Goal: Information Seeking & Learning: Learn about a topic

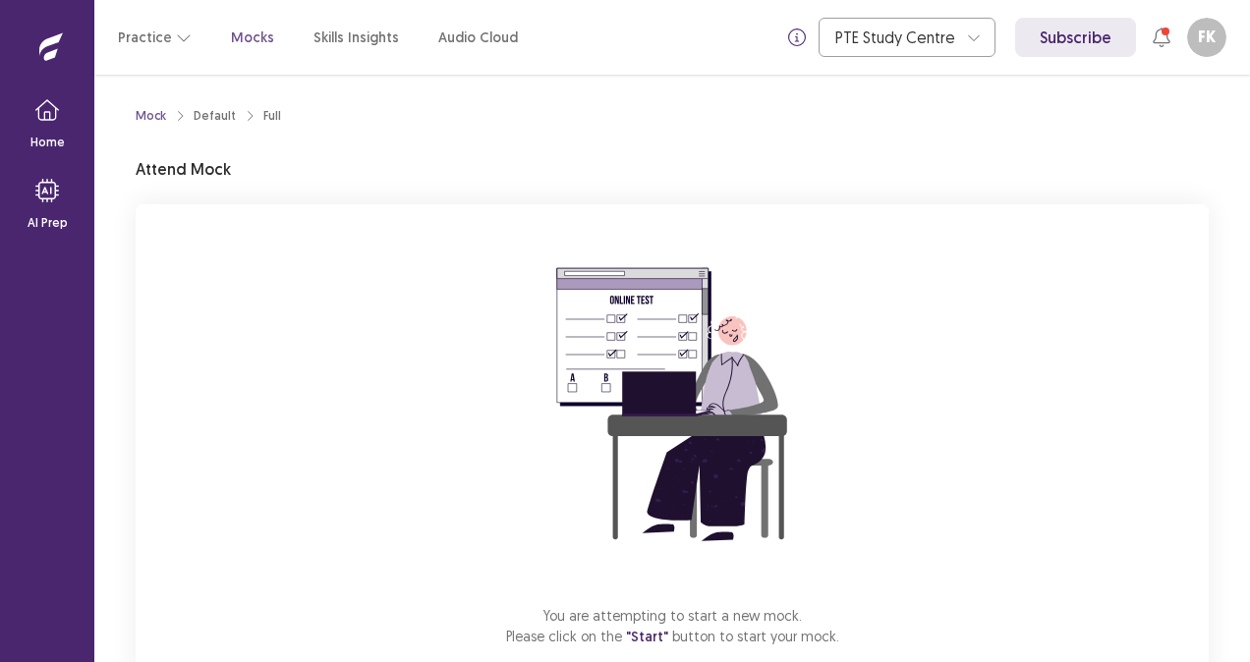
scroll to position [114, 0]
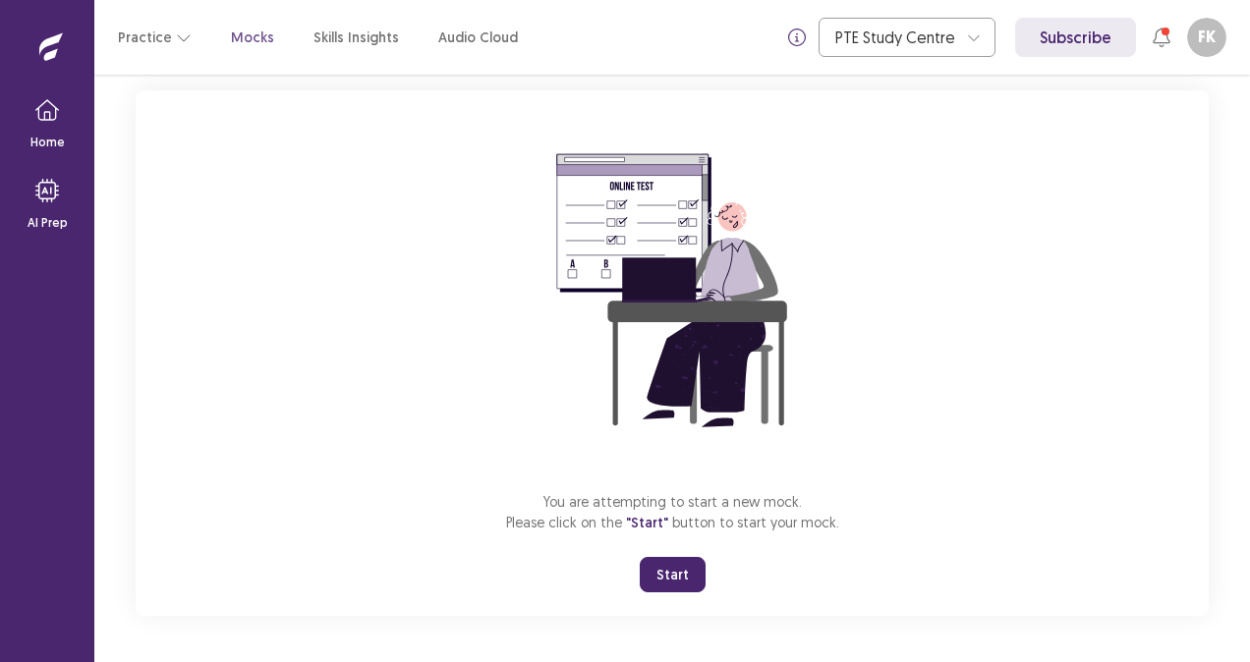
click at [685, 557] on button "Start" at bounding box center [673, 574] width 66 height 35
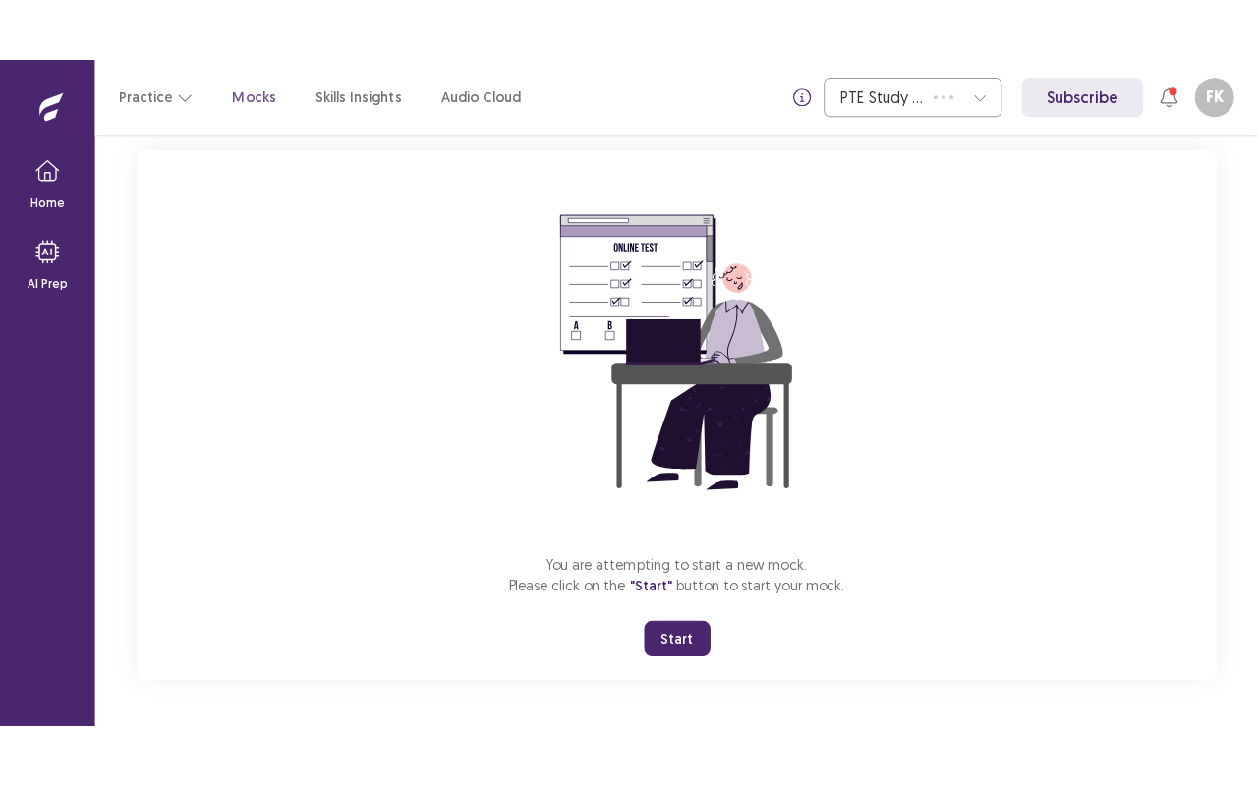
scroll to position [0, 0]
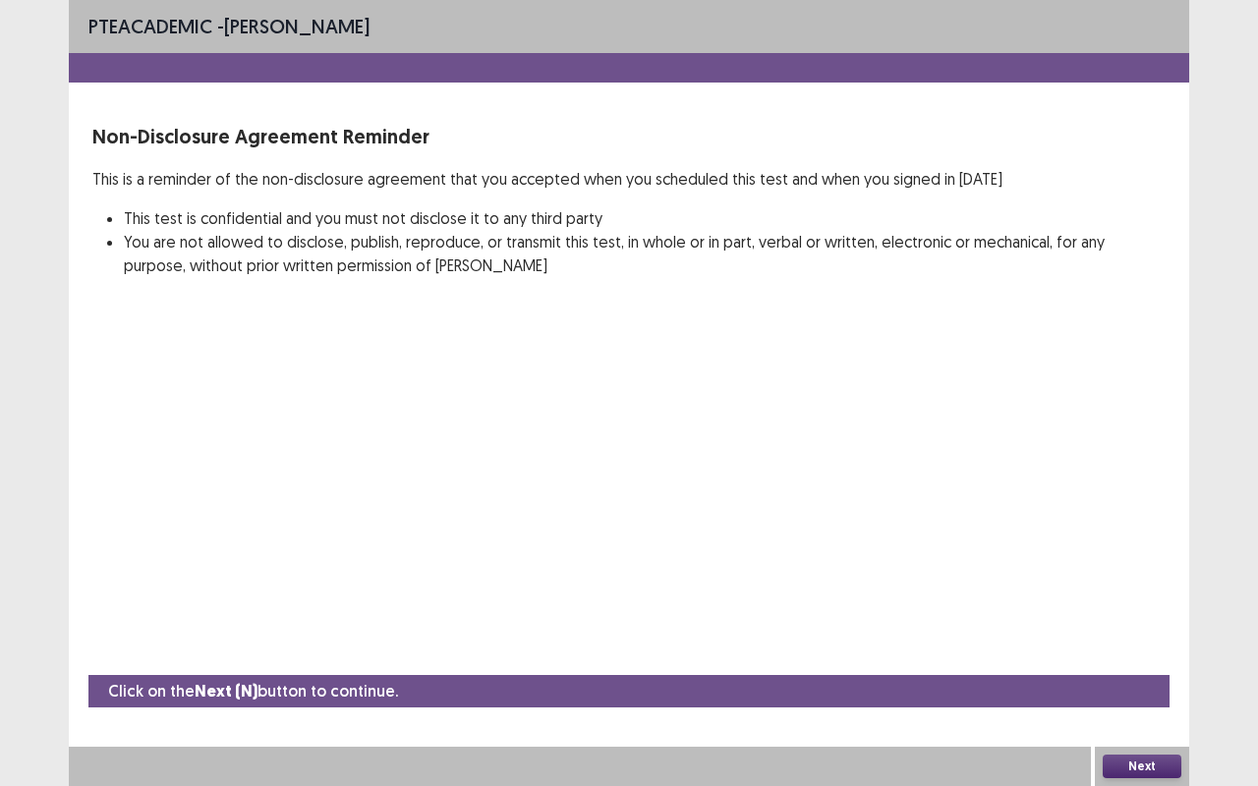
click at [1131, 661] on div "Next" at bounding box center [1142, 766] width 94 height 39
click at [1131, 661] on button "Next" at bounding box center [1141, 767] width 79 height 24
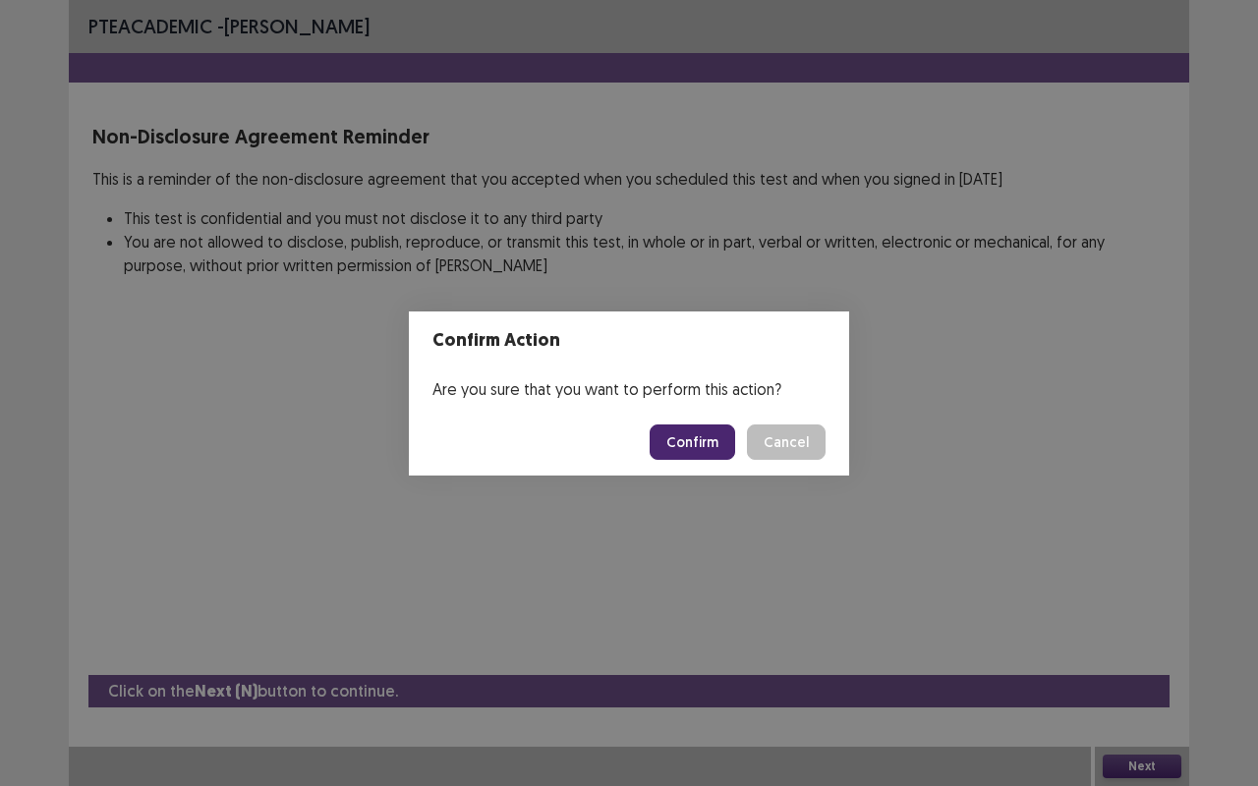
click at [687, 444] on button "Confirm" at bounding box center [691, 441] width 85 height 35
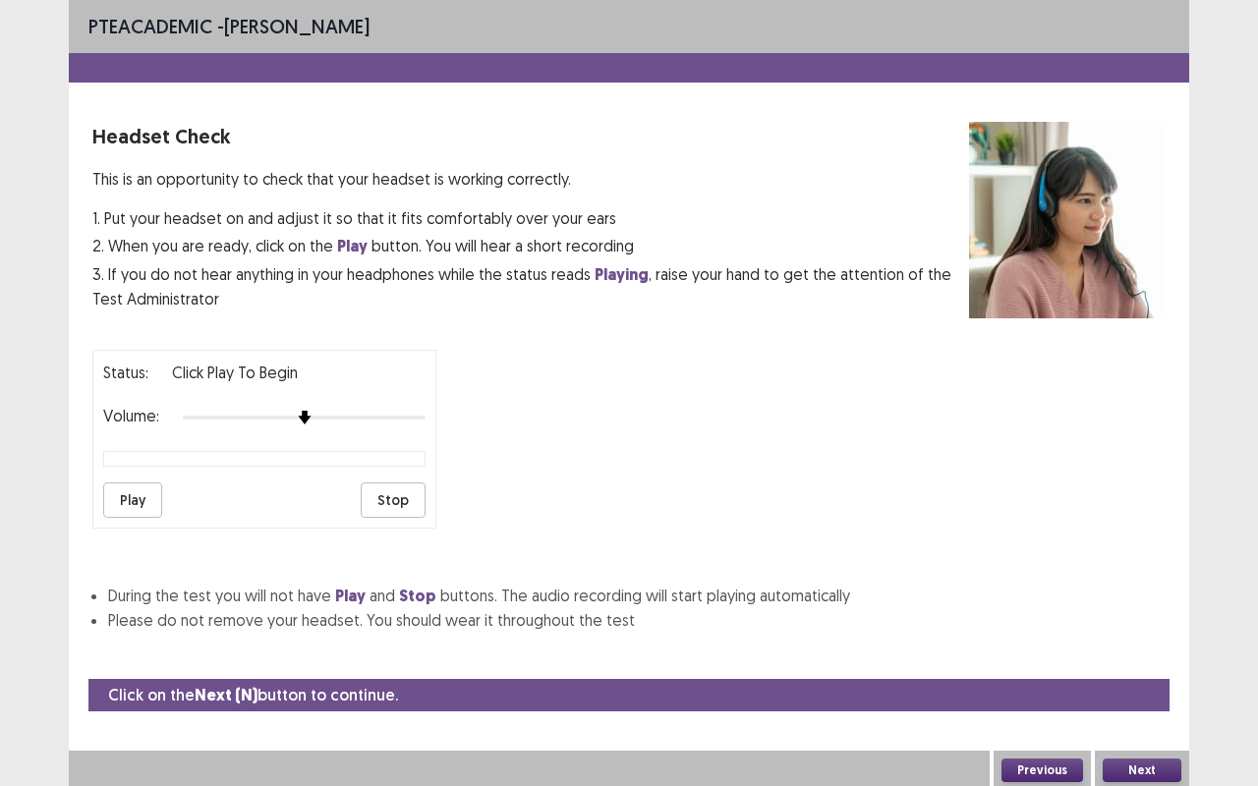
click at [154, 486] on button "Play" at bounding box center [132, 499] width 59 height 35
click at [404, 504] on button "Stop" at bounding box center [393, 499] width 65 height 35
click at [1134, 661] on button "Next" at bounding box center [1141, 771] width 79 height 24
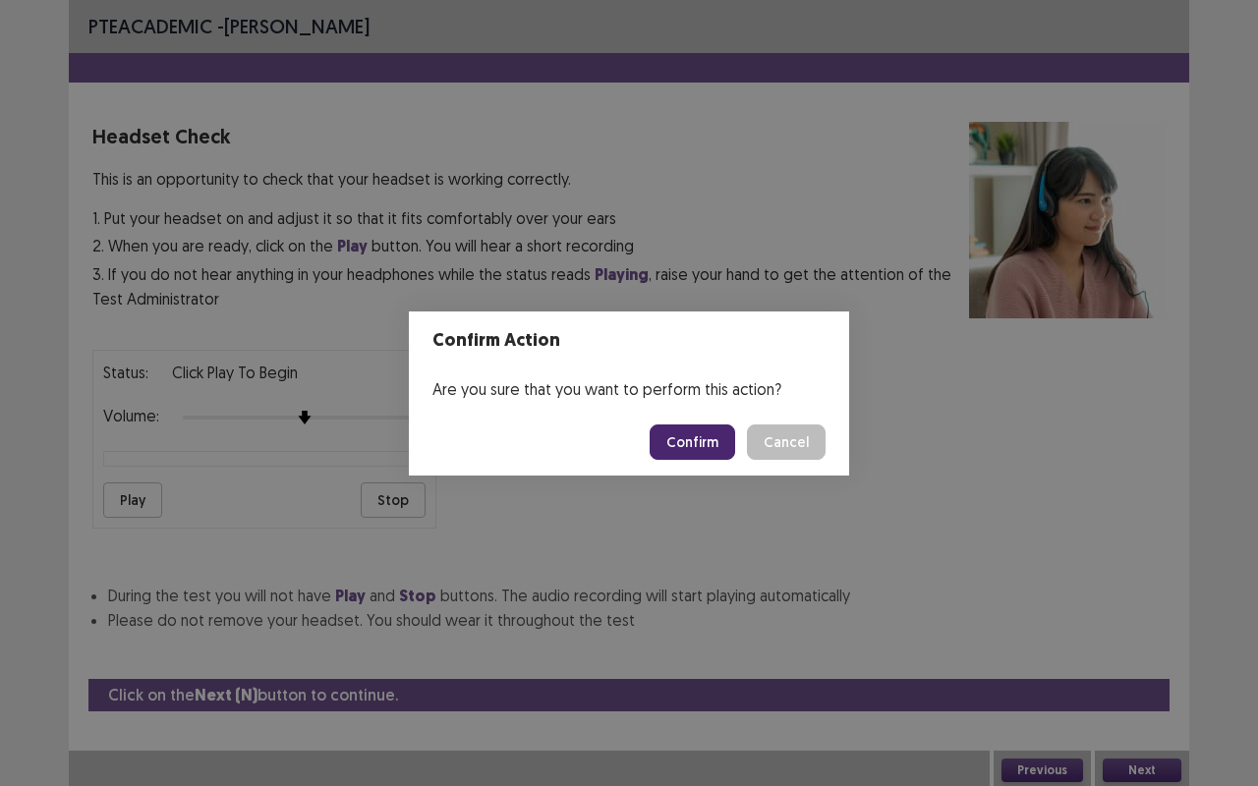
click at [702, 437] on button "Confirm" at bounding box center [691, 441] width 85 height 35
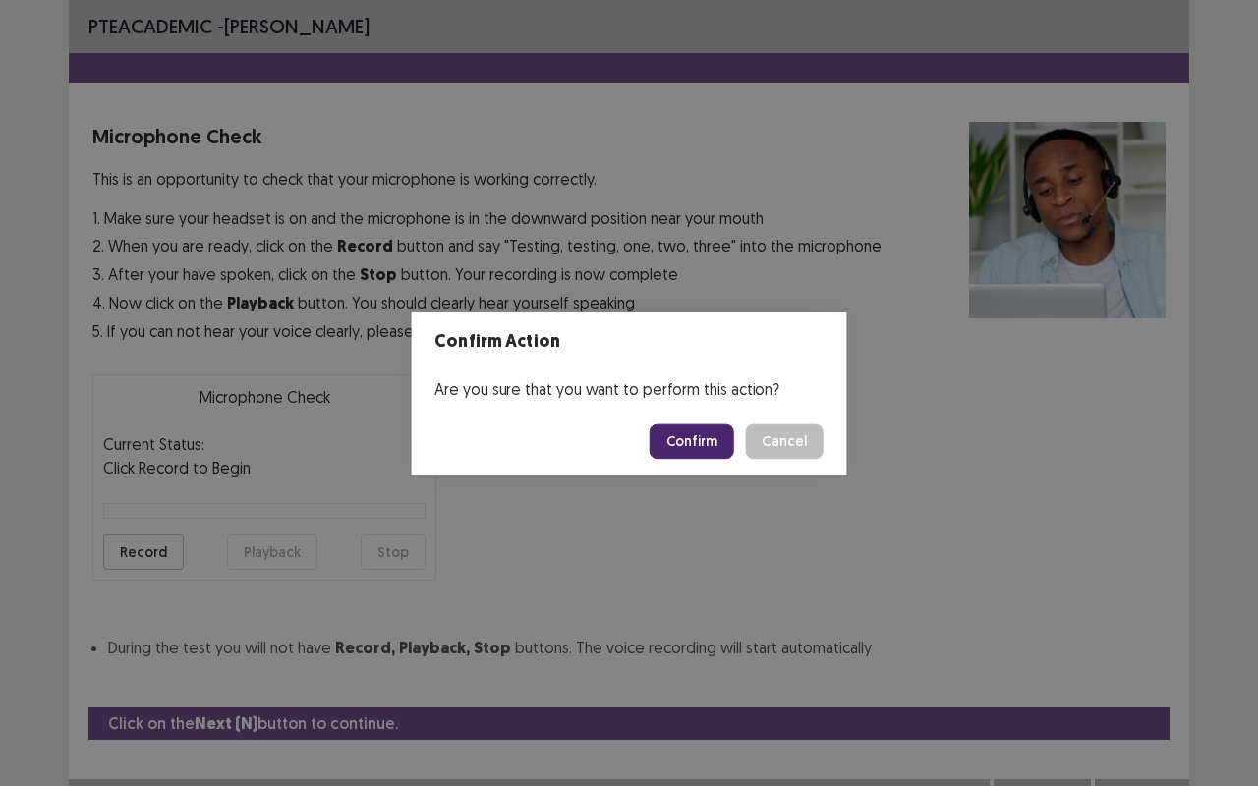
scroll to position [22, 0]
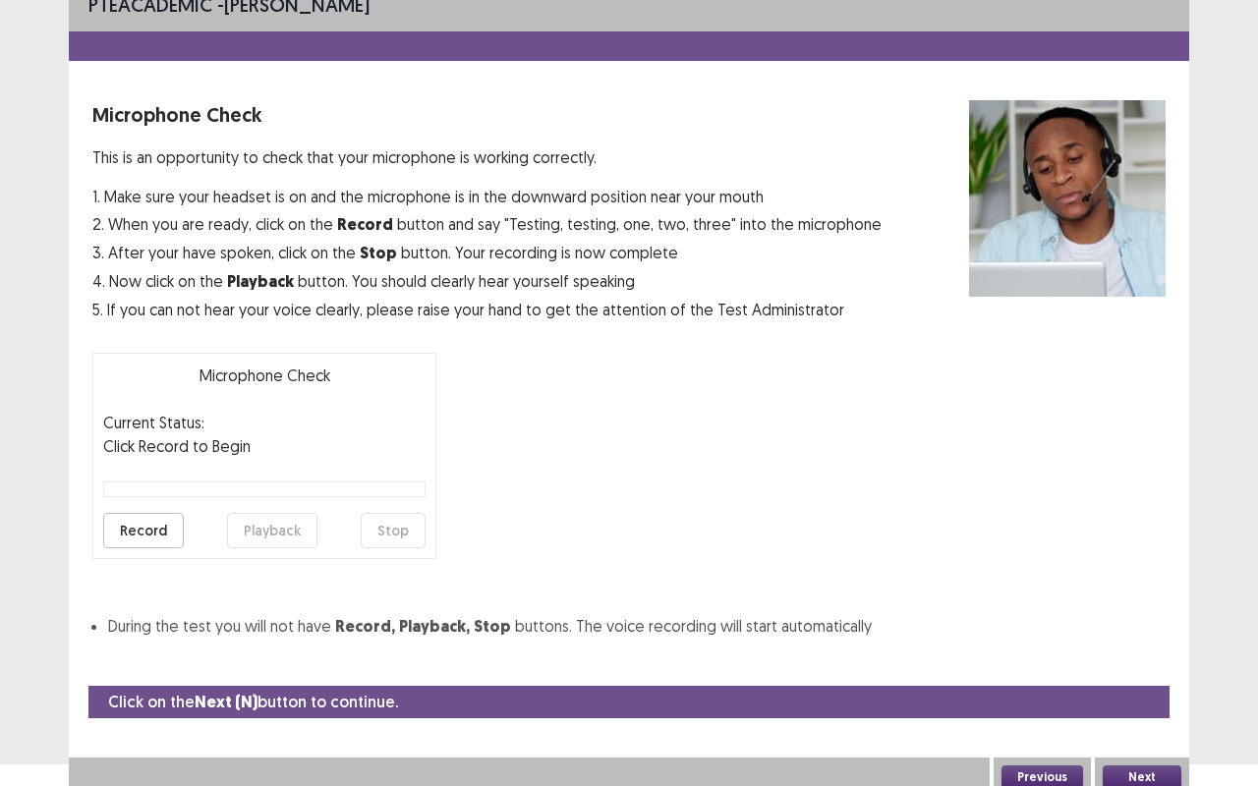
click at [179, 514] on button "Record" at bounding box center [143, 530] width 81 height 35
click at [381, 538] on button "Stop" at bounding box center [393, 530] width 65 height 35
click at [280, 514] on button "Playback" at bounding box center [272, 530] width 90 height 35
click at [1138, 661] on button "Next" at bounding box center [1141, 777] width 79 height 24
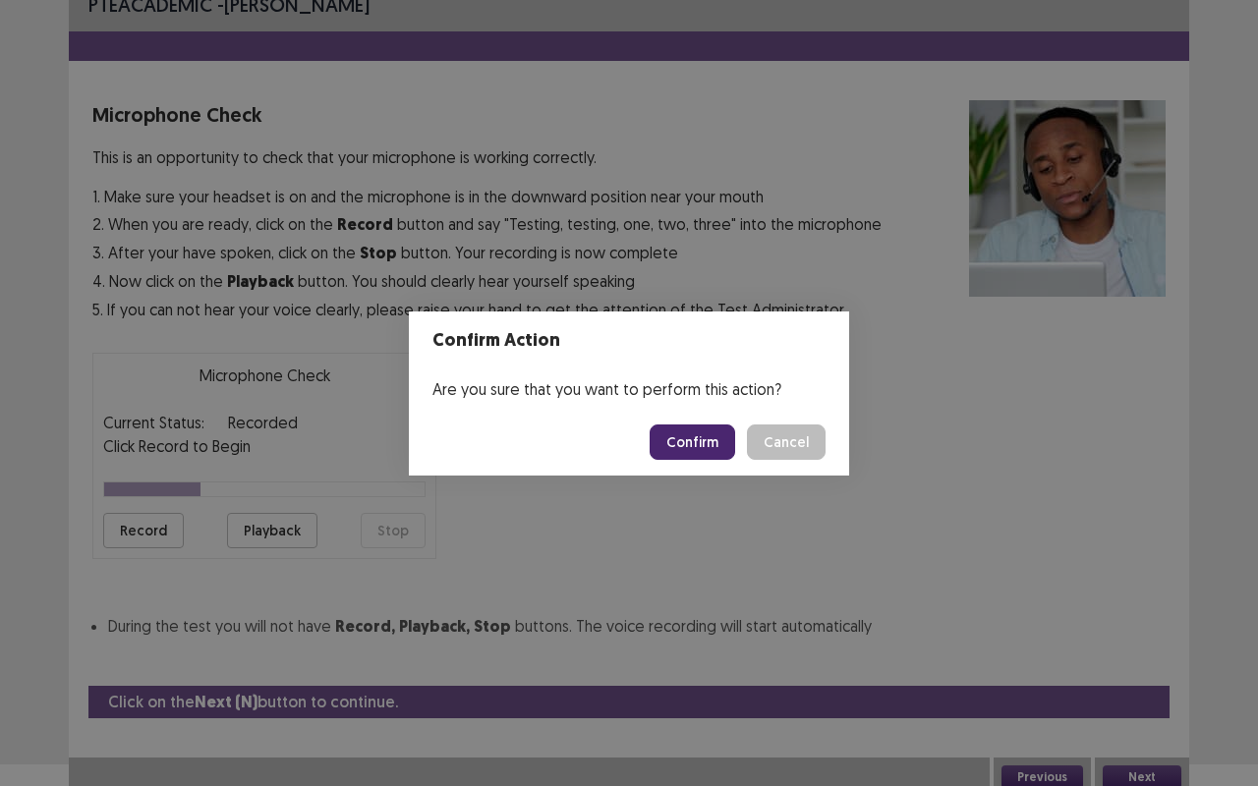
click at [696, 448] on button "Confirm" at bounding box center [691, 441] width 85 height 35
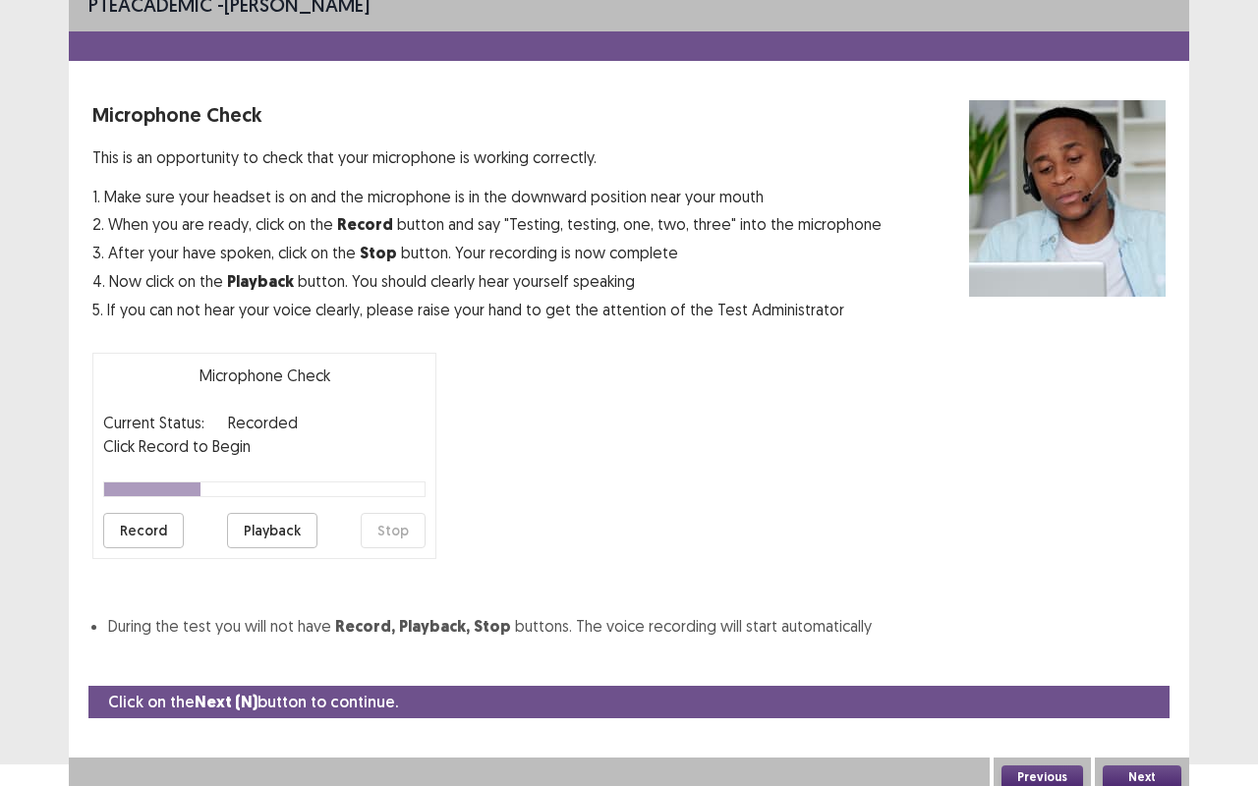
scroll to position [0, 0]
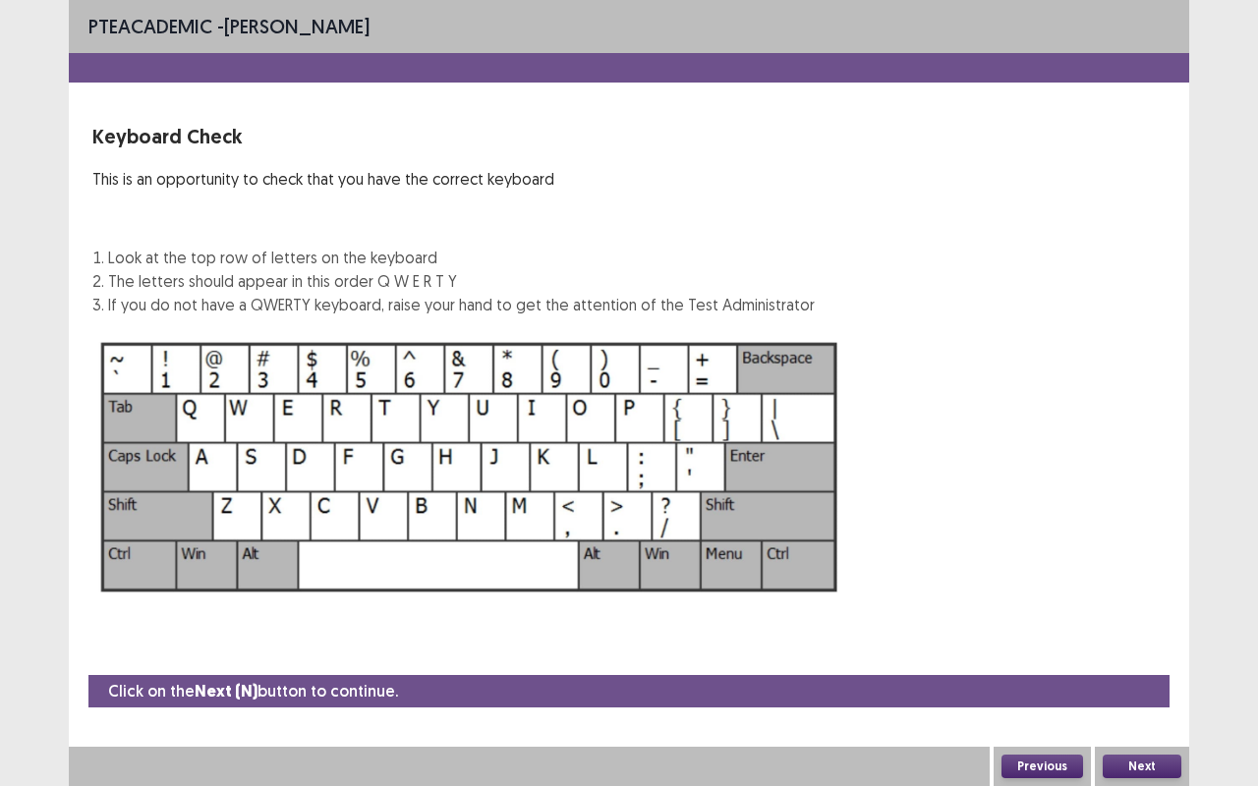
click at [1125, 661] on button "Next" at bounding box center [1141, 767] width 79 height 24
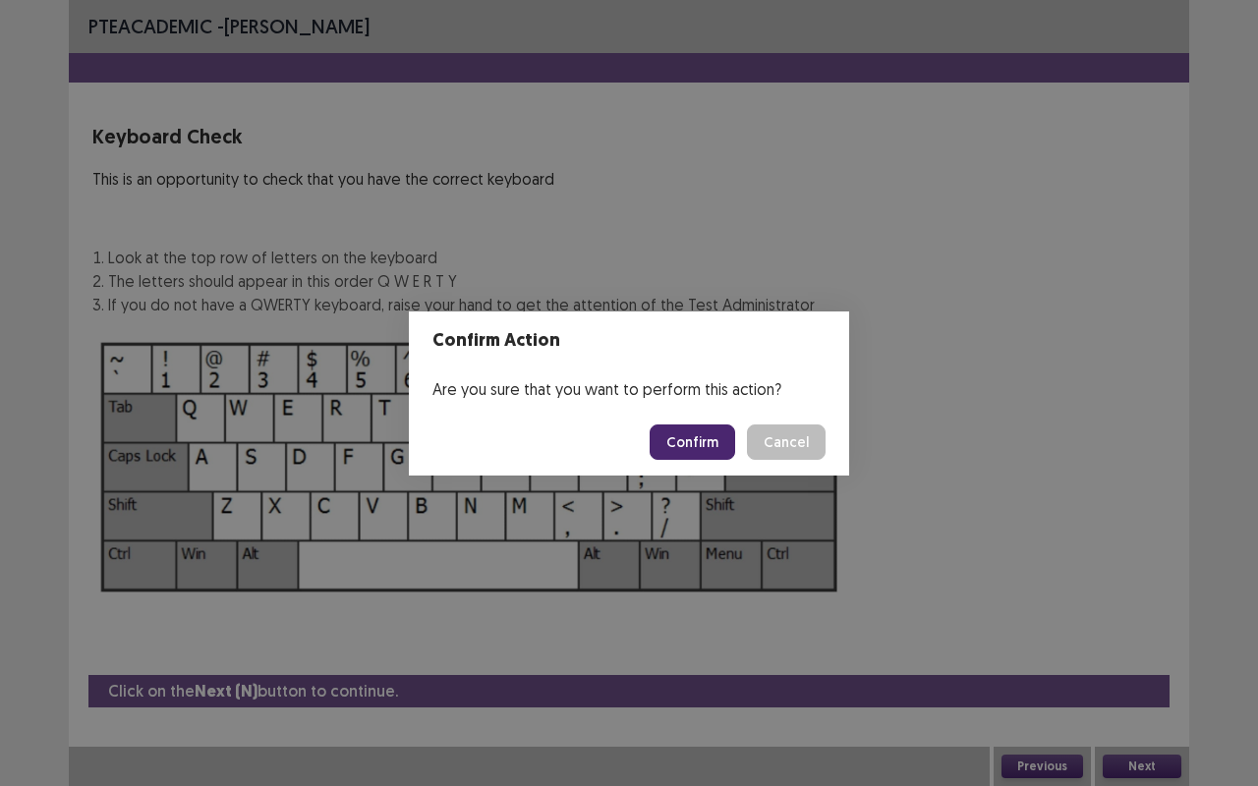
click at [709, 434] on button "Confirm" at bounding box center [691, 441] width 85 height 35
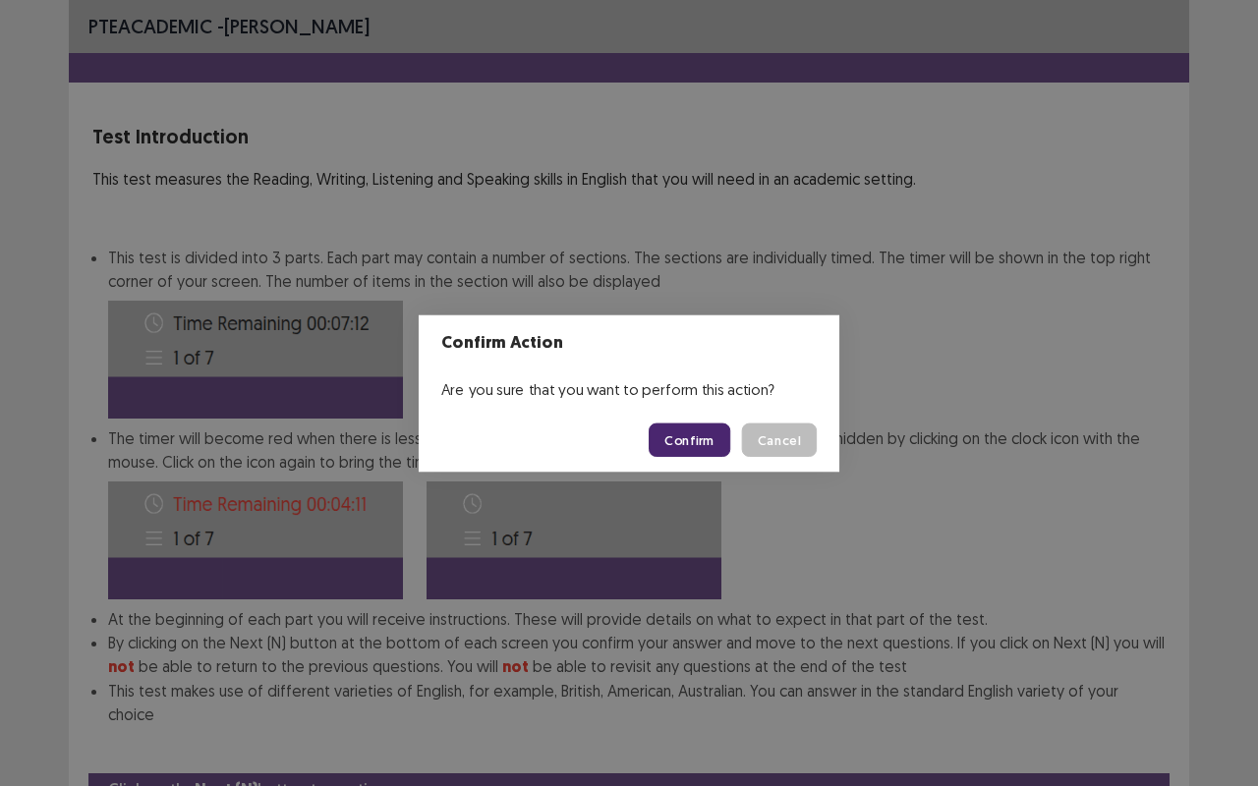
scroll to position [74, 0]
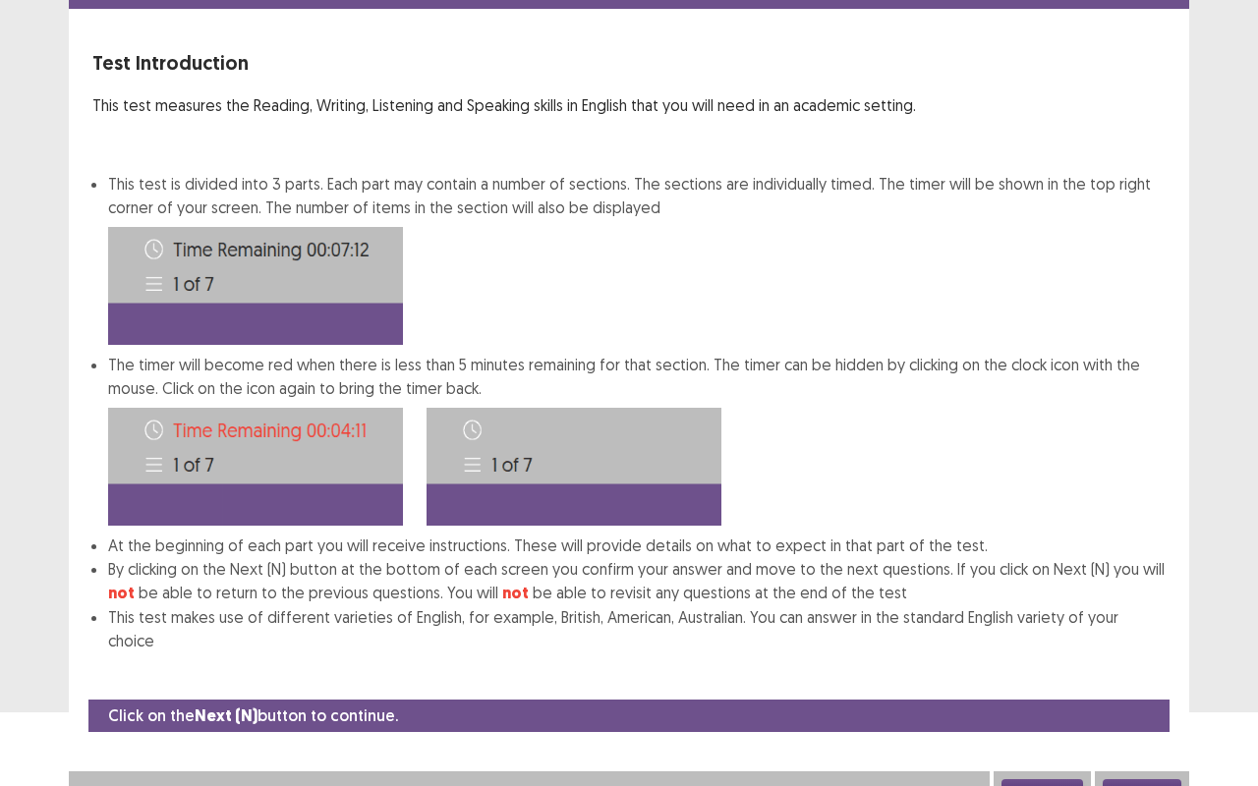
click at [1129, 661] on div "Next" at bounding box center [1142, 790] width 94 height 39
click at [1129, 661] on button "Next" at bounding box center [1141, 791] width 79 height 24
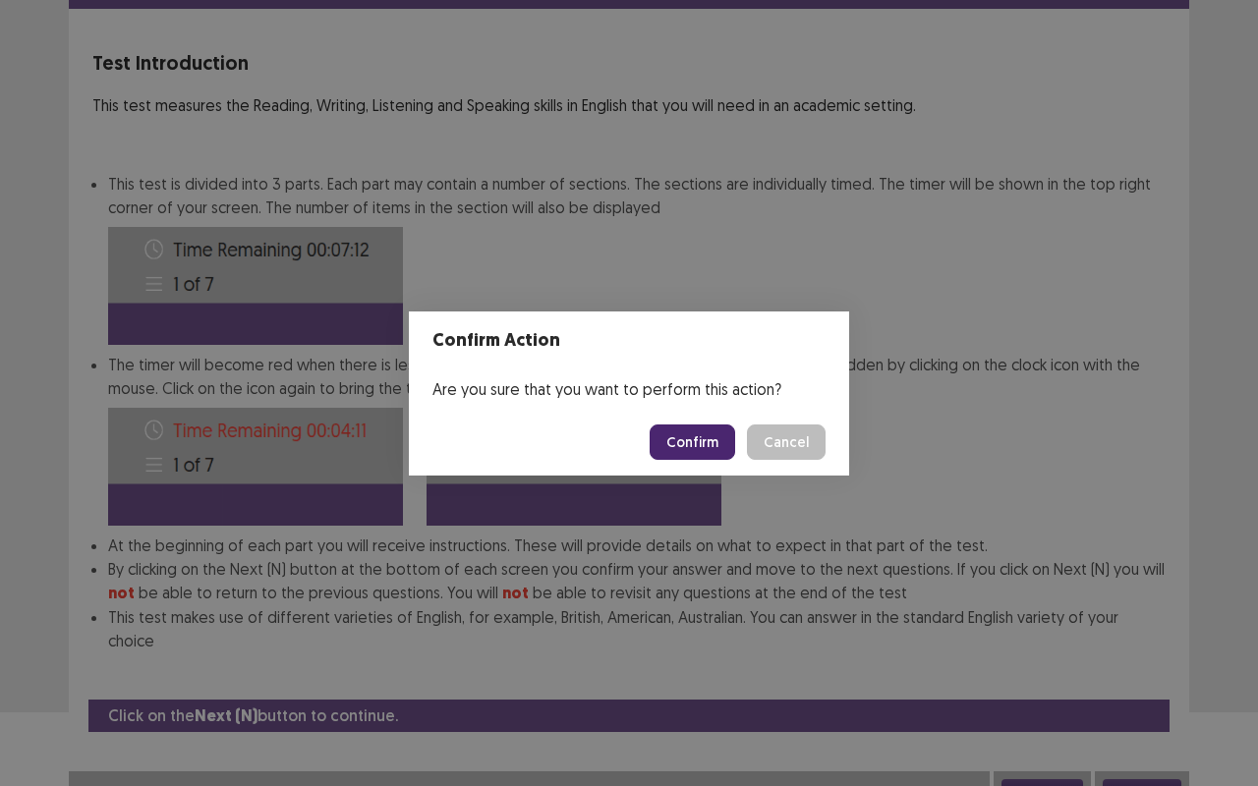
click at [729, 458] on button "Confirm" at bounding box center [691, 441] width 85 height 35
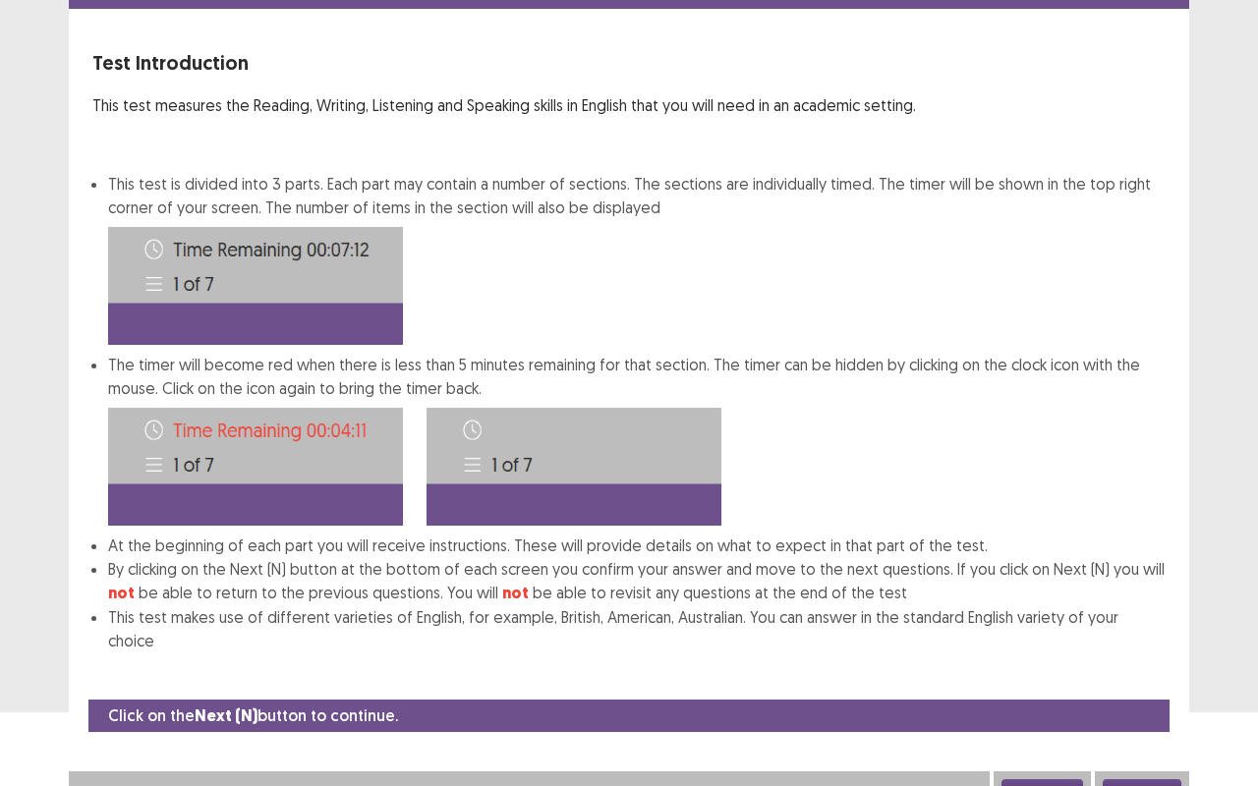
scroll to position [0, 0]
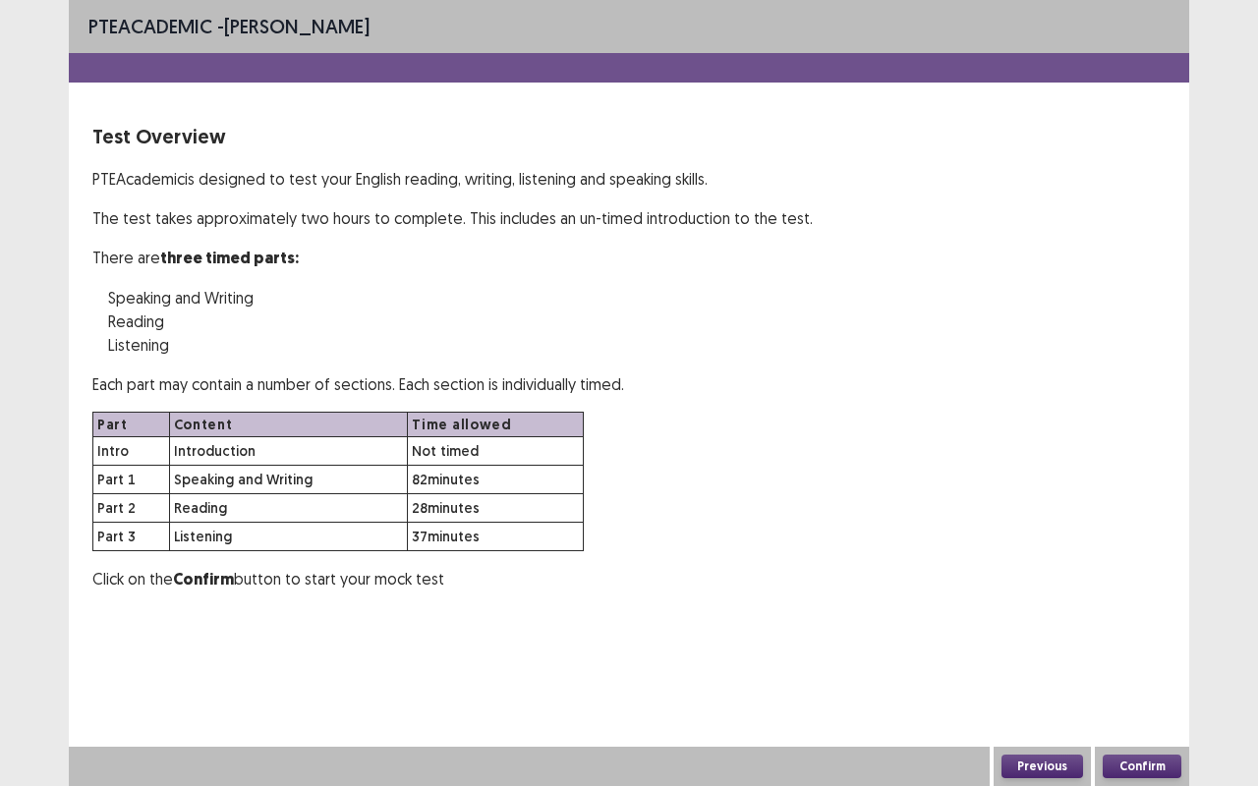
click at [1157, 661] on button "Confirm" at bounding box center [1141, 767] width 79 height 24
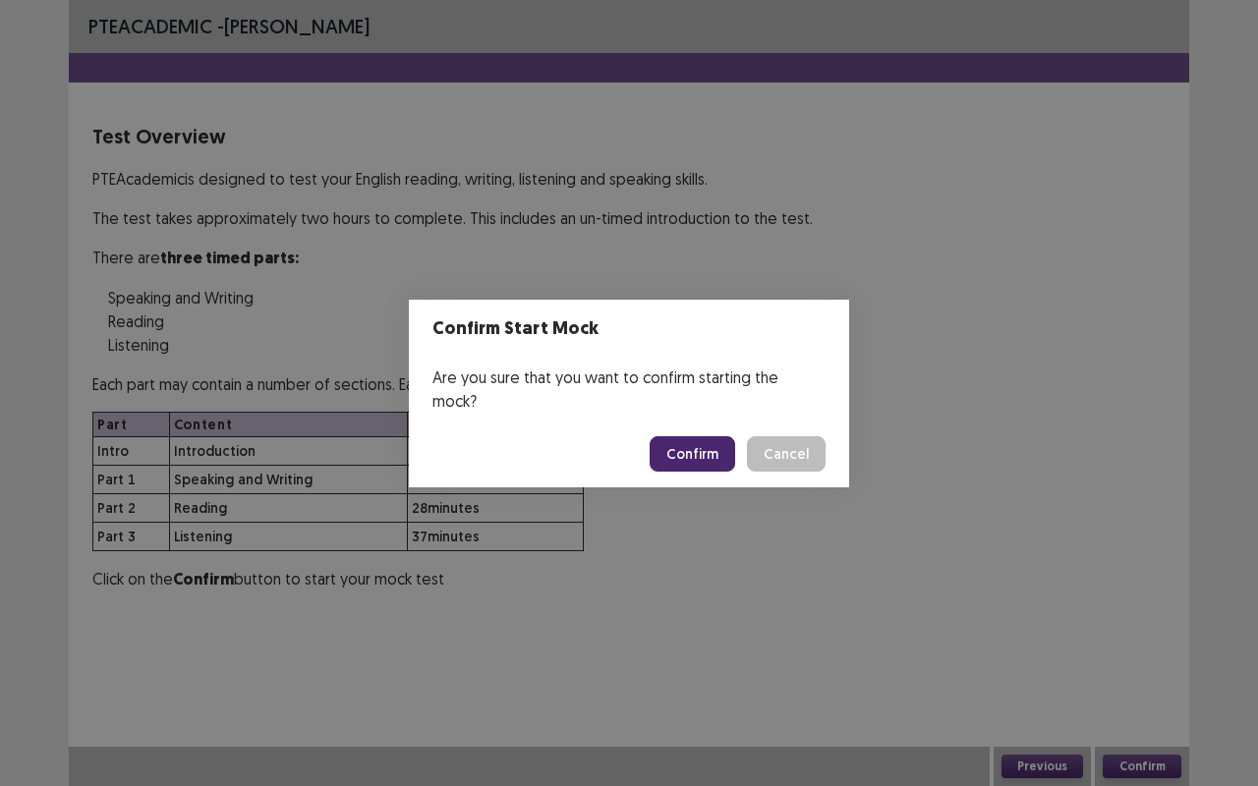
click at [716, 436] on button "Confirm" at bounding box center [691, 453] width 85 height 35
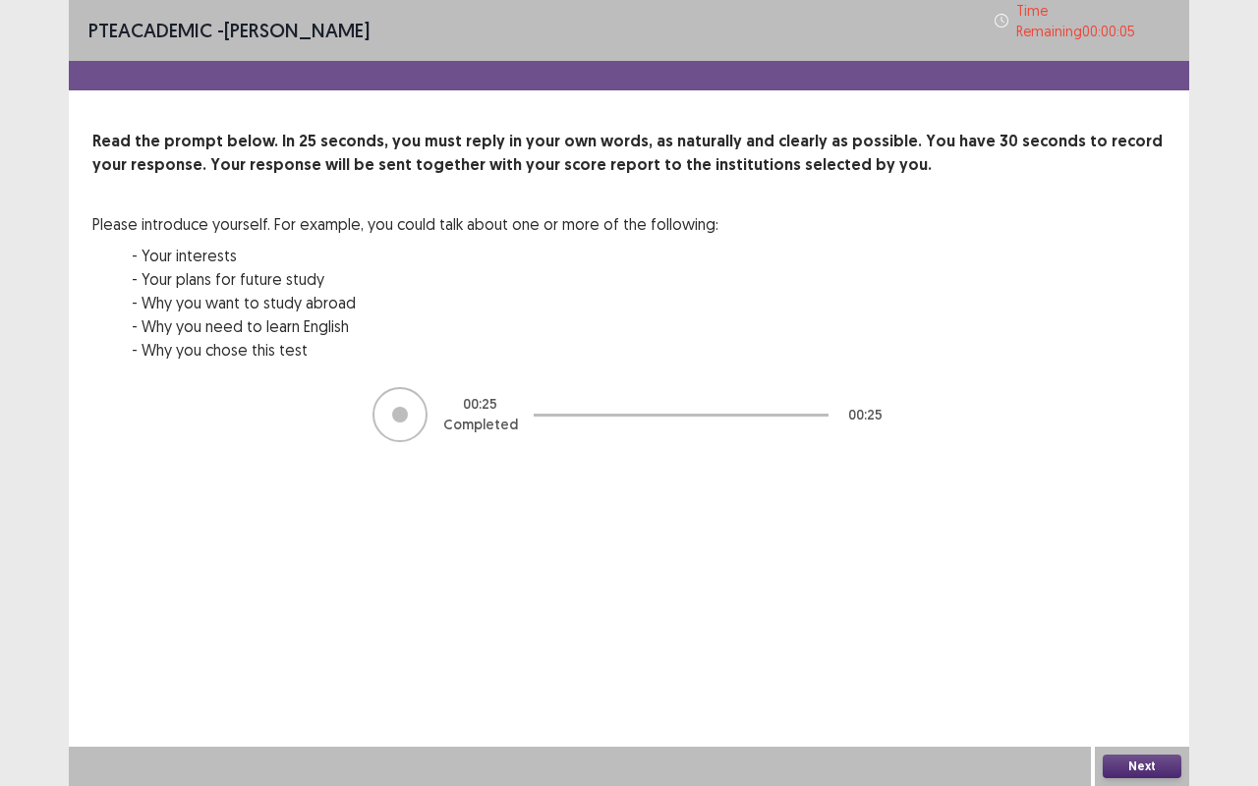
click at [1141, 661] on button "Next" at bounding box center [1141, 767] width 79 height 24
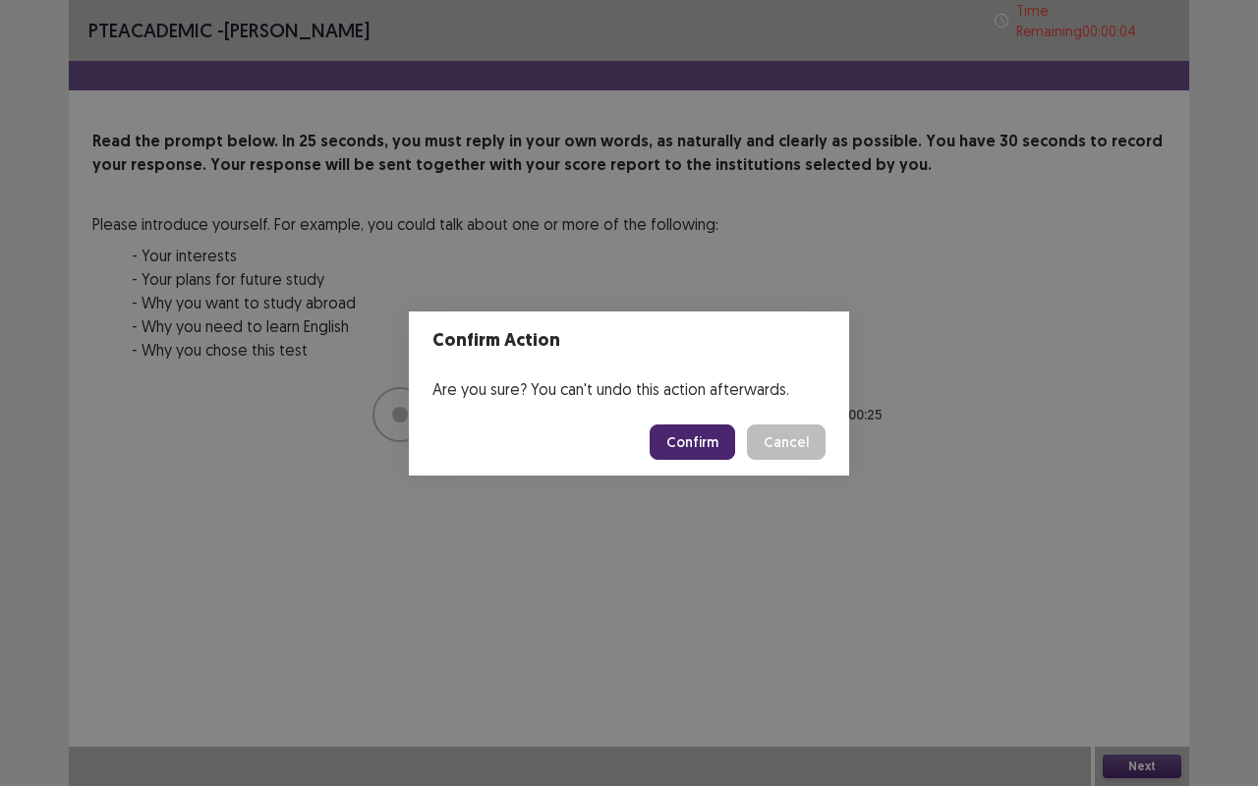
click at [700, 432] on button "Confirm" at bounding box center [691, 441] width 85 height 35
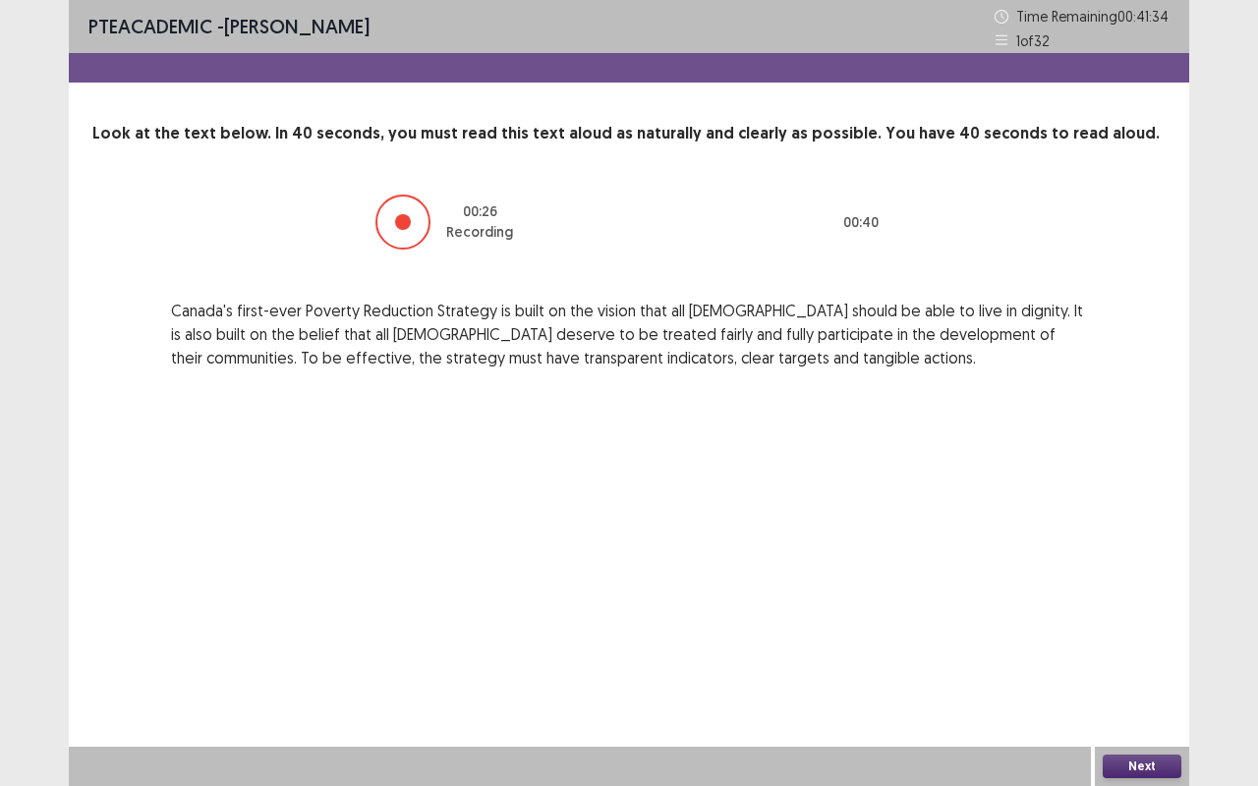
click at [1144, 661] on button "Next" at bounding box center [1141, 767] width 79 height 24
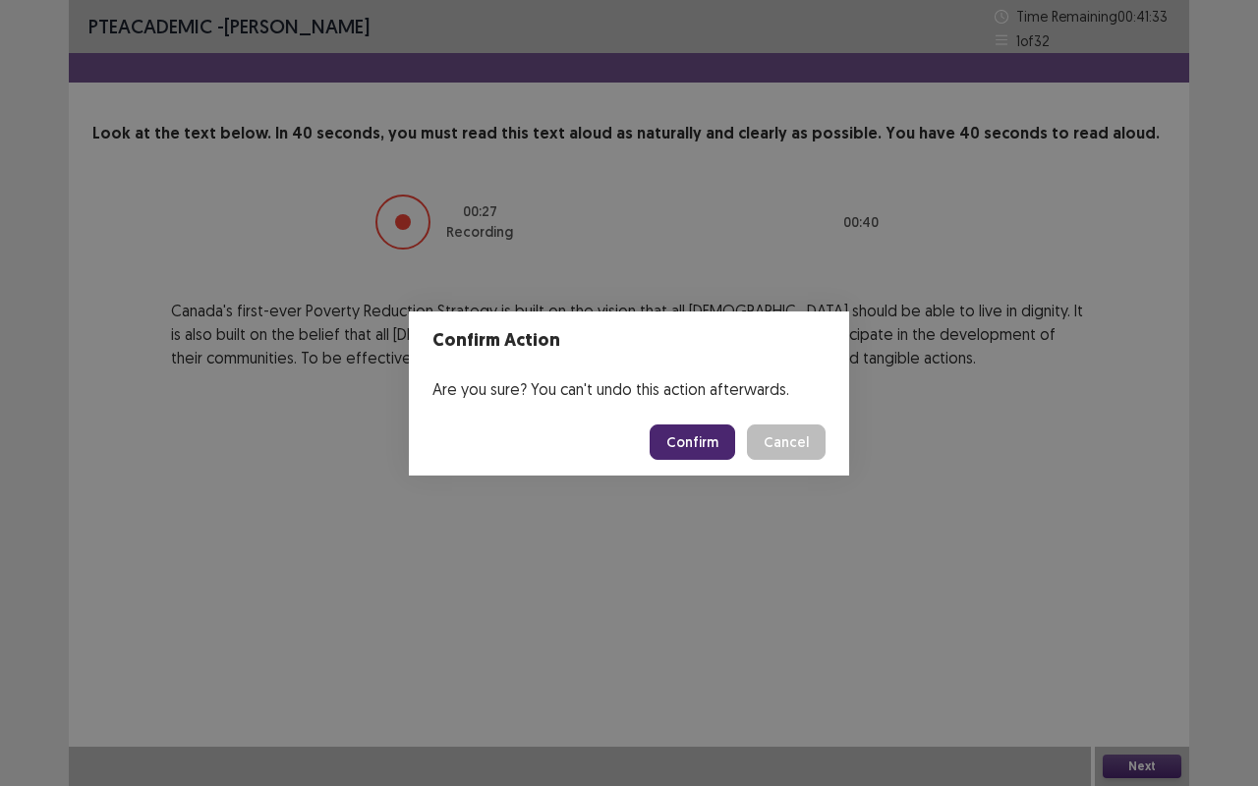
click at [692, 439] on button "Confirm" at bounding box center [691, 441] width 85 height 35
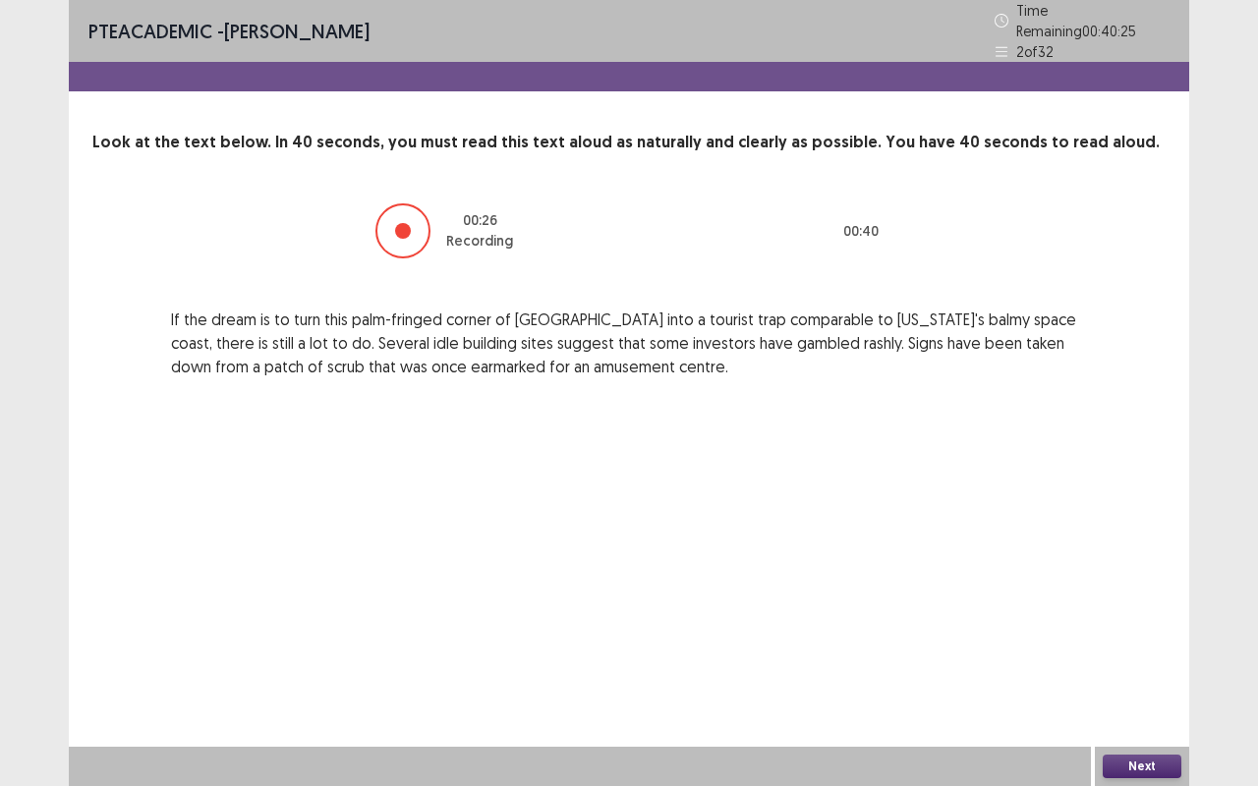
click at [1135, 661] on div "Next" at bounding box center [1142, 766] width 94 height 39
click at [1135, 661] on button "Next" at bounding box center [1141, 767] width 79 height 24
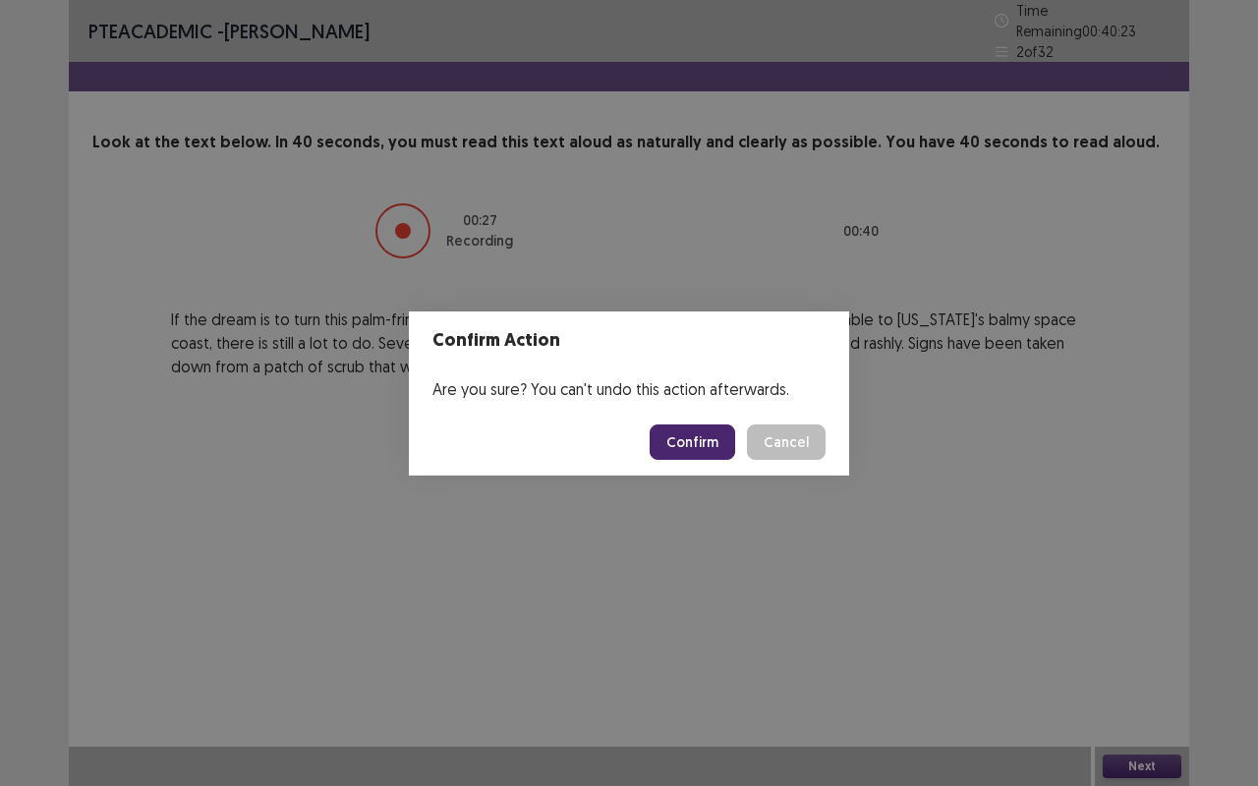
click at [698, 429] on button "Confirm" at bounding box center [691, 441] width 85 height 35
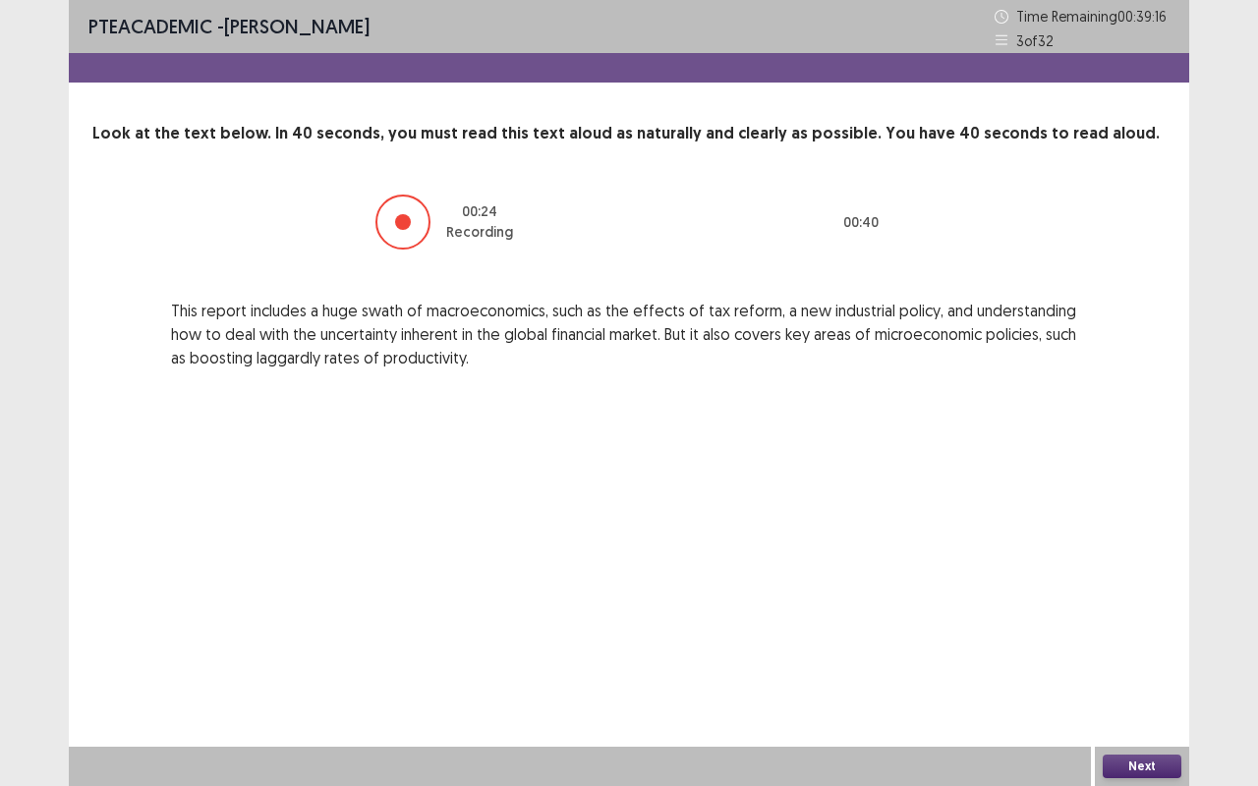
click at [1153, 661] on button "Next" at bounding box center [1141, 767] width 79 height 24
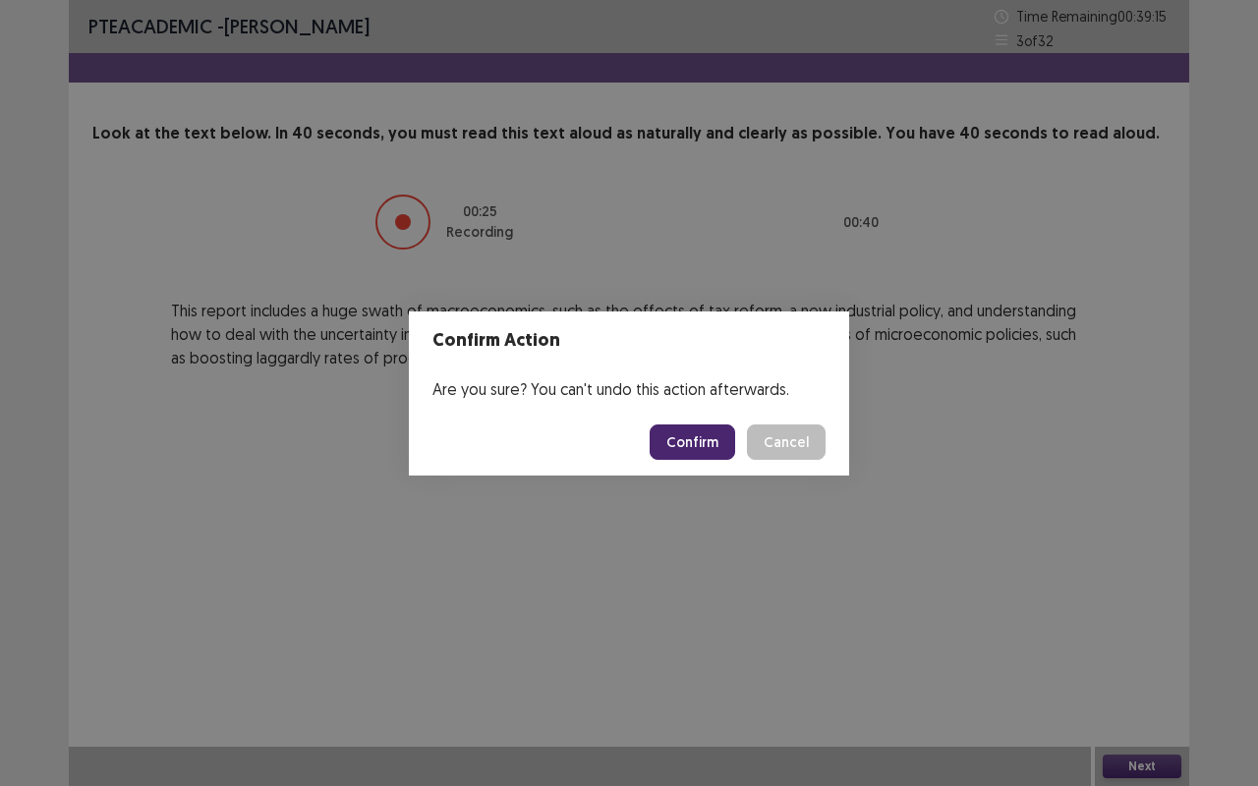
click at [703, 440] on button "Confirm" at bounding box center [691, 441] width 85 height 35
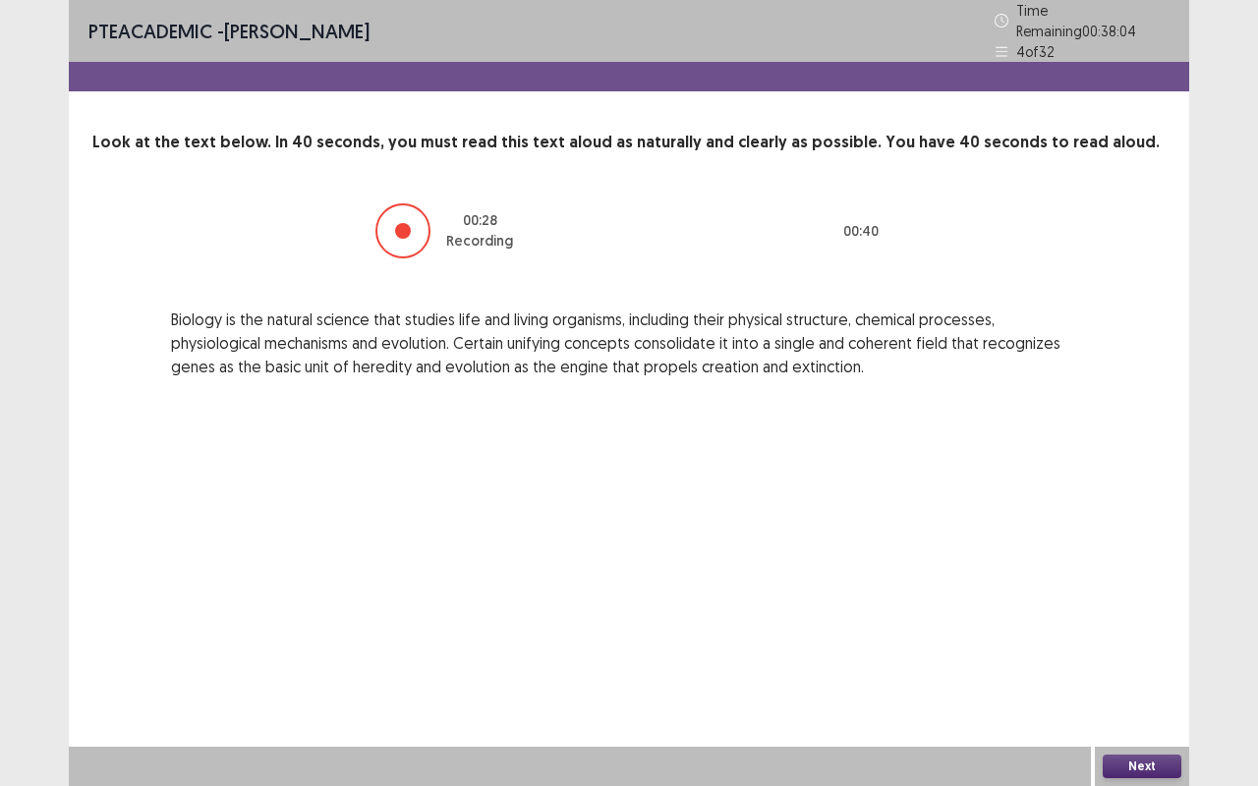
click at [1128, 661] on button "Next" at bounding box center [1141, 767] width 79 height 24
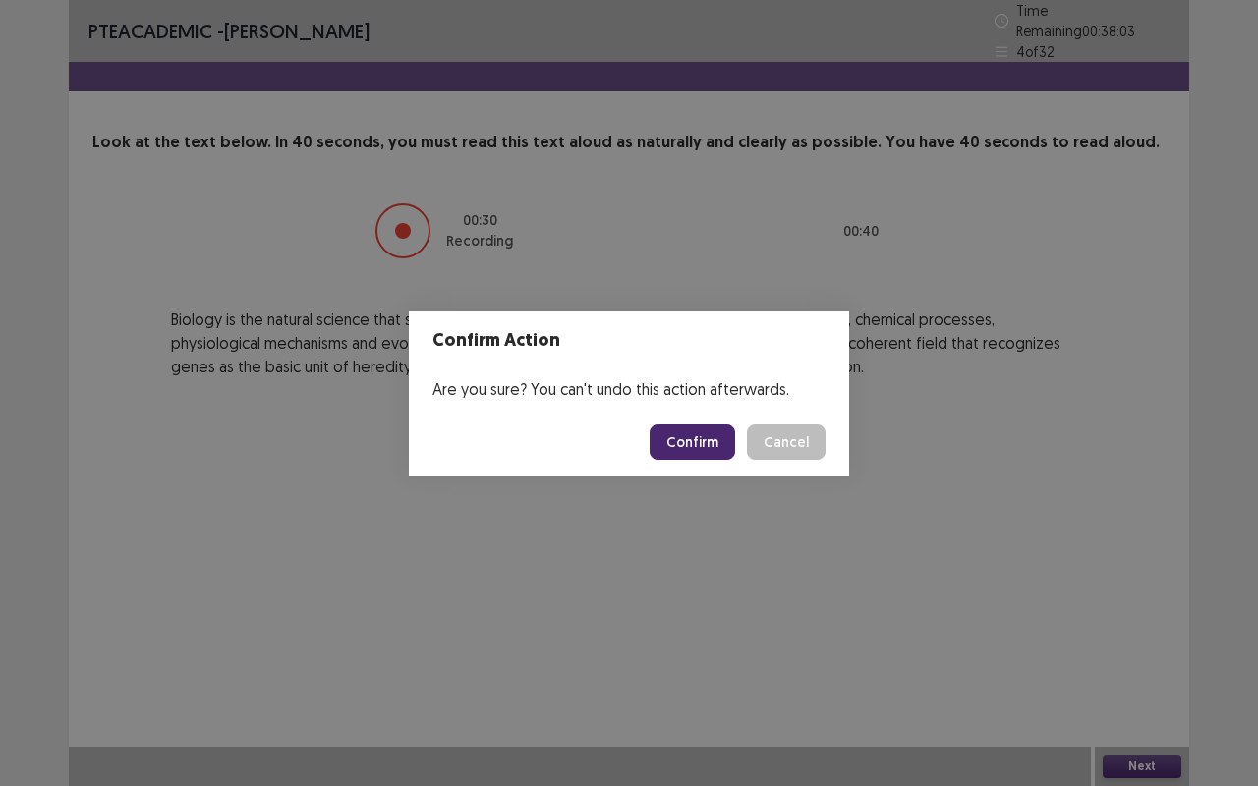
click at [697, 431] on button "Confirm" at bounding box center [691, 441] width 85 height 35
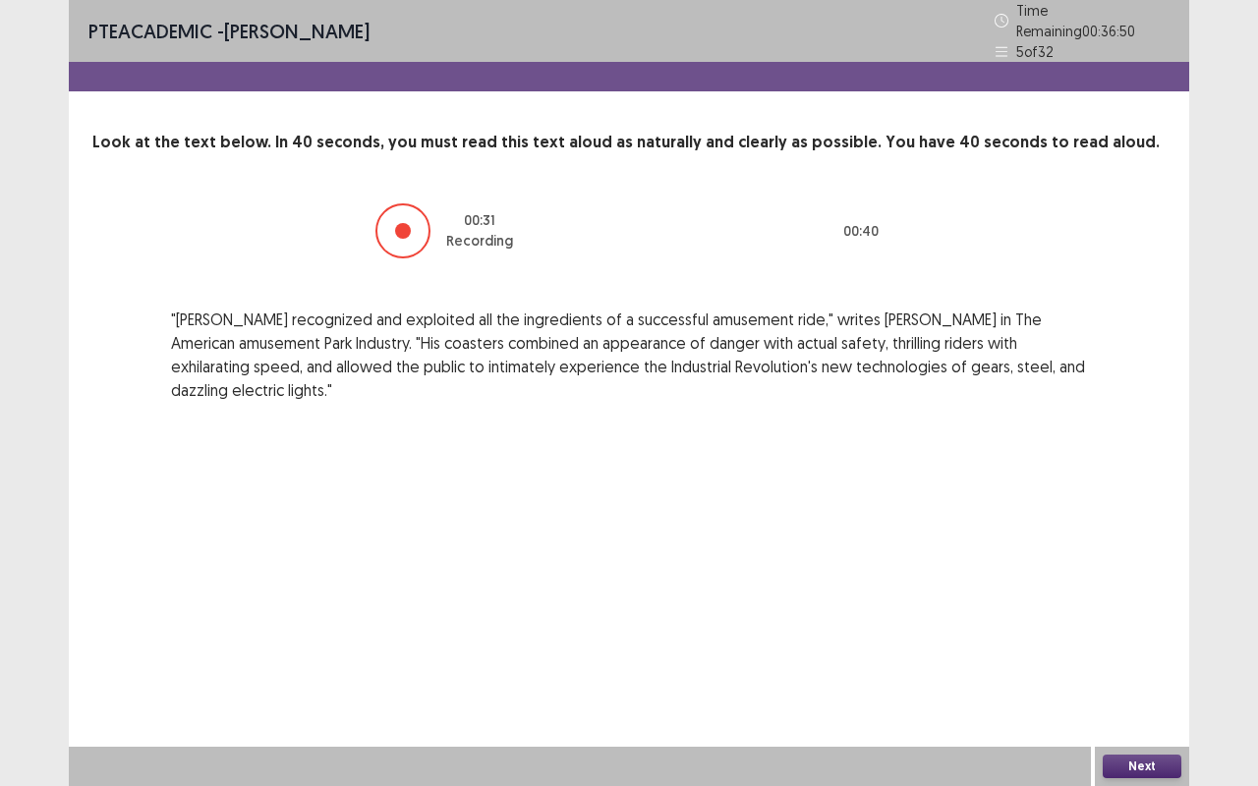
click at [1167, 661] on button "Next" at bounding box center [1141, 767] width 79 height 24
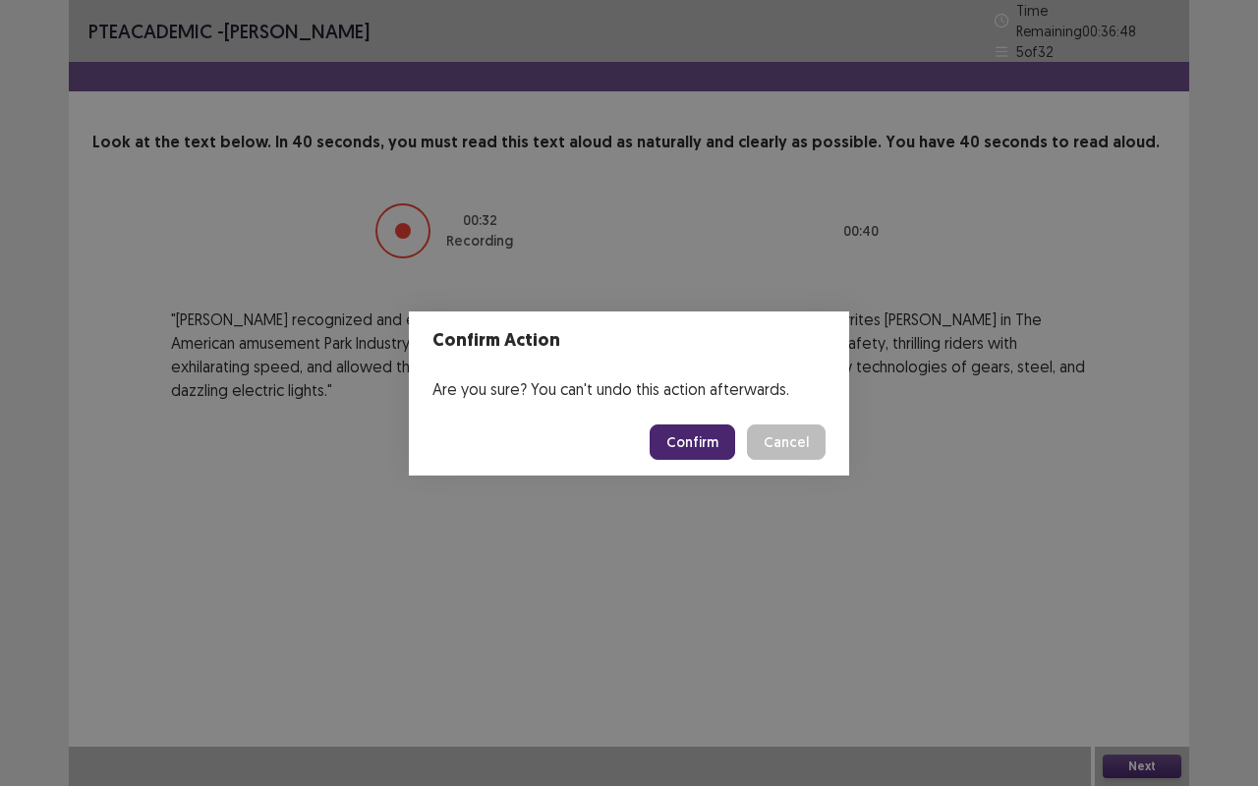
click at [725, 438] on button "Confirm" at bounding box center [691, 441] width 85 height 35
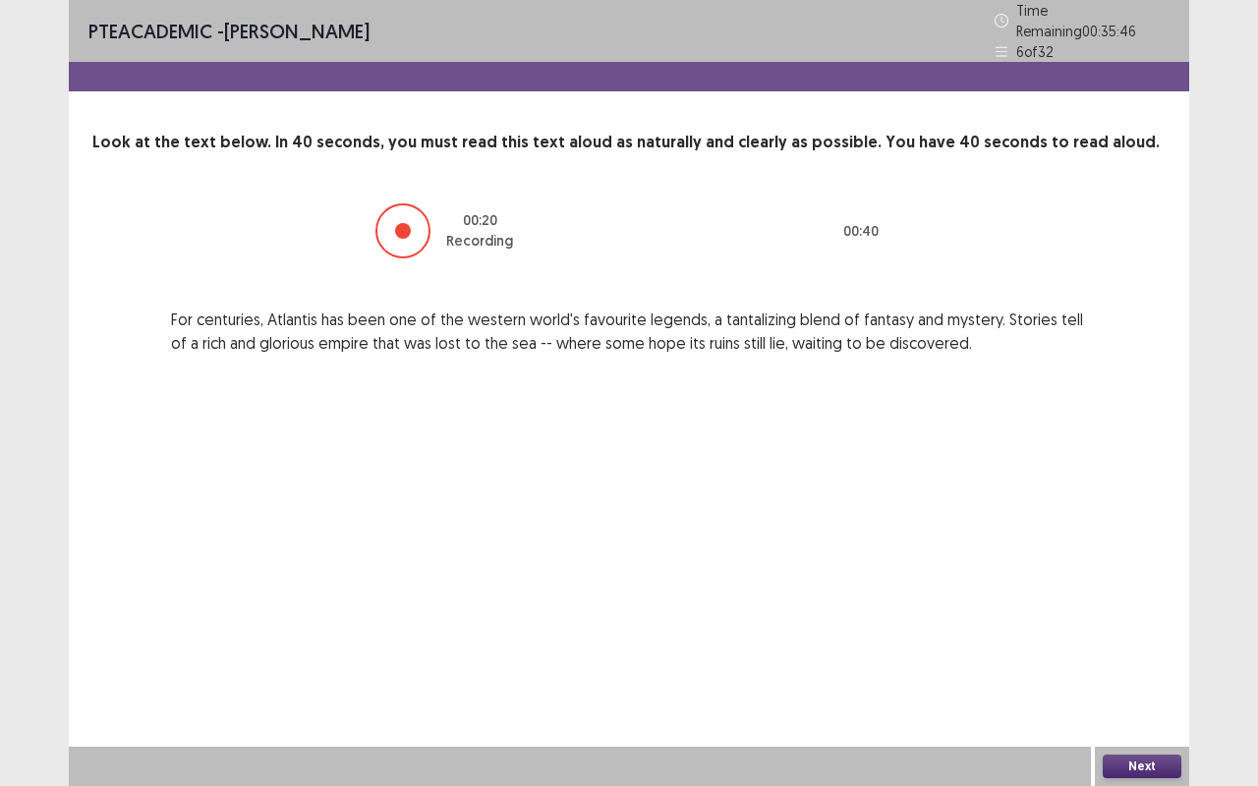
click at [1147, 661] on button "Next" at bounding box center [1141, 767] width 79 height 24
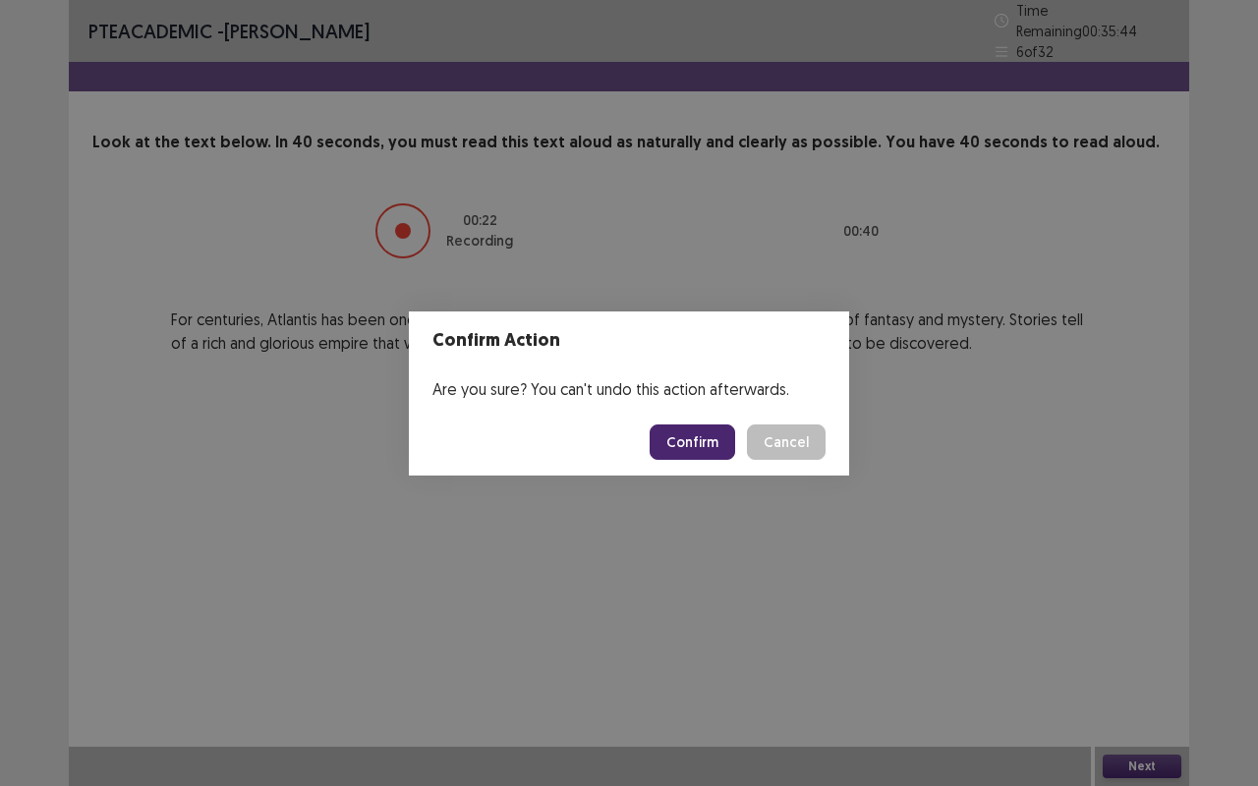
click at [713, 429] on button "Confirm" at bounding box center [691, 441] width 85 height 35
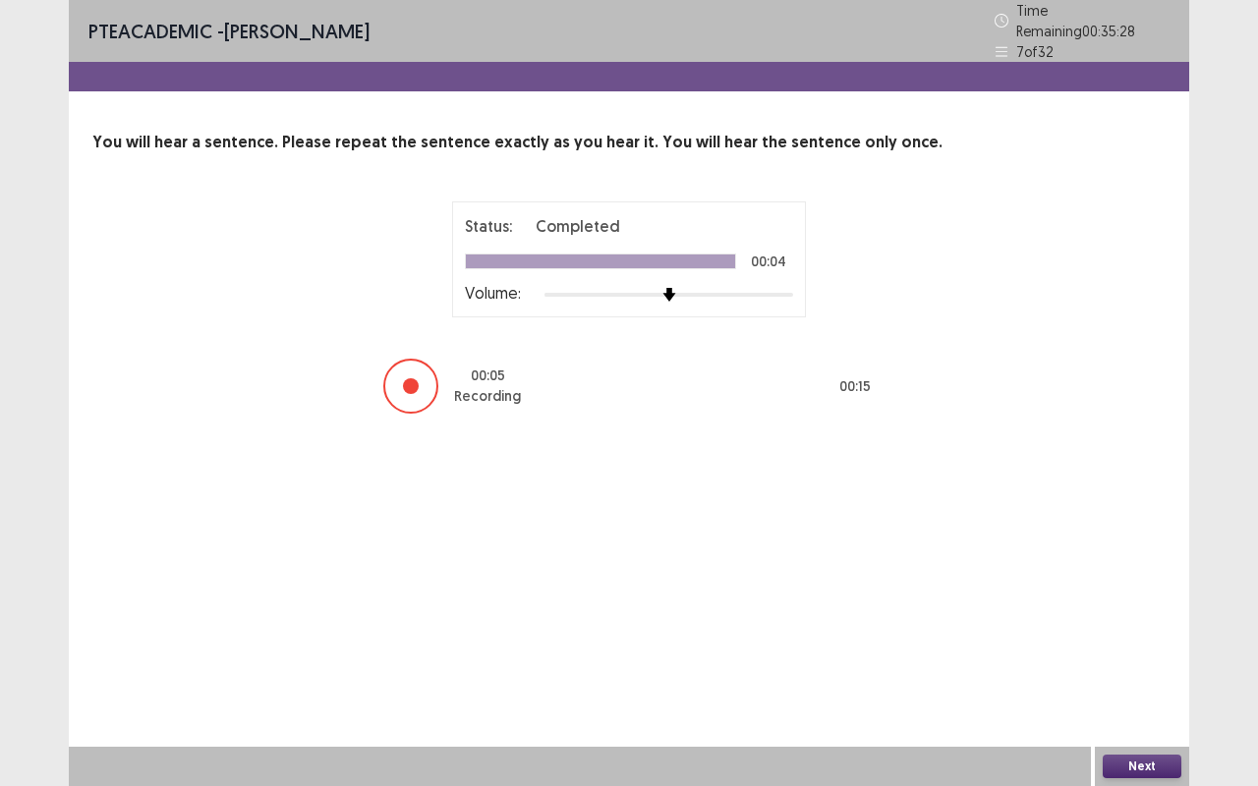
click at [1167, 661] on button "Next" at bounding box center [1141, 767] width 79 height 24
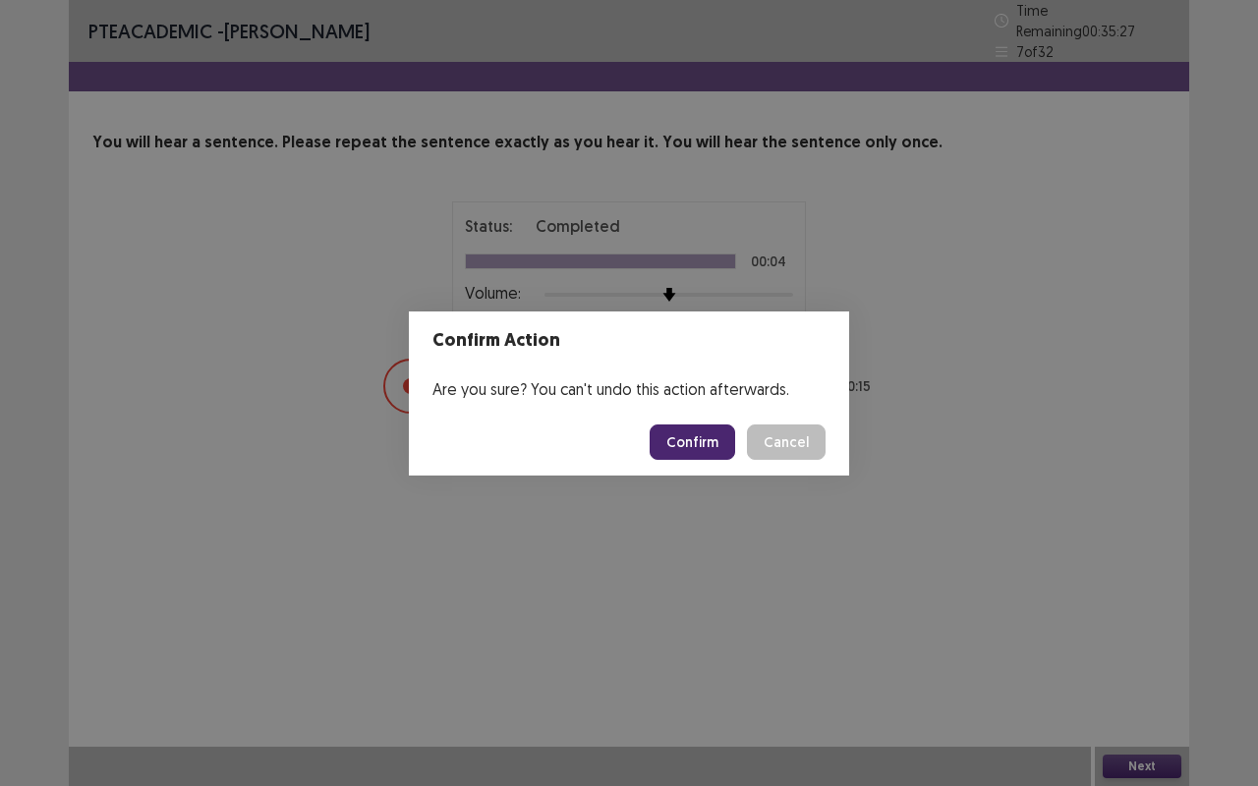
click at [723, 442] on button "Confirm" at bounding box center [691, 441] width 85 height 35
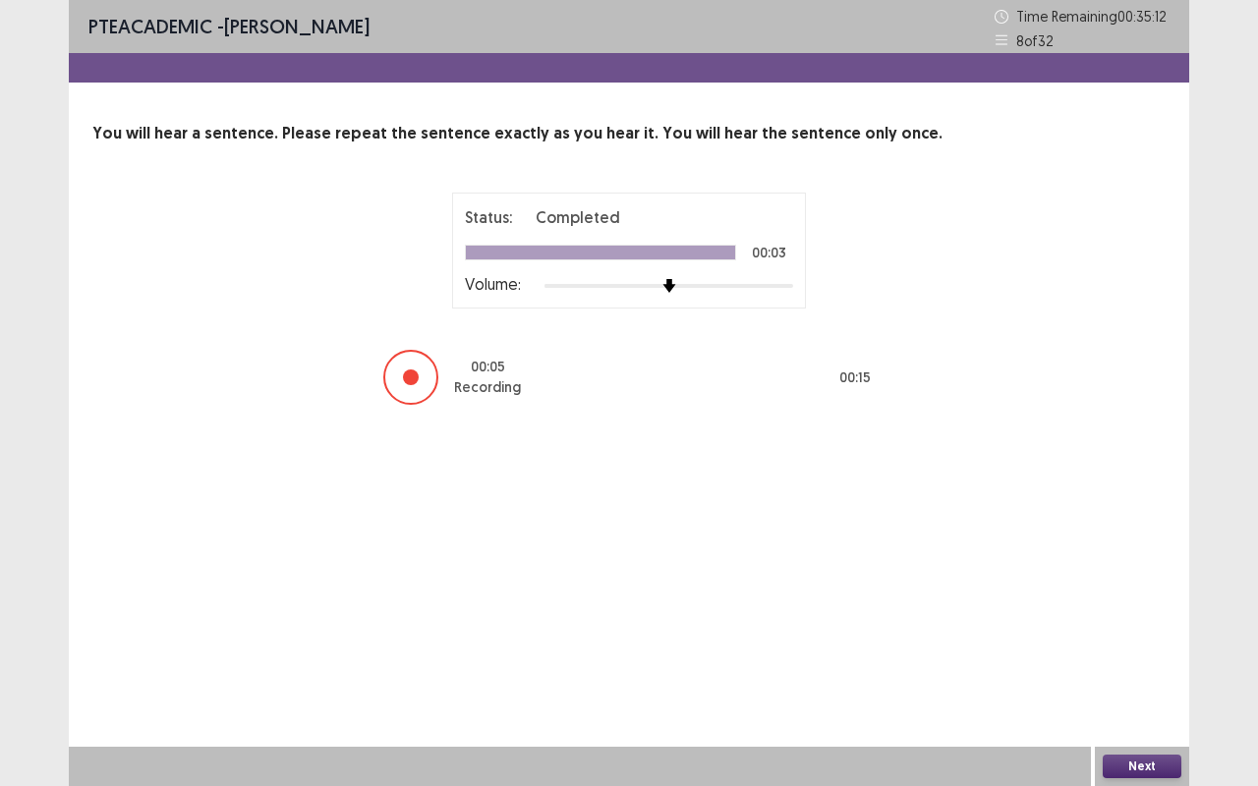
click at [1152, 661] on button "Next" at bounding box center [1141, 767] width 79 height 24
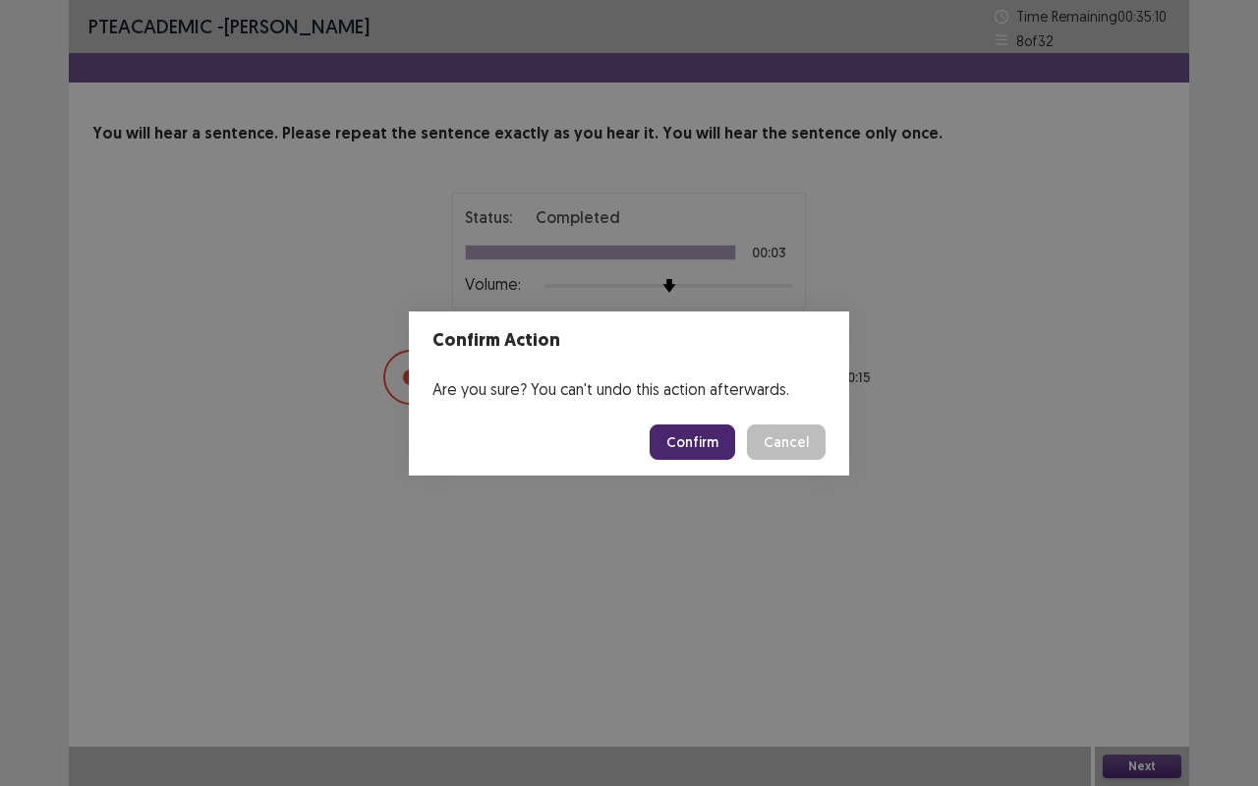
click at [727, 444] on button "Confirm" at bounding box center [691, 441] width 85 height 35
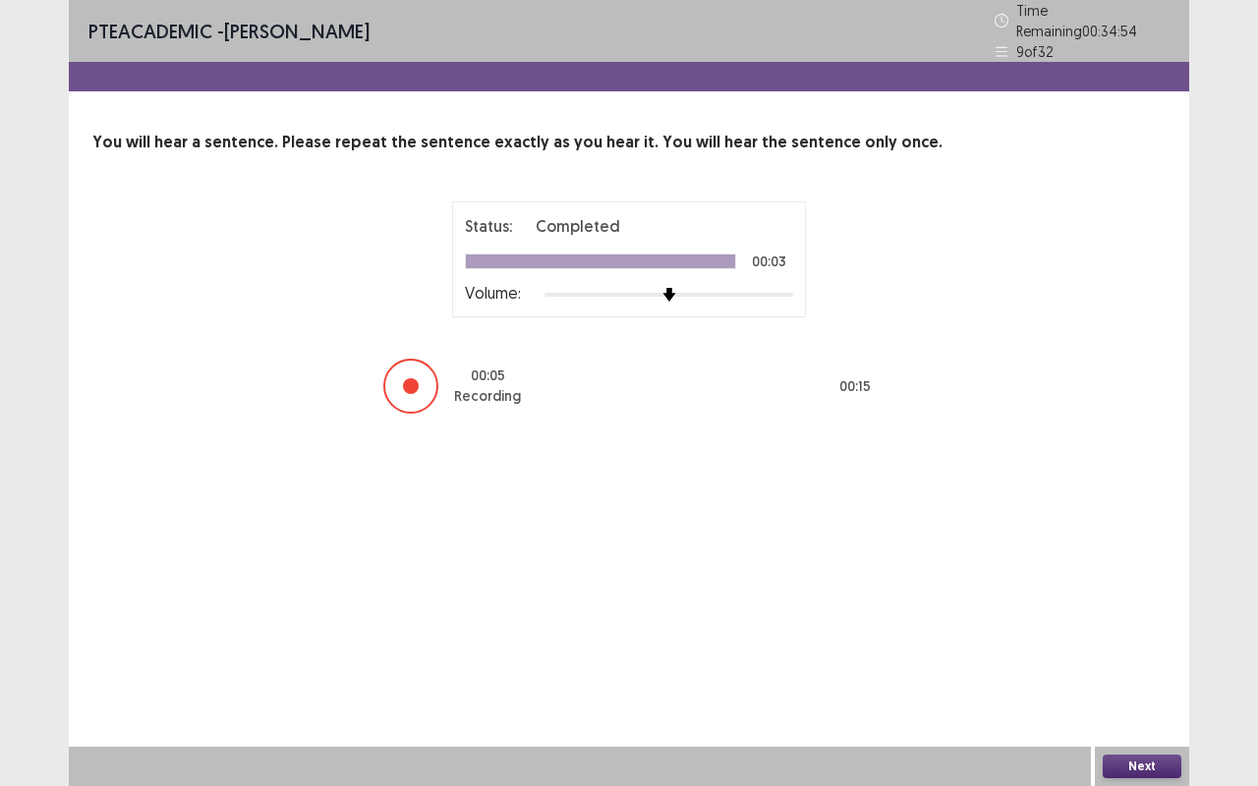
click at [1160, 661] on button "Next" at bounding box center [1141, 767] width 79 height 24
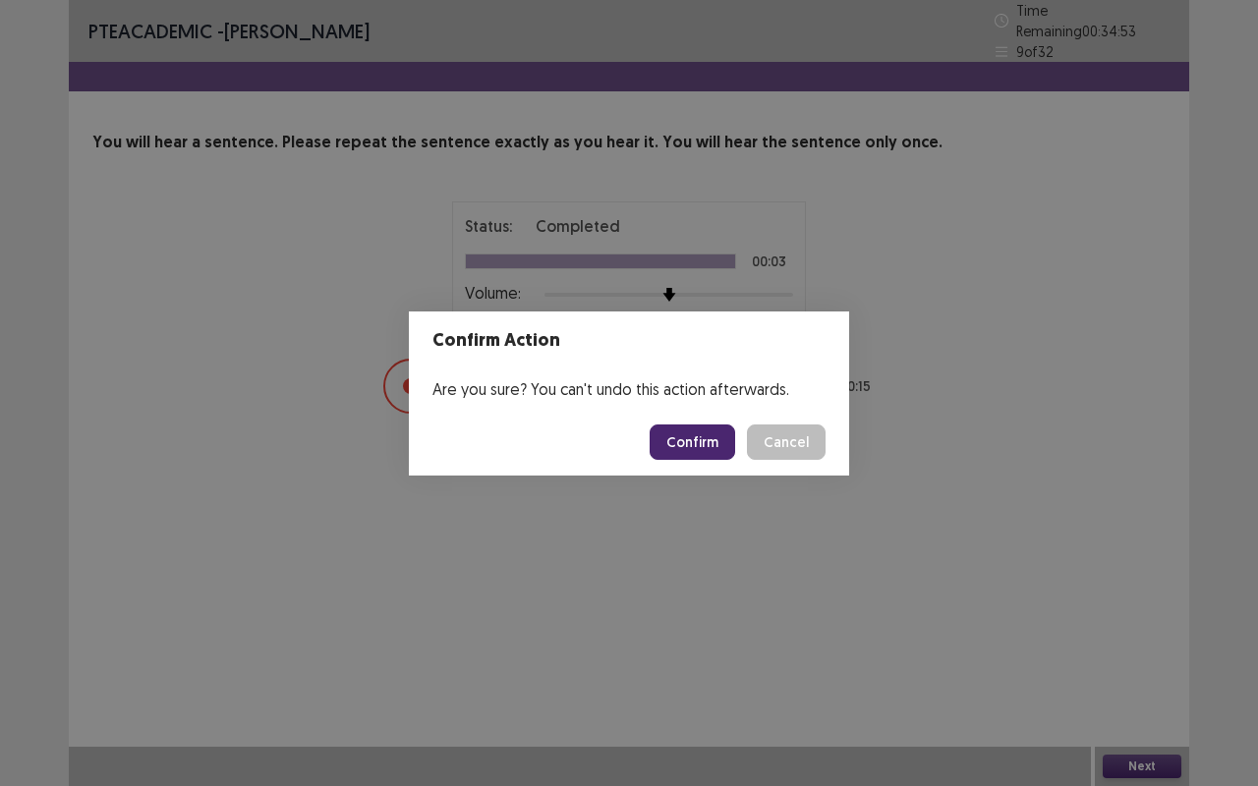
click at [725, 448] on button "Confirm" at bounding box center [691, 441] width 85 height 35
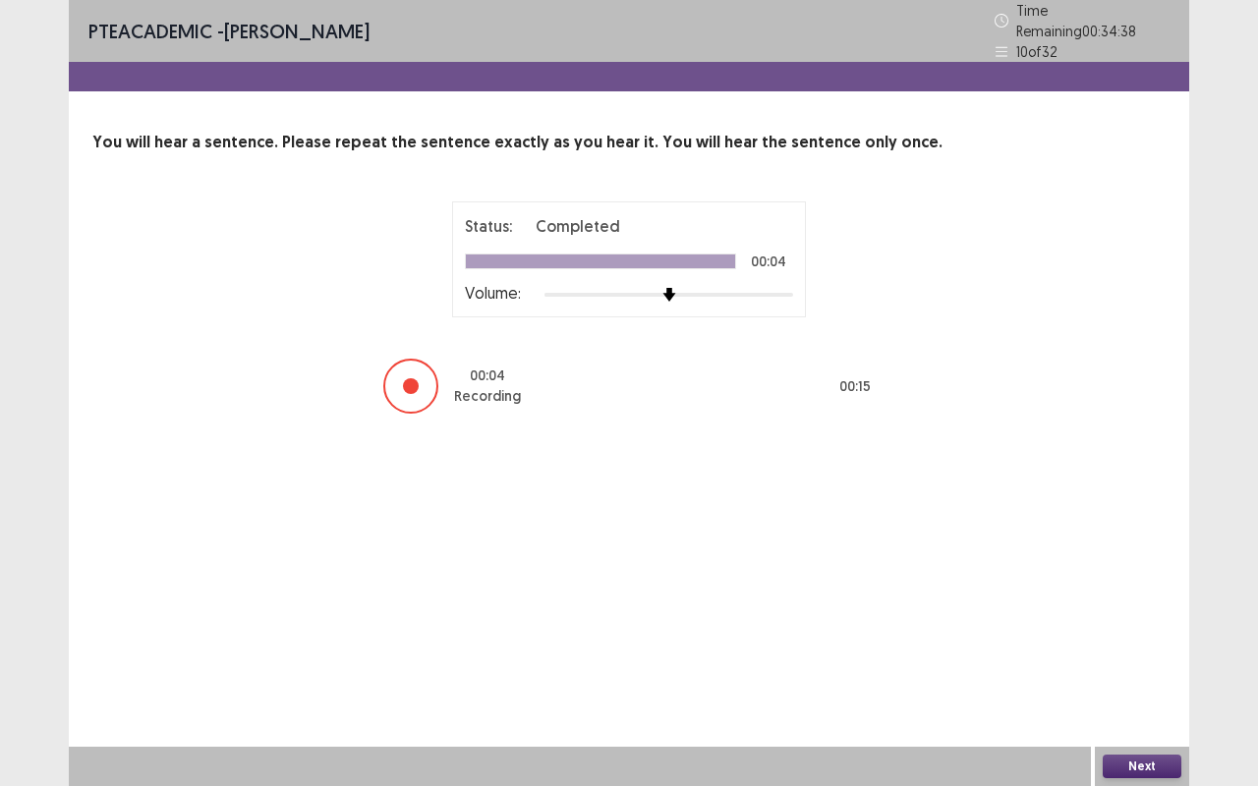
click at [1158, 661] on button "Next" at bounding box center [1141, 767] width 79 height 24
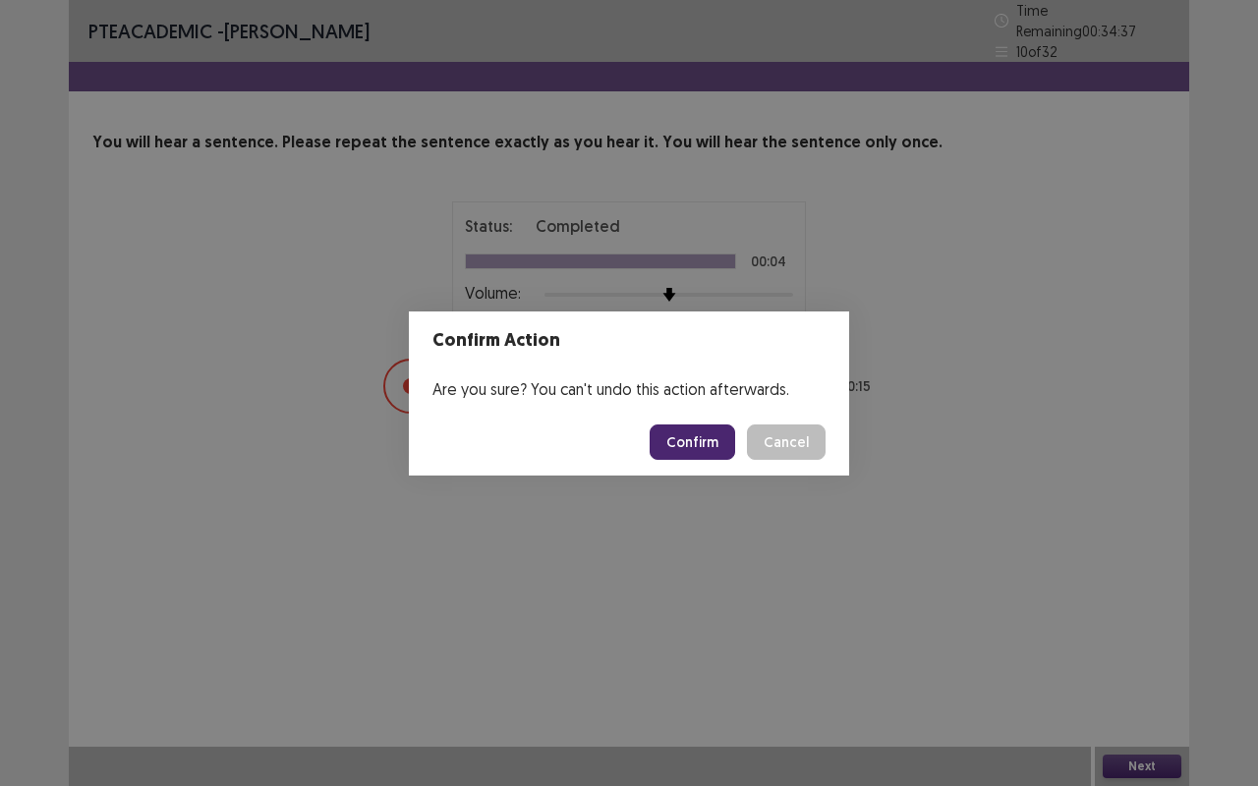
click at [727, 447] on button "Confirm" at bounding box center [691, 441] width 85 height 35
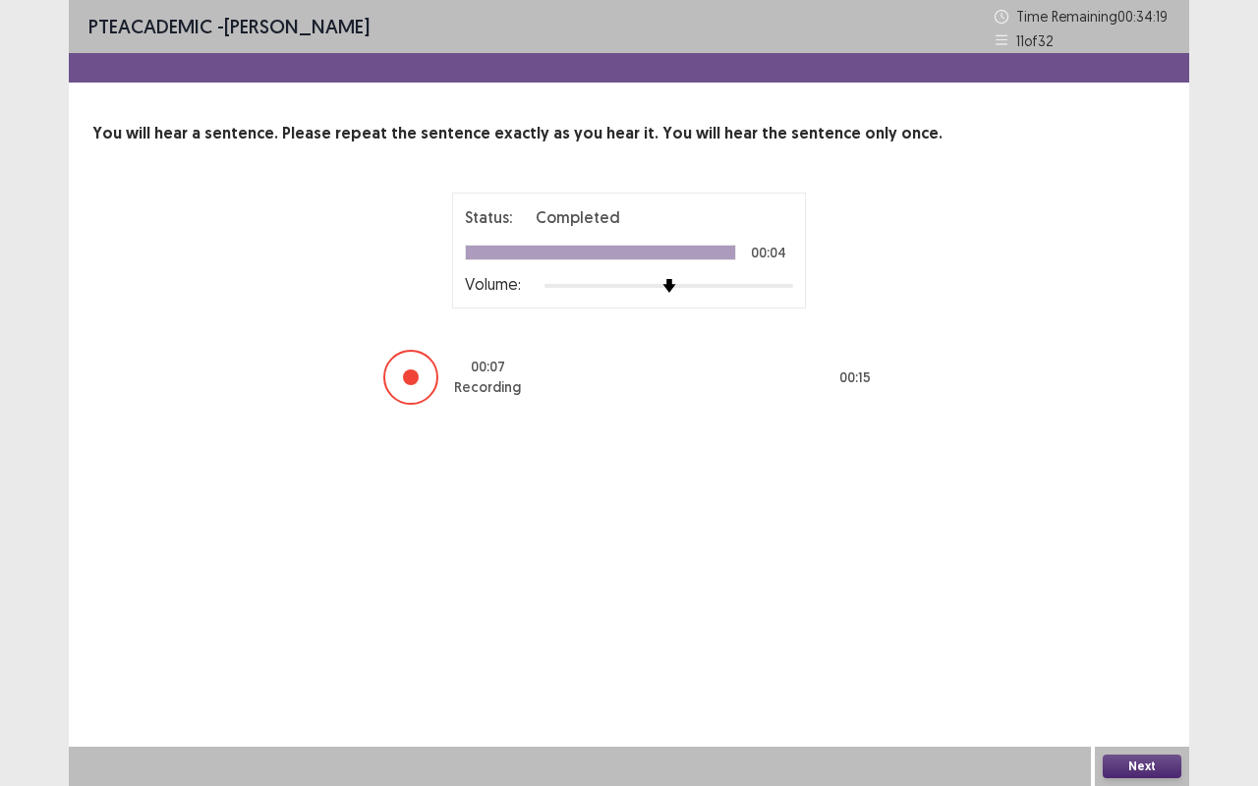
click at [1136, 661] on button "Next" at bounding box center [1141, 767] width 79 height 24
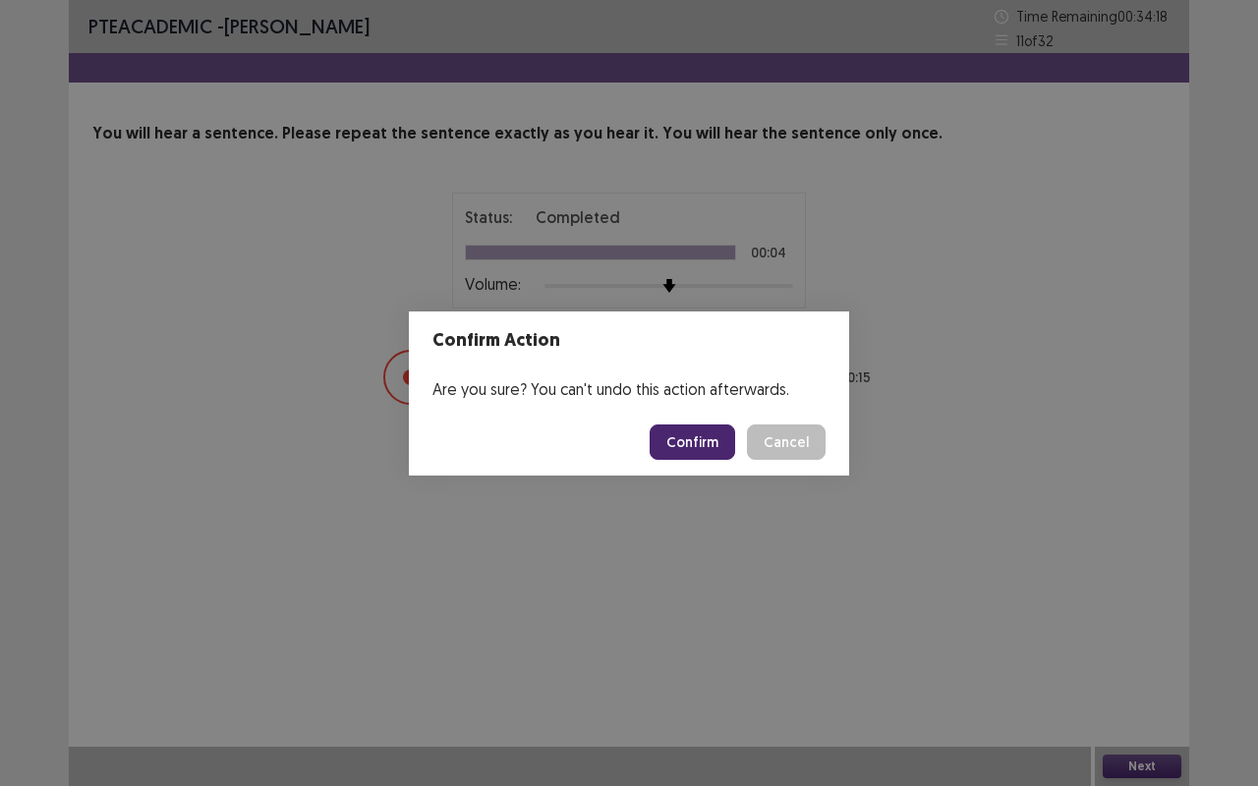
click at [712, 443] on button "Confirm" at bounding box center [691, 441] width 85 height 35
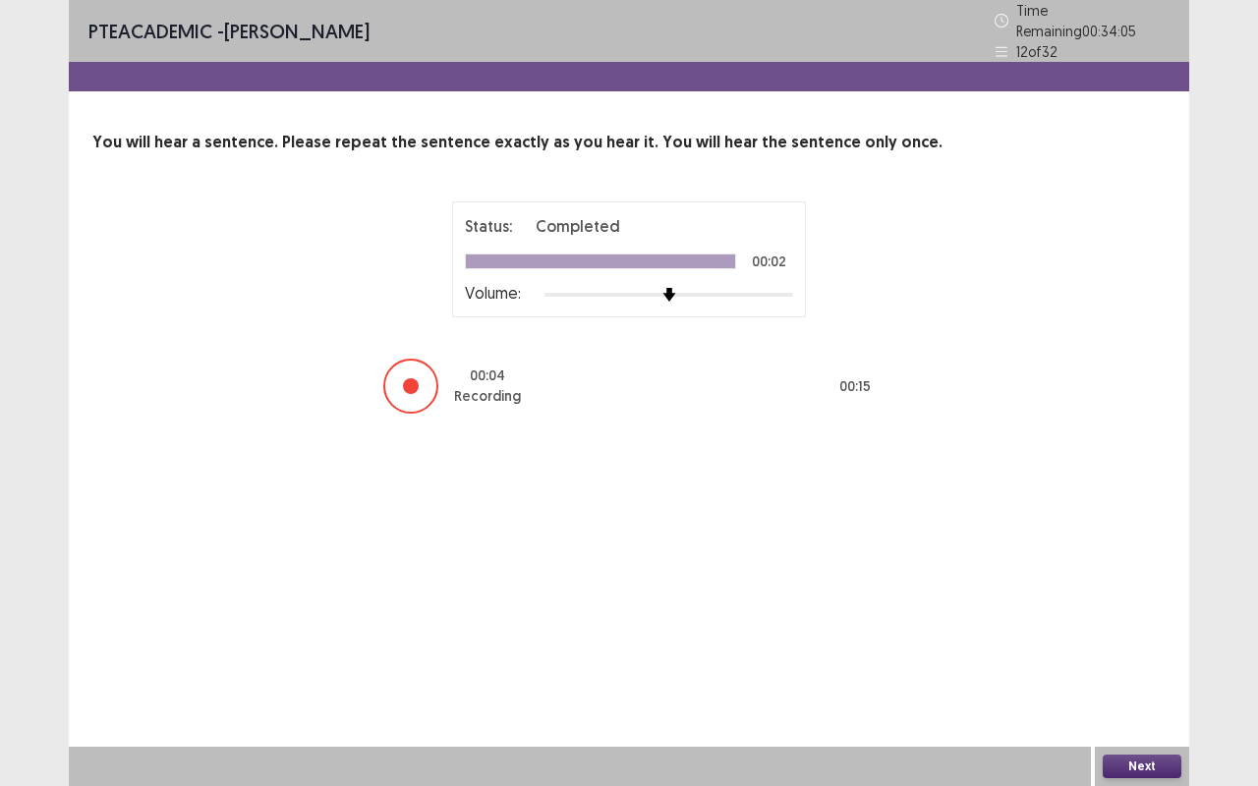
click at [1152, 661] on button "Next" at bounding box center [1141, 767] width 79 height 24
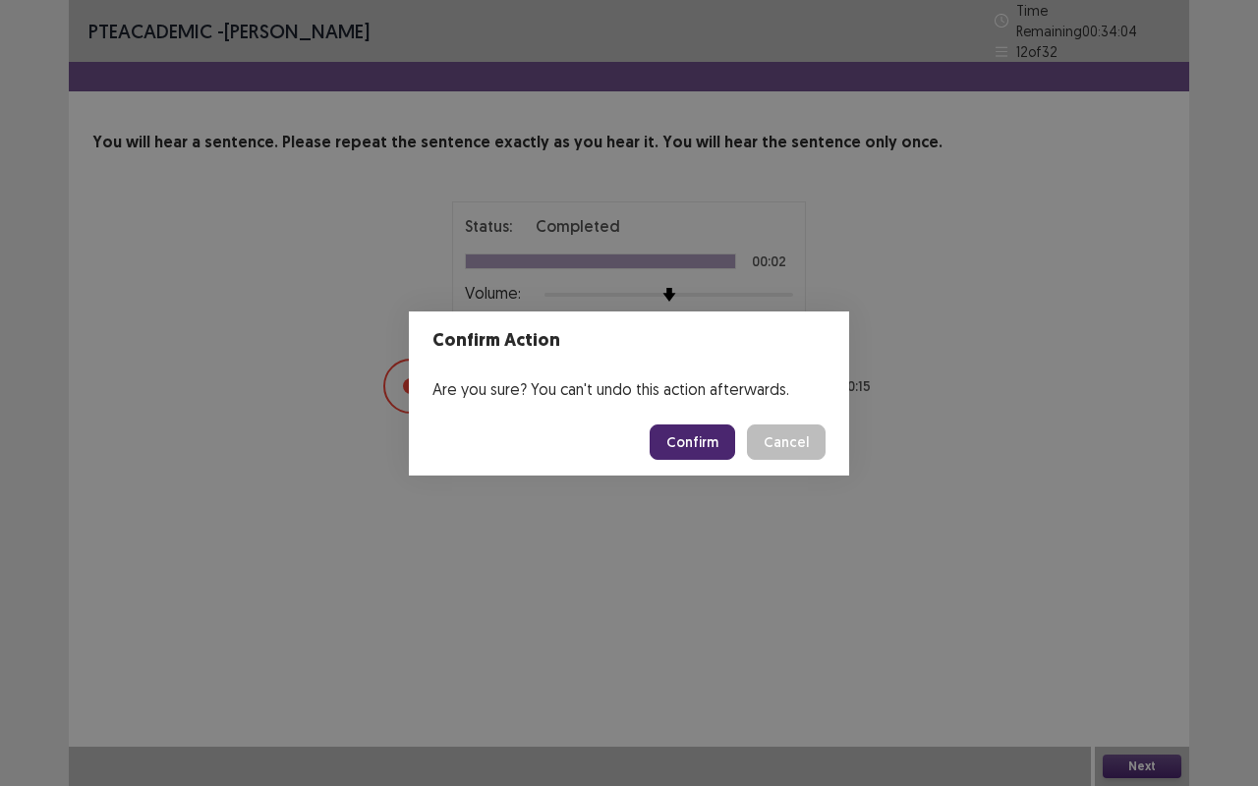
click at [713, 434] on button "Confirm" at bounding box center [691, 441] width 85 height 35
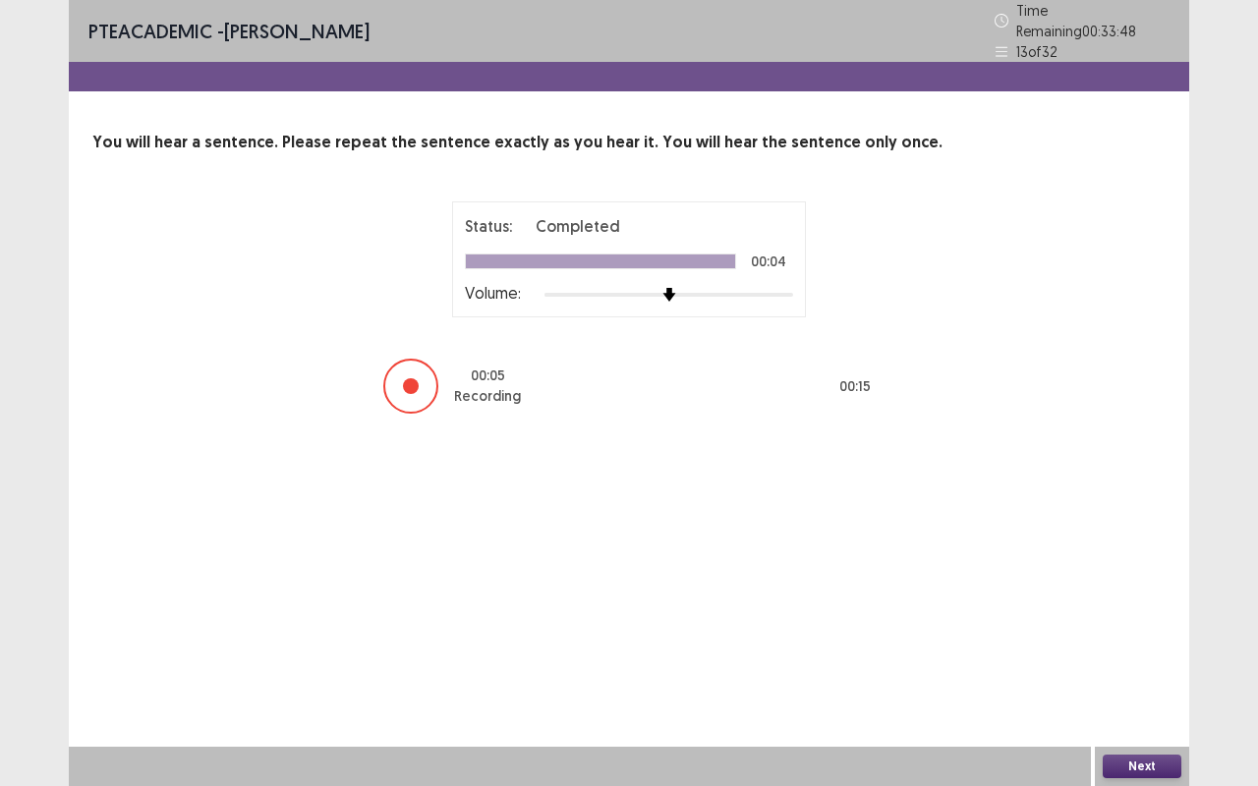
click at [1152, 661] on button "Next" at bounding box center [1141, 767] width 79 height 24
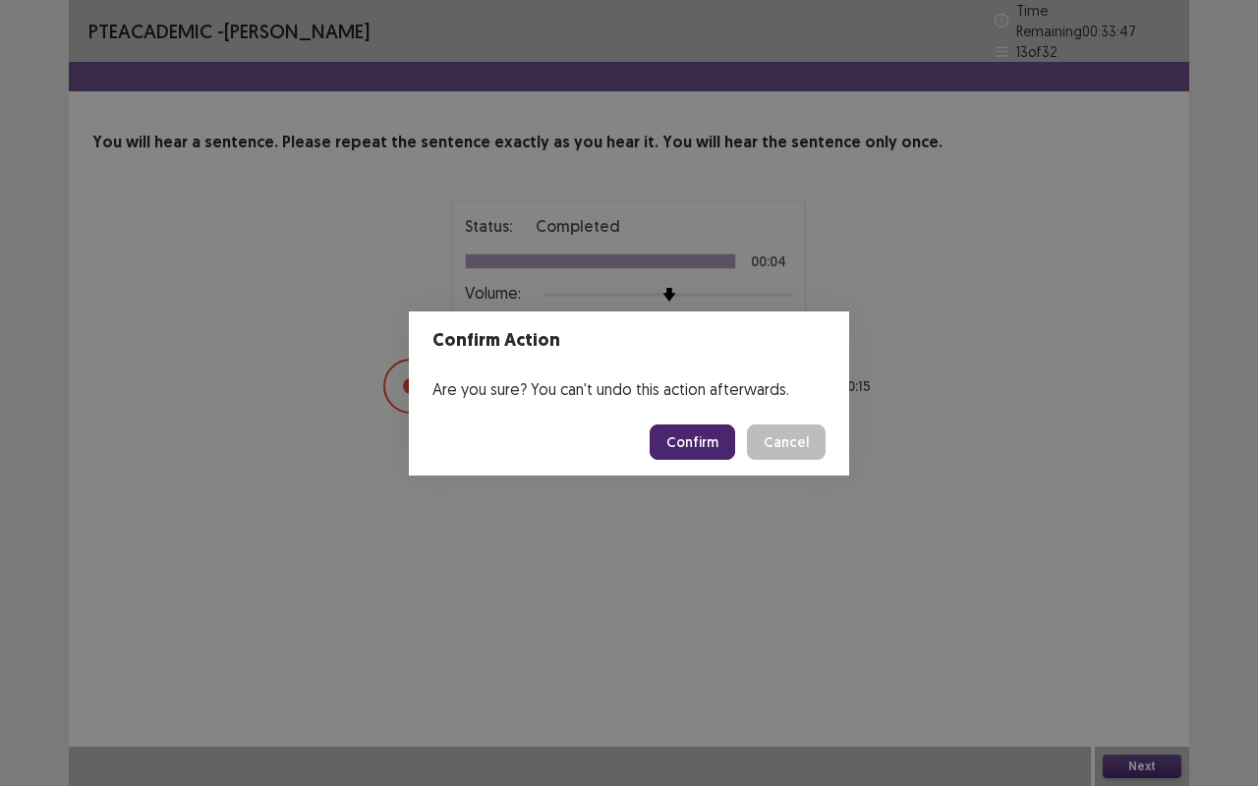
click at [728, 450] on button "Confirm" at bounding box center [691, 441] width 85 height 35
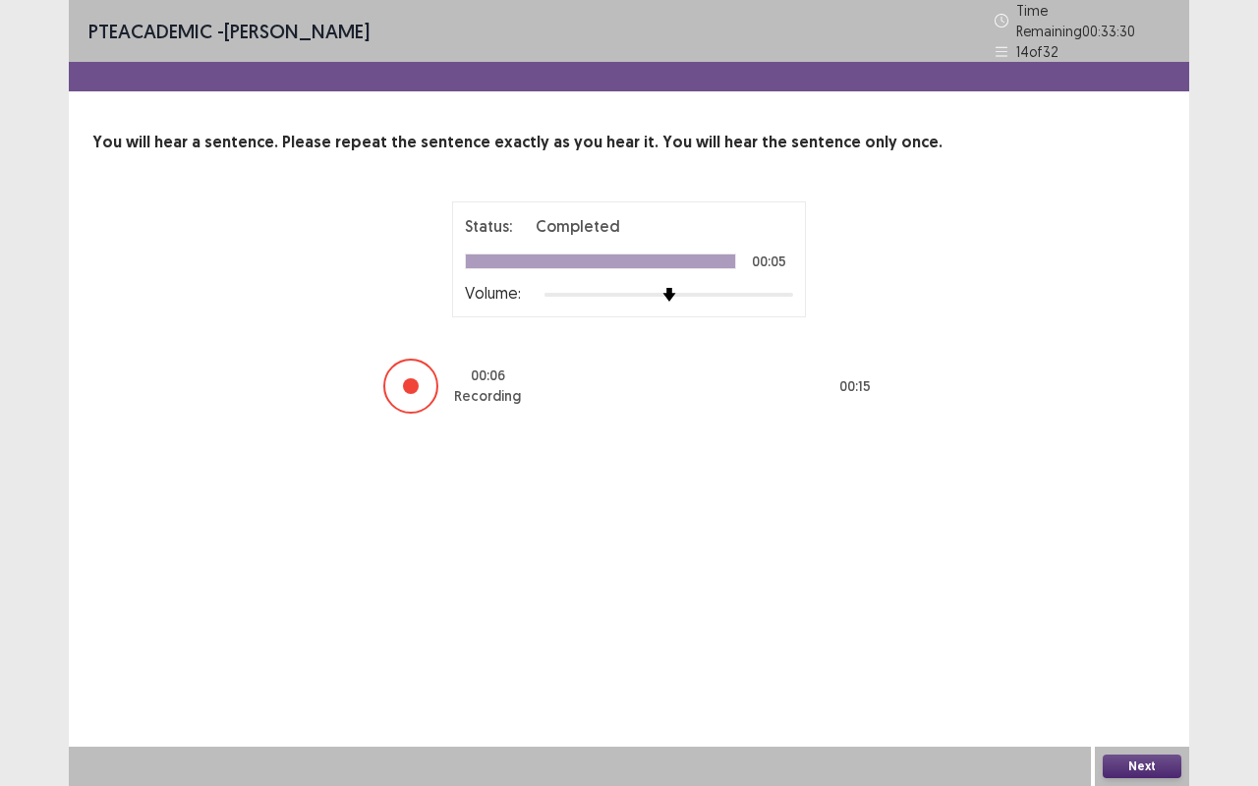
click at [1157, 661] on button "Next" at bounding box center [1141, 767] width 79 height 24
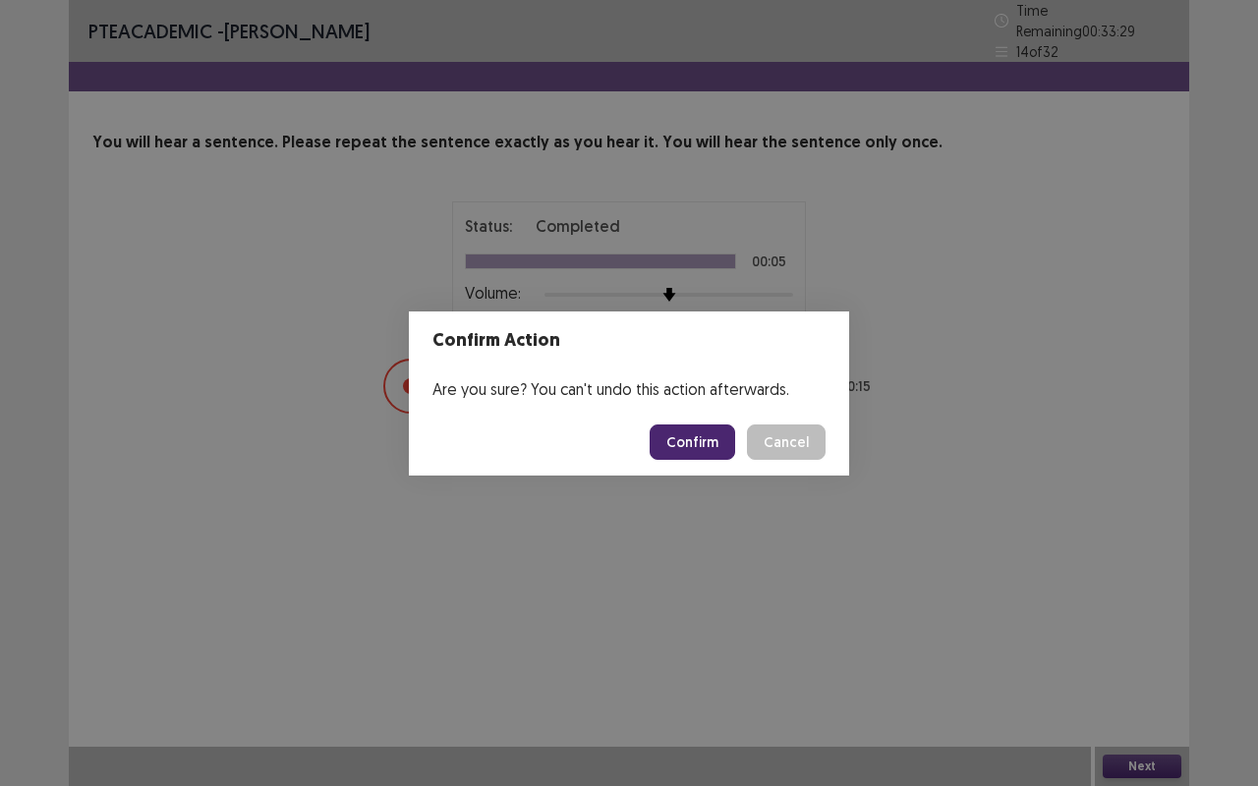
click at [716, 436] on button "Confirm" at bounding box center [691, 441] width 85 height 35
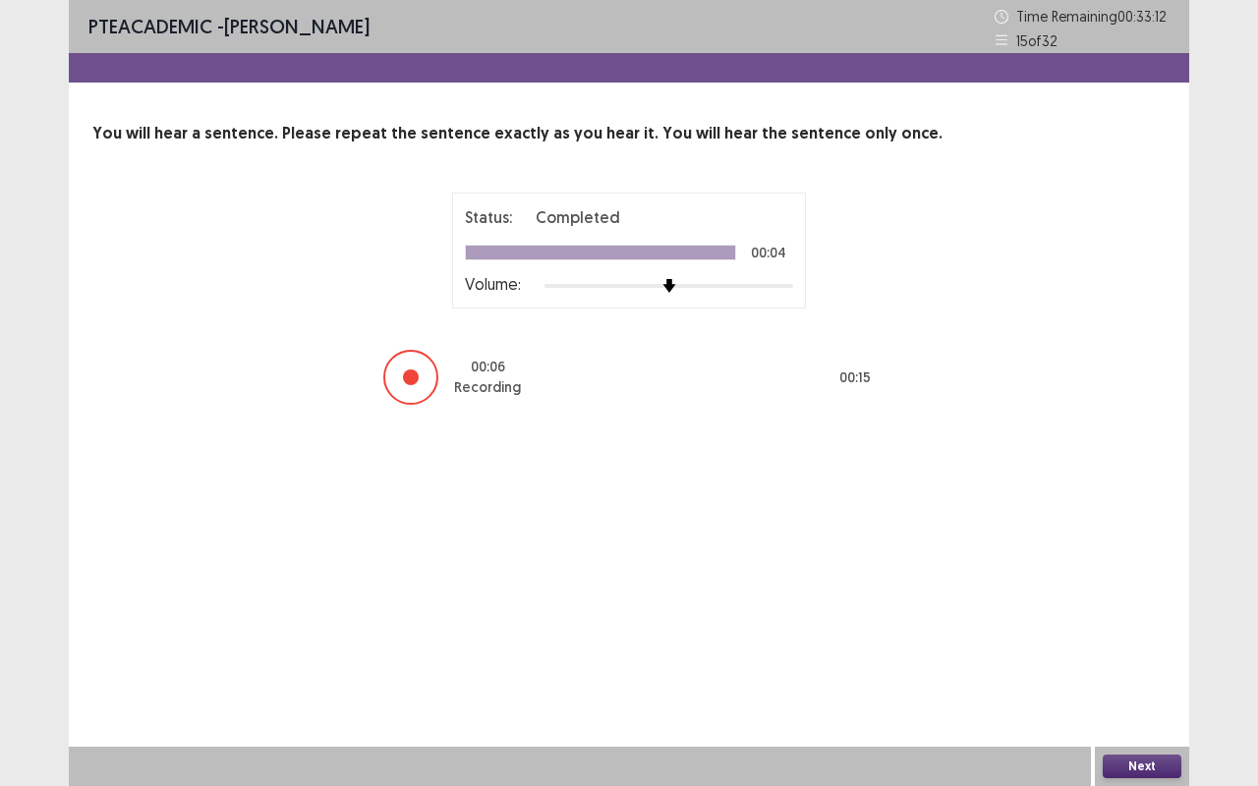
click at [1143, 661] on button "Next" at bounding box center [1141, 767] width 79 height 24
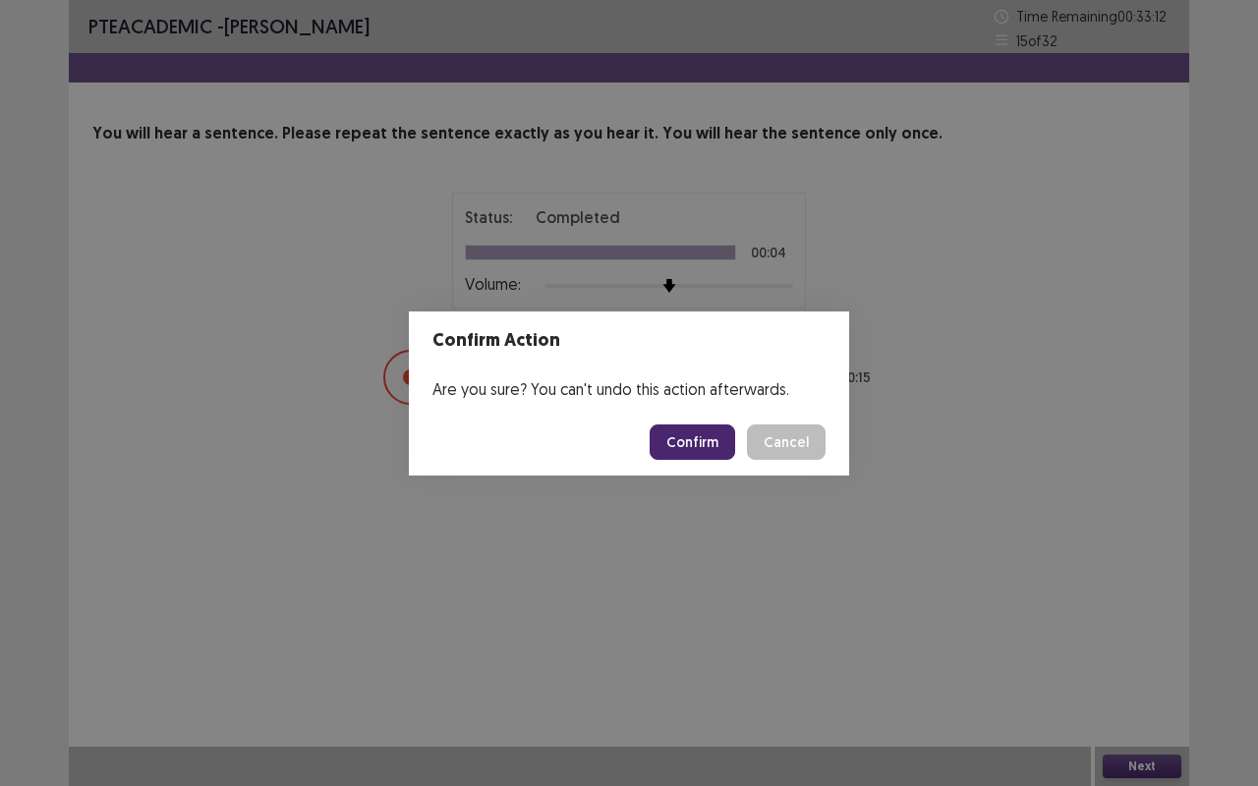
click at [721, 444] on button "Confirm" at bounding box center [691, 441] width 85 height 35
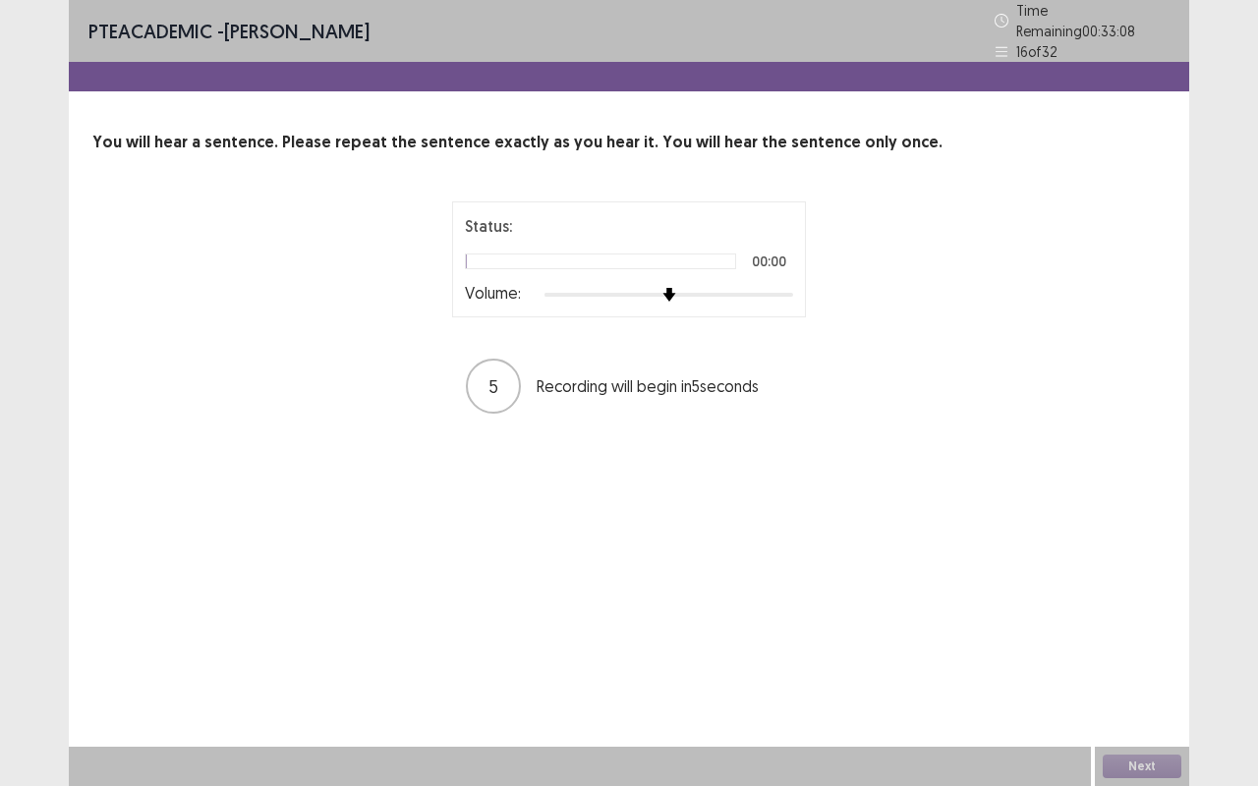
click at [676, 288] on img at bounding box center [669, 295] width 14 height 14
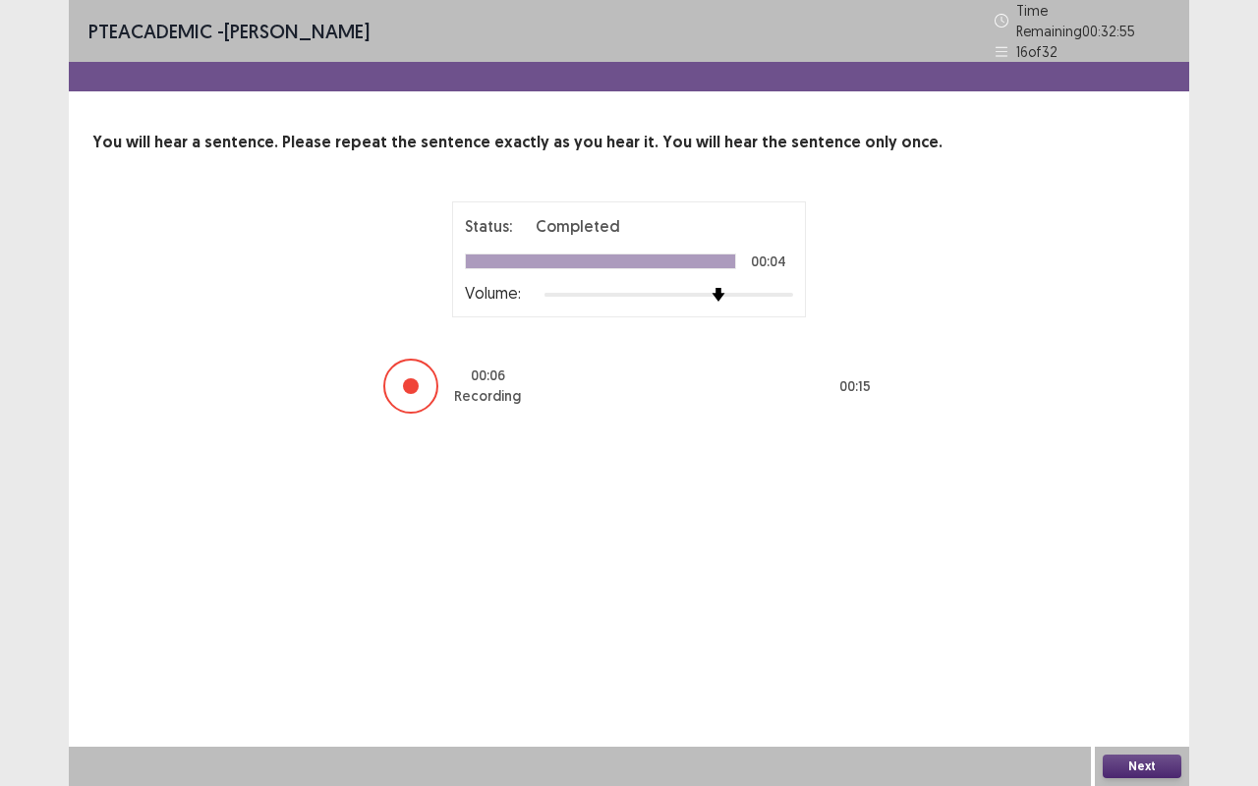
click at [1146, 661] on button "Next" at bounding box center [1141, 767] width 79 height 24
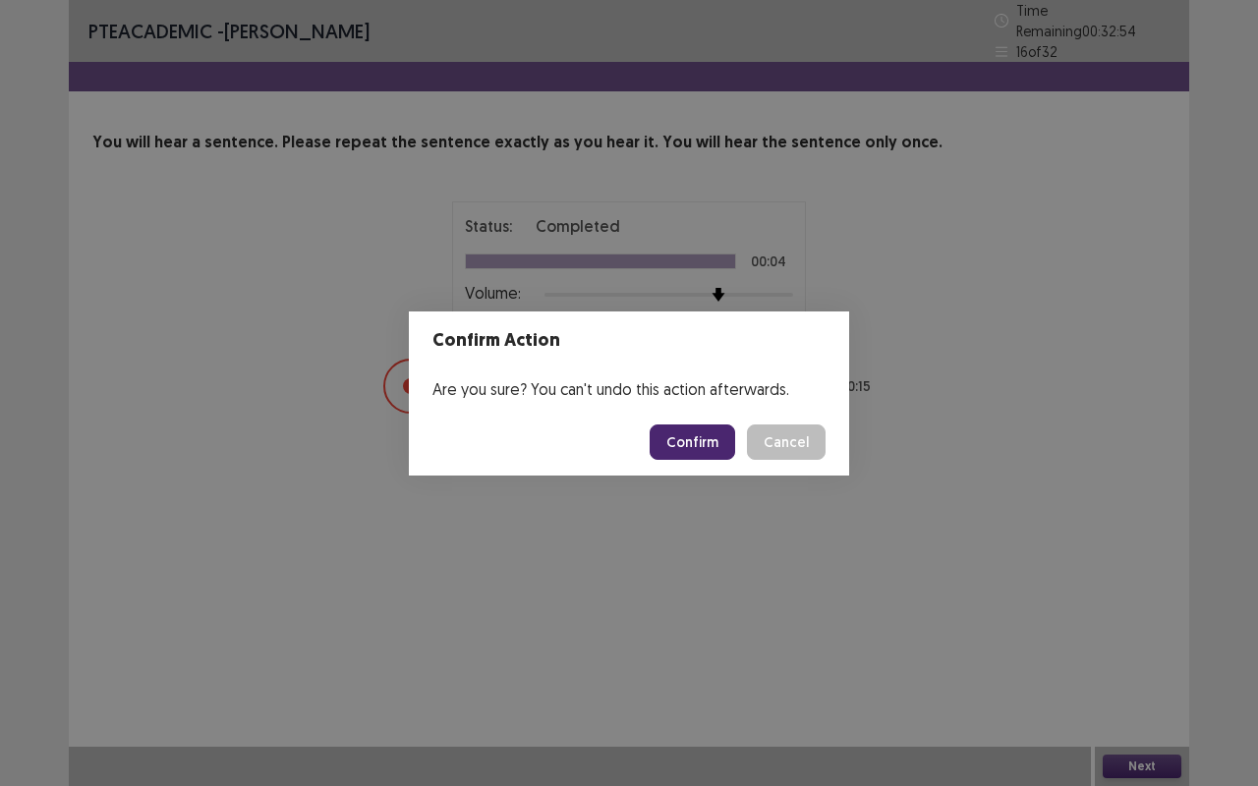
click at [713, 442] on button "Confirm" at bounding box center [691, 441] width 85 height 35
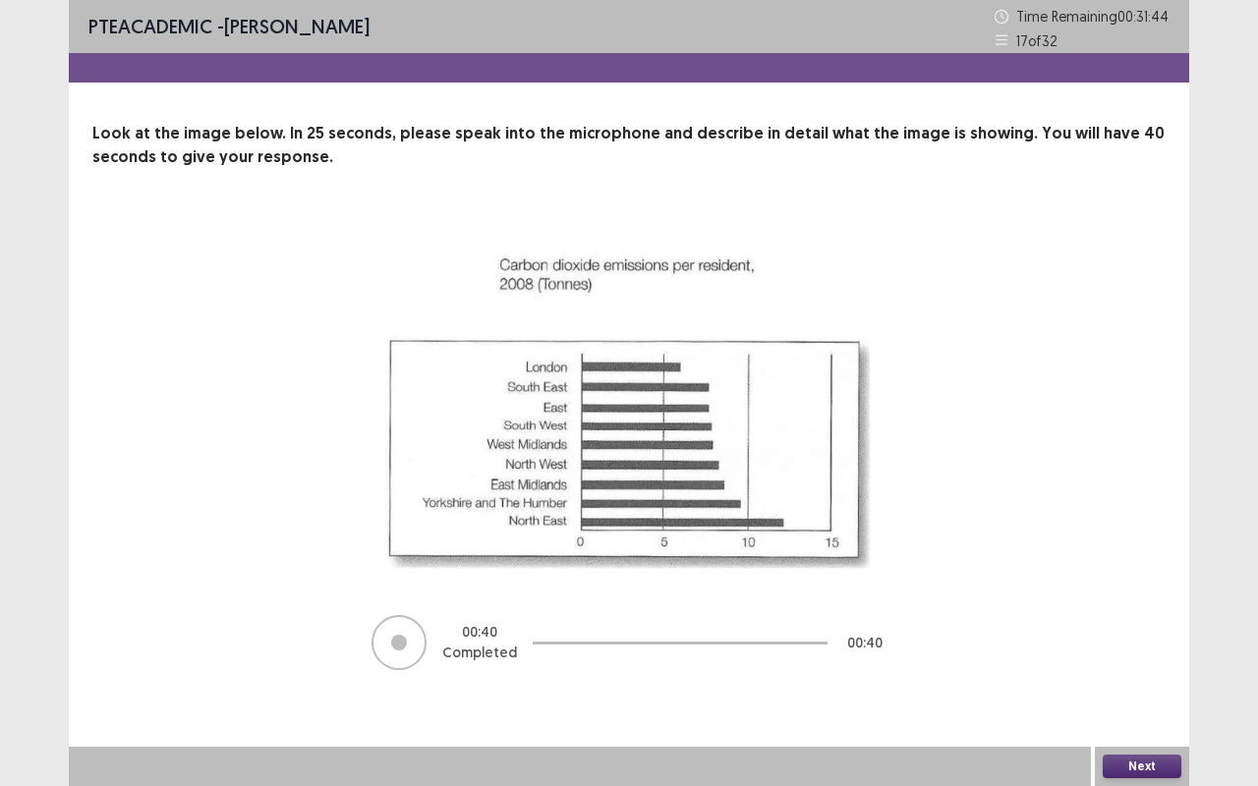
click at [1152, 661] on button "Next" at bounding box center [1141, 767] width 79 height 24
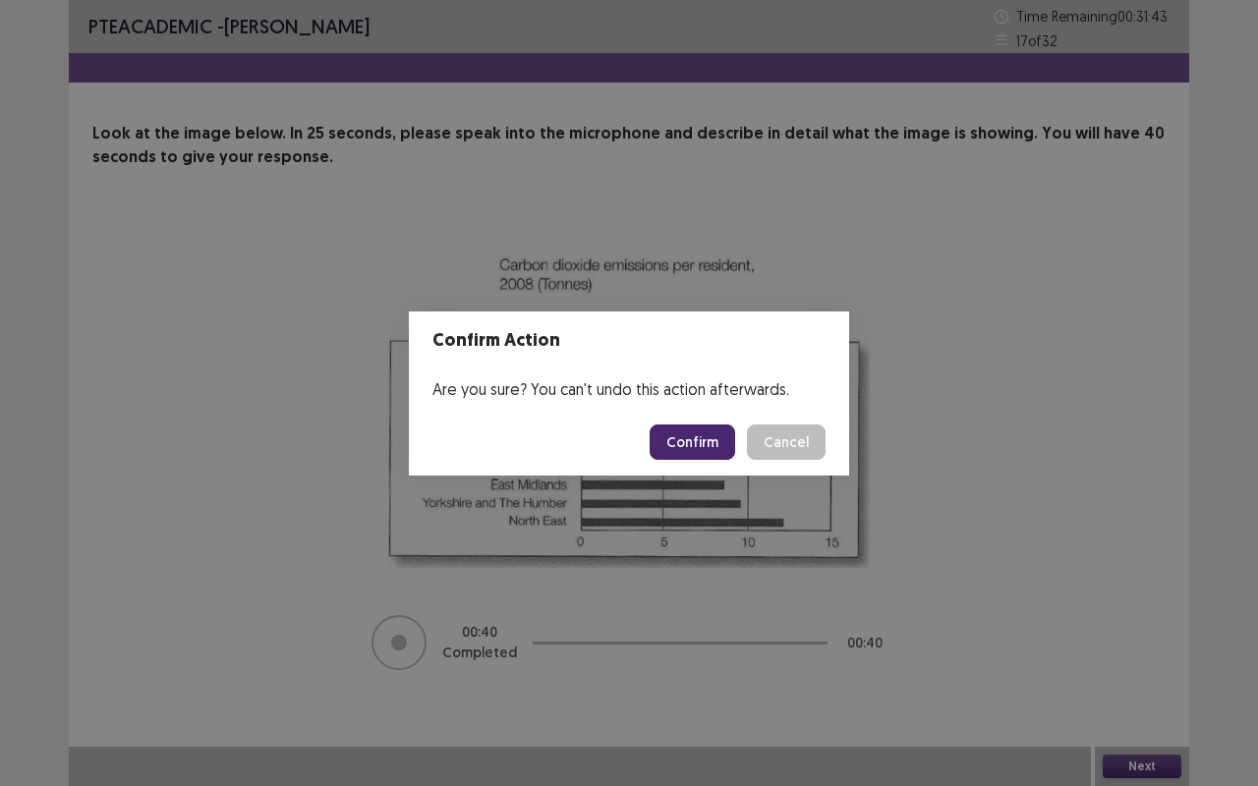
click at [709, 456] on button "Confirm" at bounding box center [691, 441] width 85 height 35
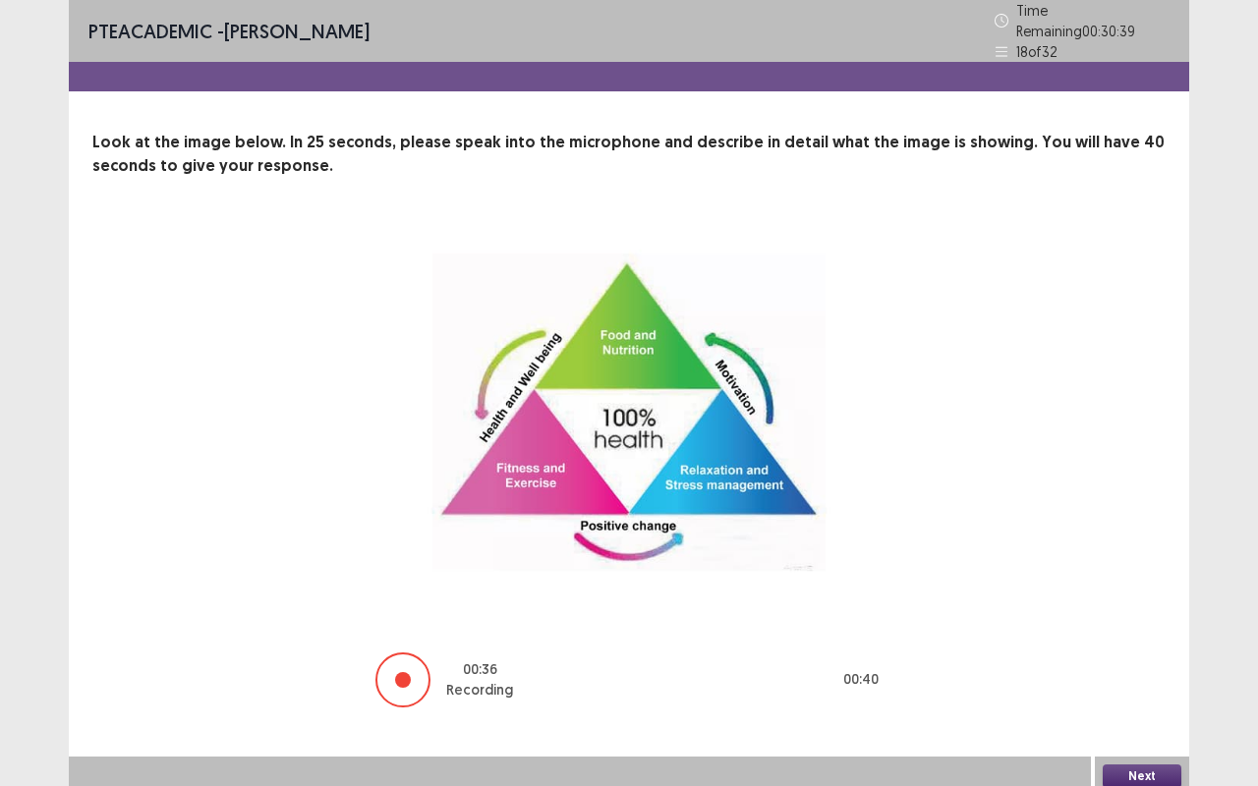
click at [1153, 661] on button "Next" at bounding box center [1141, 776] width 79 height 24
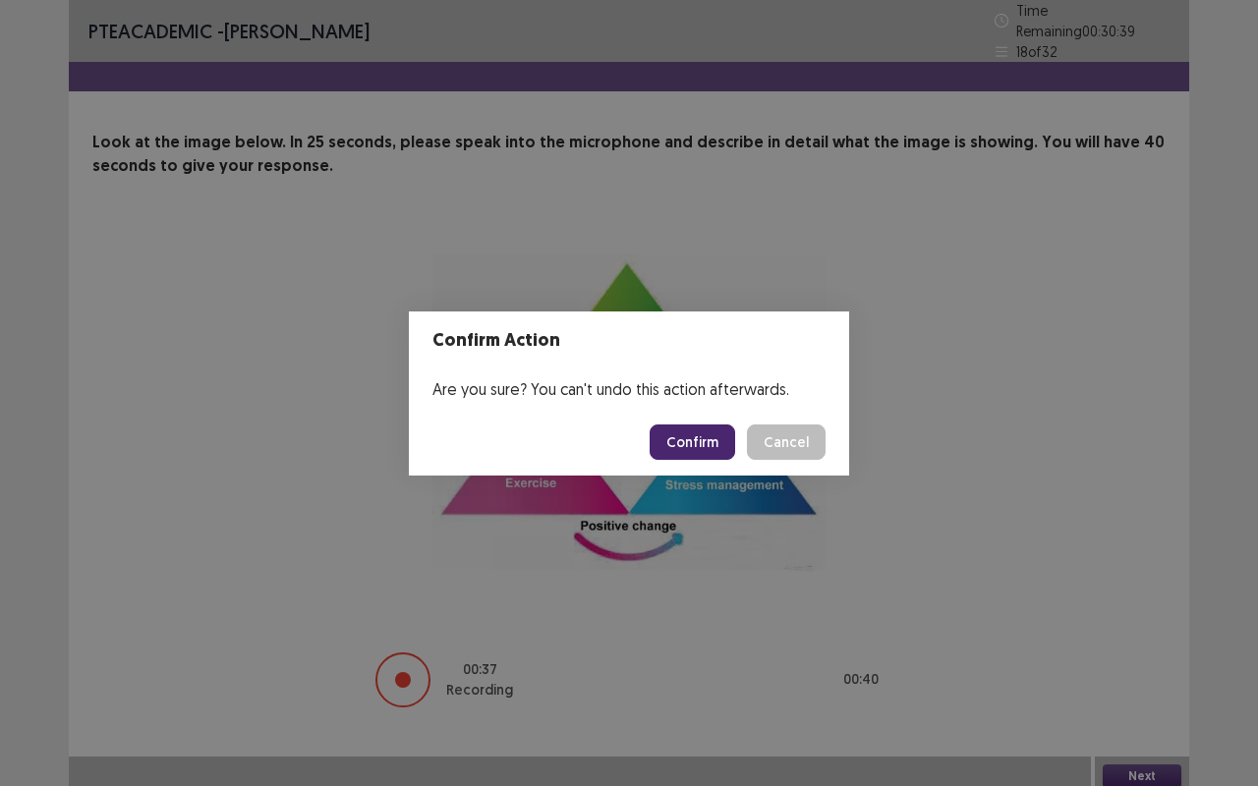
click at [709, 452] on button "Confirm" at bounding box center [691, 441] width 85 height 35
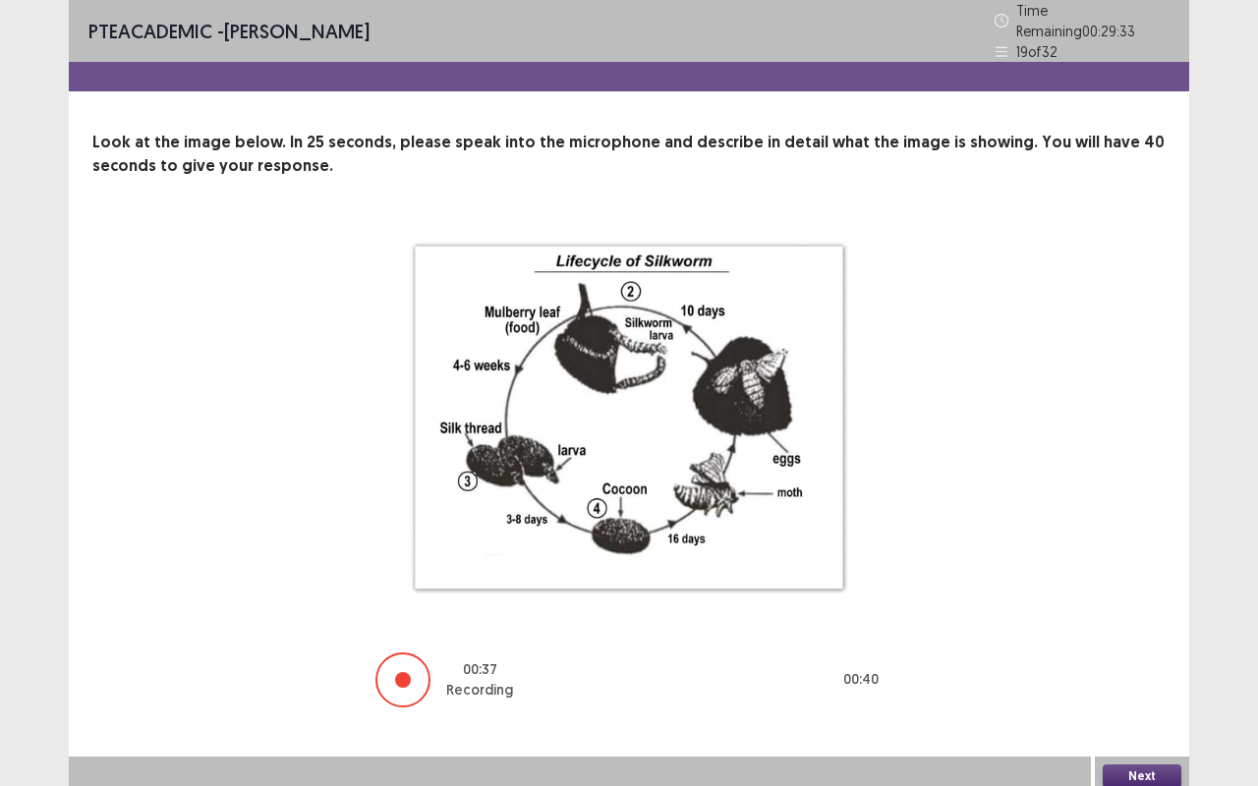
click at [1162, 661] on button "Next" at bounding box center [1141, 776] width 79 height 24
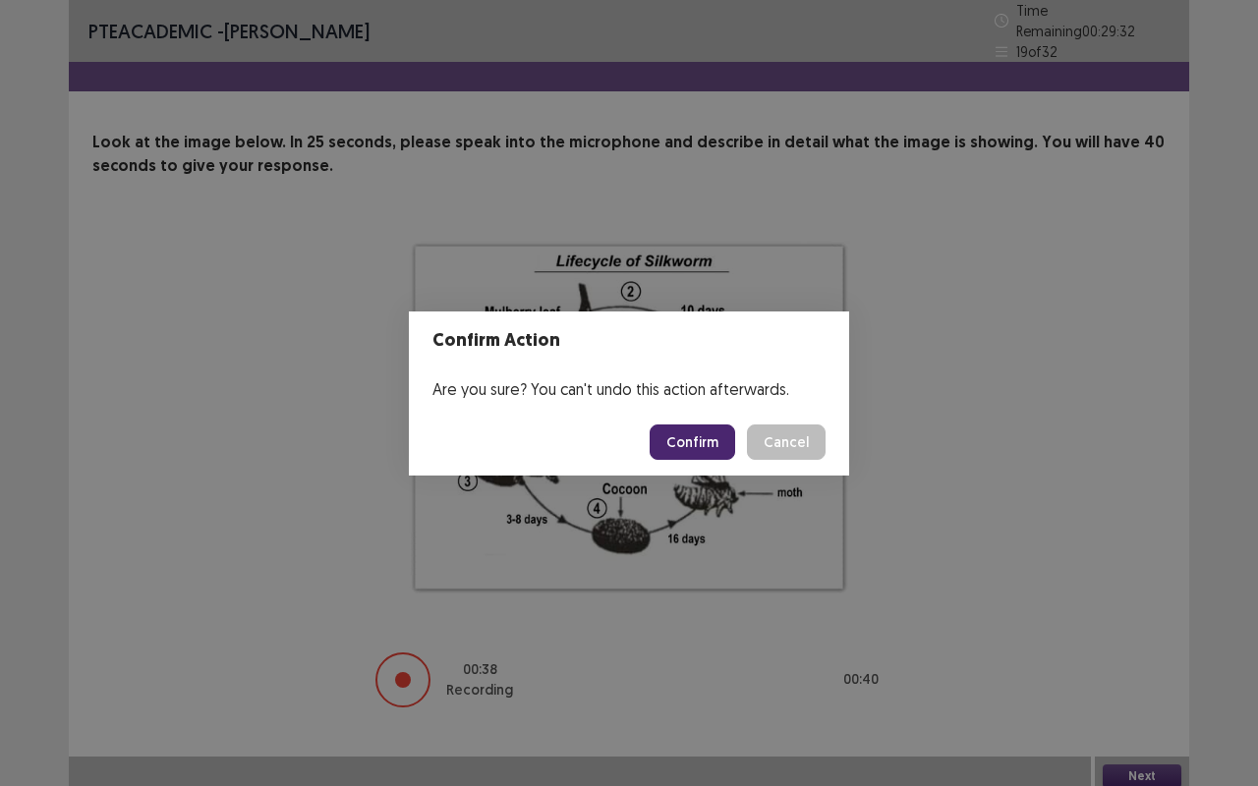
click at [720, 445] on button "Confirm" at bounding box center [691, 441] width 85 height 35
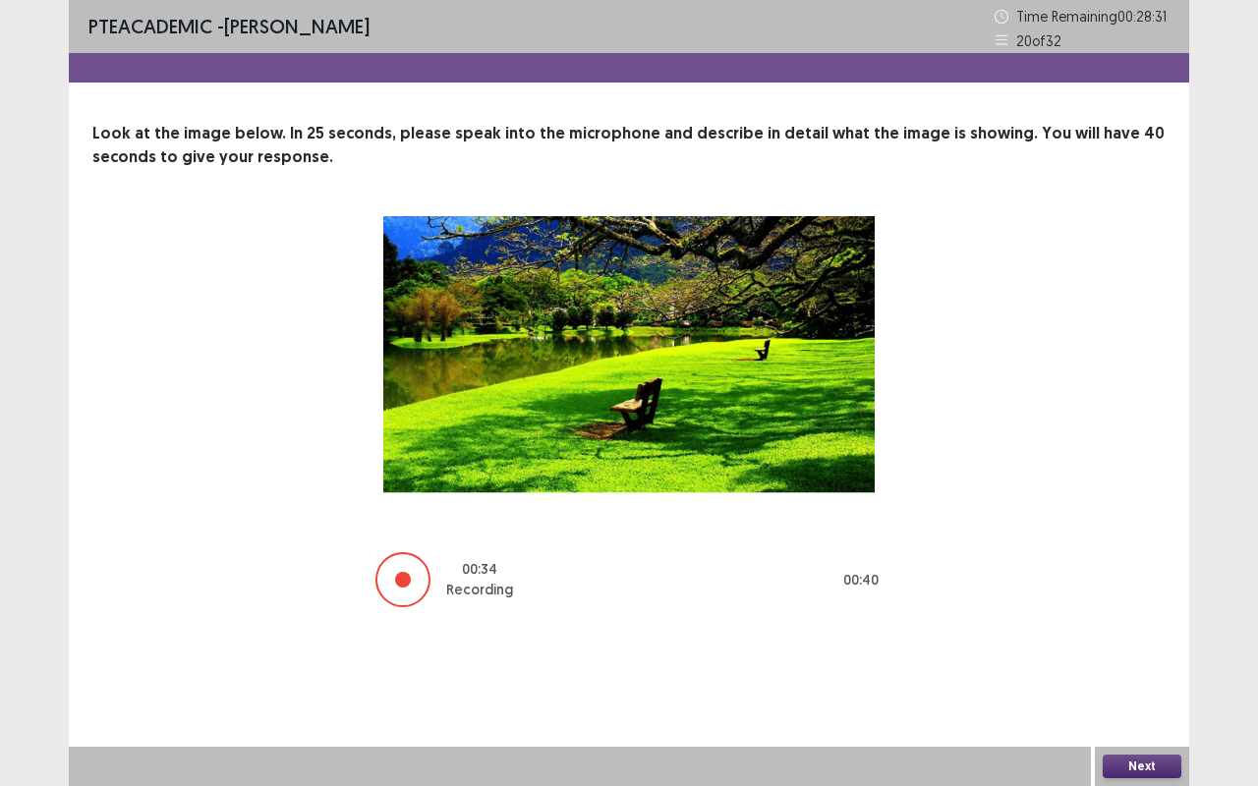
click at [1158, 661] on button "Next" at bounding box center [1141, 767] width 79 height 24
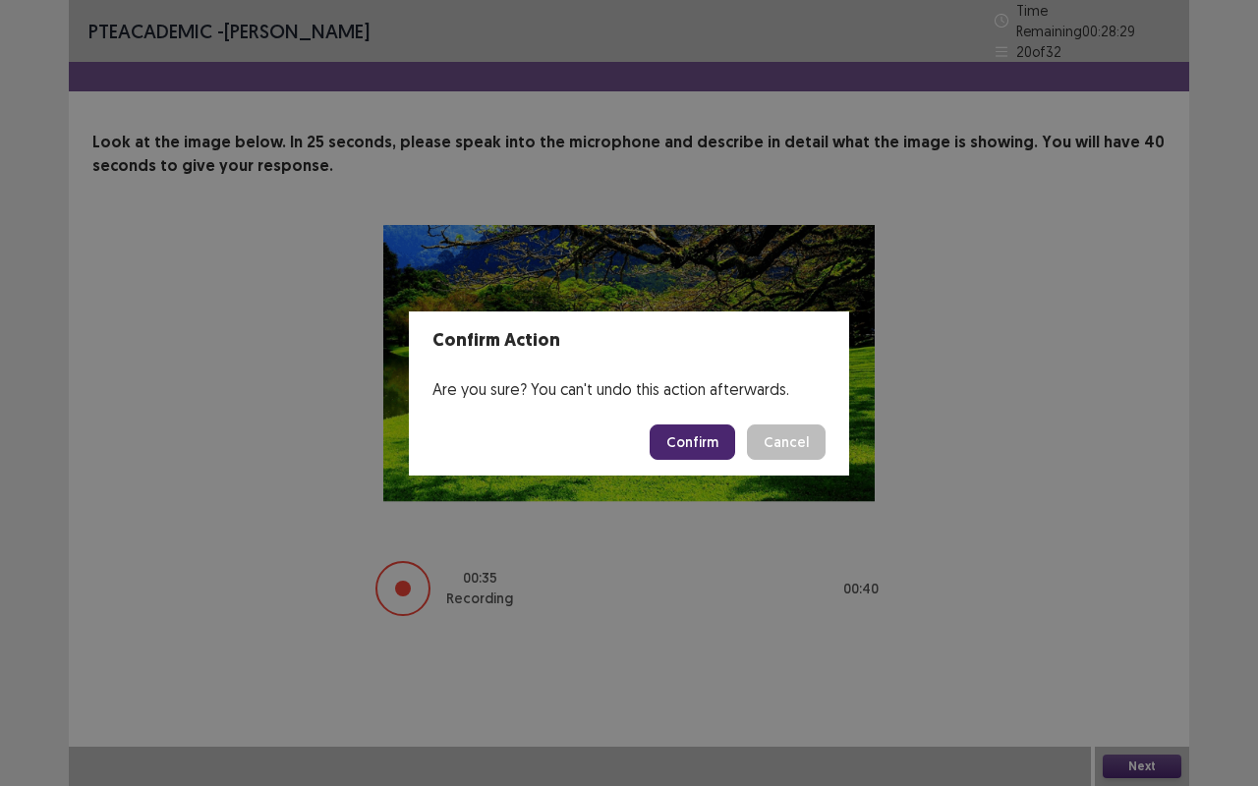
click at [711, 435] on button "Confirm" at bounding box center [691, 441] width 85 height 35
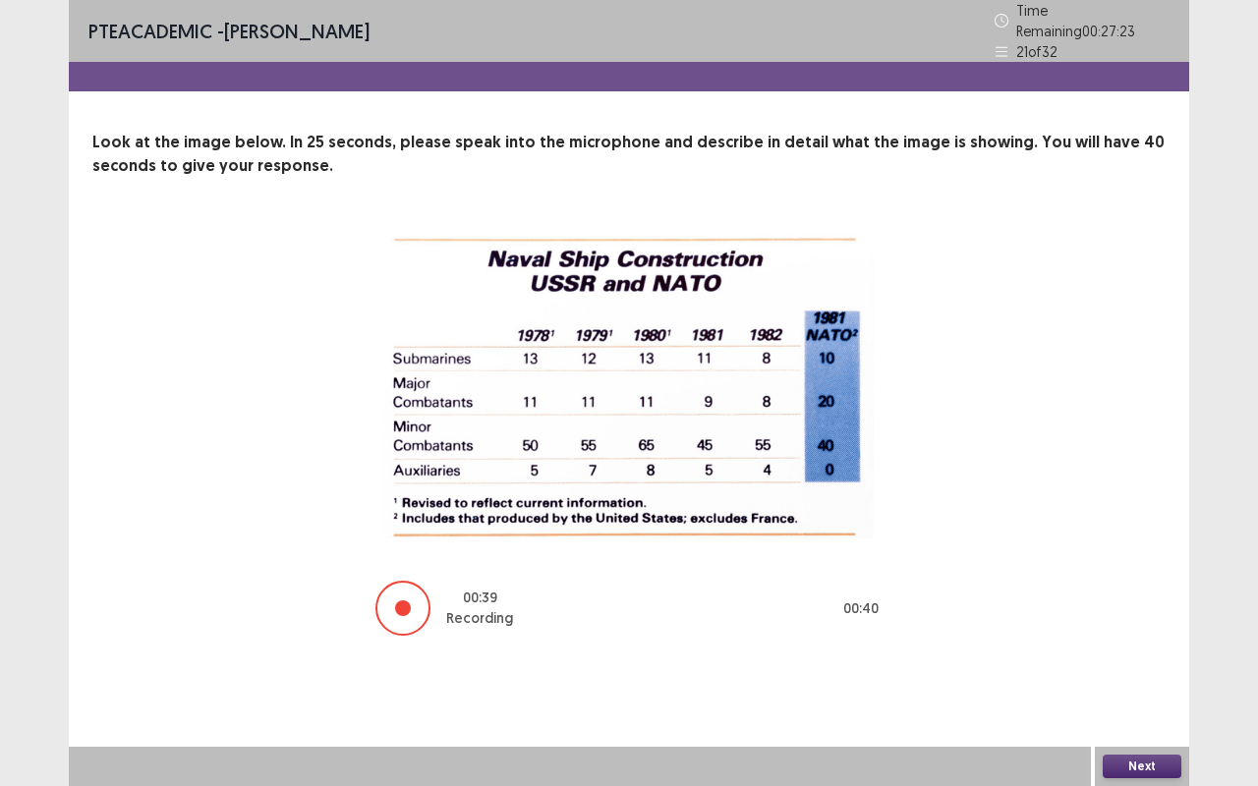
click at [1155, 661] on button "Next" at bounding box center [1141, 767] width 79 height 24
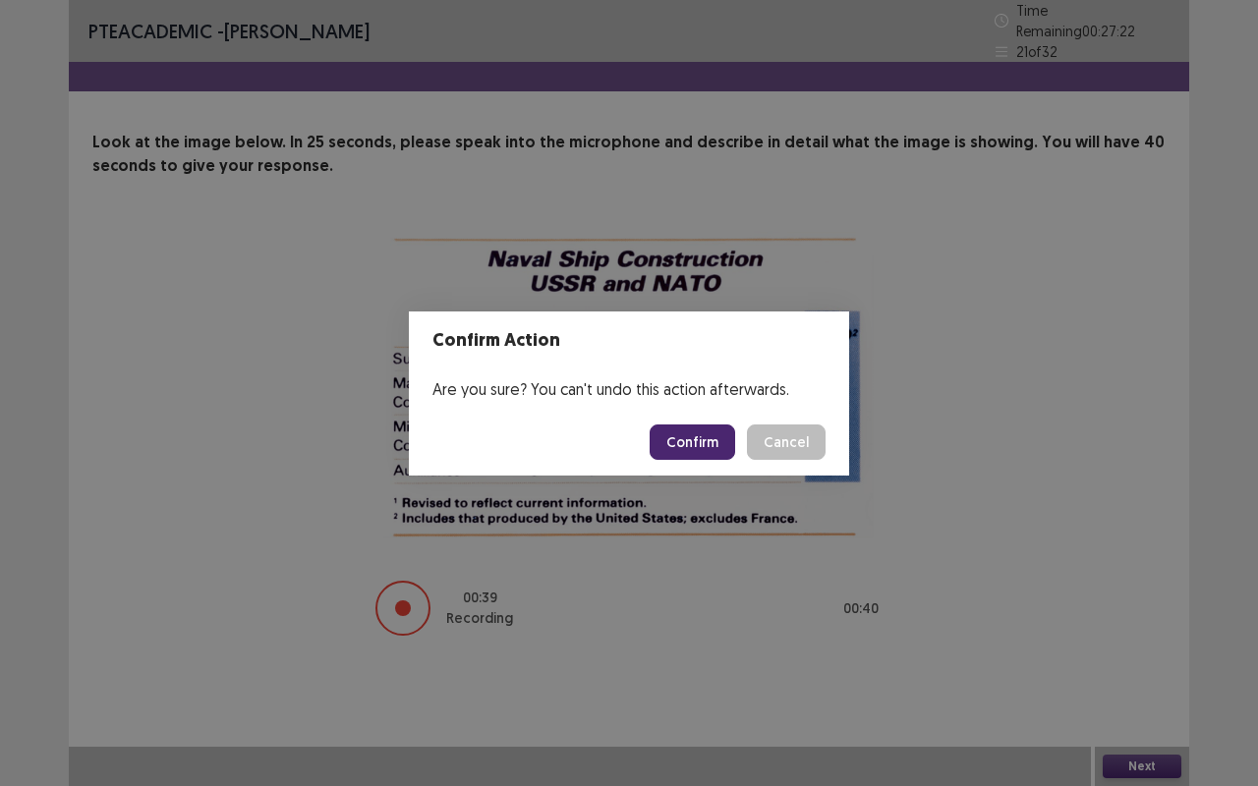
click at [723, 438] on button "Confirm" at bounding box center [691, 441] width 85 height 35
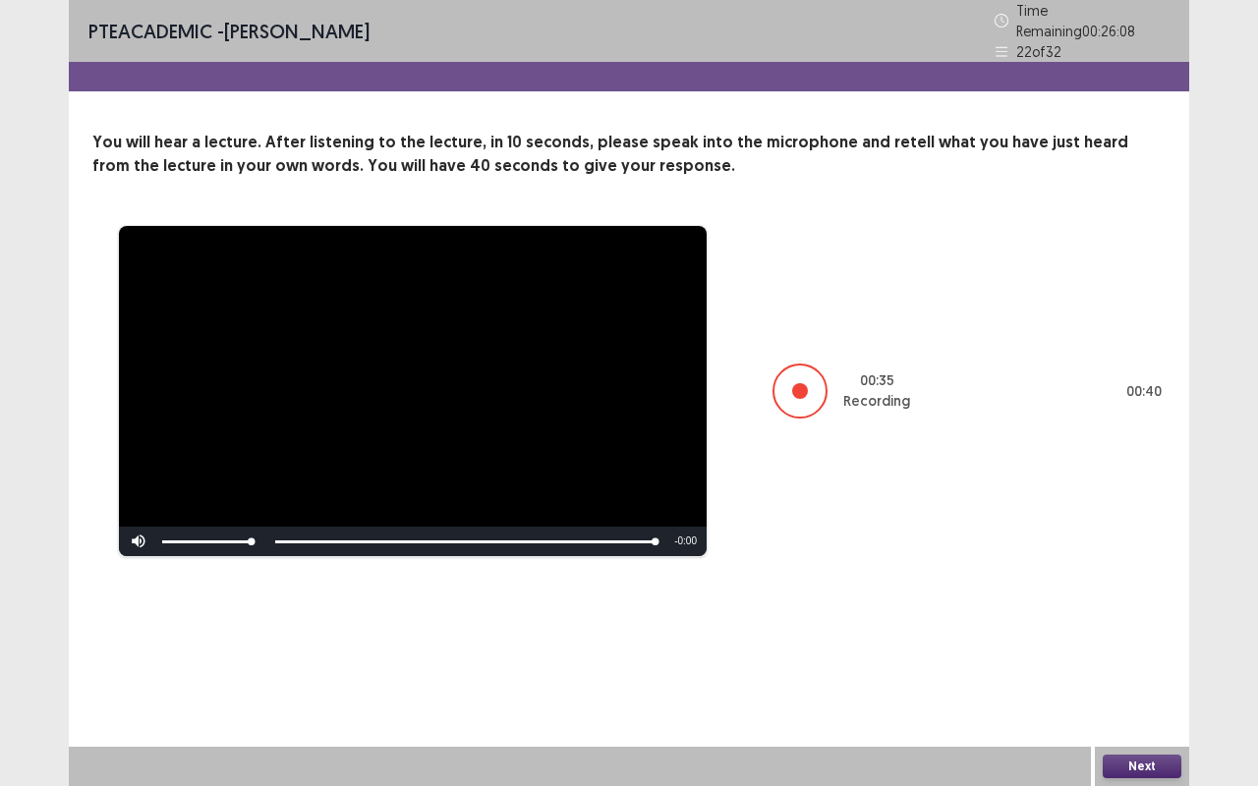
click at [1155, 661] on button "Next" at bounding box center [1141, 767] width 79 height 24
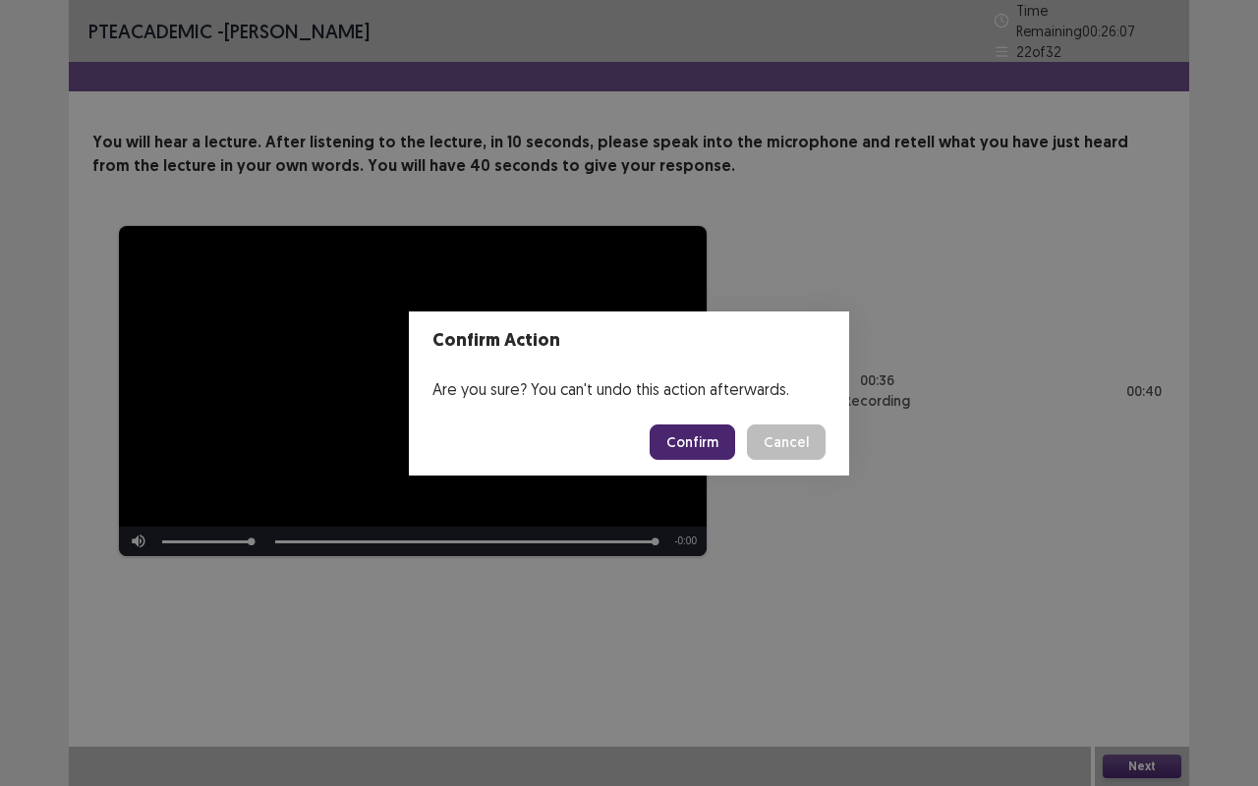
click at [708, 446] on button "Confirm" at bounding box center [691, 441] width 85 height 35
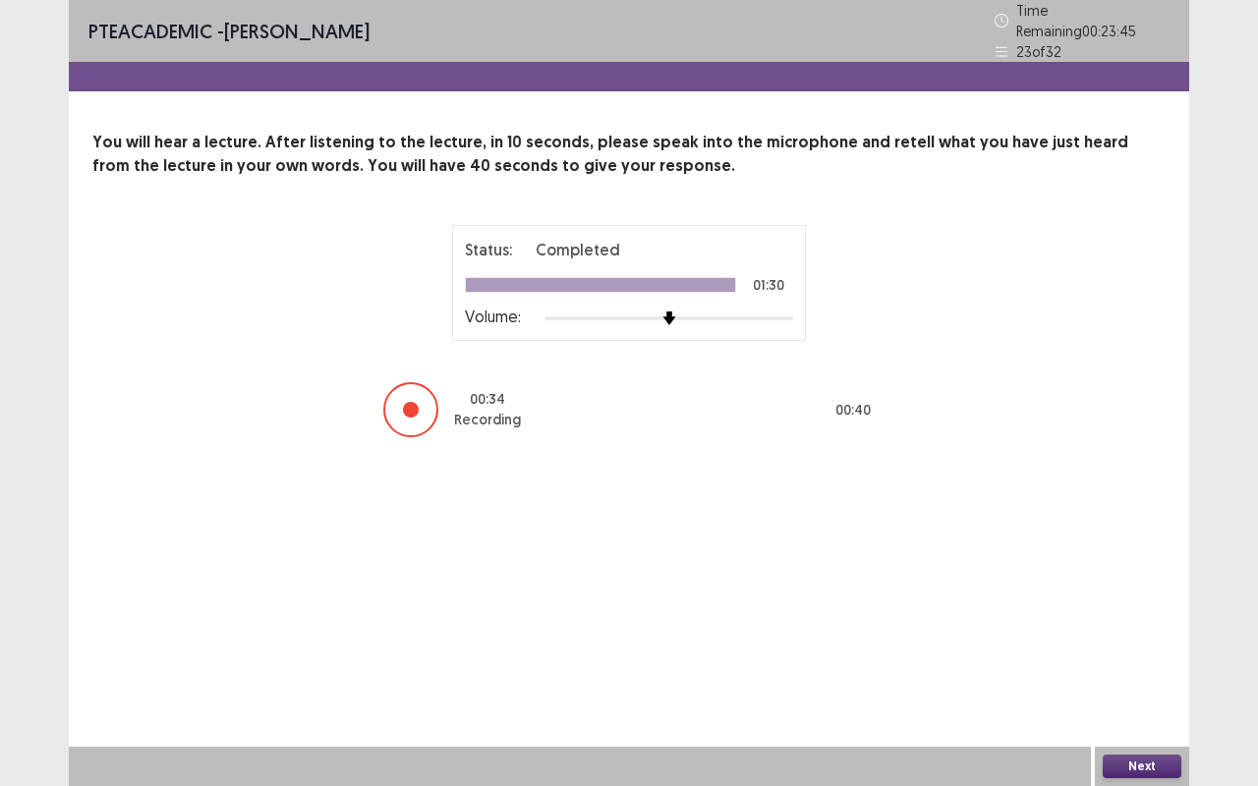
click at [1166, 661] on button "Next" at bounding box center [1141, 767] width 79 height 24
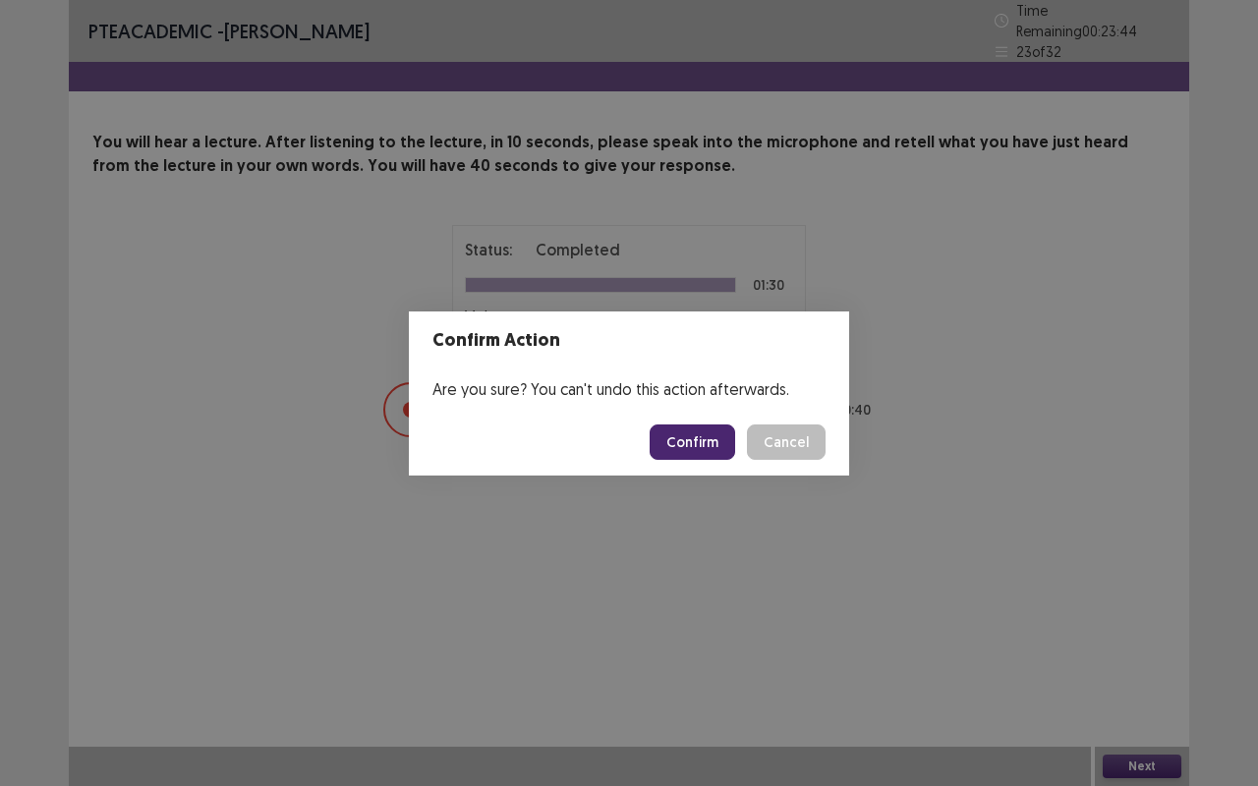
click at [717, 440] on button "Confirm" at bounding box center [691, 441] width 85 height 35
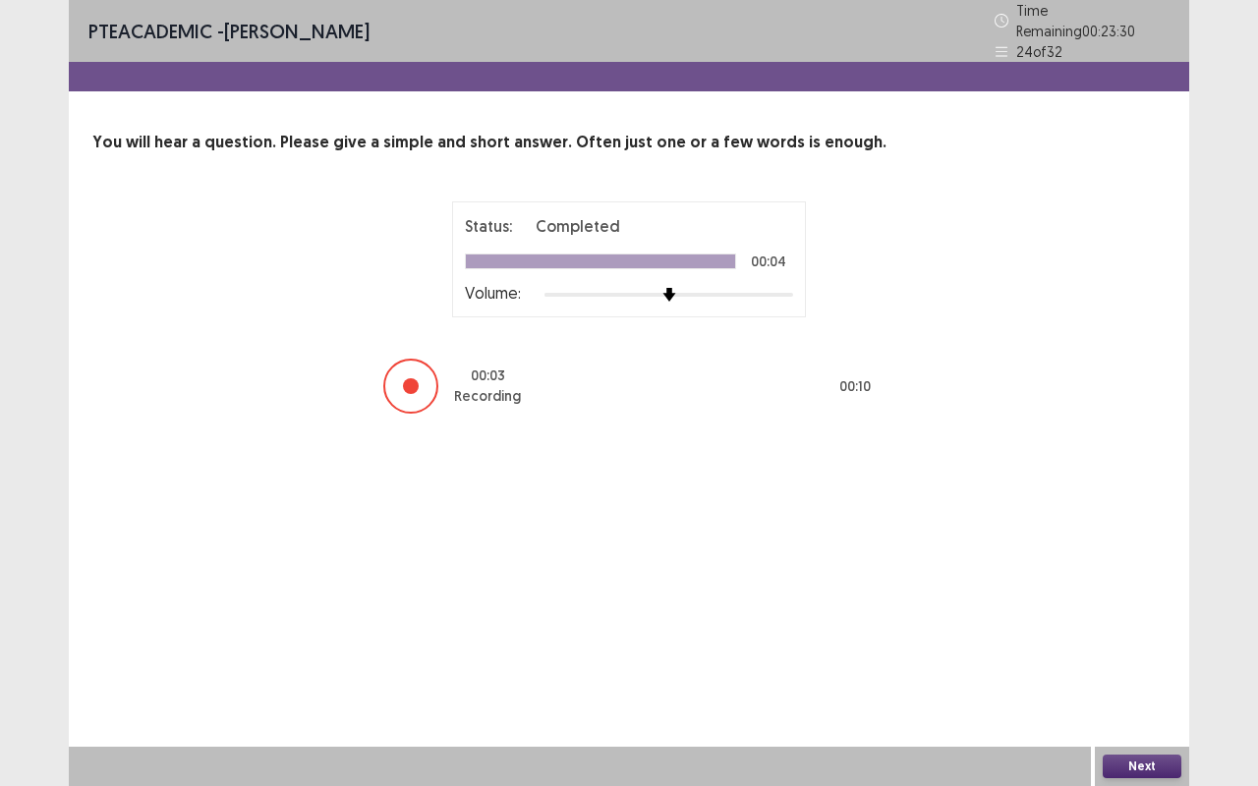
click at [1161, 661] on button "Next" at bounding box center [1141, 767] width 79 height 24
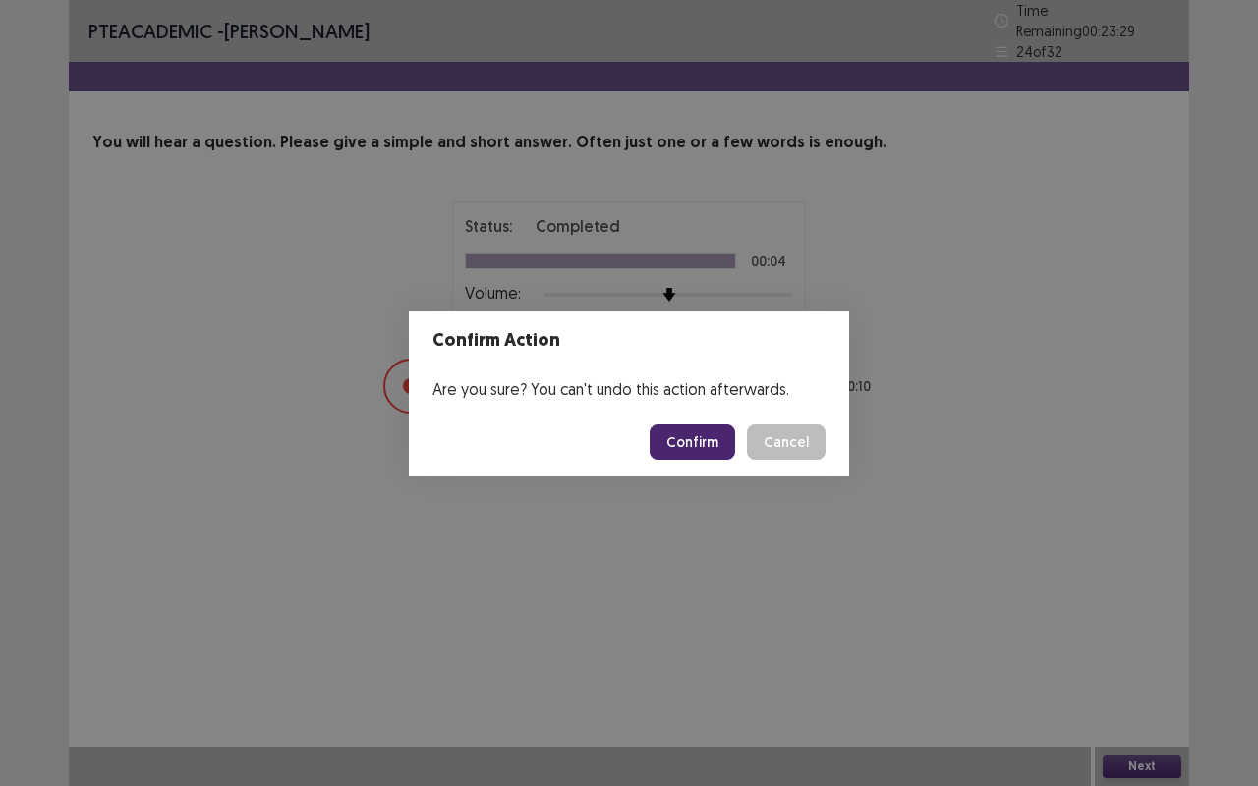
click at [724, 434] on button "Confirm" at bounding box center [691, 441] width 85 height 35
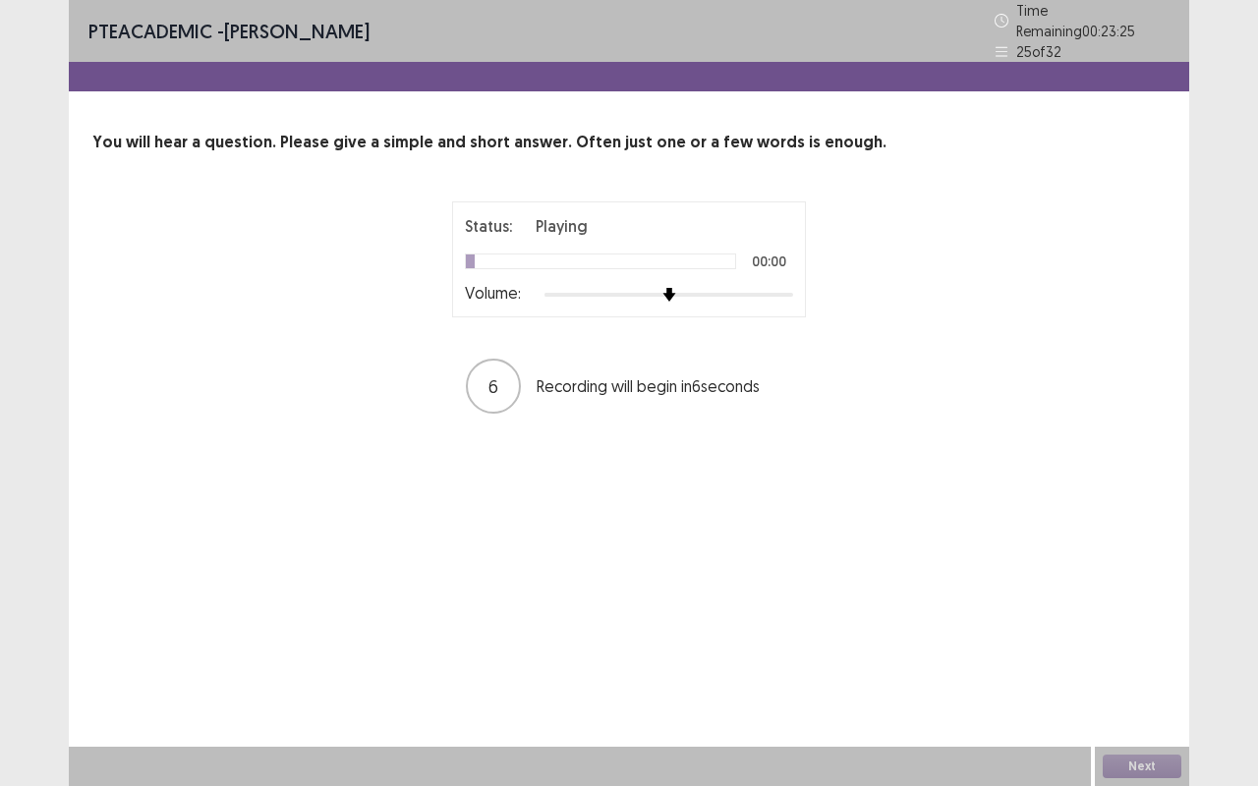
click at [676, 289] on img at bounding box center [669, 295] width 14 height 14
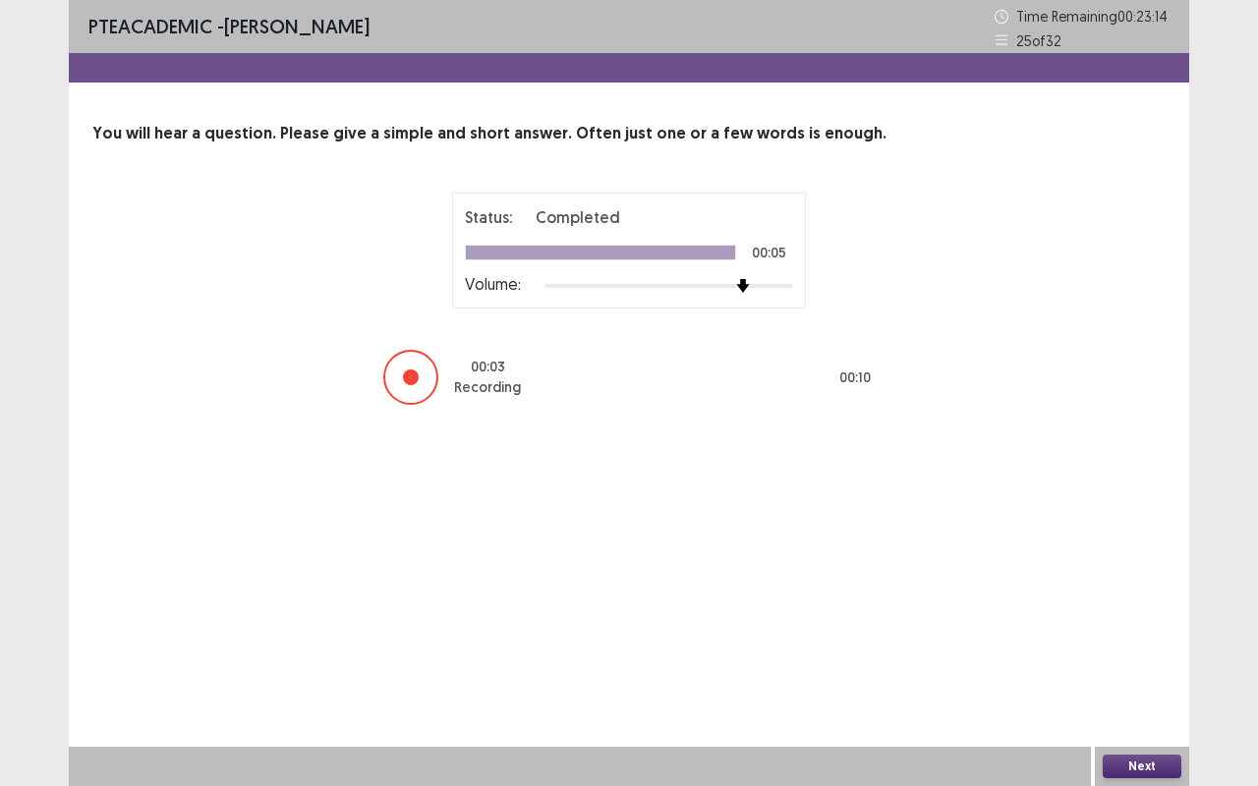
click at [1156, 661] on button "Next" at bounding box center [1141, 767] width 79 height 24
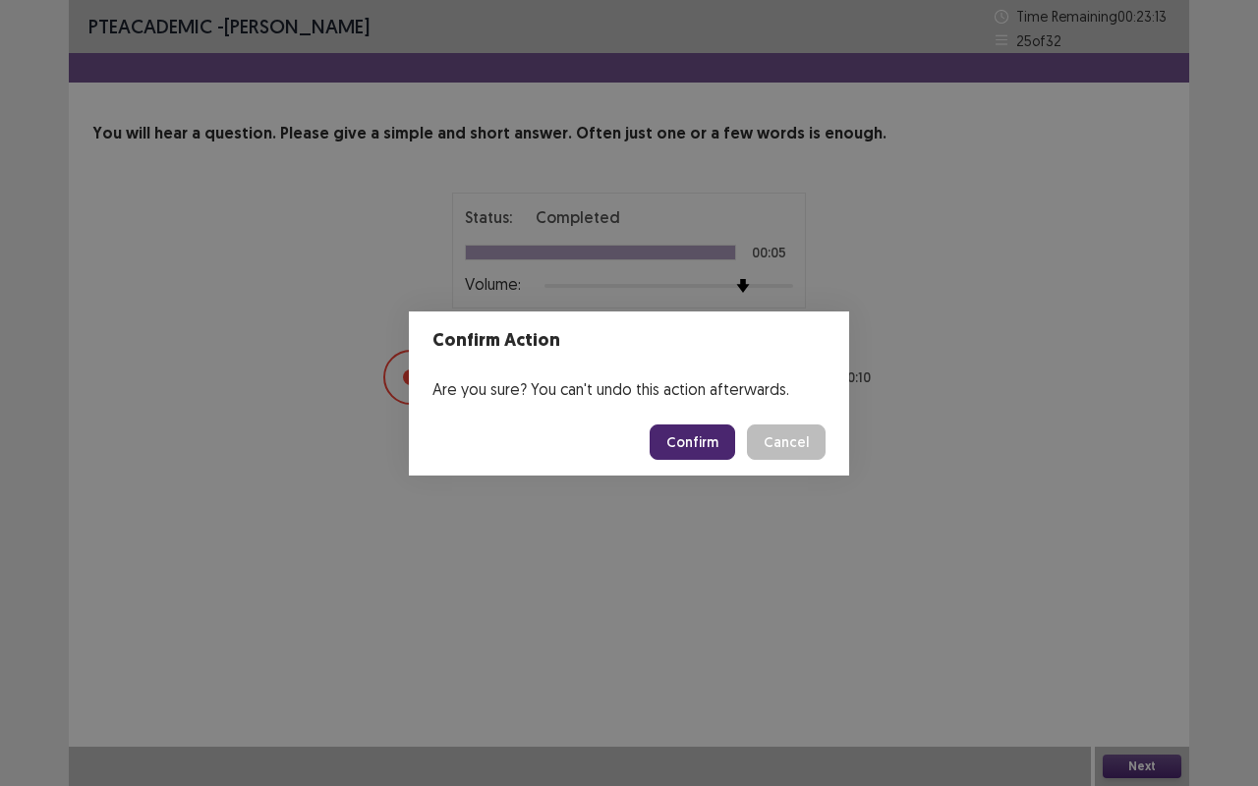
click at [713, 448] on button "Confirm" at bounding box center [691, 441] width 85 height 35
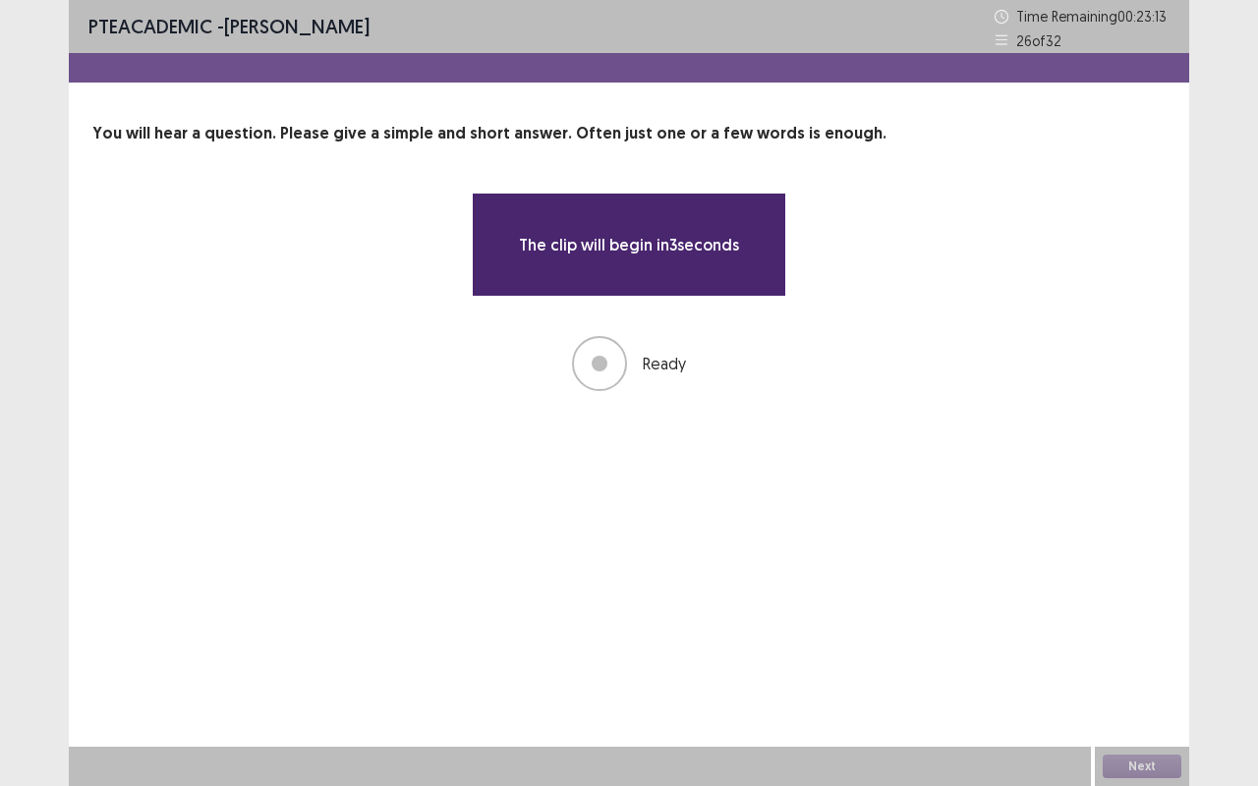
drag, startPoint x: 713, startPoint y: 448, endPoint x: 1256, endPoint y: 627, distance: 571.1
click at [1249, 627] on div "PTE academic - [PERSON_NAME] Time Remaining 00 : 23 : 13 26 of 32 You will hear…" at bounding box center [629, 393] width 1258 height 786
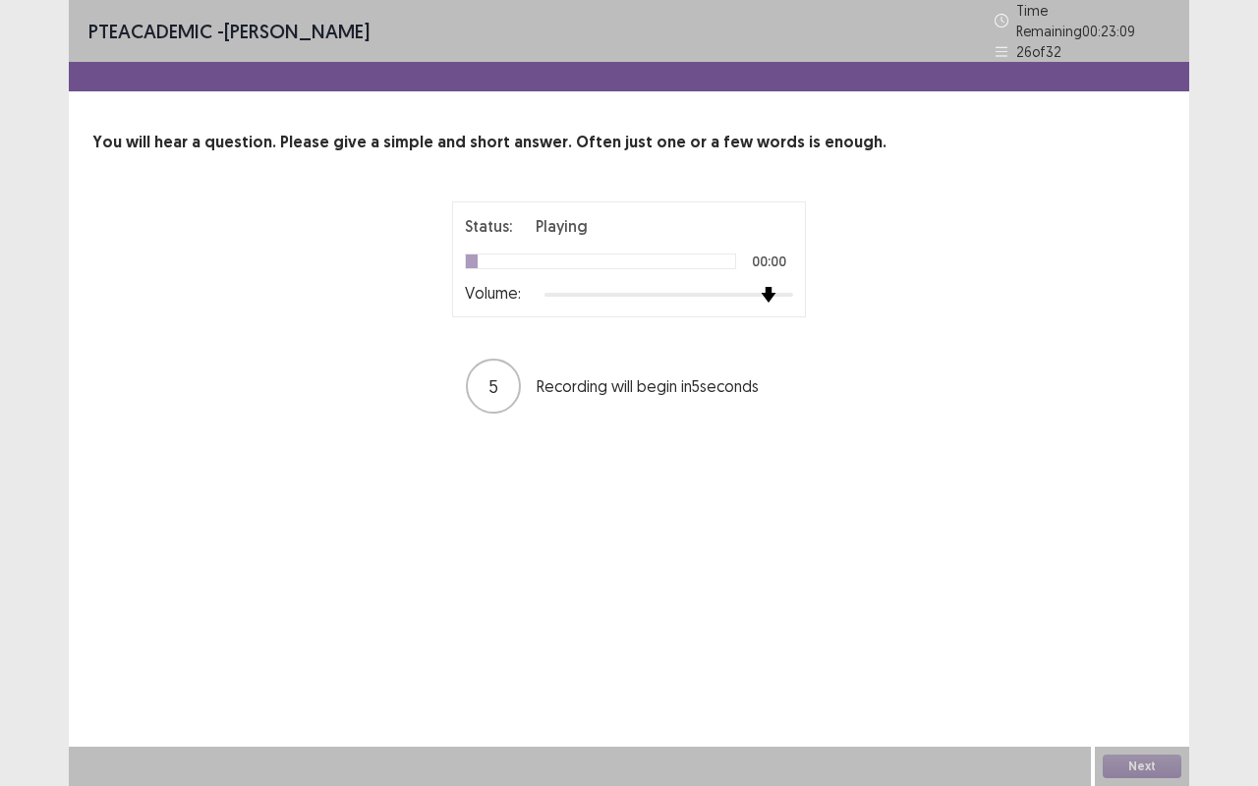
click at [768, 287] on div at bounding box center [668, 295] width 249 height 16
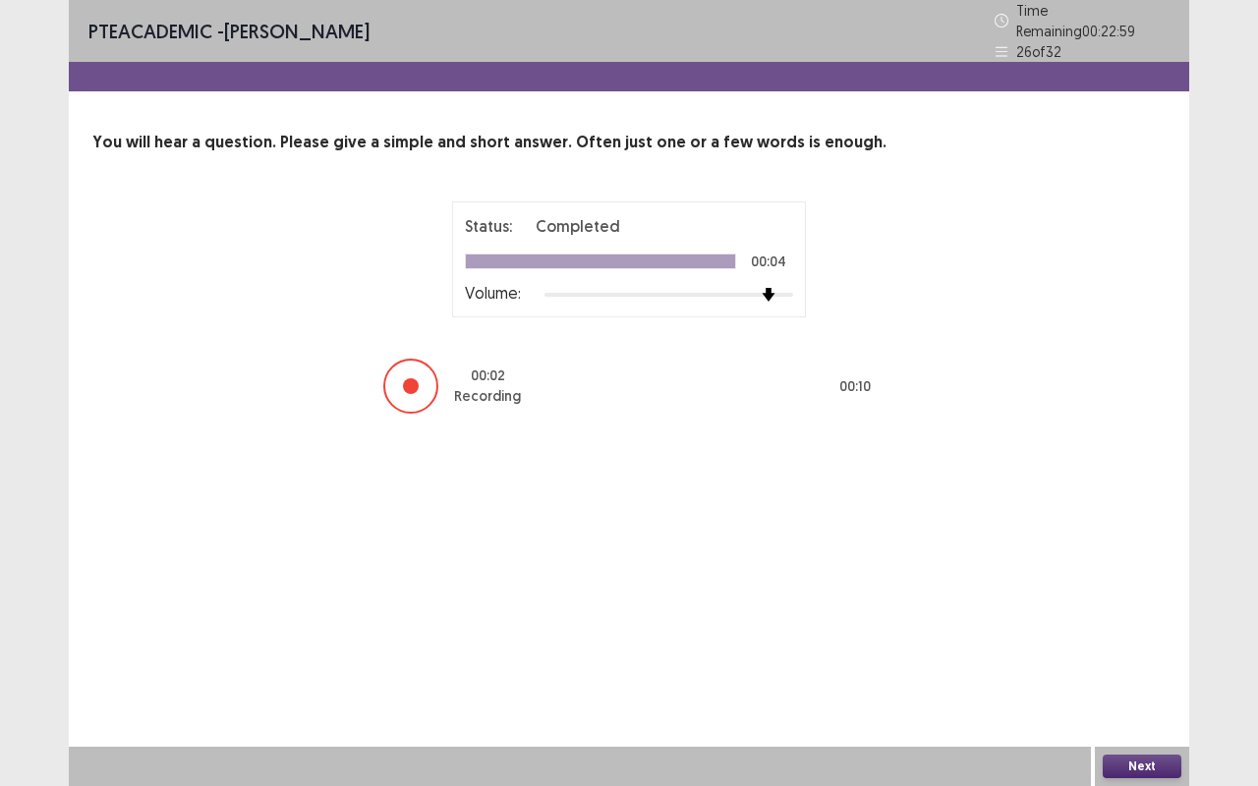
click at [1143, 661] on button "Next" at bounding box center [1141, 767] width 79 height 24
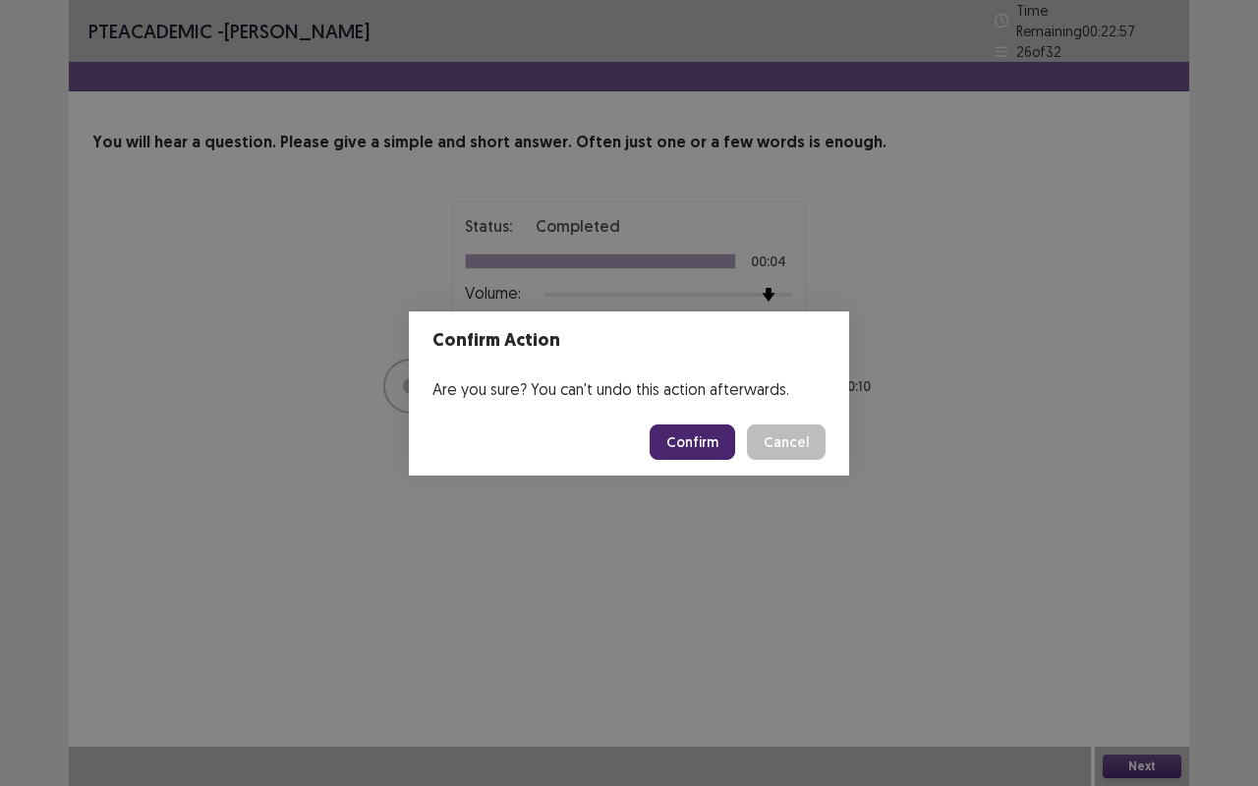
click at [666, 430] on button "Confirm" at bounding box center [691, 441] width 85 height 35
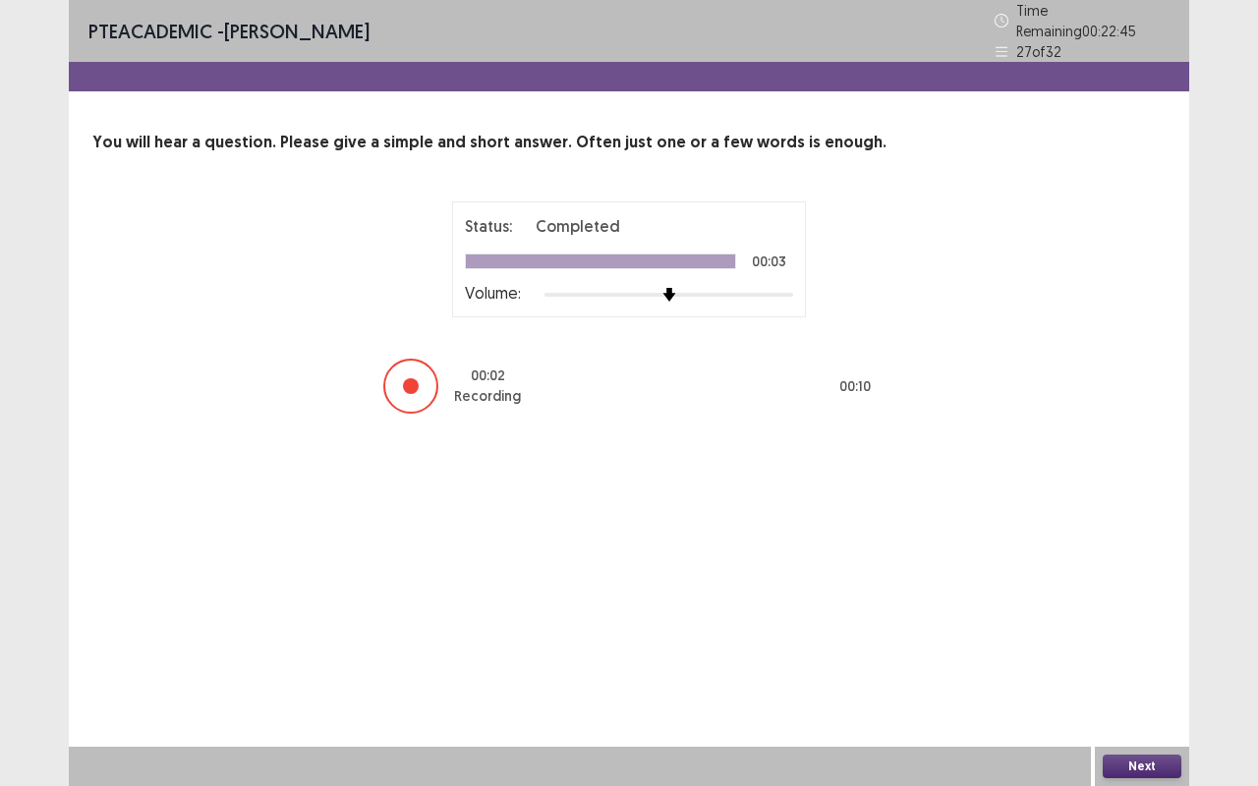
click at [1148, 661] on button "Next" at bounding box center [1141, 767] width 79 height 24
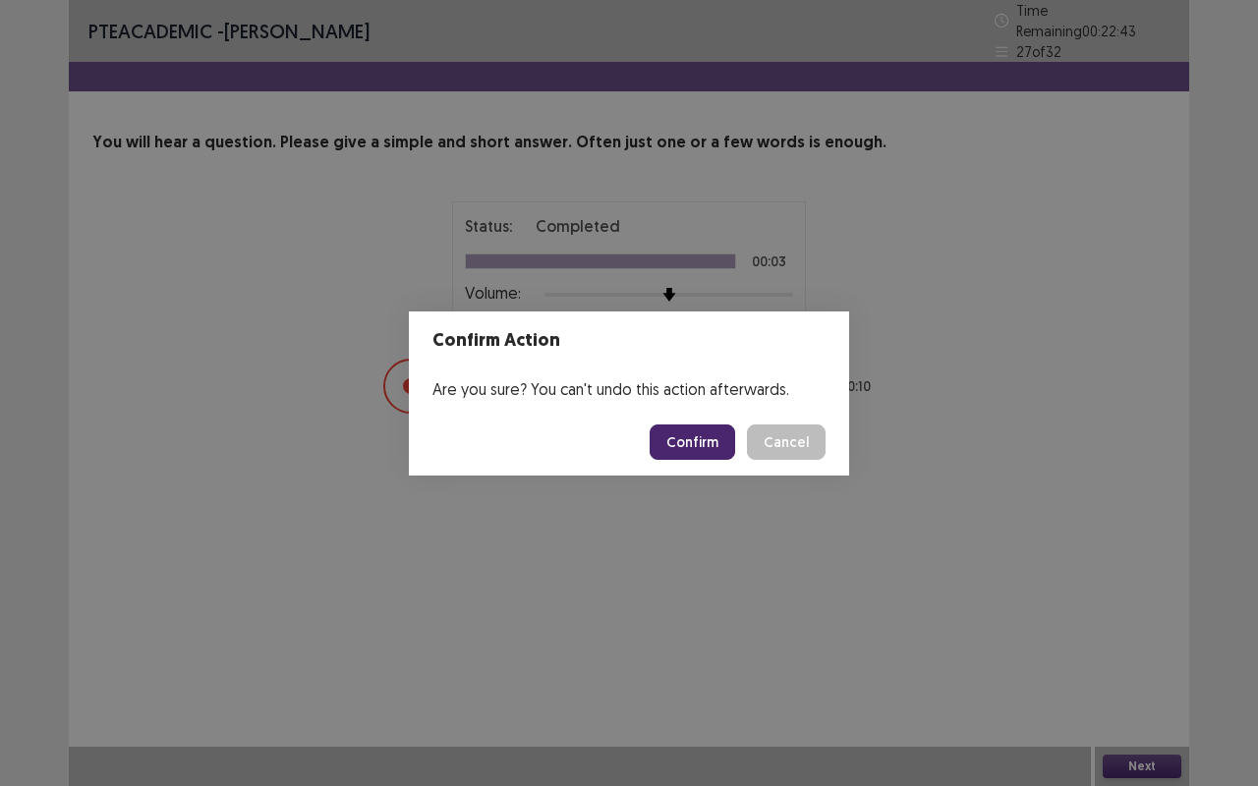
click at [711, 439] on button "Confirm" at bounding box center [691, 441] width 85 height 35
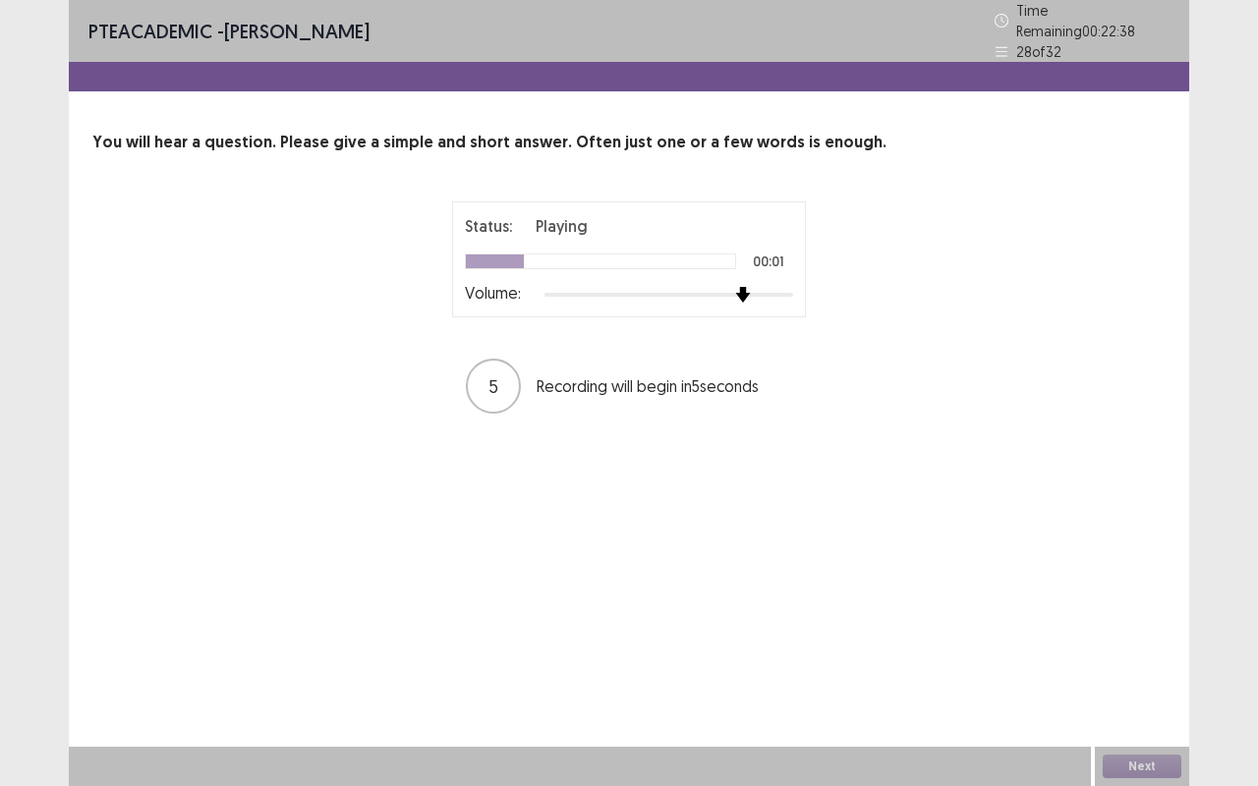
click at [751, 287] on div at bounding box center [668, 295] width 249 height 16
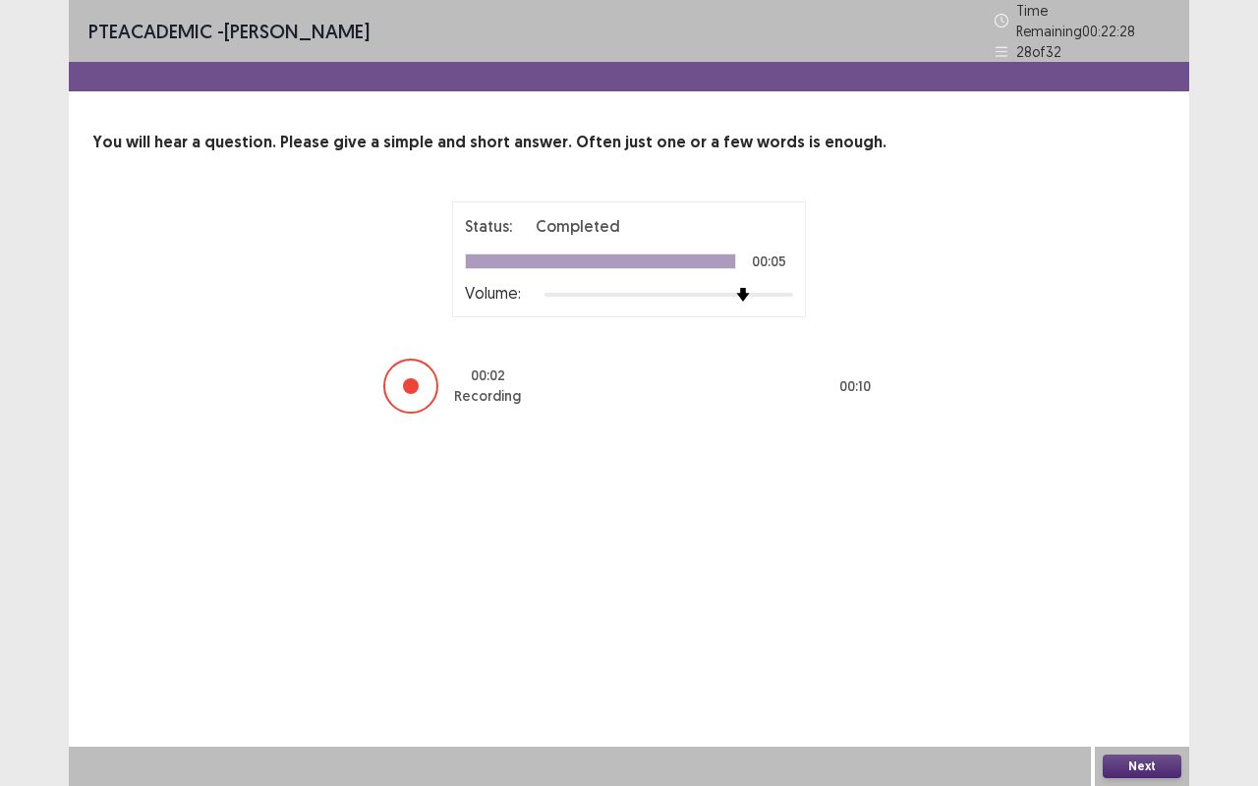
click at [1130, 661] on button "Next" at bounding box center [1141, 767] width 79 height 24
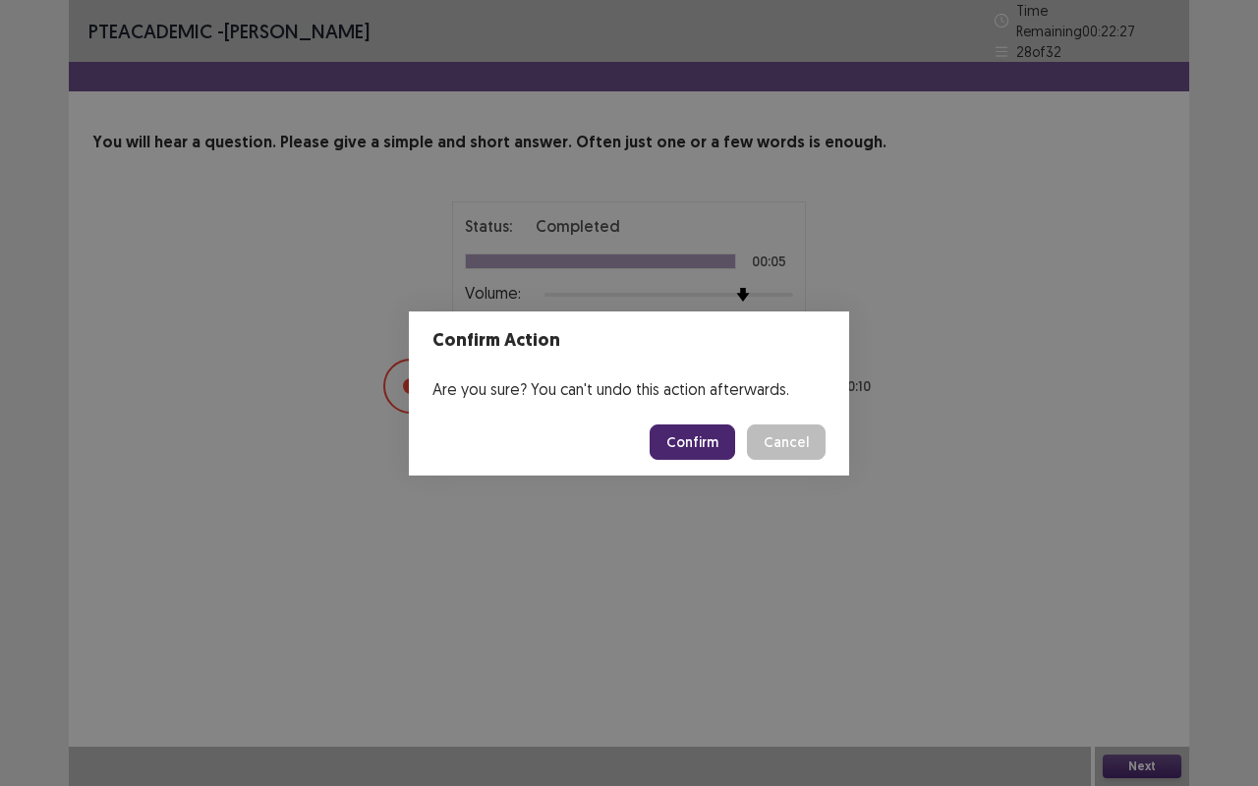
click at [721, 439] on button "Confirm" at bounding box center [691, 441] width 85 height 35
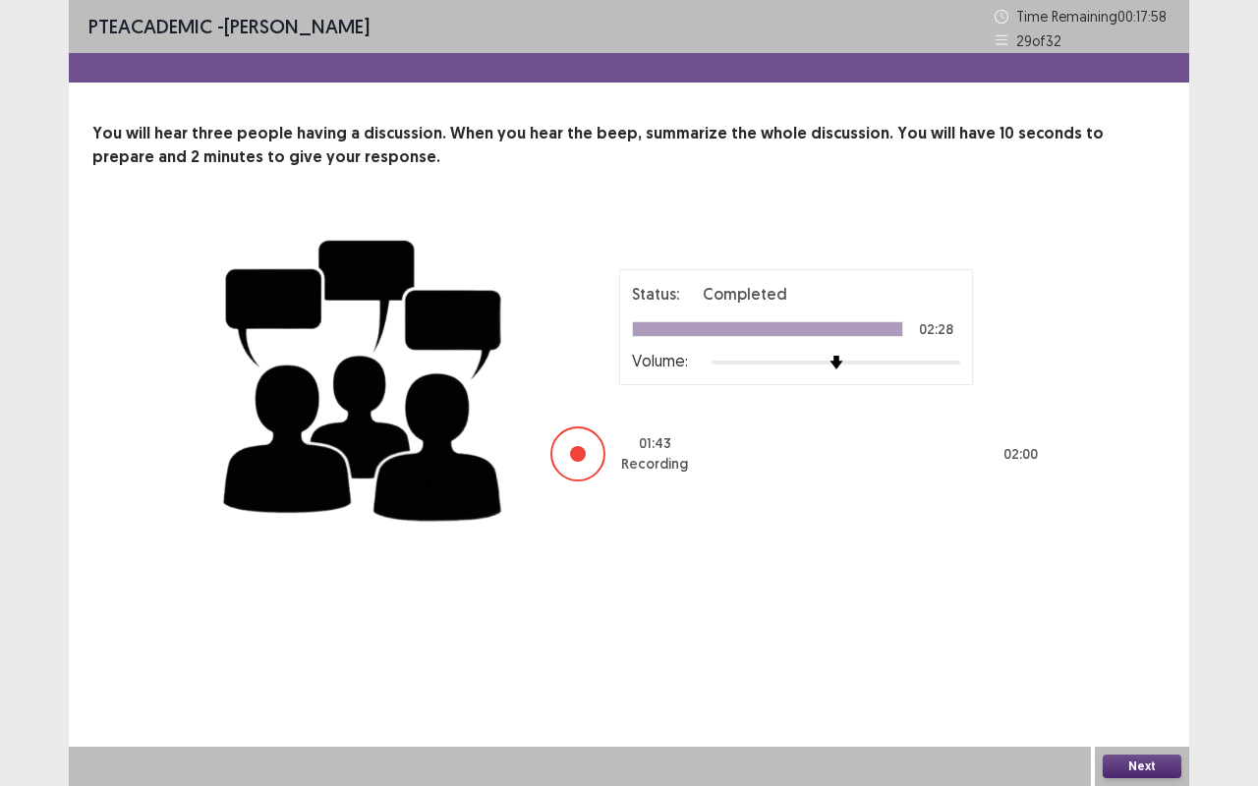
click at [1150, 661] on button "Next" at bounding box center [1141, 767] width 79 height 24
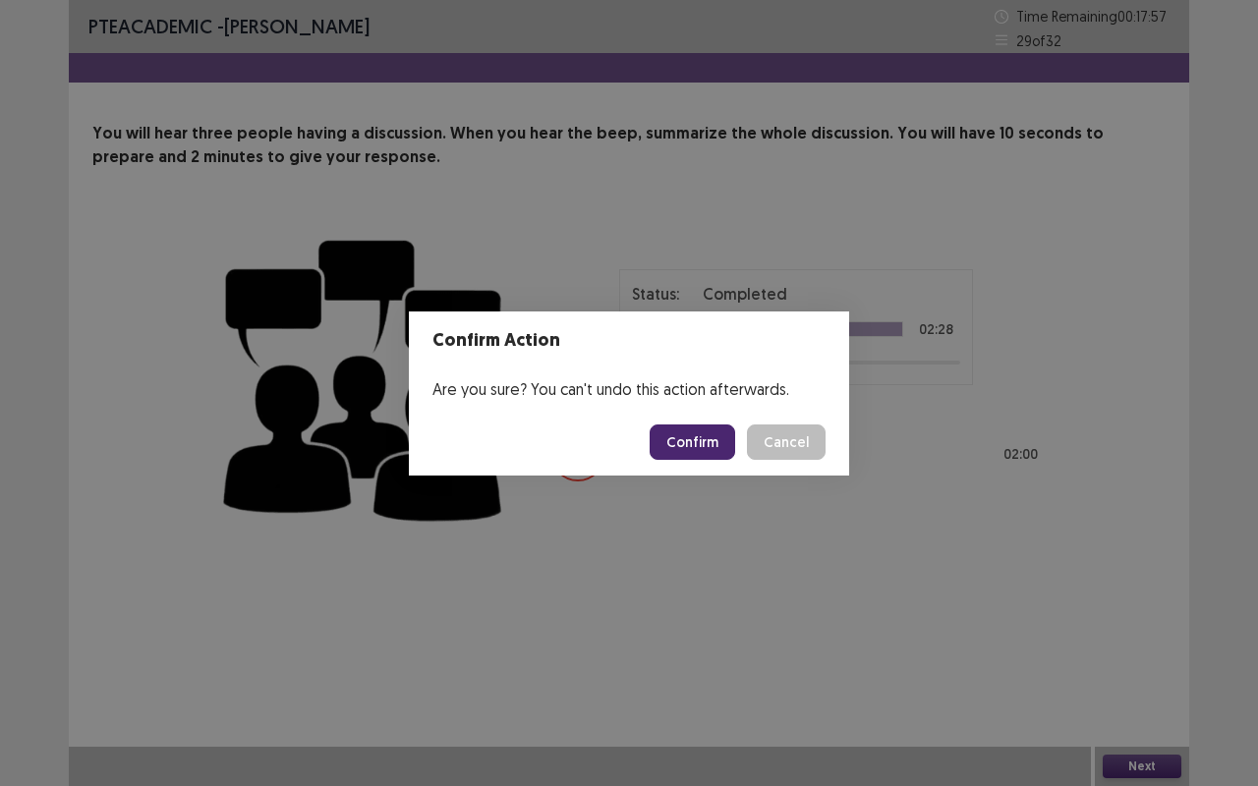
click at [692, 435] on button "Confirm" at bounding box center [691, 441] width 85 height 35
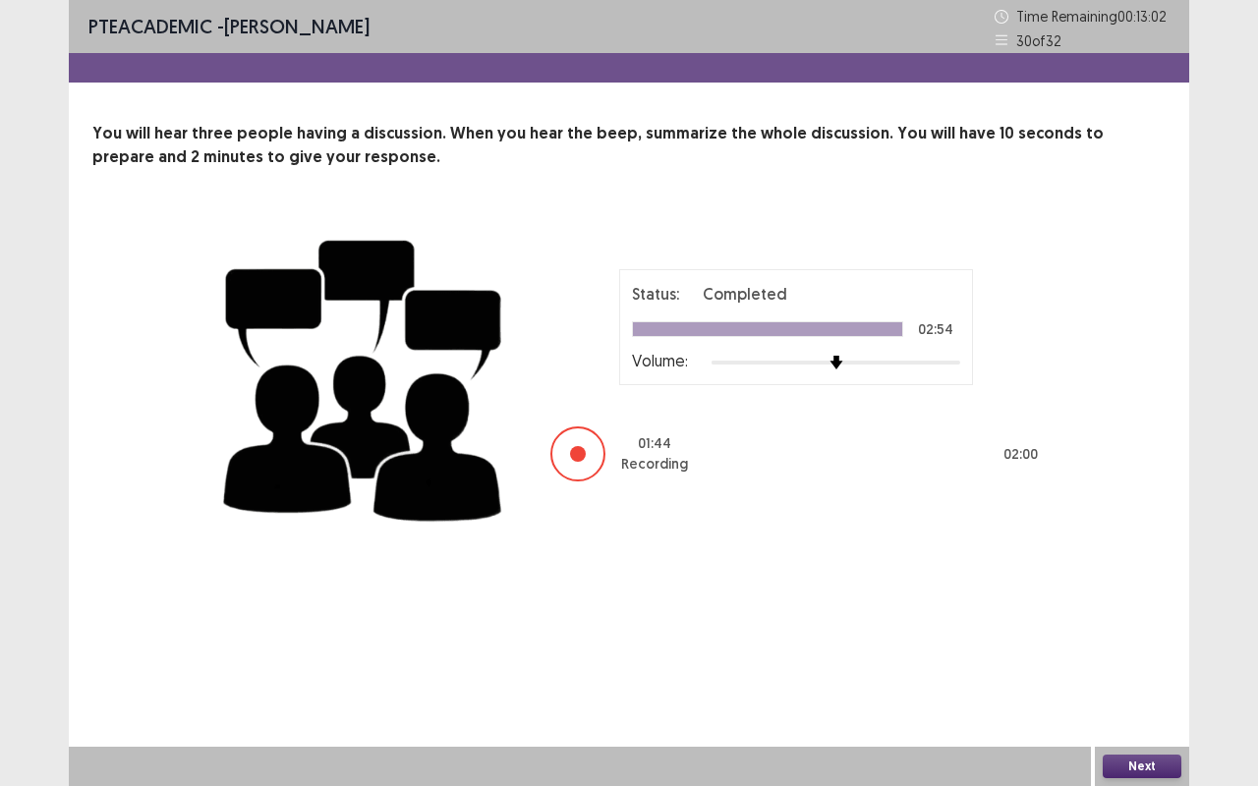
click at [1123, 661] on button "Next" at bounding box center [1141, 767] width 79 height 24
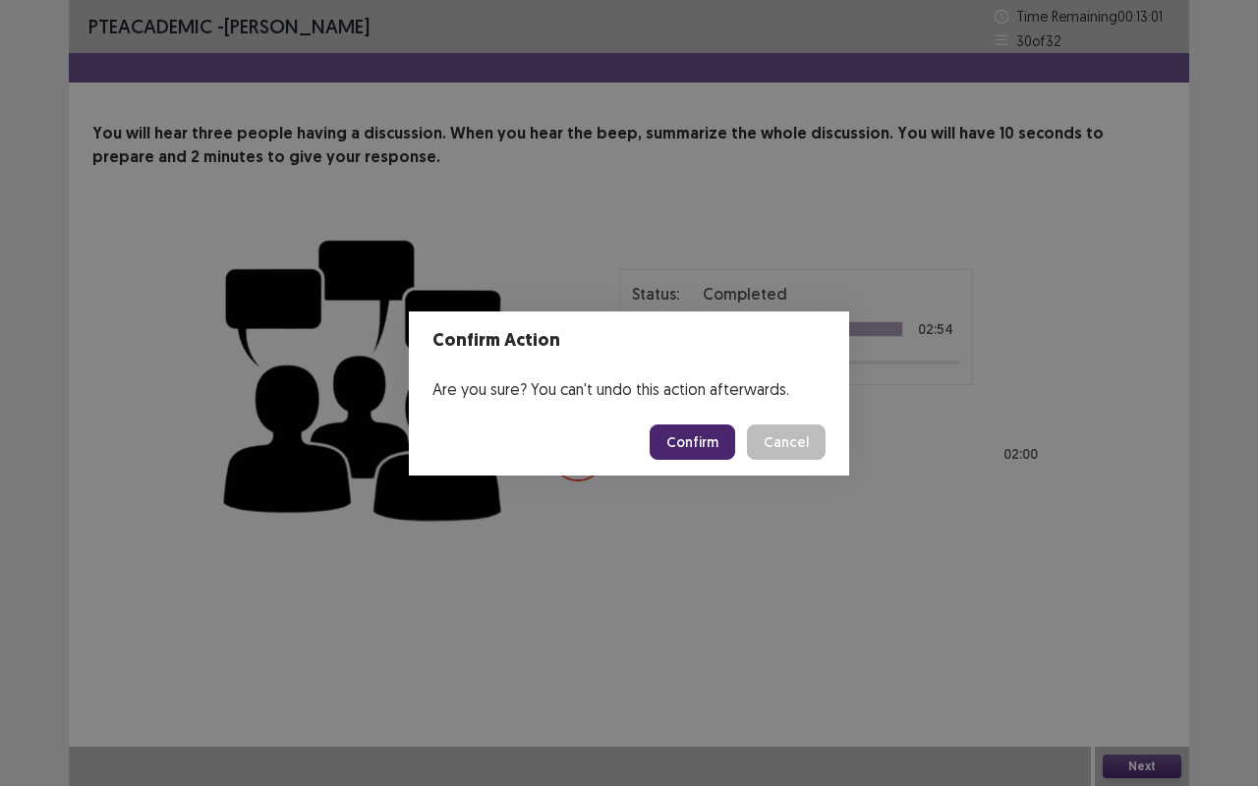
click at [686, 442] on button "Confirm" at bounding box center [691, 441] width 85 height 35
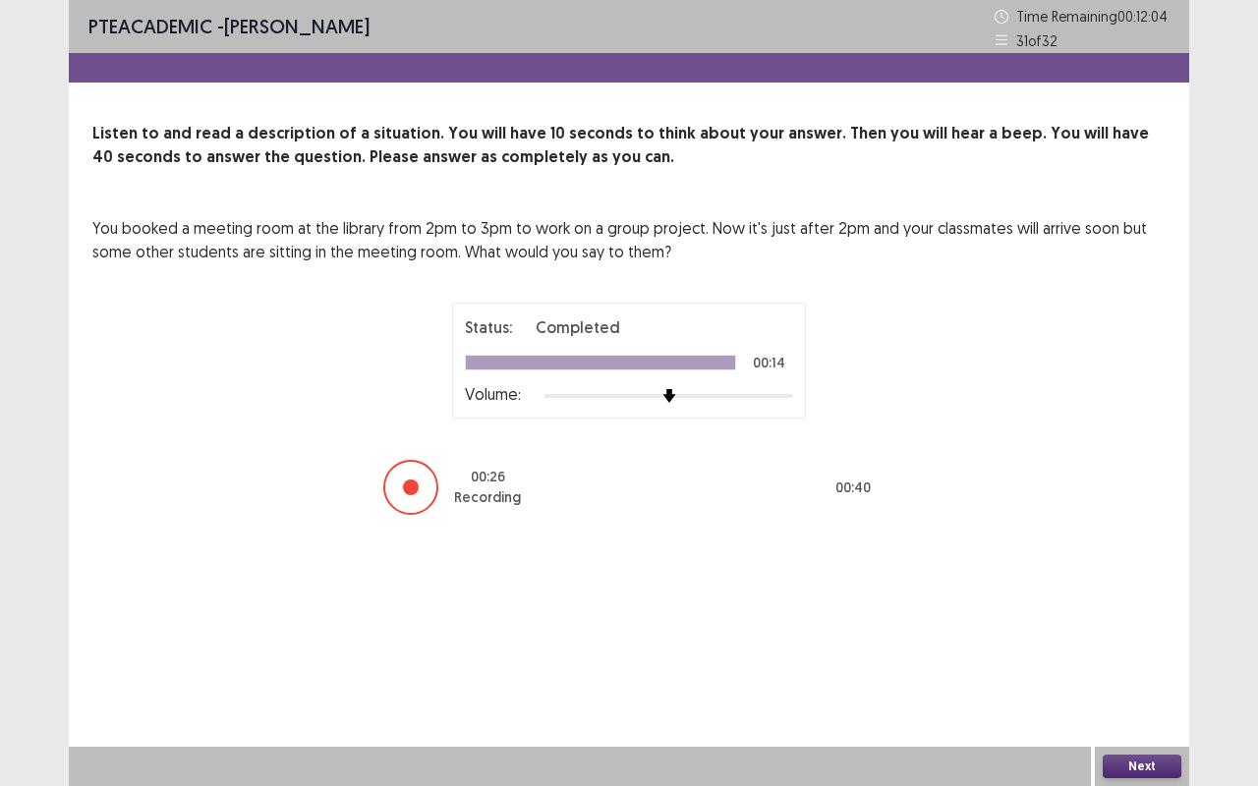
click at [1161, 661] on button "Next" at bounding box center [1141, 767] width 79 height 24
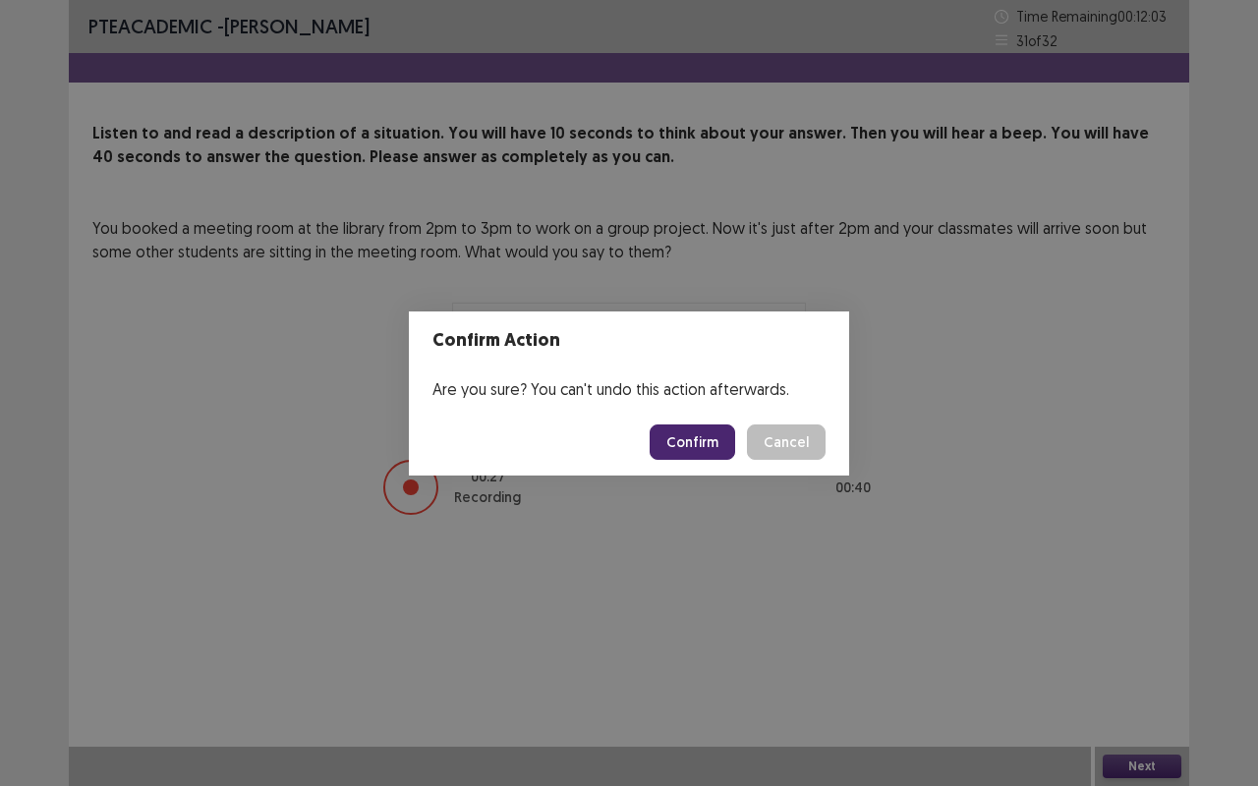
click at [707, 442] on button "Confirm" at bounding box center [691, 441] width 85 height 35
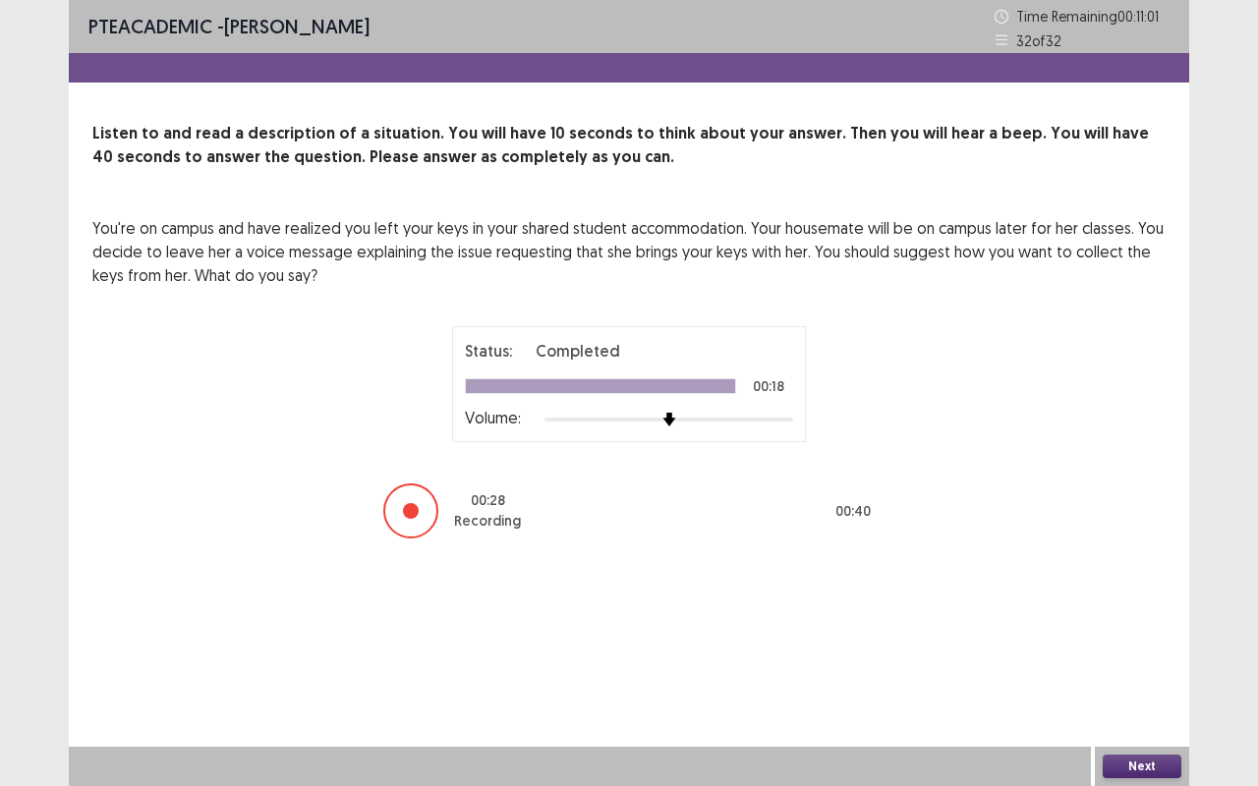
click at [1148, 661] on button "Next" at bounding box center [1141, 767] width 79 height 24
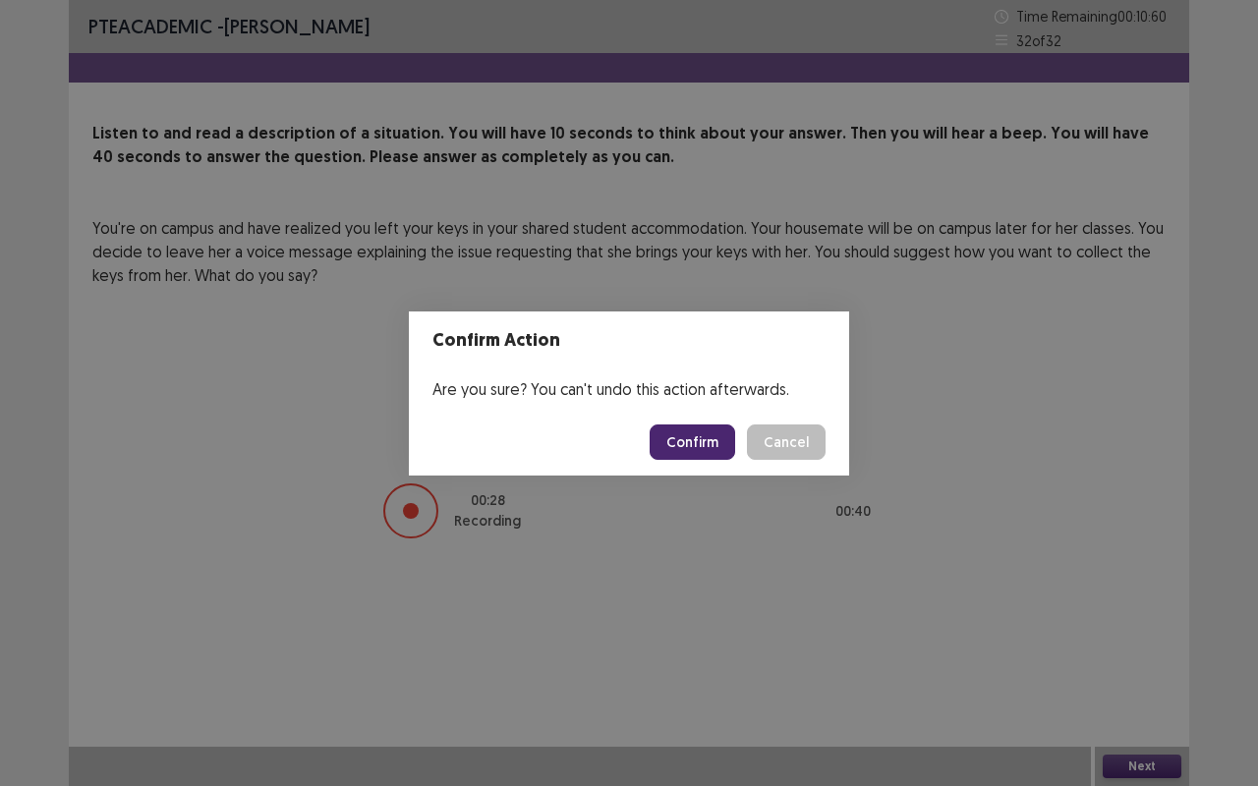
click at [709, 440] on button "Confirm" at bounding box center [691, 441] width 85 height 35
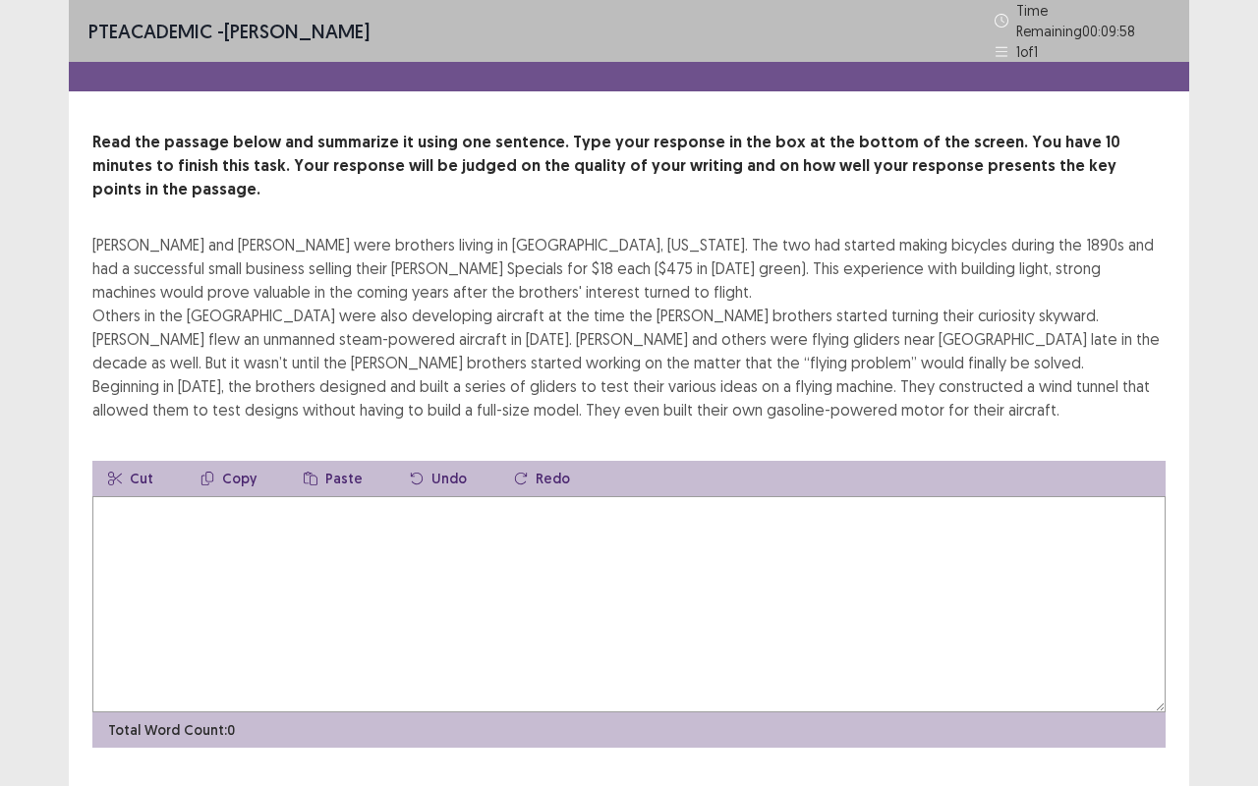
click at [694, 661] on textarea at bounding box center [628, 604] width 1073 height 216
click at [388, 603] on textarea at bounding box center [628, 604] width 1073 height 216
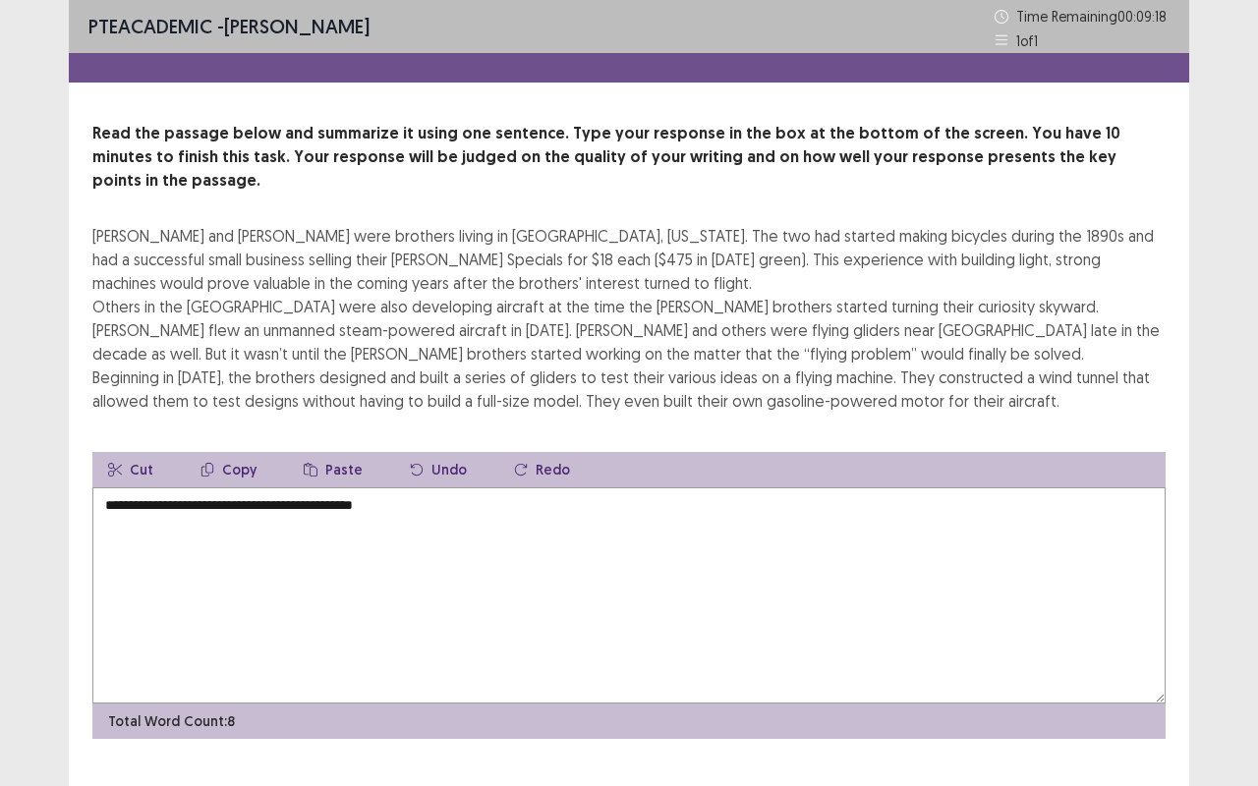
click at [170, 487] on textarea "**********" at bounding box center [628, 595] width 1073 height 216
click at [342, 487] on textarea "**********" at bounding box center [628, 595] width 1073 height 216
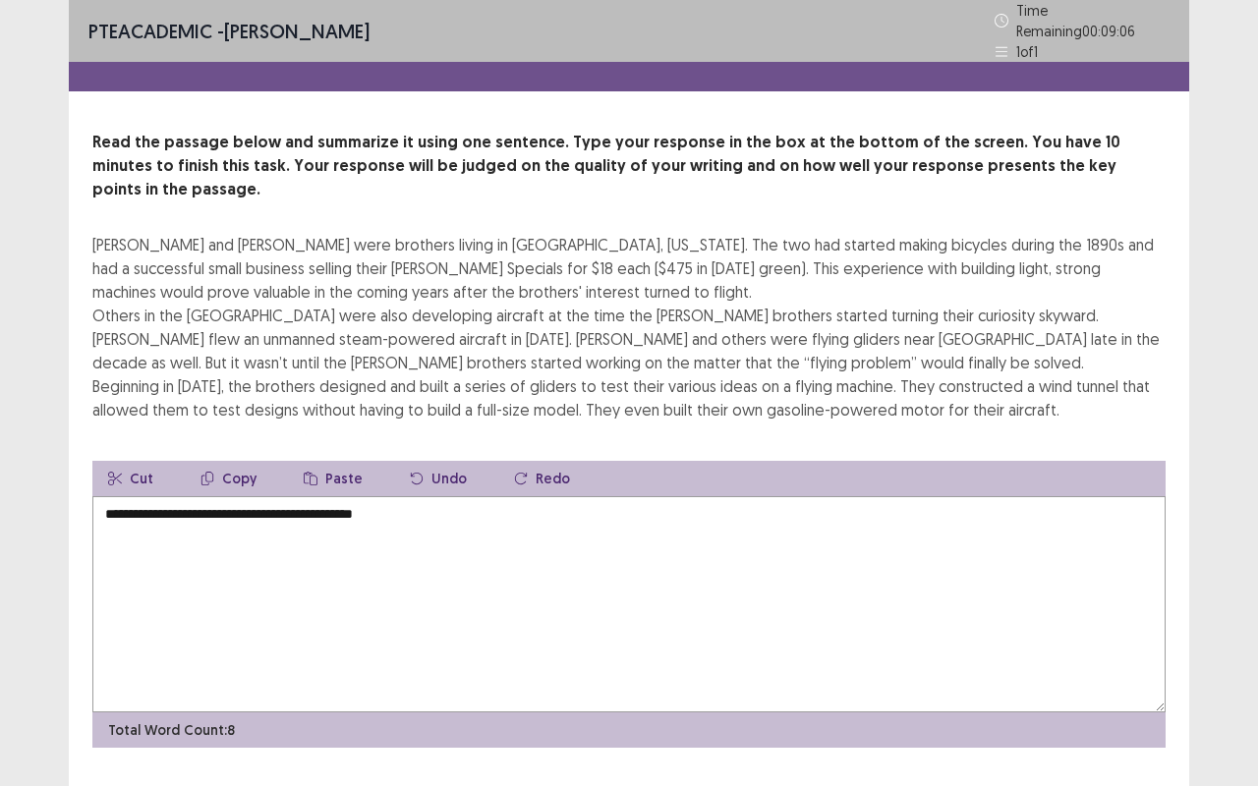
drag, startPoint x: 430, startPoint y: 480, endPoint x: 369, endPoint y: 484, distance: 61.0
click at [369, 496] on textarea "**********" at bounding box center [628, 604] width 1073 height 216
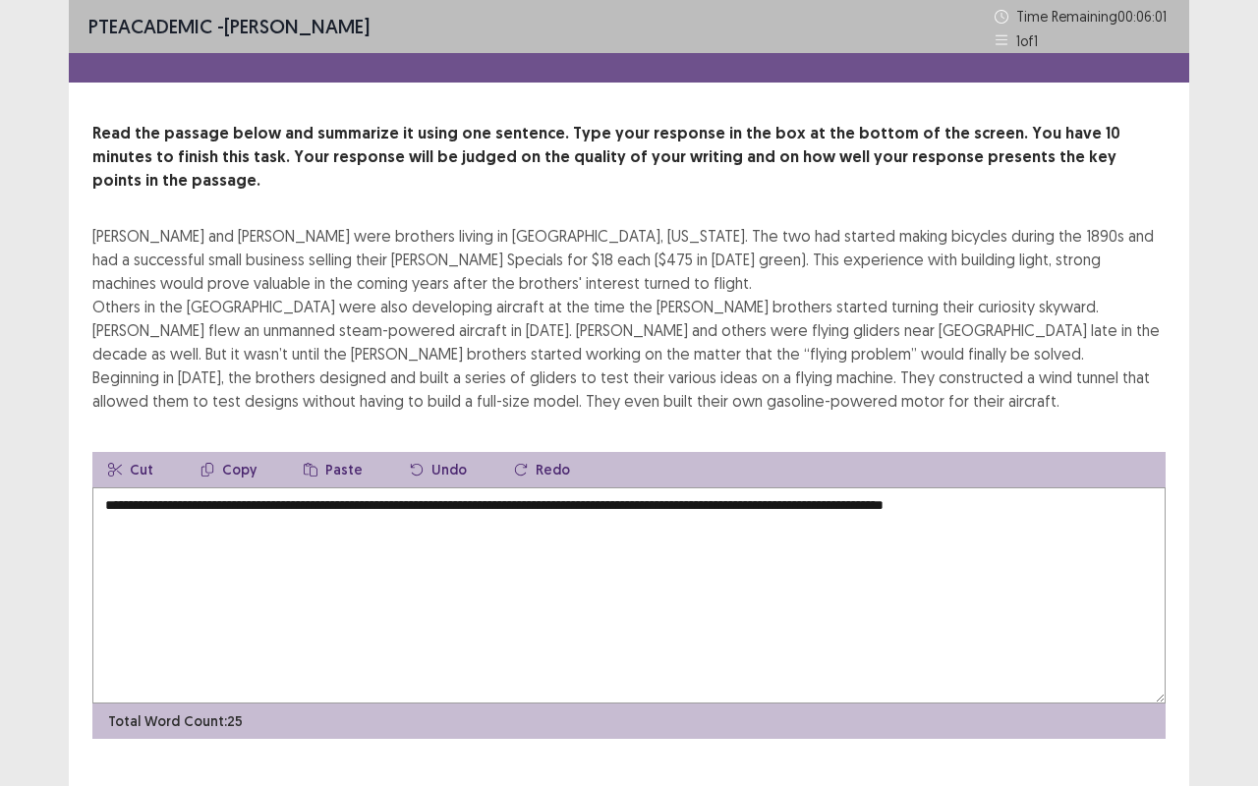
click at [928, 487] on textarea "**********" at bounding box center [628, 595] width 1073 height 216
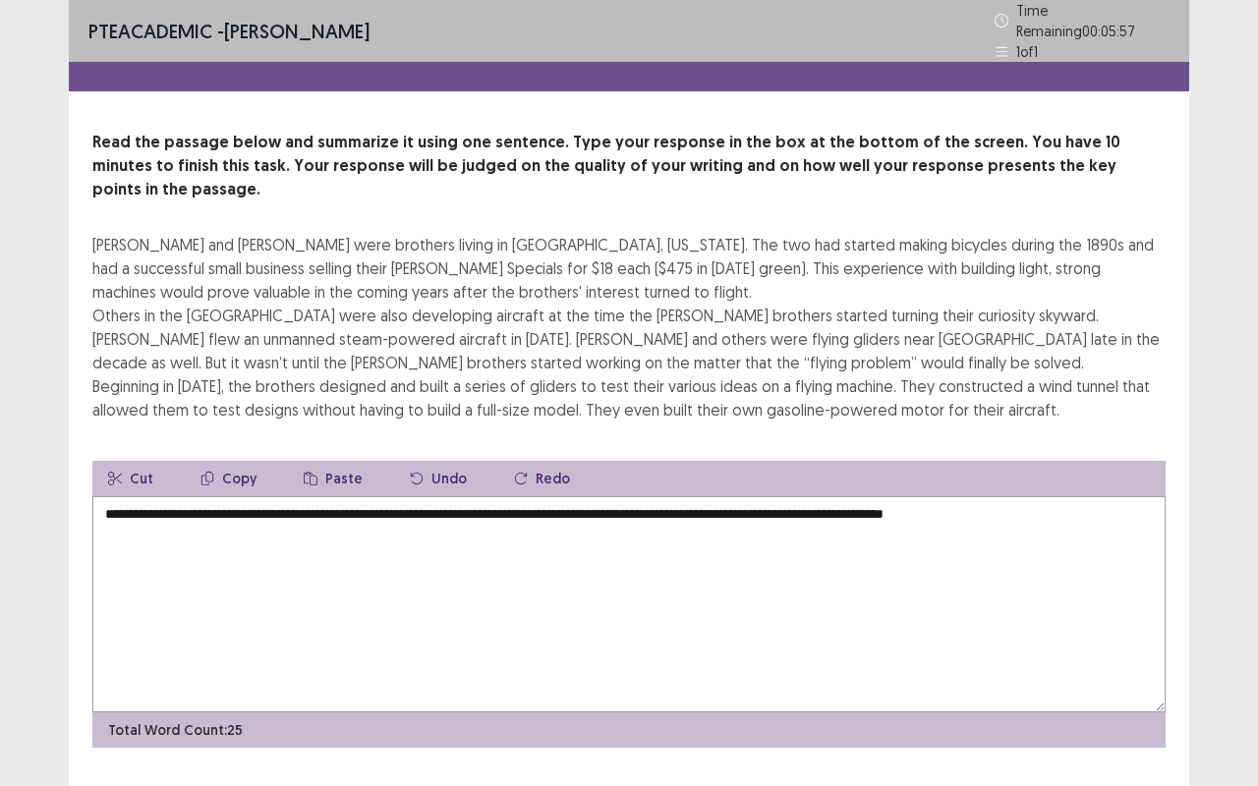
click at [1067, 496] on textarea "**********" at bounding box center [628, 604] width 1073 height 216
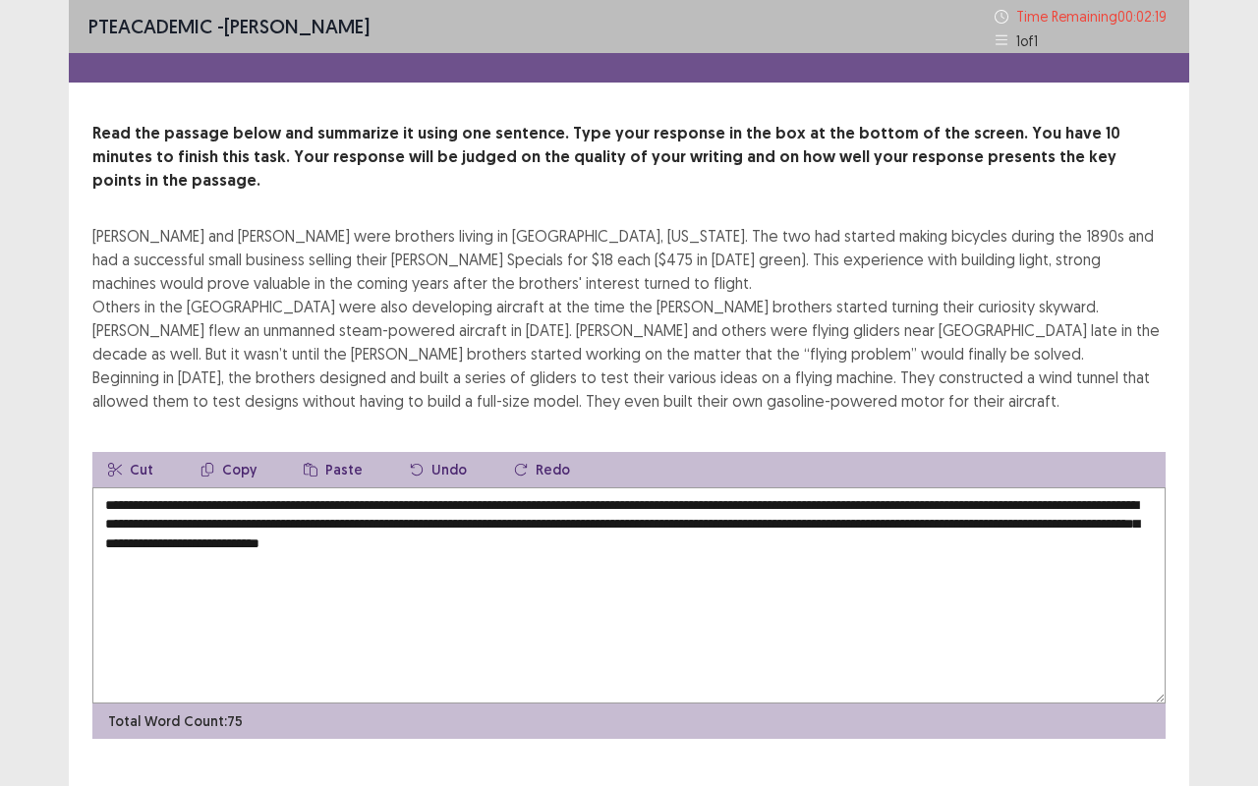
click at [340, 487] on textarea "**********" at bounding box center [628, 595] width 1073 height 216
type textarea "**********"
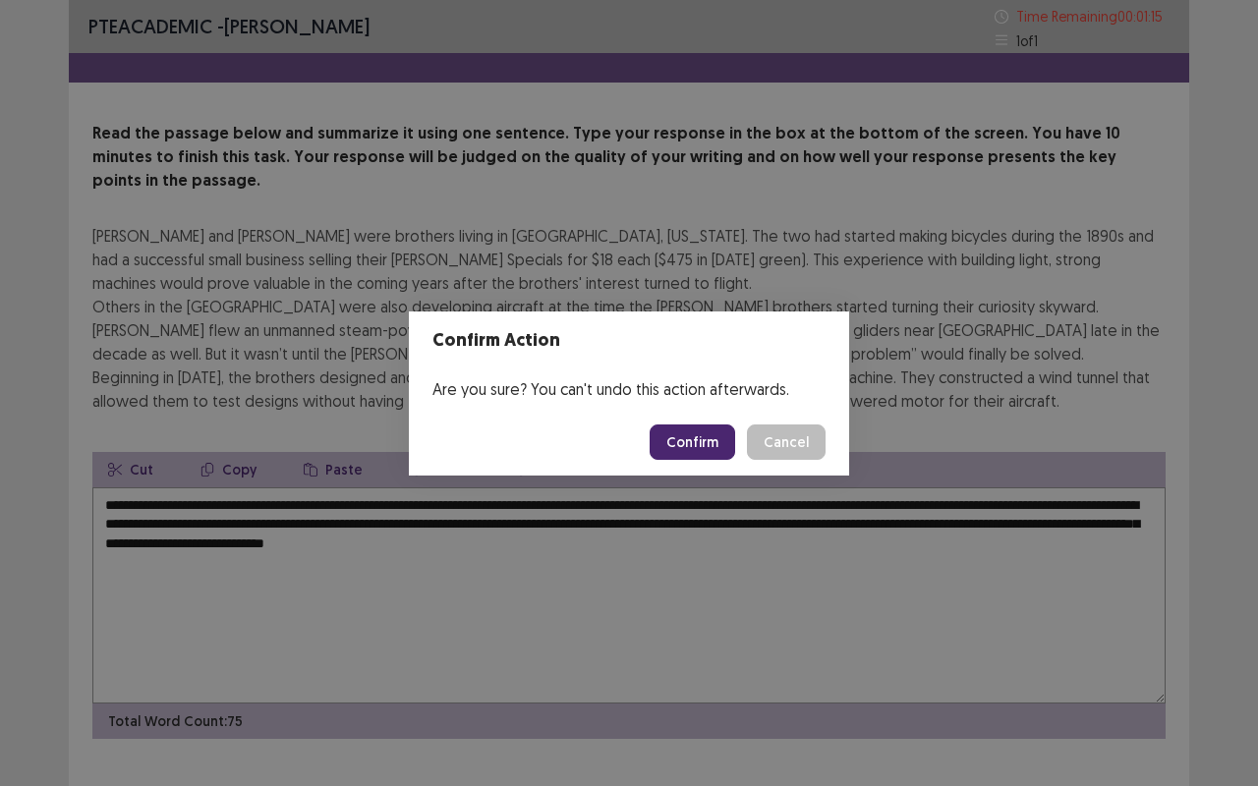
click at [702, 434] on button "Confirm" at bounding box center [691, 441] width 85 height 35
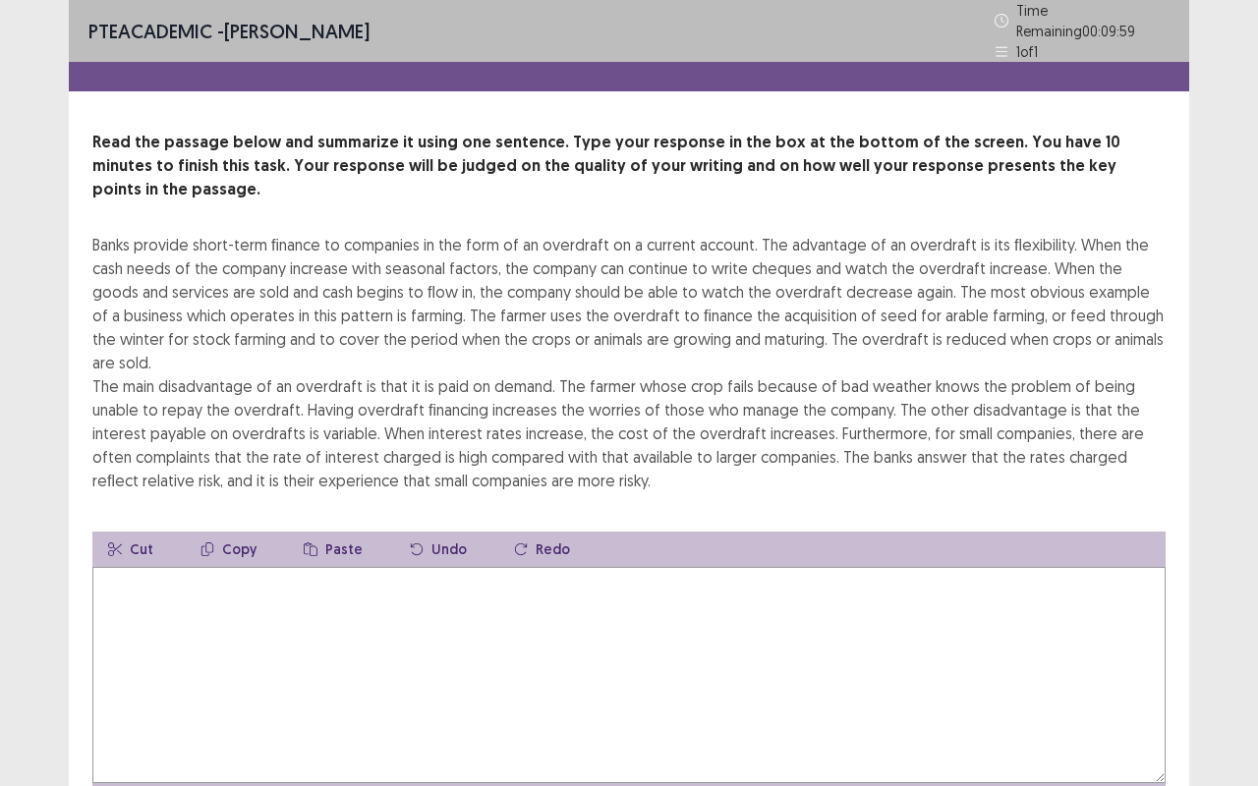
click at [371, 643] on textarea at bounding box center [628, 675] width 1073 height 216
click at [309, 567] on textarea "**********" at bounding box center [628, 675] width 1073 height 216
click at [447, 567] on textarea "**********" at bounding box center [628, 675] width 1073 height 216
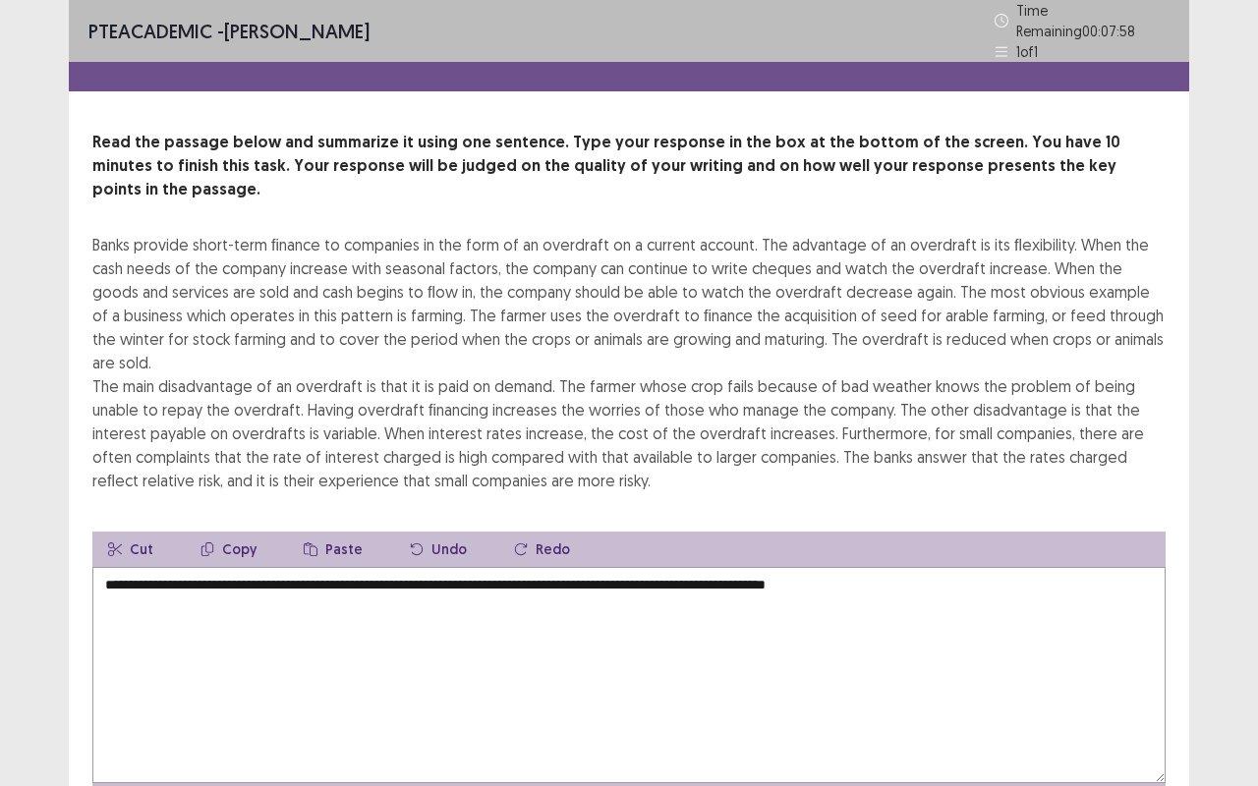
click at [304, 567] on textarea "**********" at bounding box center [628, 675] width 1073 height 216
click at [607, 567] on textarea "**********" at bounding box center [628, 675] width 1073 height 216
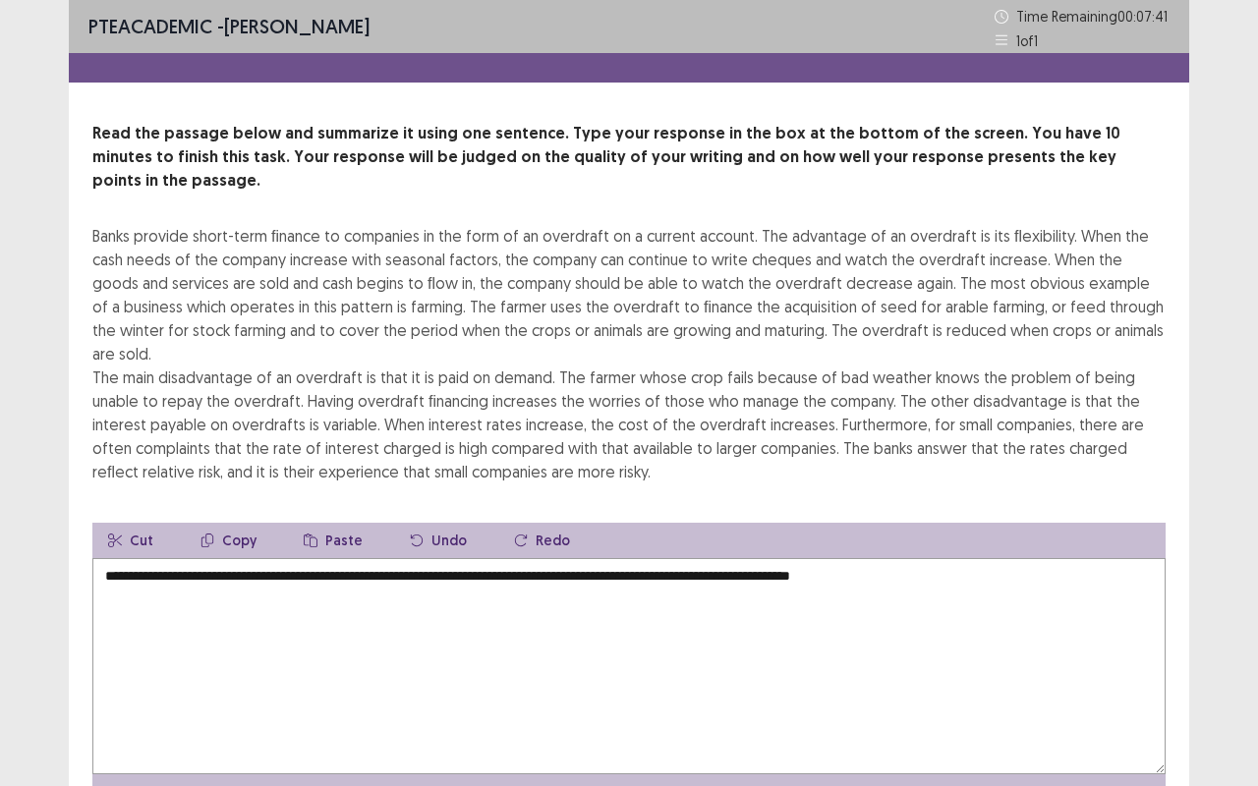
click at [914, 558] on textarea "**********" at bounding box center [628, 666] width 1073 height 216
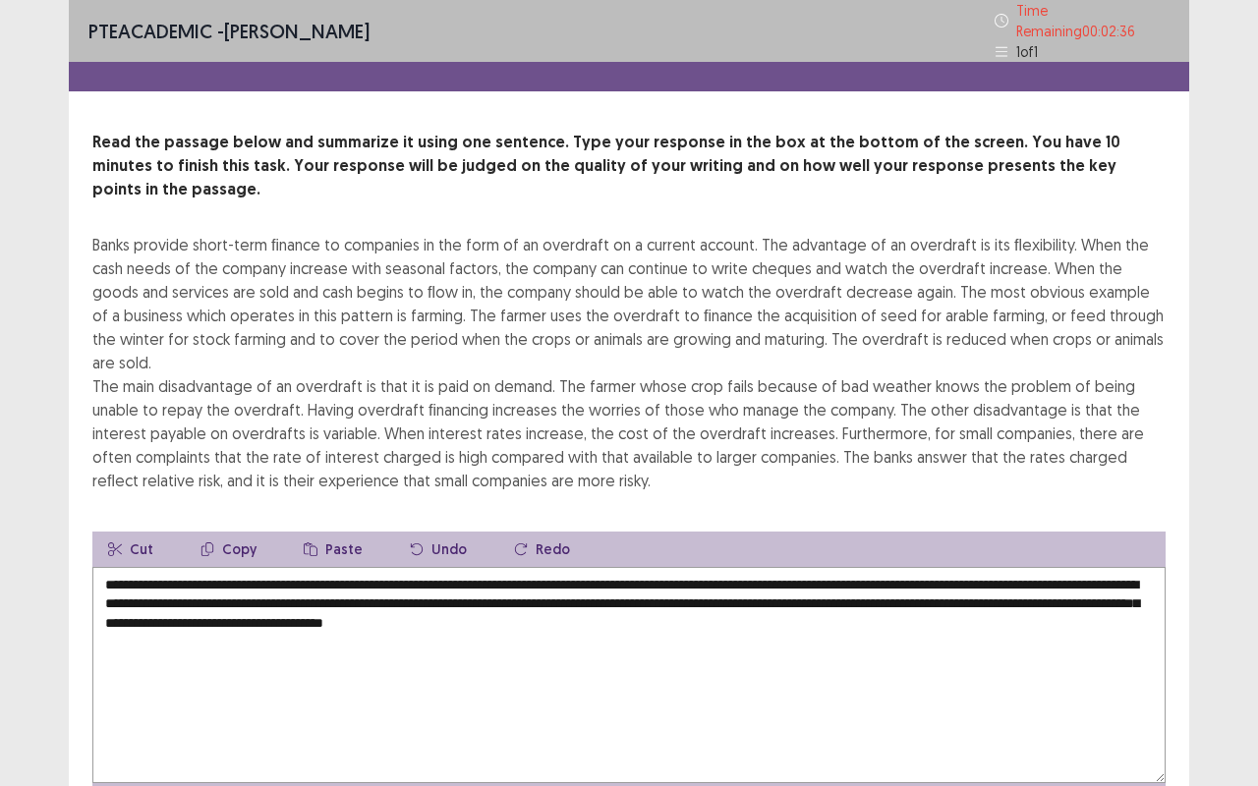
click at [997, 567] on textarea "**********" at bounding box center [628, 675] width 1073 height 216
click at [672, 595] on textarea "**********" at bounding box center [628, 675] width 1073 height 216
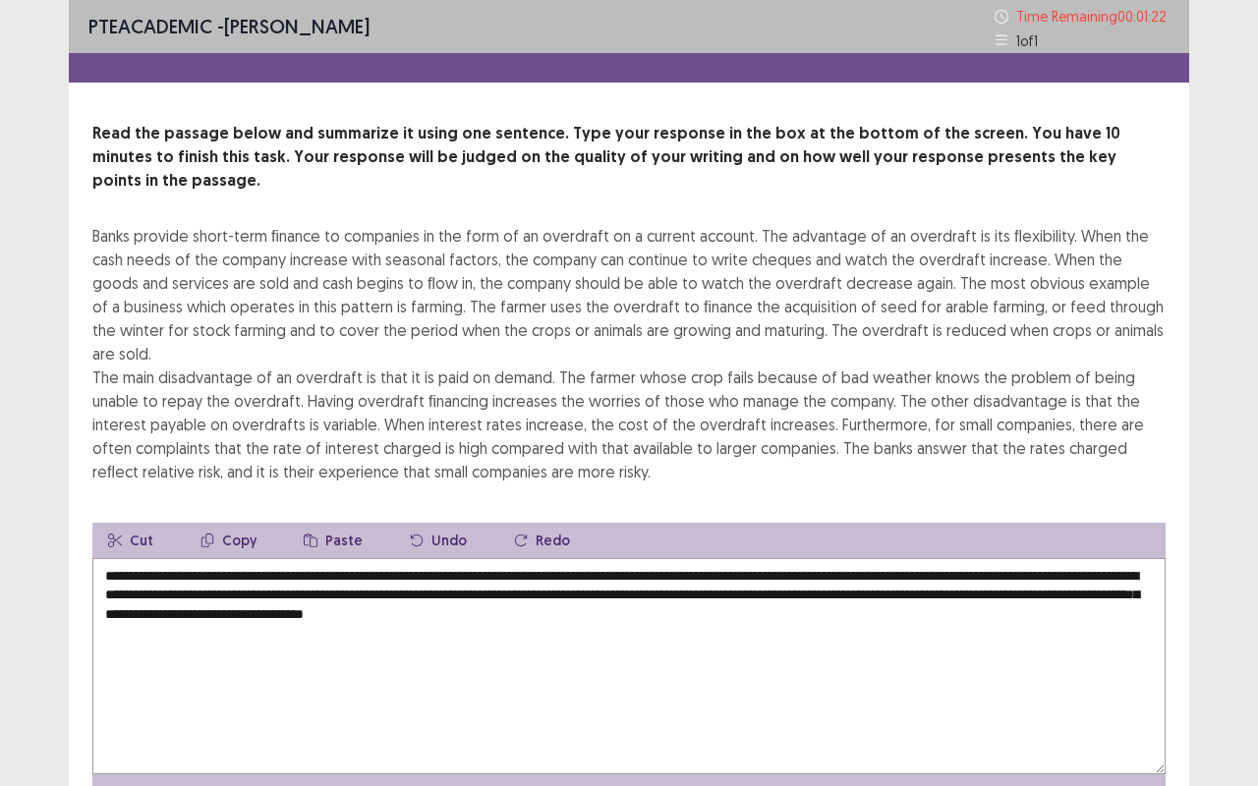
scroll to position [86, 0]
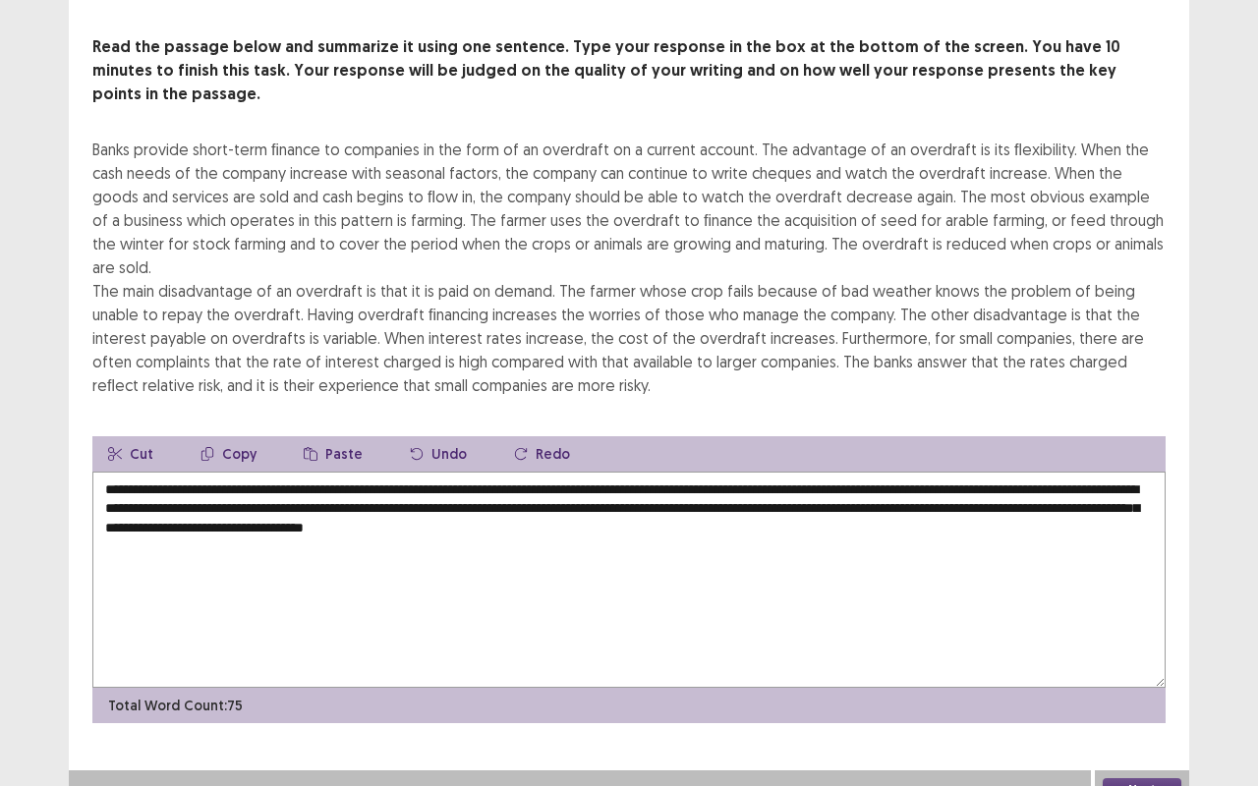
type textarea "**********"
click at [1160, 661] on button "Next" at bounding box center [1141, 790] width 79 height 24
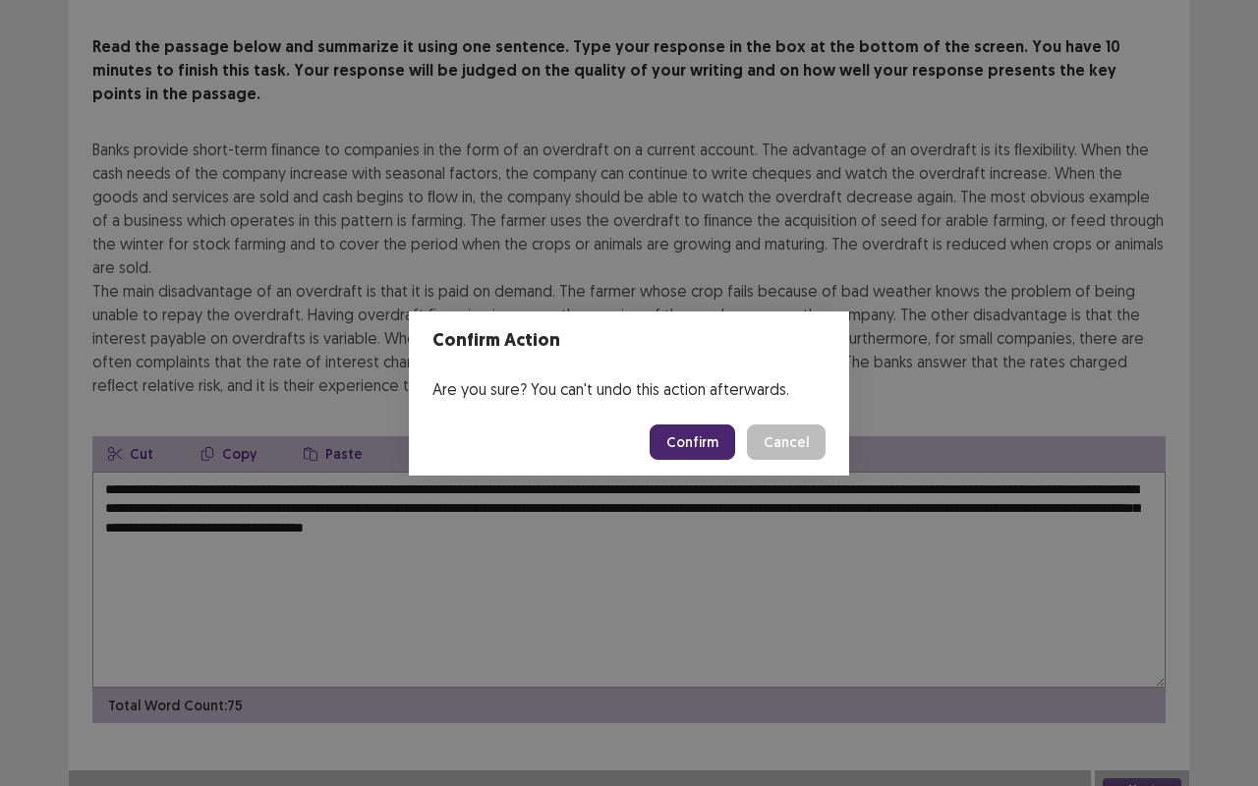
click at [708, 448] on button "Confirm" at bounding box center [691, 441] width 85 height 35
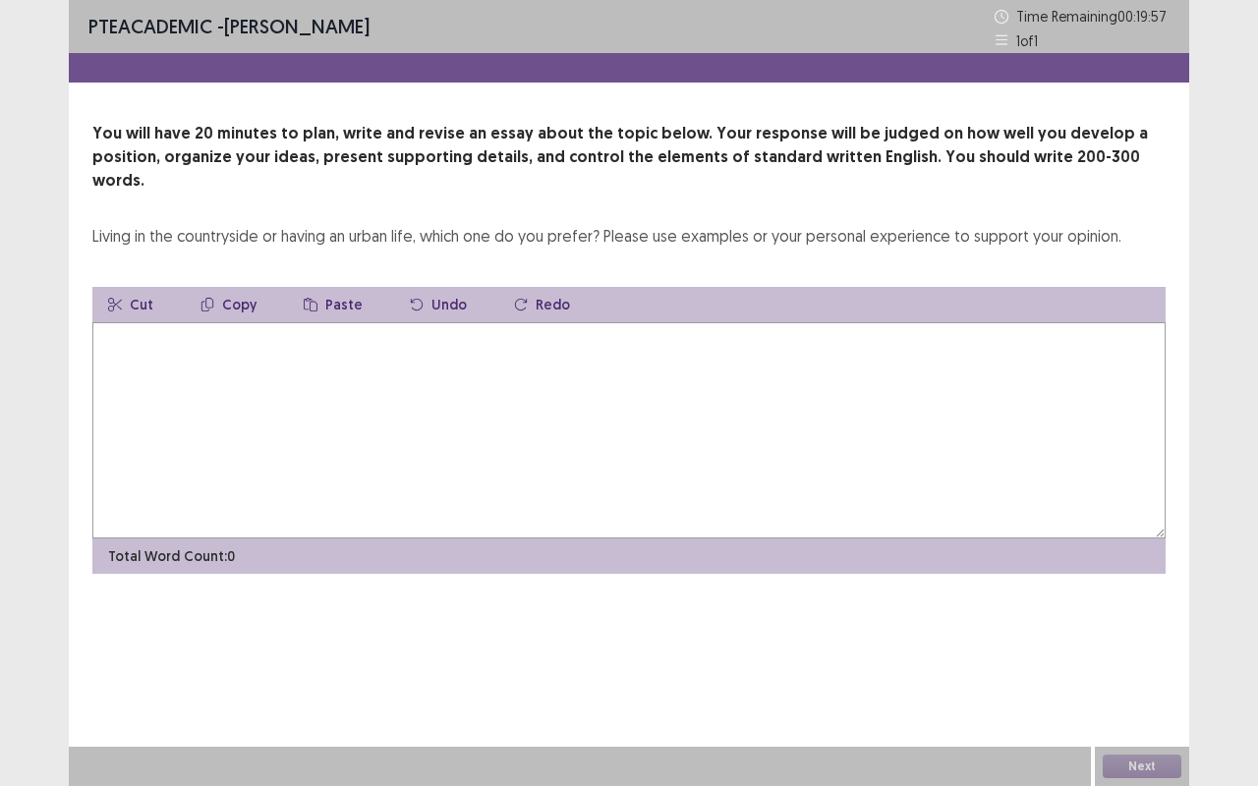
click at [245, 347] on textarea at bounding box center [628, 430] width 1073 height 216
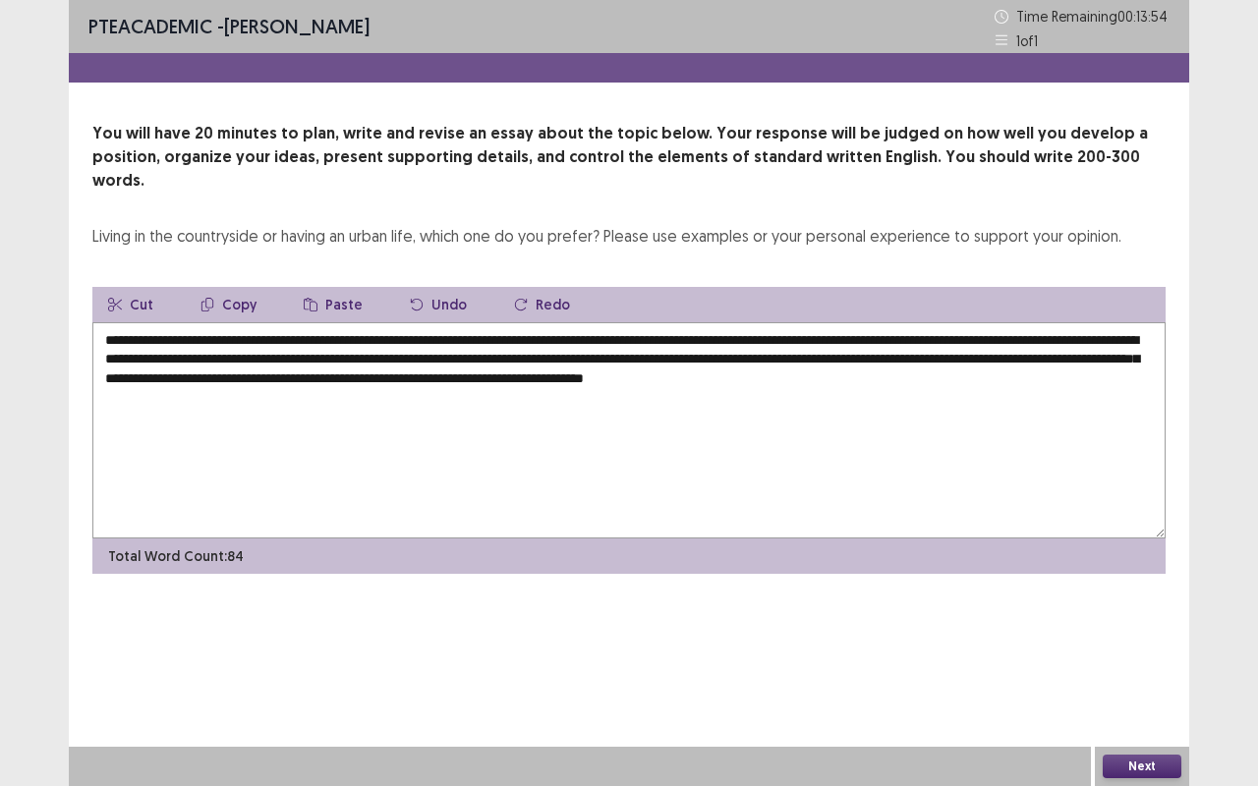
click at [469, 362] on textarea "**********" at bounding box center [628, 430] width 1073 height 216
click at [471, 379] on textarea "**********" at bounding box center [628, 430] width 1073 height 216
click at [1079, 371] on textarea "**********" at bounding box center [628, 430] width 1073 height 216
click at [244, 389] on textarea "**********" at bounding box center [628, 430] width 1073 height 216
click at [478, 389] on textarea "**********" at bounding box center [628, 430] width 1073 height 216
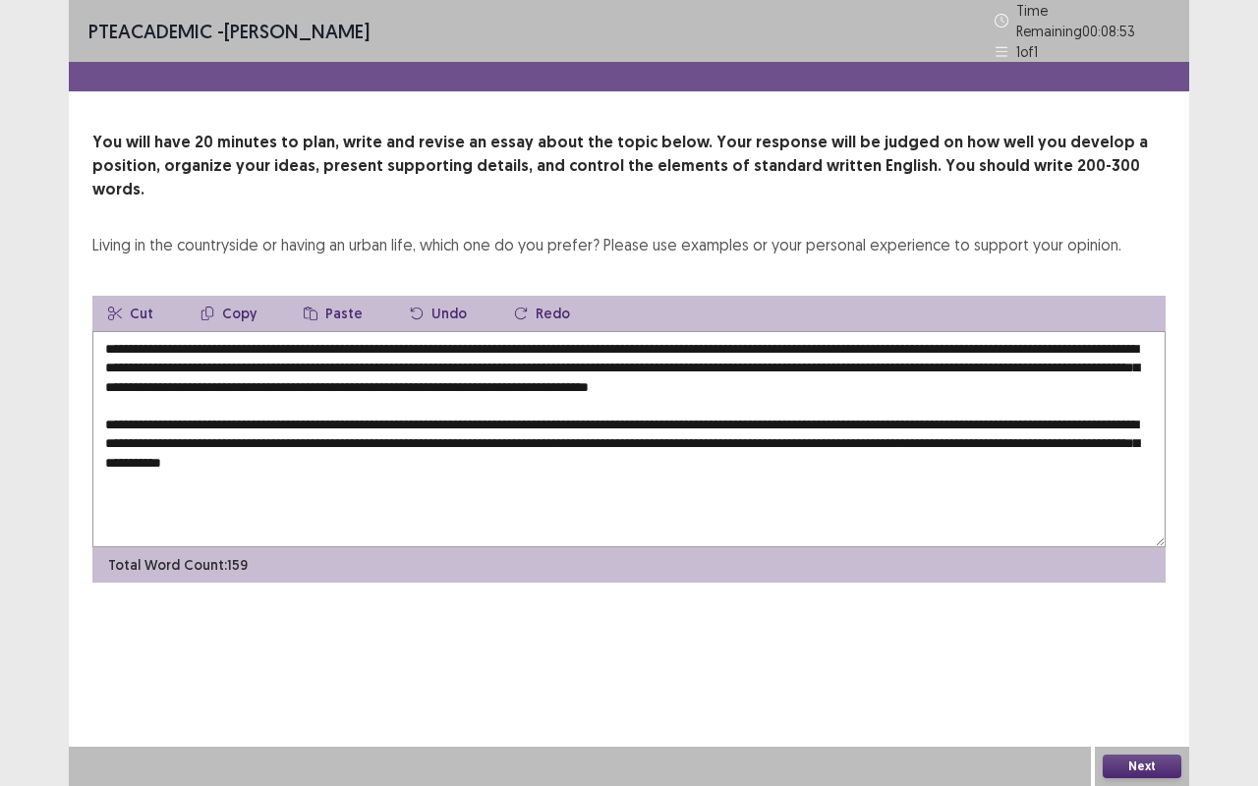
click at [563, 432] on textarea "**********" at bounding box center [628, 439] width 1073 height 216
click at [707, 426] on textarea "**********" at bounding box center [628, 439] width 1073 height 216
click at [1131, 430] on textarea at bounding box center [628, 439] width 1073 height 216
click at [322, 475] on textarea at bounding box center [628, 439] width 1073 height 216
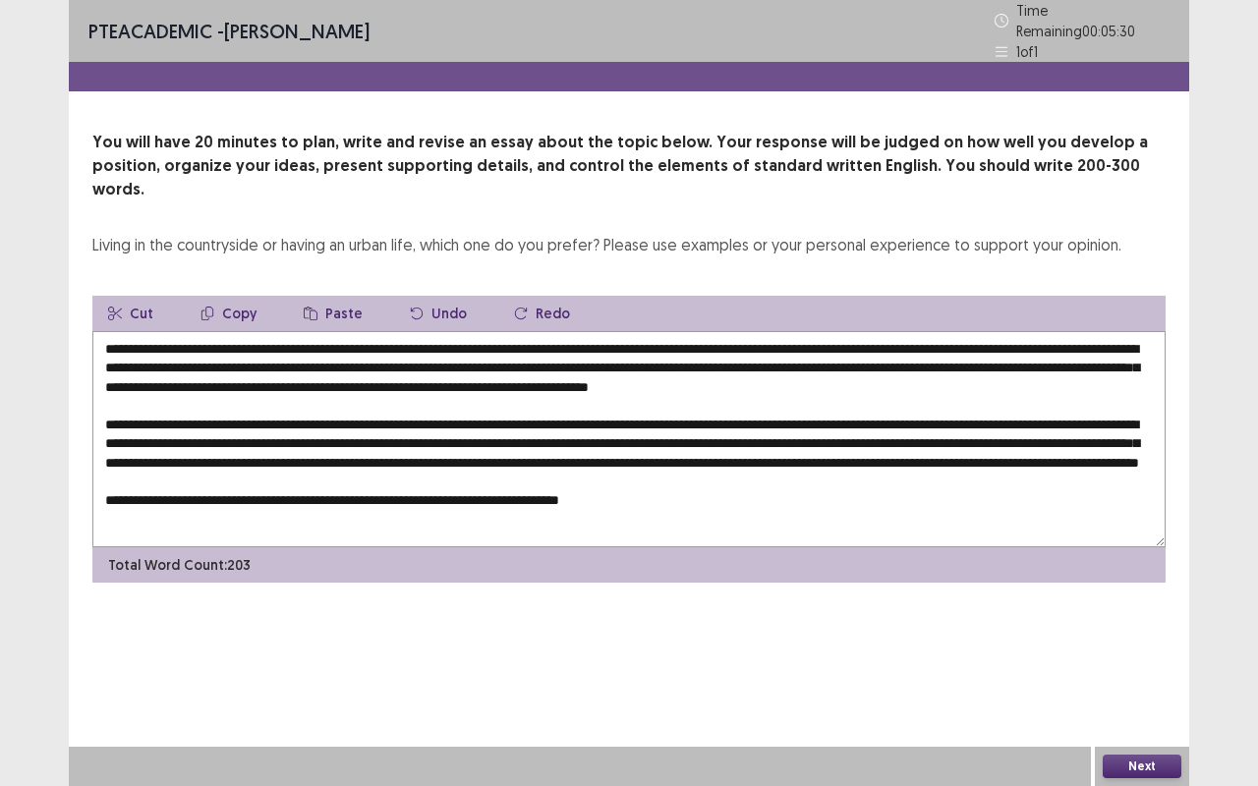
click at [609, 488] on textarea at bounding box center [628, 439] width 1073 height 216
click at [482, 488] on textarea at bounding box center [628, 439] width 1073 height 216
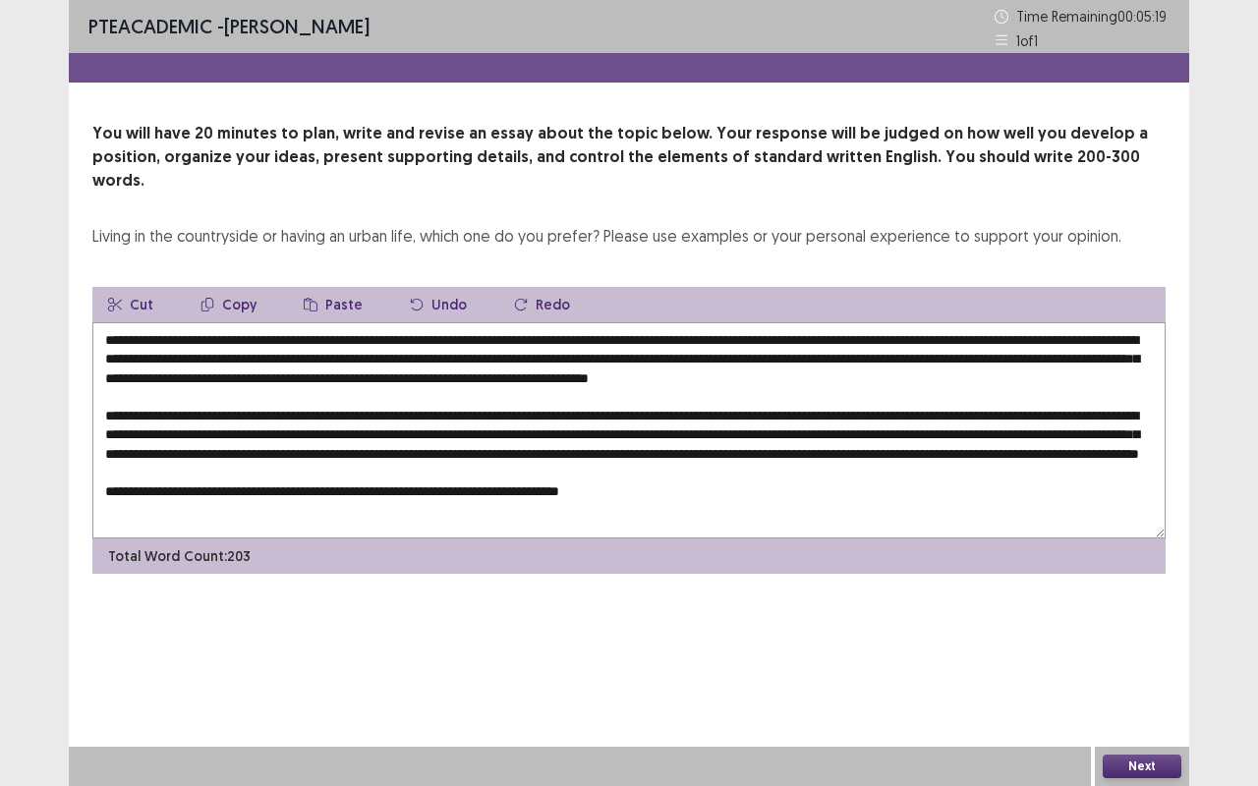
click at [690, 488] on textarea at bounding box center [628, 430] width 1073 height 216
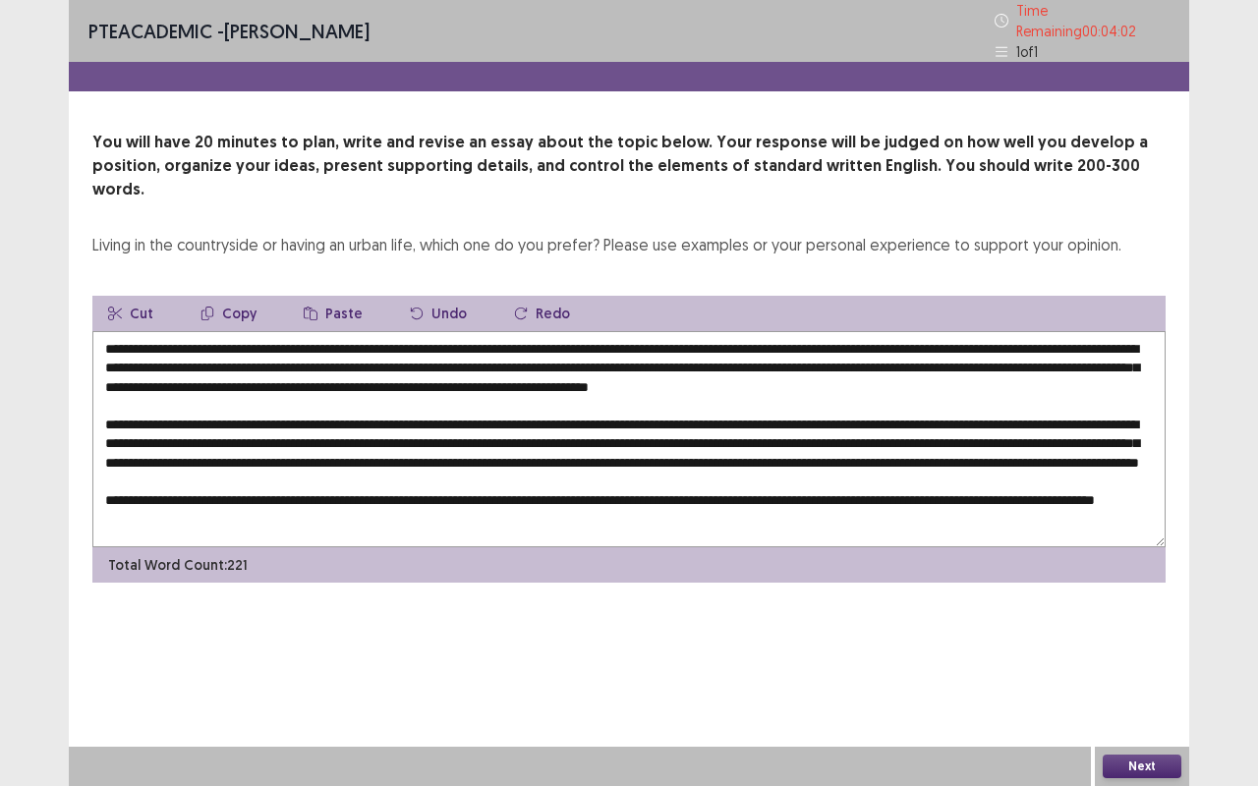
click at [247, 503] on textarea at bounding box center [628, 439] width 1073 height 216
click at [337, 506] on textarea at bounding box center [628, 439] width 1073 height 216
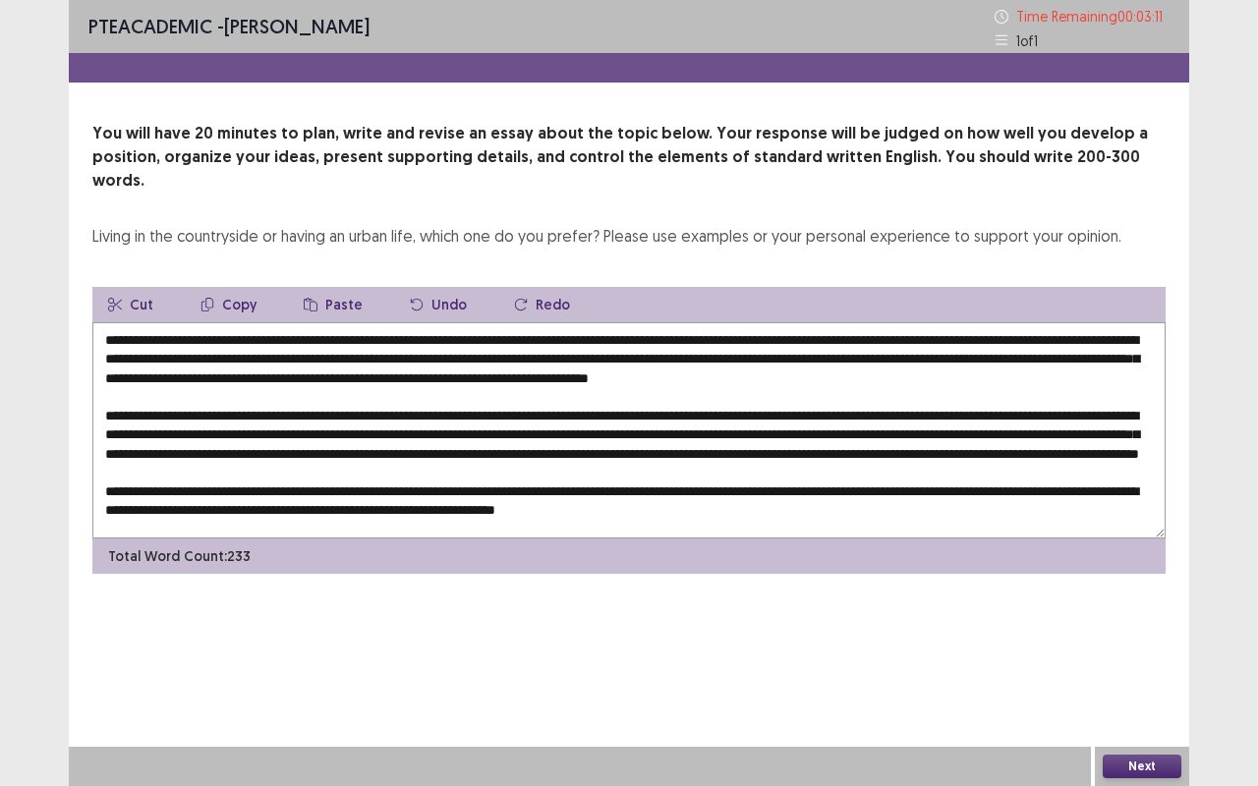
click at [656, 507] on textarea at bounding box center [628, 430] width 1073 height 216
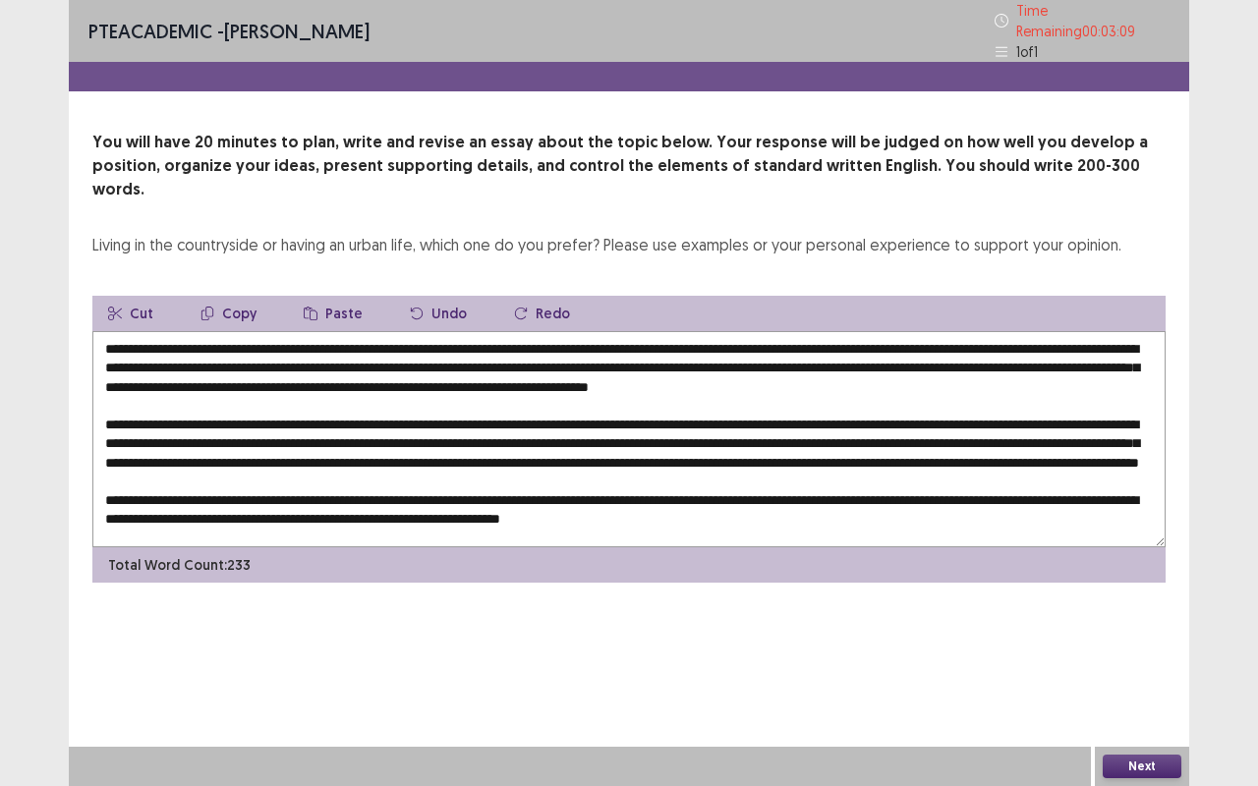
click at [814, 501] on textarea at bounding box center [628, 439] width 1073 height 216
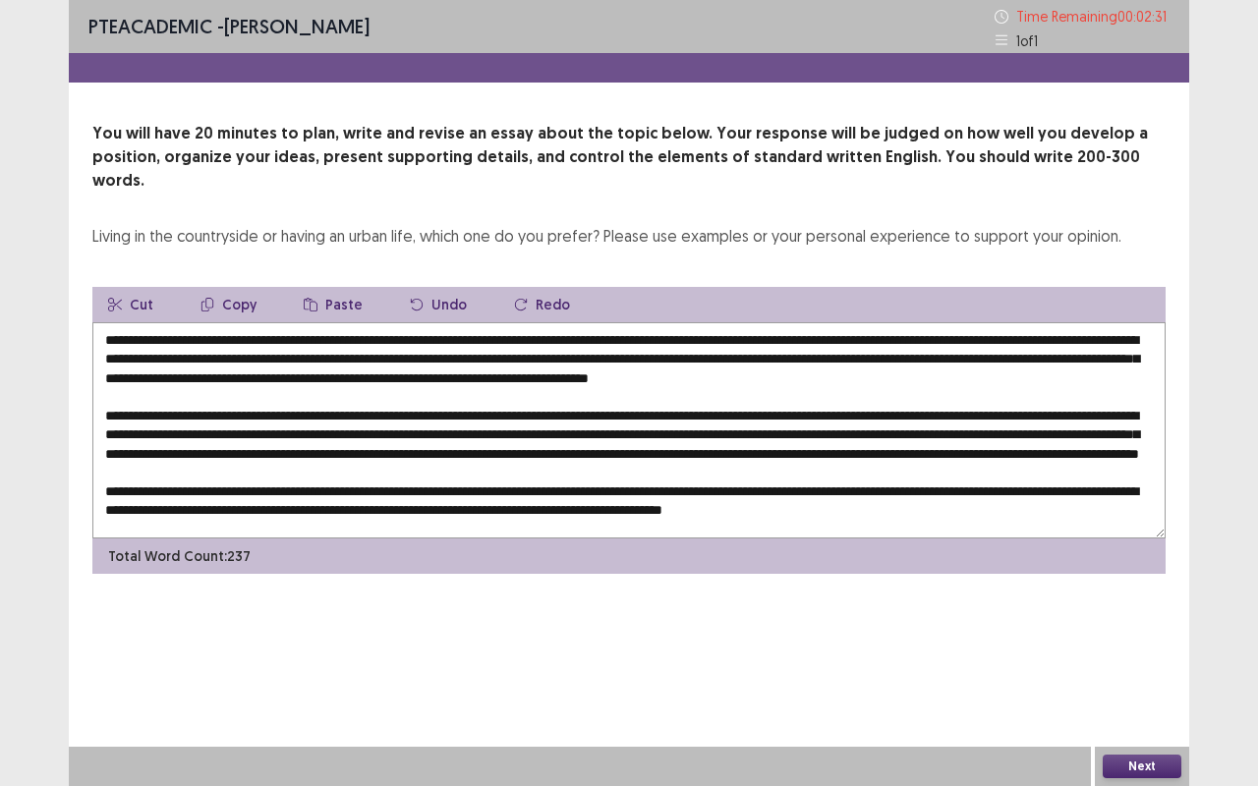
scroll to position [37, 0]
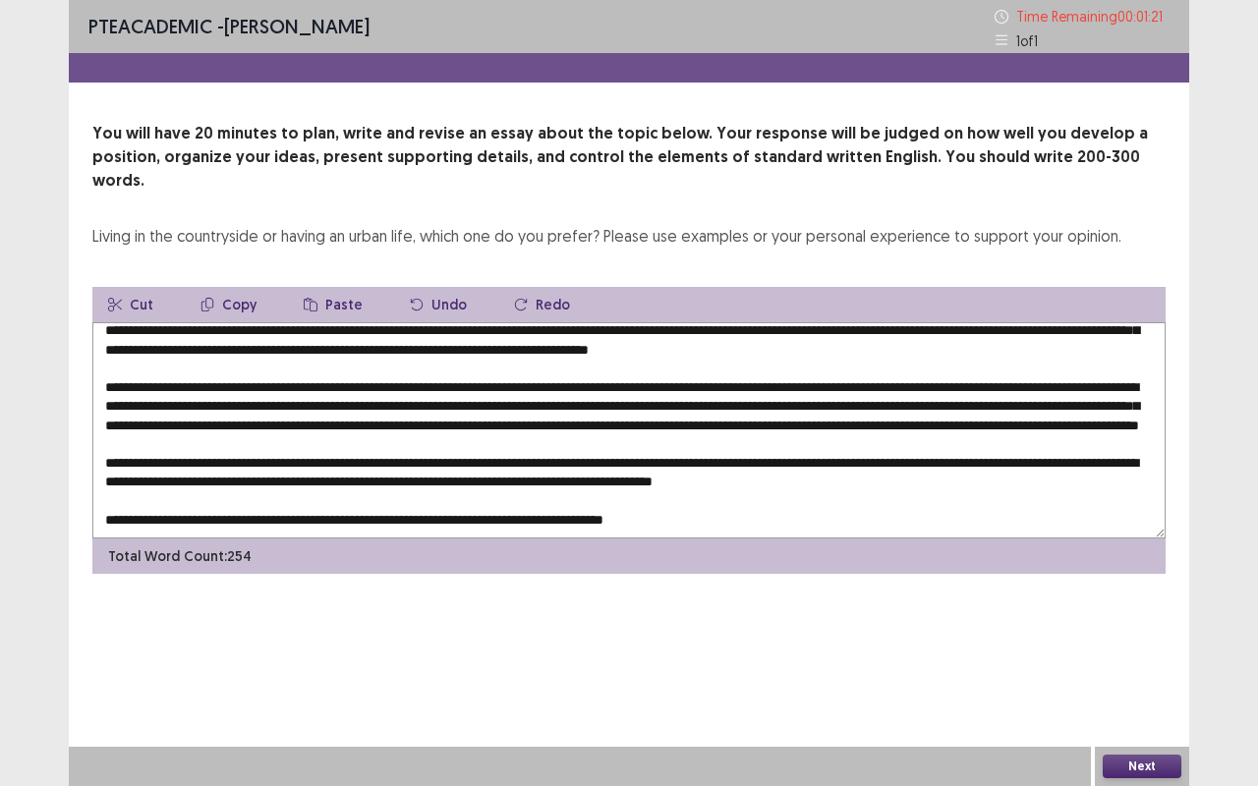
click at [639, 507] on textarea at bounding box center [628, 430] width 1073 height 216
click at [686, 505] on textarea at bounding box center [628, 430] width 1073 height 216
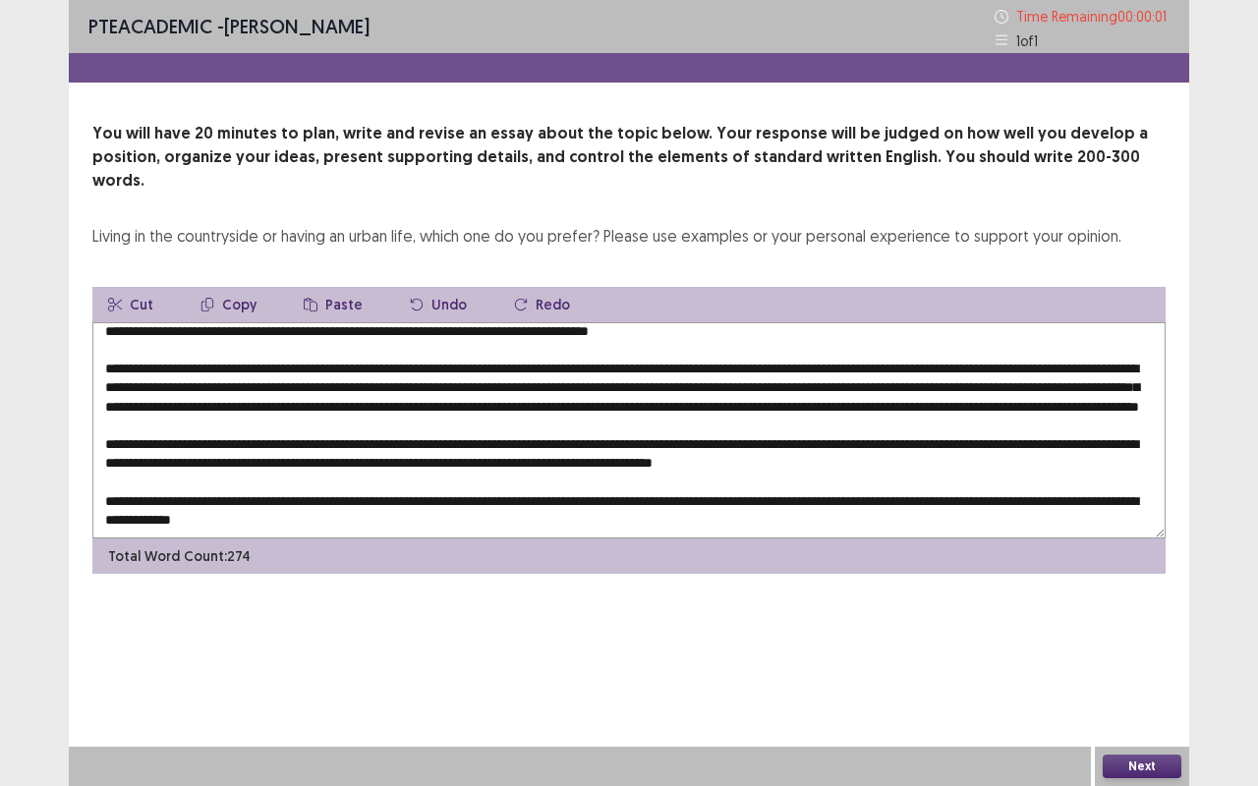
scroll to position [65, 0]
type textarea "**********"
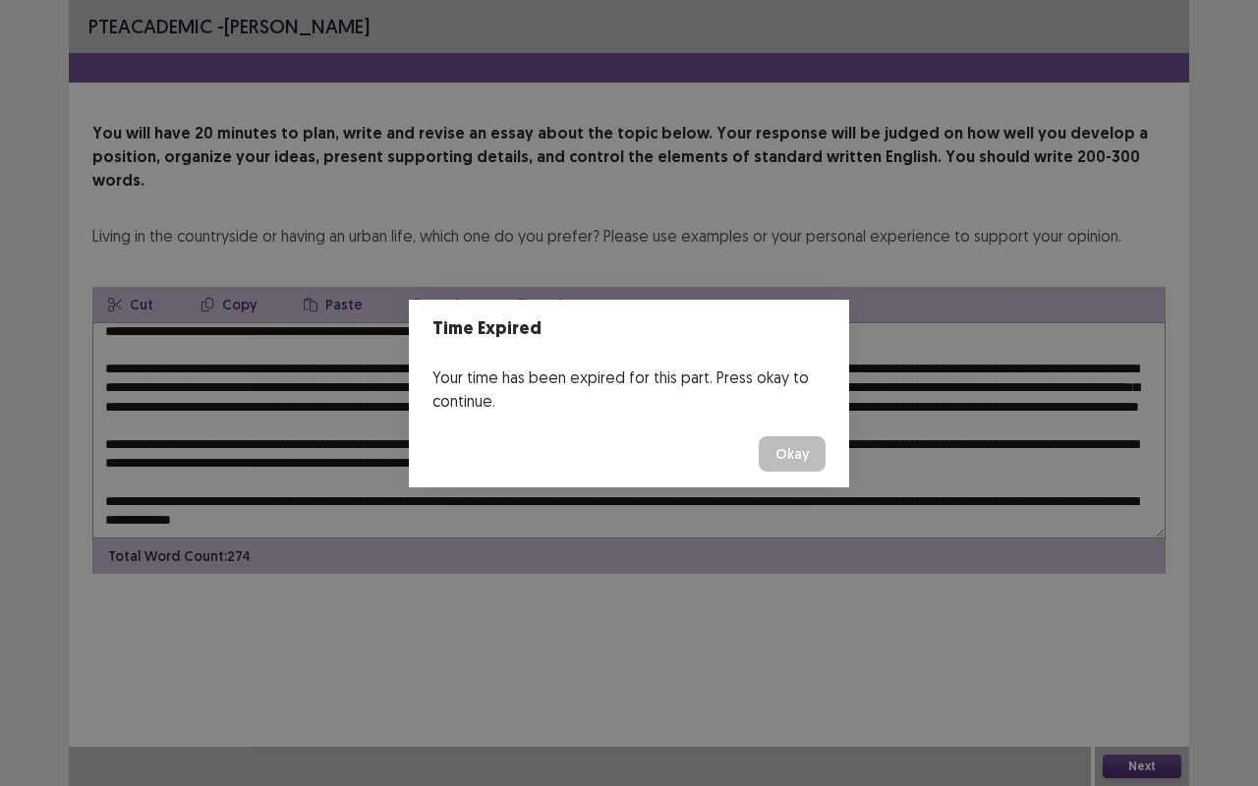
scroll to position [62, 0]
click at [802, 446] on button "Okay" at bounding box center [792, 453] width 67 height 35
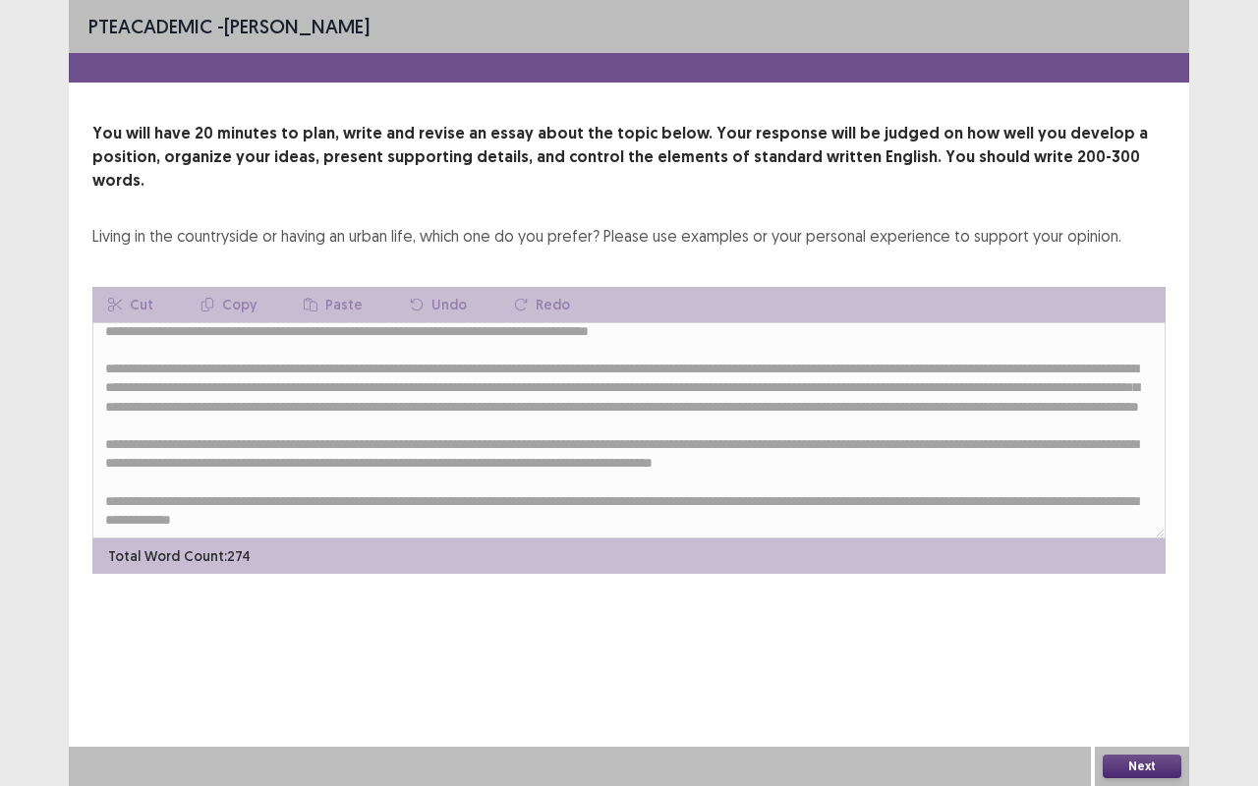
click at [1120, 661] on button "Next" at bounding box center [1141, 767] width 79 height 24
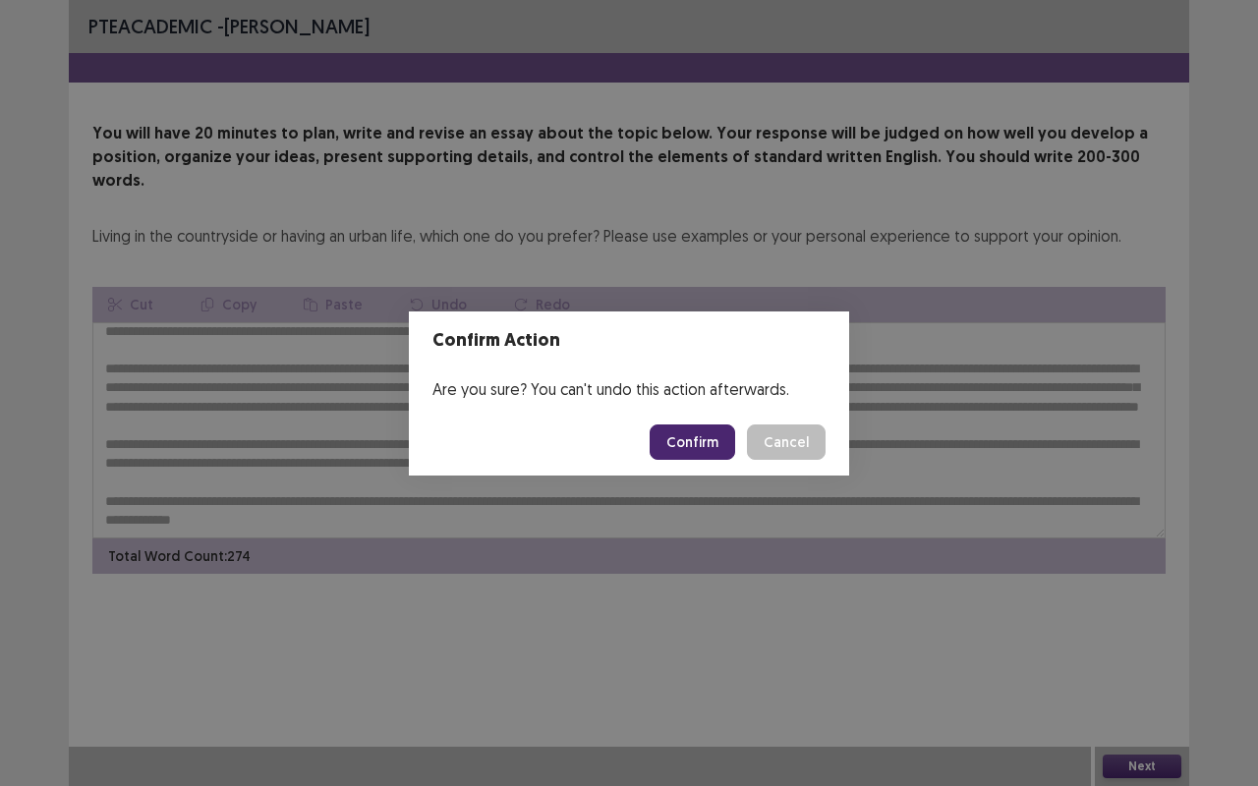
click at [668, 445] on button "Confirm" at bounding box center [691, 441] width 85 height 35
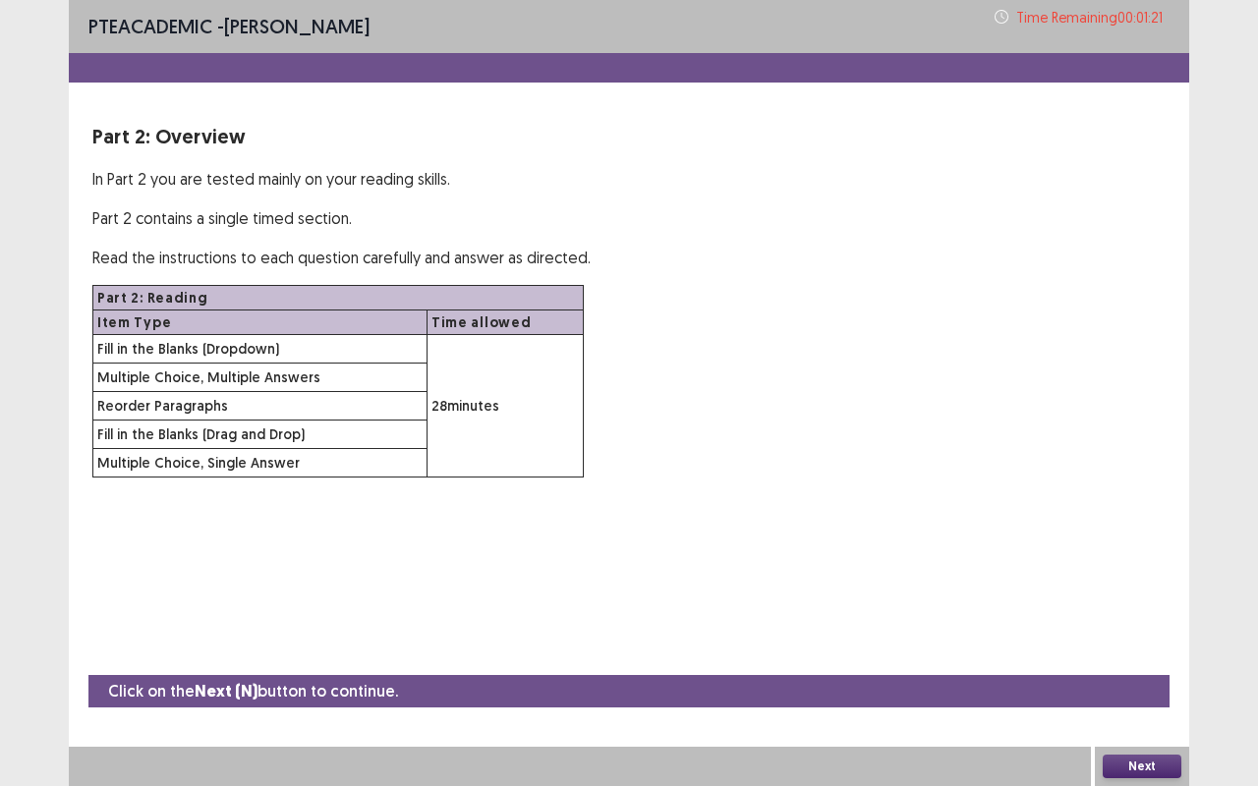
click at [1167, 661] on button "Next" at bounding box center [1141, 767] width 79 height 24
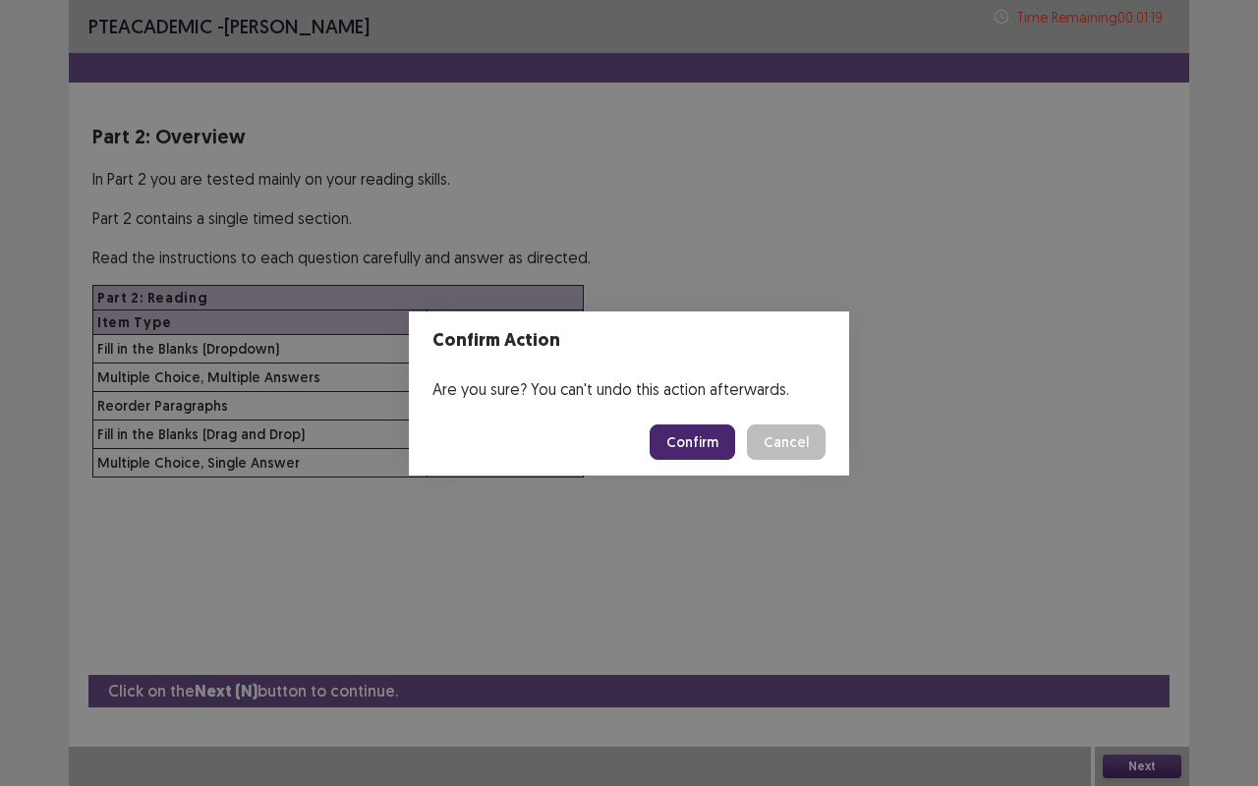
click at [696, 444] on button "Confirm" at bounding box center [691, 441] width 85 height 35
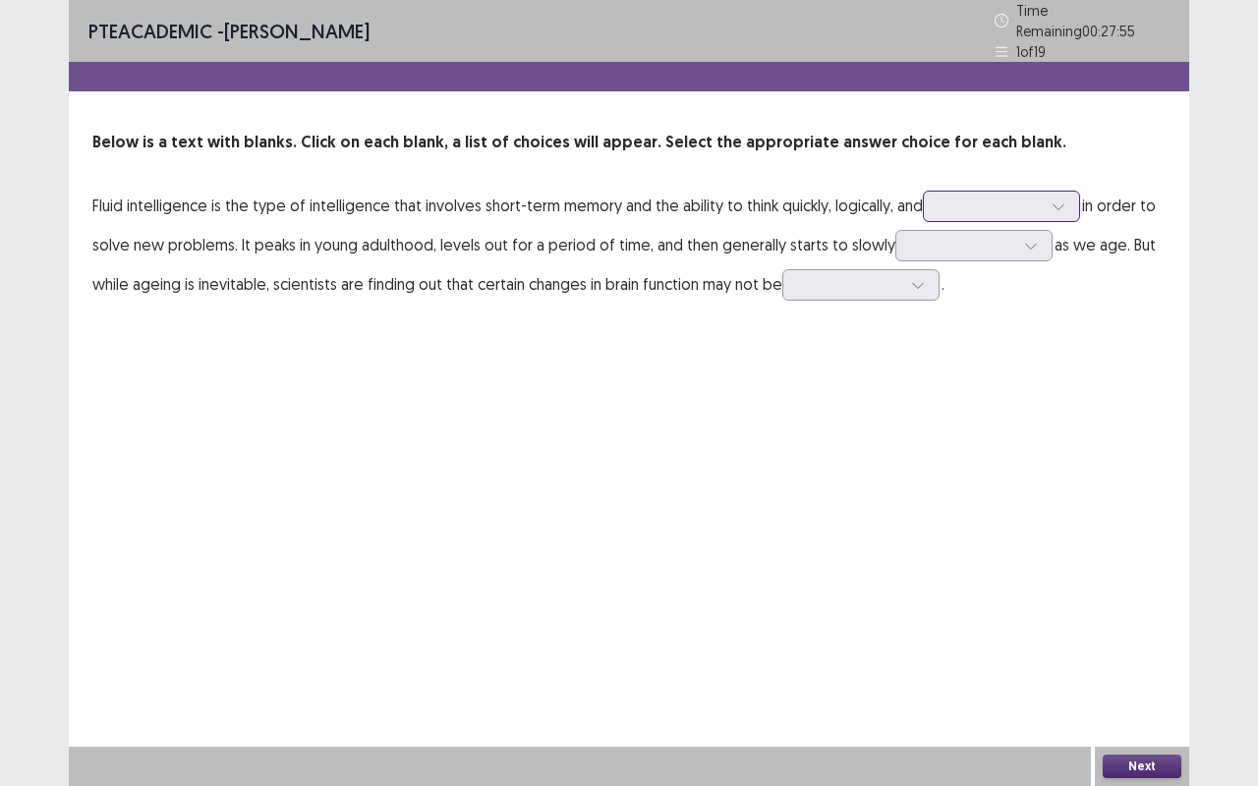
click at [977, 197] on div at bounding box center [990, 206] width 102 height 19
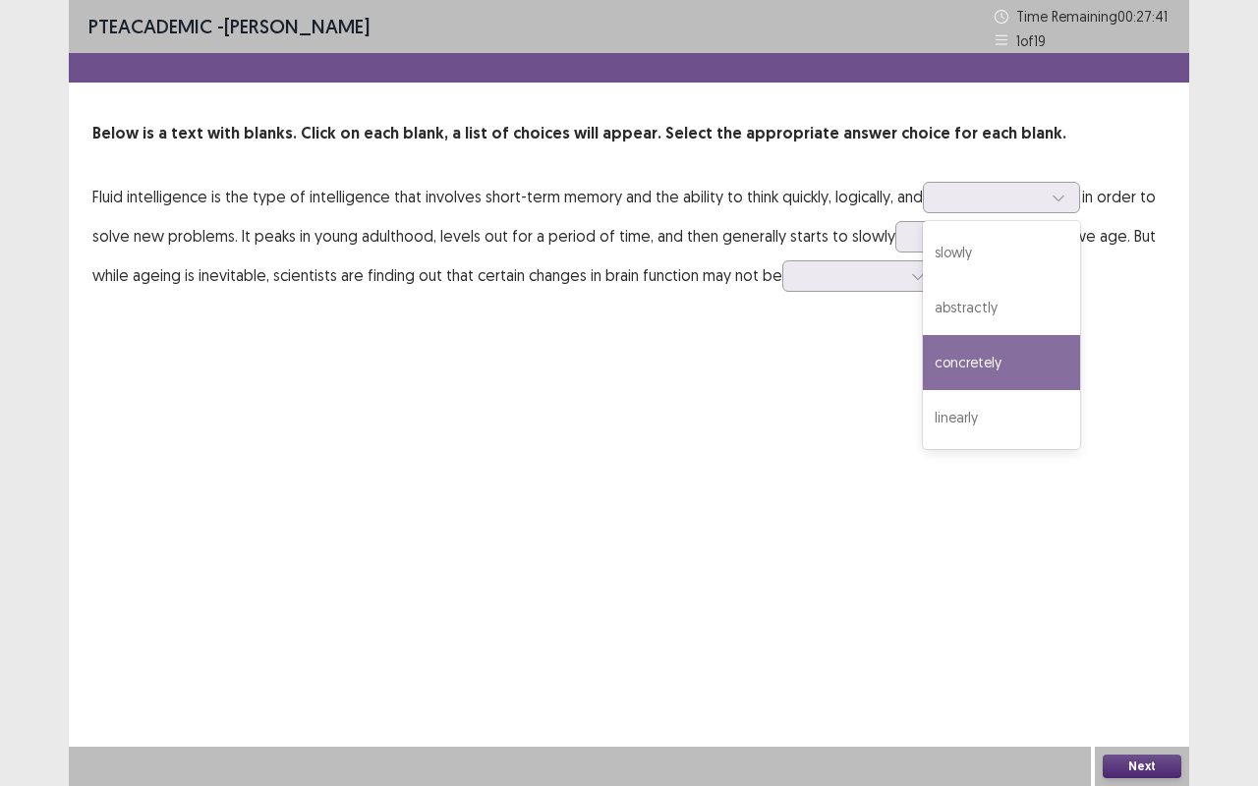
click at [344, 302] on div "PTE academic - [PERSON_NAME] Time Remaining 00 : 27 : 41 1 of 19 Below is a tex…" at bounding box center [629, 167] width 1120 height 334
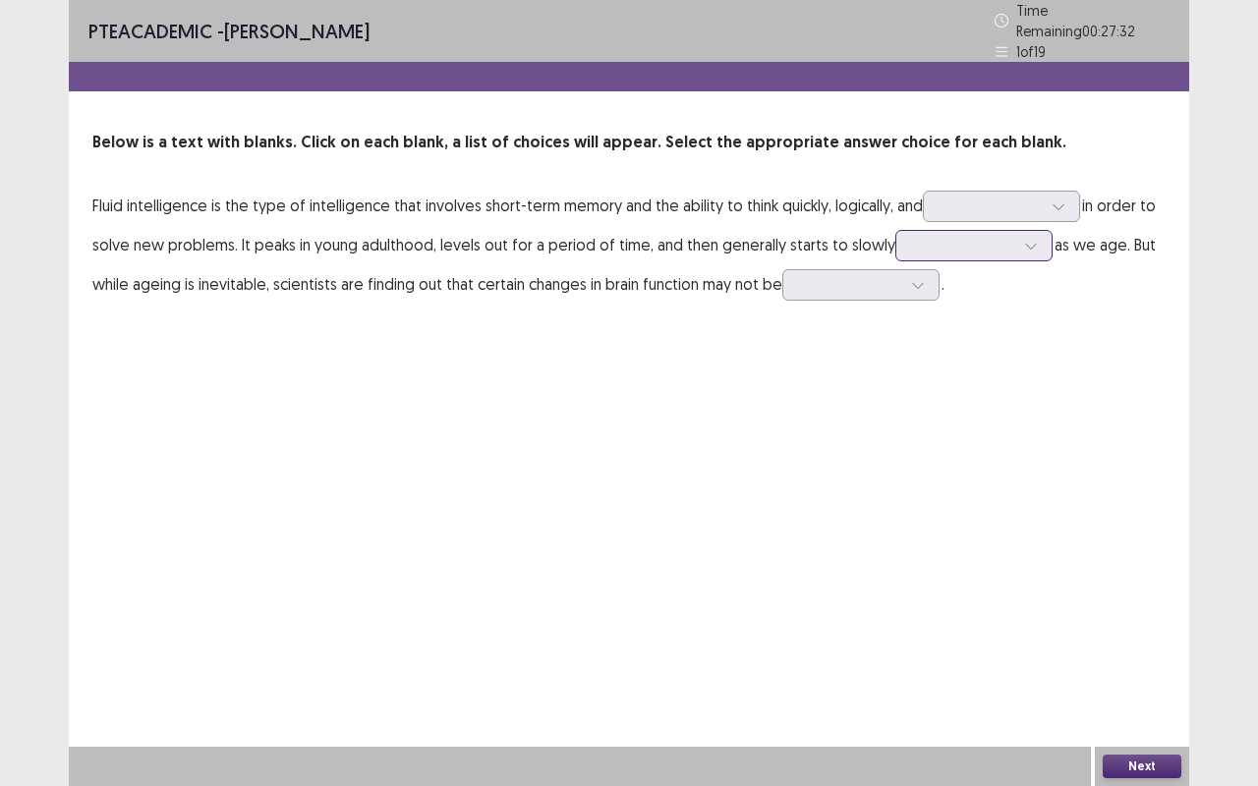
click at [923, 236] on div at bounding box center [963, 245] width 102 height 19
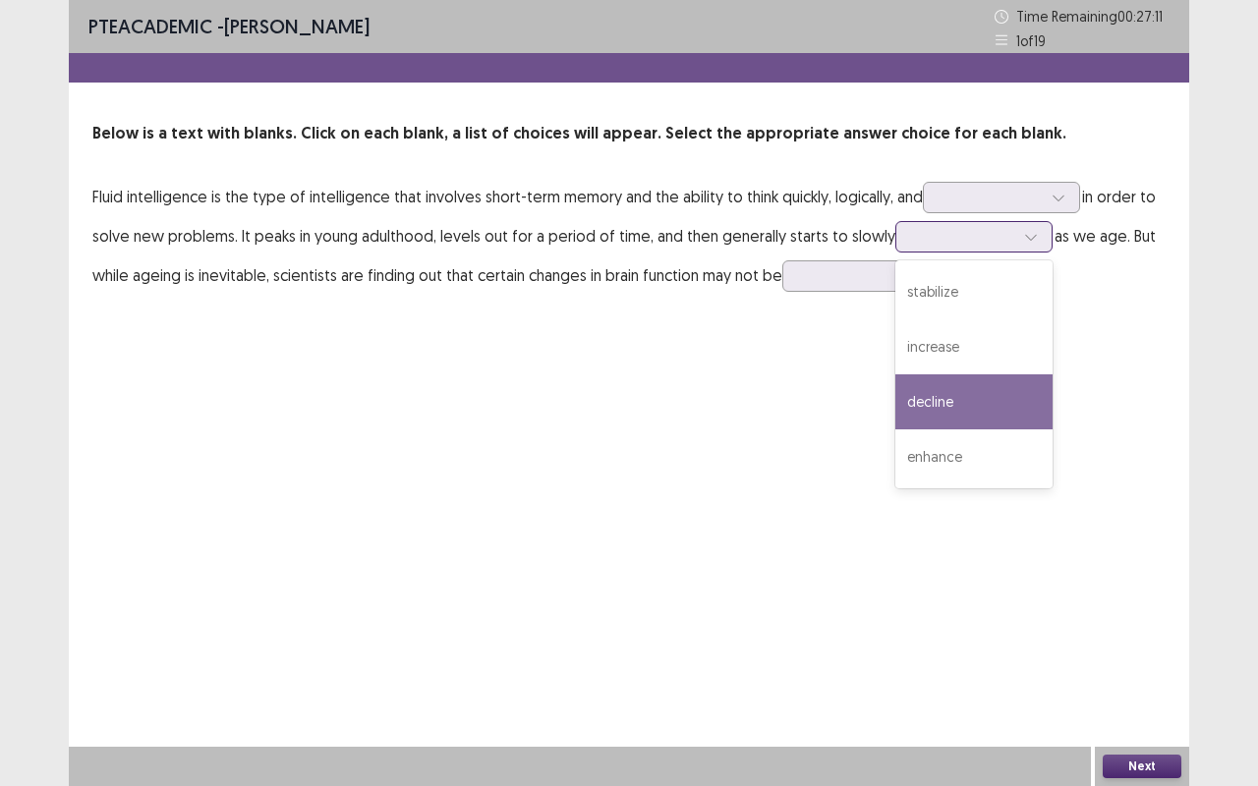
click at [973, 383] on div "decline" at bounding box center [973, 401] width 157 height 55
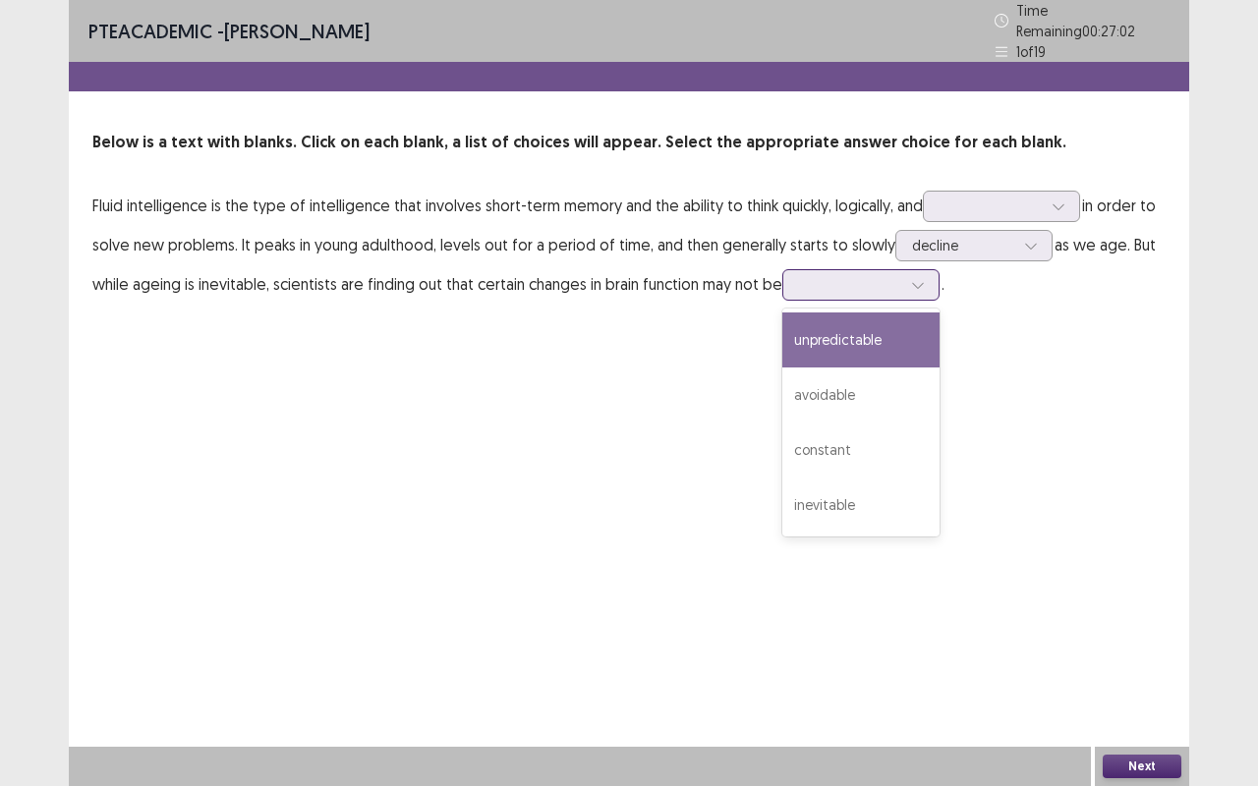
click at [809, 276] on div at bounding box center [850, 284] width 102 height 19
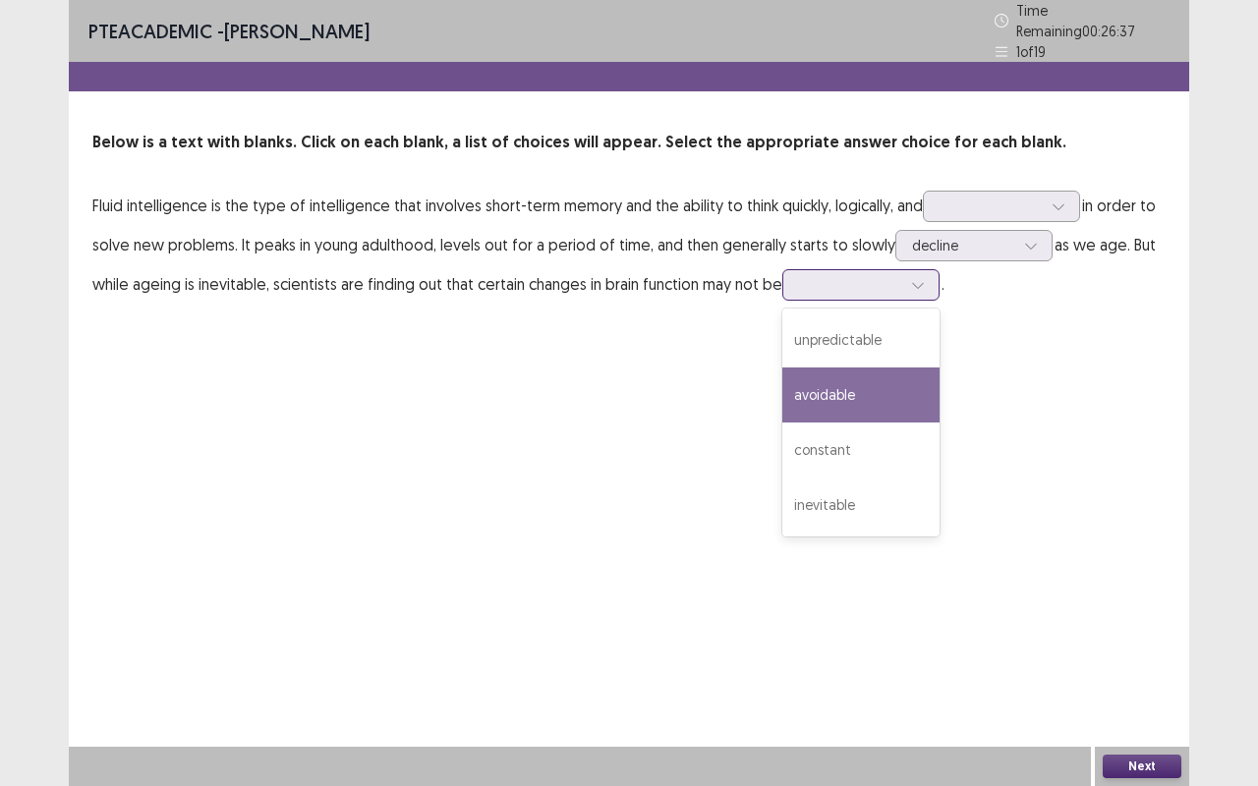
click at [844, 387] on div "avoidable" at bounding box center [860, 394] width 157 height 55
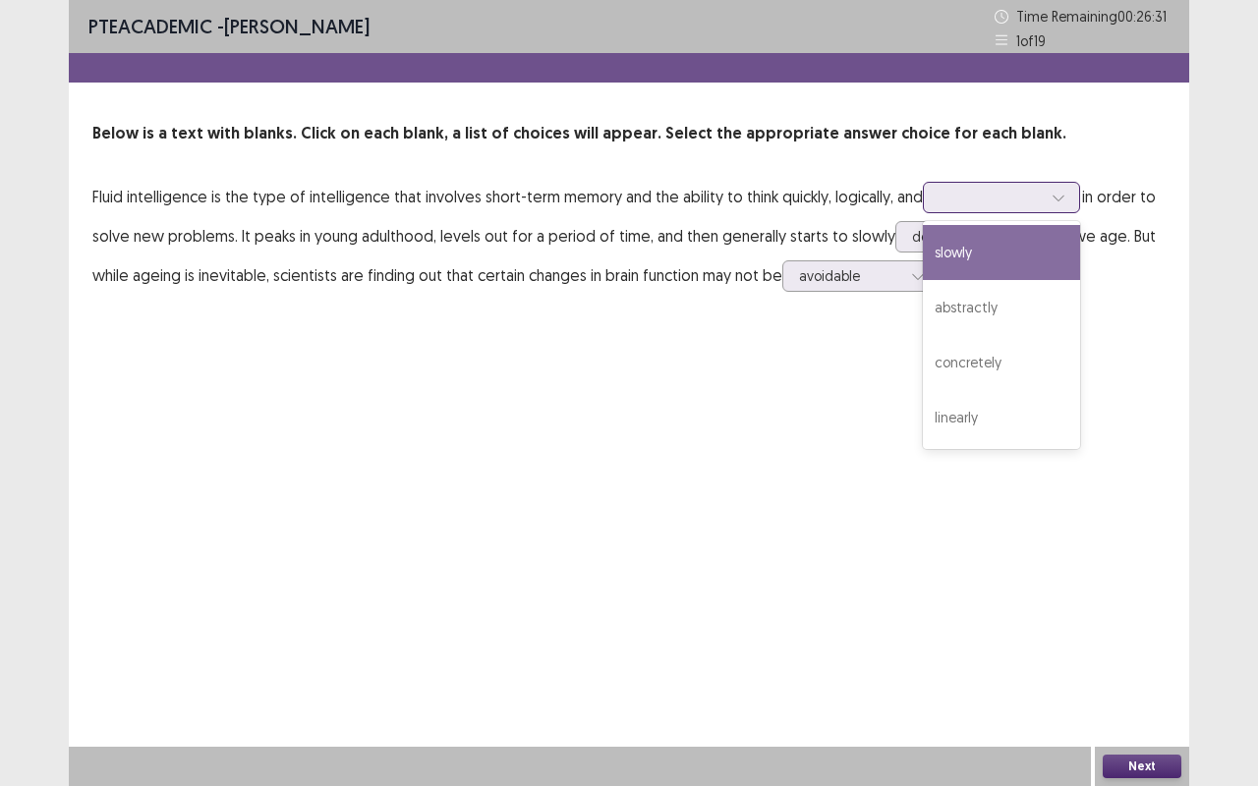
click at [980, 186] on div at bounding box center [990, 197] width 106 height 23
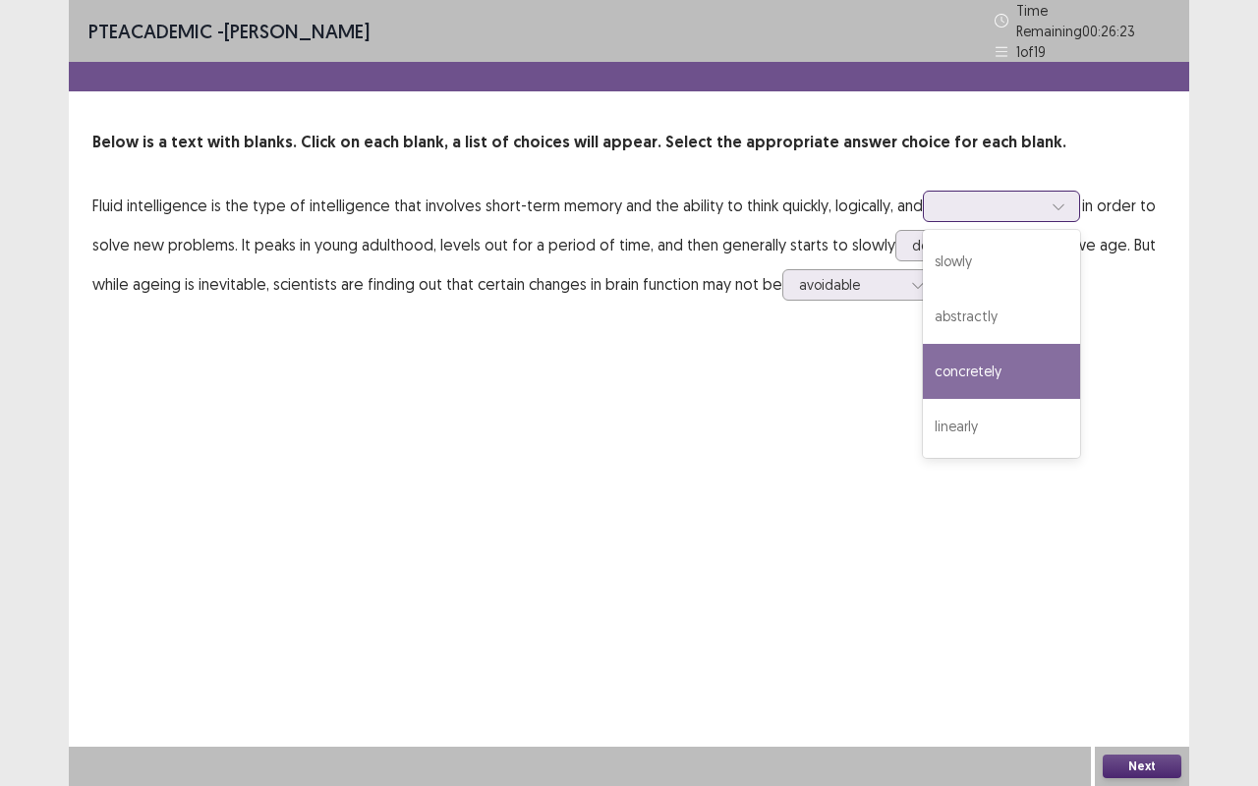
click at [1030, 348] on div "concretely" at bounding box center [1001, 371] width 157 height 55
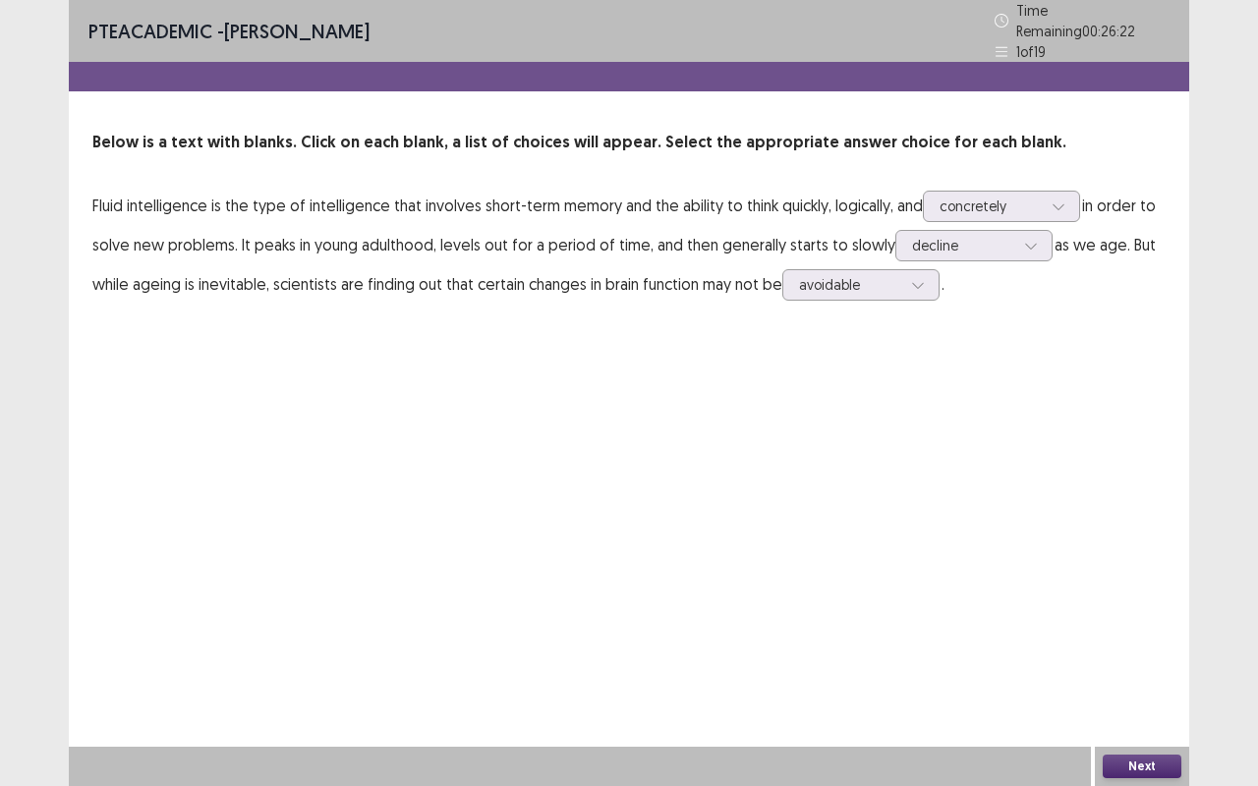
click at [1138, 661] on button "Next" at bounding box center [1141, 767] width 79 height 24
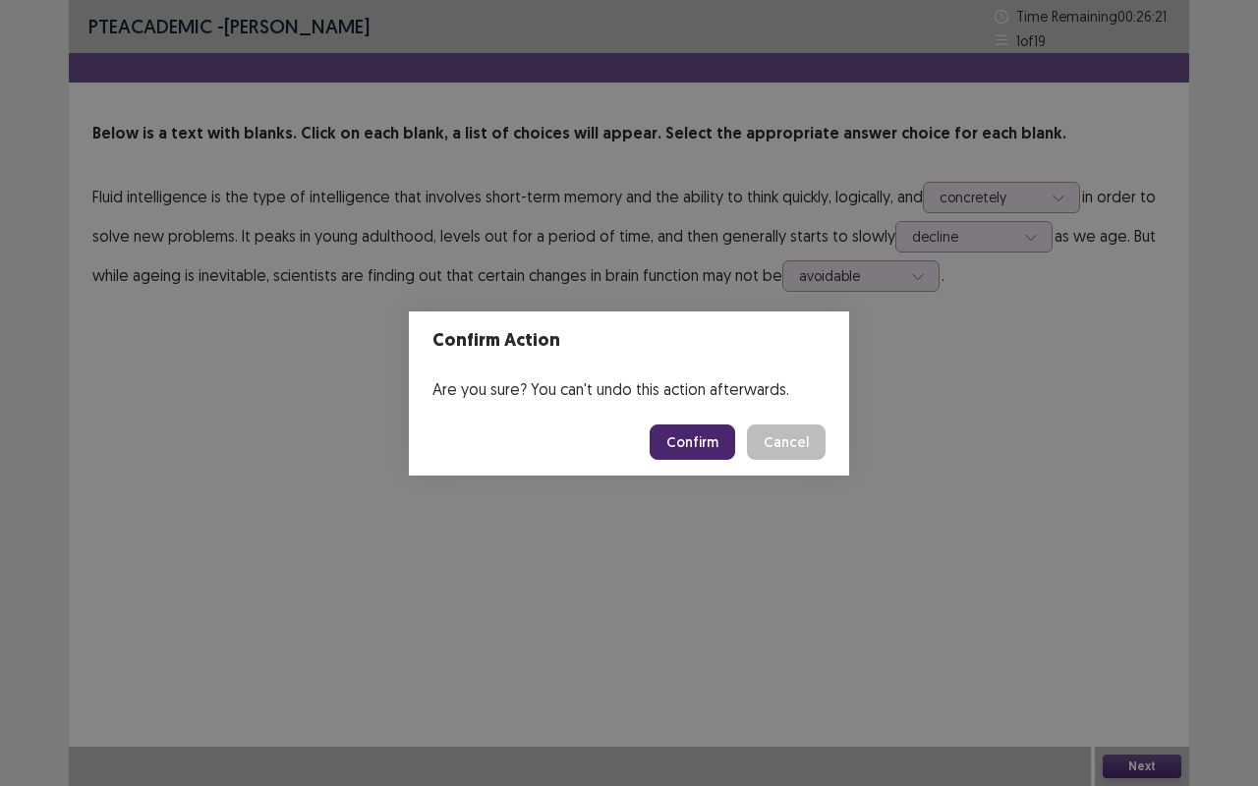
click at [672, 438] on button "Confirm" at bounding box center [691, 441] width 85 height 35
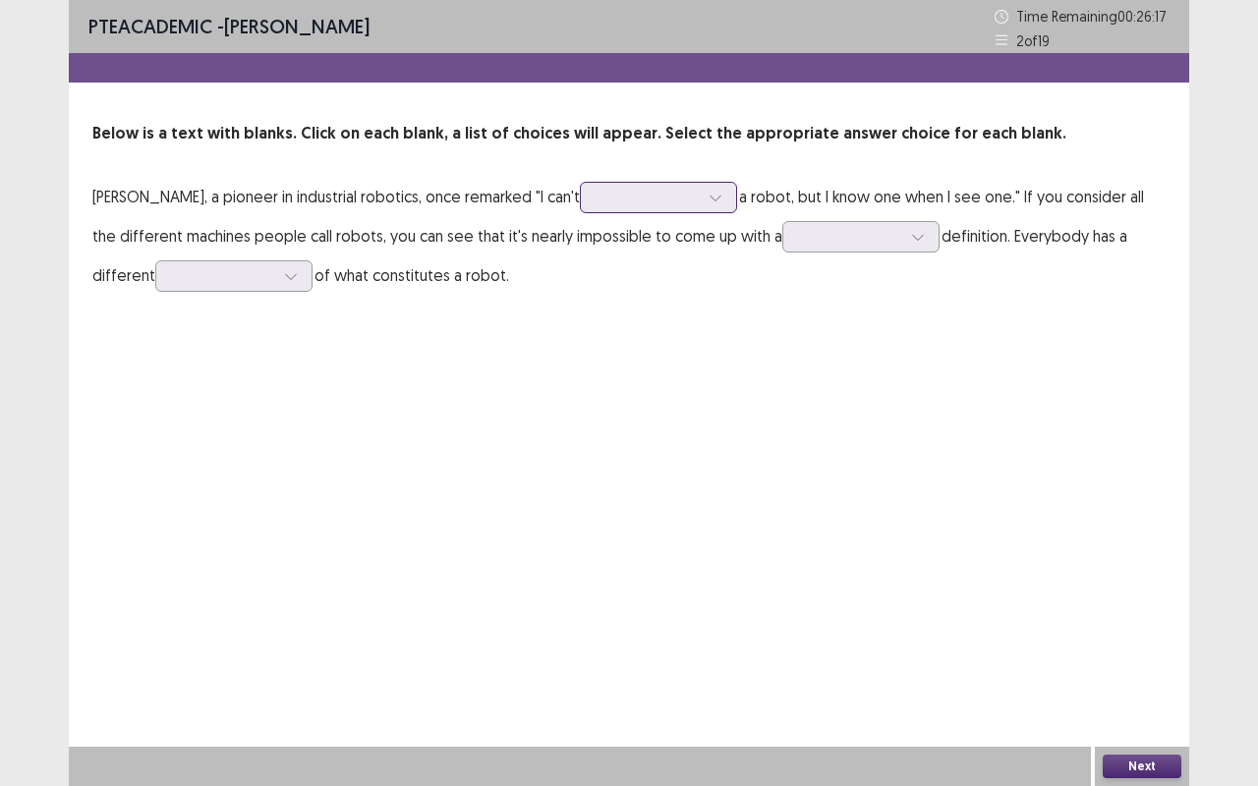
click at [699, 196] on div at bounding box center [647, 197] width 102 height 19
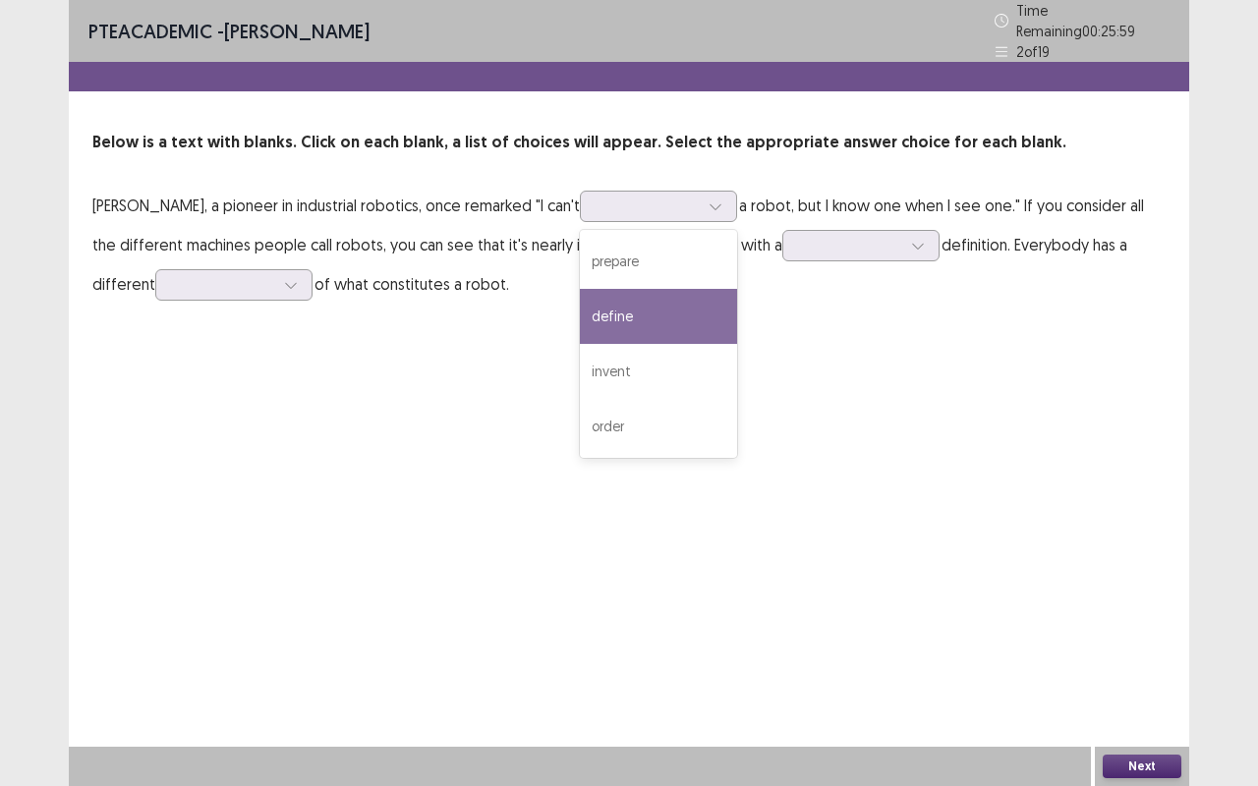
click at [344, 253] on p "[PERSON_NAME], a pioneer in industrial robotics, once remarked "l can't 4 resul…" at bounding box center [628, 245] width 1073 height 118
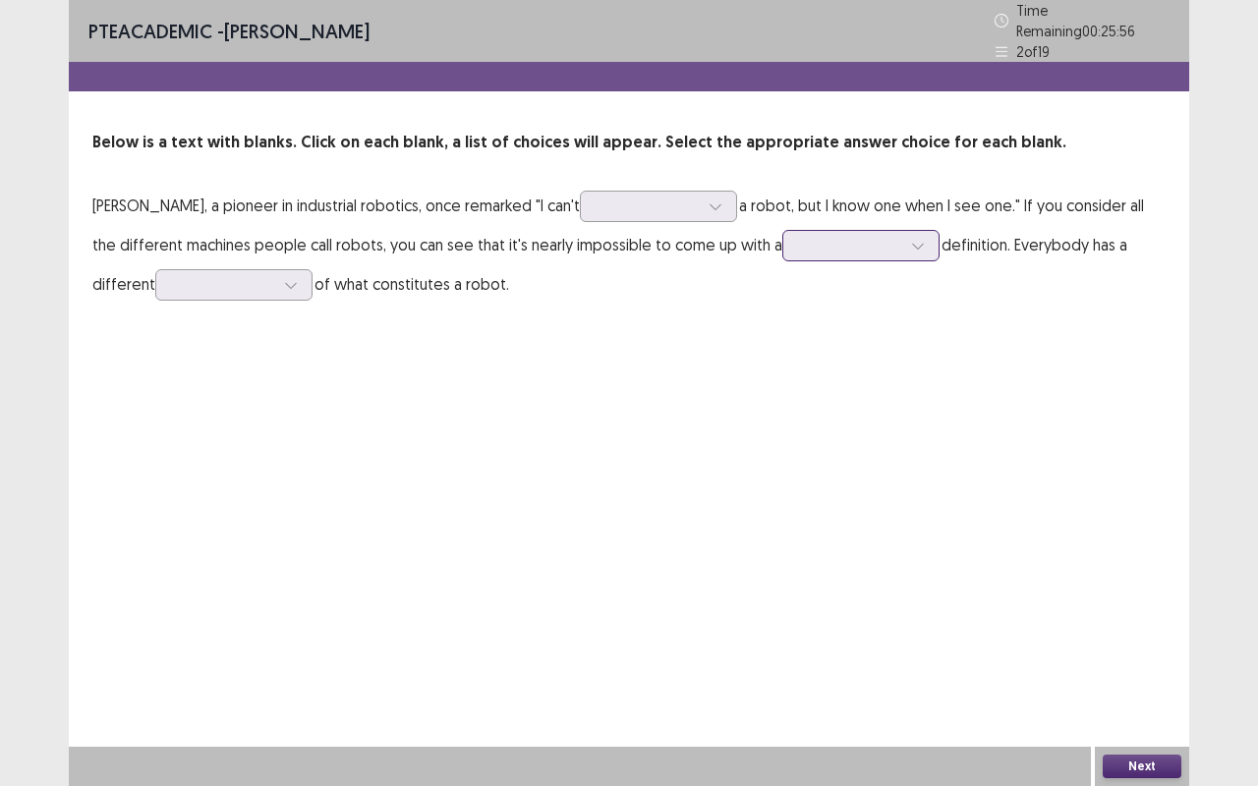
click at [803, 238] on input "text" at bounding box center [801, 245] width 4 height 15
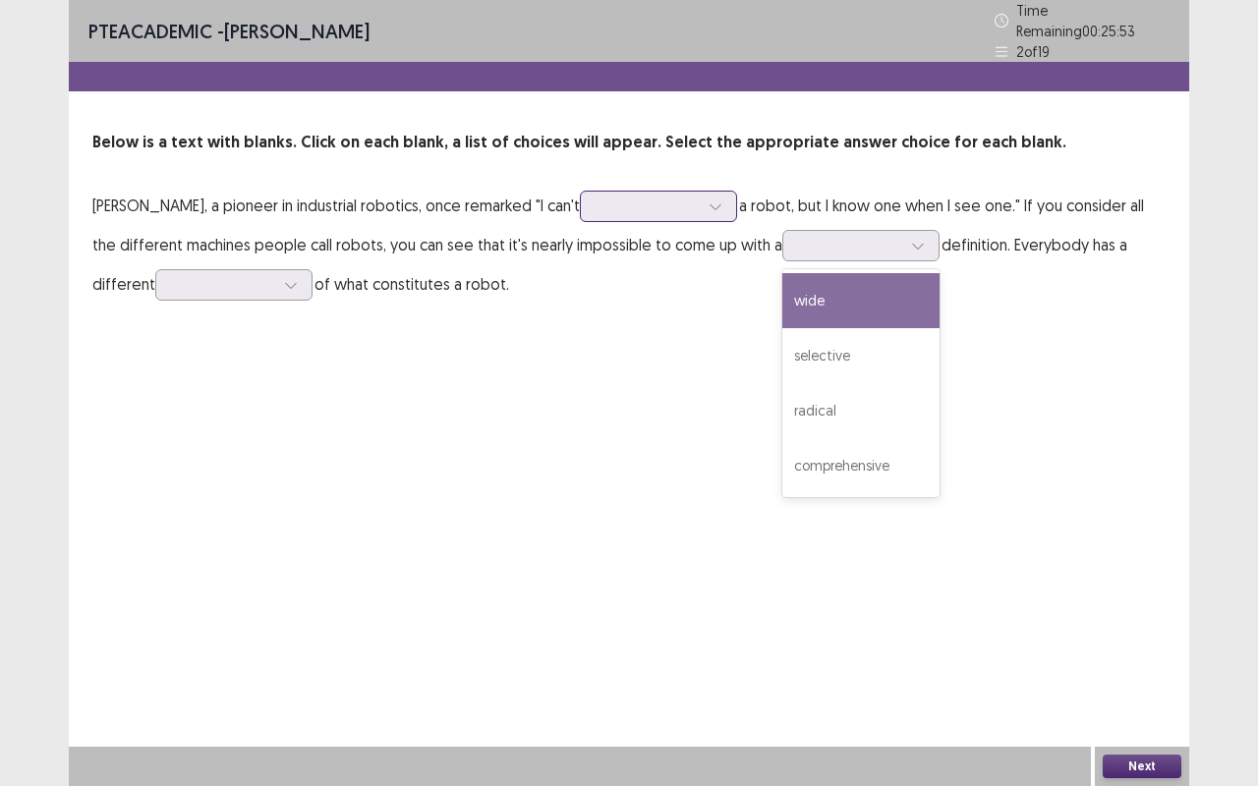
click at [696, 197] on div at bounding box center [647, 206] width 102 height 19
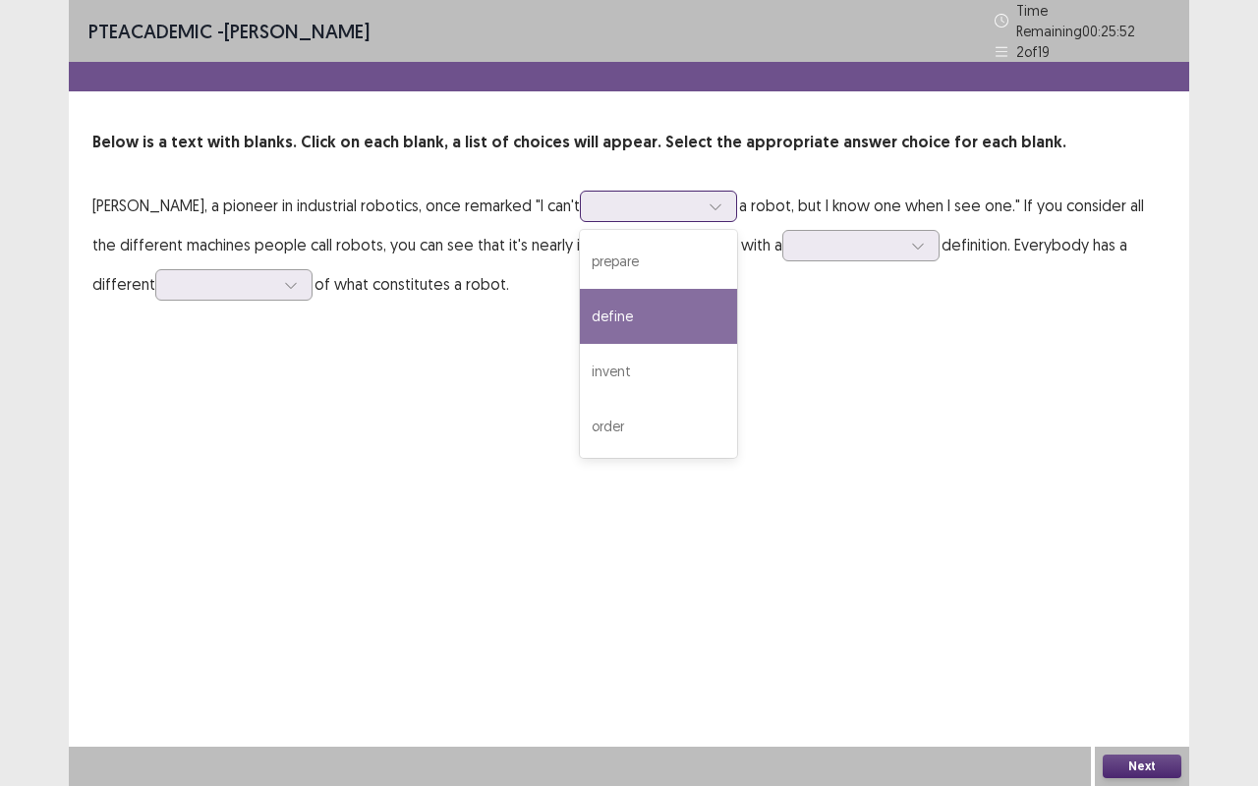
click at [672, 302] on div "define" at bounding box center [658, 316] width 157 height 55
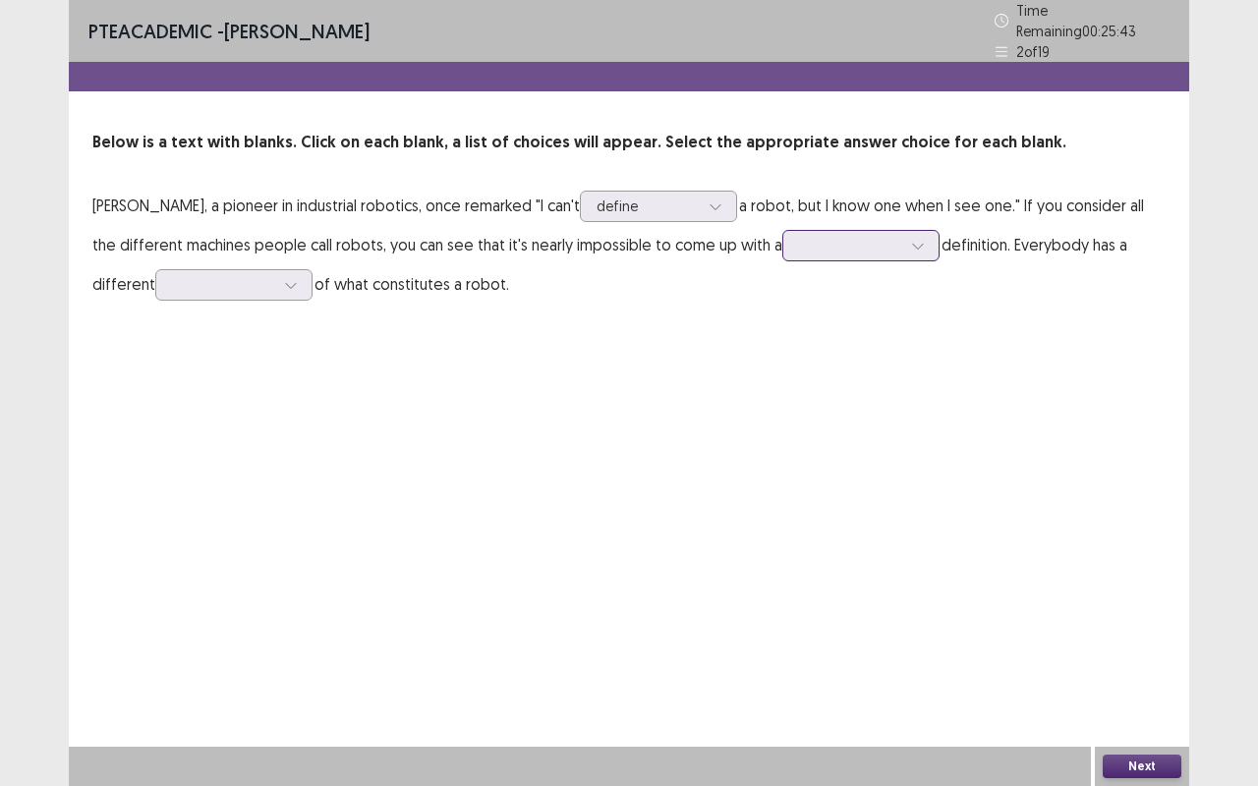
click at [796, 234] on div at bounding box center [860, 245] width 157 height 31
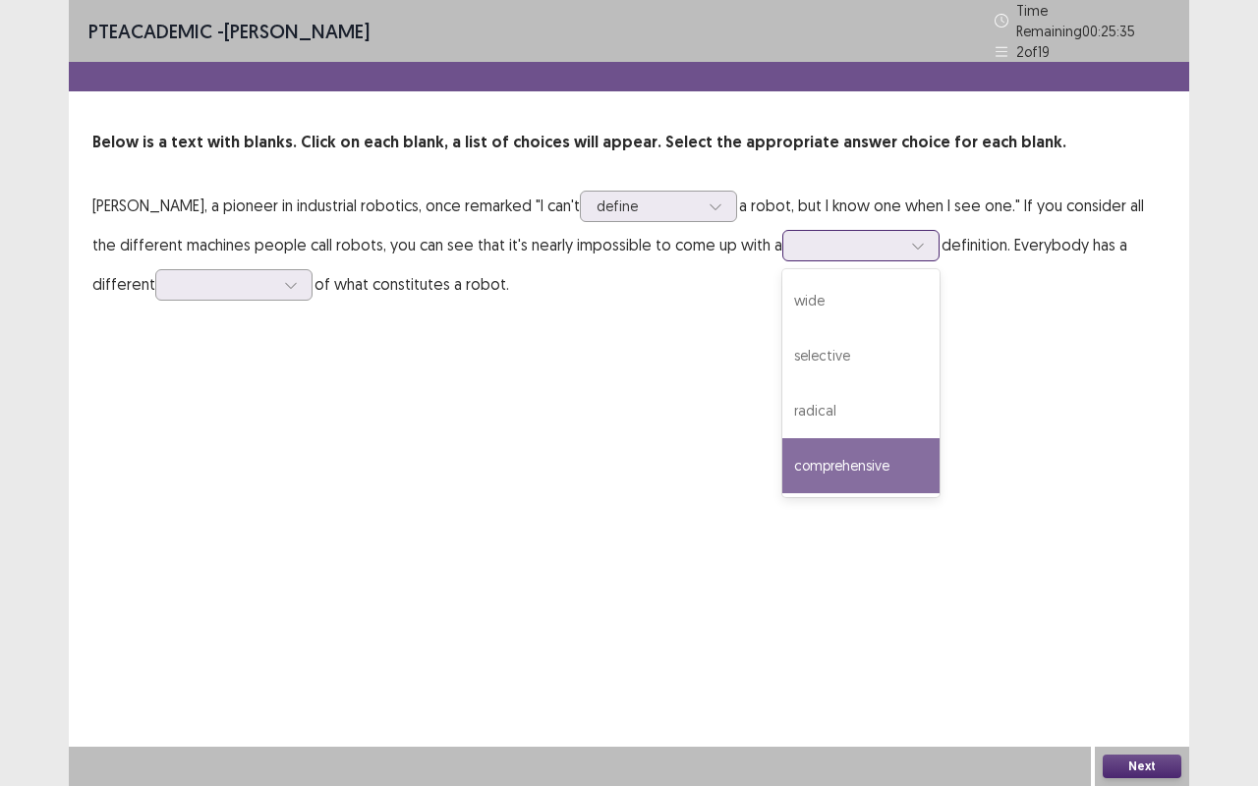
click at [882, 454] on div "comprehensive" at bounding box center [860, 465] width 157 height 55
click at [835, 239] on div at bounding box center [850, 245] width 102 height 19
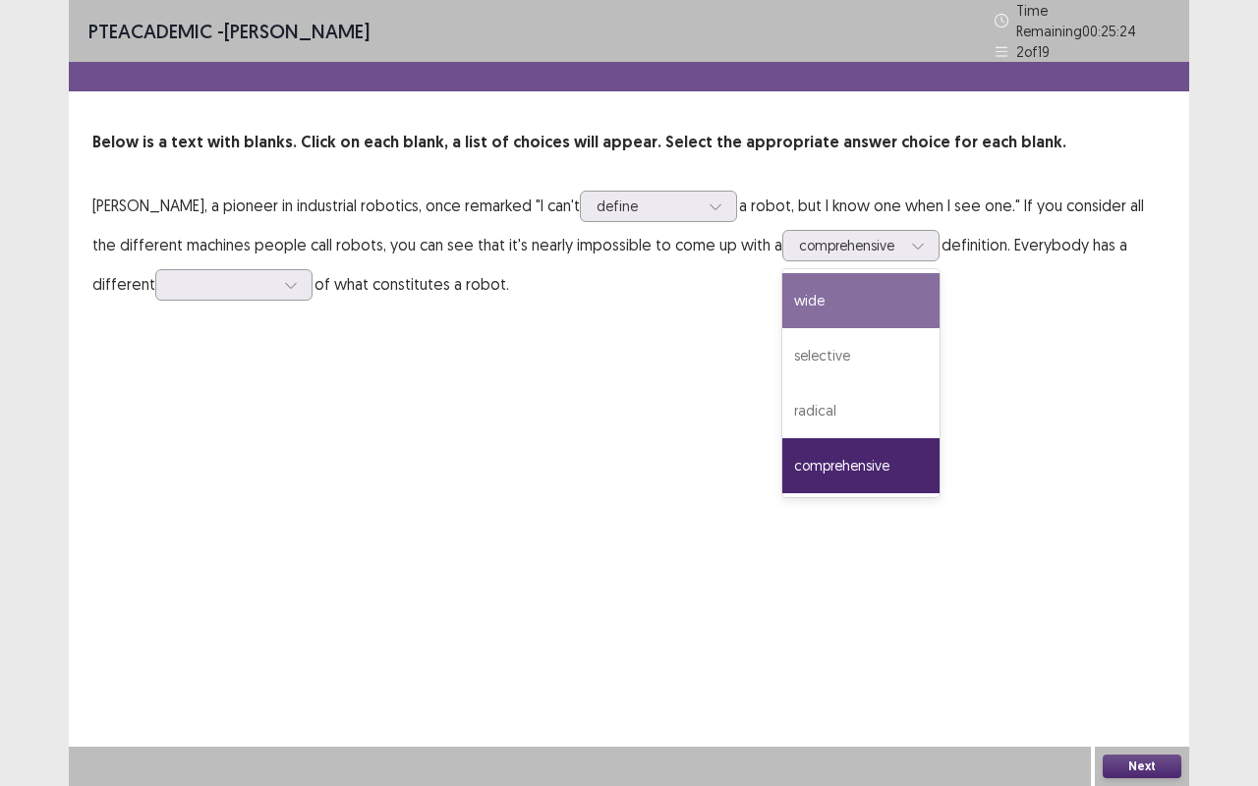
click at [1184, 289] on div "Below is a text with blanks. Click on each blank, a list of choices will appear…" at bounding box center [629, 217] width 1120 height 173
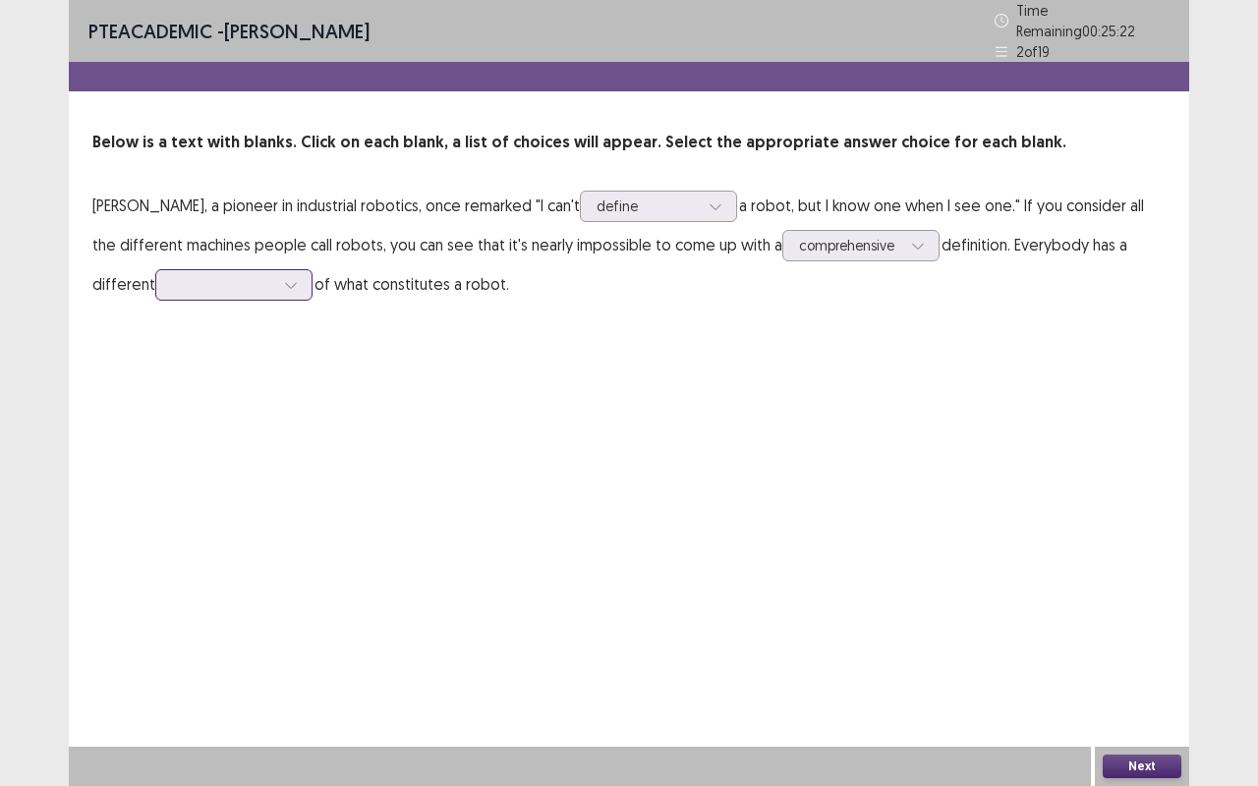
click at [214, 275] on div at bounding box center [223, 284] width 102 height 19
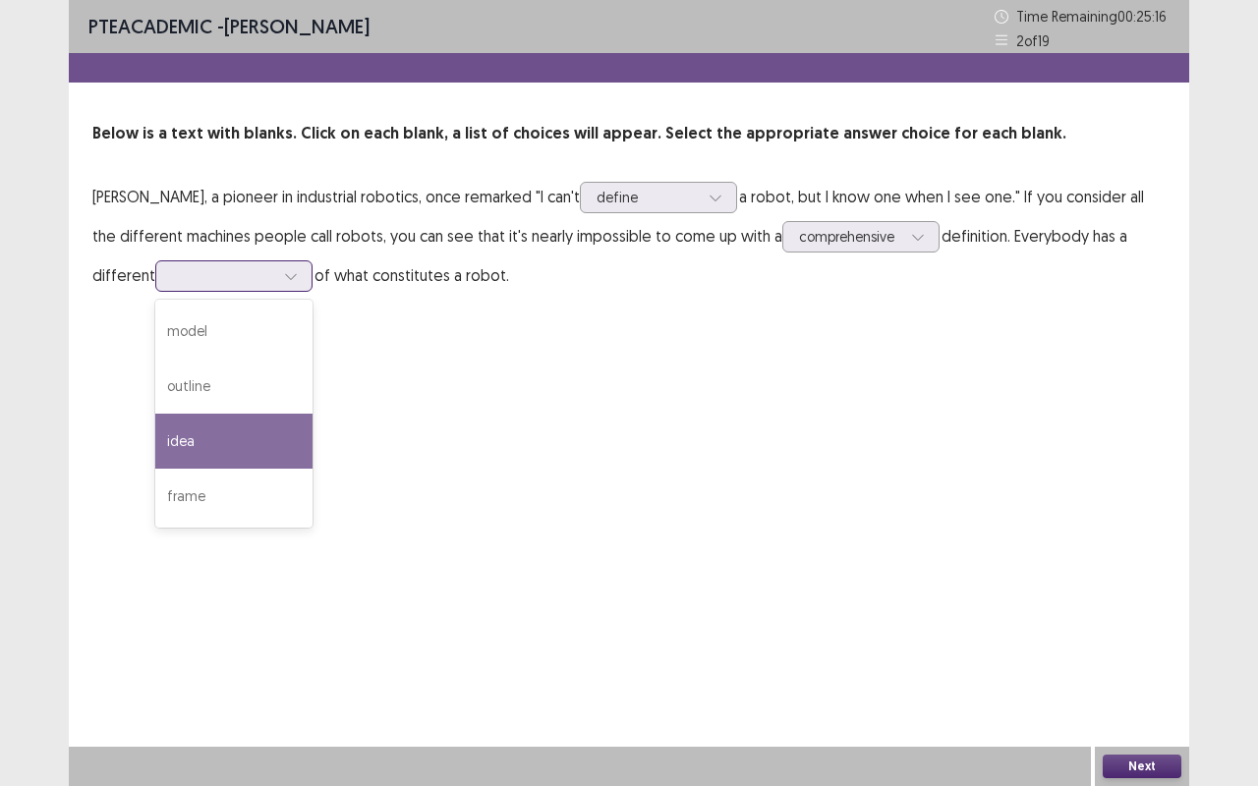
click at [242, 437] on div "idea" at bounding box center [233, 441] width 157 height 55
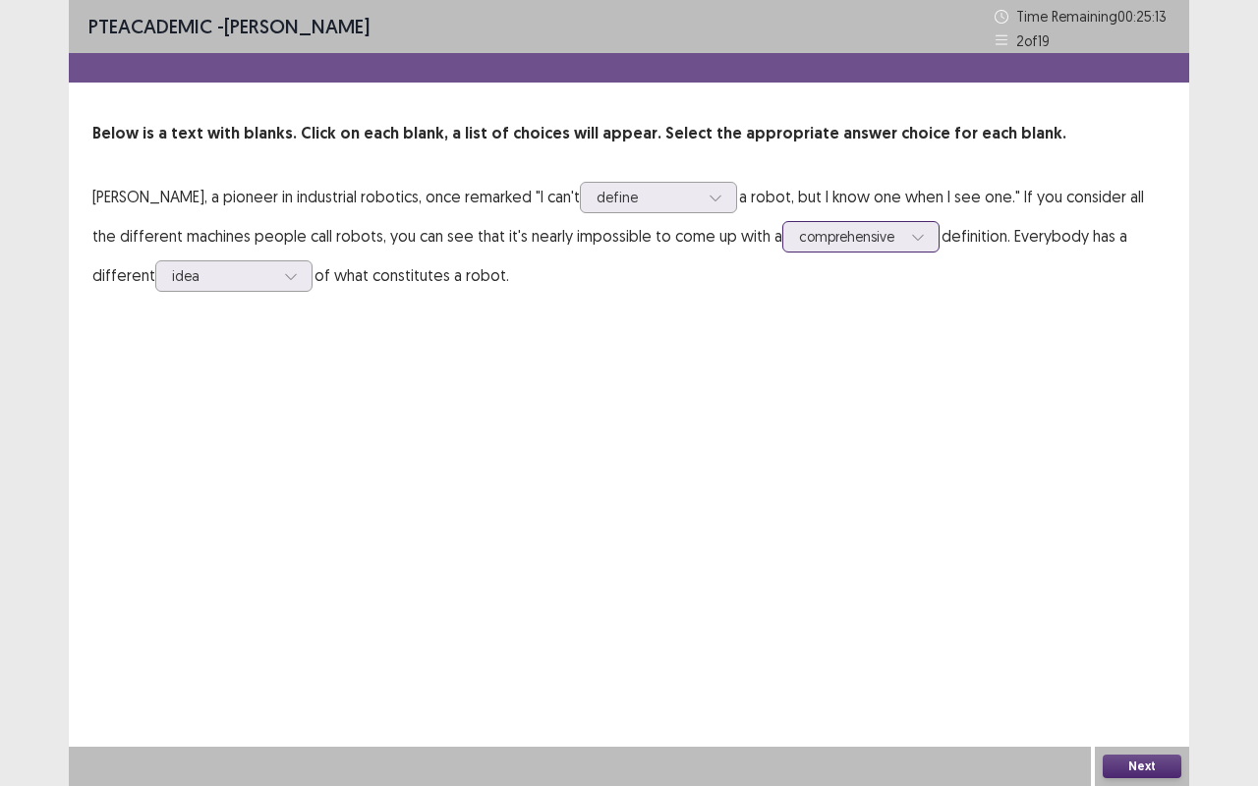
click at [823, 228] on div at bounding box center [850, 236] width 102 height 19
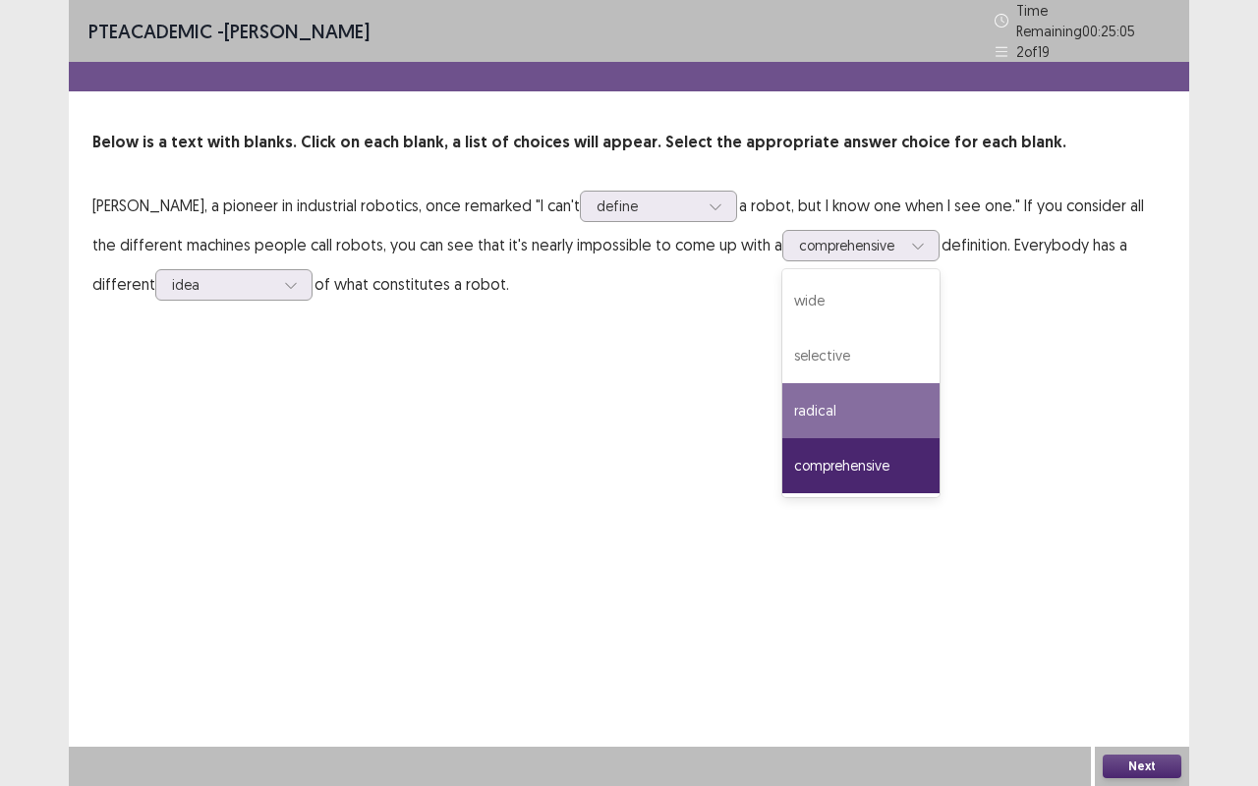
click at [605, 299] on div "PTE academic - [PERSON_NAME] Time Remaining 00 : 25 : 05 2 of 19 Below is a tex…" at bounding box center [629, 171] width 1120 height 343
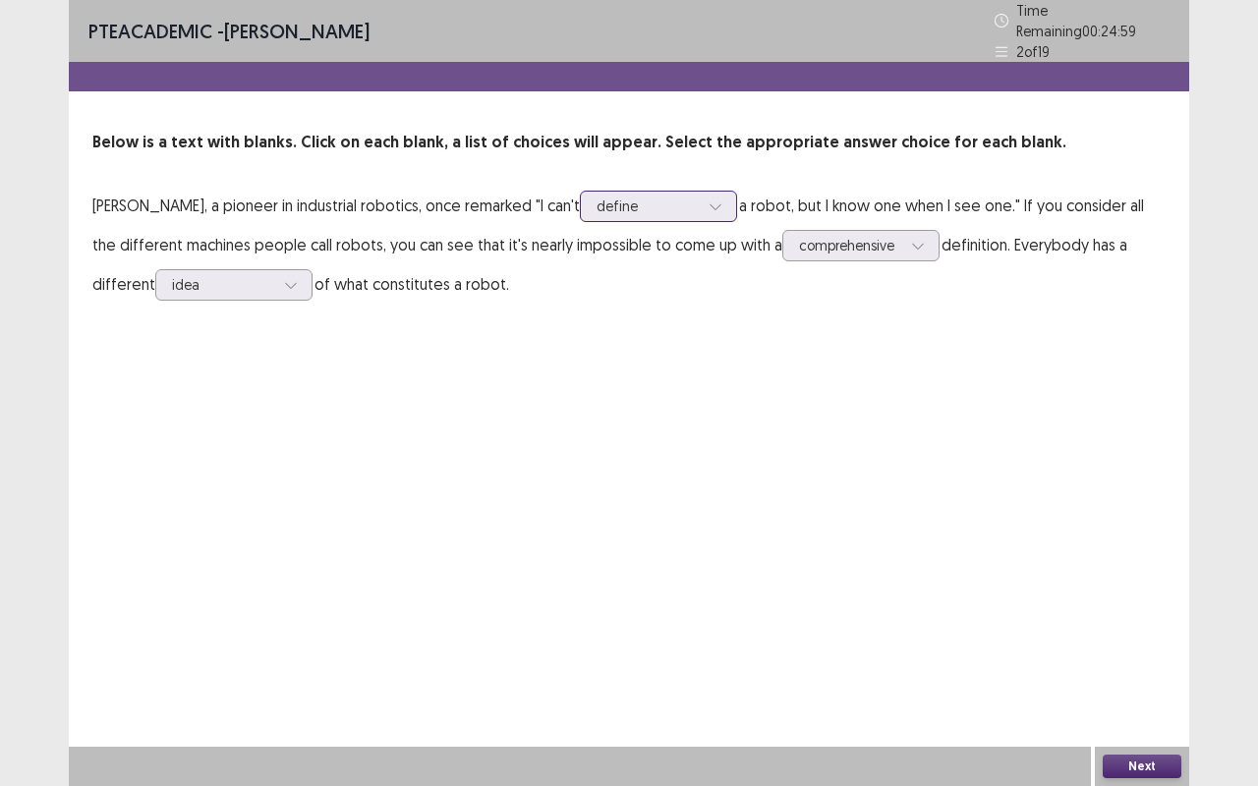
click at [699, 197] on div at bounding box center [647, 206] width 102 height 19
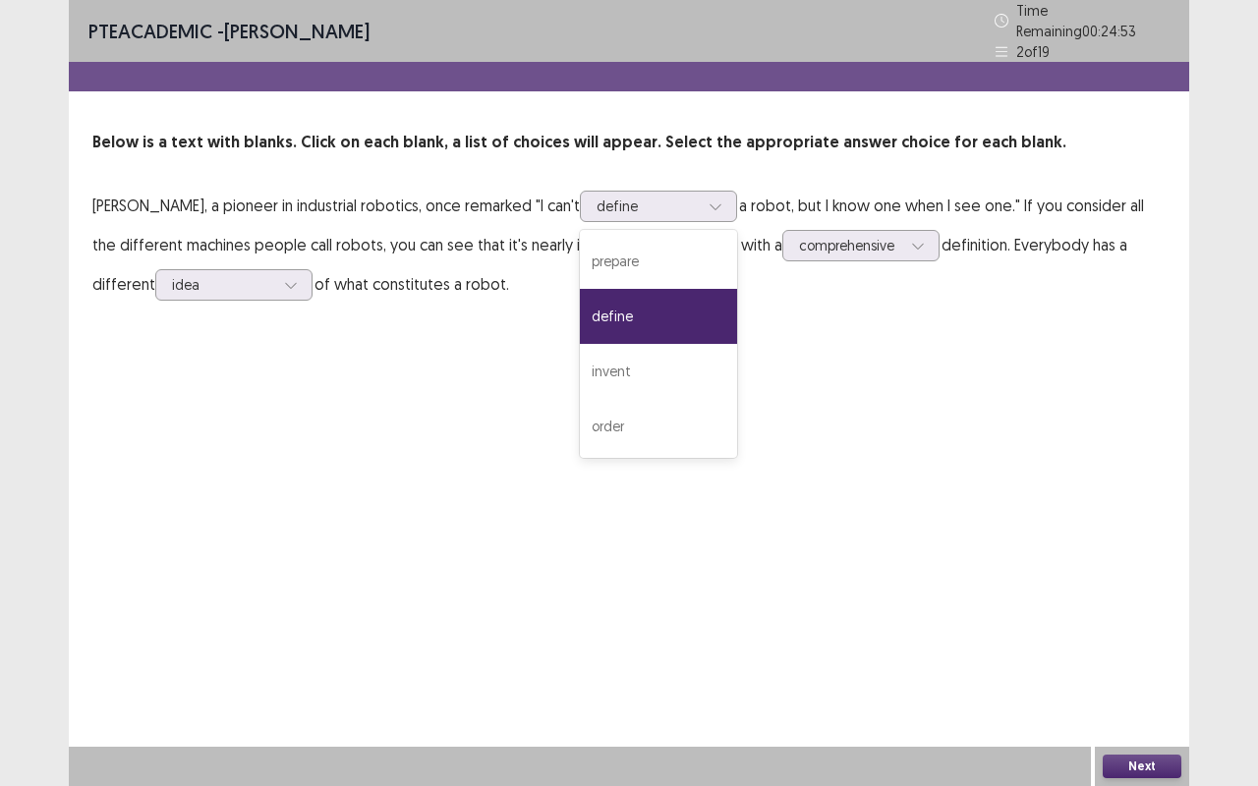
click at [486, 407] on div "PTE academic - [PERSON_NAME] Time Remaining 00 : 24 : 53 2 of 19 Below is a tex…" at bounding box center [629, 393] width 1120 height 786
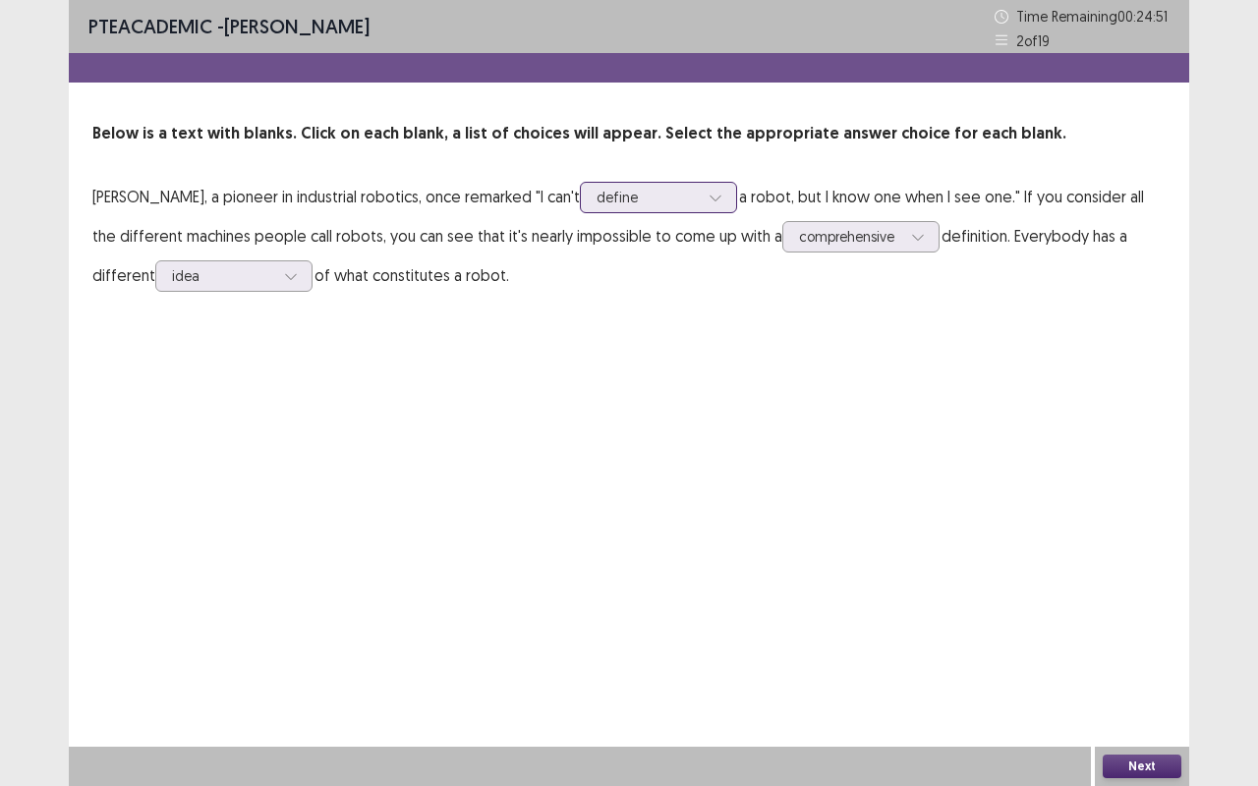
click at [699, 197] on div at bounding box center [647, 197] width 102 height 19
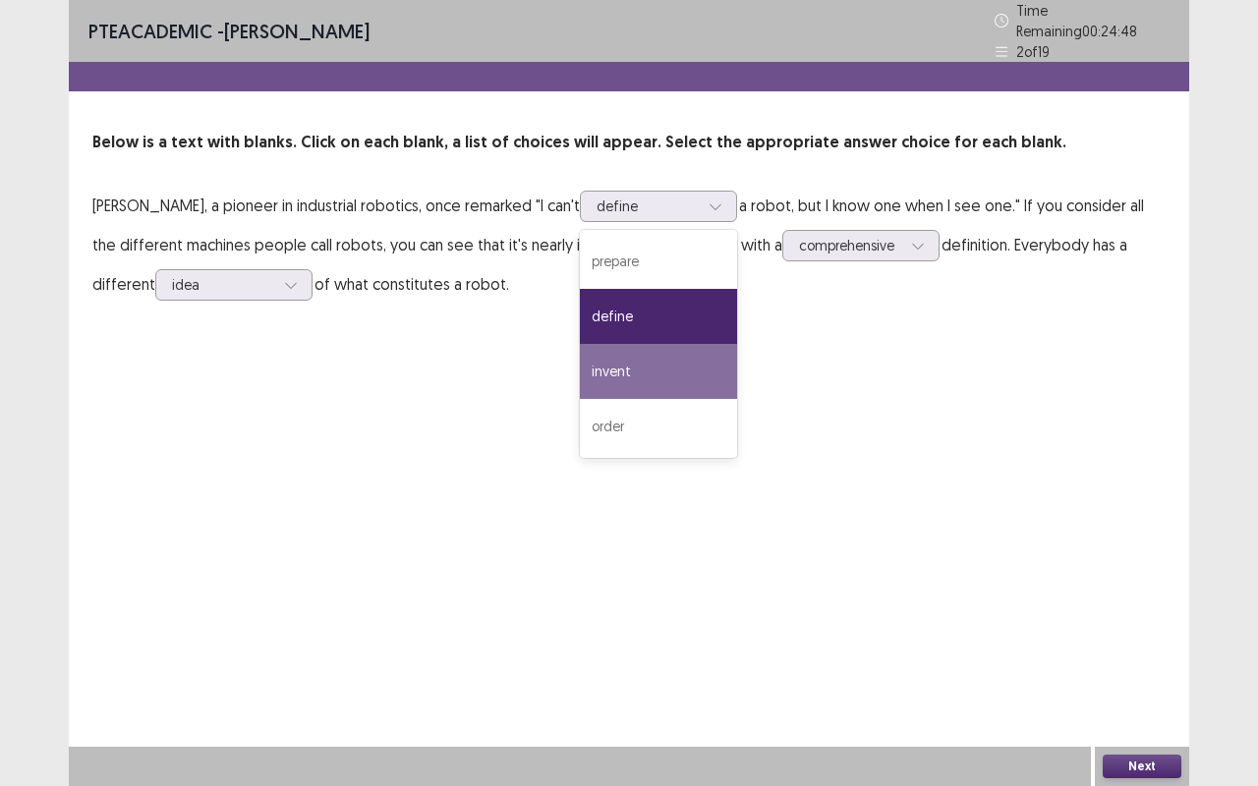
click at [839, 336] on div "PTE academic - [PERSON_NAME] Time Remaining 00 : 24 : 48 2 of 19 Below is a tex…" at bounding box center [629, 393] width 1120 height 786
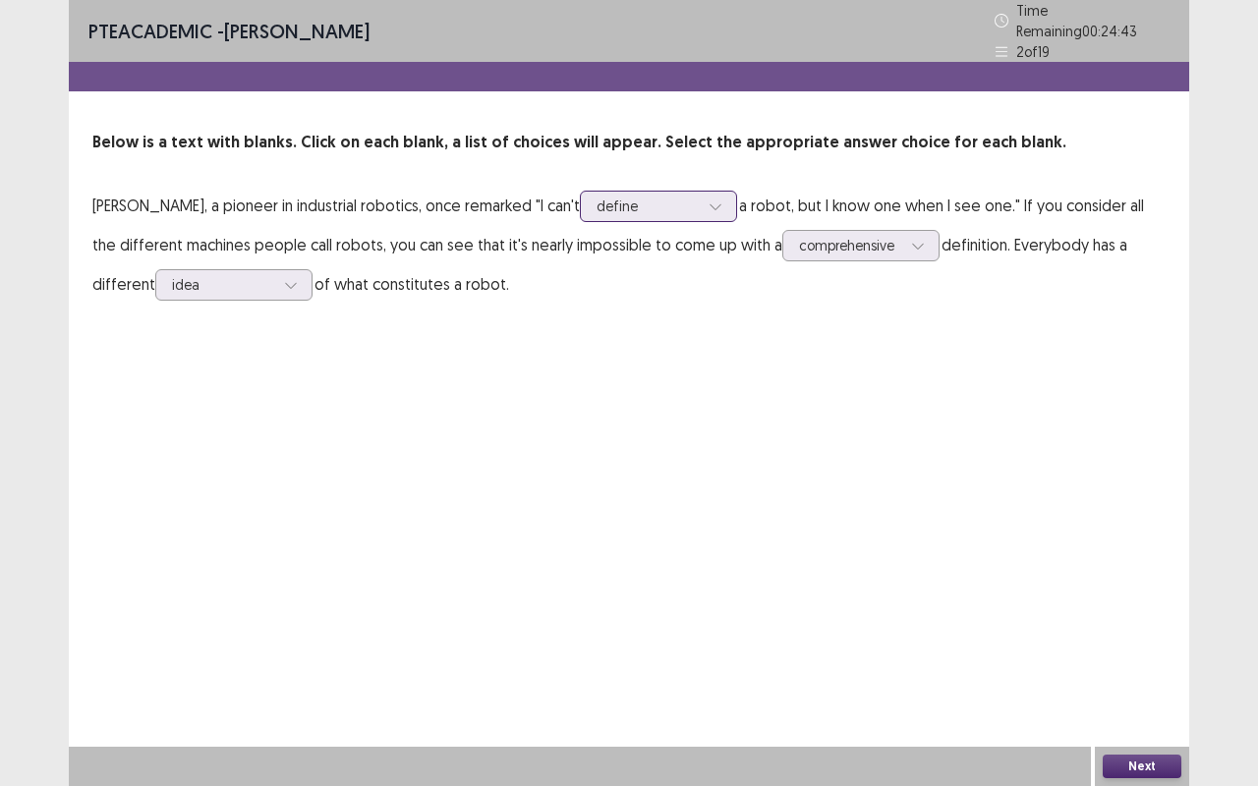
click at [699, 200] on div at bounding box center [647, 206] width 102 height 19
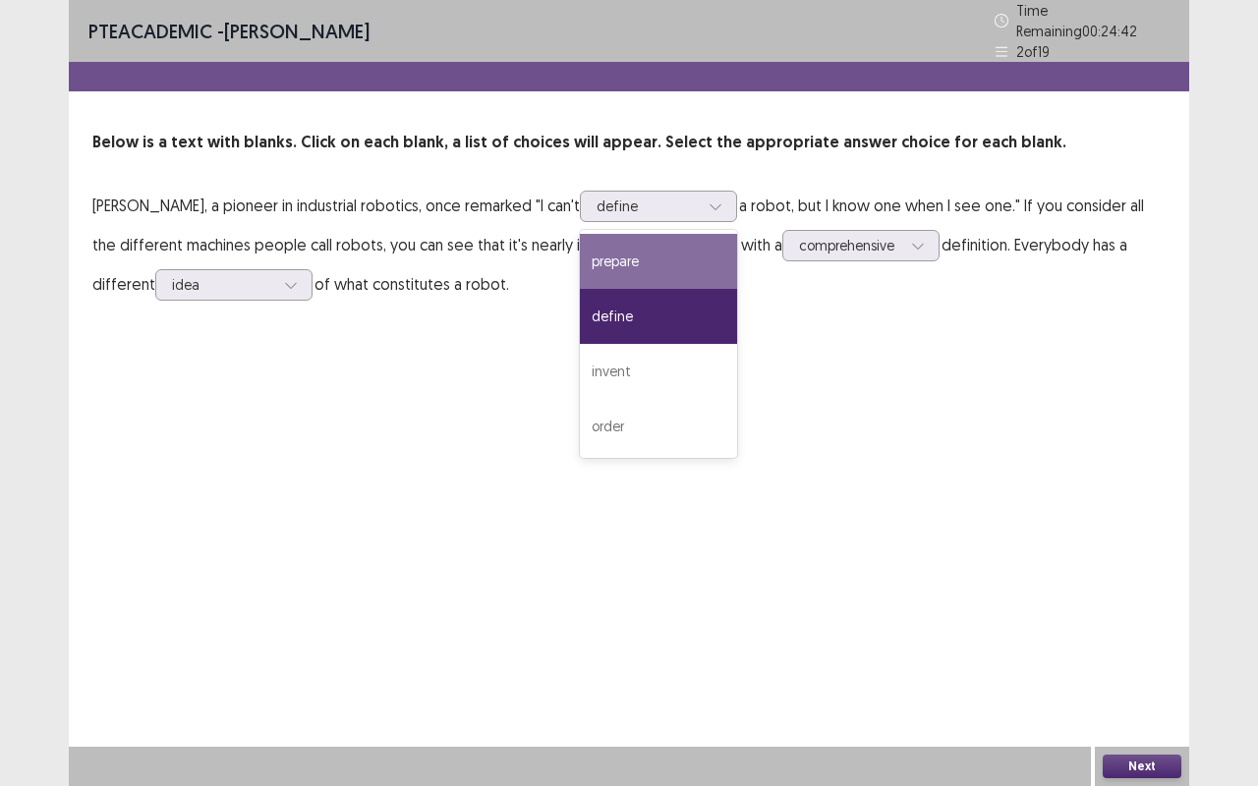
click at [853, 338] on div "PTE academic - [PERSON_NAME] Time Remaining 00 : 24 : 42 2 of 19 Below is a tex…" at bounding box center [629, 393] width 1120 height 786
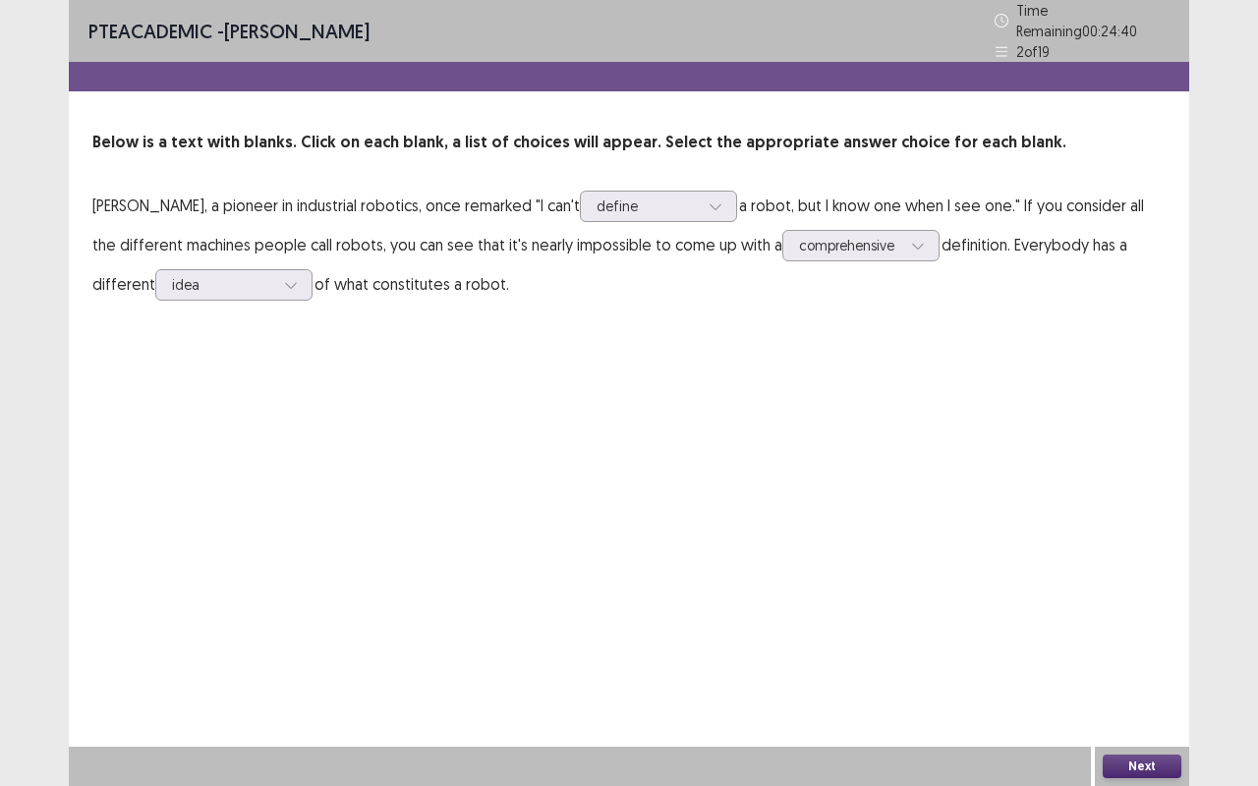
click at [1150, 661] on button "Next" at bounding box center [1141, 767] width 79 height 24
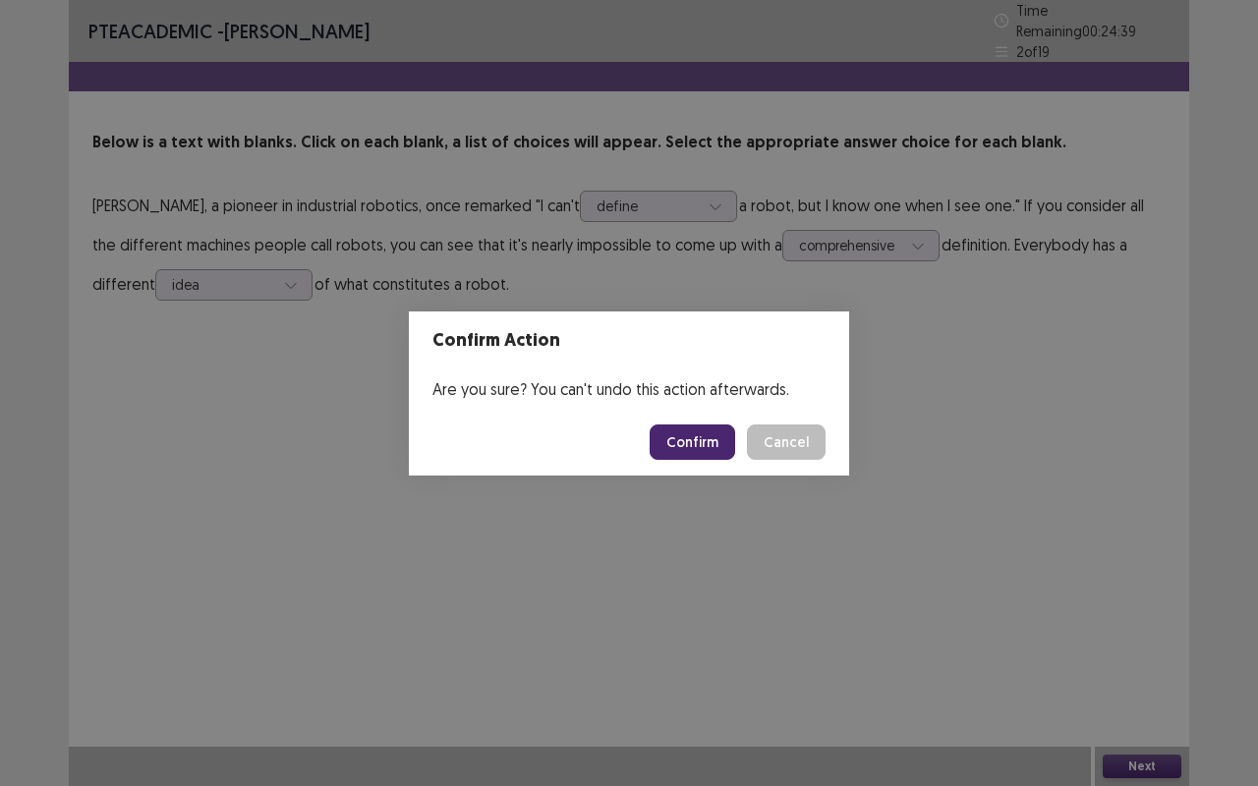
click at [700, 434] on button "Confirm" at bounding box center [691, 441] width 85 height 35
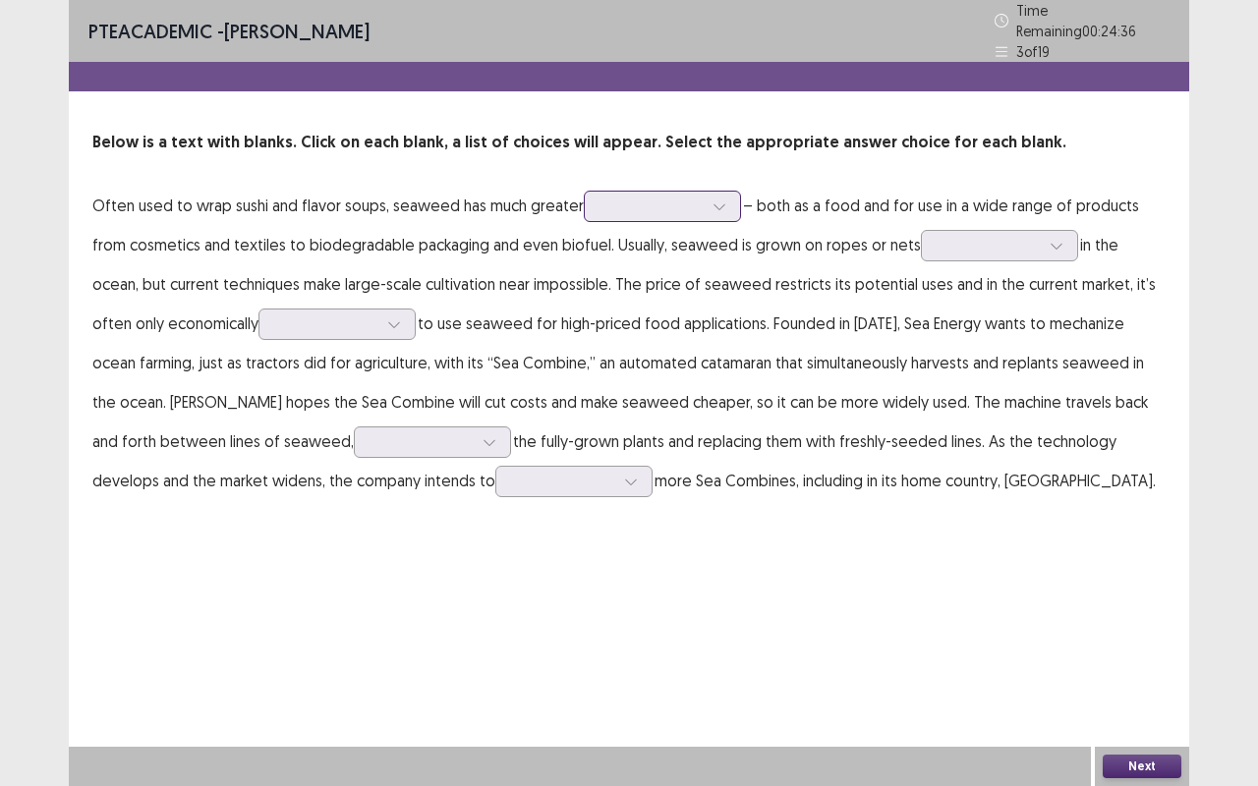
click at [635, 206] on div at bounding box center [651, 206] width 102 height 19
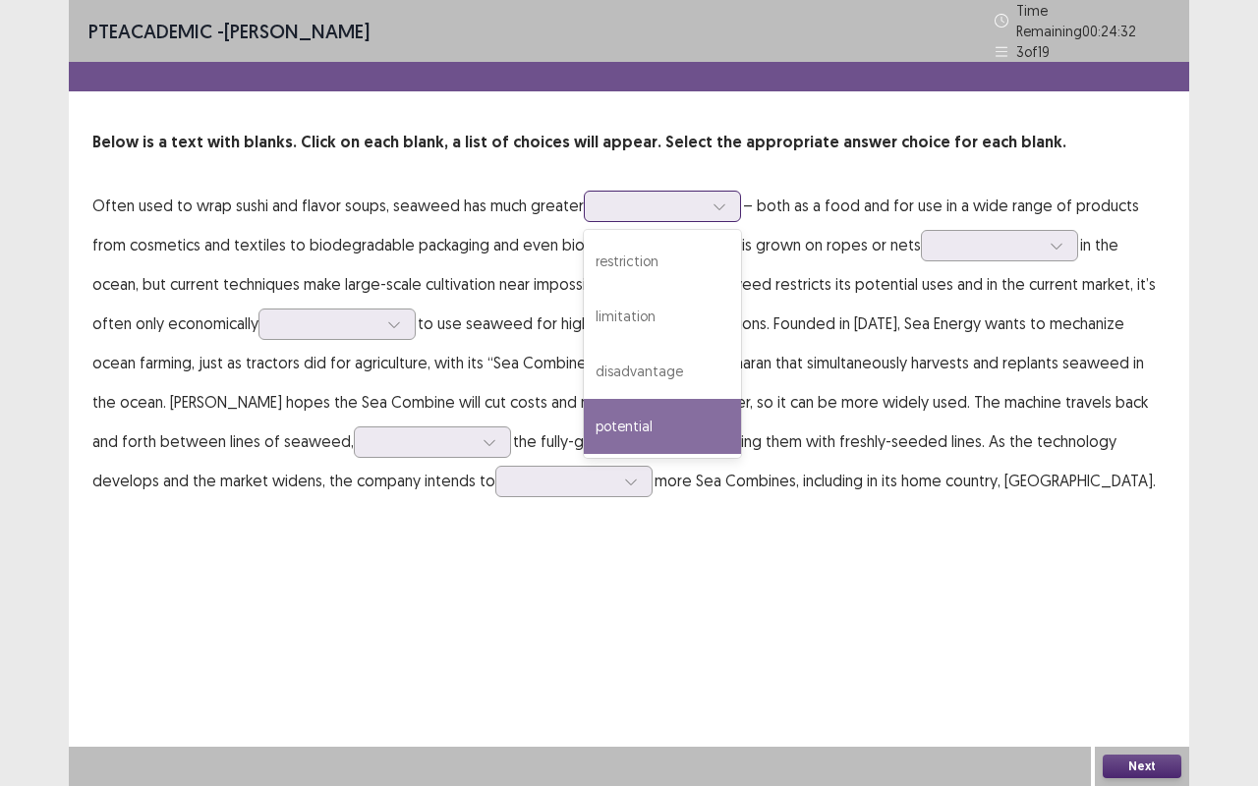
click at [658, 411] on div "potential" at bounding box center [662, 426] width 157 height 55
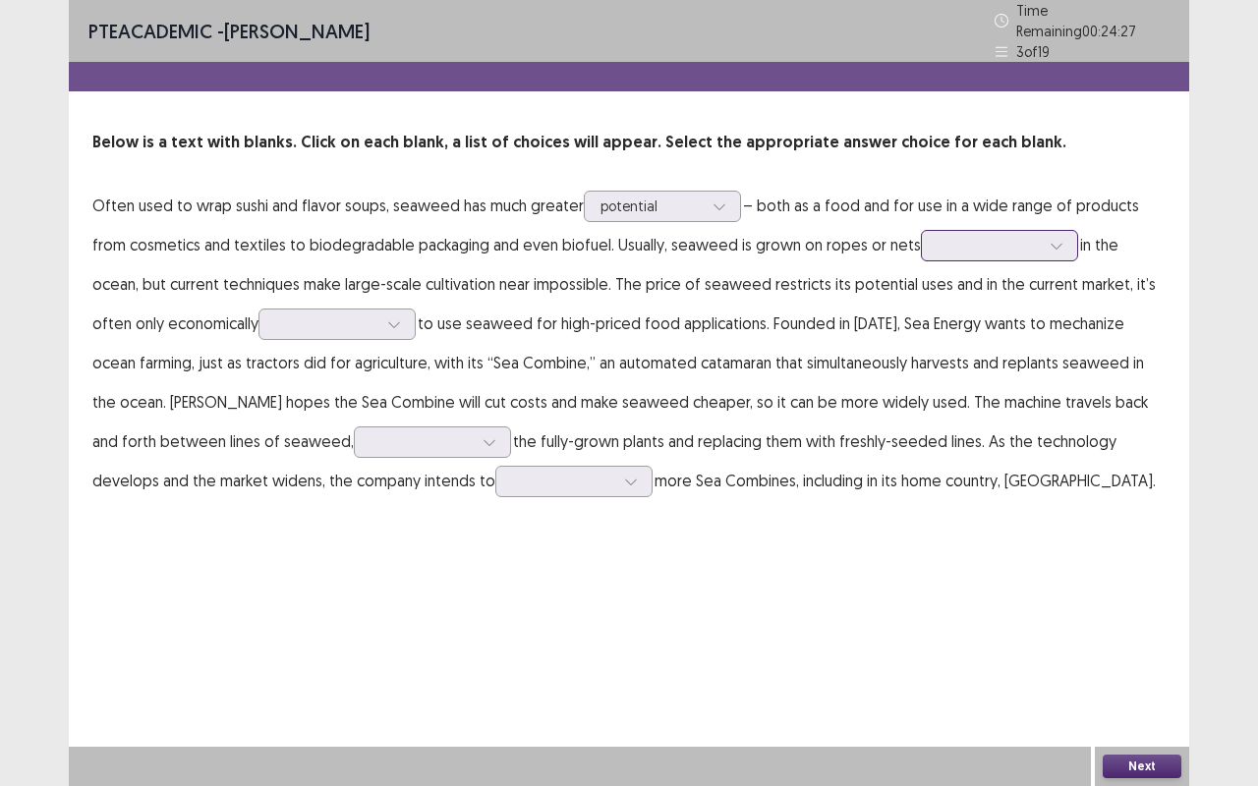
click at [924, 236] on div at bounding box center [999, 245] width 157 height 31
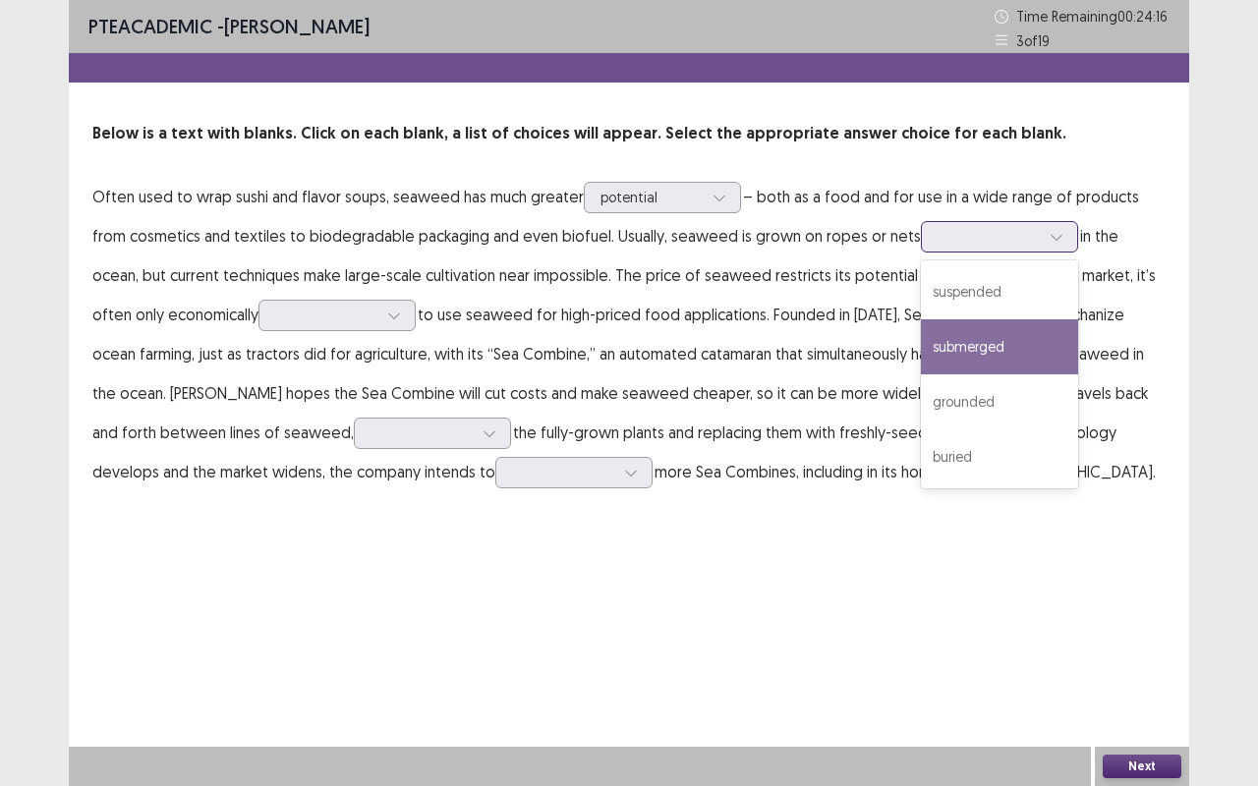
click at [984, 365] on div "submerged" at bounding box center [999, 346] width 157 height 55
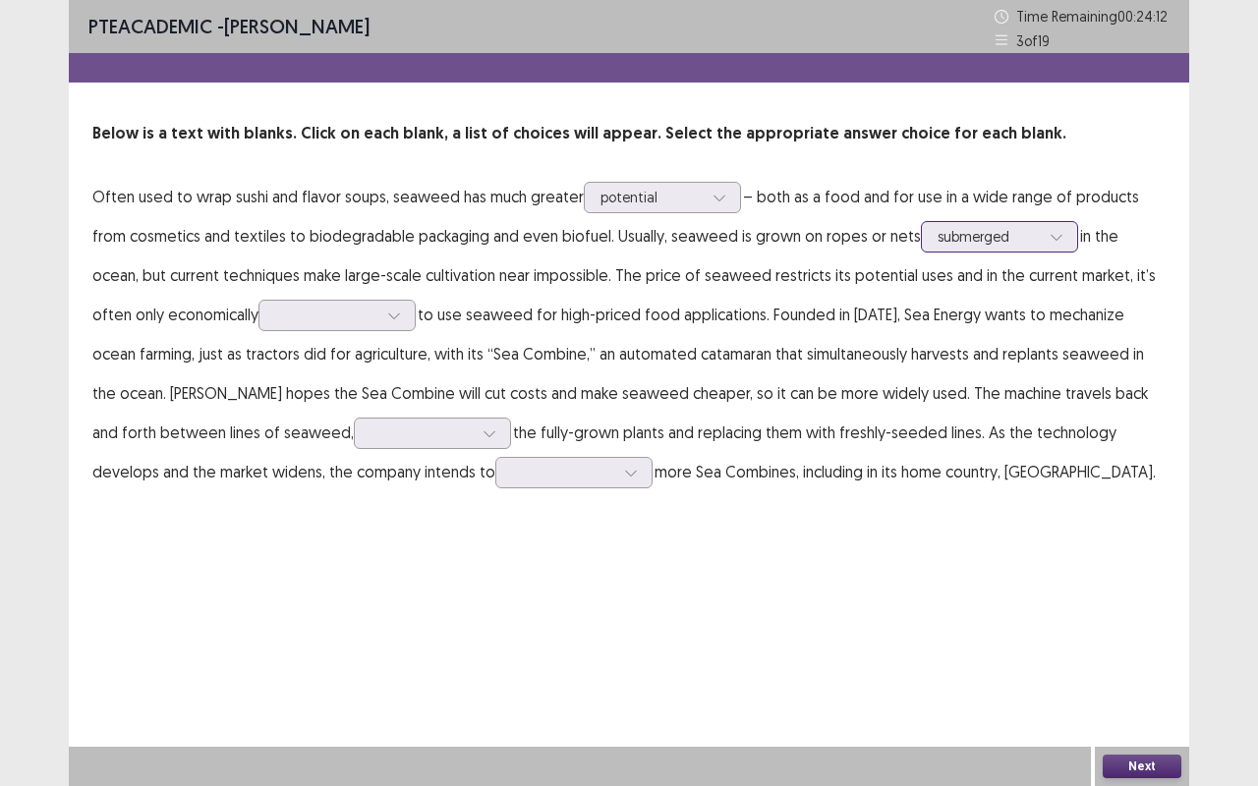
click at [955, 228] on div at bounding box center [988, 236] width 102 height 19
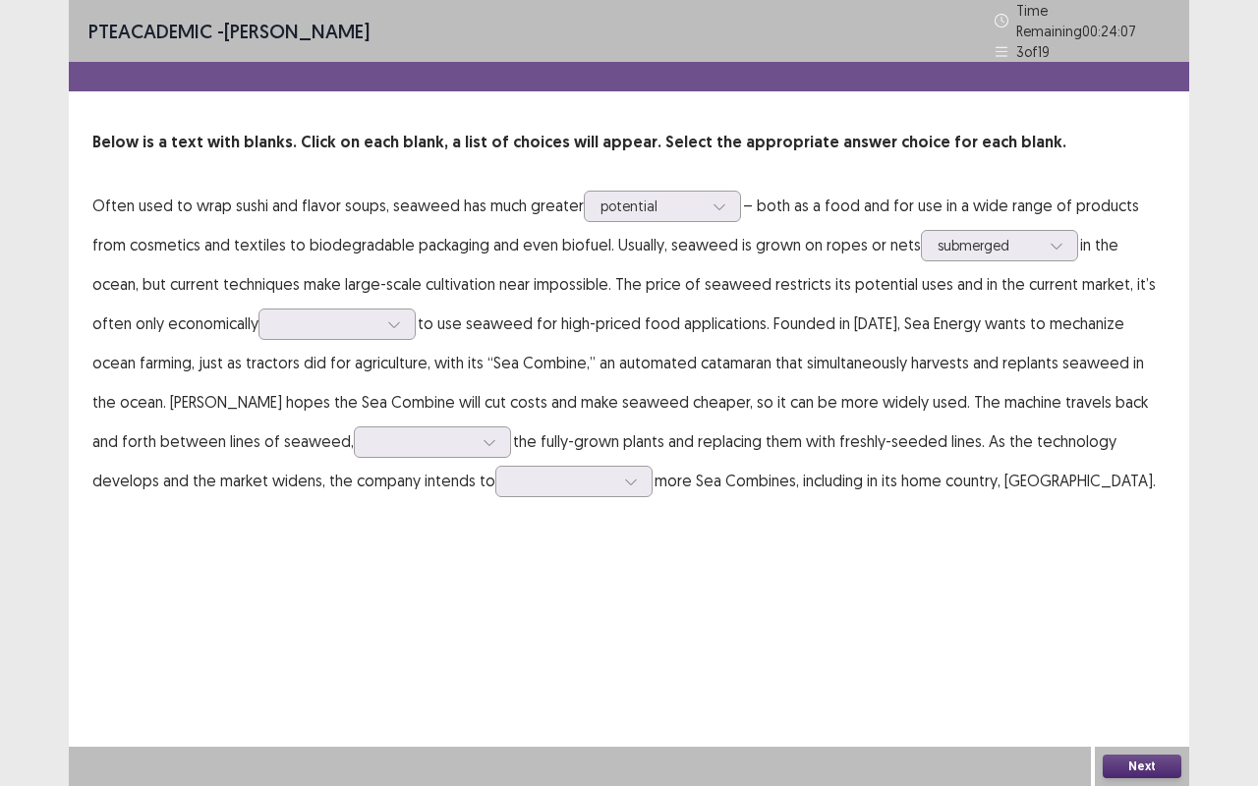
click at [452, 289] on p "Often used to wrap sushi and flavor soups, seaweed has much greater potential –…" at bounding box center [628, 343] width 1073 height 314
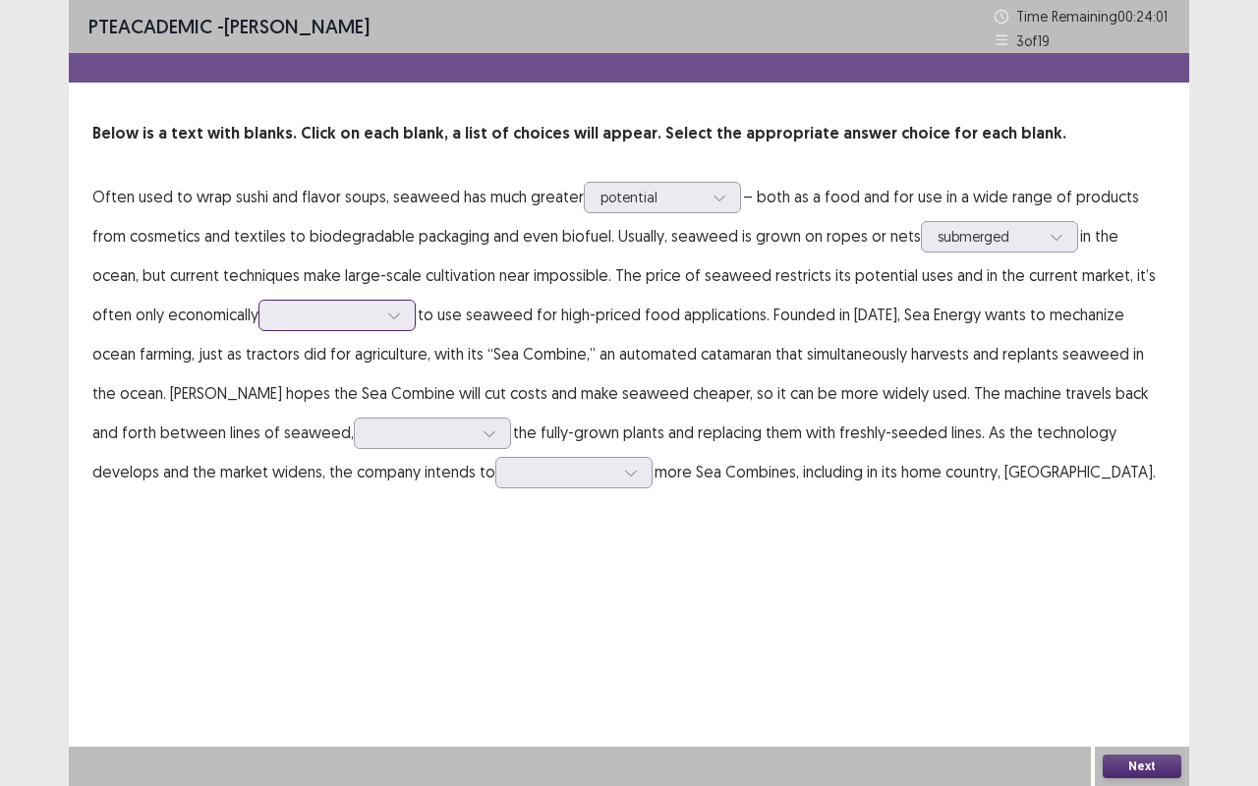
click at [277, 316] on div at bounding box center [326, 315] width 102 height 19
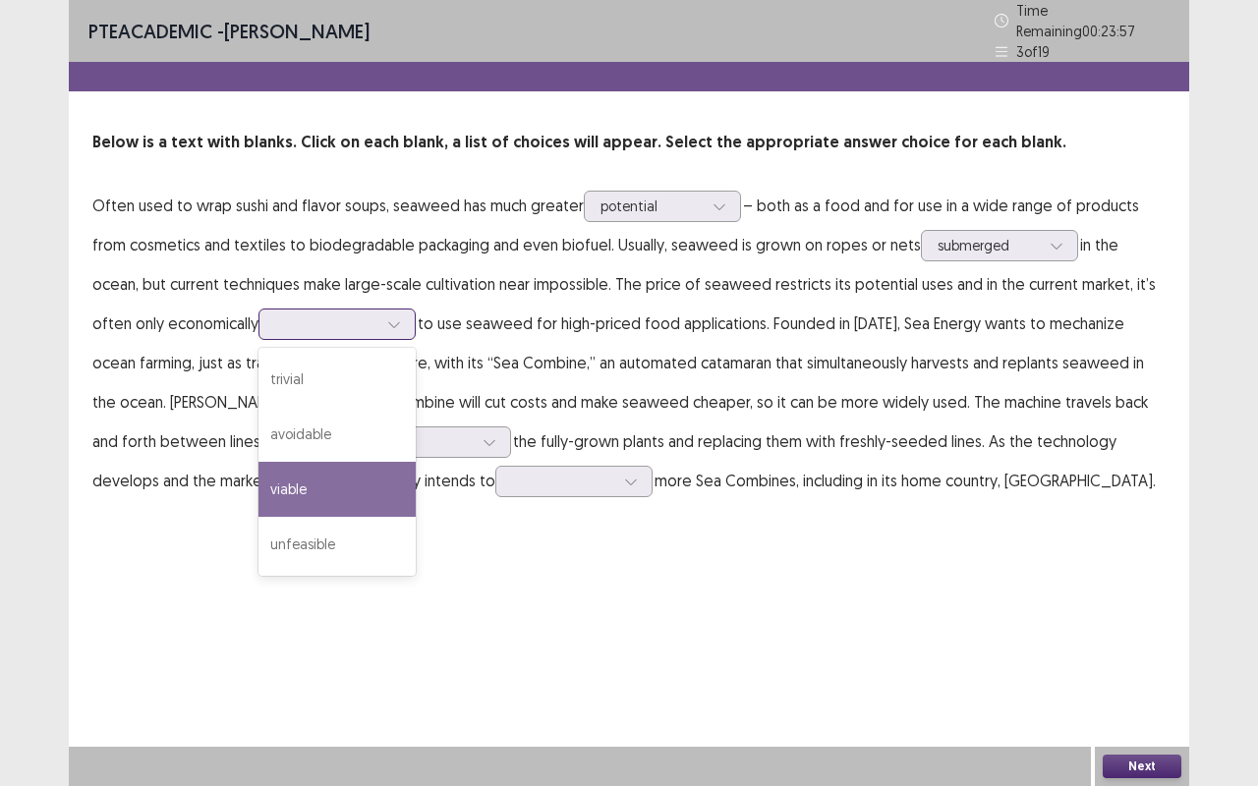
click at [259, 470] on div "viable" at bounding box center [336, 489] width 157 height 55
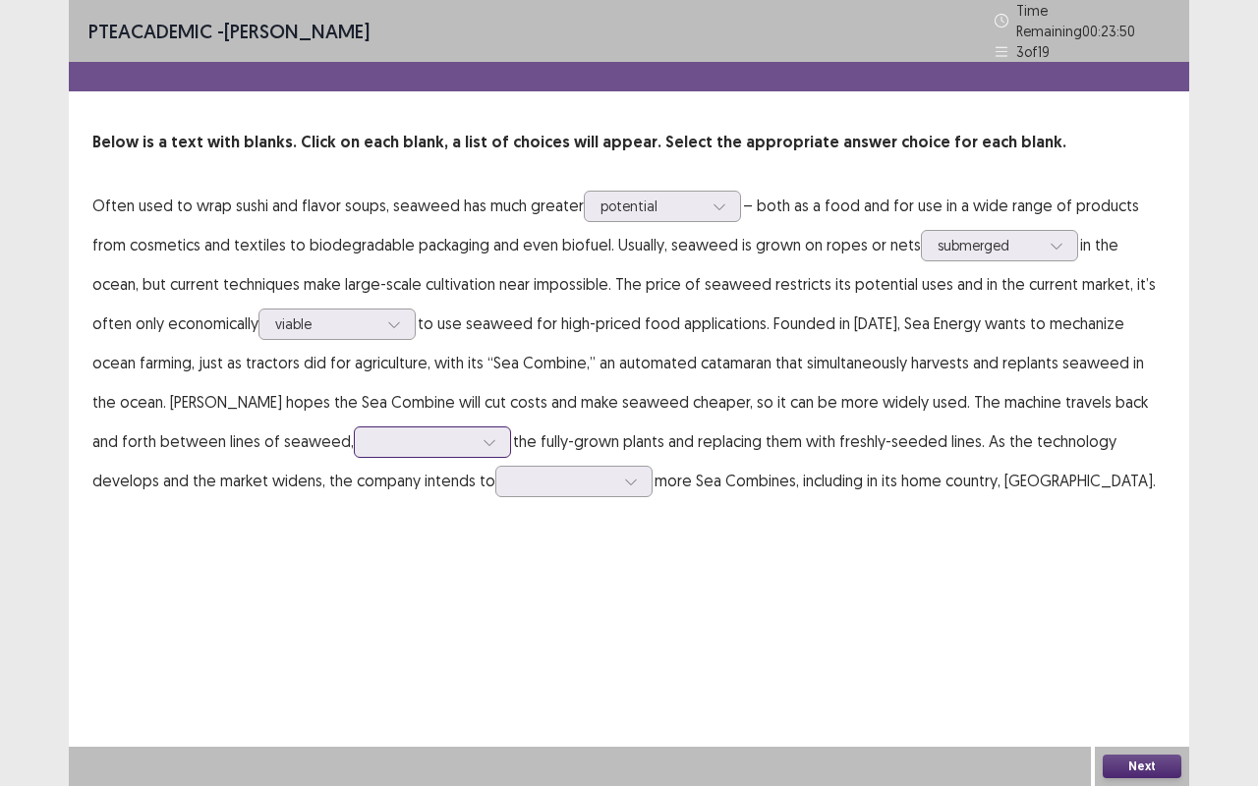
click at [370, 440] on div at bounding box center [421, 441] width 102 height 19
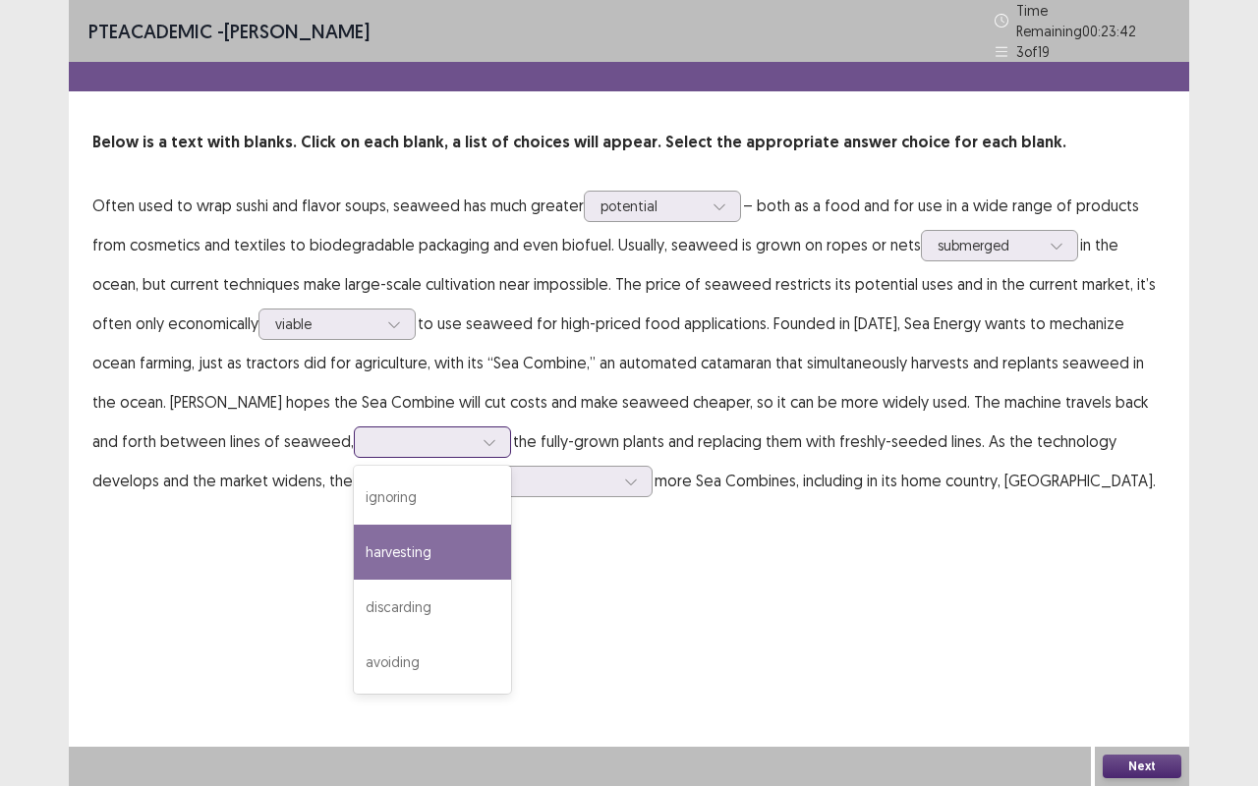
click at [401, 548] on div "harvesting" at bounding box center [432, 552] width 157 height 55
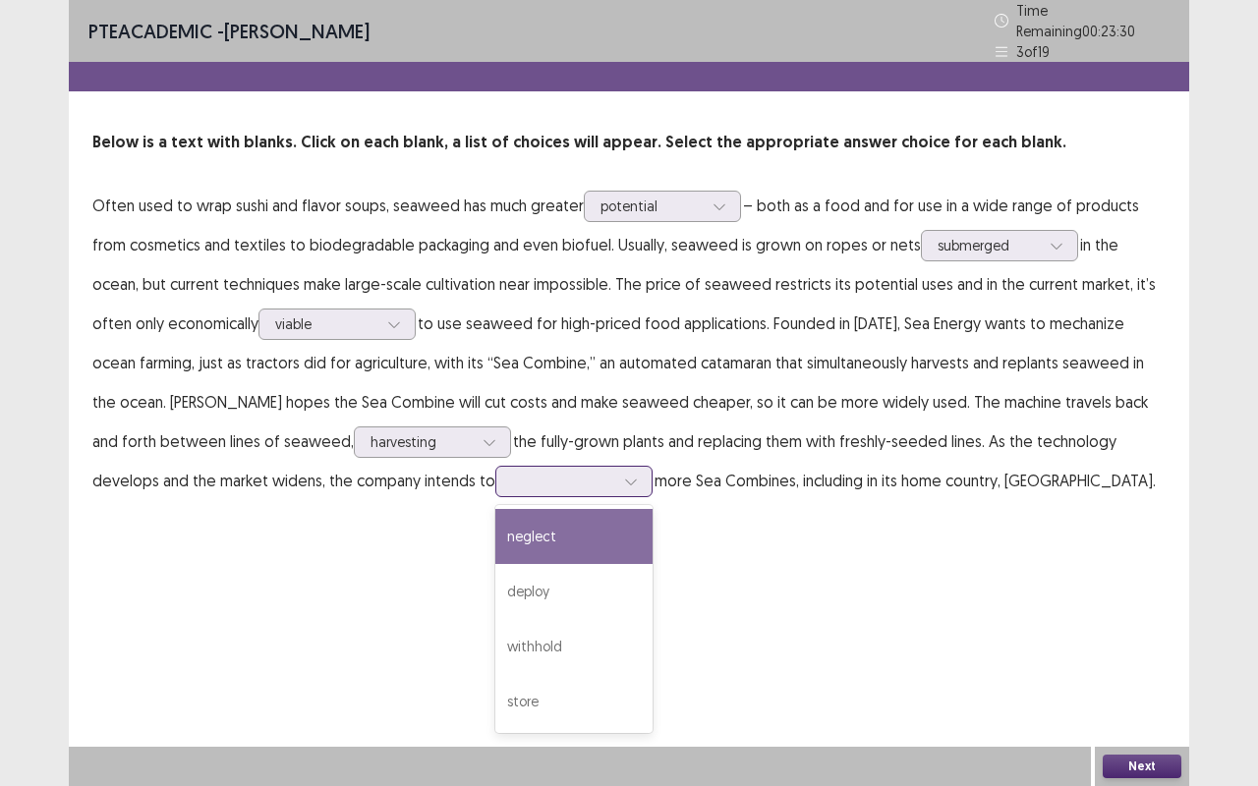
click at [495, 583] on div "deploy" at bounding box center [573, 591] width 157 height 55
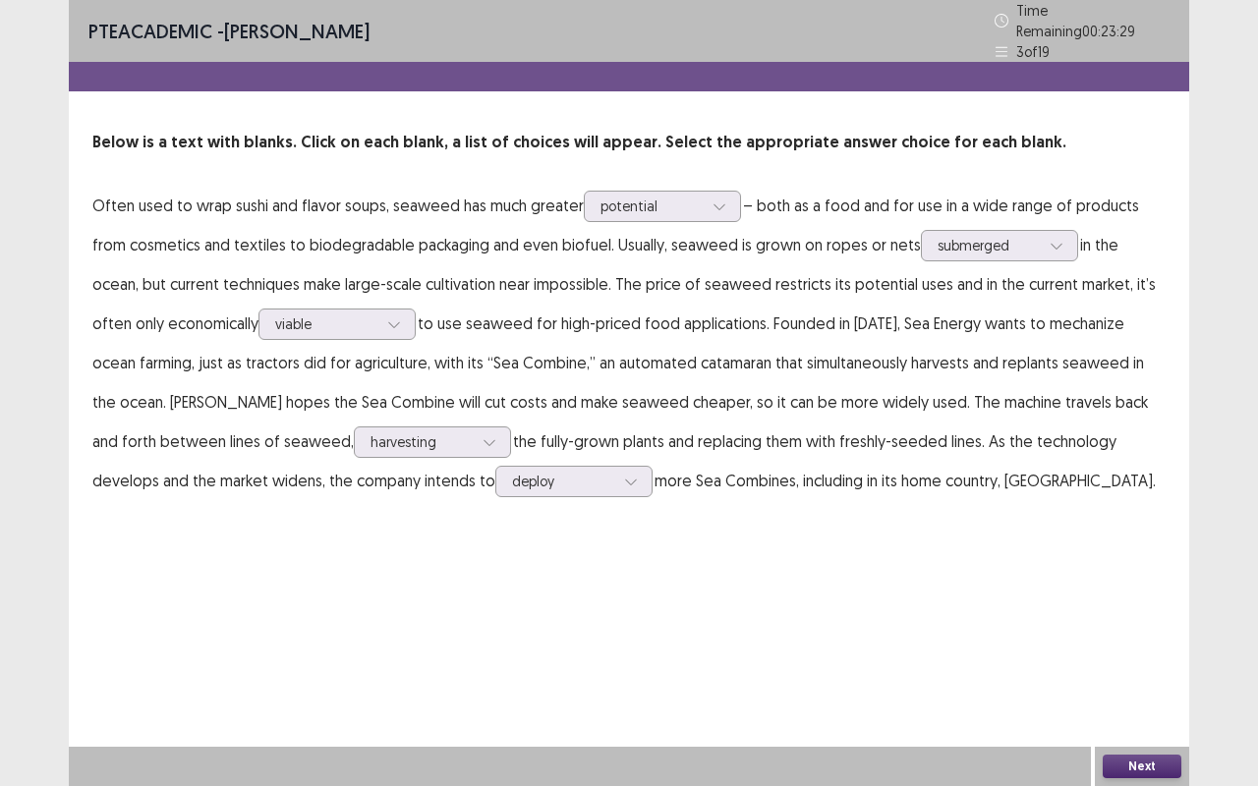
click at [1150, 661] on button "Next" at bounding box center [1141, 767] width 79 height 24
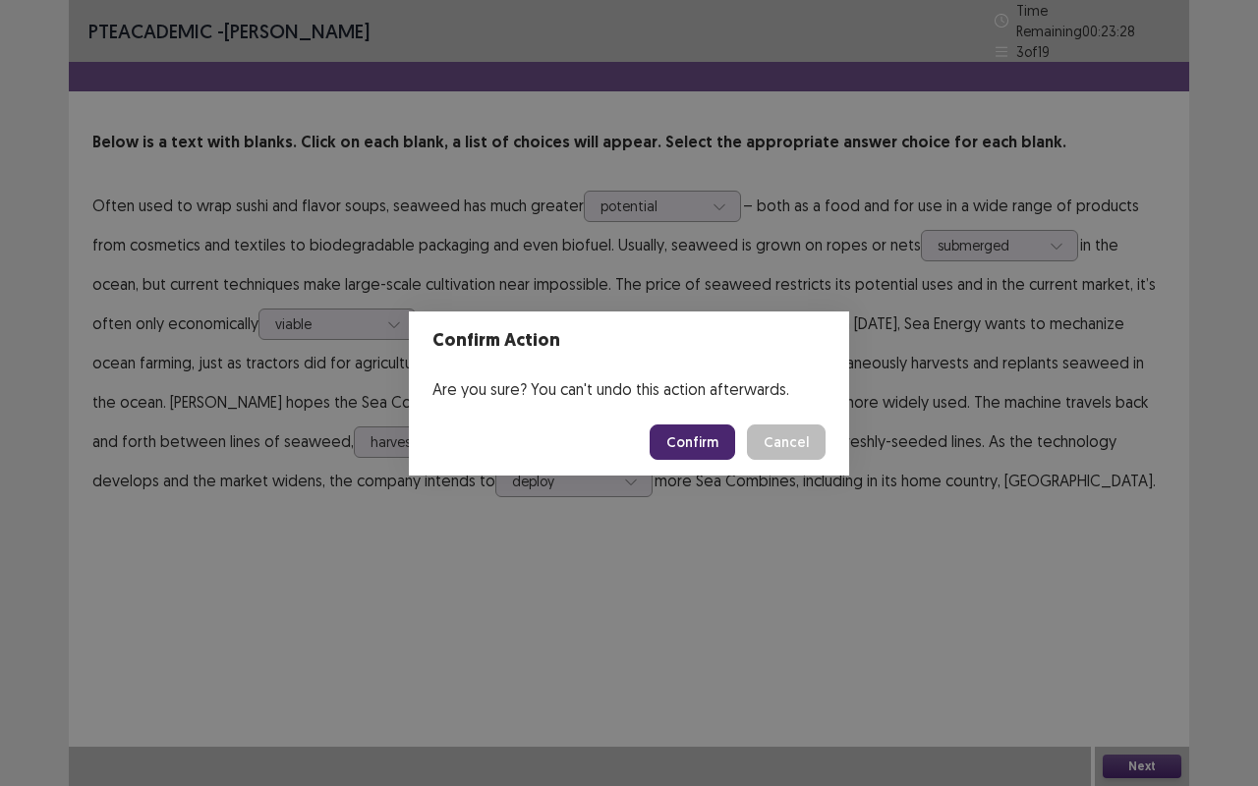
click at [698, 449] on button "Confirm" at bounding box center [691, 441] width 85 height 35
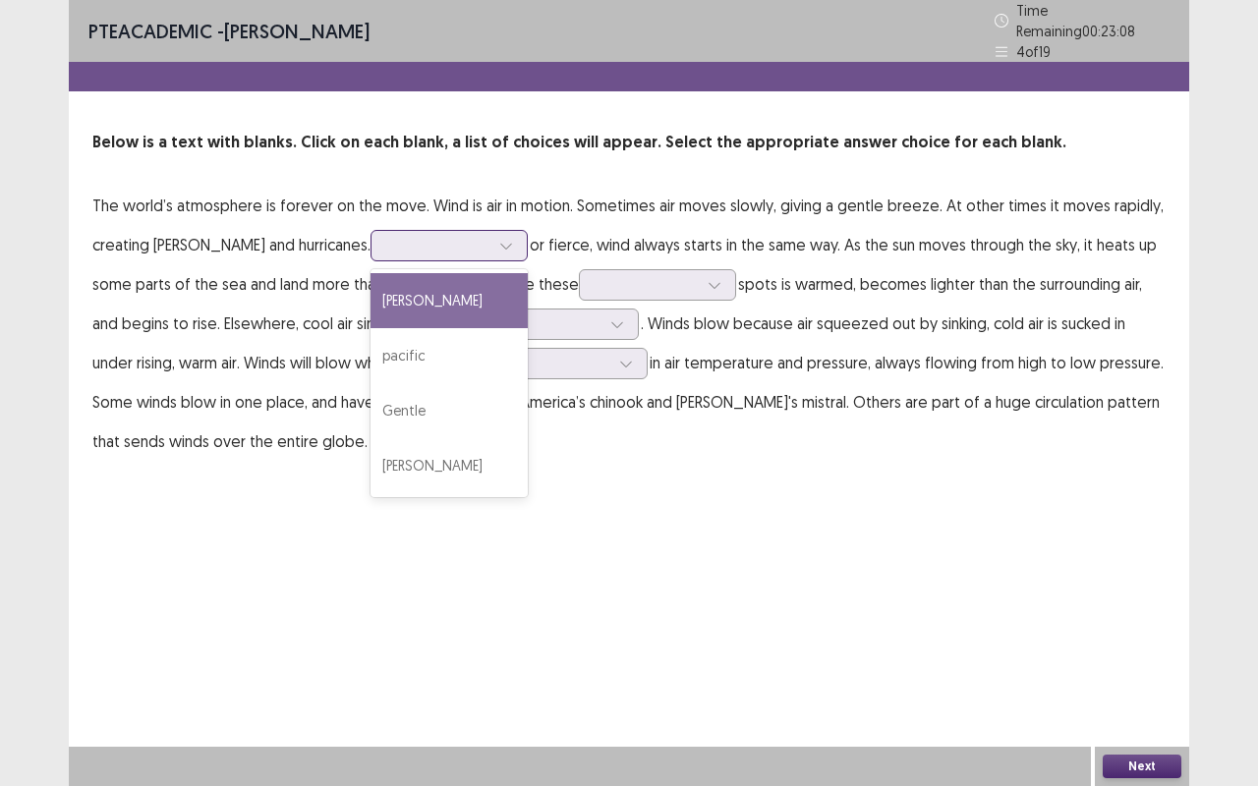
click at [370, 403] on div "Gentle" at bounding box center [448, 410] width 157 height 55
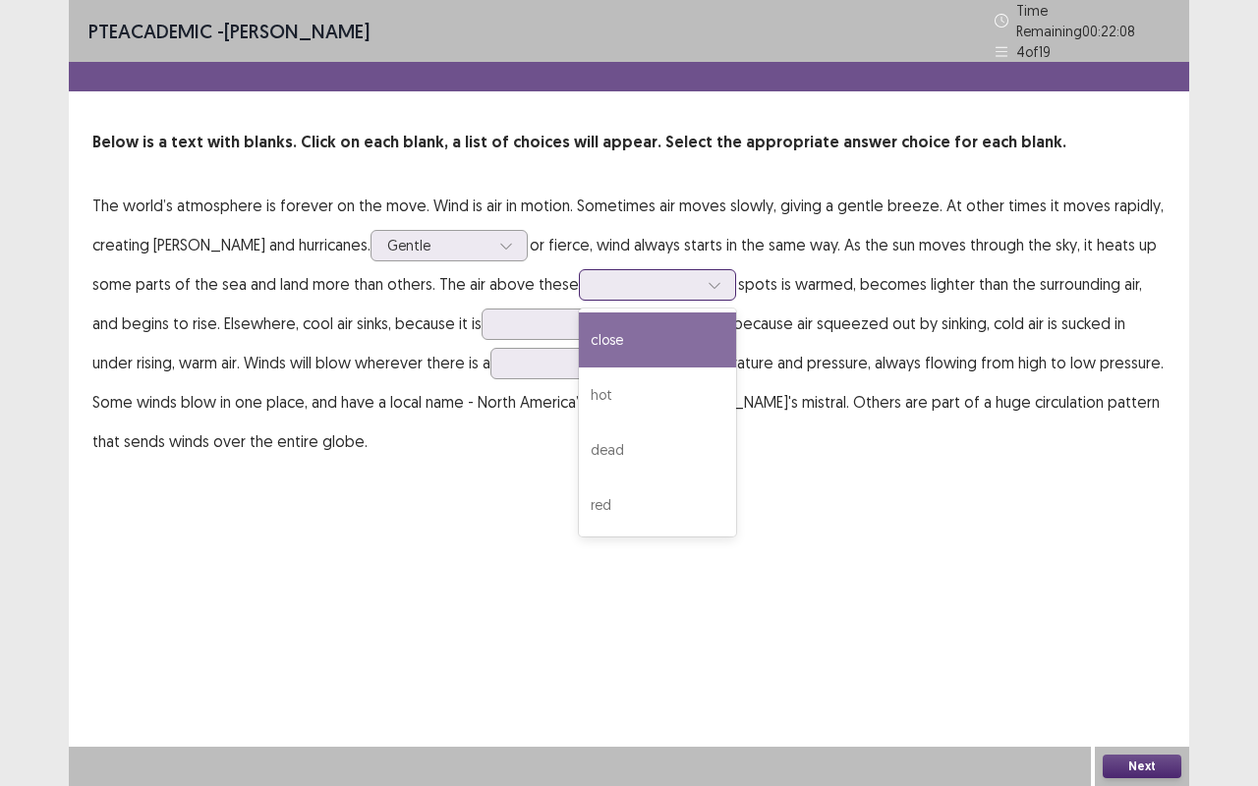
click at [579, 406] on div "hot" at bounding box center [657, 394] width 157 height 55
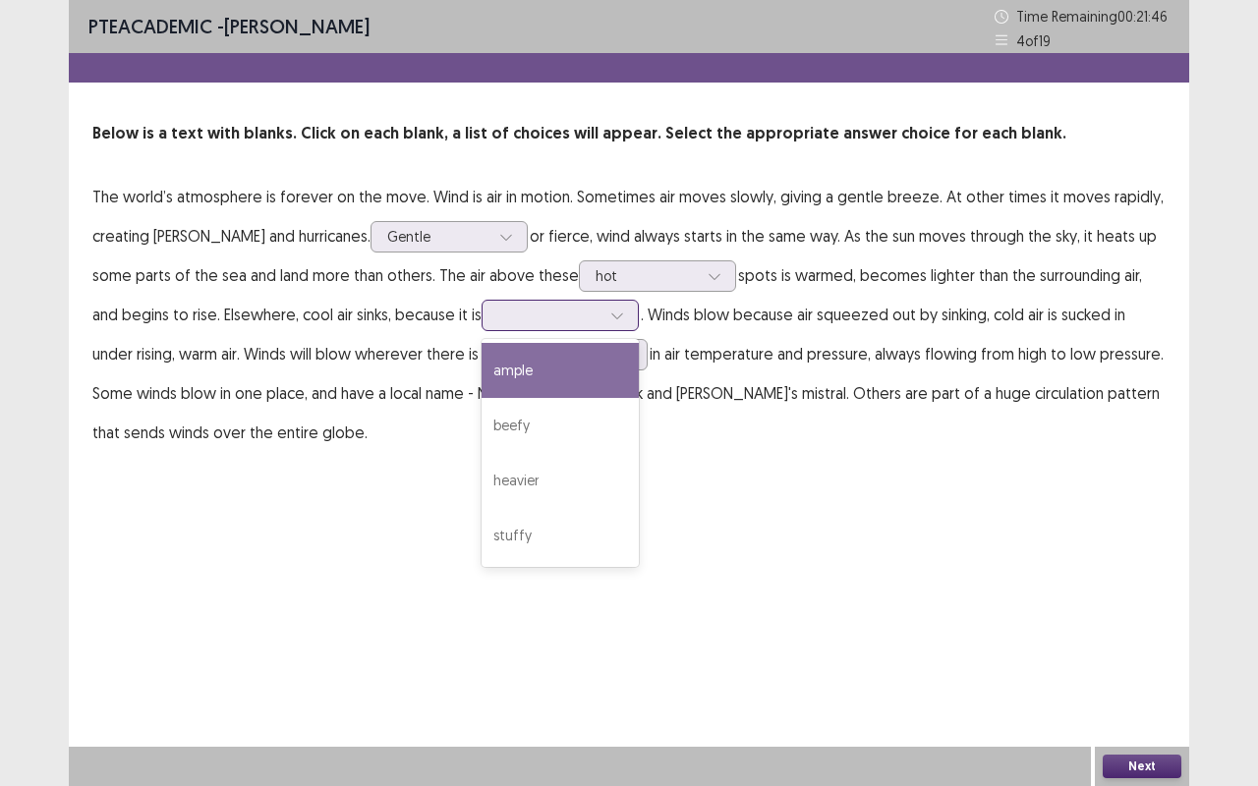
click at [481, 483] on div "heavier" at bounding box center [559, 480] width 157 height 55
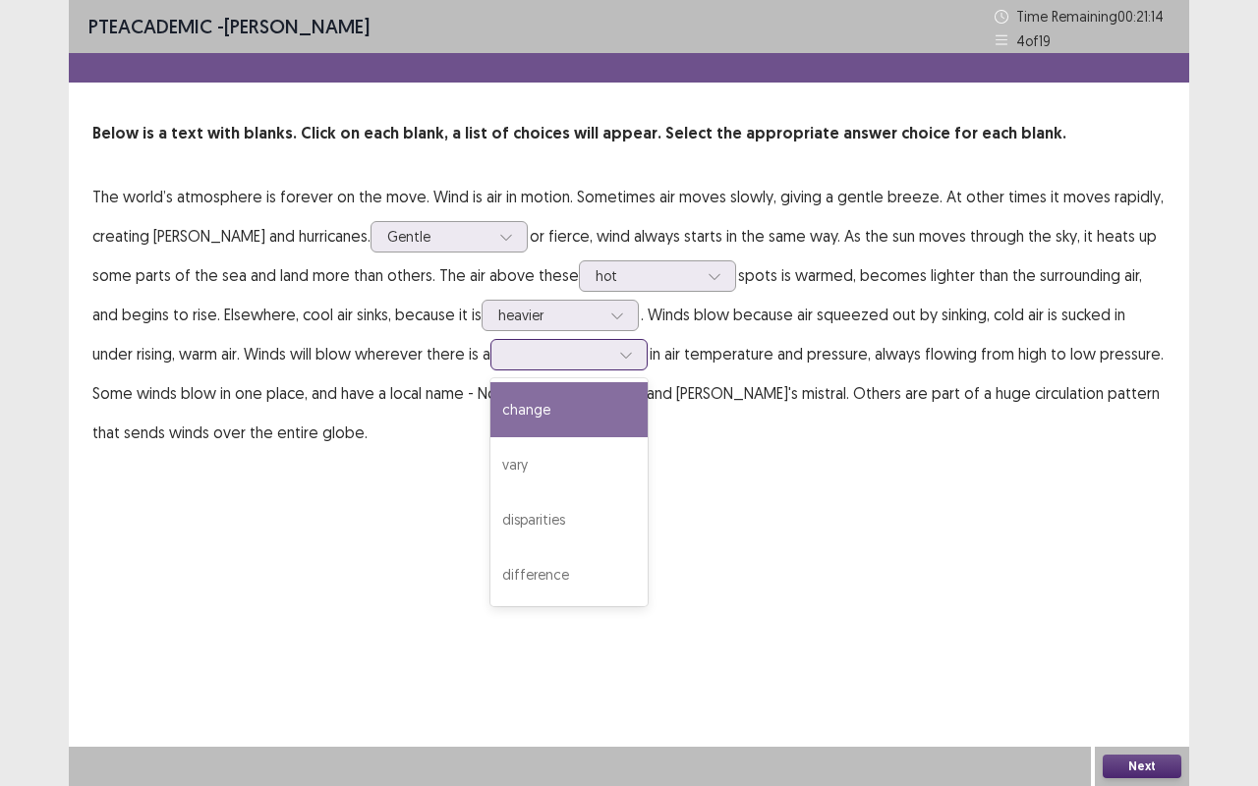
click at [490, 401] on div "change" at bounding box center [568, 409] width 157 height 55
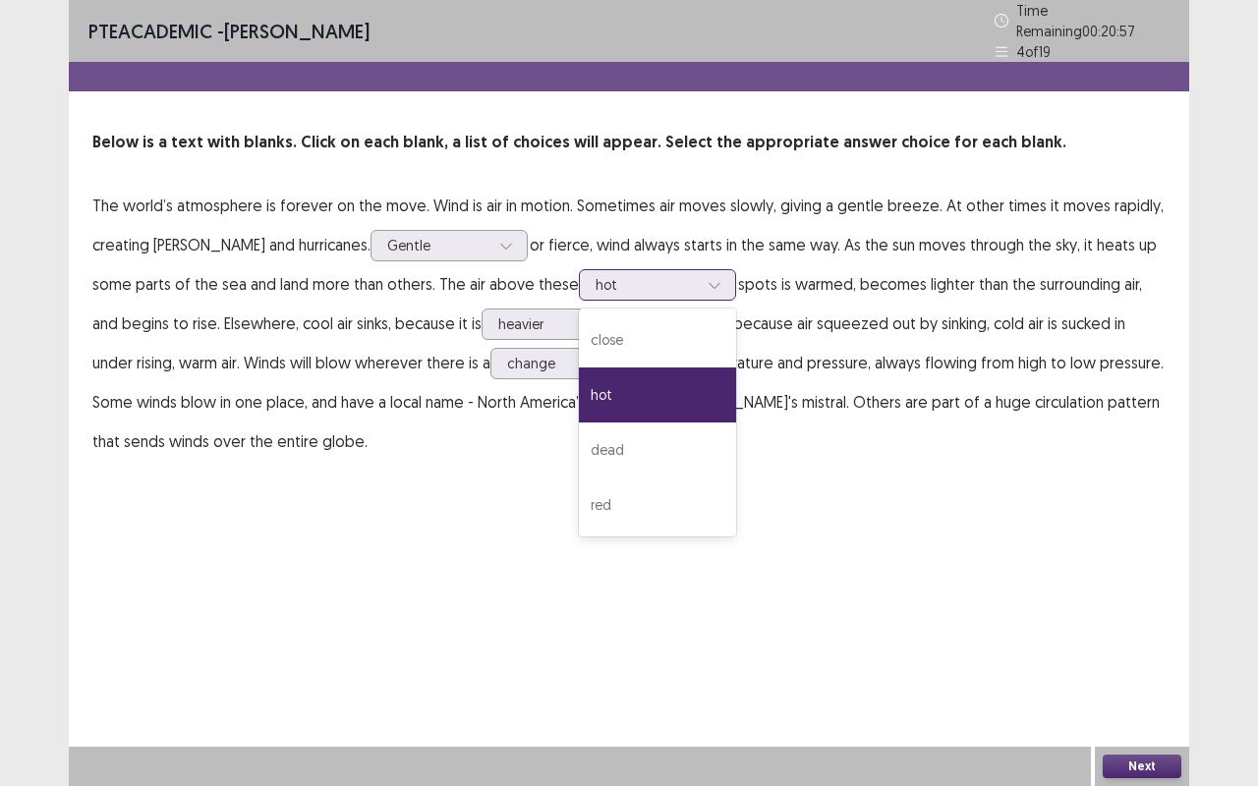
click at [634, 270] on div "hot" at bounding box center [646, 284] width 102 height 29
click at [723, 430] on p "The world’s atmosphere is forever on the move. Wind is air in motion. Sometimes…" at bounding box center [628, 323] width 1073 height 275
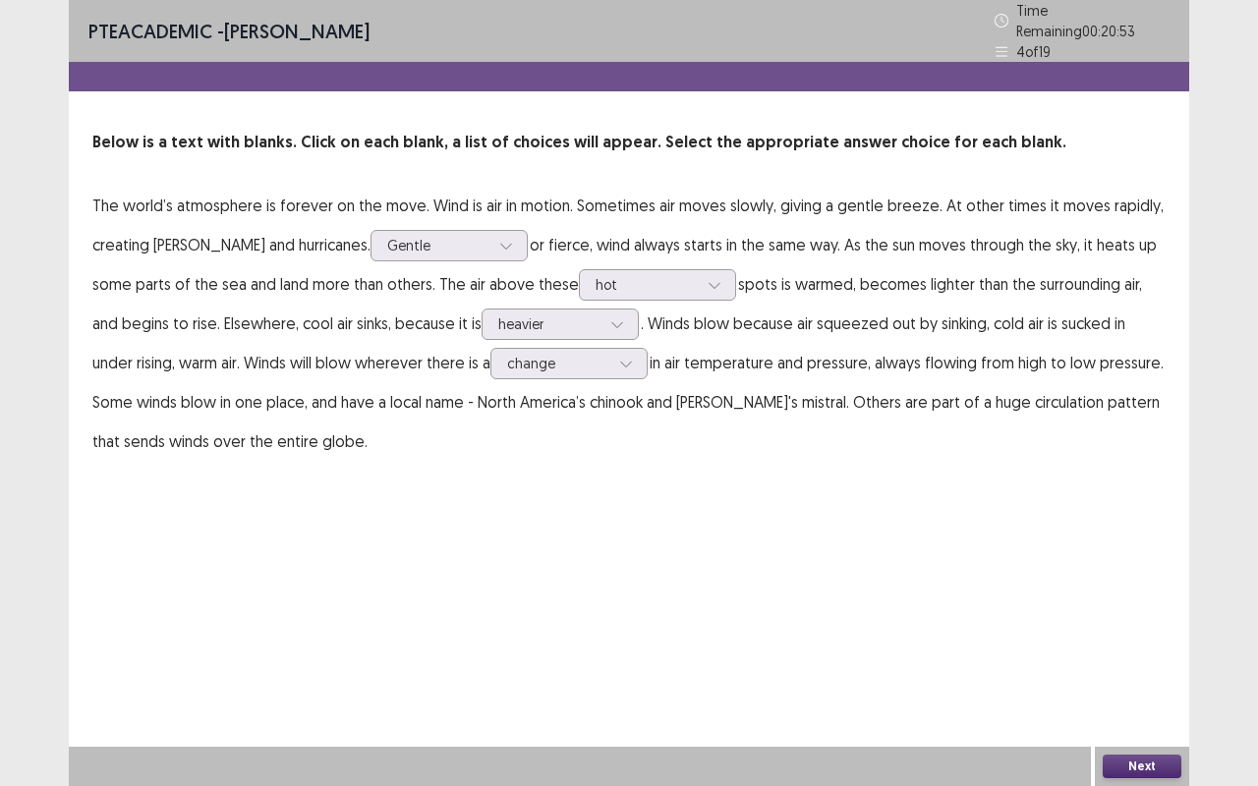
click at [1139, 661] on button "Next" at bounding box center [1141, 767] width 79 height 24
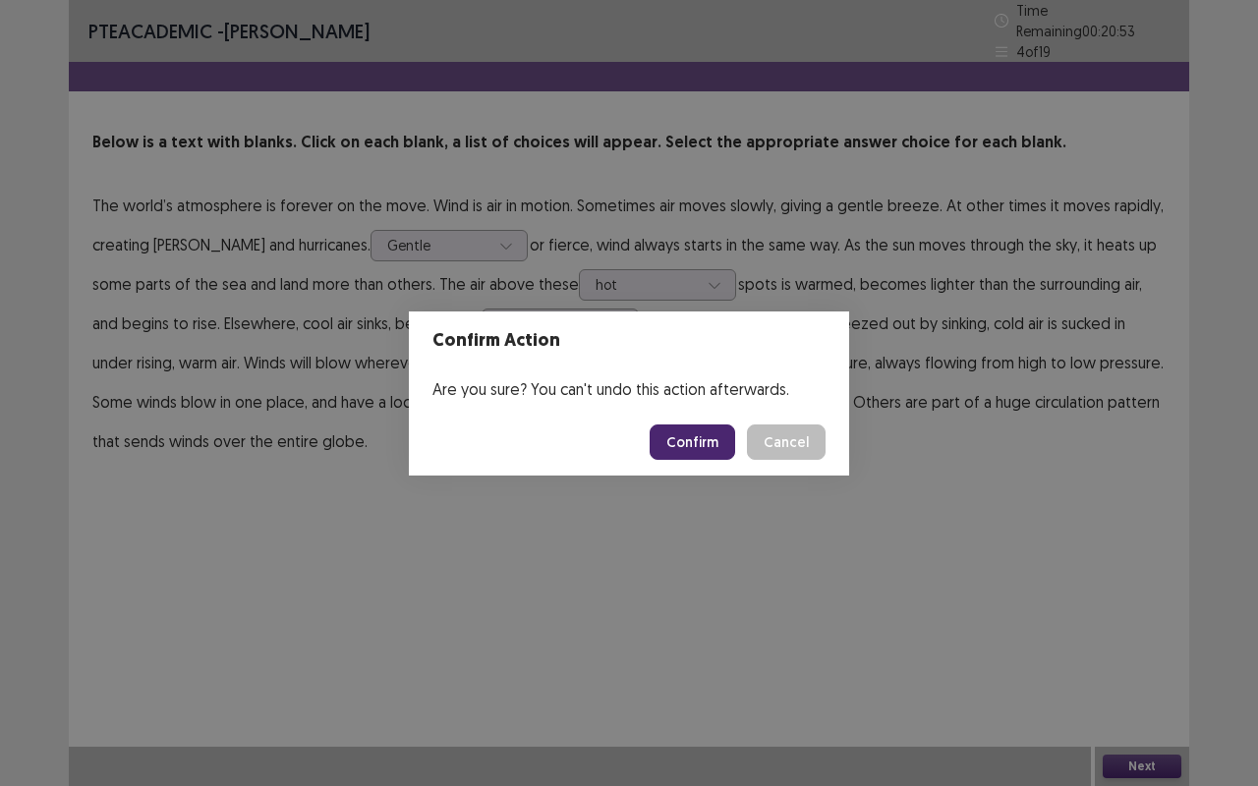
click at [712, 429] on button "Confirm" at bounding box center [691, 441] width 85 height 35
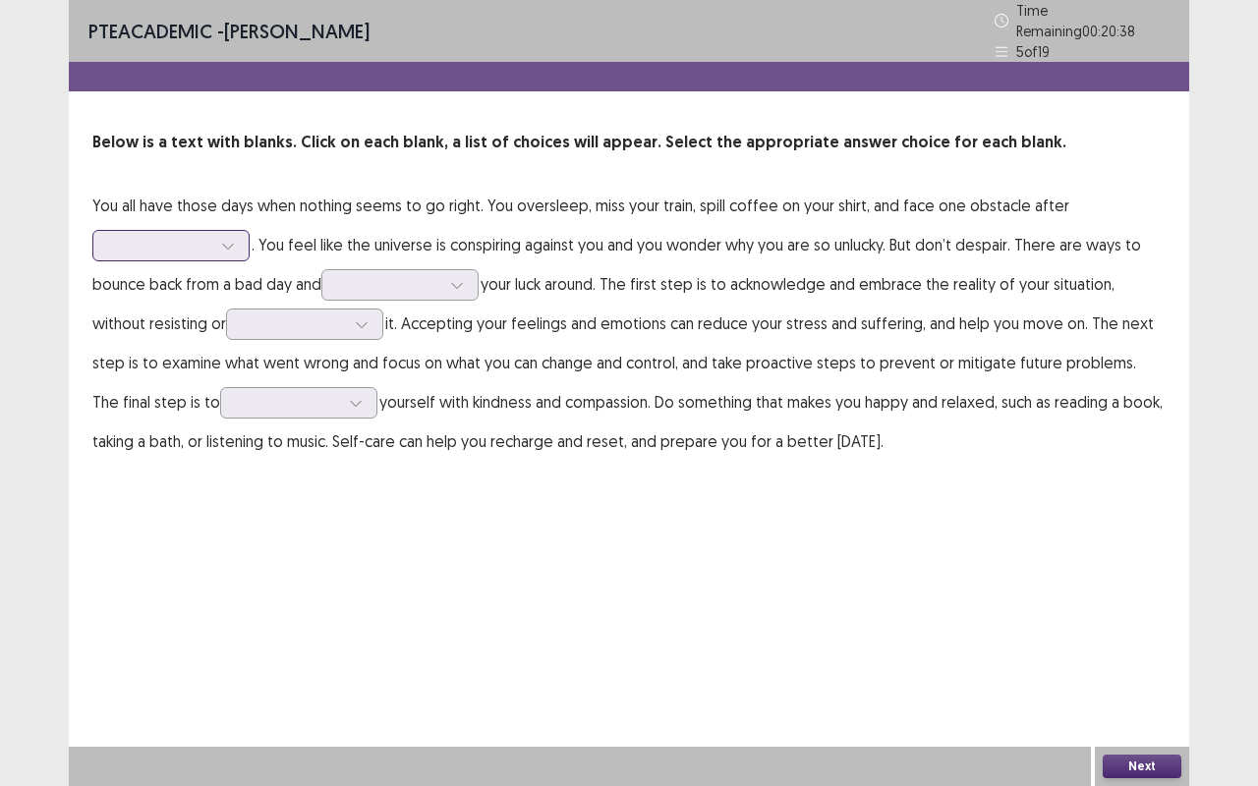
click at [214, 236] on div at bounding box center [227, 245] width 29 height 29
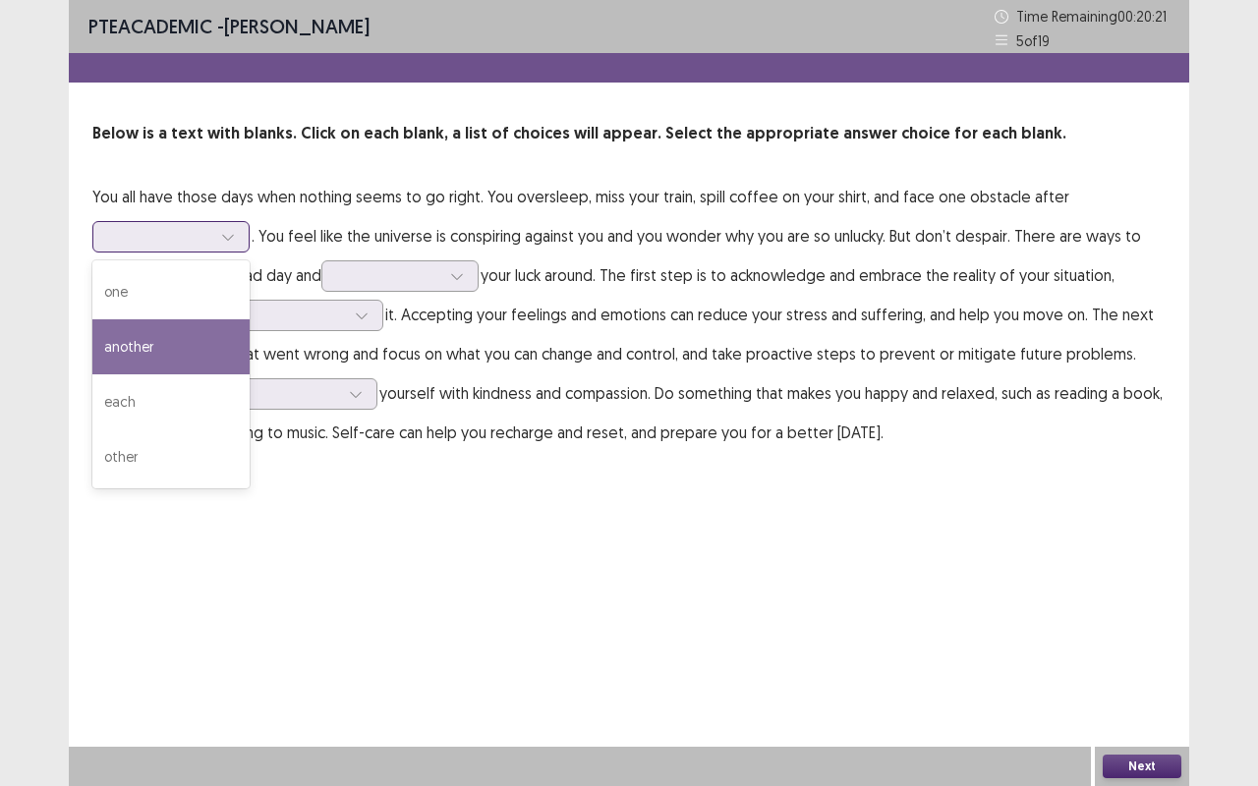
click at [185, 342] on div "another" at bounding box center [170, 346] width 157 height 55
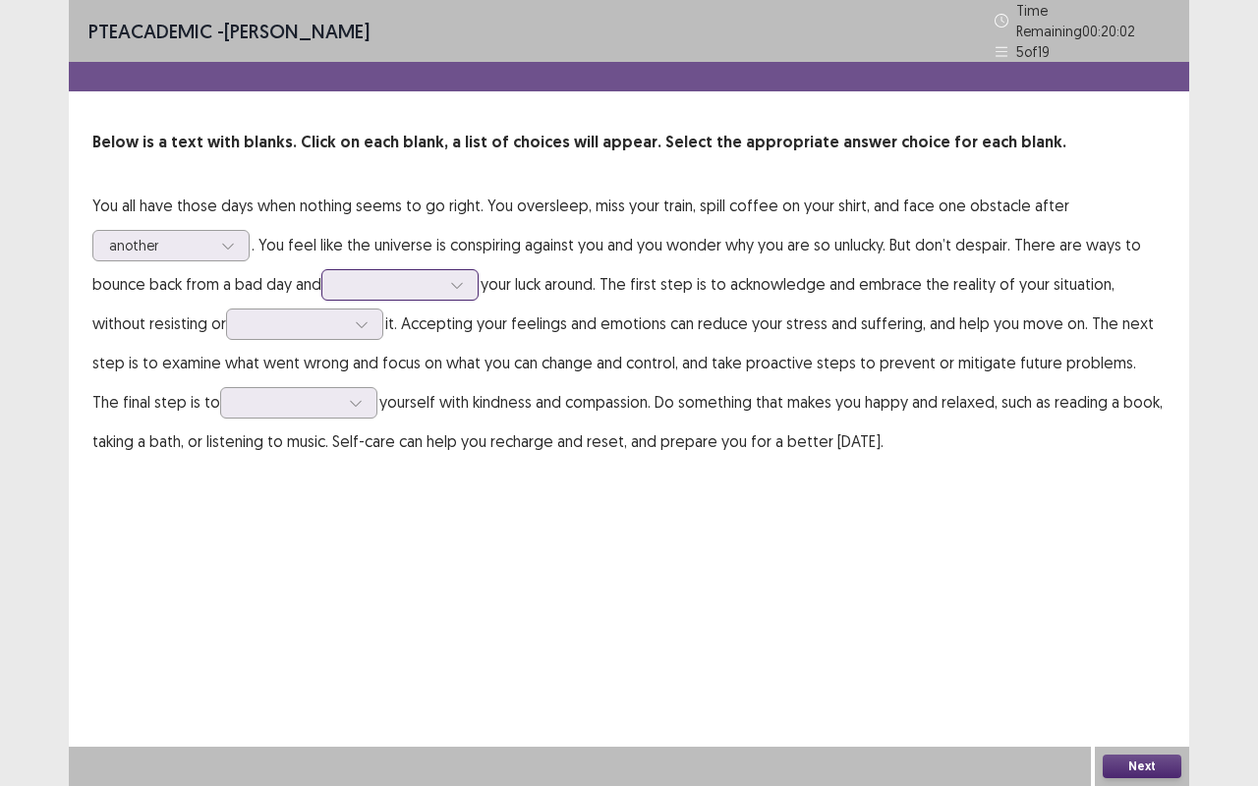
click at [385, 283] on div at bounding box center [389, 284] width 102 height 19
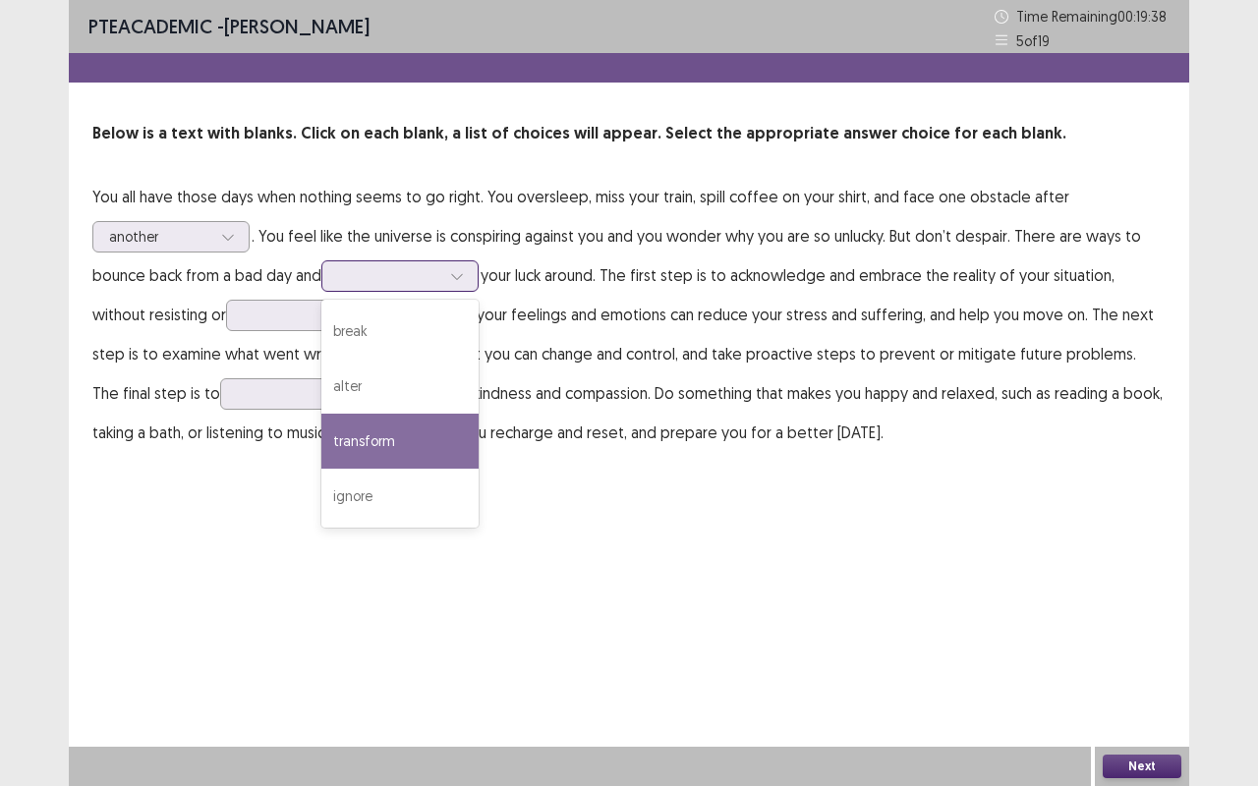
click at [395, 436] on div "transform" at bounding box center [399, 441] width 157 height 55
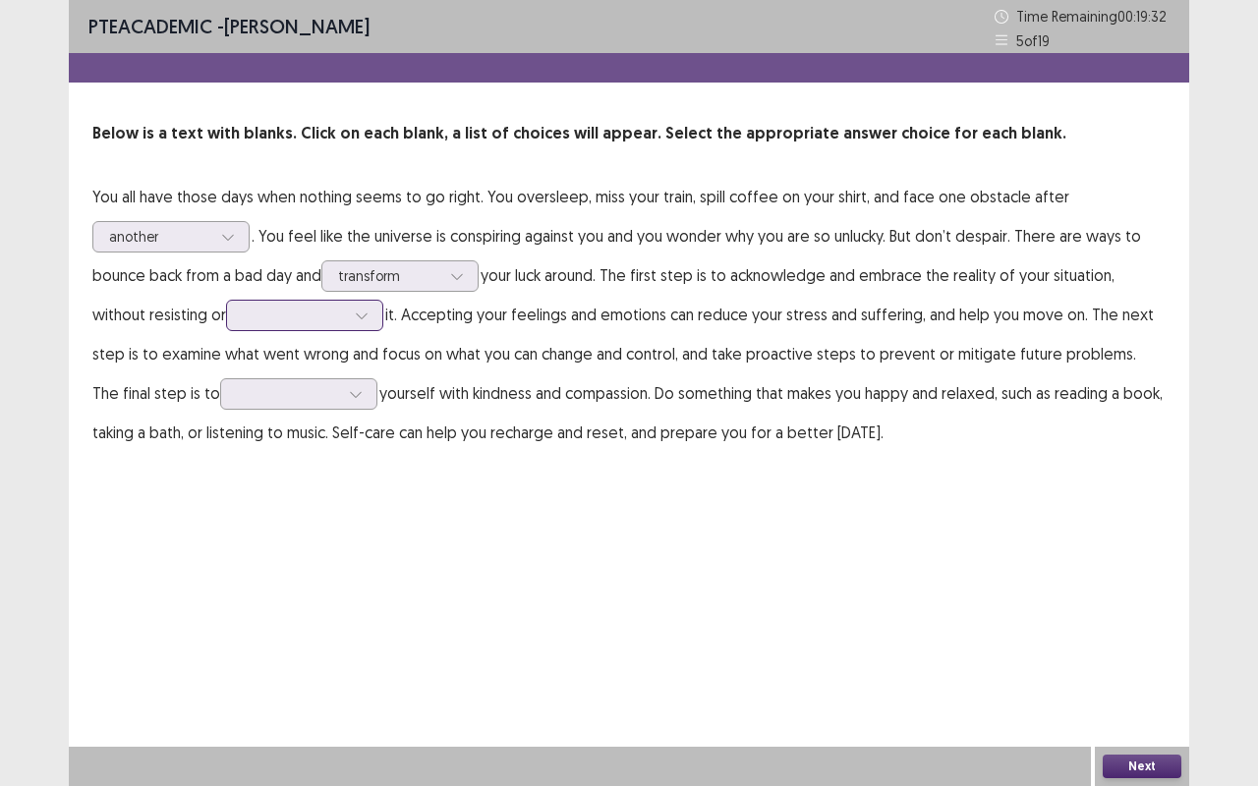
click at [286, 324] on div at bounding box center [294, 315] width 102 height 19
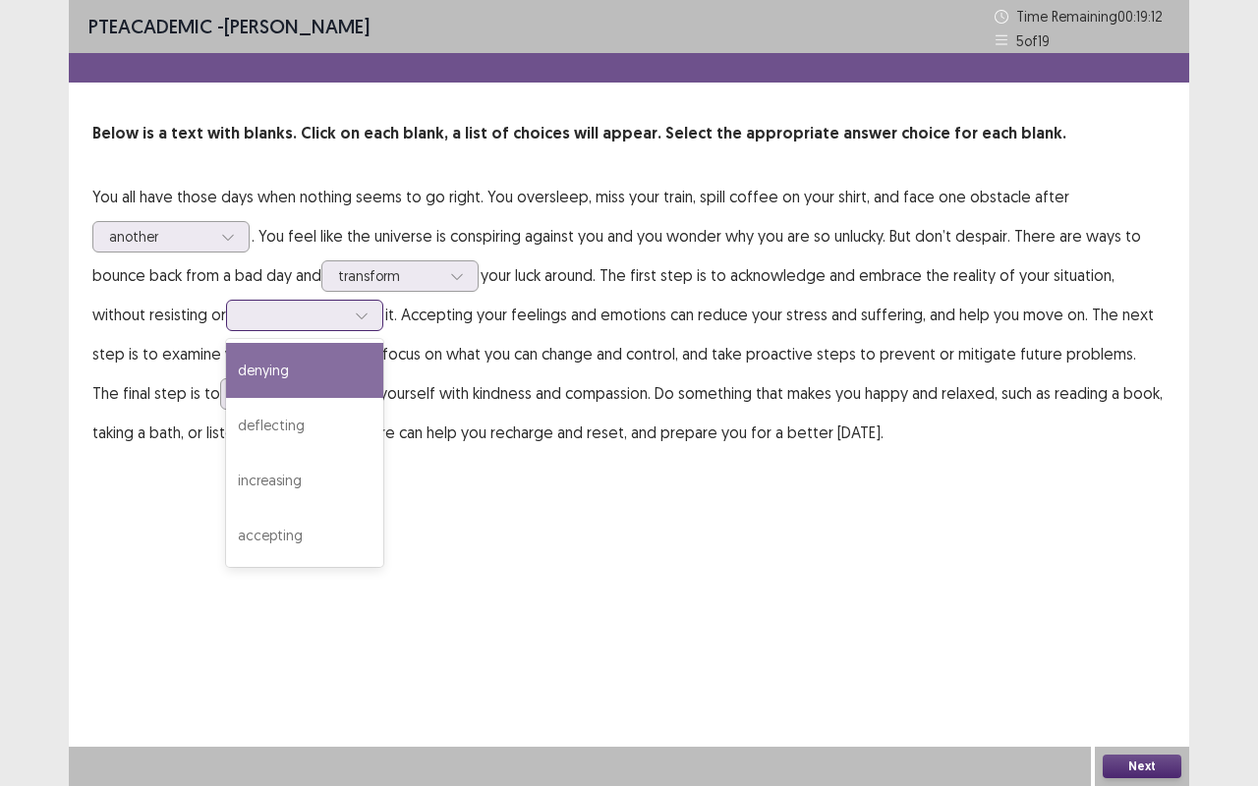
click at [291, 385] on div "denying" at bounding box center [304, 370] width 157 height 55
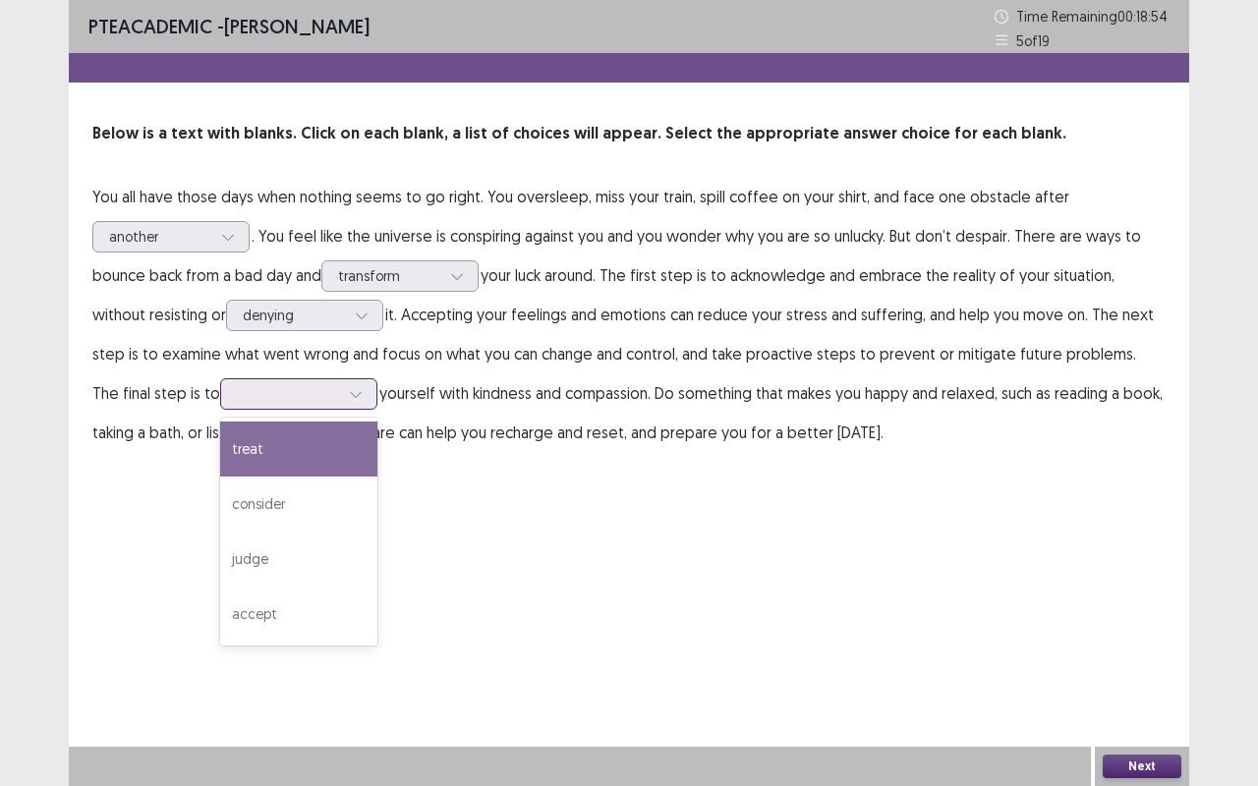
click at [307, 407] on div at bounding box center [298, 393] width 157 height 31
click at [259, 448] on div "treat" at bounding box center [298, 449] width 157 height 55
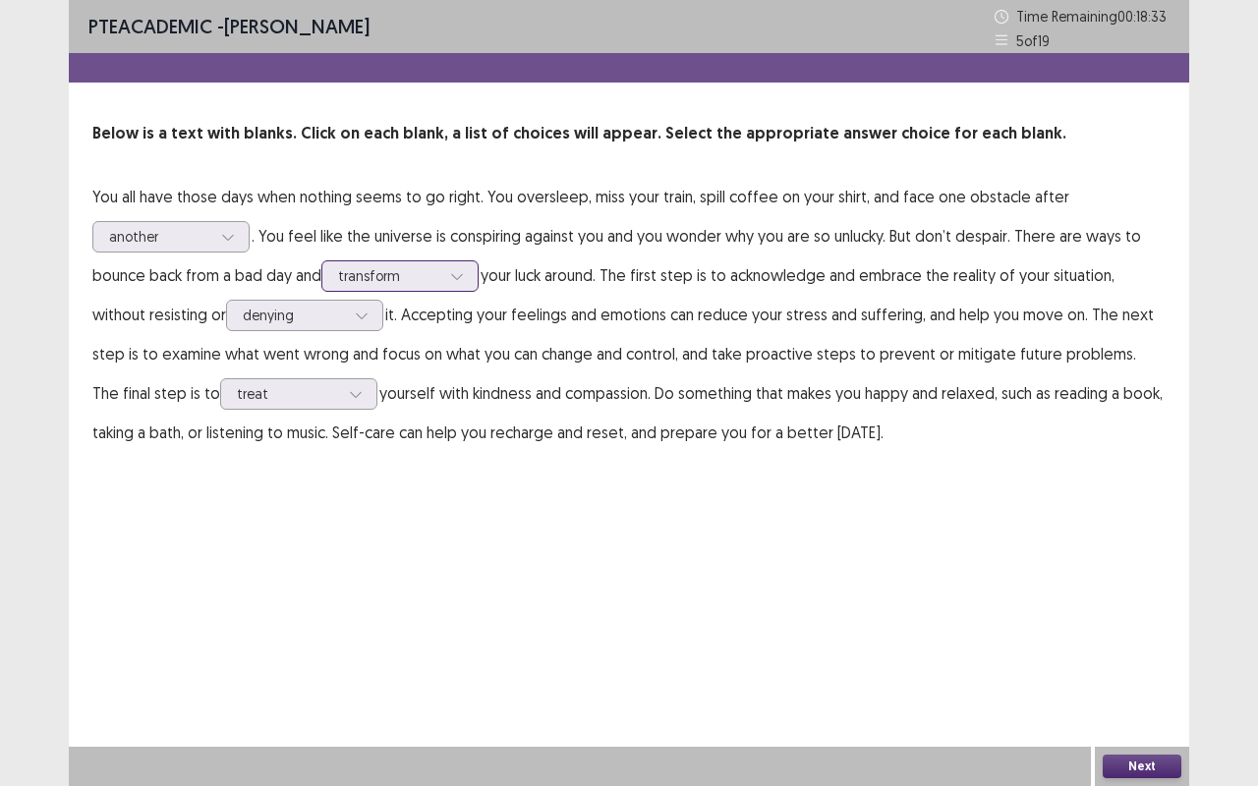
click at [405, 279] on div at bounding box center [389, 275] width 102 height 19
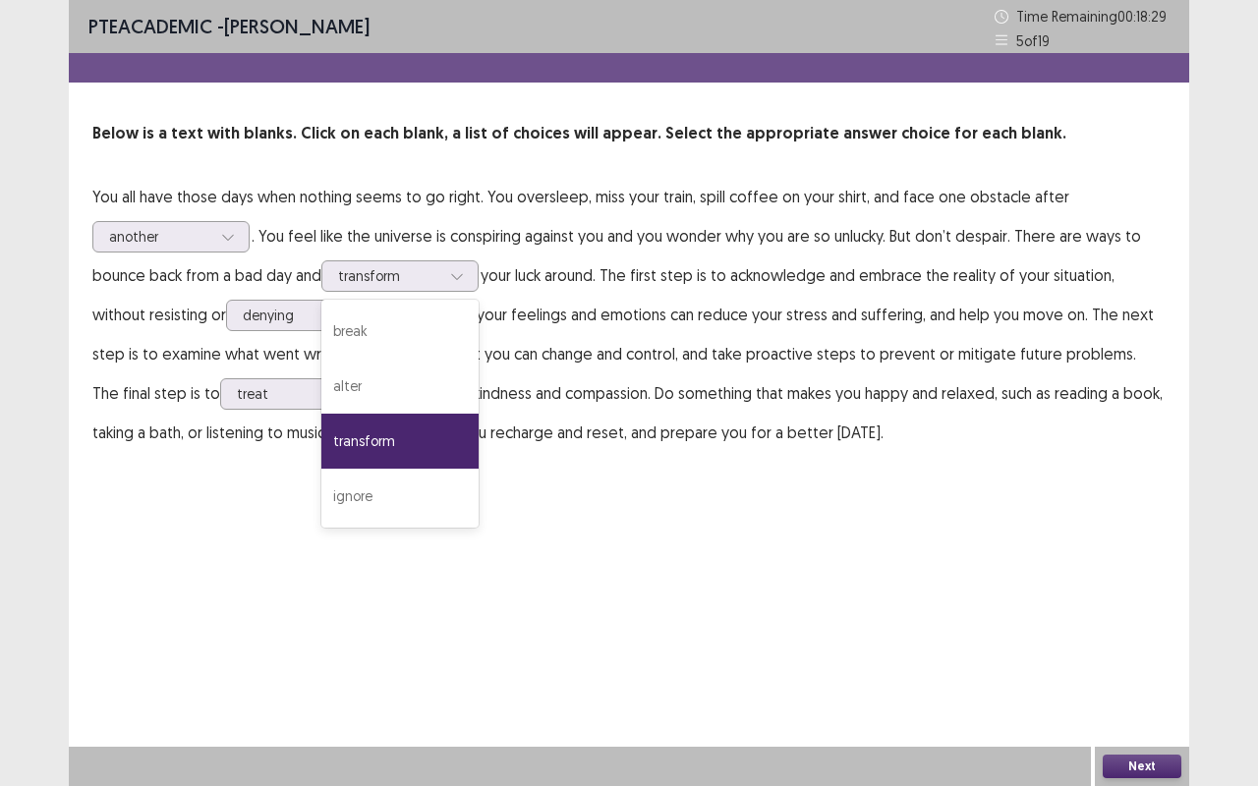
click at [697, 458] on div "PTE academic - [PERSON_NAME] Time Remaining 00 : 18 : 29 5 of 19 Below is a tex…" at bounding box center [629, 245] width 1120 height 491
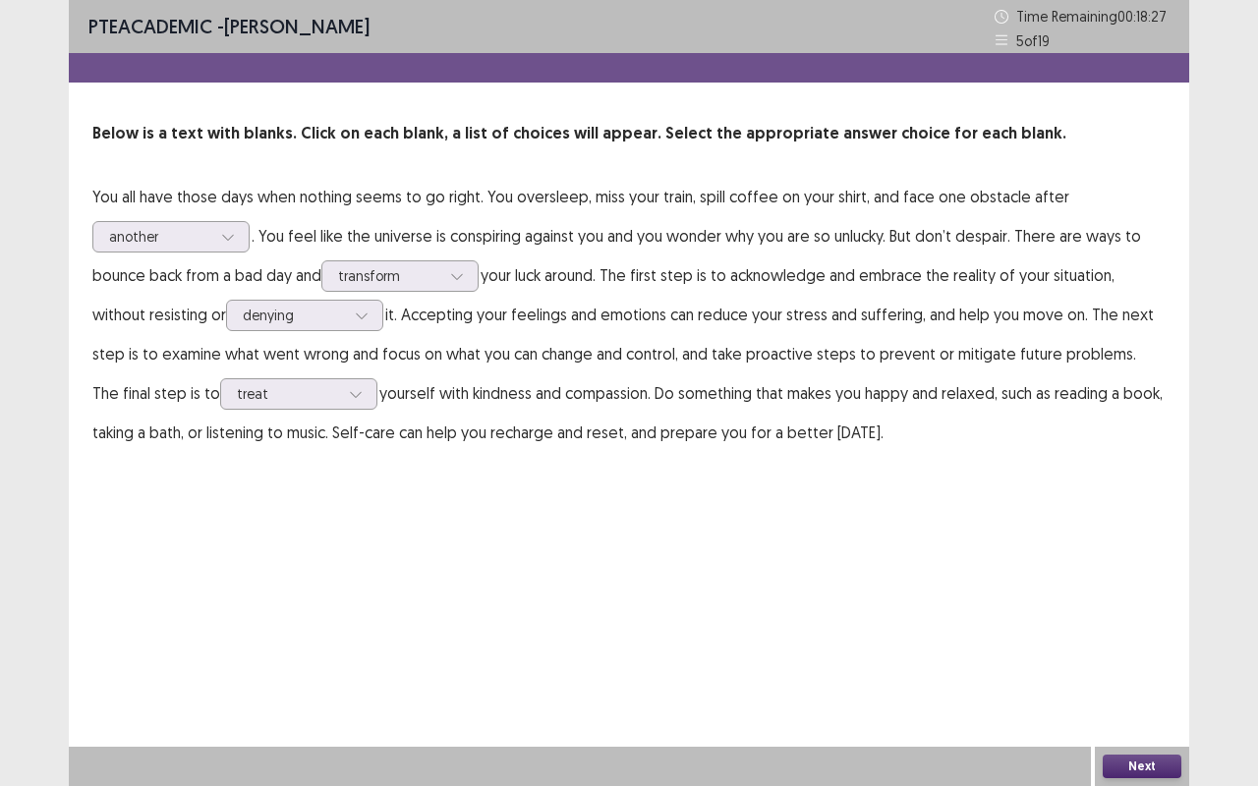
click at [437, 253] on p "You all have those days when nothing seems to go right. You oversleep, miss you…" at bounding box center [628, 314] width 1073 height 275
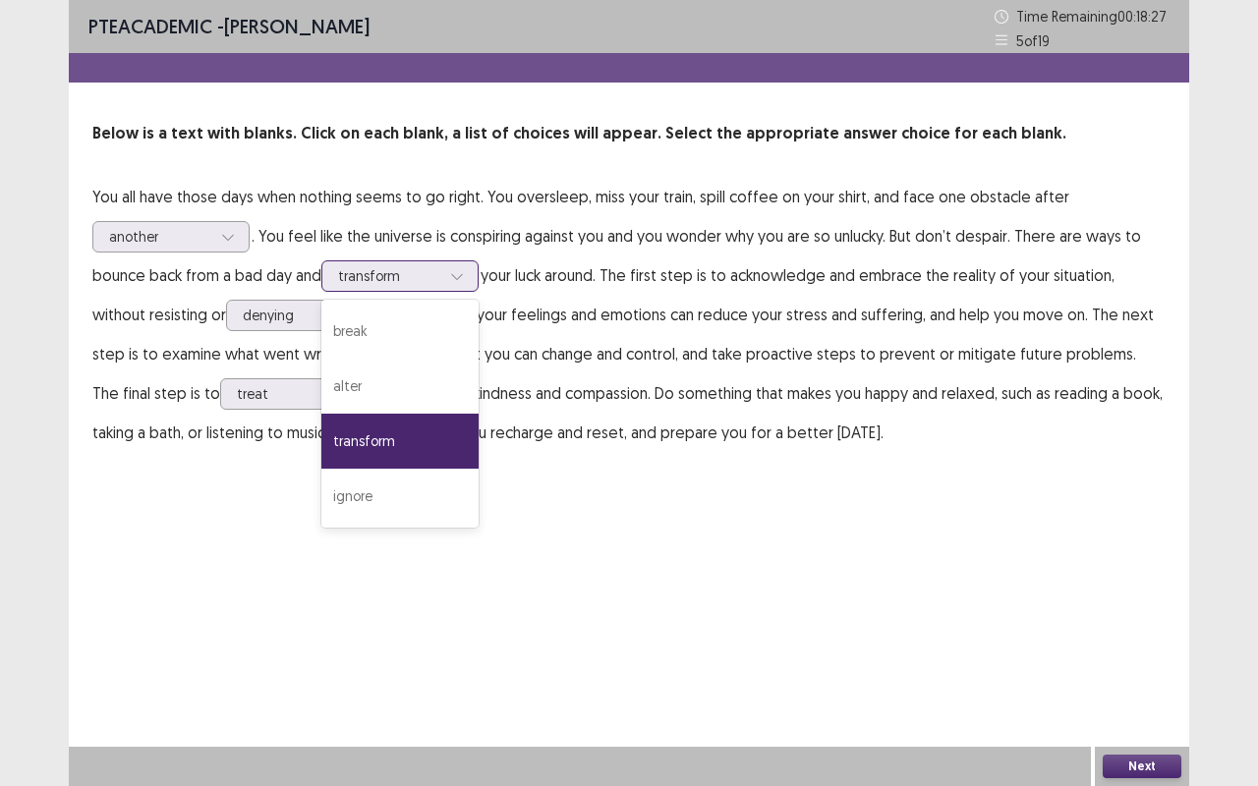
click at [433, 265] on div "transform" at bounding box center [389, 275] width 106 height 29
click at [588, 489] on div "PTE academic - [PERSON_NAME] Time Remaining 00 : 18 : 24 5 of 19 Below is a tex…" at bounding box center [629, 245] width 1120 height 491
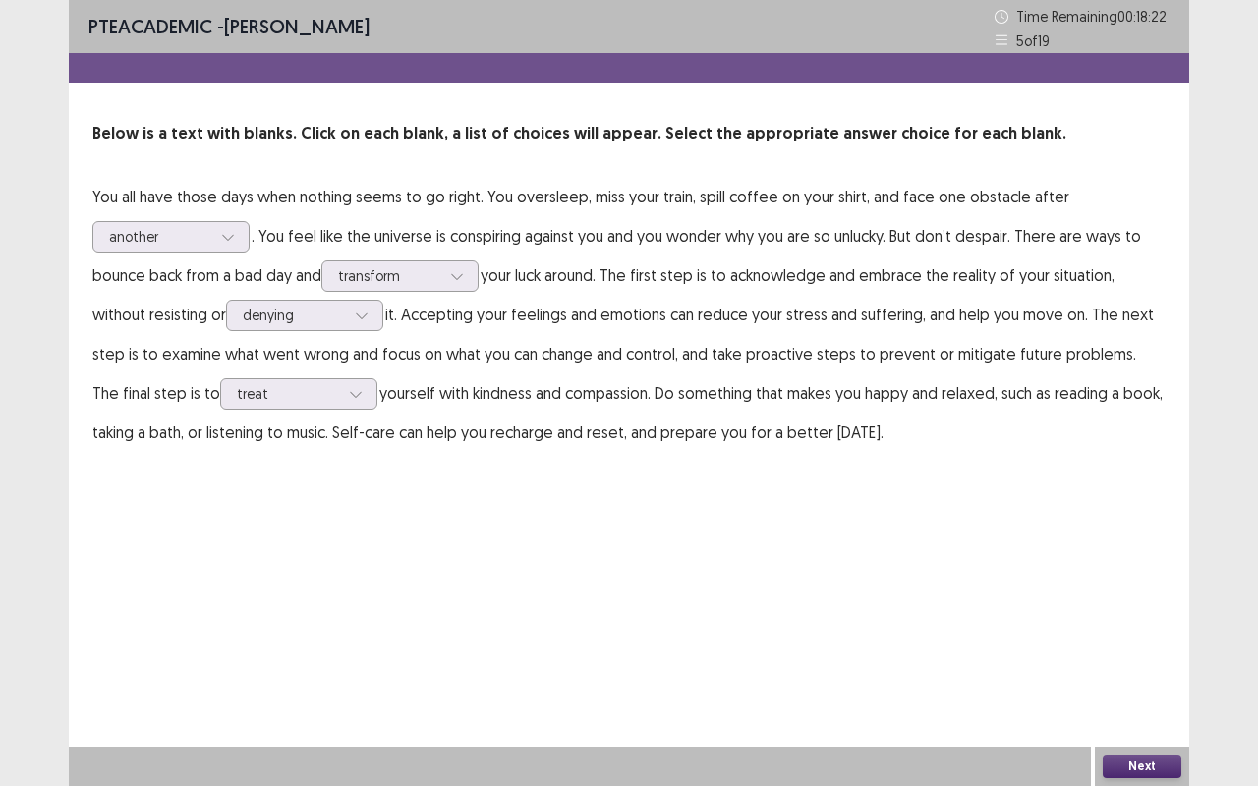
click at [1122, 661] on button "Next" at bounding box center [1141, 767] width 79 height 24
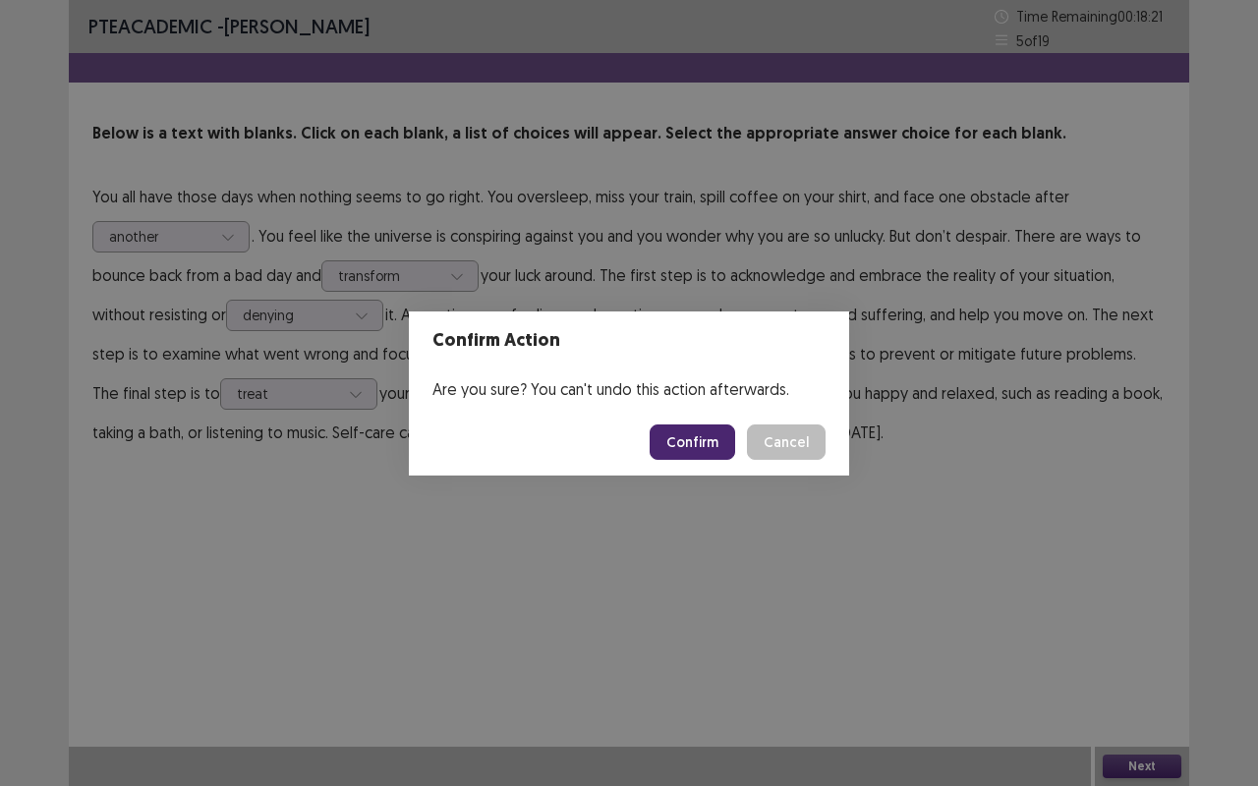
click at [703, 436] on button "Confirm" at bounding box center [691, 441] width 85 height 35
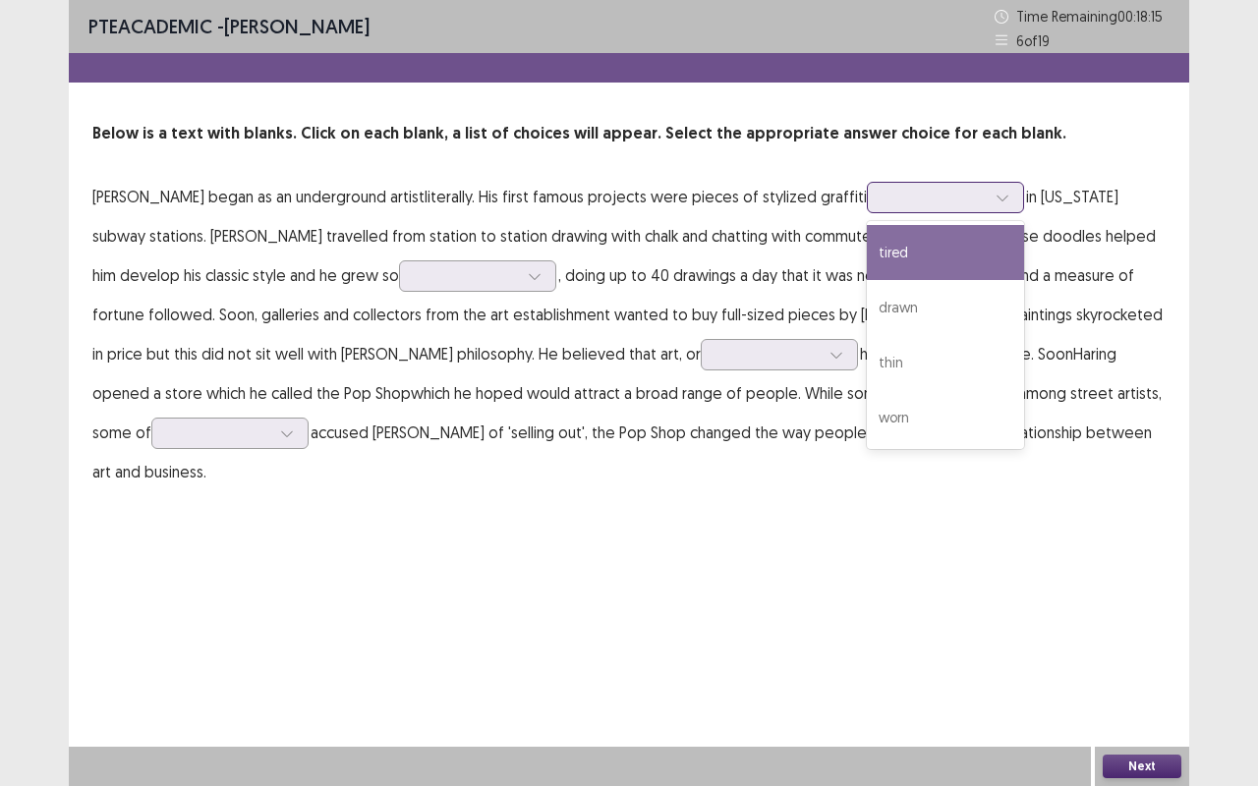
click at [883, 193] on div at bounding box center [934, 197] width 102 height 19
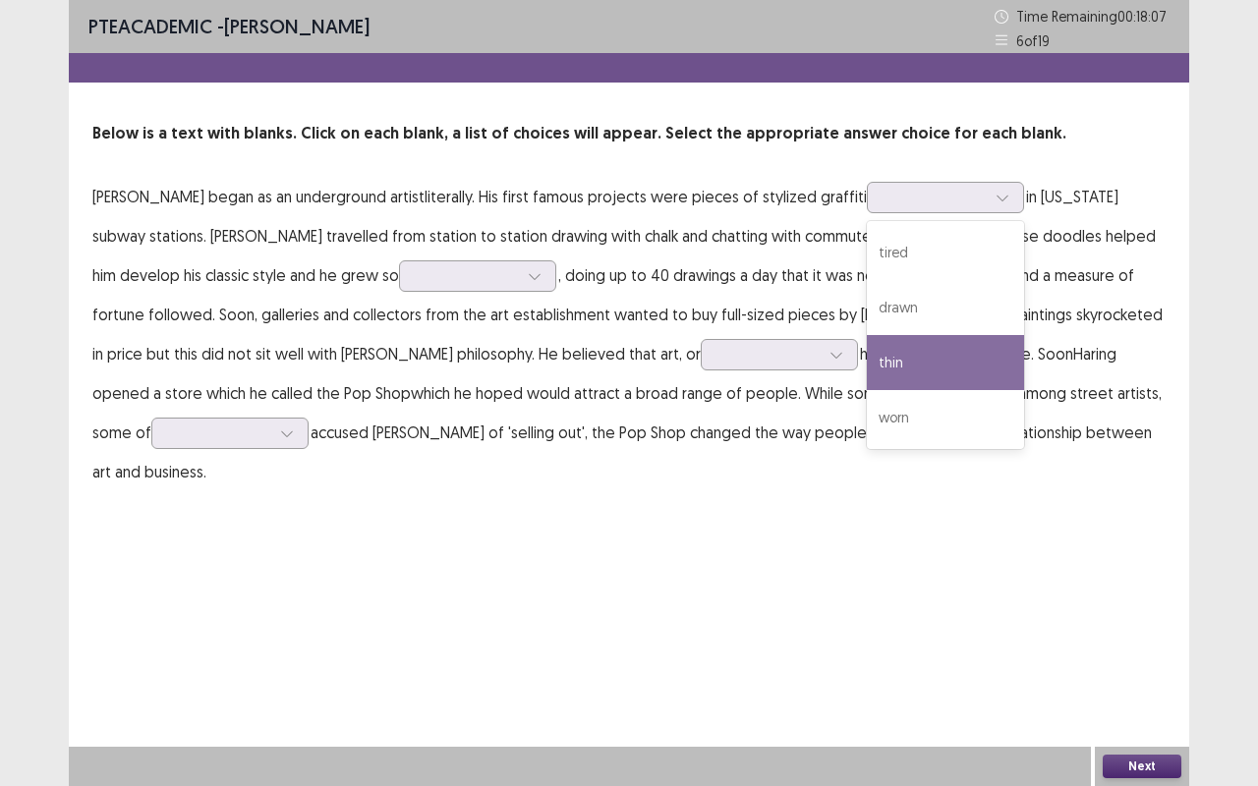
click at [703, 258] on p "[PERSON_NAME] began as an underground artistliterally. His first famous project…" at bounding box center [628, 334] width 1073 height 314
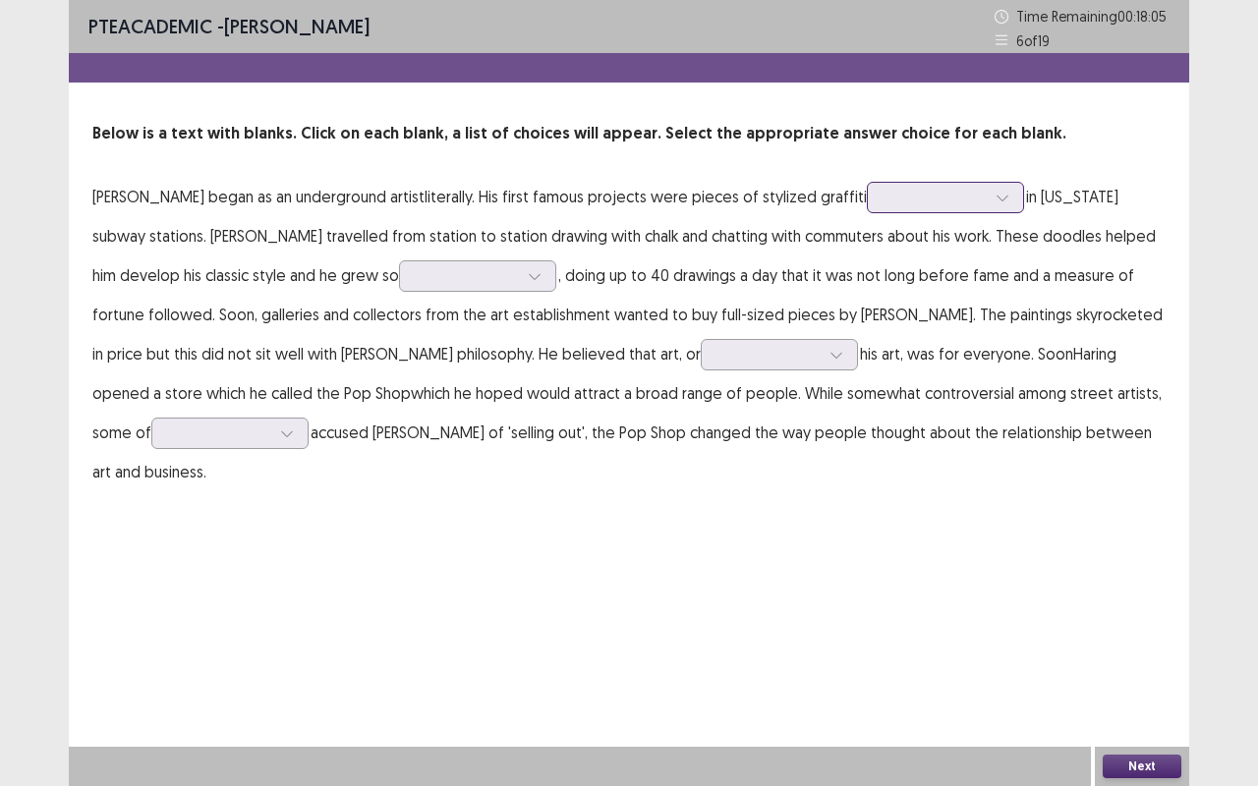
click at [987, 206] on div at bounding box center [1001, 197] width 29 height 29
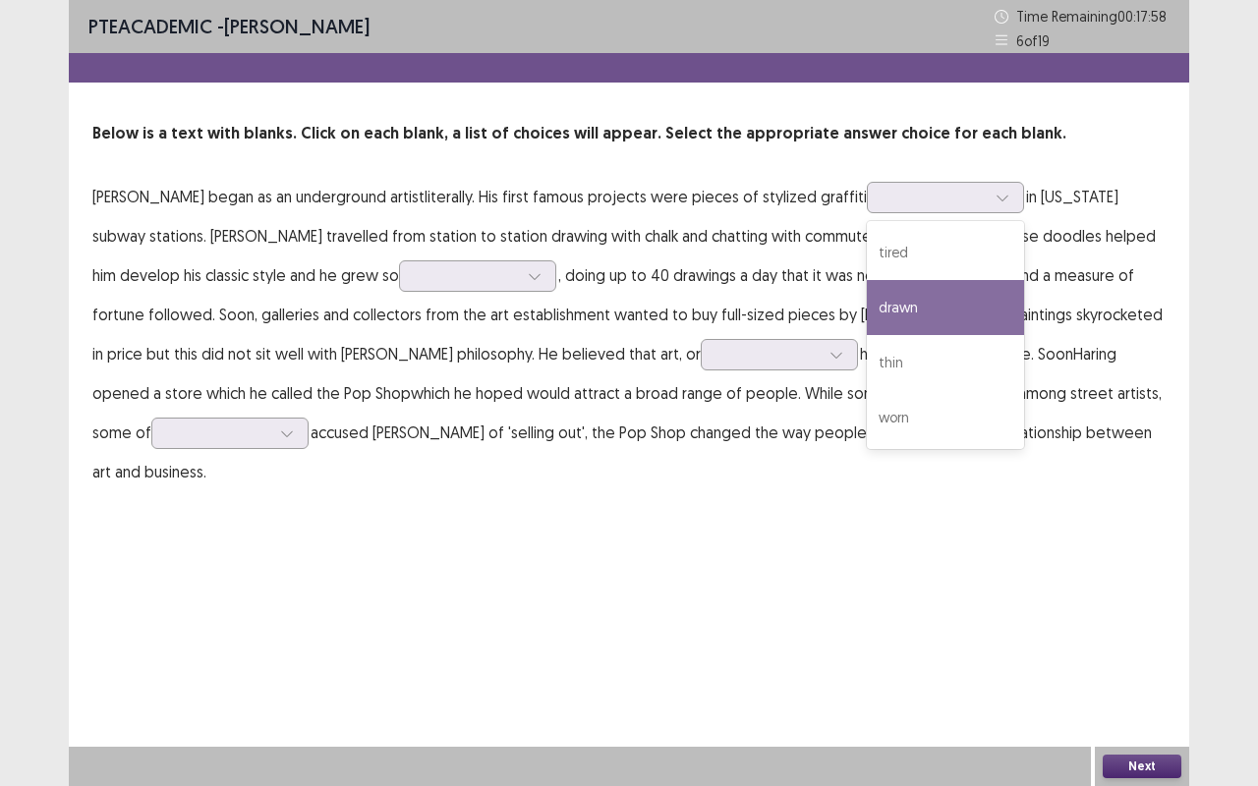
click at [303, 203] on p "[PERSON_NAME] began as an underground artistliterally. His first famous project…" at bounding box center [628, 334] width 1073 height 314
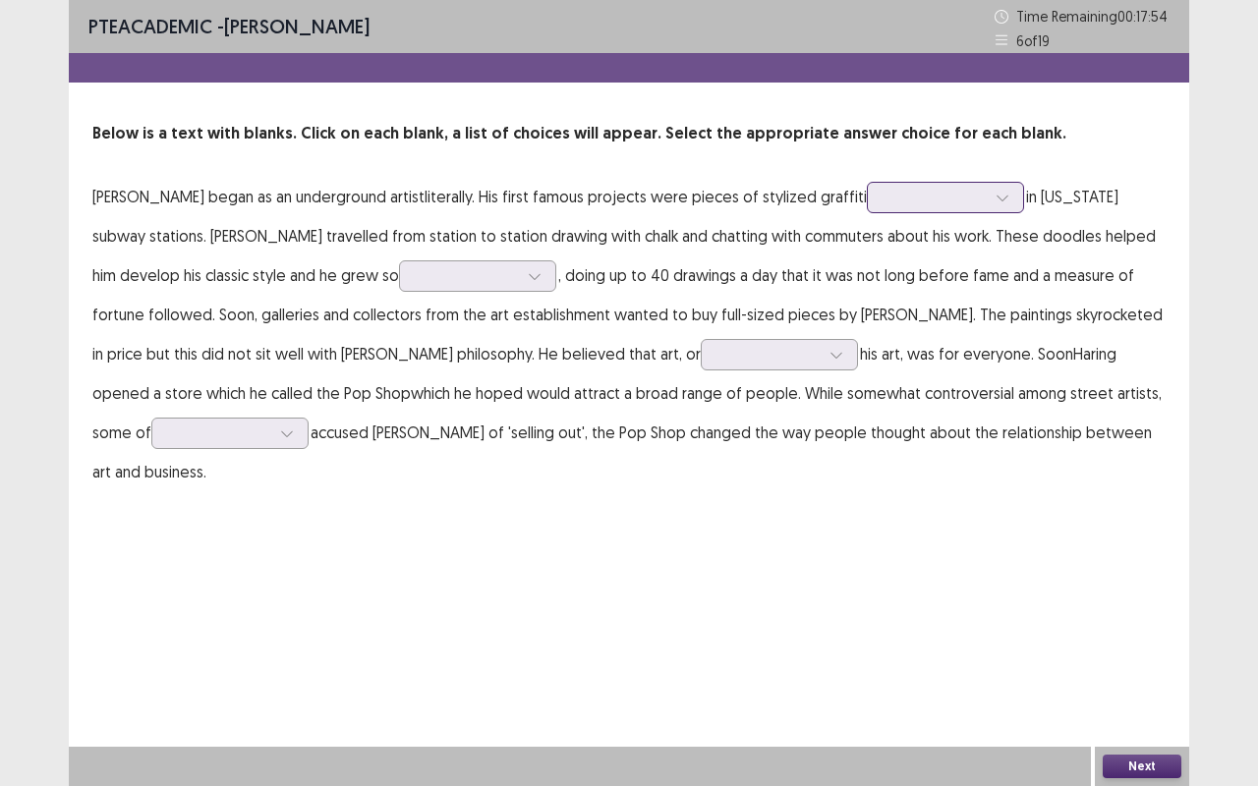
click at [931, 203] on div at bounding box center [934, 197] width 102 height 19
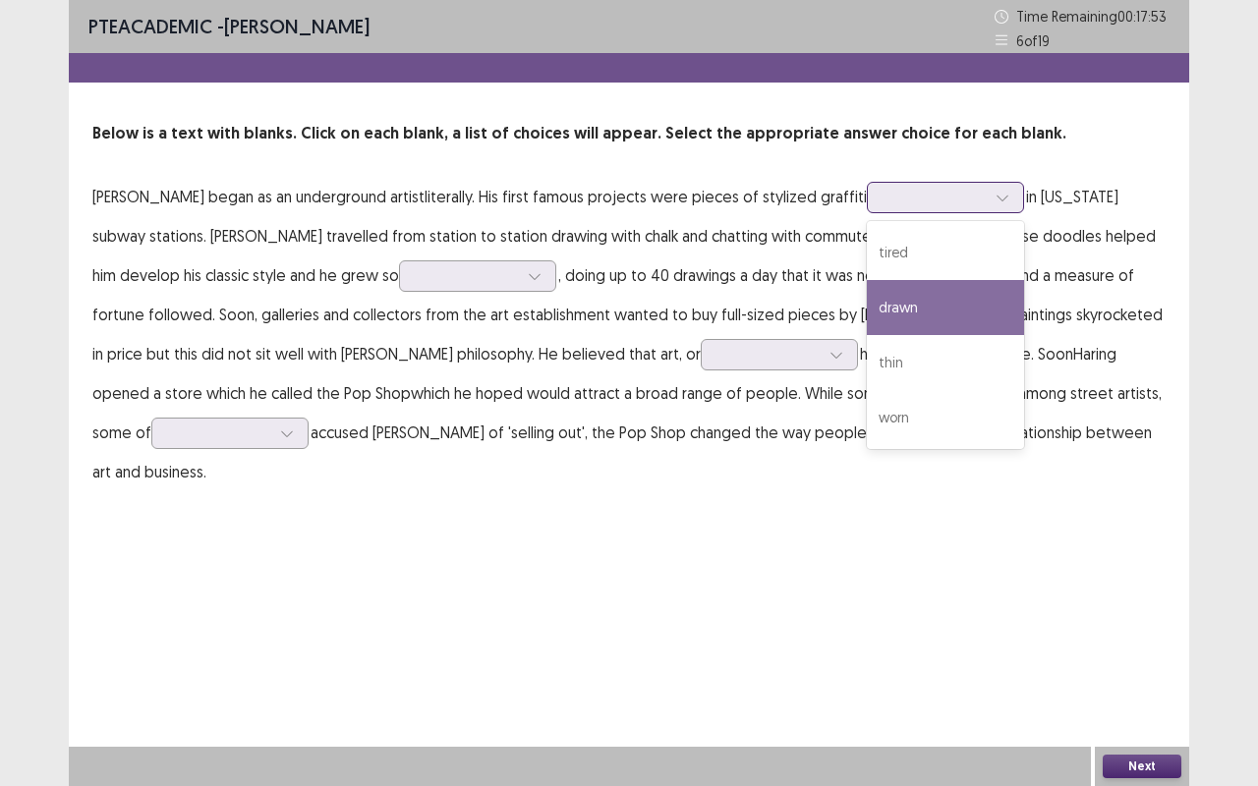
click at [893, 303] on div "drawn" at bounding box center [945, 307] width 157 height 55
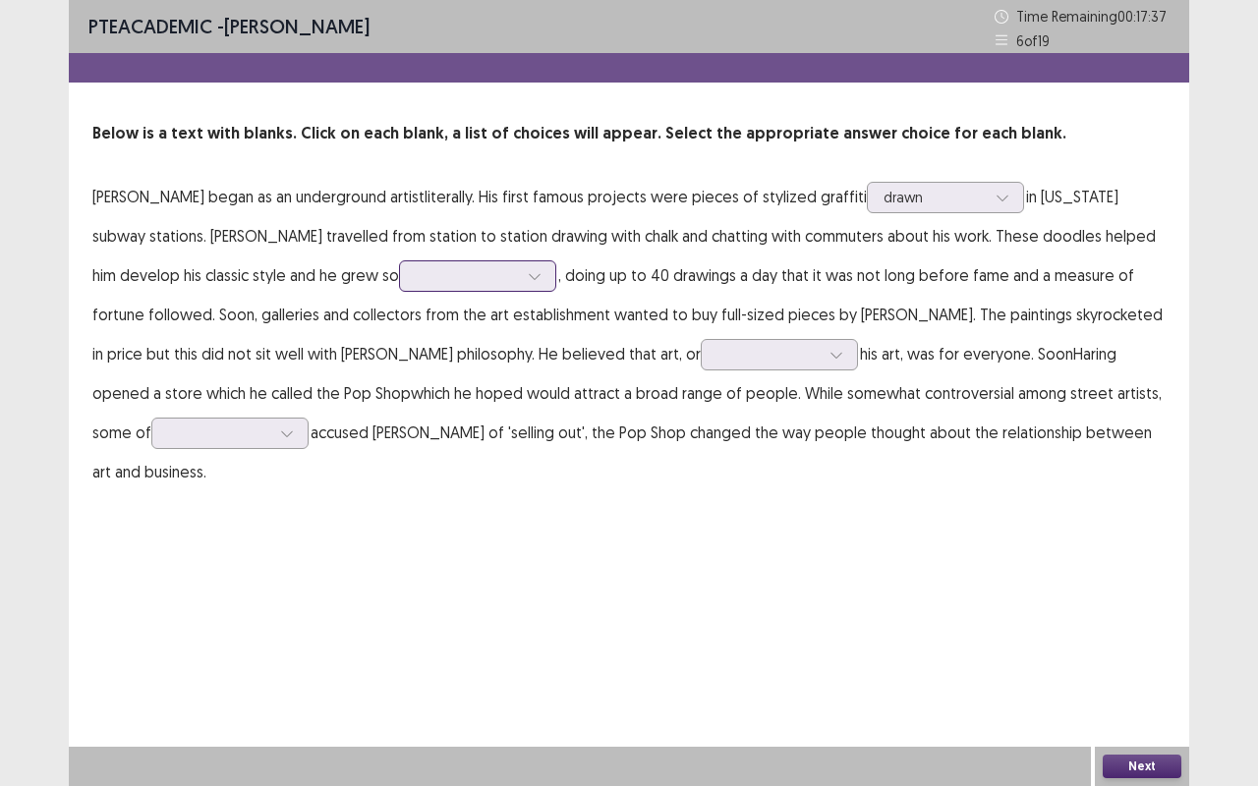
click at [416, 275] on div at bounding box center [467, 275] width 102 height 19
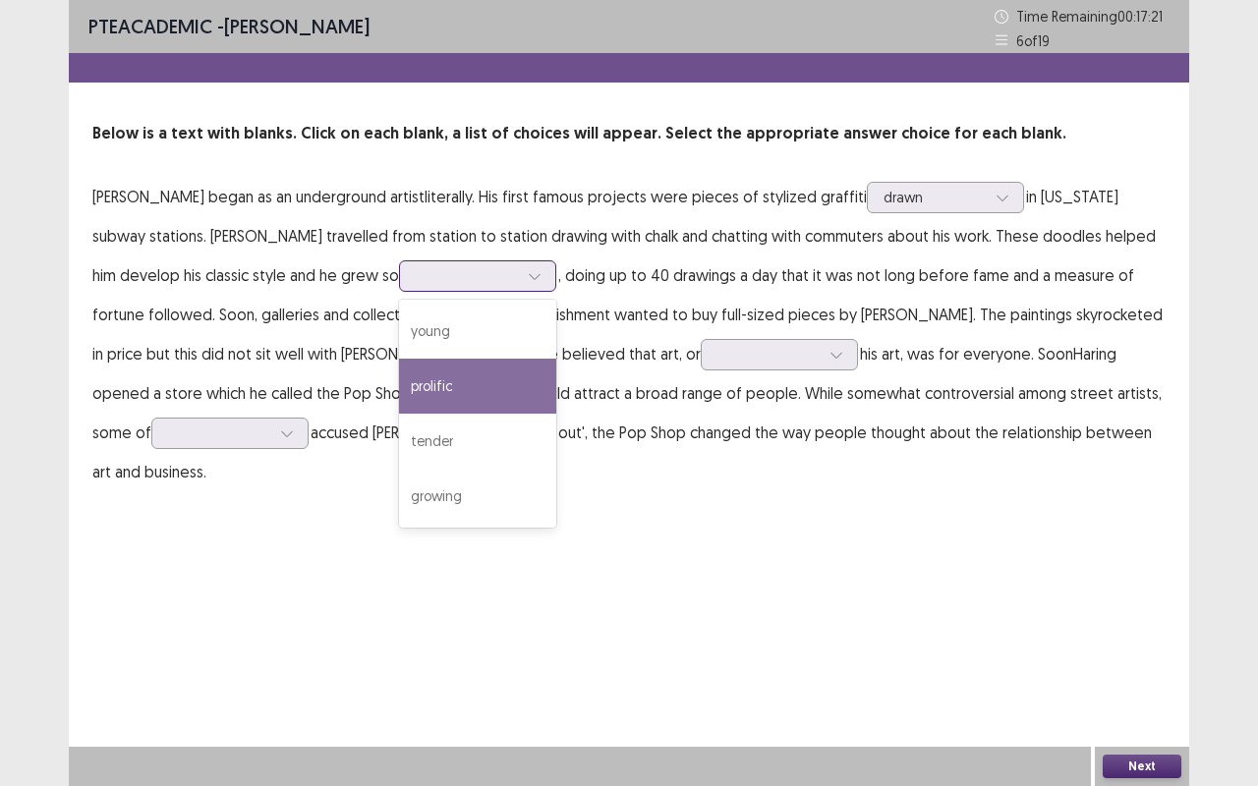
click at [399, 376] on div "prolific" at bounding box center [477, 386] width 157 height 55
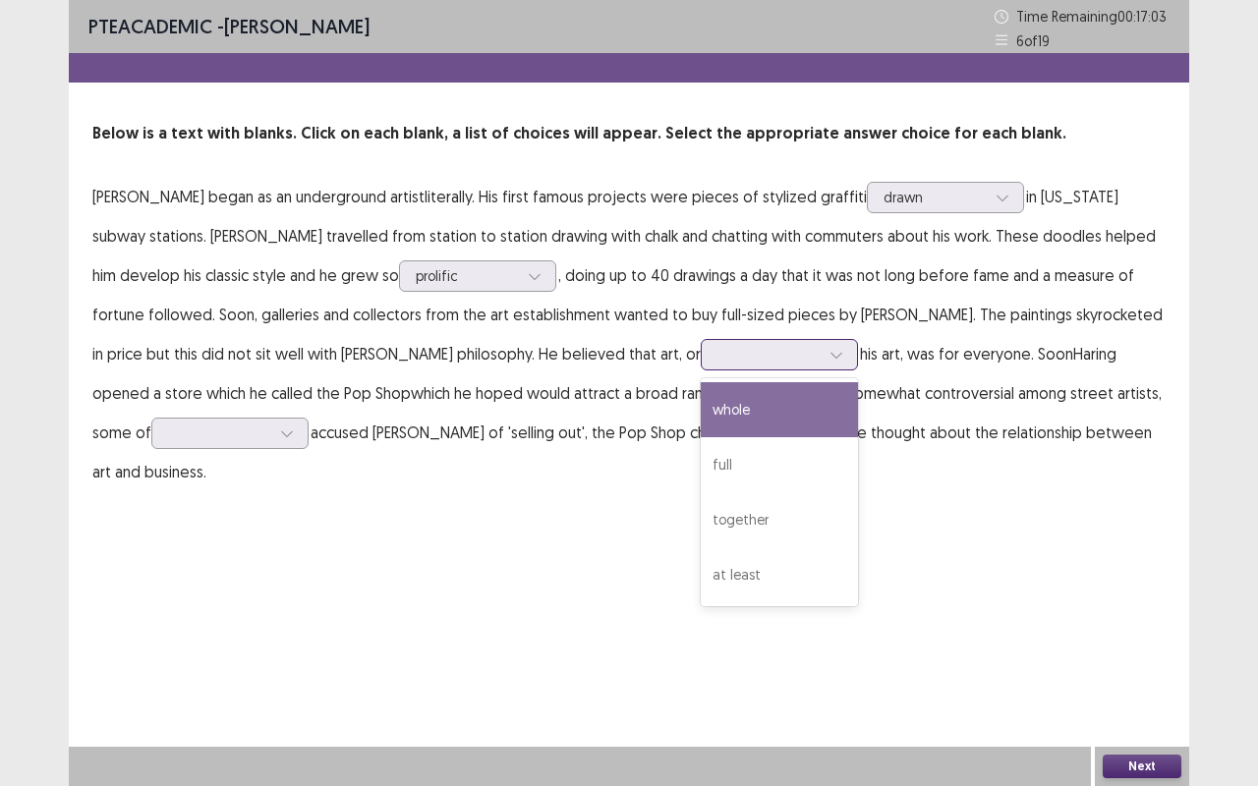
click at [715, 346] on div at bounding box center [768, 354] width 106 height 23
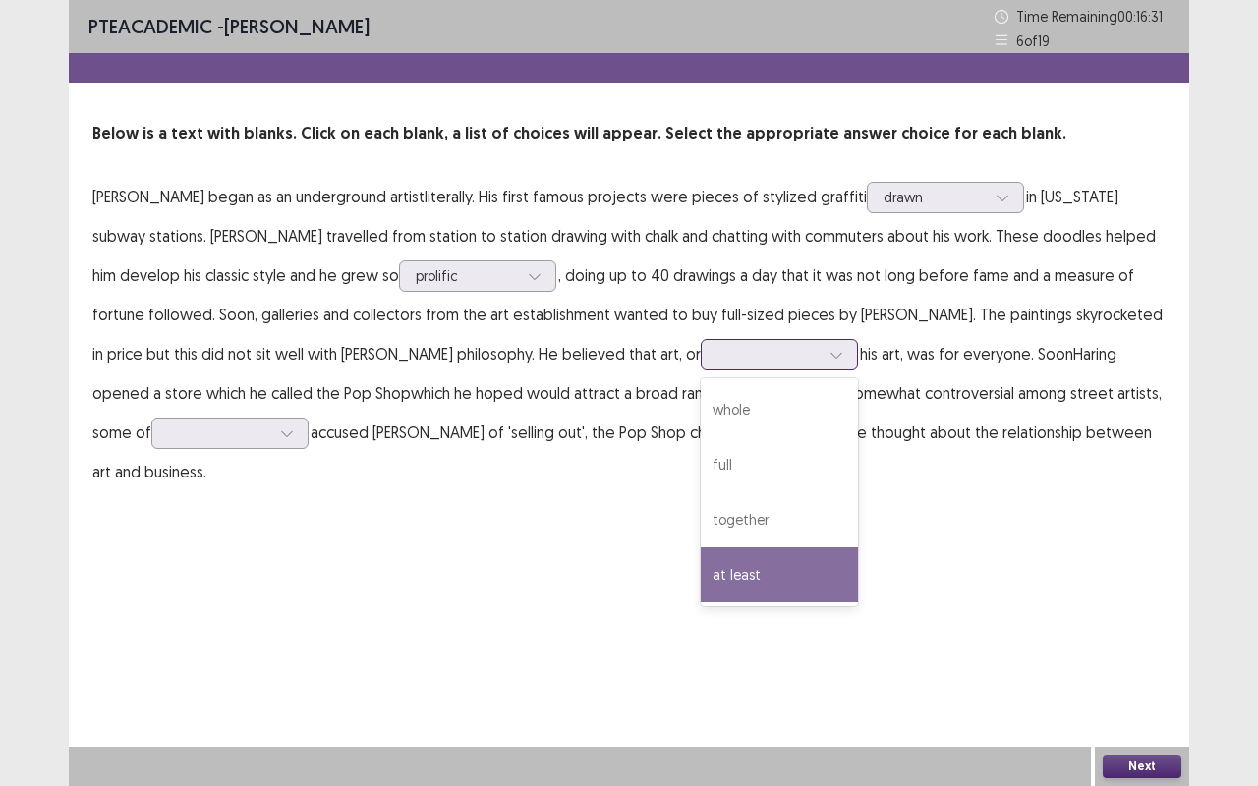
click at [701, 562] on div "at least" at bounding box center [779, 574] width 157 height 55
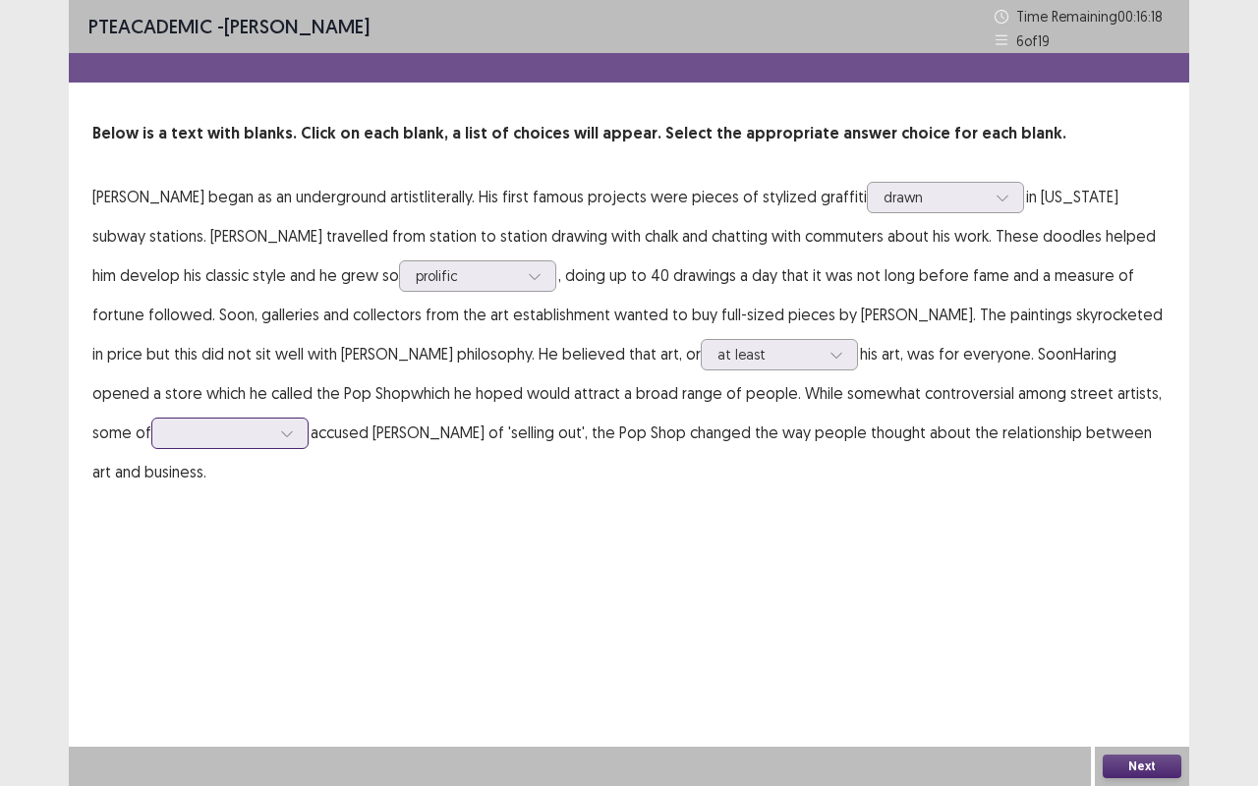
click at [270, 423] on div at bounding box center [219, 432] width 102 height 19
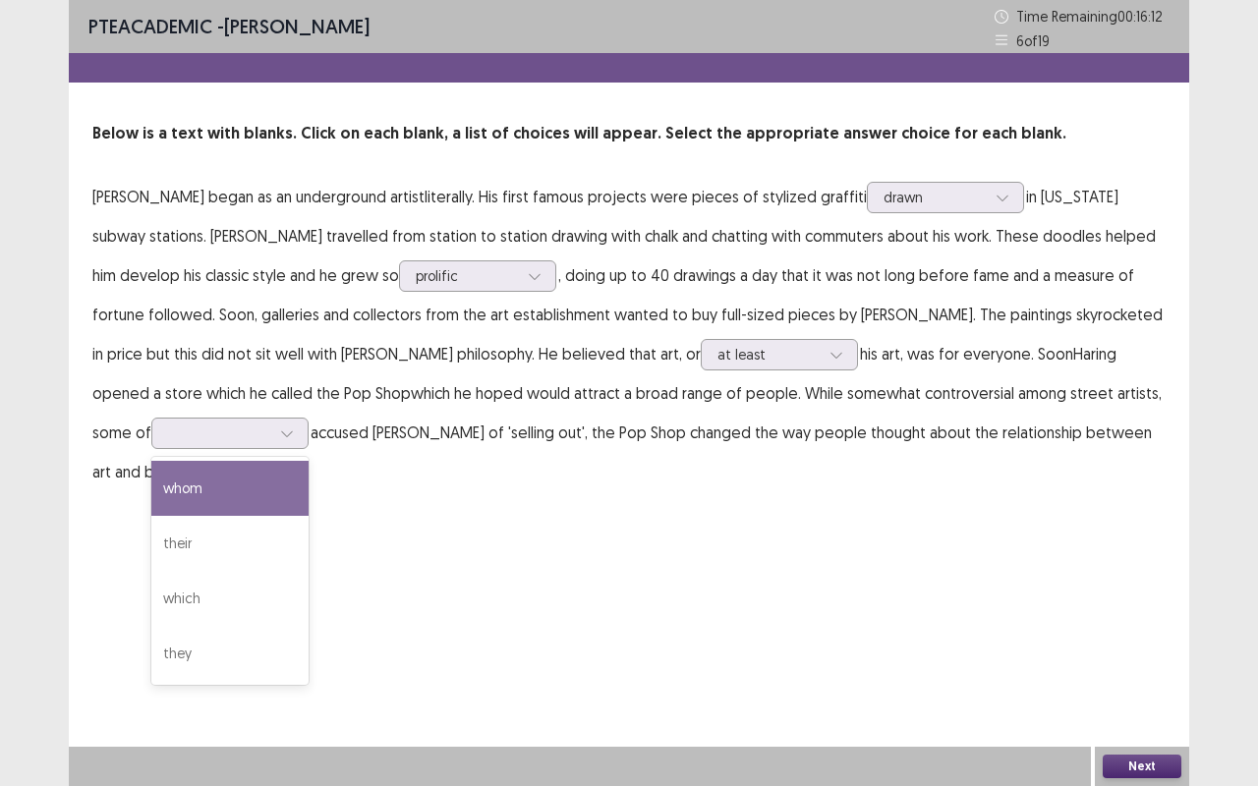
click at [411, 493] on div "PTE academic - [PERSON_NAME] Time Remaining 00 : 16 : 12 6 of 19 Below is a tex…" at bounding box center [629, 393] width 1120 height 786
click at [272, 422] on div at bounding box center [219, 433] width 106 height 23
click at [309, 461] on div "whom" at bounding box center [229, 488] width 157 height 55
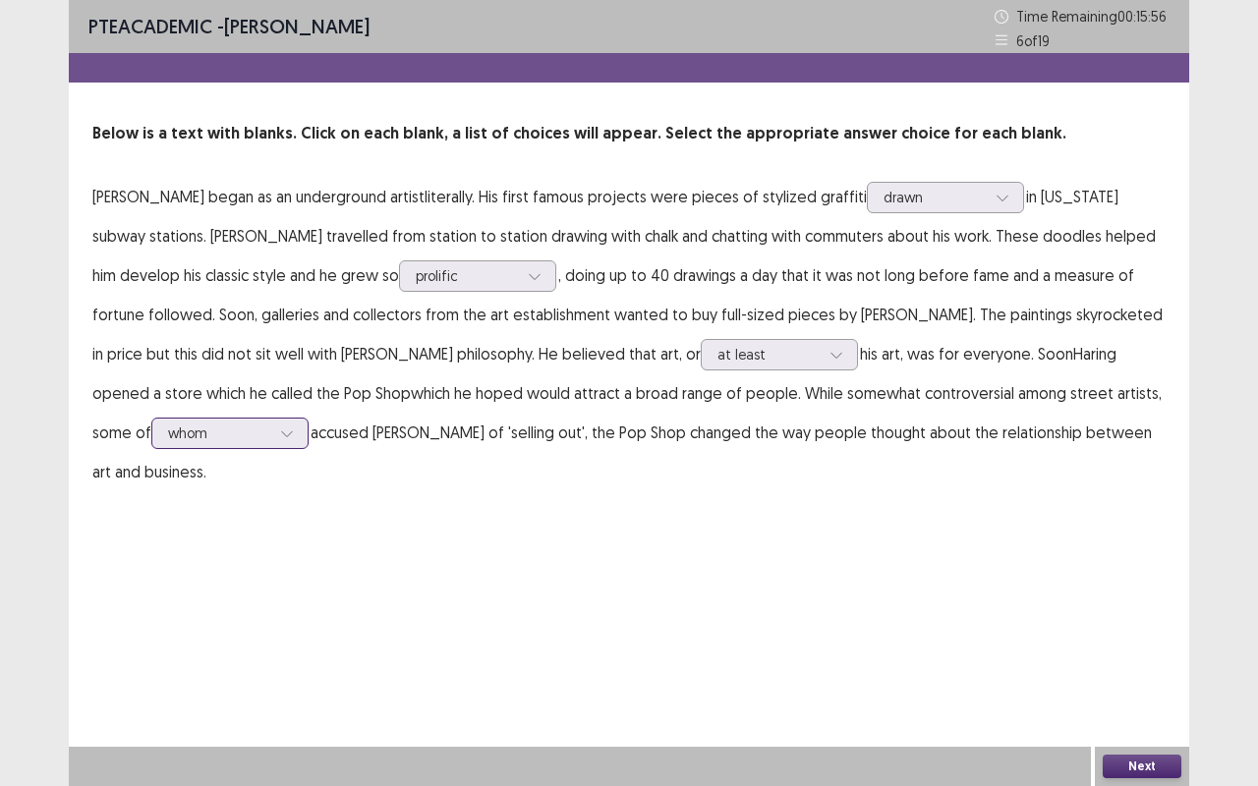
click at [270, 423] on div at bounding box center [219, 432] width 102 height 19
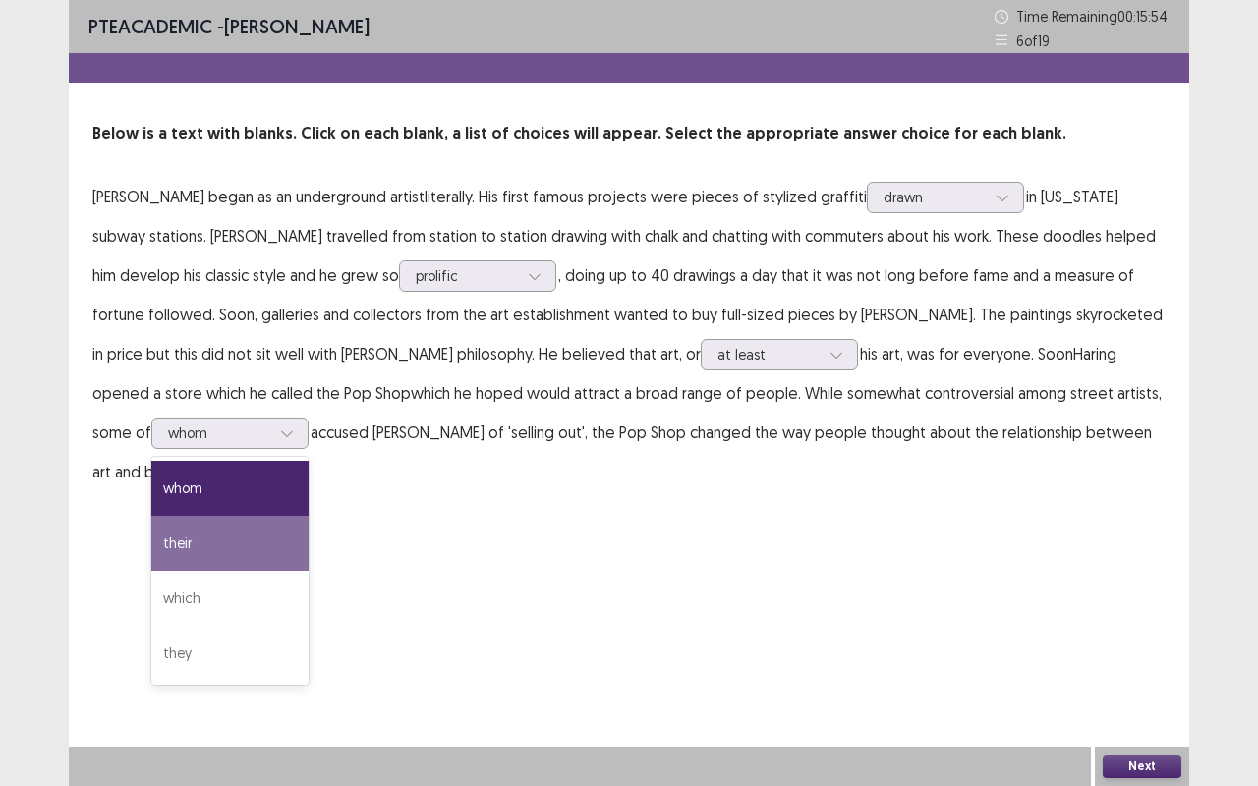
click at [343, 478] on div "PTE academic - [PERSON_NAME] Time Remaining 00 : 15 : 54 6 of 19 Below is a tex…" at bounding box center [629, 265] width 1120 height 531
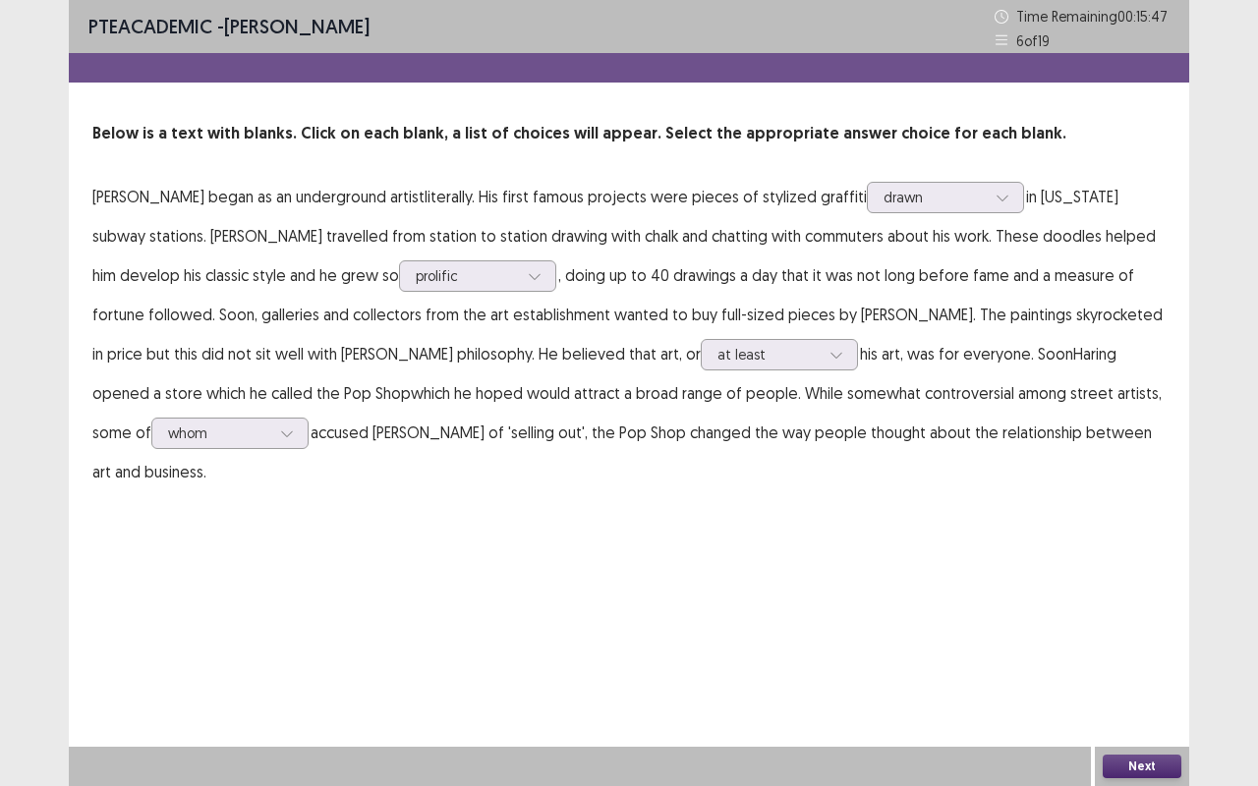
click at [1141, 661] on button "Next" at bounding box center [1141, 767] width 79 height 24
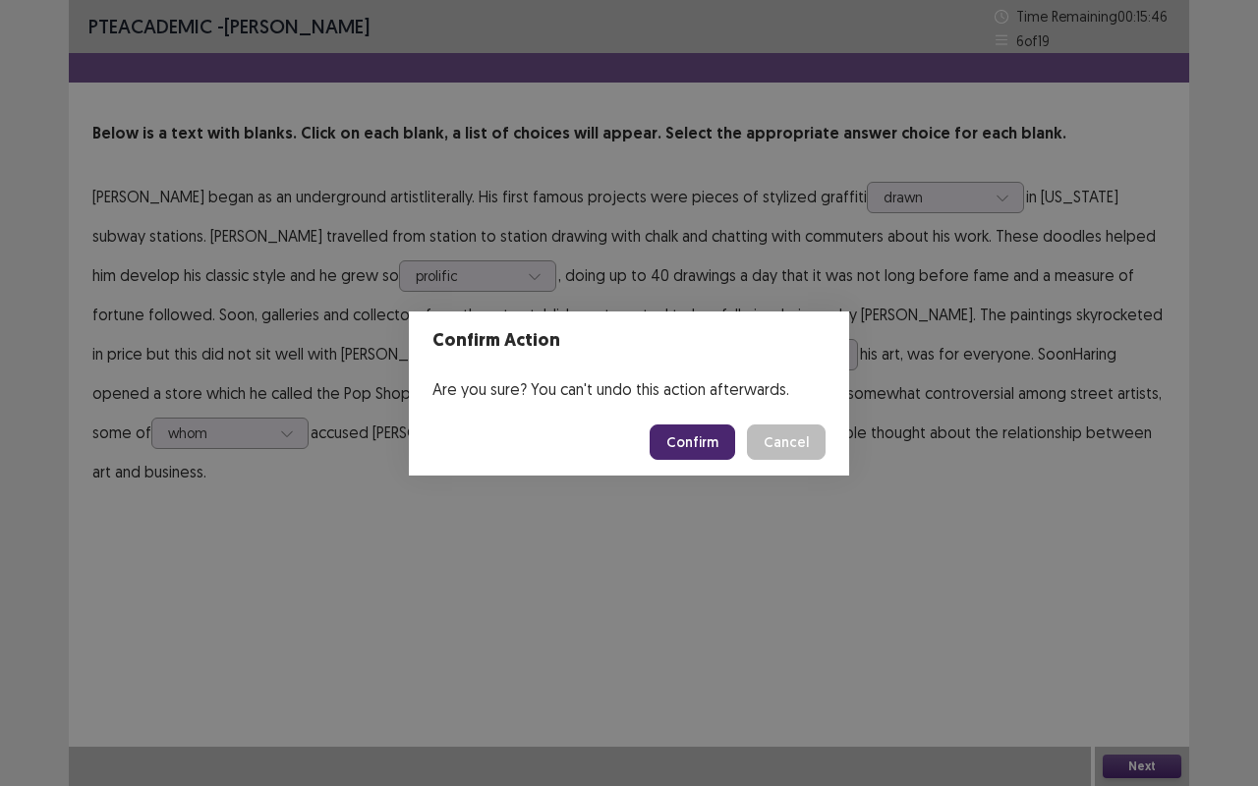
click at [717, 448] on button "Confirm" at bounding box center [691, 441] width 85 height 35
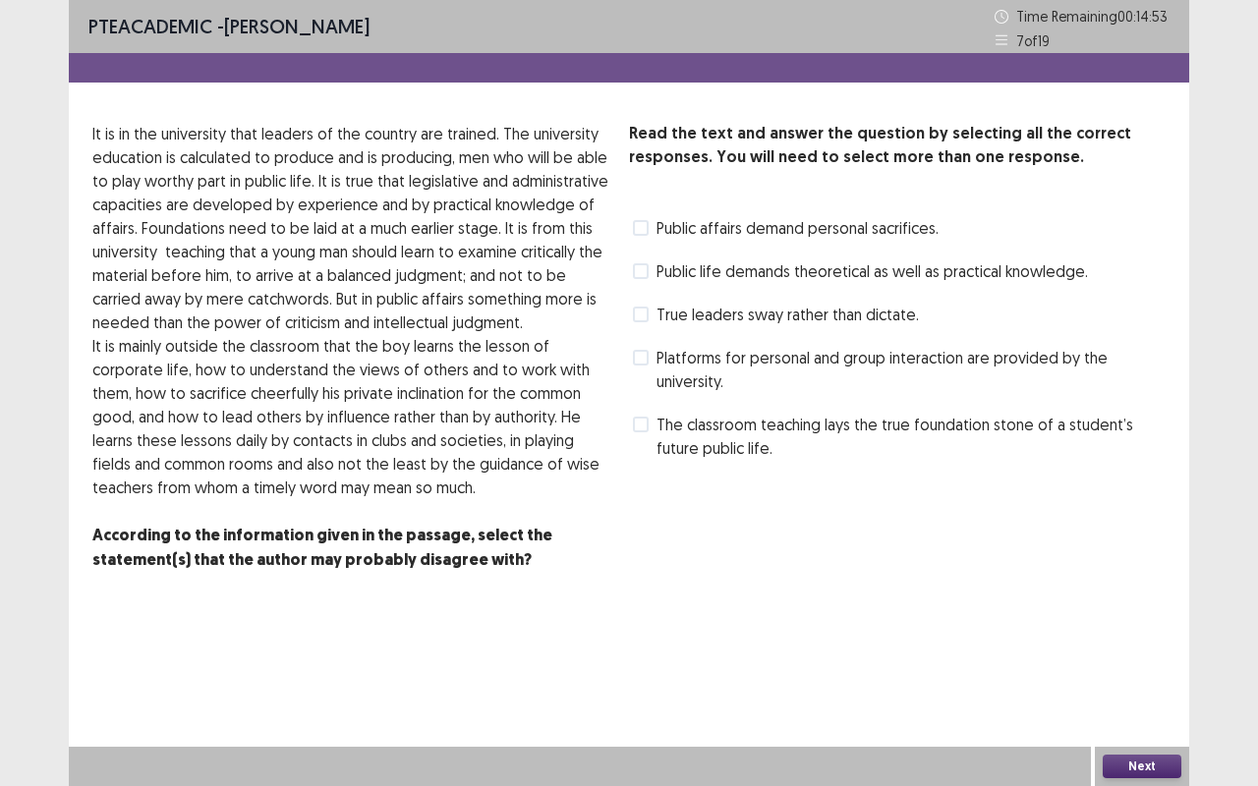
click at [640, 419] on span at bounding box center [641, 425] width 16 height 16
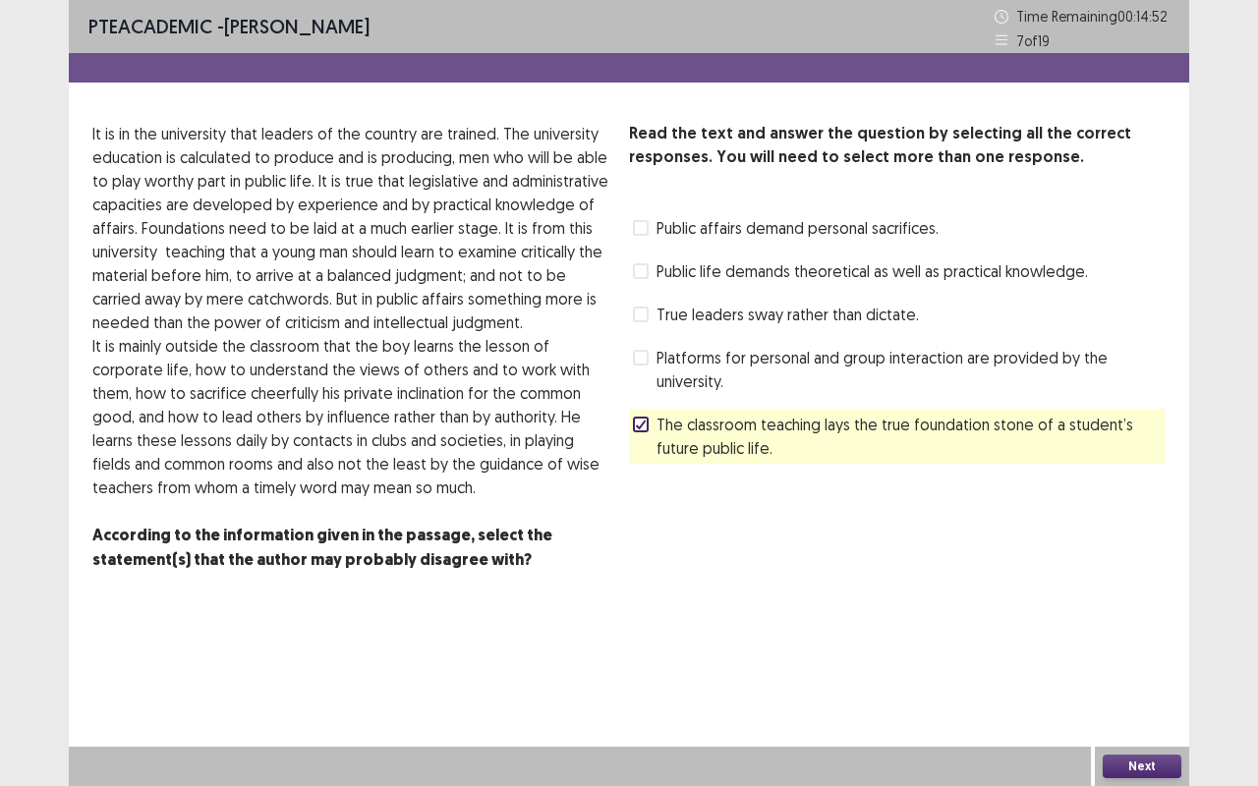
click at [1158, 661] on button "Next" at bounding box center [1141, 767] width 79 height 24
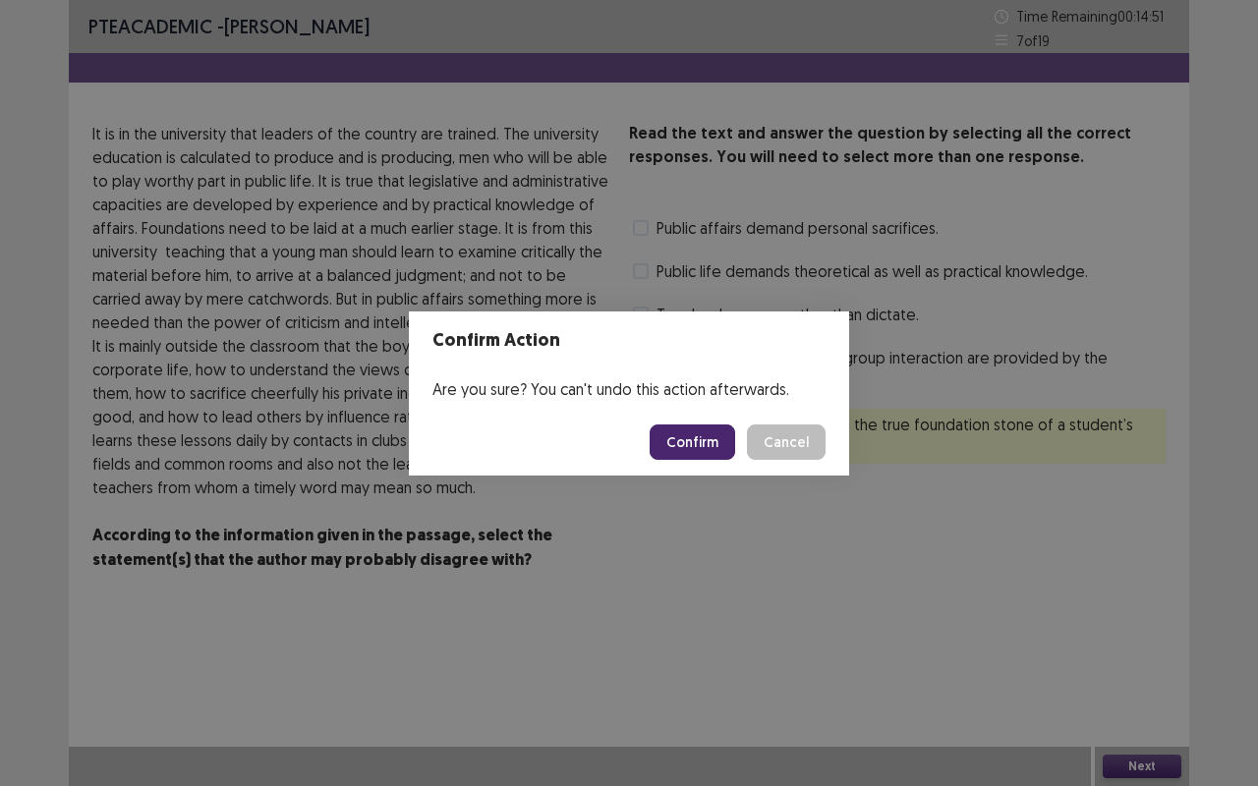
click at [699, 438] on button "Confirm" at bounding box center [691, 441] width 85 height 35
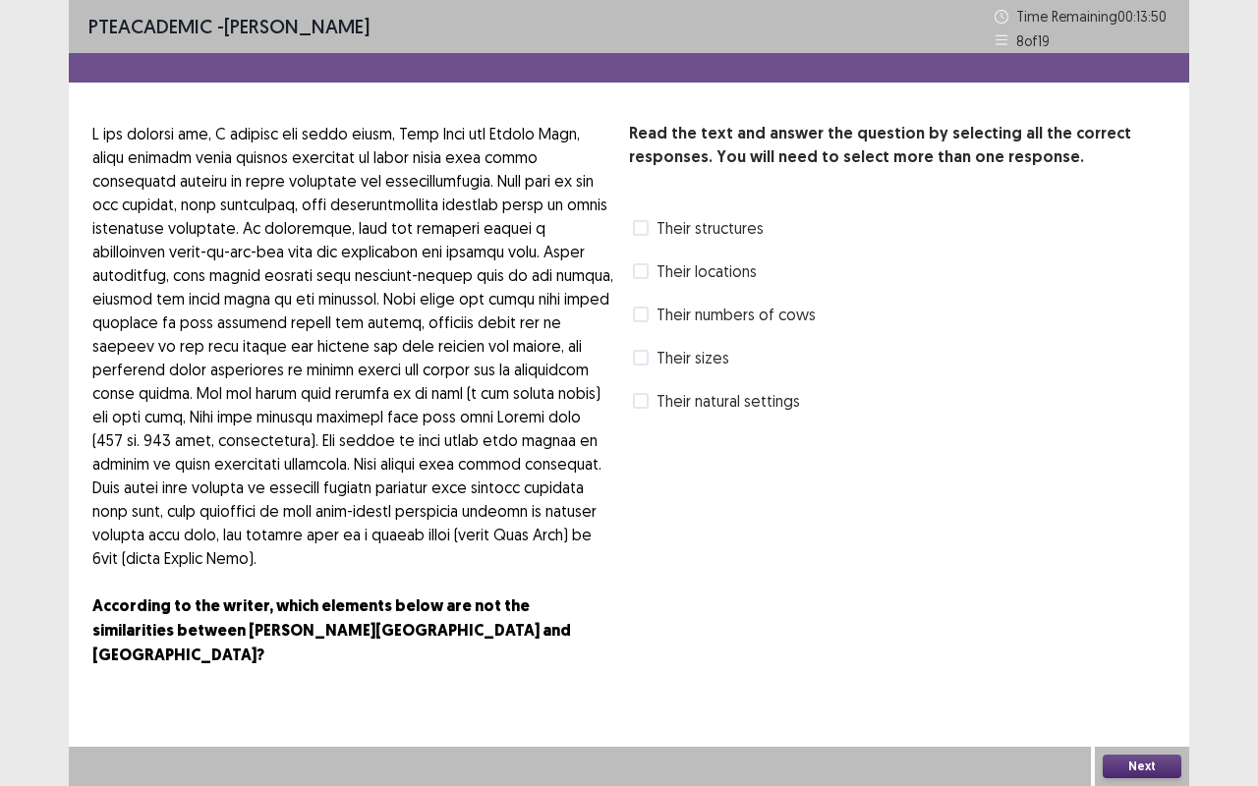
click at [650, 310] on label "Their numbers of cows" at bounding box center [724, 315] width 183 height 24
click at [1150, 661] on button "Next" at bounding box center [1141, 767] width 79 height 24
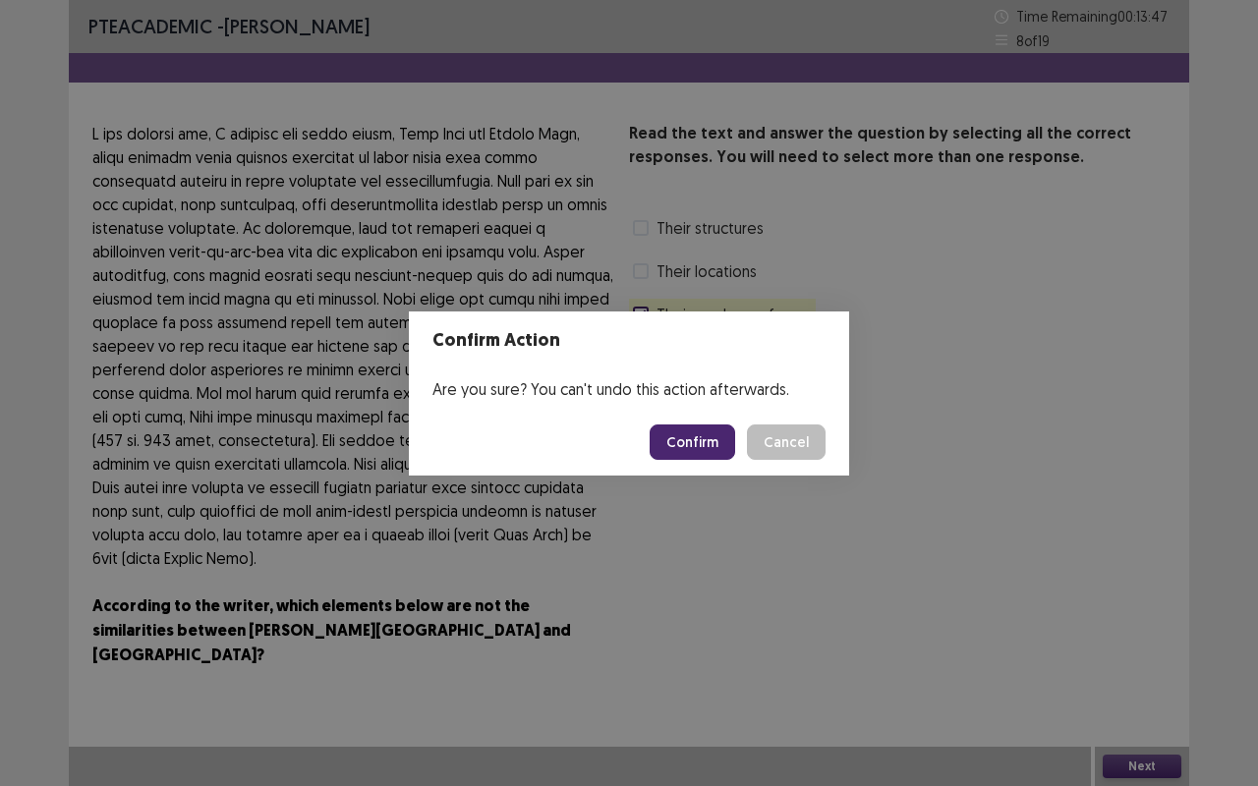
click at [692, 426] on button "Confirm" at bounding box center [691, 441] width 85 height 35
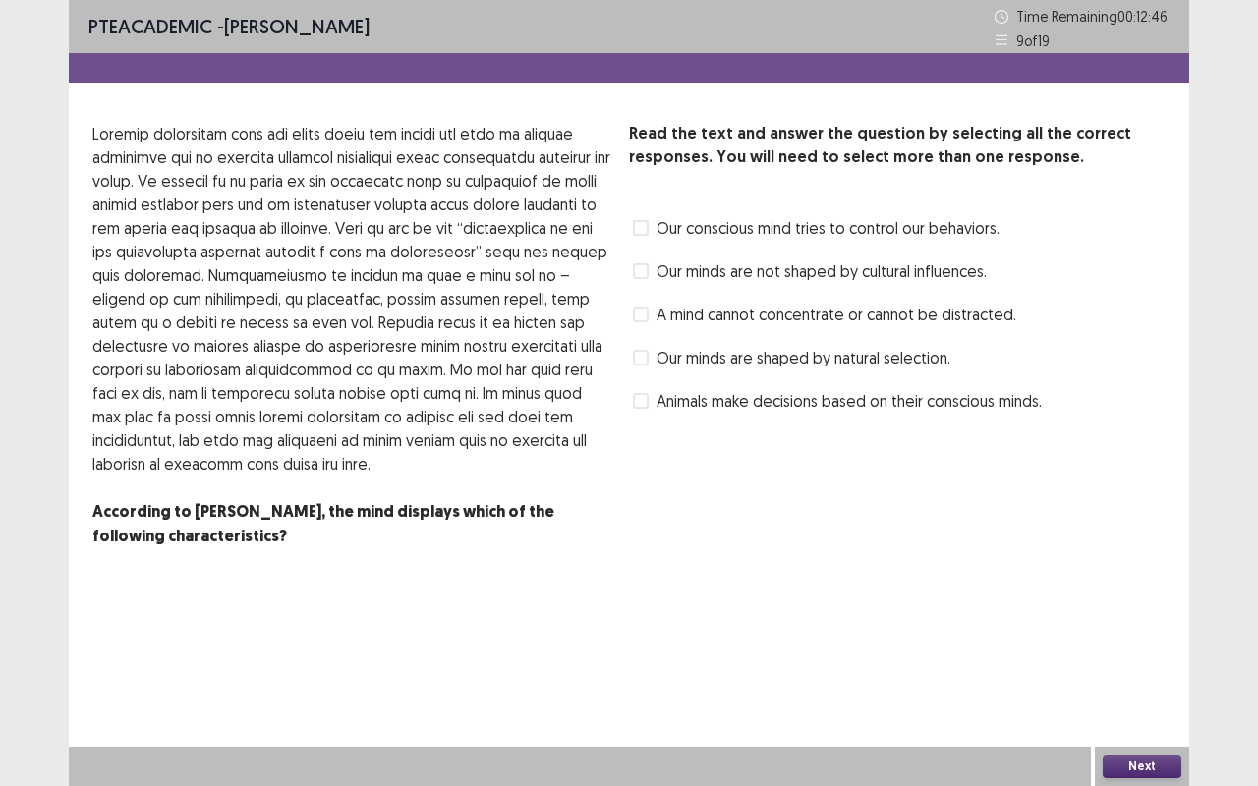
click at [646, 232] on span at bounding box center [641, 228] width 16 height 16
click at [1116, 661] on div "PTE academic - [PERSON_NAME] Time Remaining 00 : 12 : 45 9 of 19 Read the text …" at bounding box center [629, 393] width 1120 height 786
click at [1122, 661] on div "Next" at bounding box center [1142, 766] width 94 height 39
click at [629, 354] on div "Our minds are shaped by natural selection." at bounding box center [789, 357] width 321 height 31
click at [651, 358] on label "Our minds are shaped by natural selection." at bounding box center [791, 358] width 317 height 24
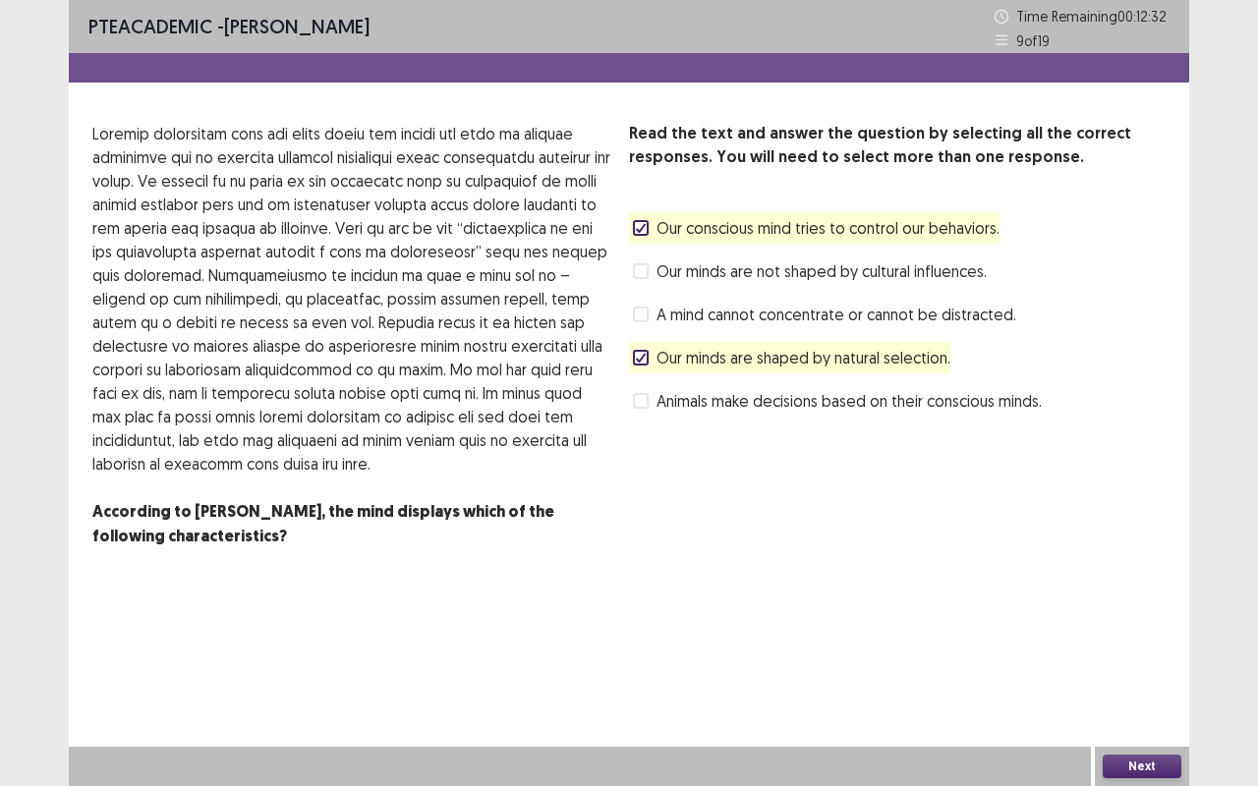
click at [1099, 661] on div "Next" at bounding box center [1142, 766] width 94 height 39
click at [1113, 661] on button "Next" at bounding box center [1141, 767] width 79 height 24
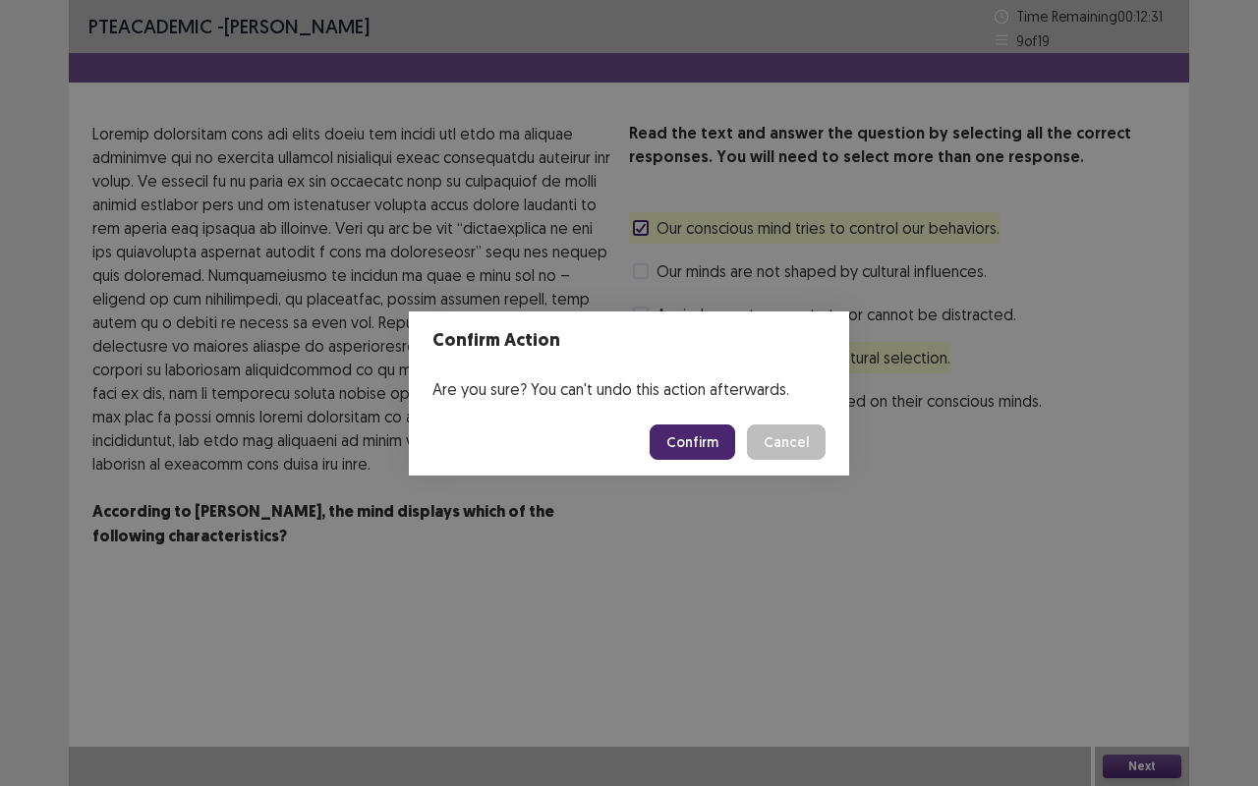
click at [722, 453] on button "Confirm" at bounding box center [691, 441] width 85 height 35
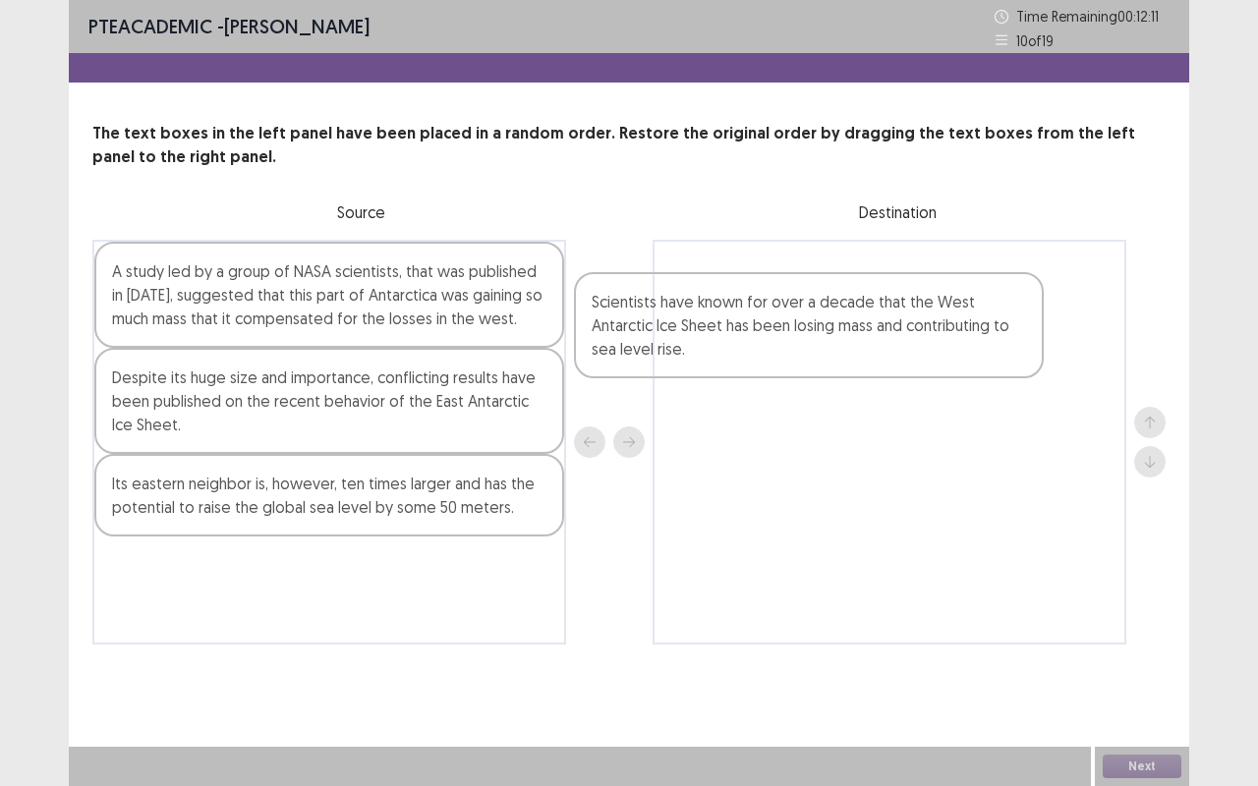
drag, startPoint x: 356, startPoint y: 434, endPoint x: 842, endPoint y: 354, distance: 493.0
click at [842, 354] on div "A study led by a group of NASA scientists, that was published in [DATE], sugges…" at bounding box center [628, 442] width 1073 height 405
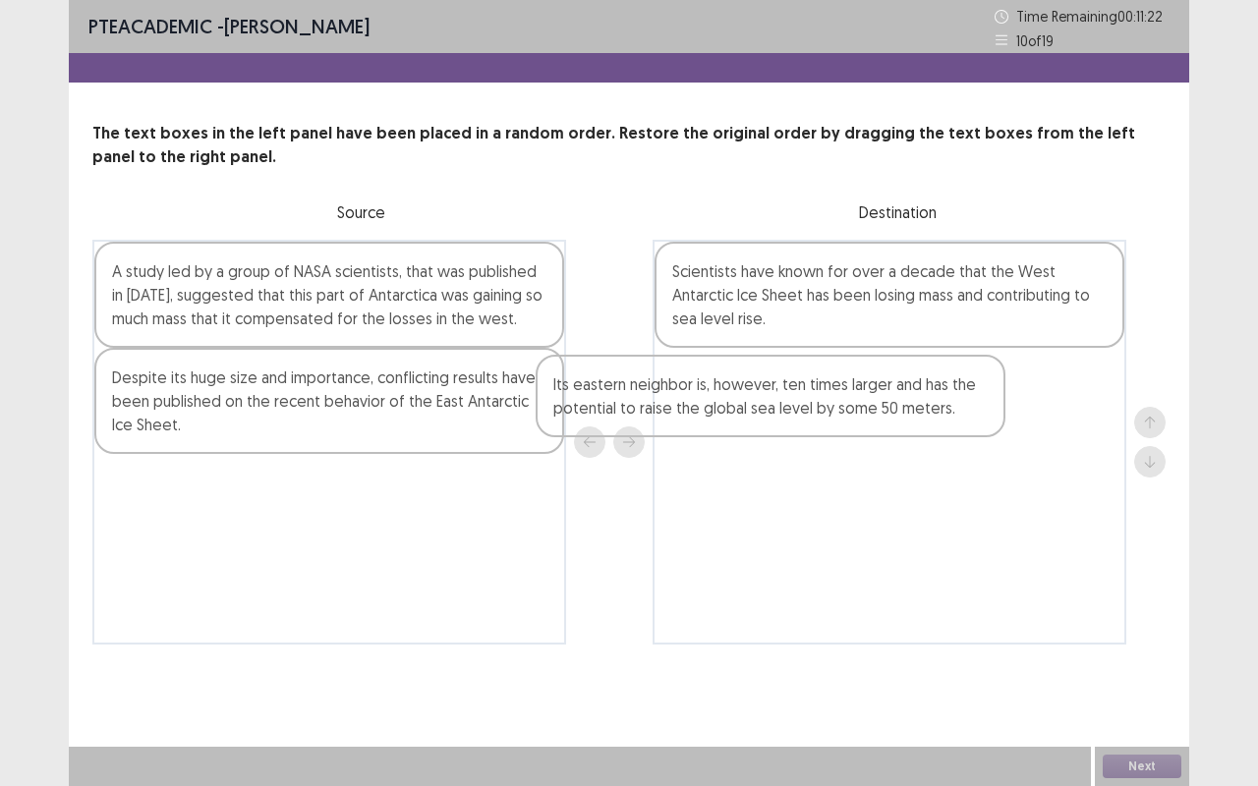
drag, startPoint x: 405, startPoint y: 528, endPoint x: 852, endPoint y: 422, distance: 459.5
click at [852, 422] on div "A study led by a group of NASA scientists, that was published in [DATE], sugges…" at bounding box center [628, 442] width 1073 height 405
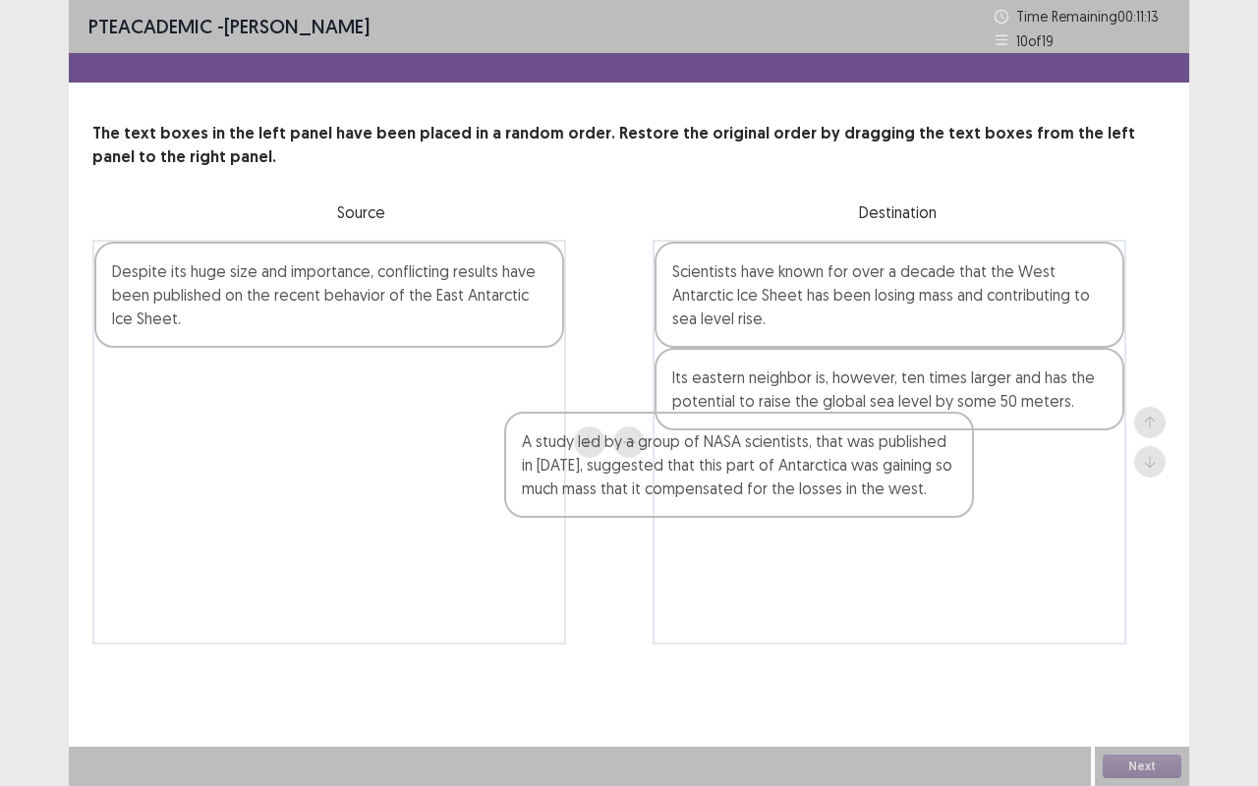
drag, startPoint x: 307, startPoint y: 312, endPoint x: 766, endPoint y: 482, distance: 490.2
click at [766, 482] on div "A study led by a group of NASA scientists, that was published in [DATE], sugges…" at bounding box center [628, 442] width 1073 height 405
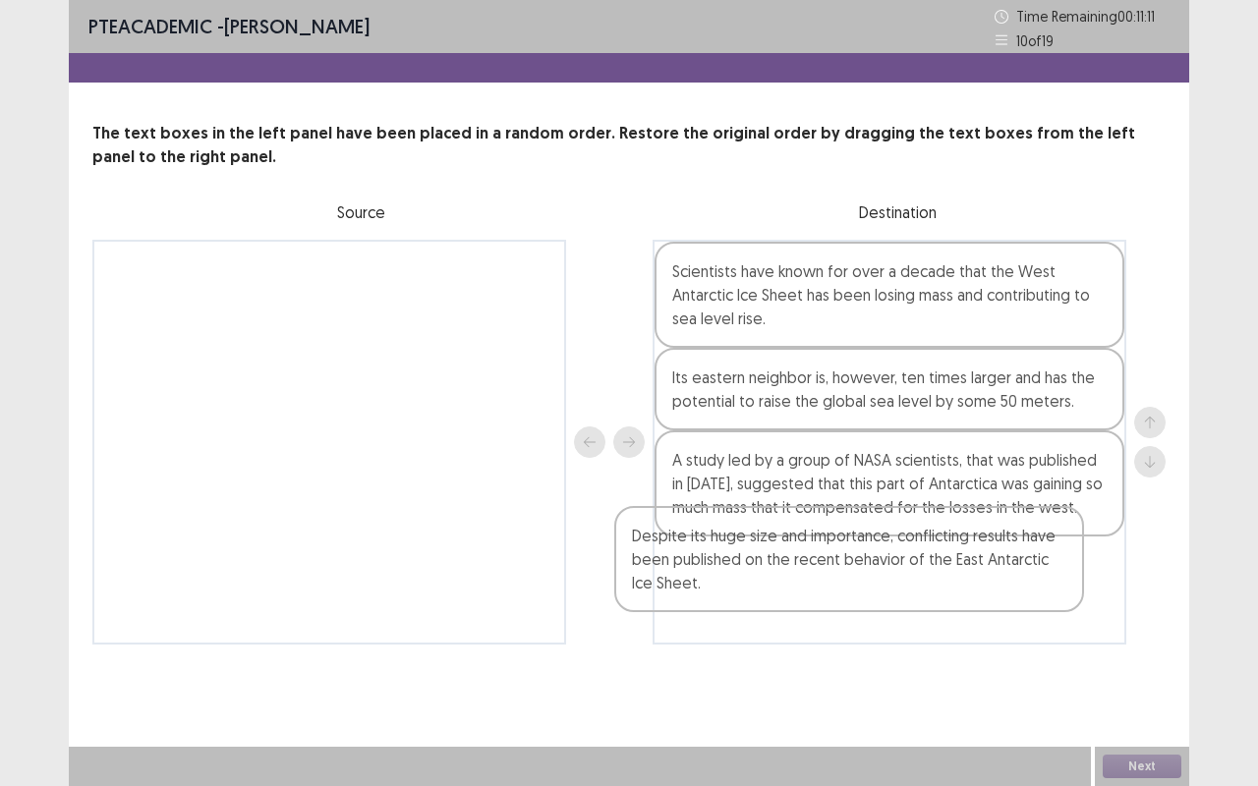
drag, startPoint x: 273, startPoint y: 311, endPoint x: 798, endPoint y: 574, distance: 586.6
click at [798, 574] on div "Despite its huge size and importance, conflicting results have been published o…" at bounding box center [628, 442] width 1073 height 405
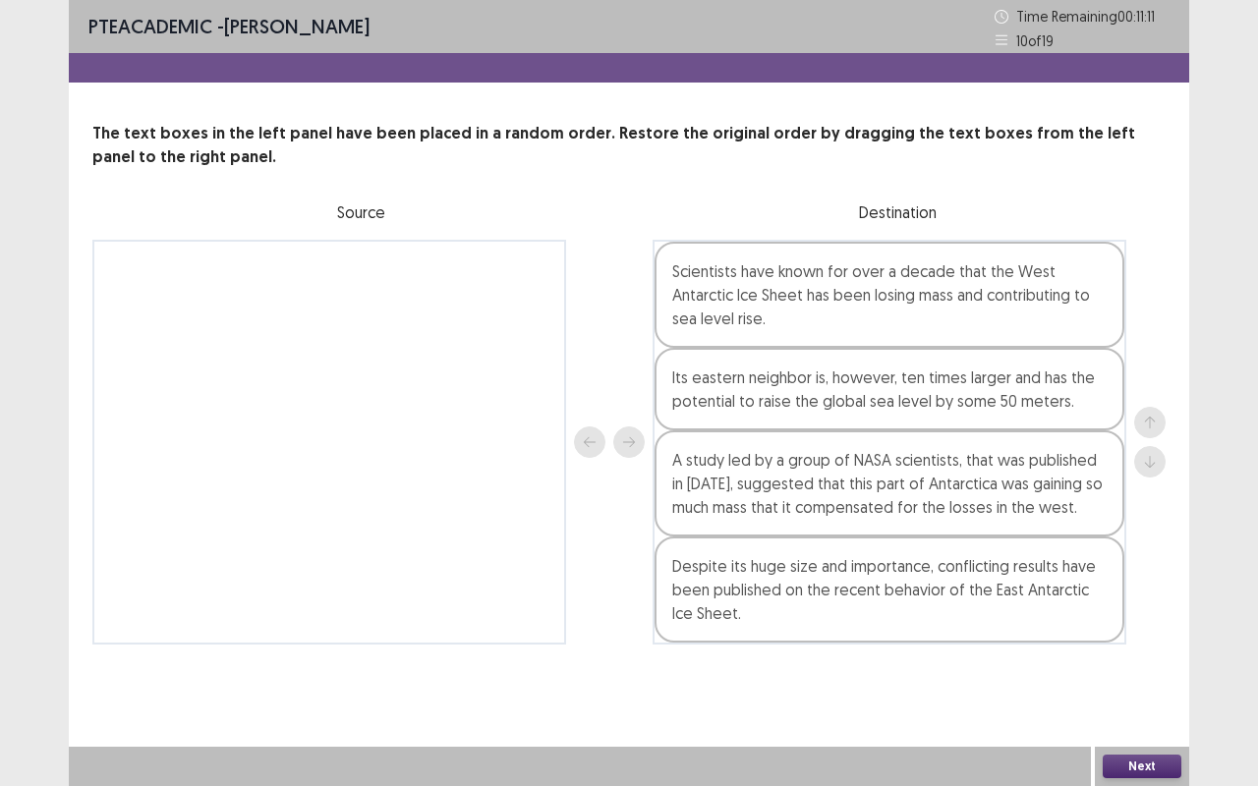
click at [1128, 661] on button "Next" at bounding box center [1141, 767] width 79 height 24
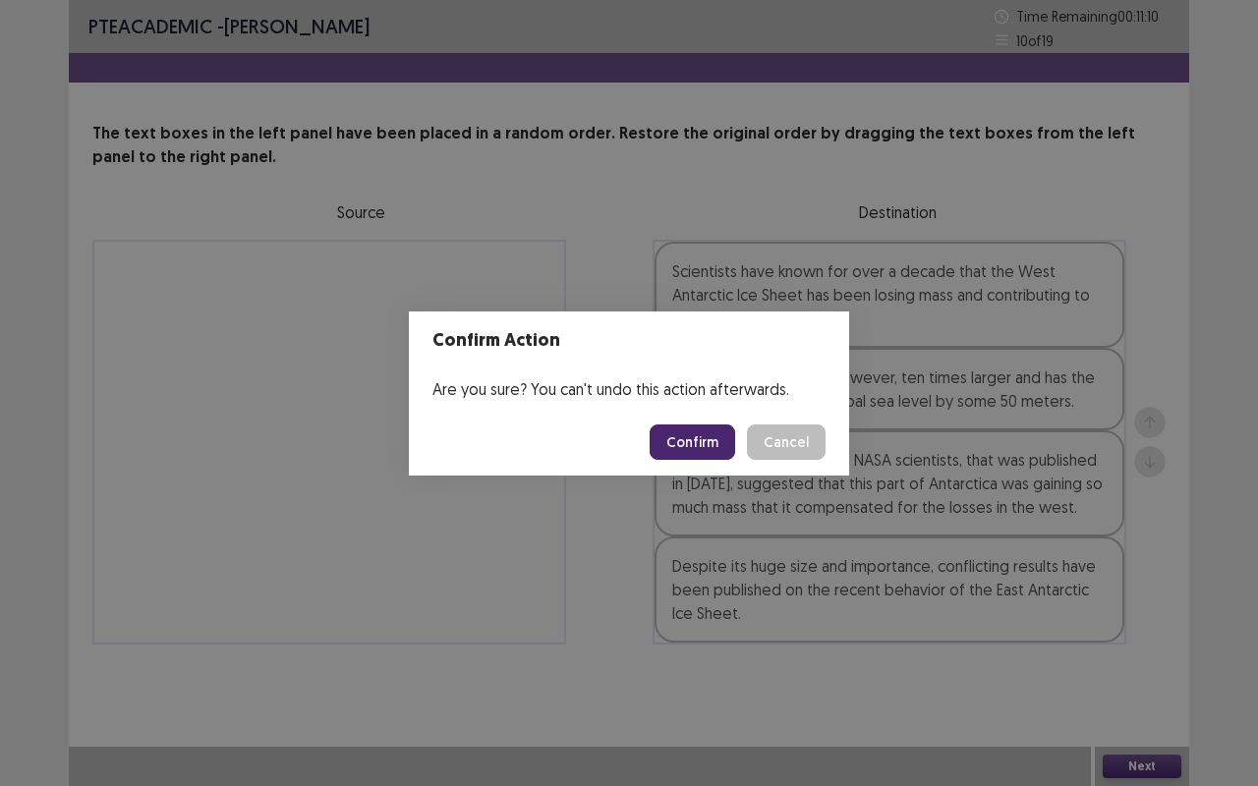
click at [695, 446] on button "Confirm" at bounding box center [691, 441] width 85 height 35
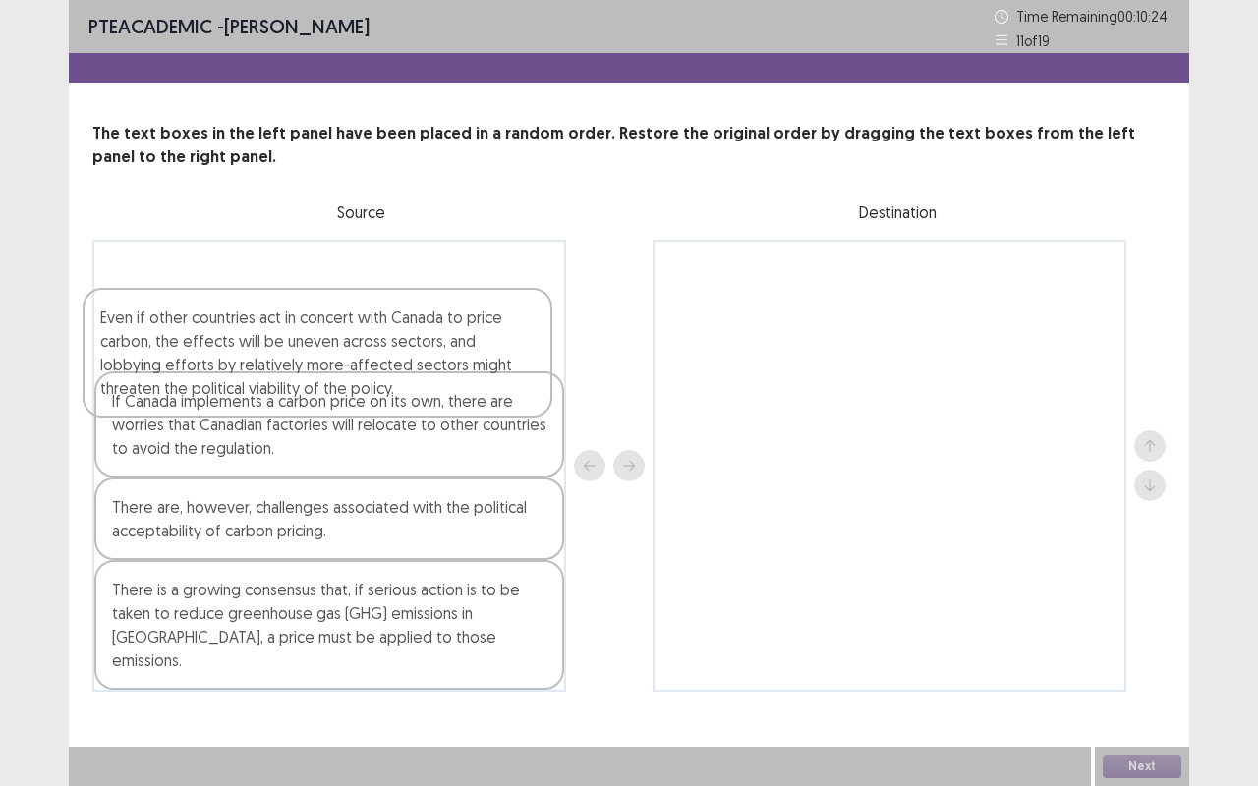
drag, startPoint x: 393, startPoint y: 354, endPoint x: 381, endPoint y: 281, distance: 73.7
click at [381, 281] on div "If Canada implements a carbon price on its own, there are worries that Canadian…" at bounding box center [329, 466] width 474 height 452
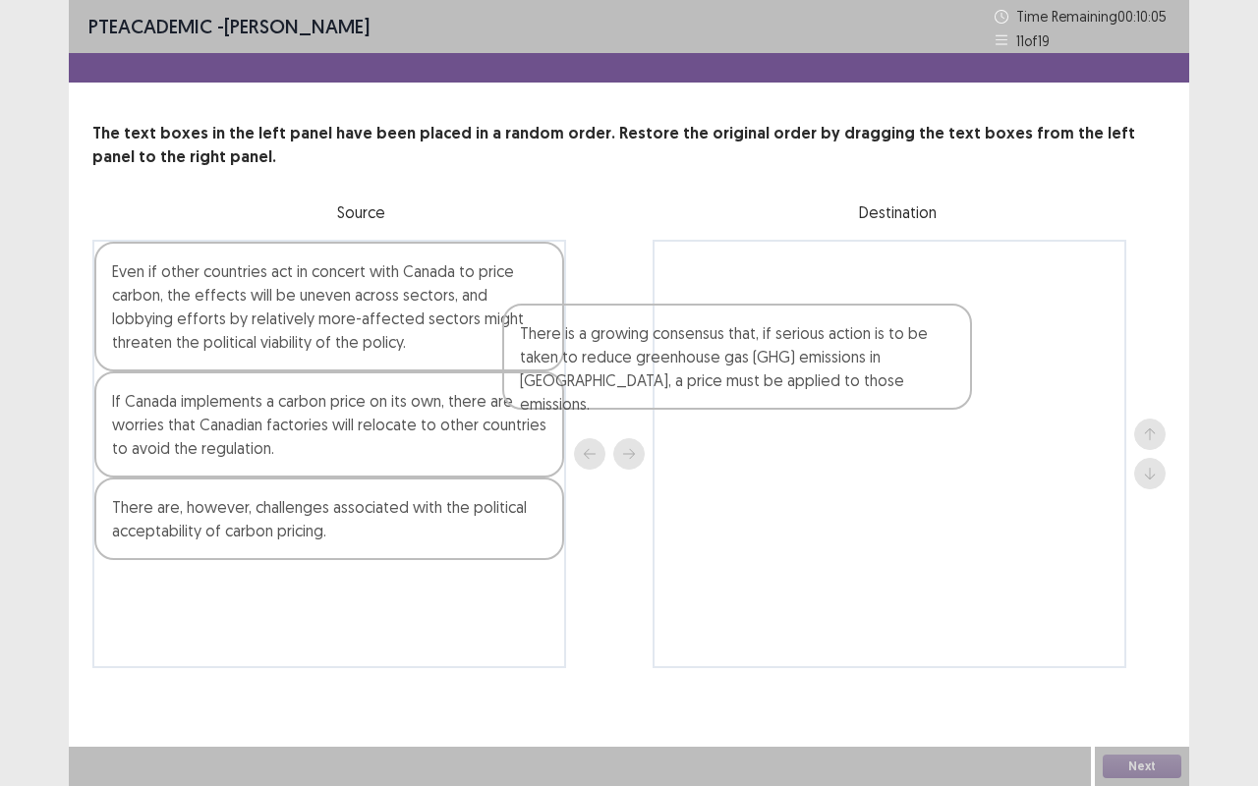
drag, startPoint x: 285, startPoint y: 623, endPoint x: 713, endPoint y: 346, distance: 510.2
click at [713, 346] on div "Even if other countries act in concert with Canada to price carbon, the effects…" at bounding box center [628, 454] width 1073 height 428
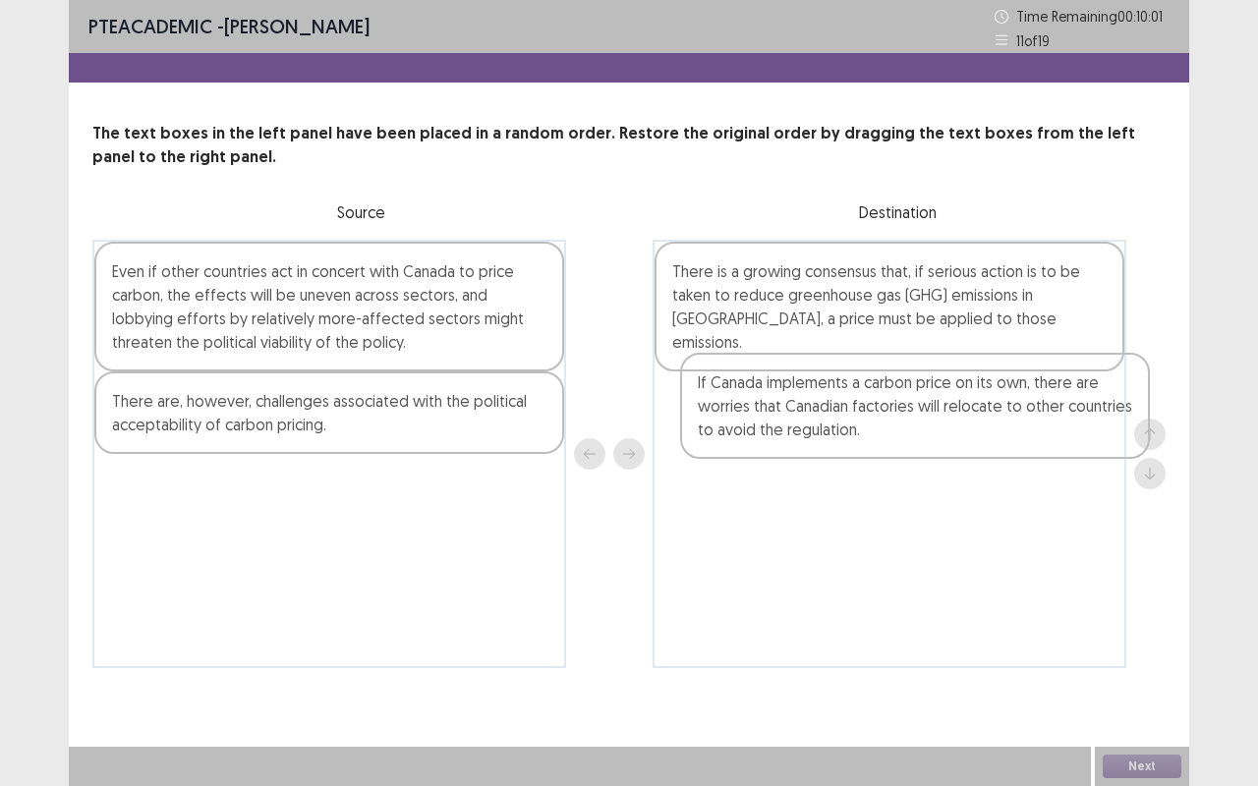
drag, startPoint x: 329, startPoint y: 452, endPoint x: 938, endPoint y: 428, distance: 609.6
click at [938, 428] on div "Even if other countries act in concert with Canada to price carbon, the effects…" at bounding box center [628, 454] width 1073 height 428
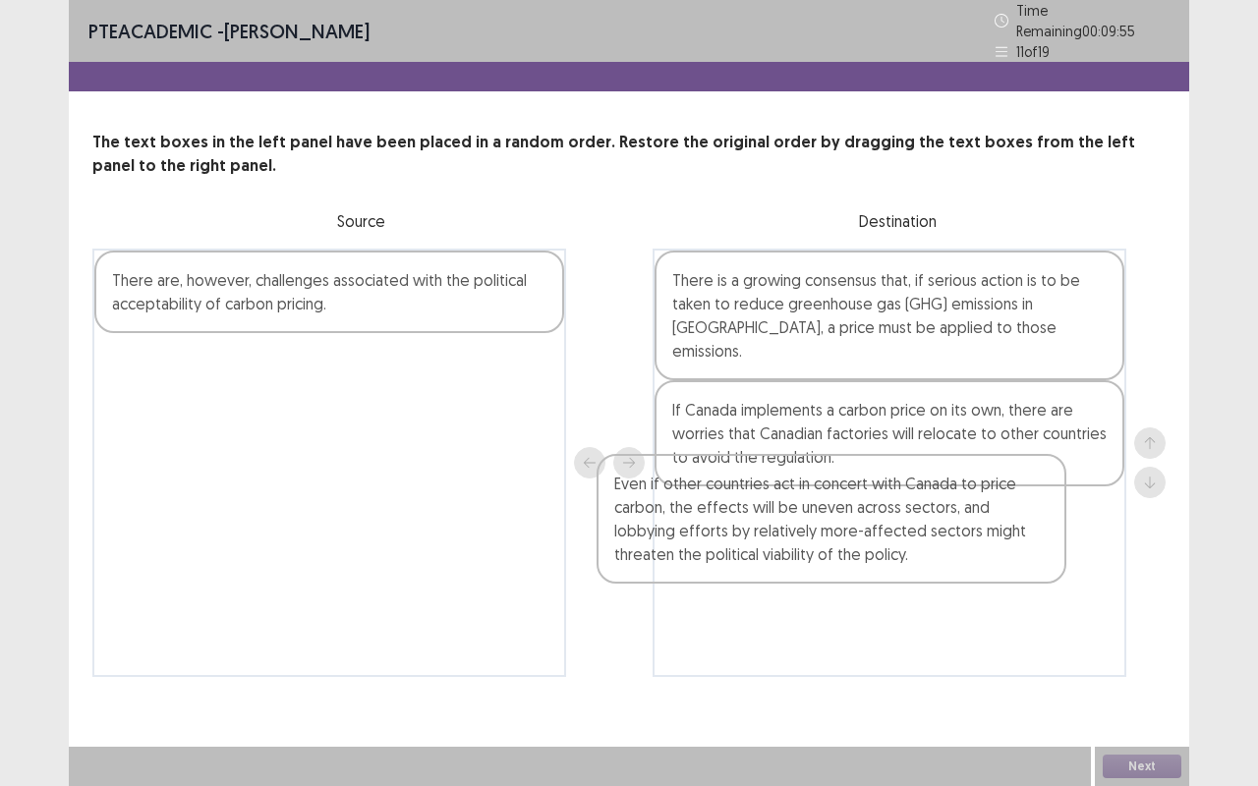
drag, startPoint x: 406, startPoint y: 290, endPoint x: 915, endPoint y: 499, distance: 550.3
click at [915, 499] on div "Even if other countries act in concert with Canada to price carbon, the effects…" at bounding box center [628, 463] width 1073 height 428
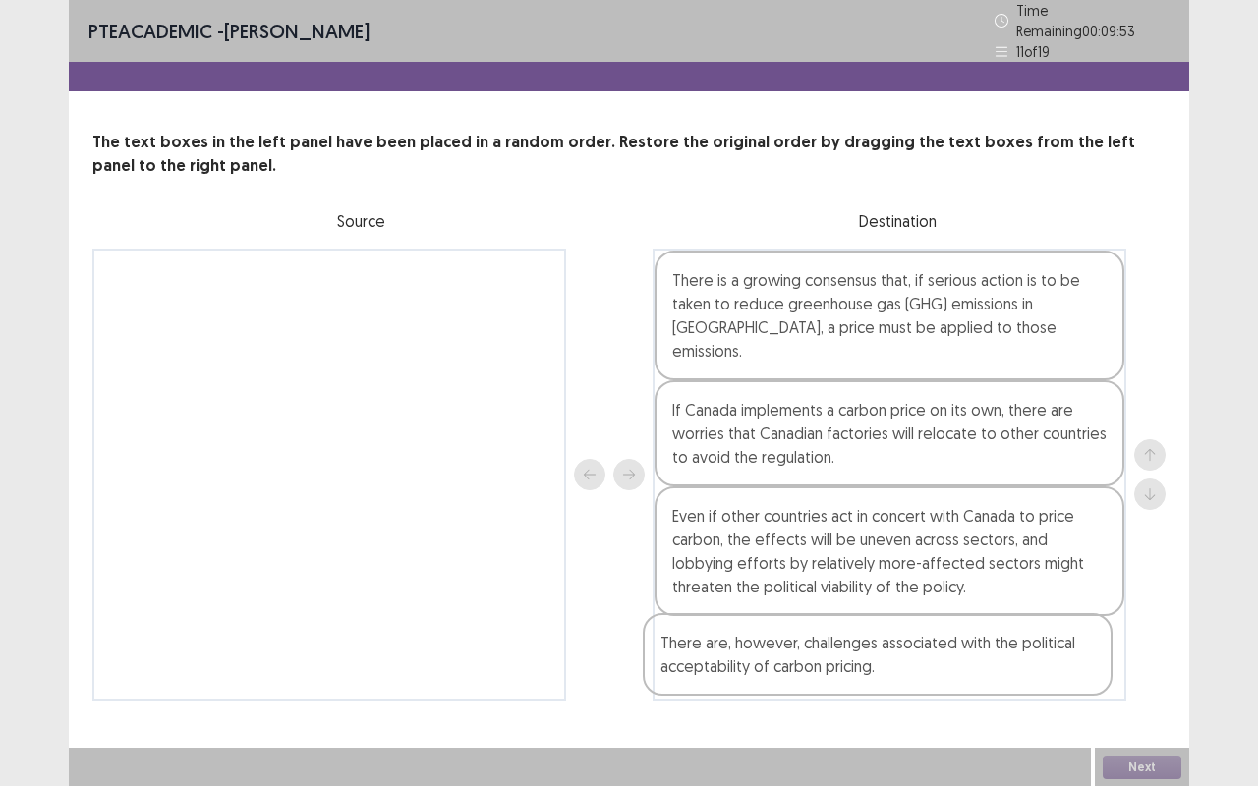
drag, startPoint x: 348, startPoint y: 284, endPoint x: 913, endPoint y: 647, distance: 671.8
click at [913, 647] on div "There are, however, challenges associated with the political acceptability of c…" at bounding box center [628, 475] width 1073 height 452
click at [1157, 661] on button "Next" at bounding box center [1141, 768] width 79 height 24
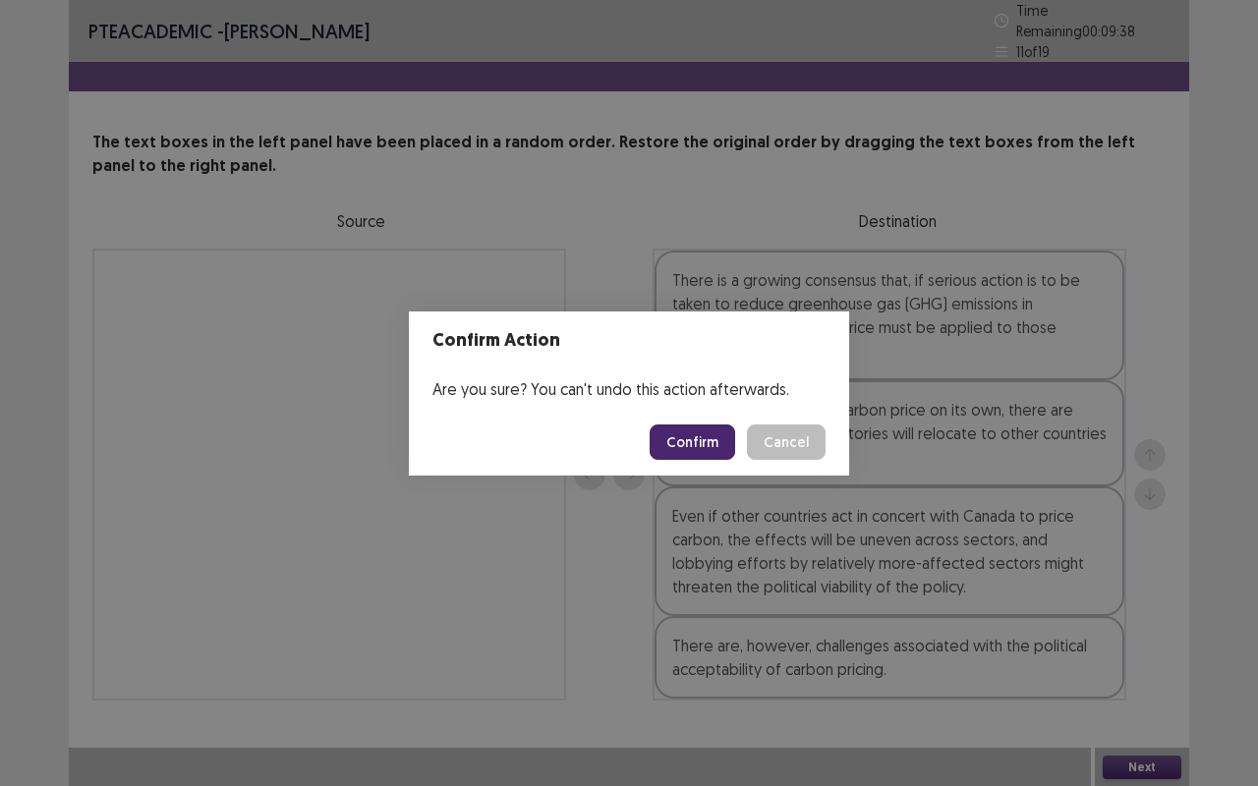
click at [704, 436] on button "Confirm" at bounding box center [691, 441] width 85 height 35
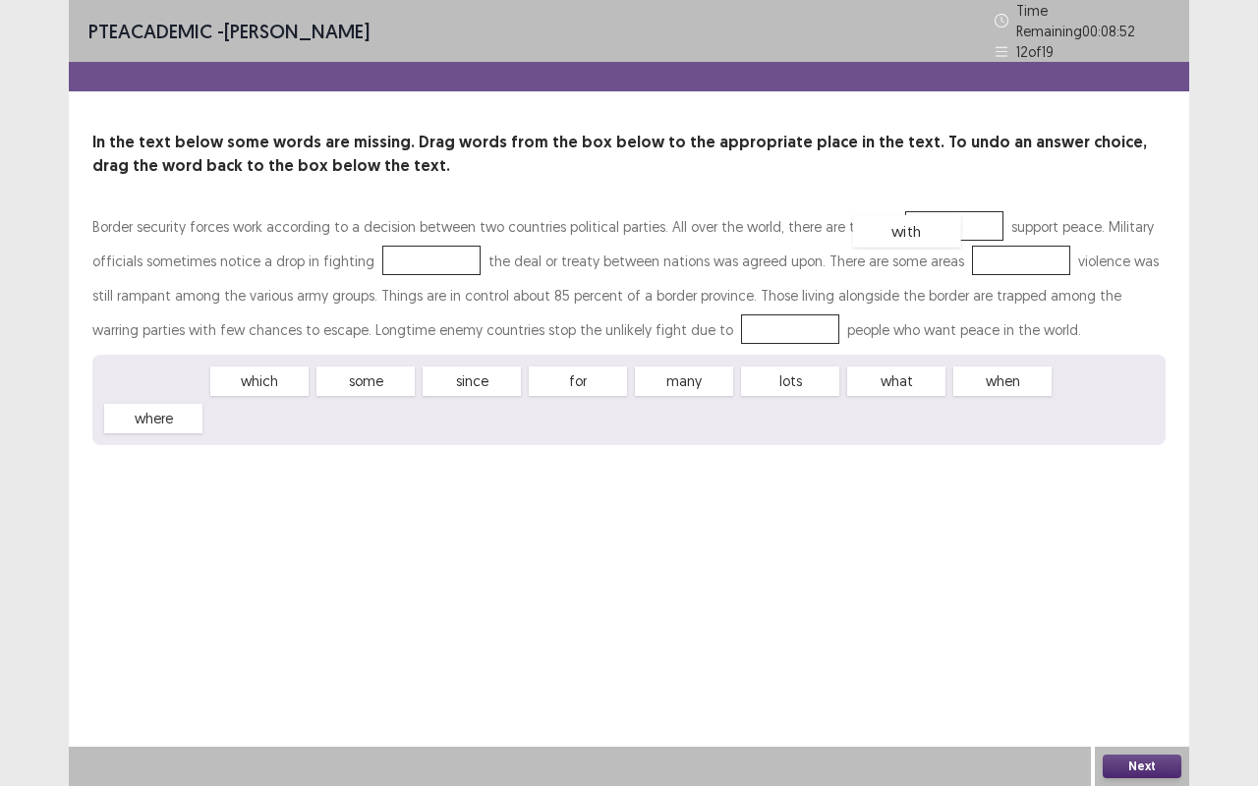
drag, startPoint x: 167, startPoint y: 360, endPoint x: 920, endPoint y: 209, distance: 767.5
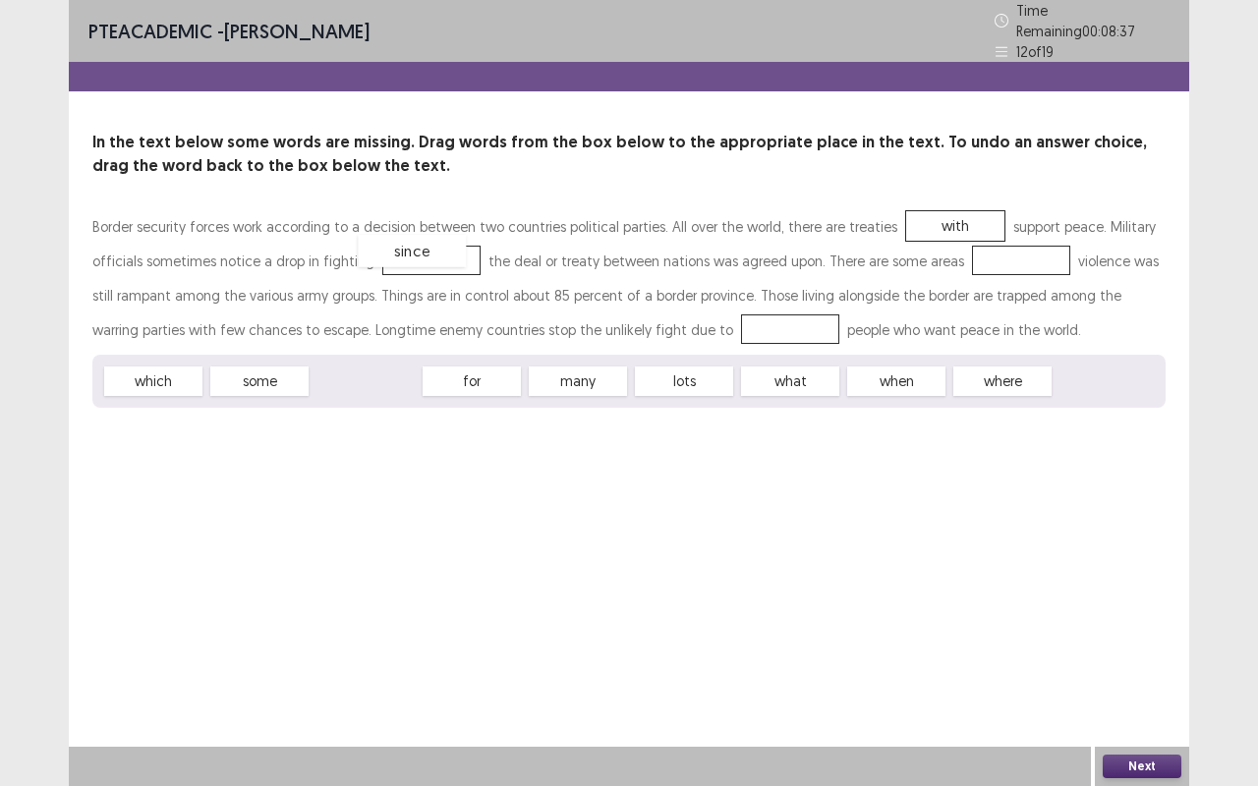
drag, startPoint x: 367, startPoint y: 378, endPoint x: 414, endPoint y: 248, distance: 138.6
drag, startPoint x: 890, startPoint y: 375, endPoint x: 954, endPoint y: 250, distance: 141.0
click at [954, 250] on div "Border security forces work according to a decision between two countries polit…" at bounding box center [628, 308] width 1073 height 198
drag, startPoint x: 904, startPoint y: 377, endPoint x: 1018, endPoint y: 257, distance: 165.4
drag, startPoint x: 462, startPoint y: 369, endPoint x: 669, endPoint y: 324, distance: 212.2
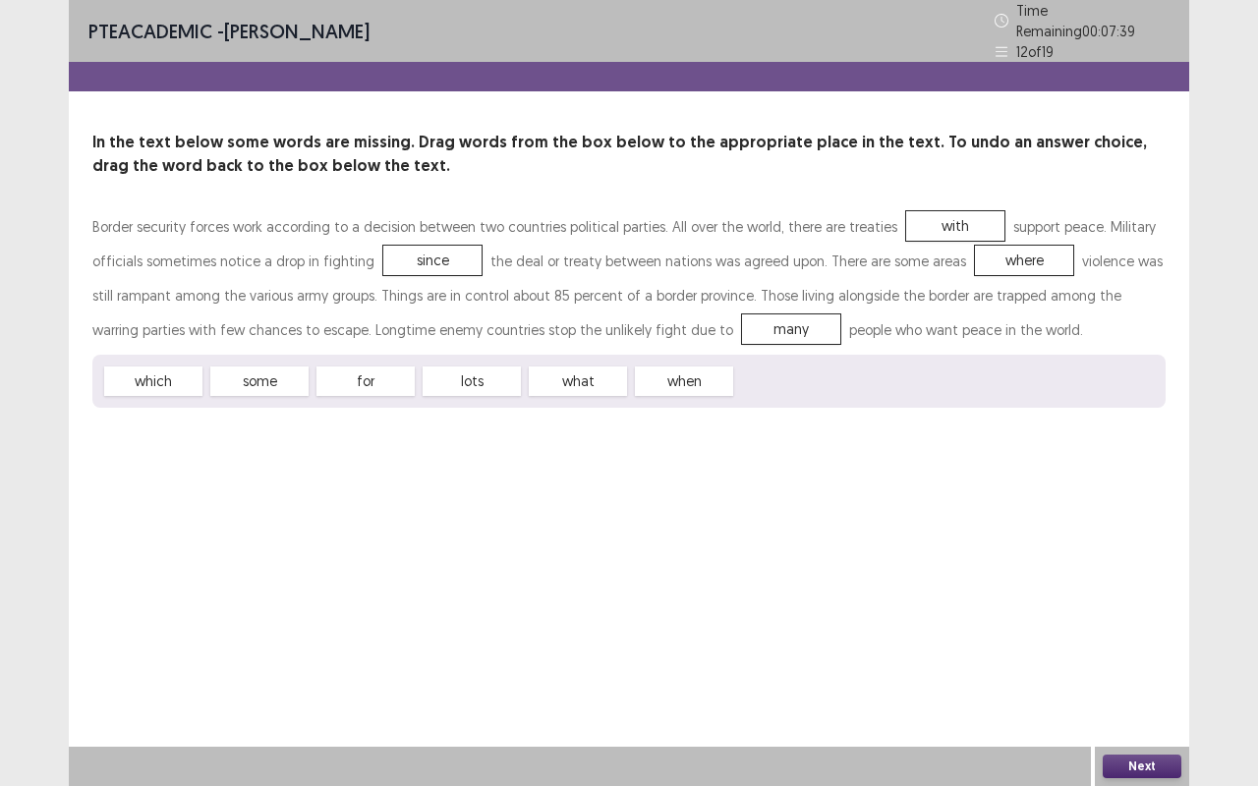
click at [1171, 661] on div "Next" at bounding box center [1142, 766] width 94 height 39
click at [1150, 661] on button "Next" at bounding box center [1141, 767] width 79 height 24
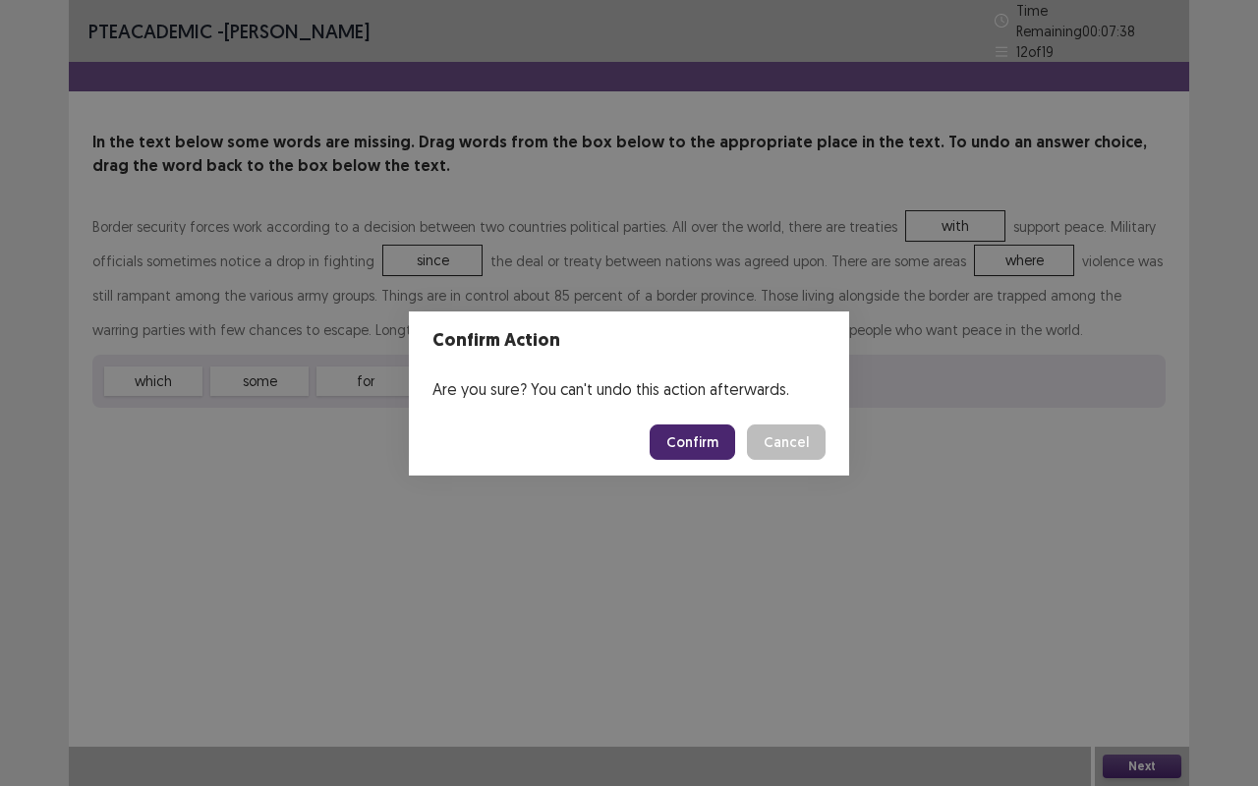
click at [705, 447] on button "Confirm" at bounding box center [691, 441] width 85 height 35
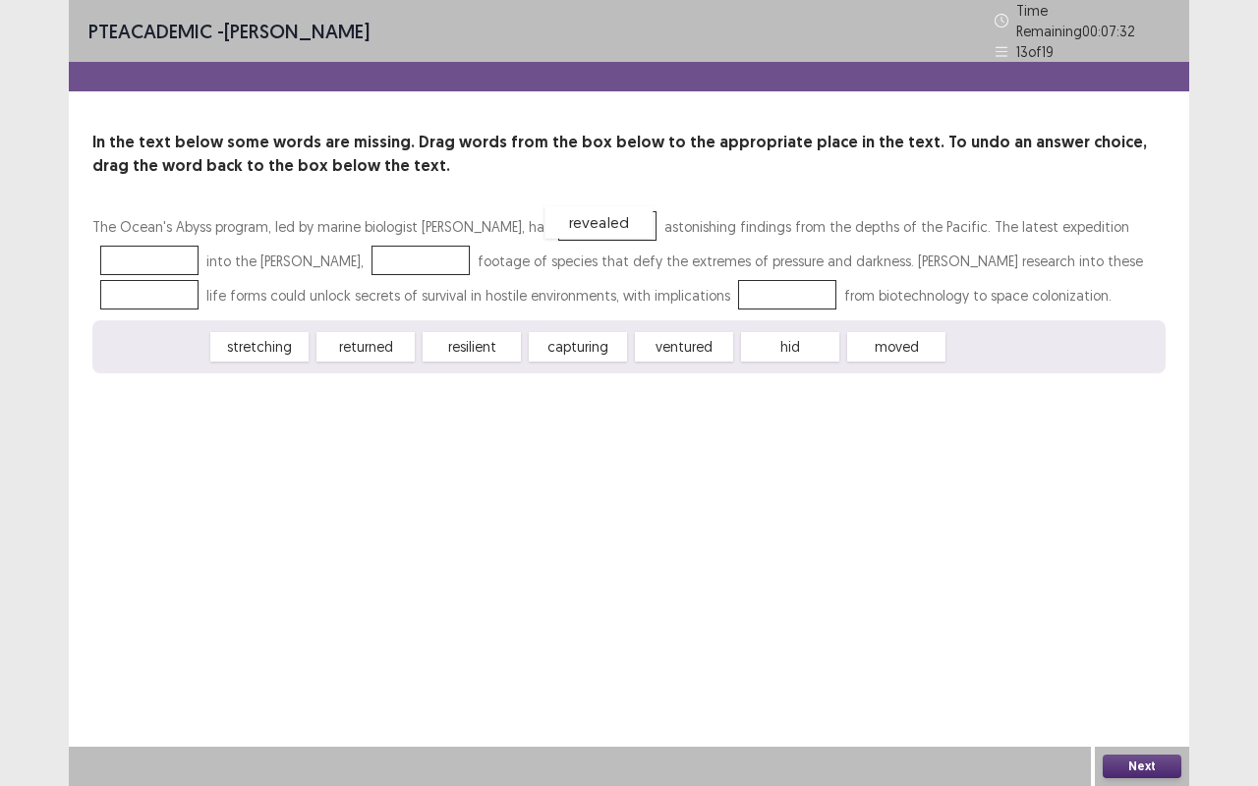
drag, startPoint x: 278, startPoint y: 289, endPoint x: 615, endPoint y: 218, distance: 344.3
drag, startPoint x: 173, startPoint y: 340, endPoint x: 163, endPoint y: 247, distance: 93.9
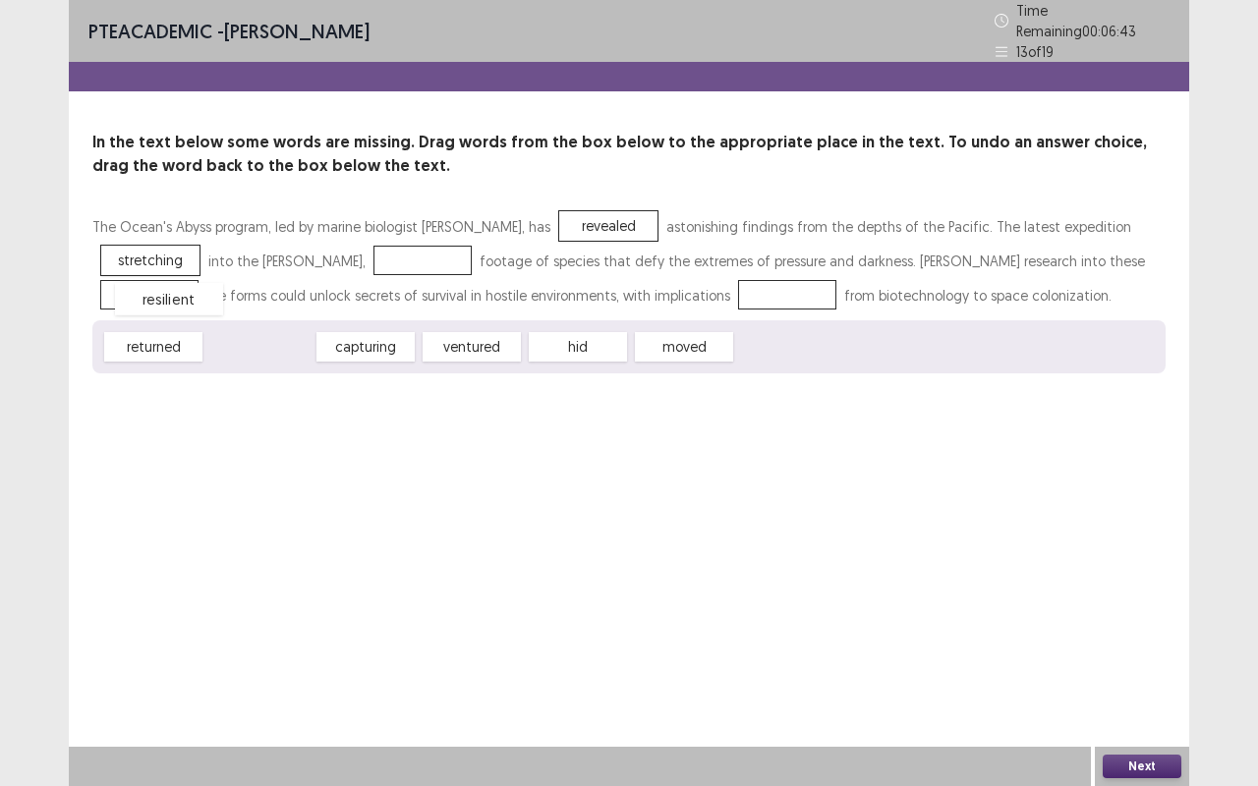
drag, startPoint x: 230, startPoint y: 343, endPoint x: 140, endPoint y: 295, distance: 102.4
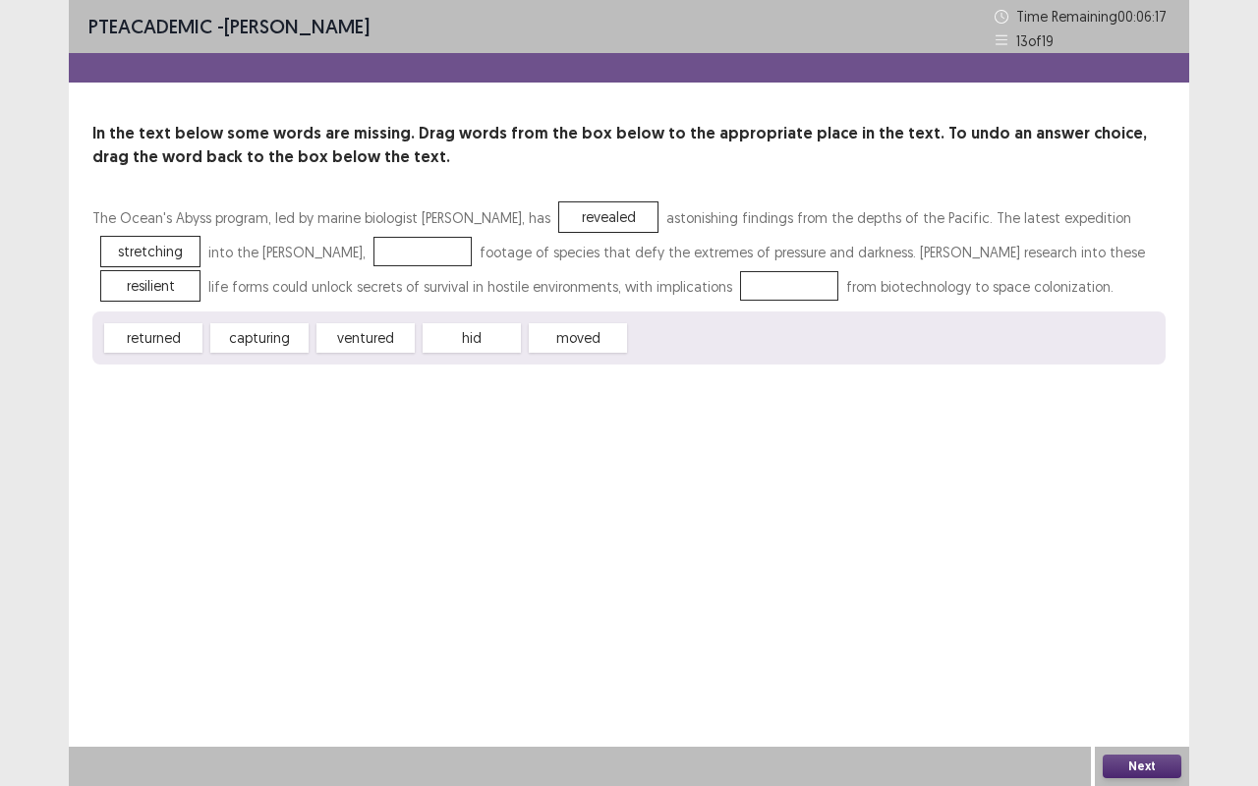
drag, startPoint x: 279, startPoint y: 345, endPoint x: 362, endPoint y: 253, distance: 123.9
click at [362, 253] on div "The Ocean's Abyss program, led by marine biologist [PERSON_NAME], has revealed …" at bounding box center [628, 282] width 1073 height 164
drag, startPoint x: 265, startPoint y: 344, endPoint x: 428, endPoint y: 246, distance: 190.4
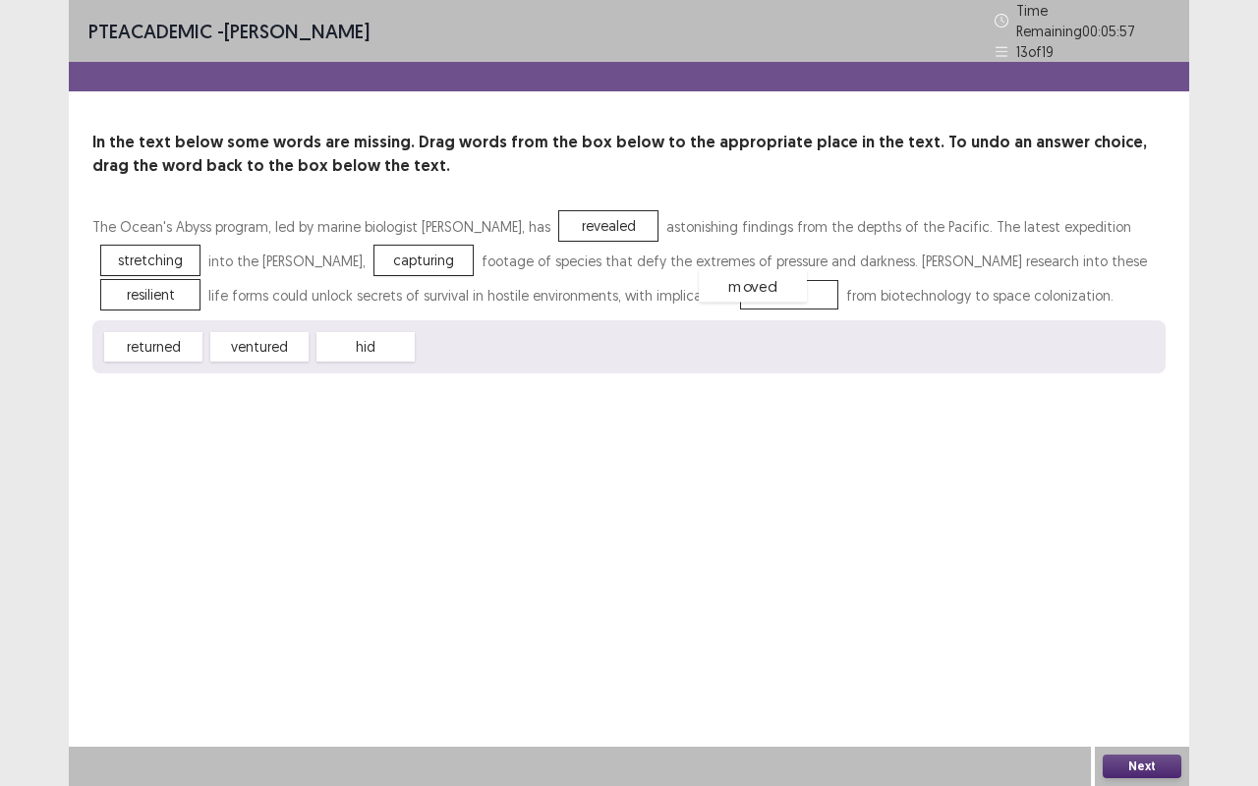
drag, startPoint x: 490, startPoint y: 346, endPoint x: 776, endPoint y: 292, distance: 291.0
click at [1131, 661] on button "Next" at bounding box center [1141, 767] width 79 height 24
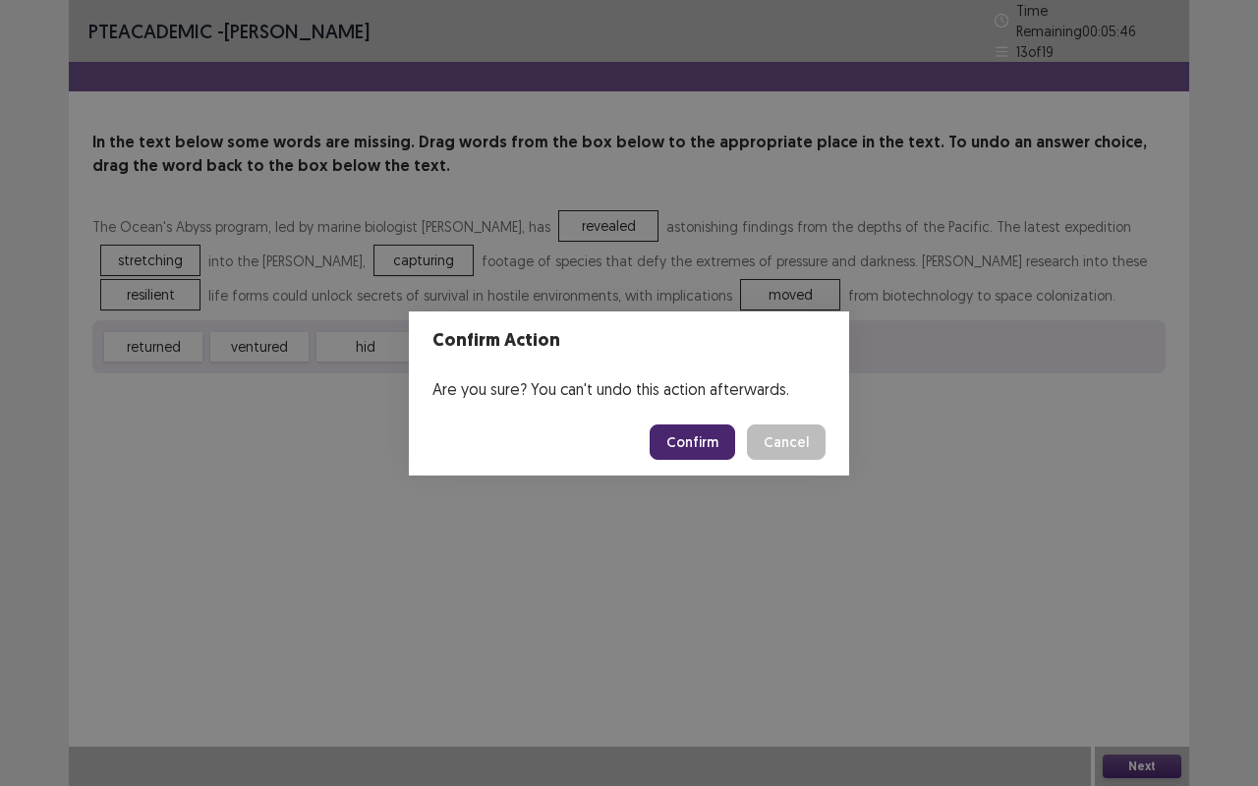
click at [700, 445] on button "Confirm" at bounding box center [691, 441] width 85 height 35
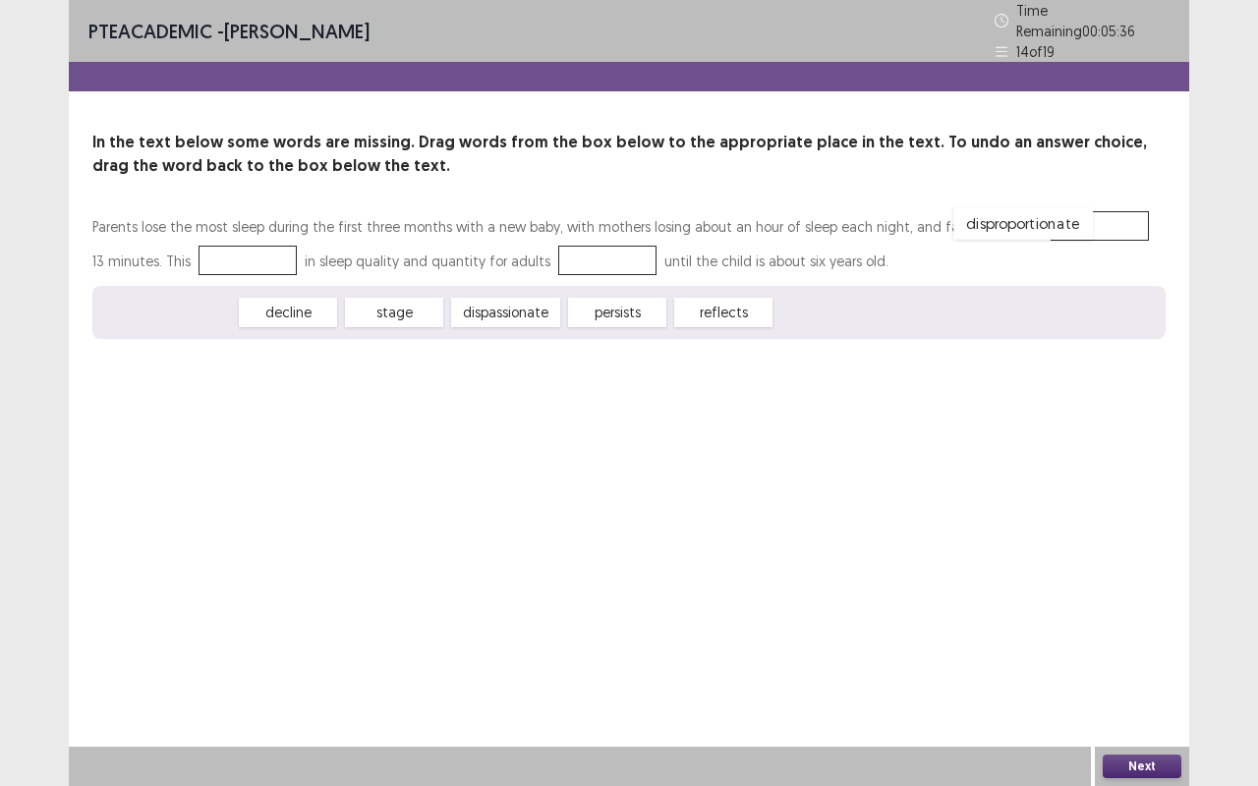
drag, startPoint x: 179, startPoint y: 312, endPoint x: 1034, endPoint y: 223, distance: 859.5
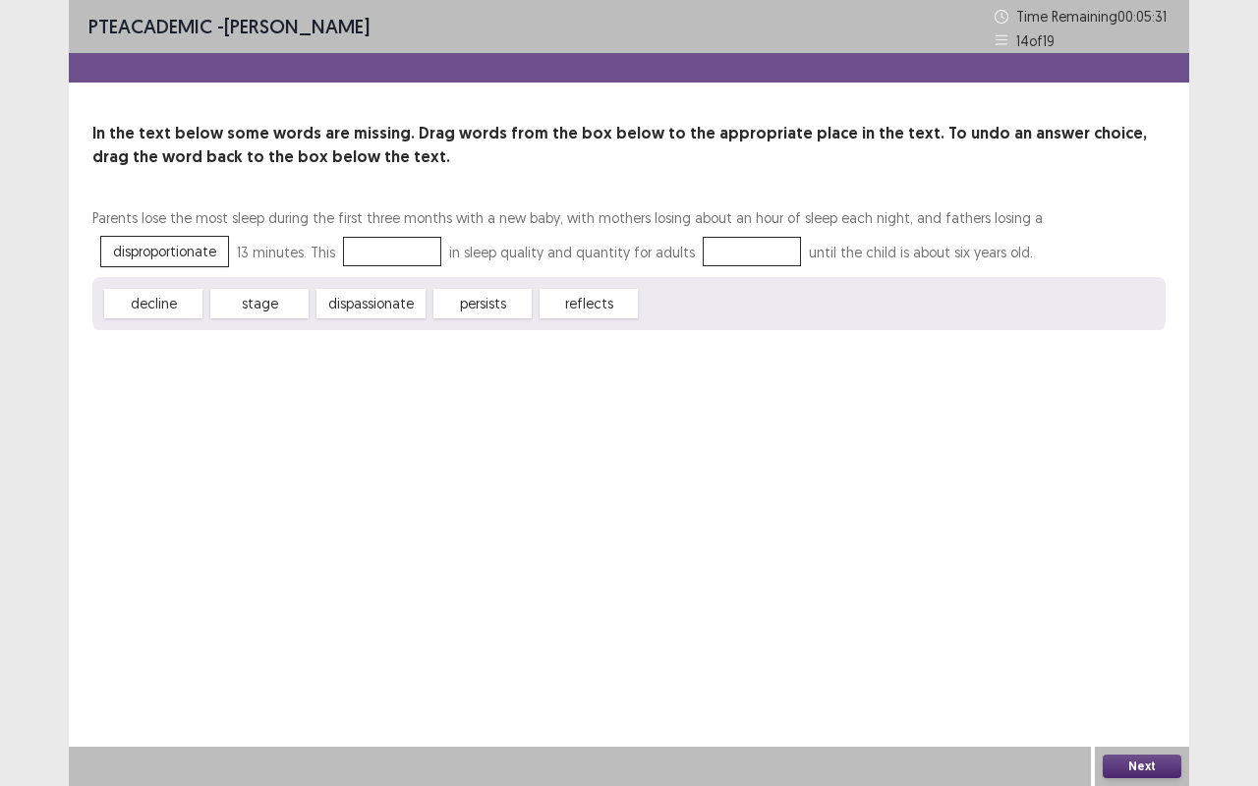
drag, startPoint x: 170, startPoint y: 309, endPoint x: 235, endPoint y: 257, distance: 82.6
click at [236, 256] on div "Parents lose the most sleep during the first three months with a new baby, with…" at bounding box center [628, 265] width 1073 height 130
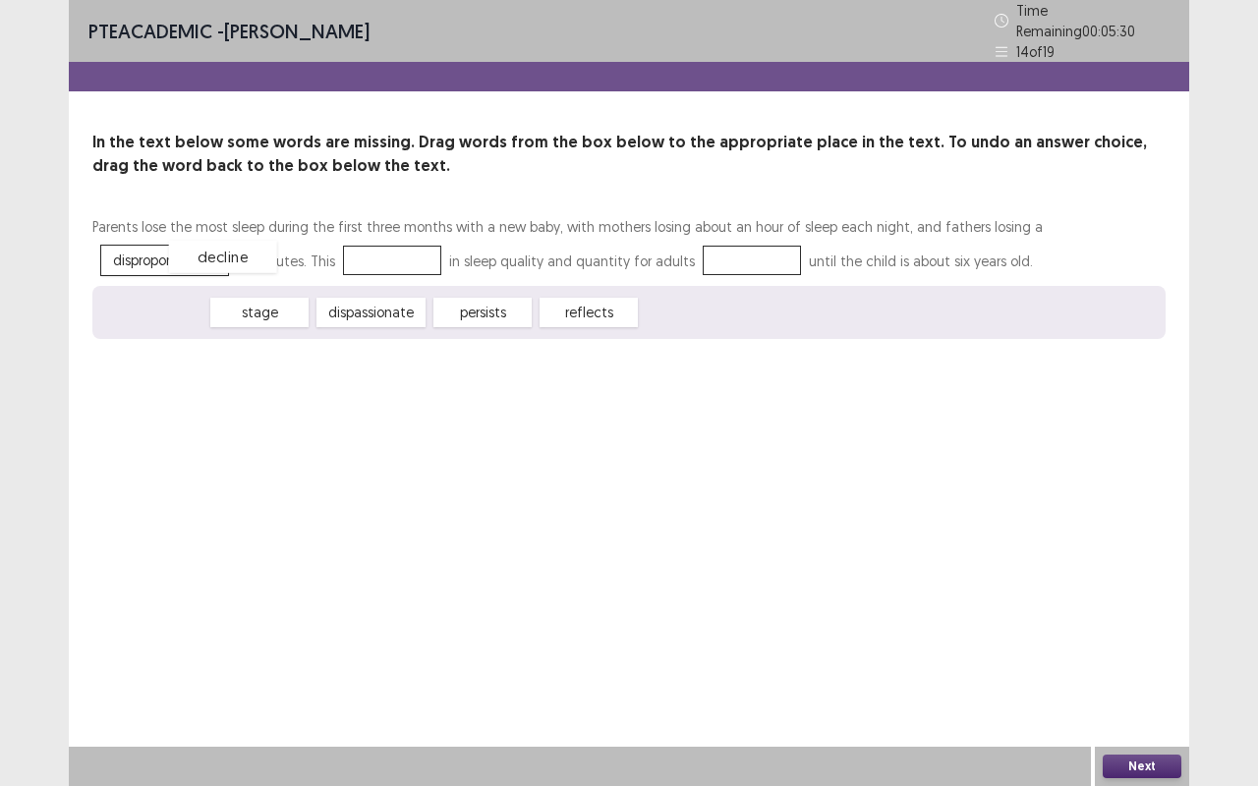
drag, startPoint x: 167, startPoint y: 303, endPoint x: 236, endPoint y: 247, distance: 88.7
drag, startPoint x: 355, startPoint y: 307, endPoint x: 542, endPoint y: 232, distance: 202.0
click at [1124, 661] on button "Next" at bounding box center [1141, 767] width 79 height 24
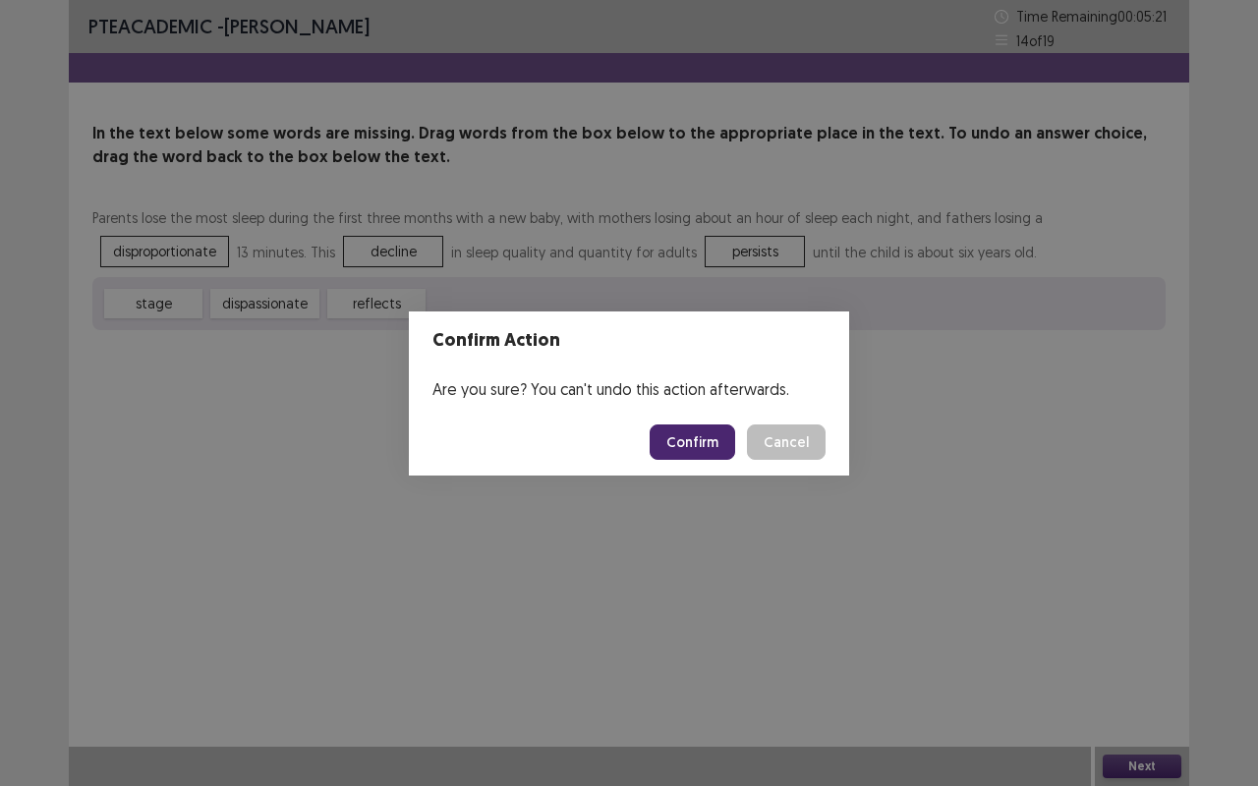
click at [708, 447] on button "Confirm" at bounding box center [691, 441] width 85 height 35
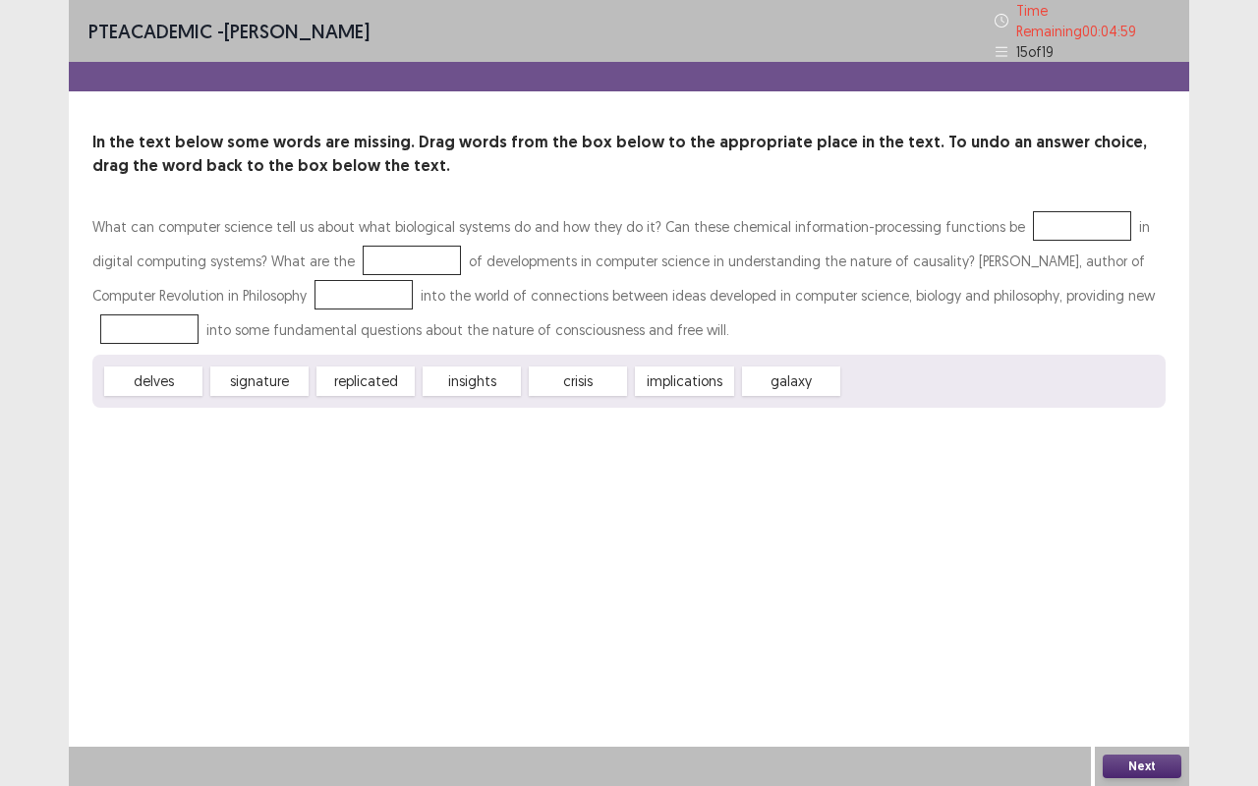
drag, startPoint x: 379, startPoint y: 375, endPoint x: 863, endPoint y: 240, distance: 502.1
click at [1108, 209] on div "What can computer science tell us about what biological systems do and how they…" at bounding box center [628, 308] width 1073 height 198
drag, startPoint x: 354, startPoint y: 369, endPoint x: 1040, endPoint y: 212, distance: 703.6
drag, startPoint x: 555, startPoint y: 369, endPoint x: 353, endPoint y: 241, distance: 239.9
drag, startPoint x: 167, startPoint y: 382, endPoint x: 341, endPoint y: 297, distance: 193.8
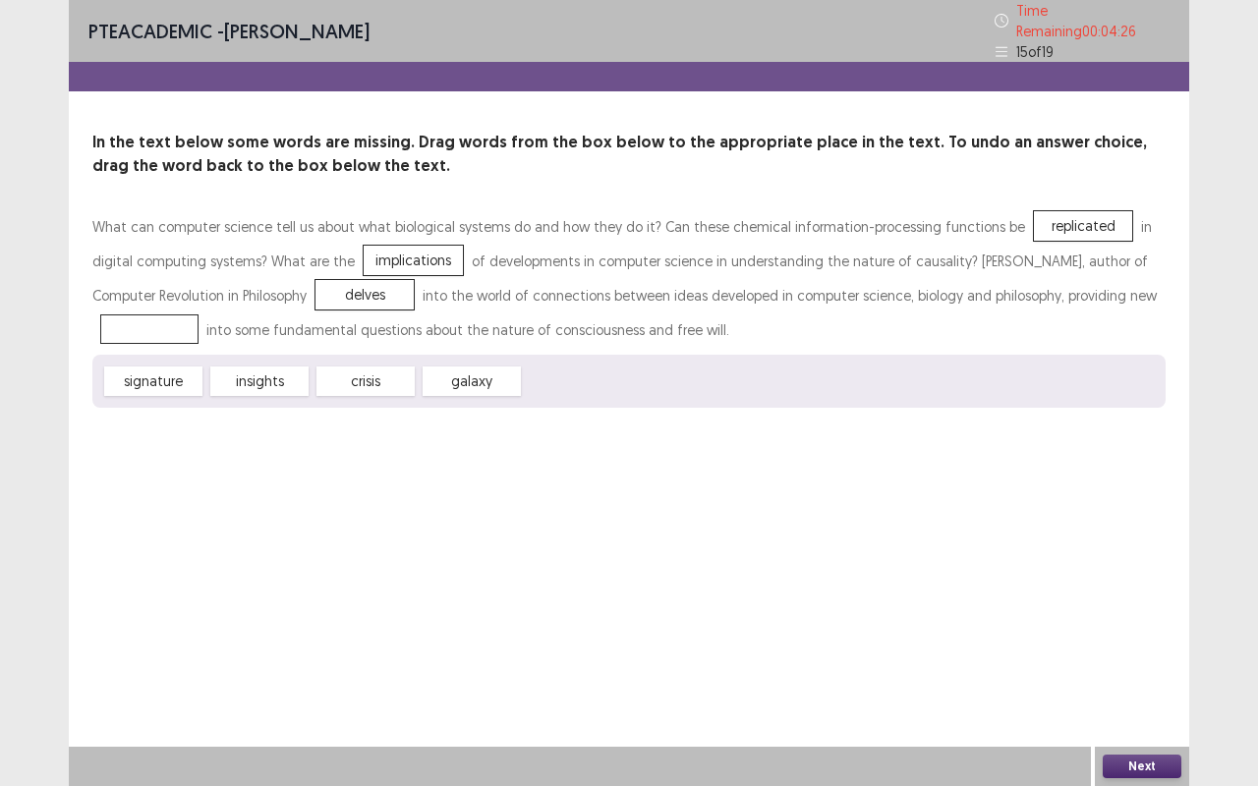
drag, startPoint x: 279, startPoint y: 387, endPoint x: 276, endPoint y: 369, distance: 17.9
click at [262, 368] on div "signature insights crisis galaxy" at bounding box center [628, 381] width 1073 height 53
drag, startPoint x: 275, startPoint y: 378, endPoint x: 172, endPoint y: 324, distance: 116.5
drag, startPoint x: 1135, startPoint y: 753, endPoint x: 1127, endPoint y: 744, distance: 11.8
click at [1134, 661] on div "Next" at bounding box center [1142, 766] width 94 height 39
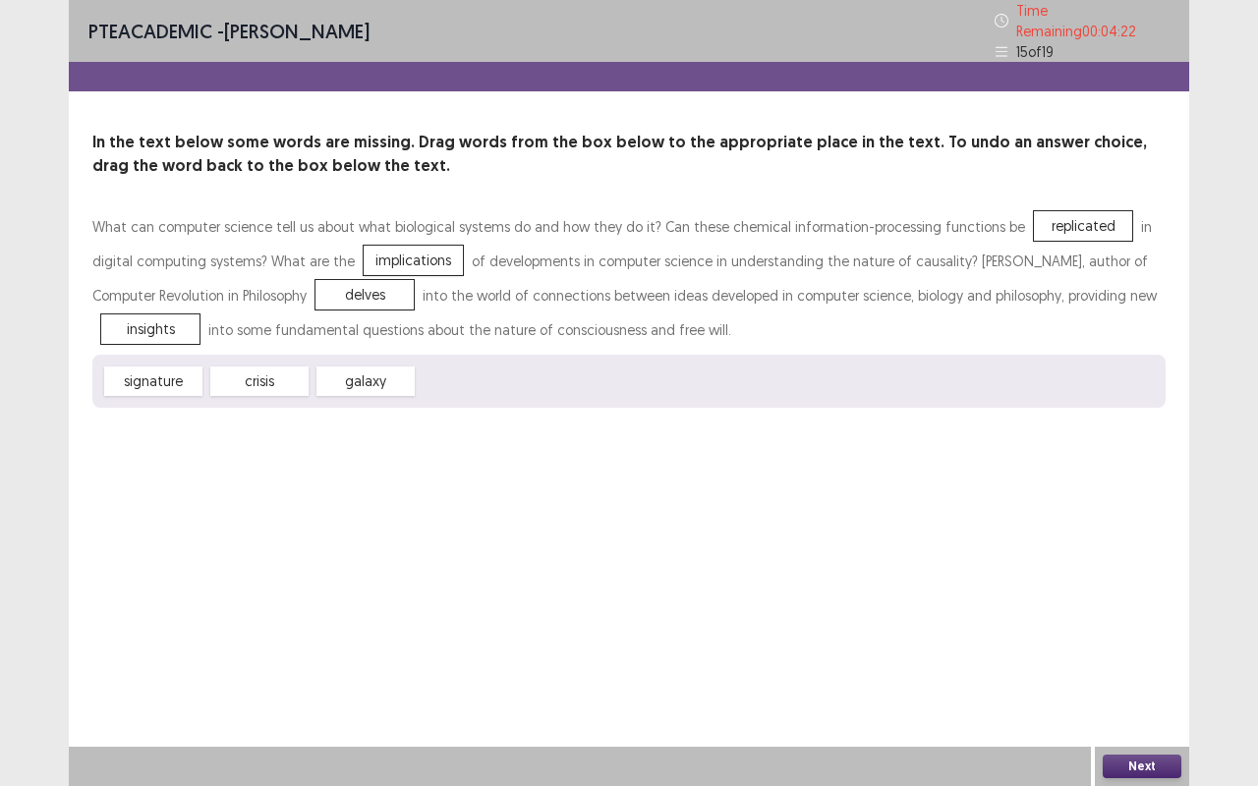
click at [1136, 661] on button "Next" at bounding box center [1141, 767] width 79 height 24
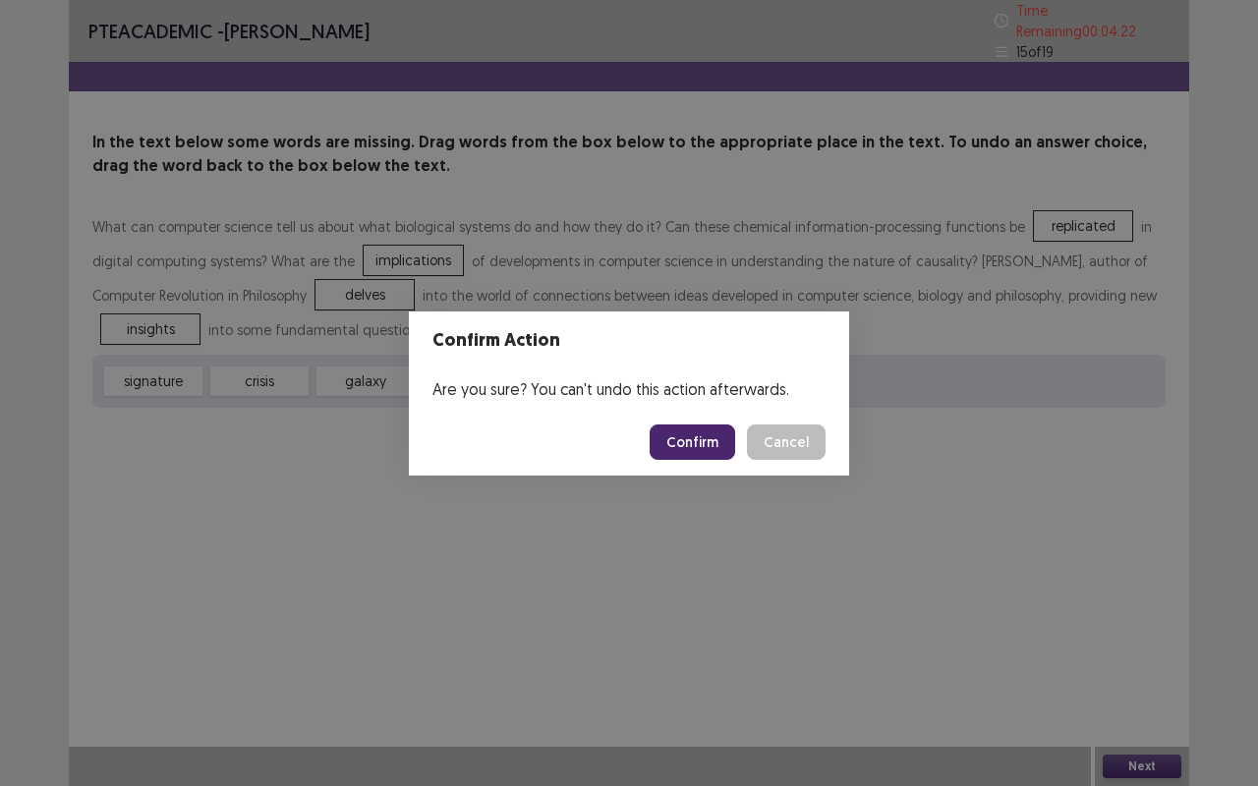
click at [702, 444] on button "Confirm" at bounding box center [691, 441] width 85 height 35
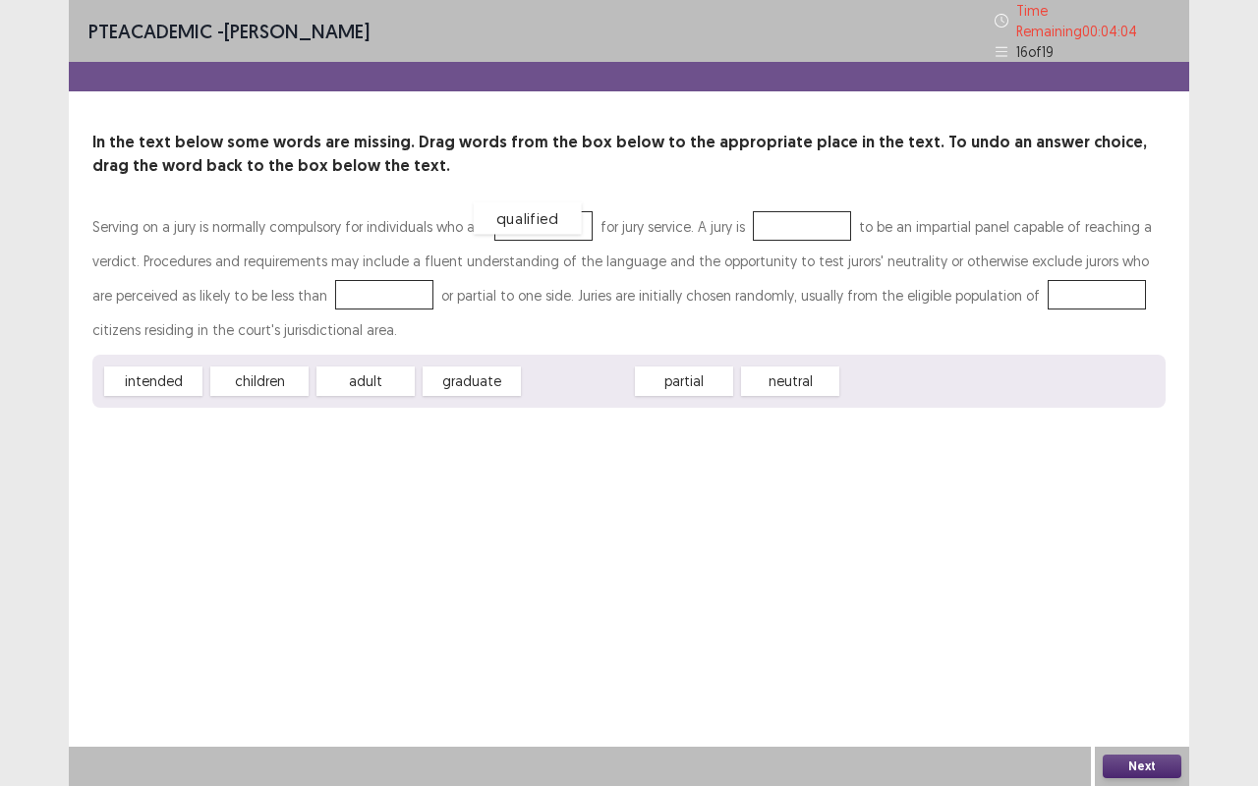
drag, startPoint x: 557, startPoint y: 373, endPoint x: 507, endPoint y: 210, distance: 170.6
drag, startPoint x: 175, startPoint y: 377, endPoint x: 802, endPoint y: 220, distance: 646.3
drag, startPoint x: 576, startPoint y: 384, endPoint x: 367, endPoint y: 324, distance: 216.7
click at [367, 324] on div "Serving on a jury is normally compulsory for individuals who are qualified for …" at bounding box center [628, 308] width 1073 height 198
drag, startPoint x: 548, startPoint y: 366, endPoint x: 351, endPoint y: 286, distance: 213.3
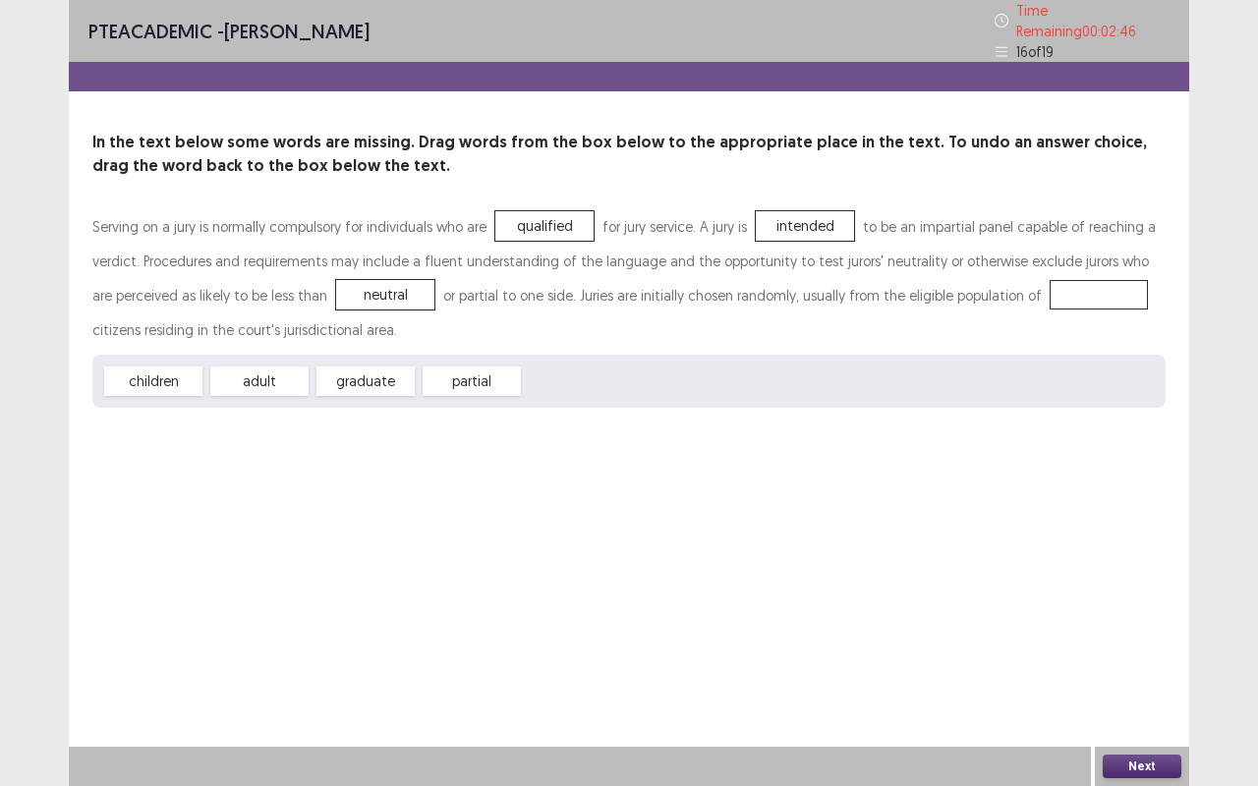
click at [338, 283] on div "neutral" at bounding box center [385, 294] width 98 height 29
drag, startPoint x: 270, startPoint y: 377, endPoint x: 940, endPoint y: 320, distance: 672.5
click at [940, 320] on div "Serving on a jury is normally compulsory for individuals who are qualified for …" at bounding box center [628, 308] width 1073 height 198
drag, startPoint x: 275, startPoint y: 365, endPoint x: 1051, endPoint y: 281, distance: 780.8
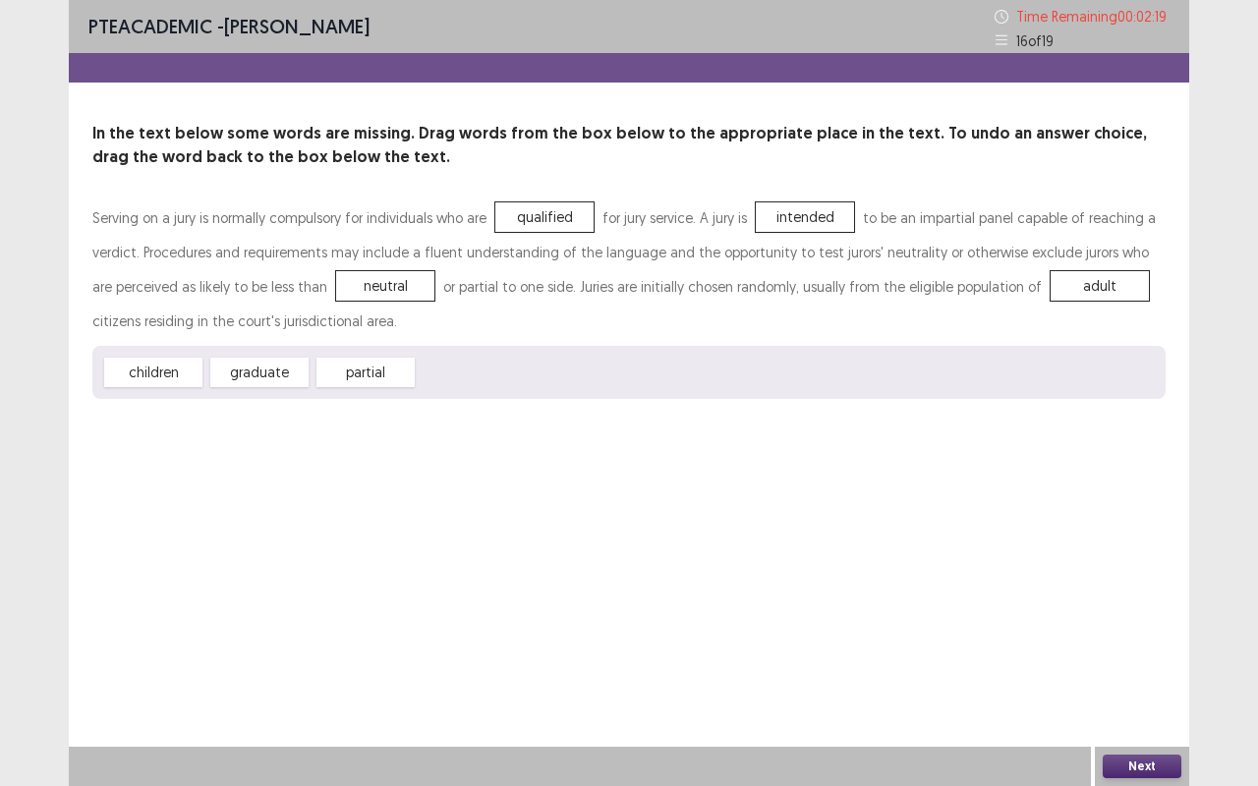
click at [1152, 661] on button "Next" at bounding box center [1141, 767] width 79 height 24
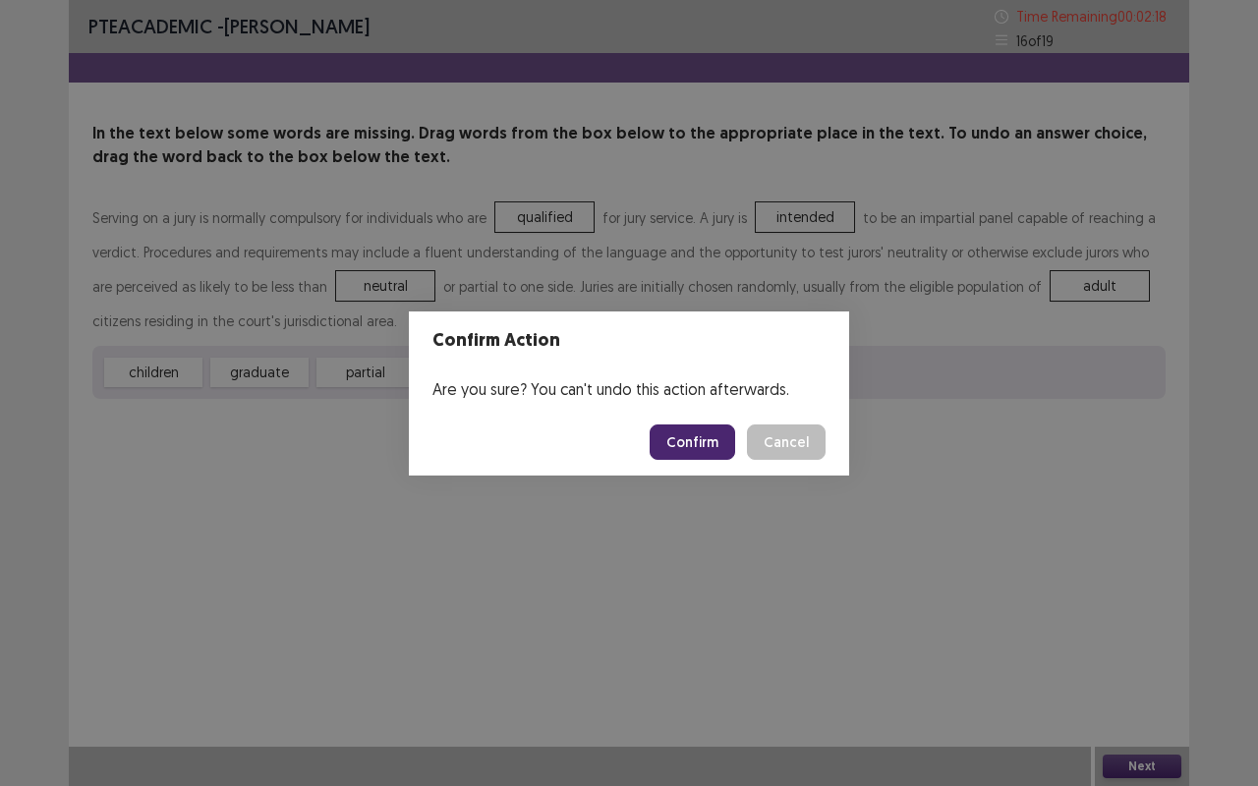
click at [705, 435] on button "Confirm" at bounding box center [691, 441] width 85 height 35
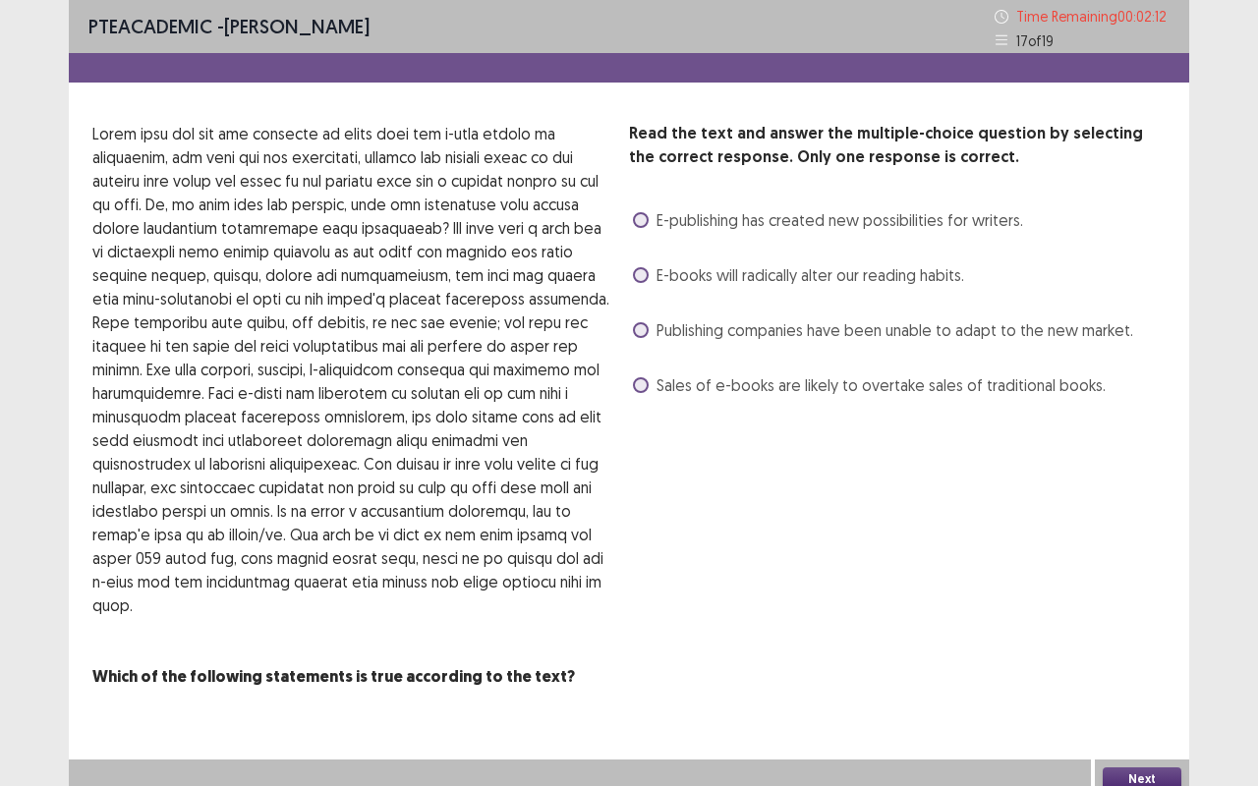
click at [635, 336] on label "Publishing companies have been unable to adapt to the new market." at bounding box center [883, 330] width 500 height 24
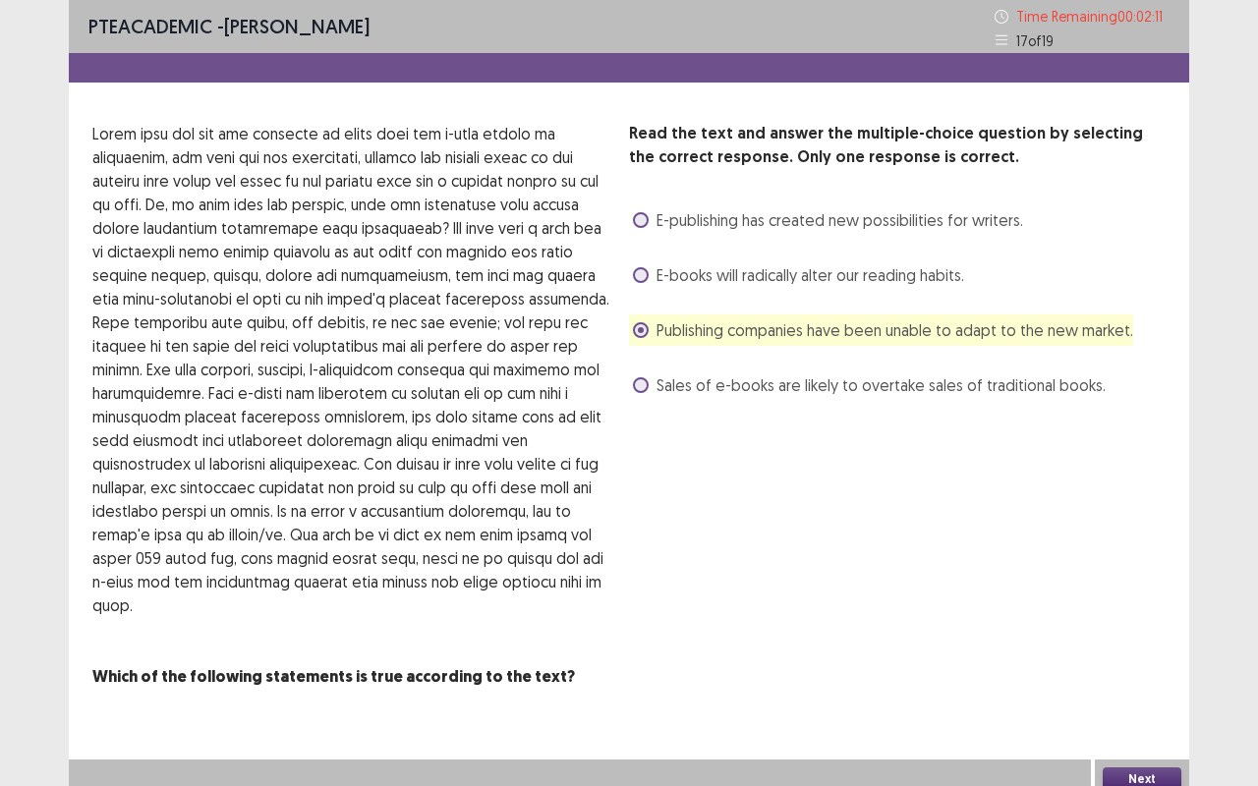
click at [1128, 661] on button "Next" at bounding box center [1141, 779] width 79 height 24
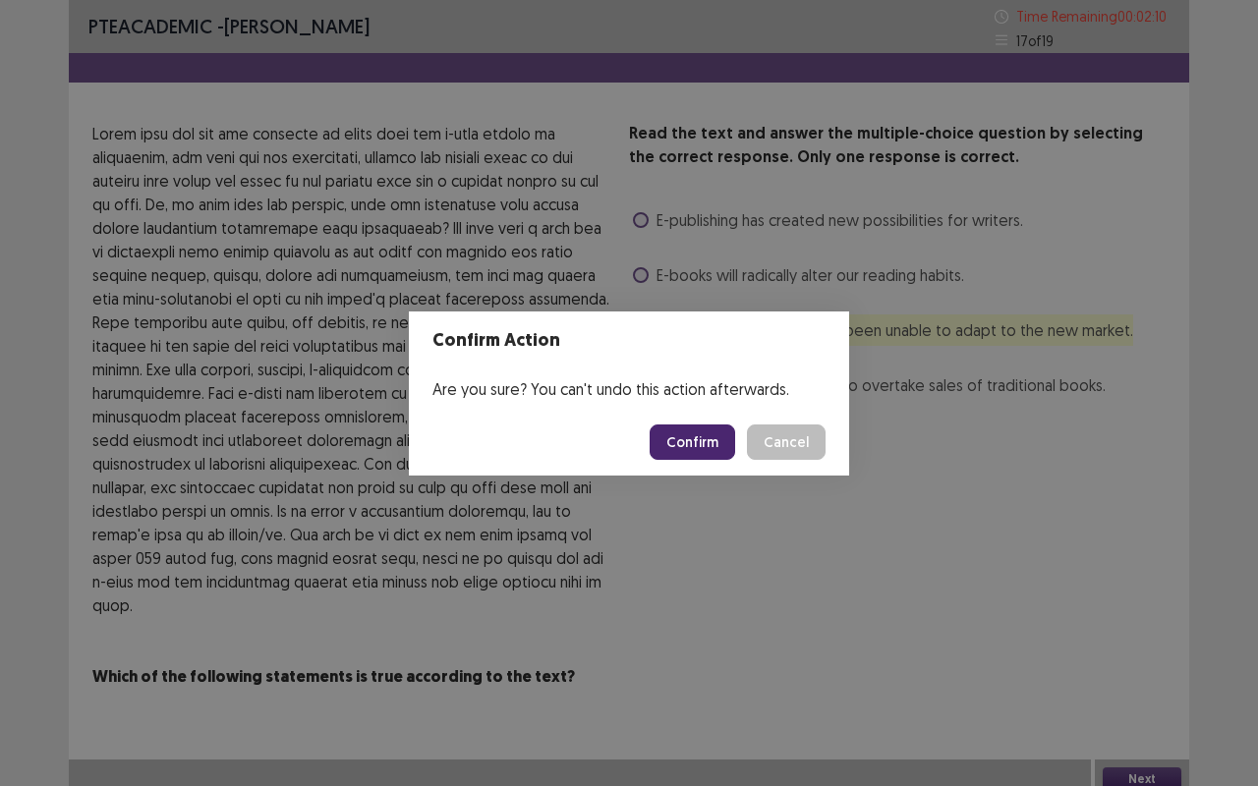
click at [715, 446] on button "Confirm" at bounding box center [691, 441] width 85 height 35
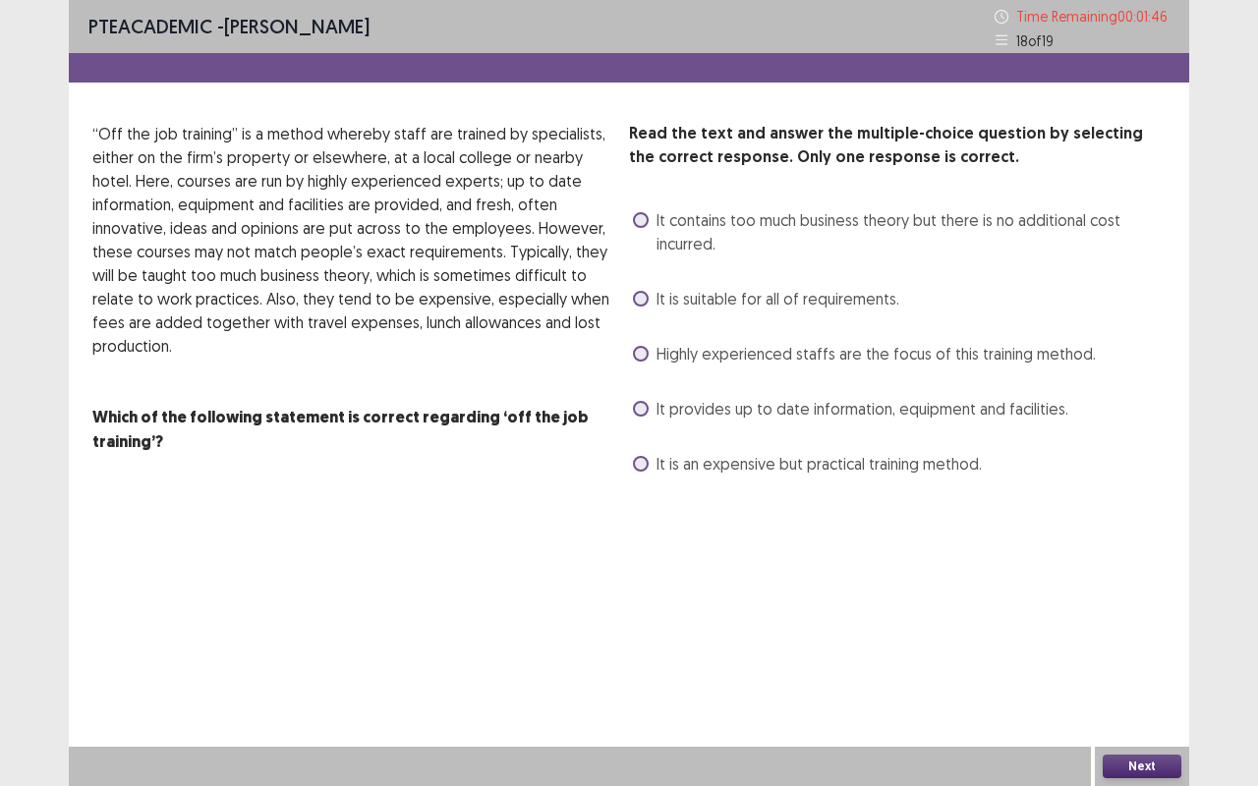
click at [651, 464] on label "It is an expensive but practical training method." at bounding box center [807, 464] width 349 height 24
click at [1155, 661] on button "Next" at bounding box center [1141, 767] width 79 height 24
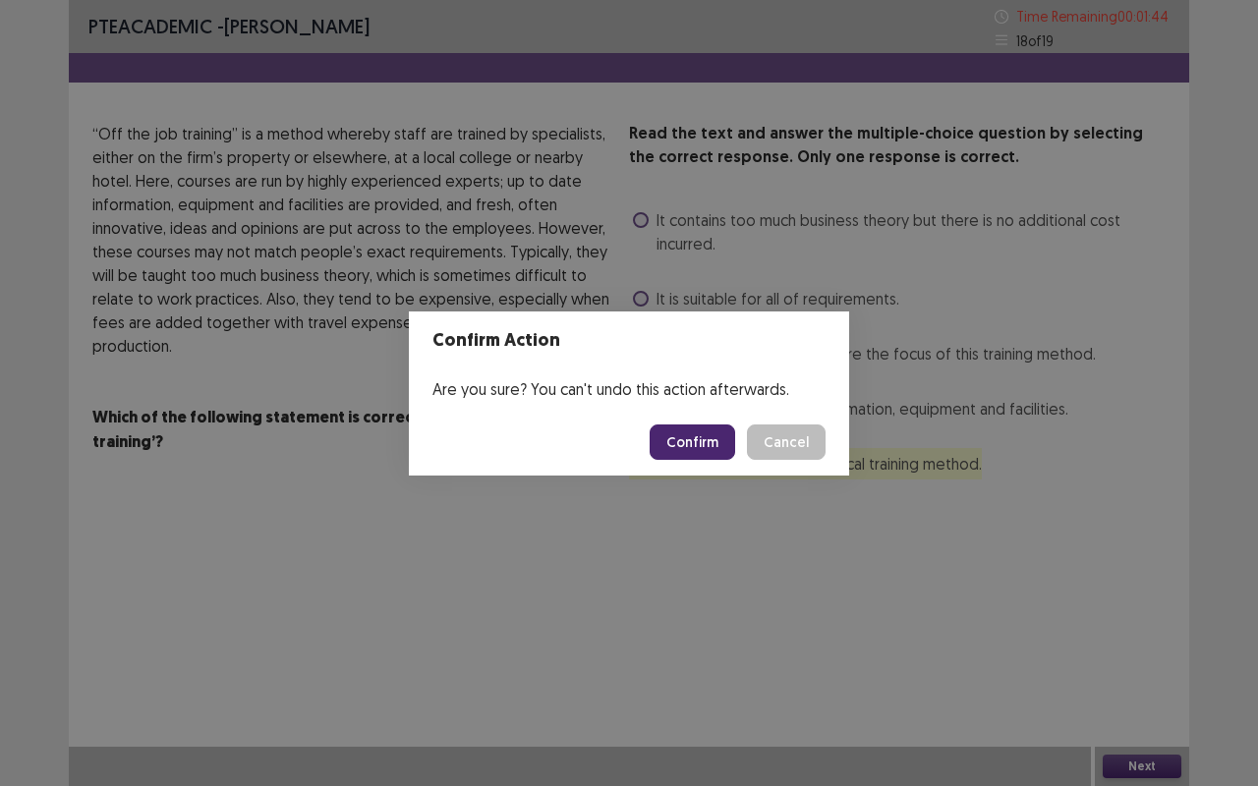
click at [708, 435] on button "Confirm" at bounding box center [691, 441] width 85 height 35
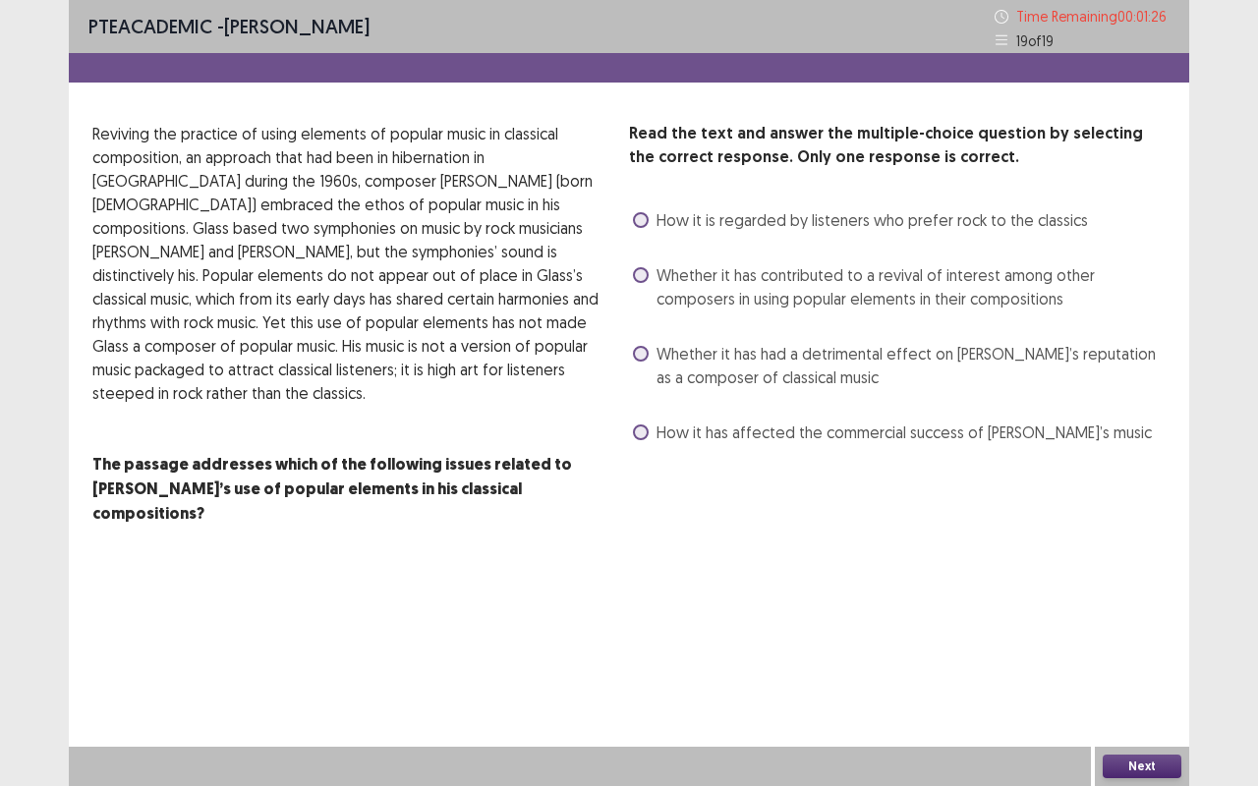
click at [635, 357] on span at bounding box center [641, 354] width 16 height 16
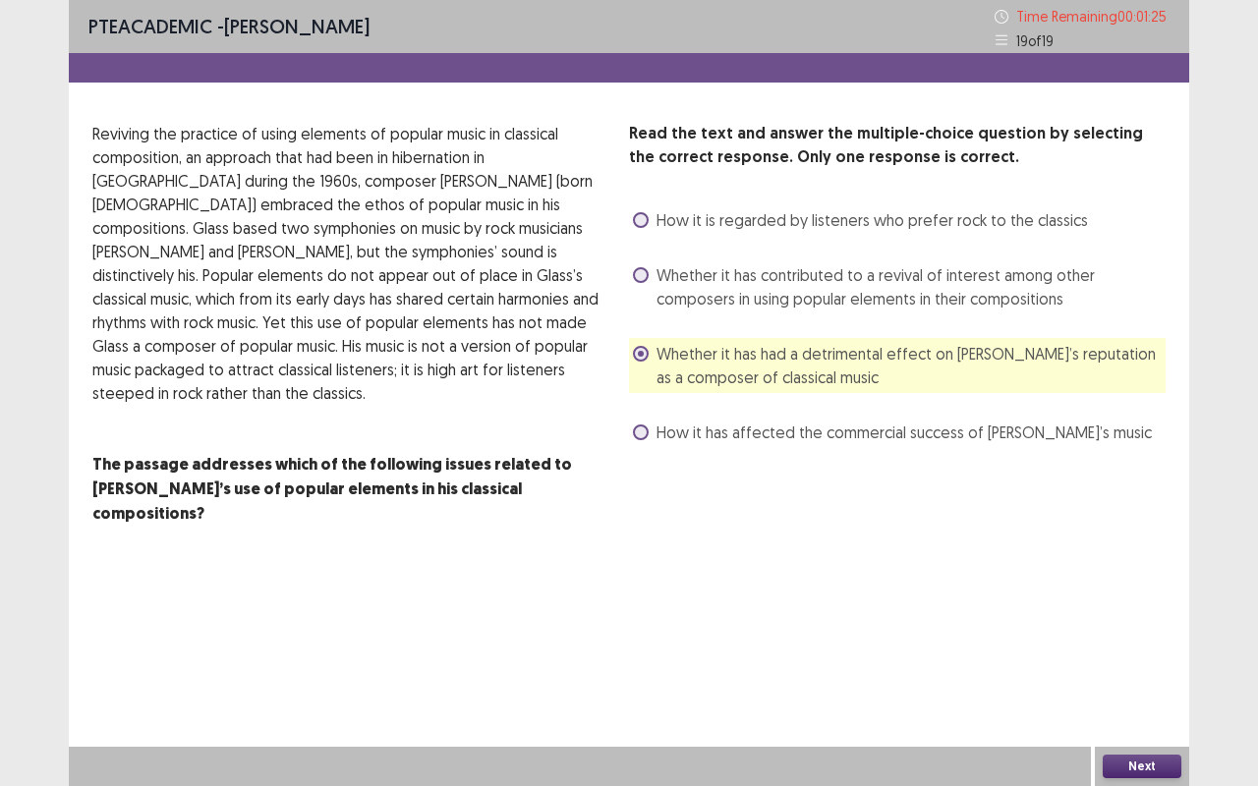
click at [1156, 661] on button "Next" at bounding box center [1141, 767] width 79 height 24
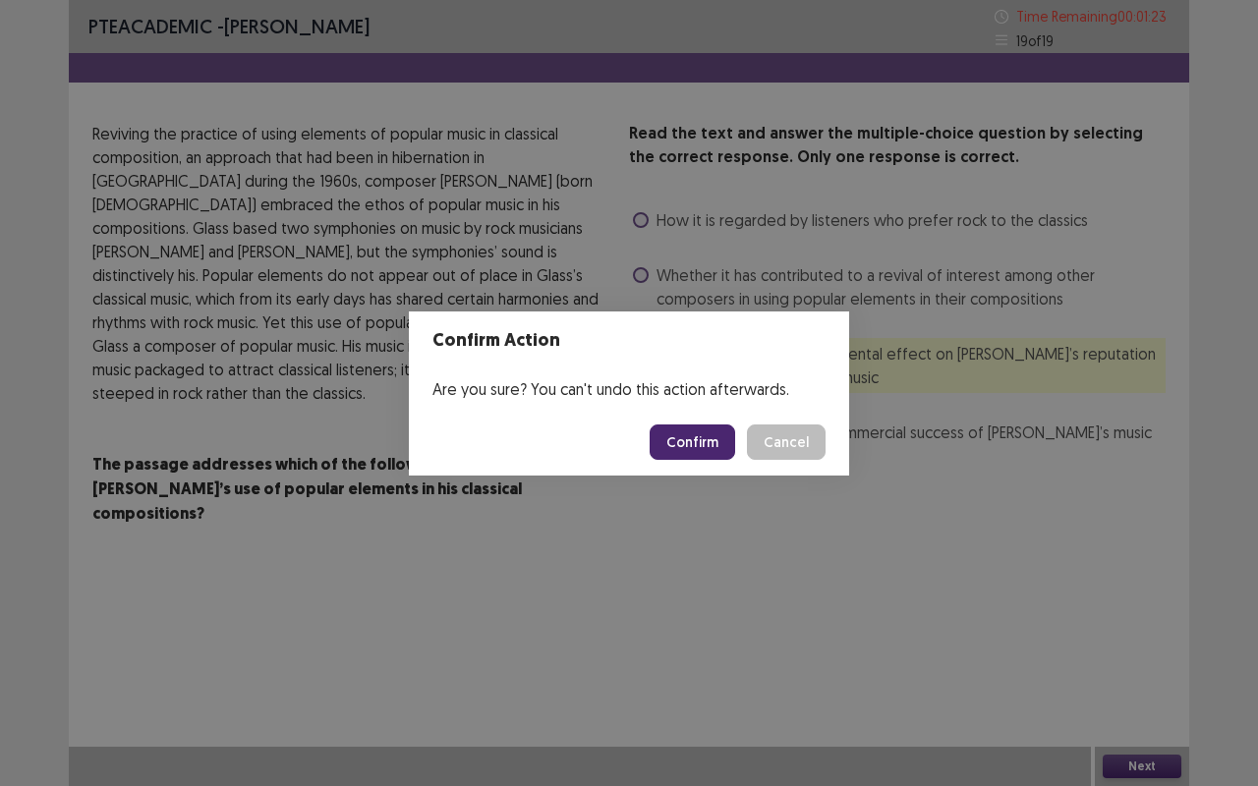
click at [712, 429] on button "Confirm" at bounding box center [691, 441] width 85 height 35
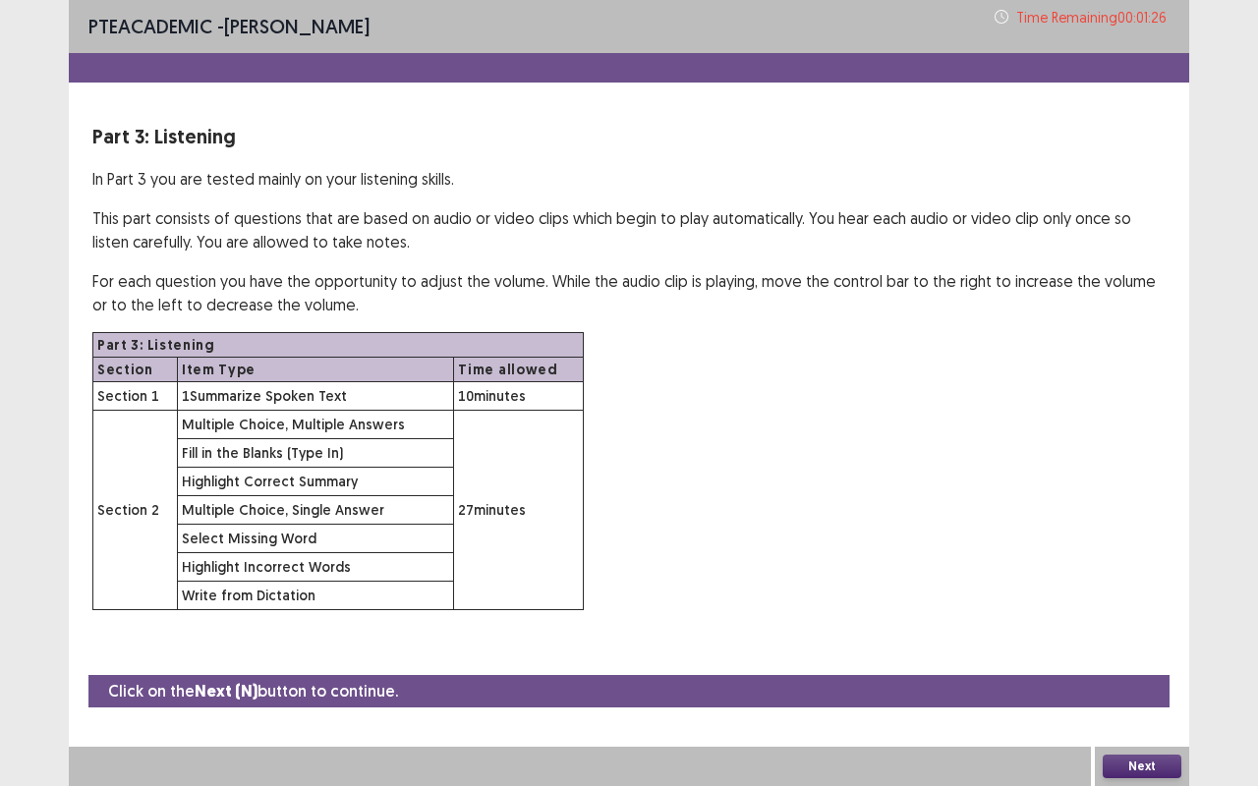
click at [1146, 661] on button "Next" at bounding box center [1141, 767] width 79 height 24
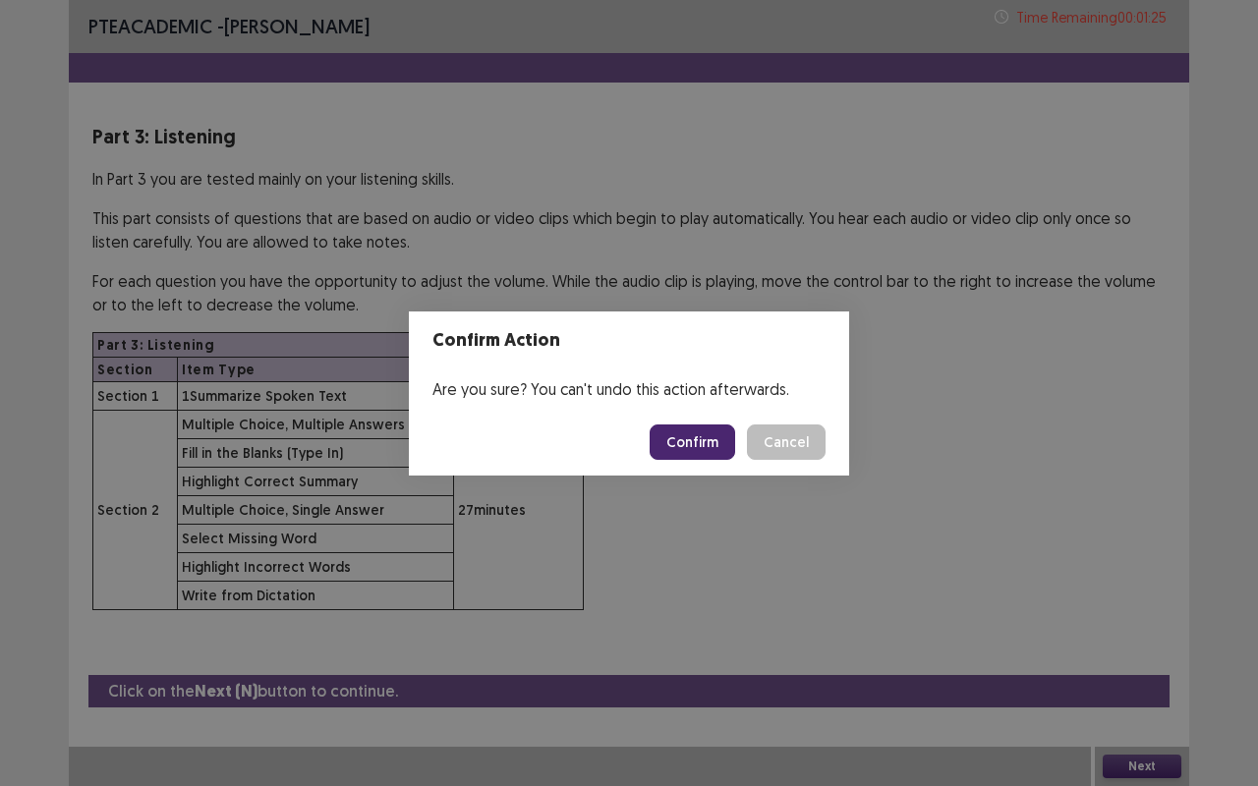
click at [710, 440] on button "Confirm" at bounding box center [691, 441] width 85 height 35
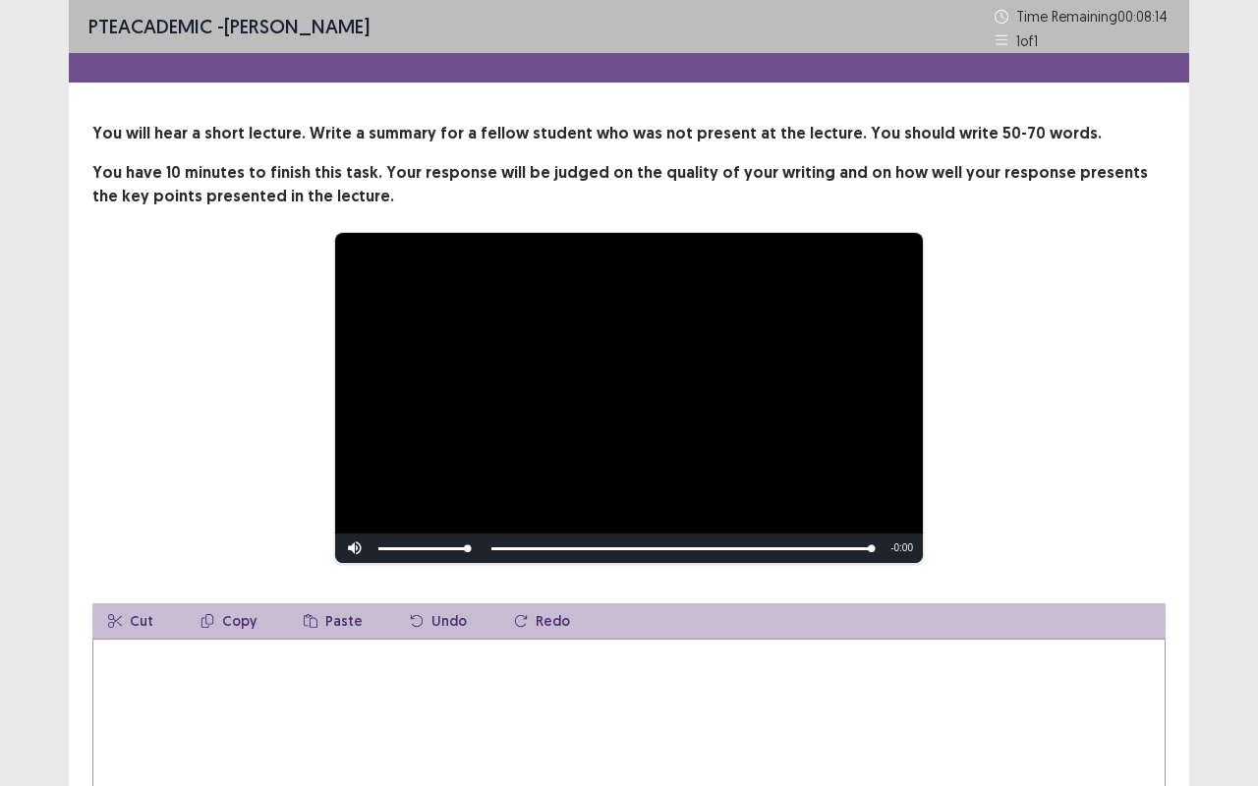
click at [185, 654] on textarea at bounding box center [628, 747] width 1073 height 216
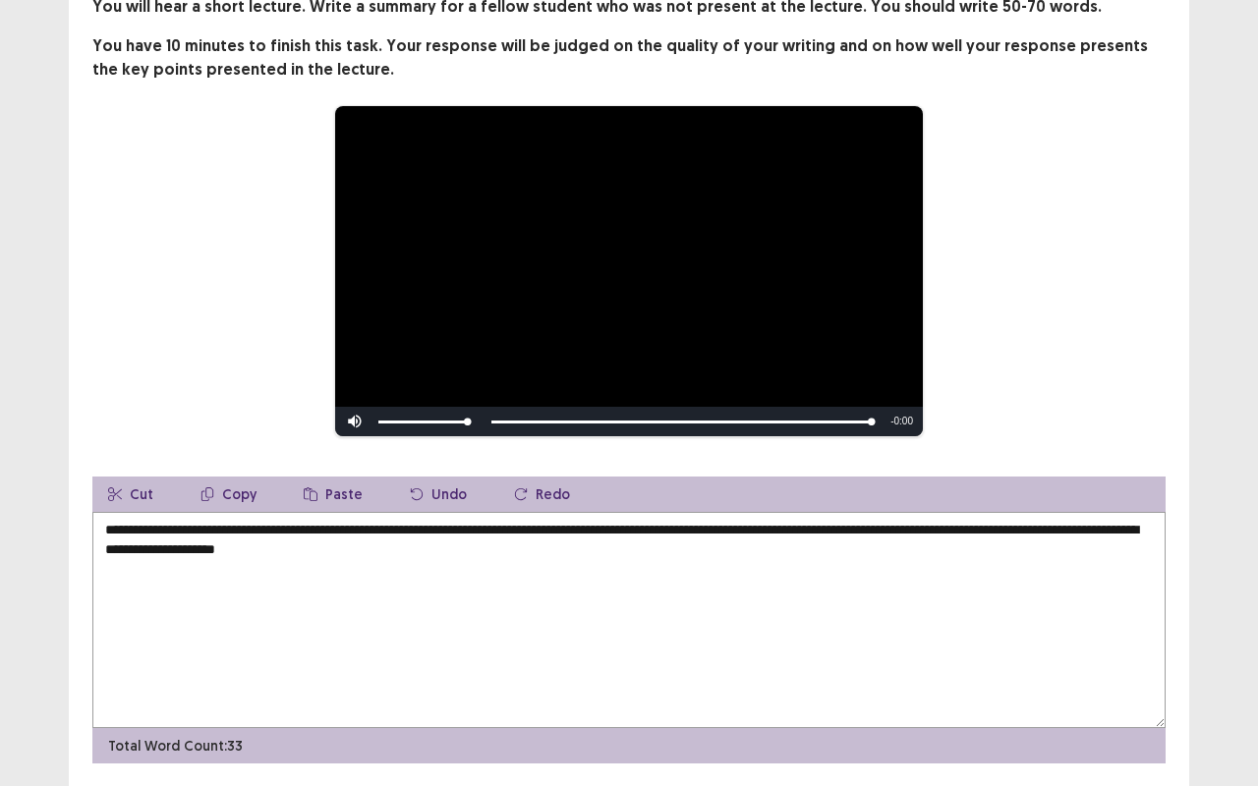
scroll to position [92, 0]
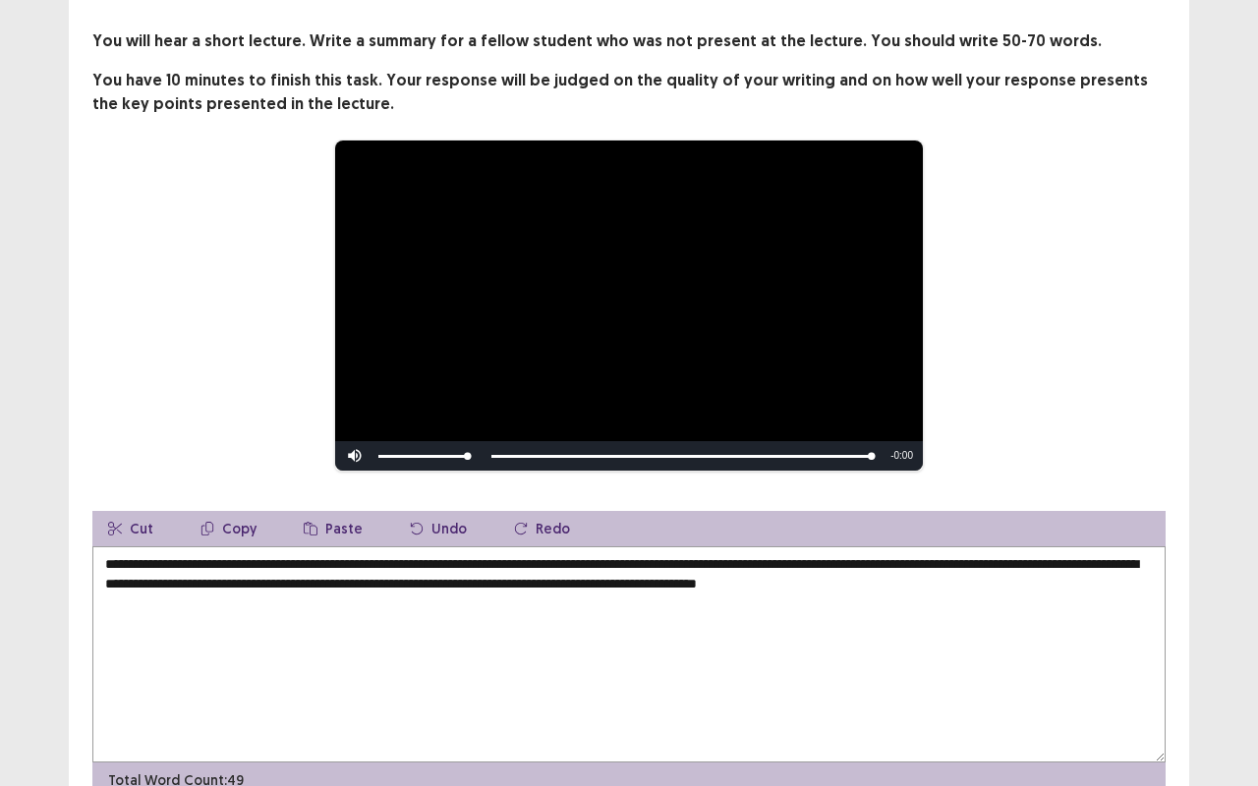
click at [161, 591] on textarea "**********" at bounding box center [628, 654] width 1073 height 216
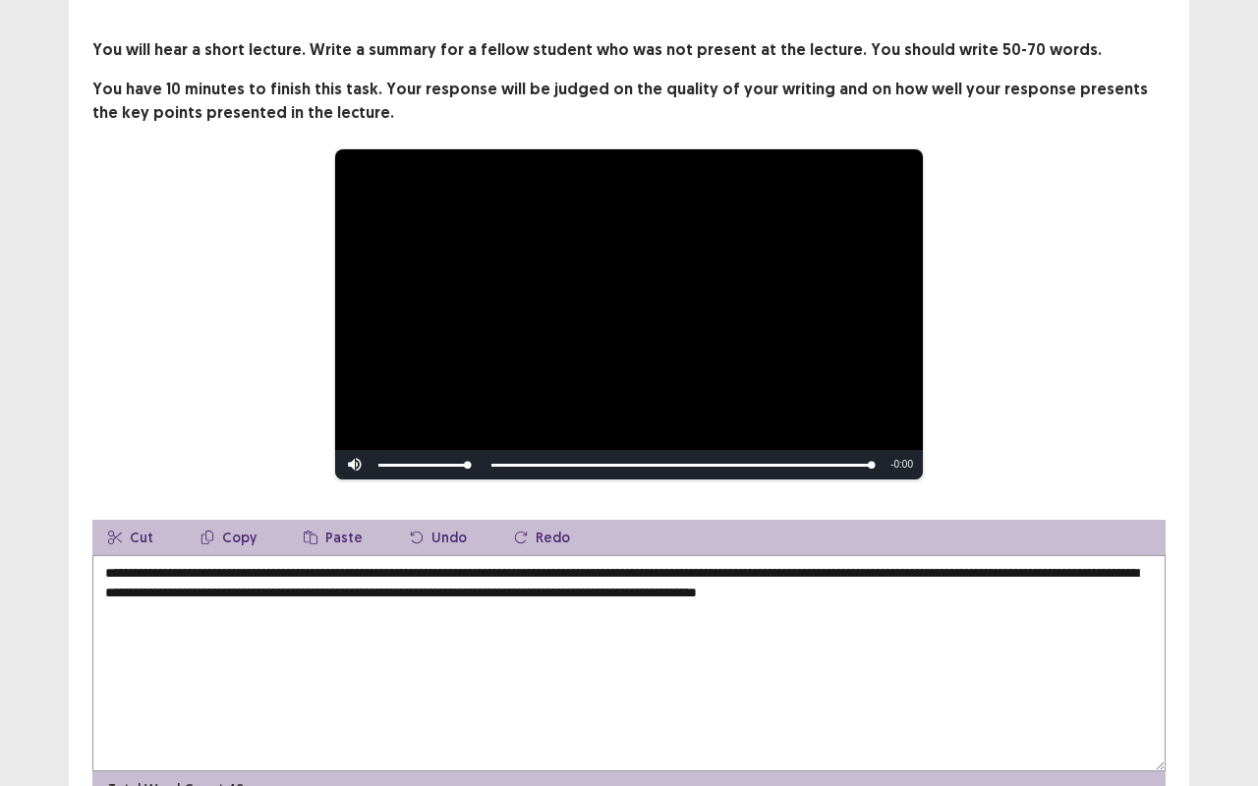
click at [1064, 607] on textarea "**********" at bounding box center [628, 663] width 1073 height 216
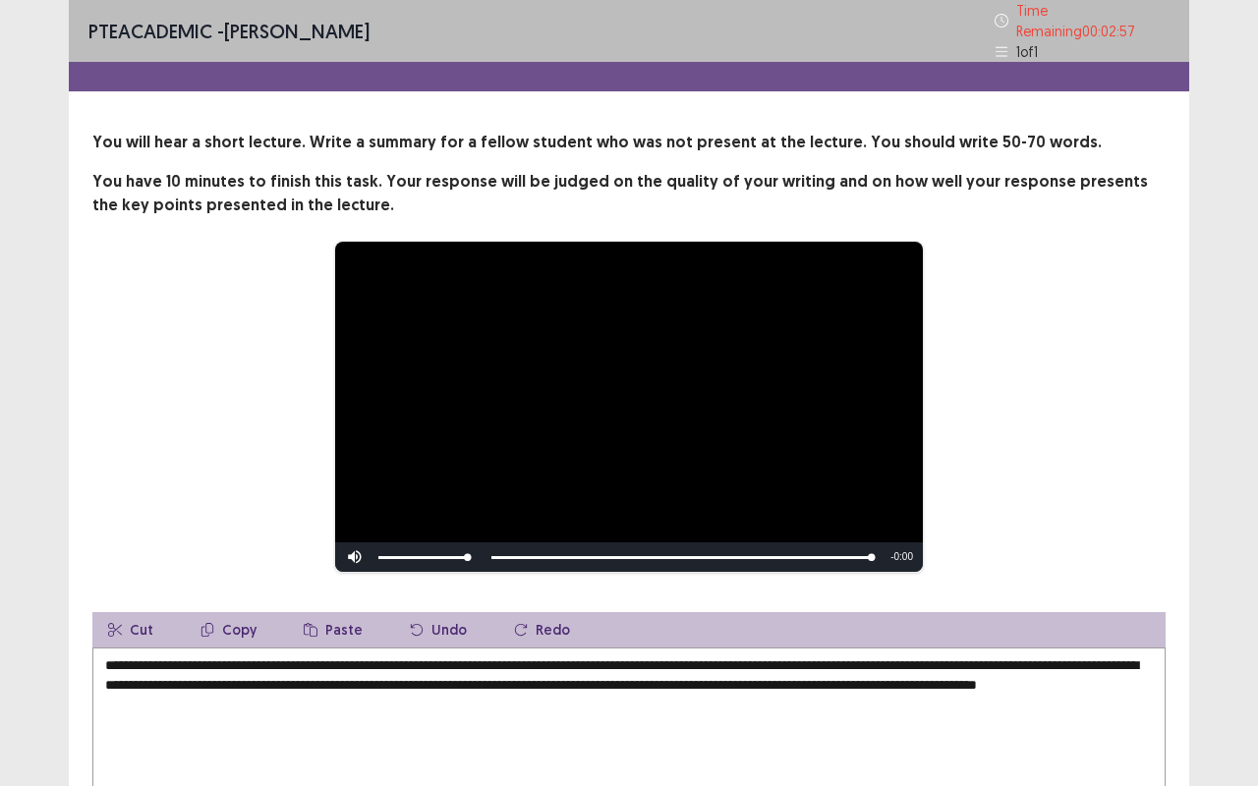
scroll to position [2, 0]
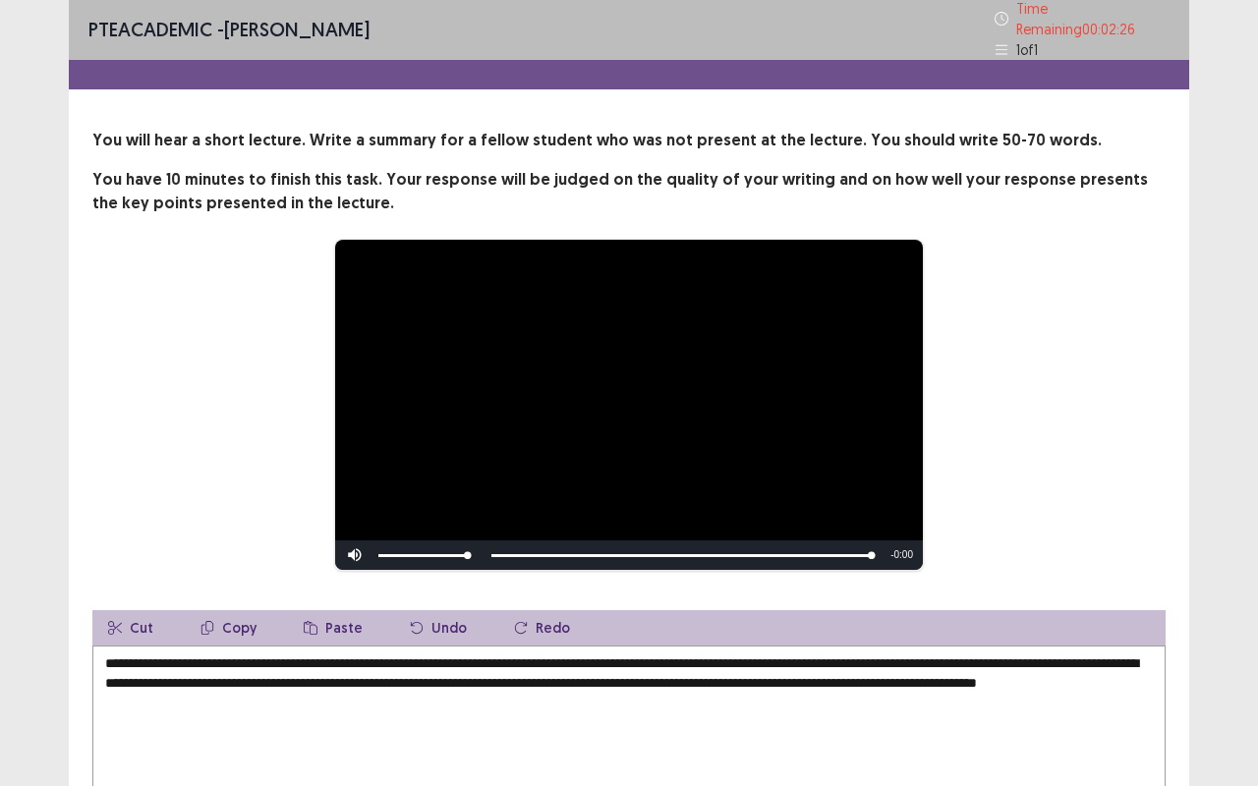
click at [952, 646] on textarea "**********" at bounding box center [628, 754] width 1073 height 216
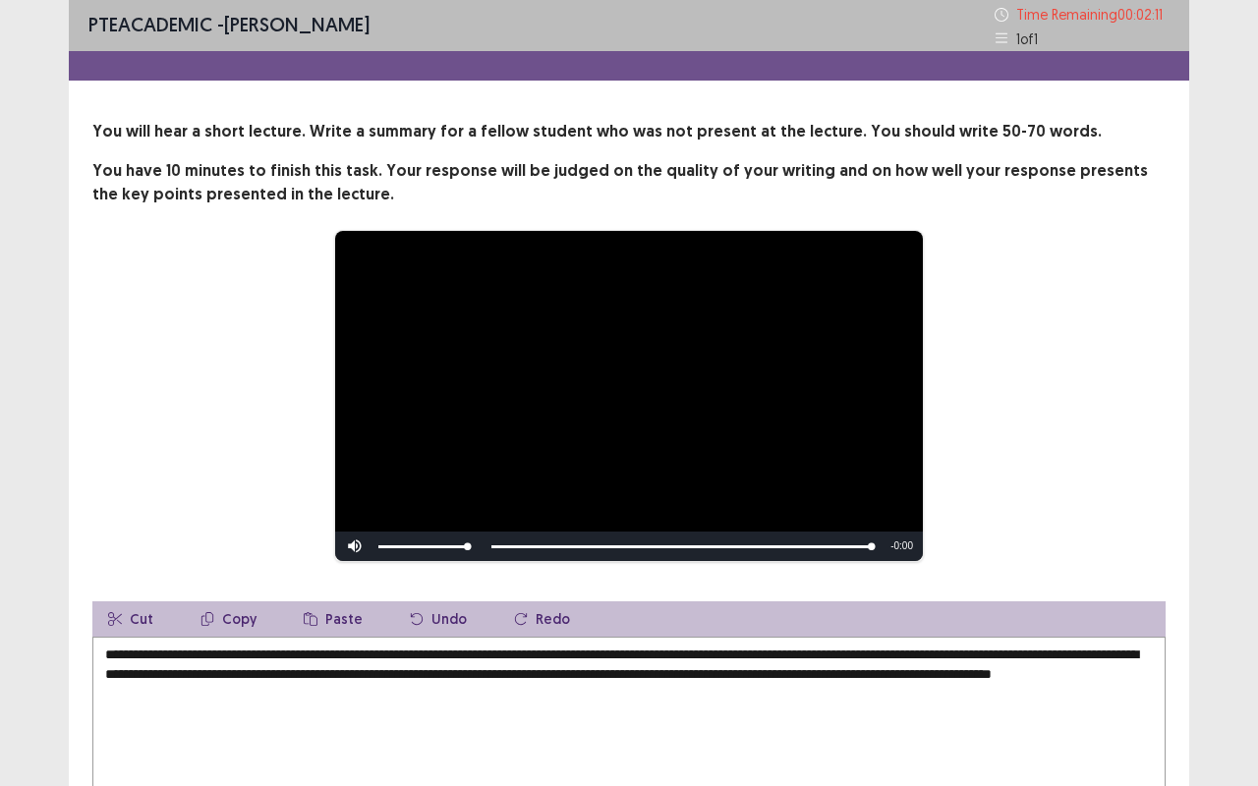
click at [354, 661] on textarea "**********" at bounding box center [628, 745] width 1073 height 216
click at [609, 661] on textarea "**********" at bounding box center [628, 745] width 1073 height 216
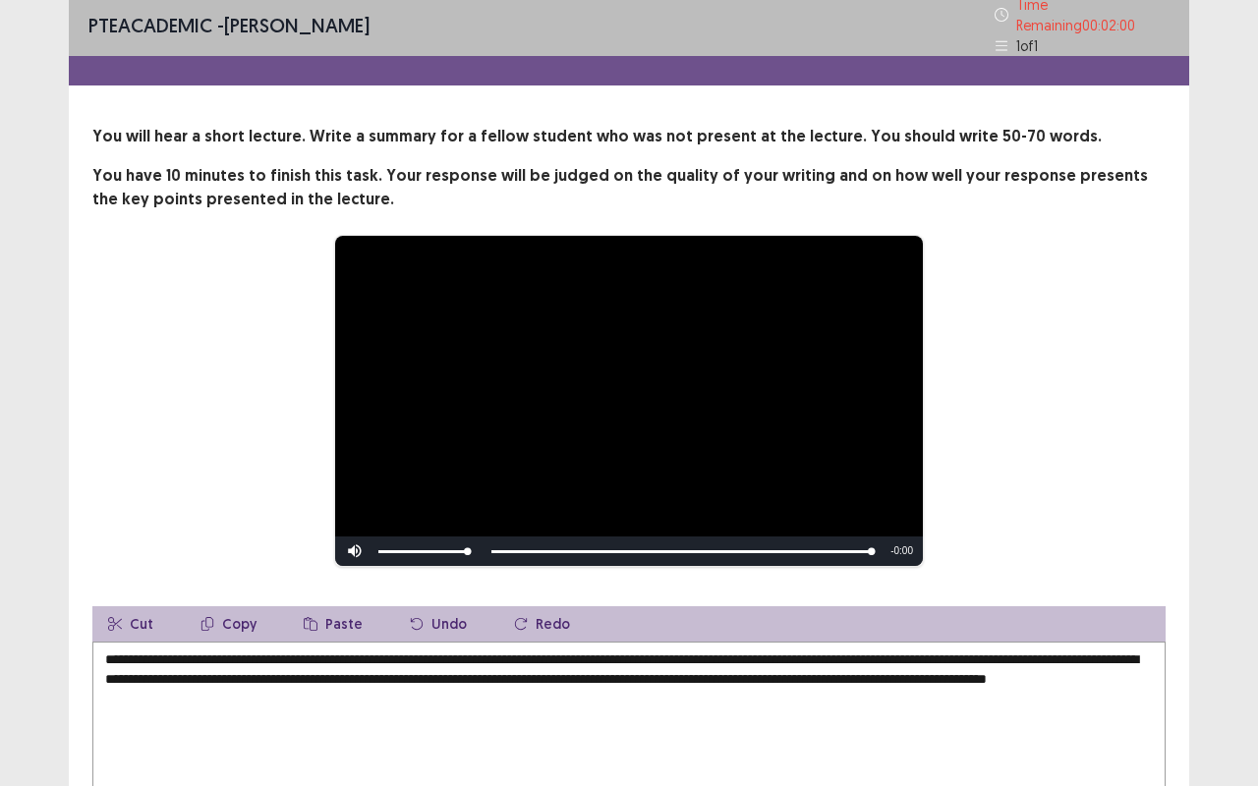
scroll to position [191, 0]
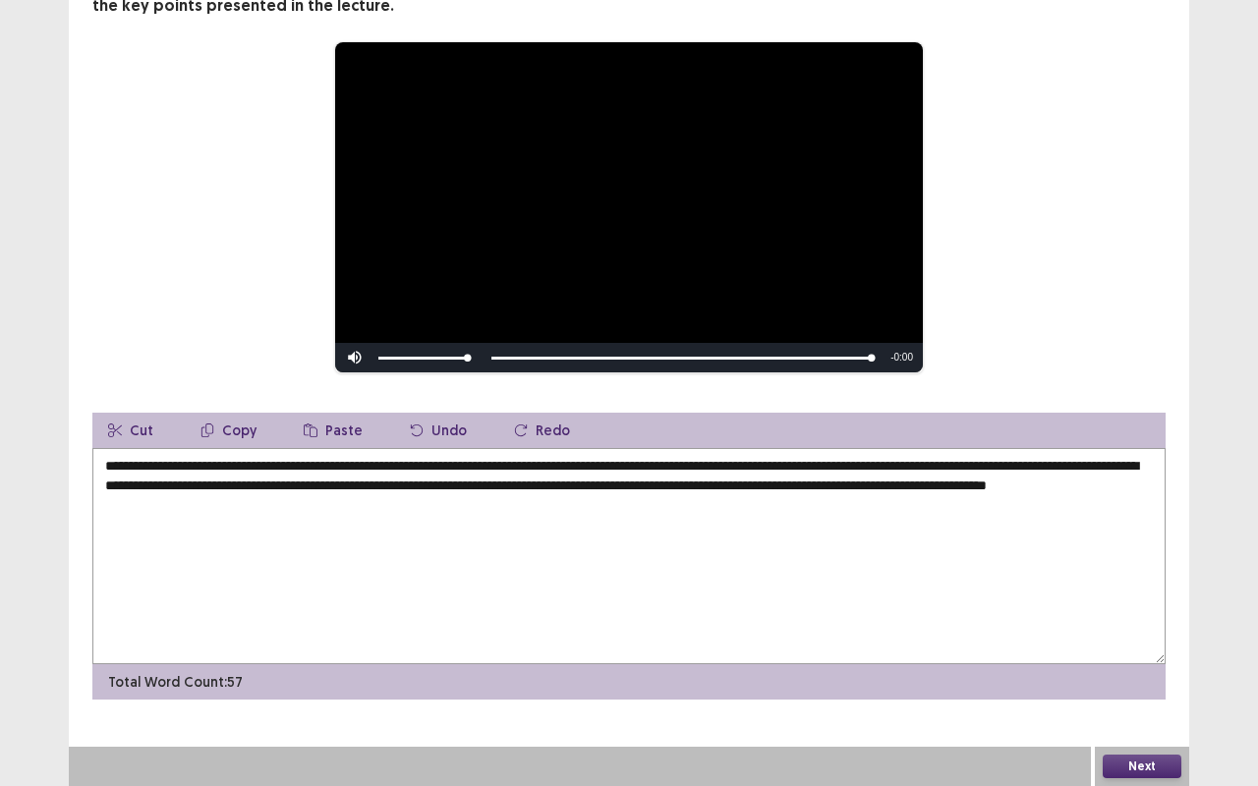
type textarea "**********"
click at [1169, 661] on button "Next" at bounding box center [1141, 767] width 79 height 24
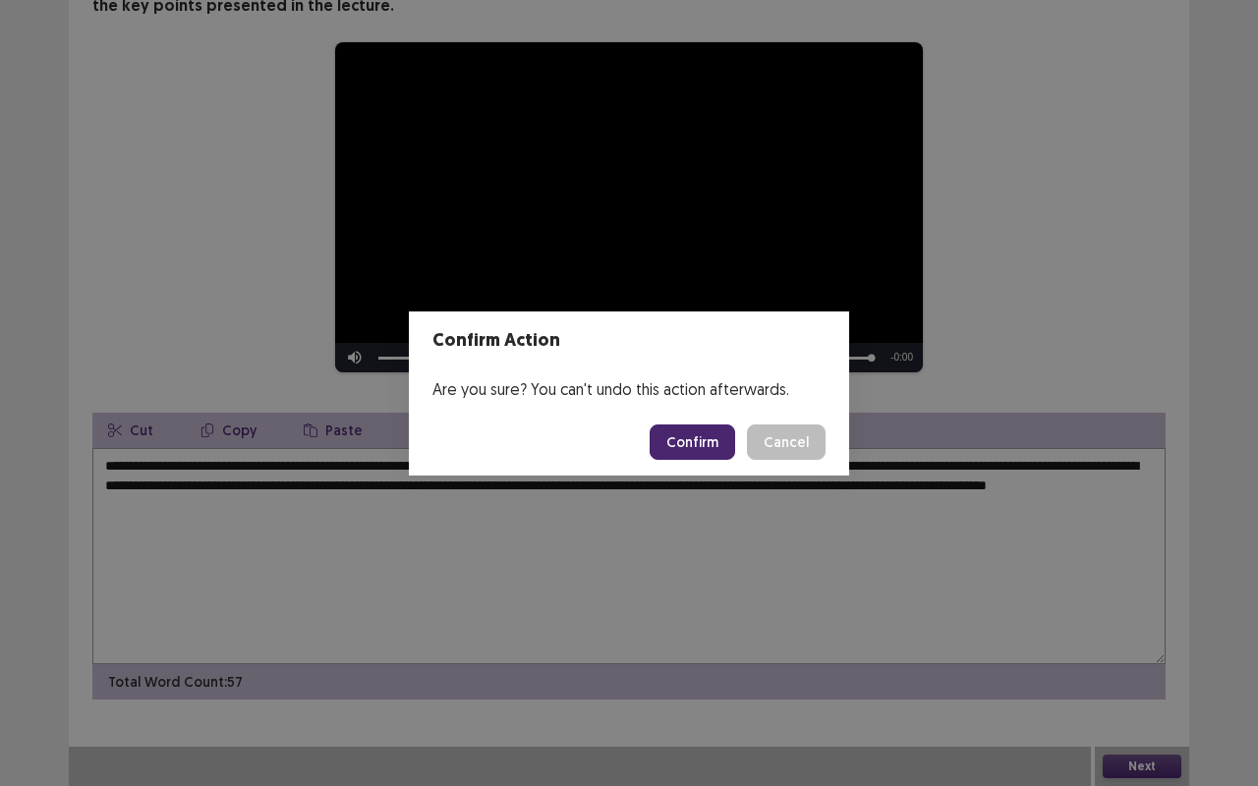
click at [721, 436] on button "Confirm" at bounding box center [691, 441] width 85 height 35
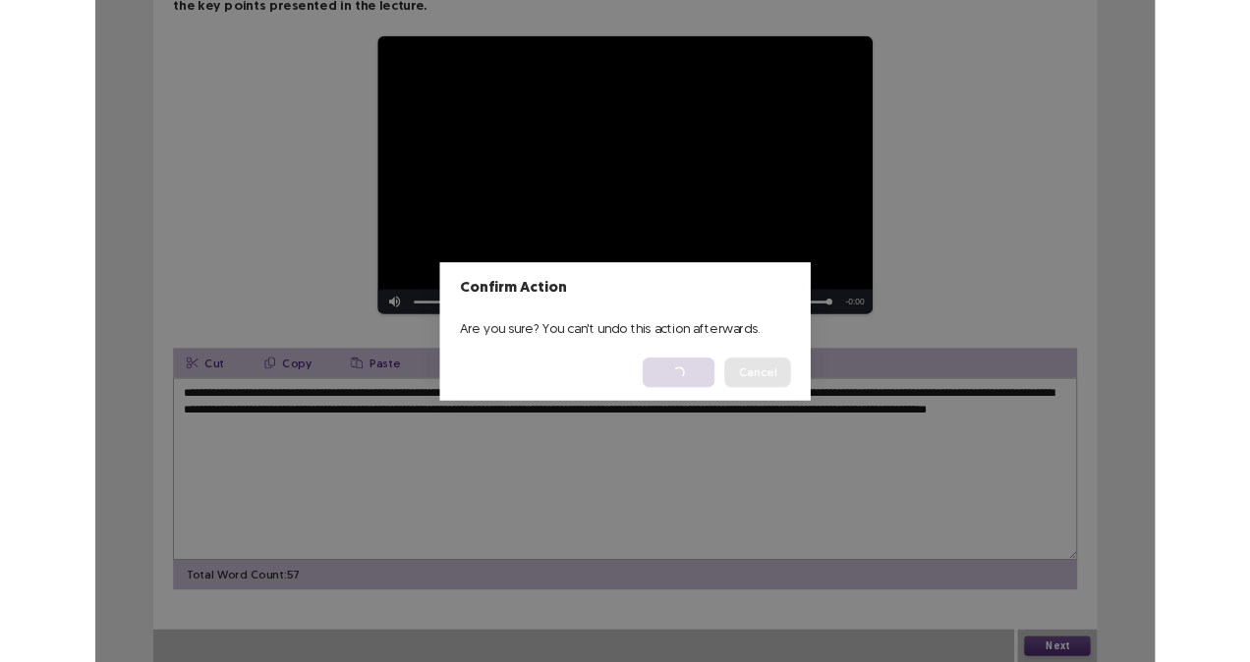
scroll to position [0, 0]
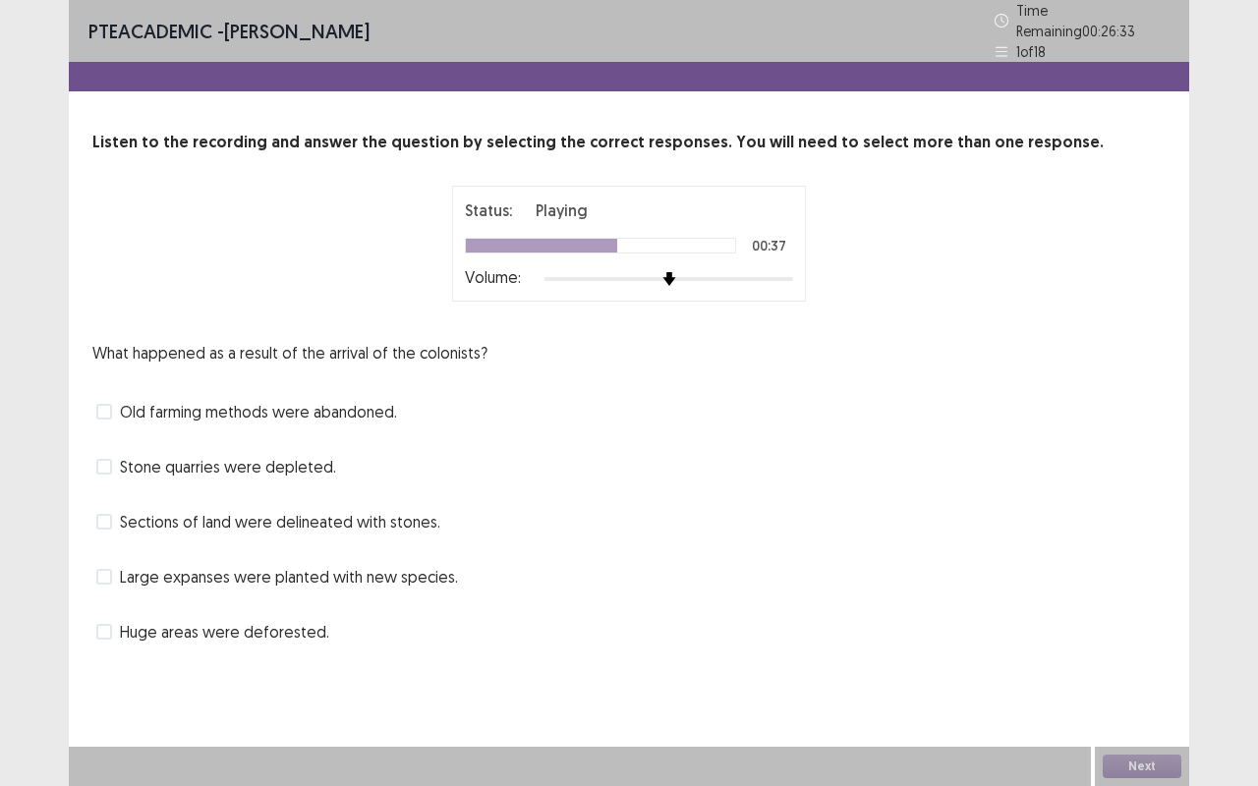
click at [112, 630] on label "Huge areas were deforested." at bounding box center [212, 632] width 233 height 24
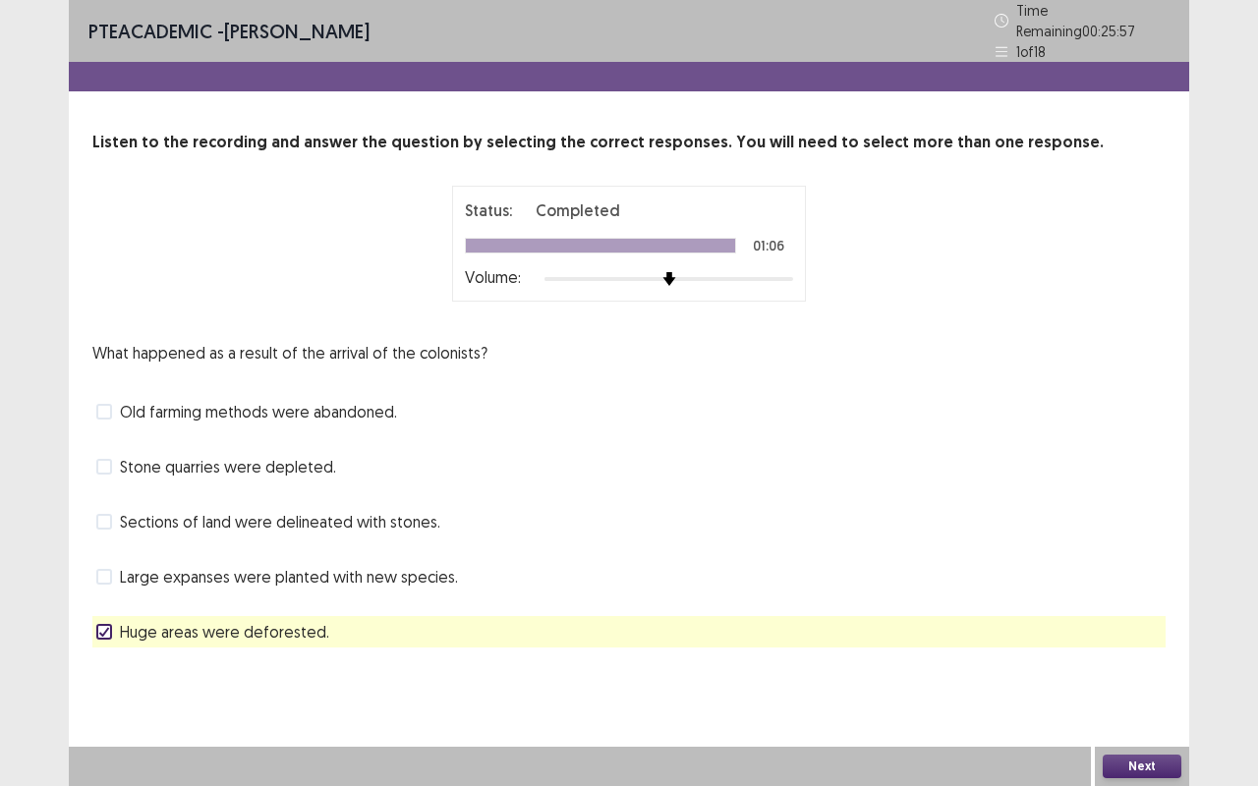
click at [120, 519] on span "Sections of land were delineated with stones." at bounding box center [280, 522] width 320 height 24
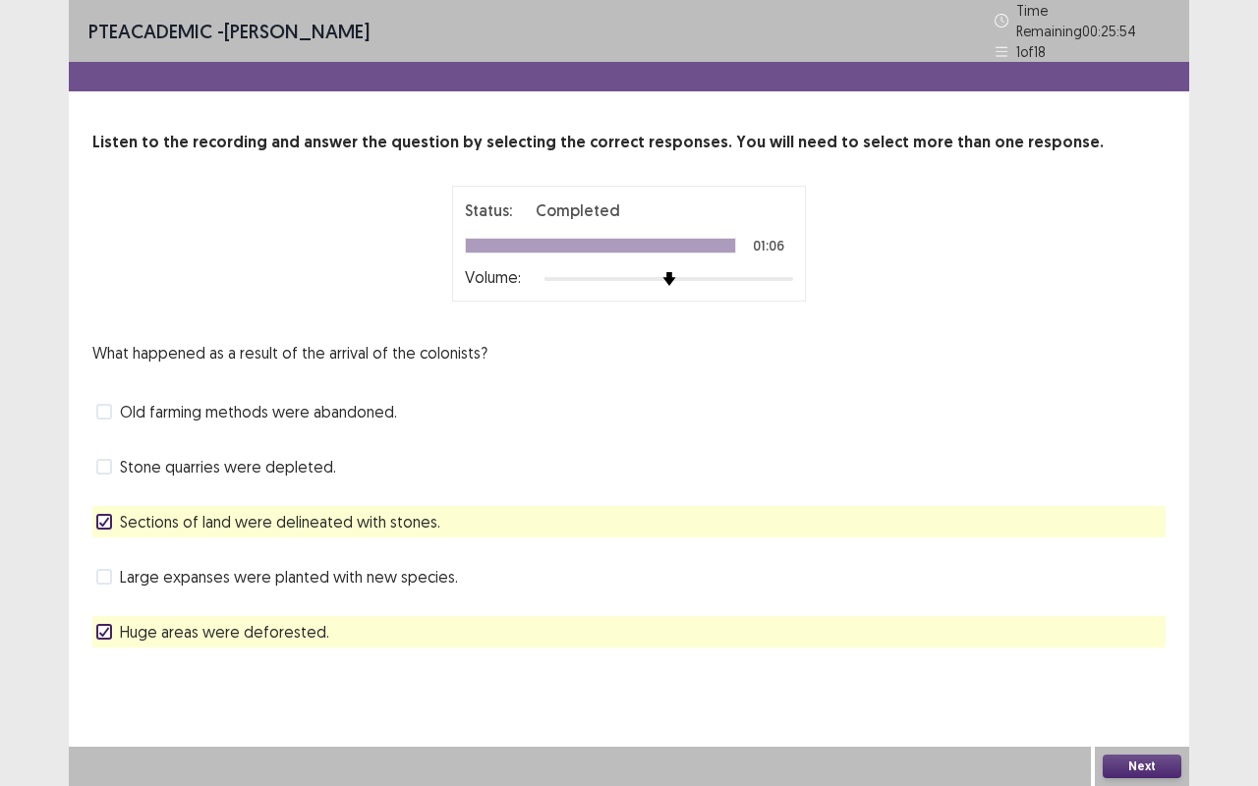
click at [1152, 661] on div "Next" at bounding box center [1142, 766] width 94 height 39
click at [1110, 661] on button "Next" at bounding box center [1141, 767] width 79 height 24
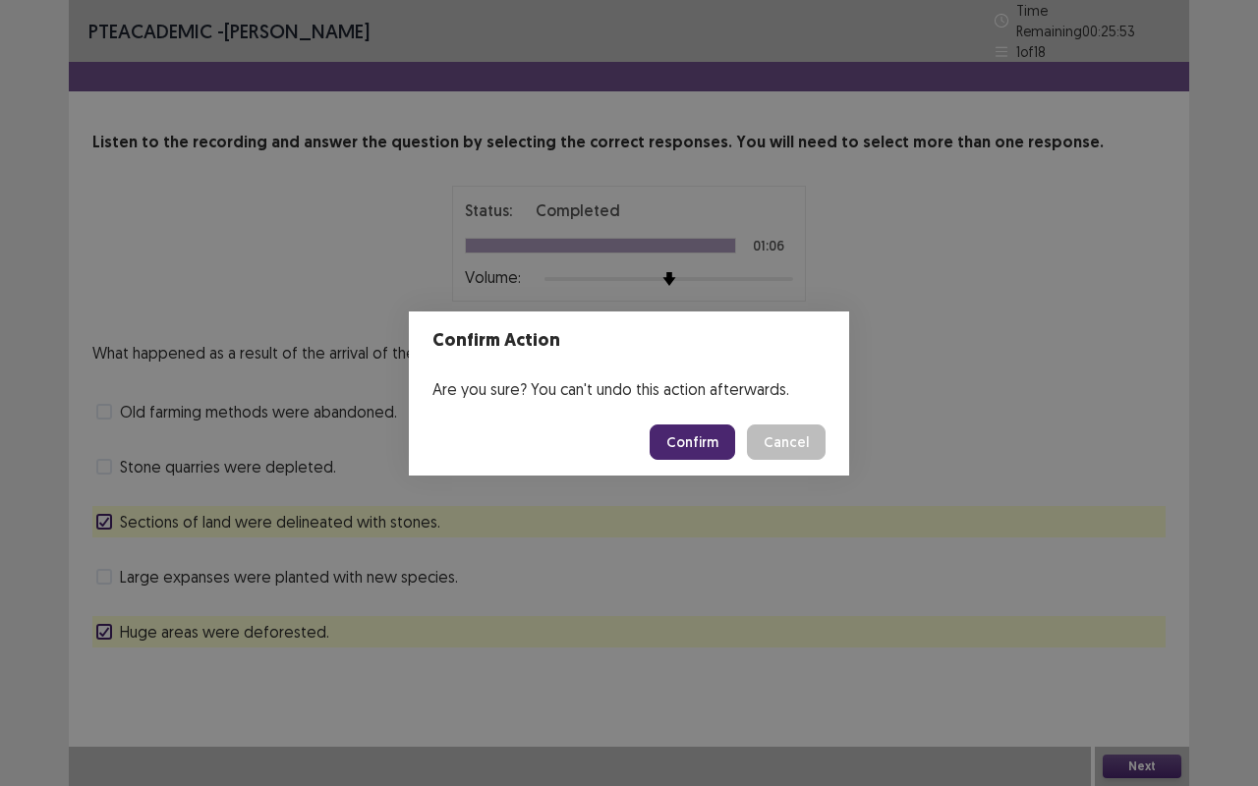
click at [665, 421] on footer "Confirm Cancel" at bounding box center [629, 442] width 440 height 67
click at [695, 422] on footer "Confirm Cancel" at bounding box center [629, 442] width 440 height 67
click at [703, 438] on button "Confirm" at bounding box center [691, 441] width 85 height 35
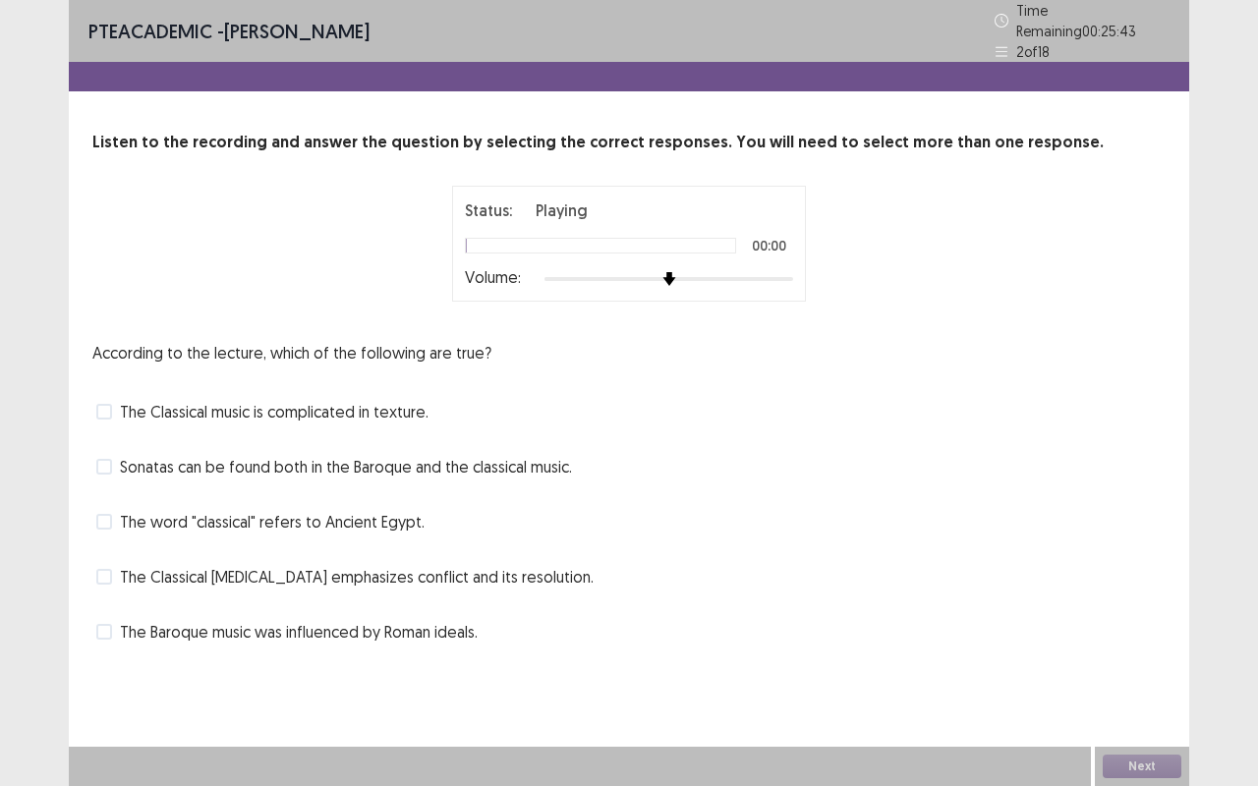
click at [709, 271] on div at bounding box center [668, 279] width 249 height 16
click at [114, 400] on label "The Classical music is complicated in texture." at bounding box center [262, 412] width 332 height 24
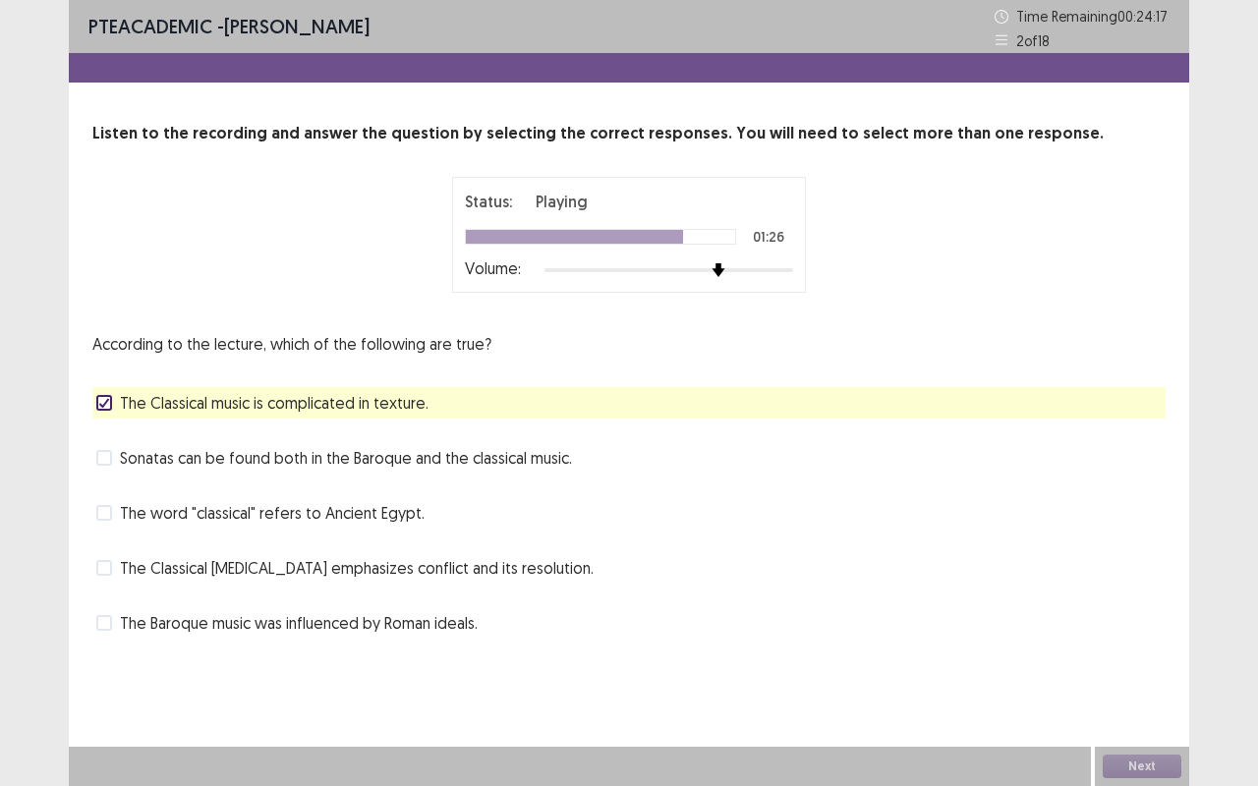
click at [100, 563] on span at bounding box center [104, 568] width 16 height 16
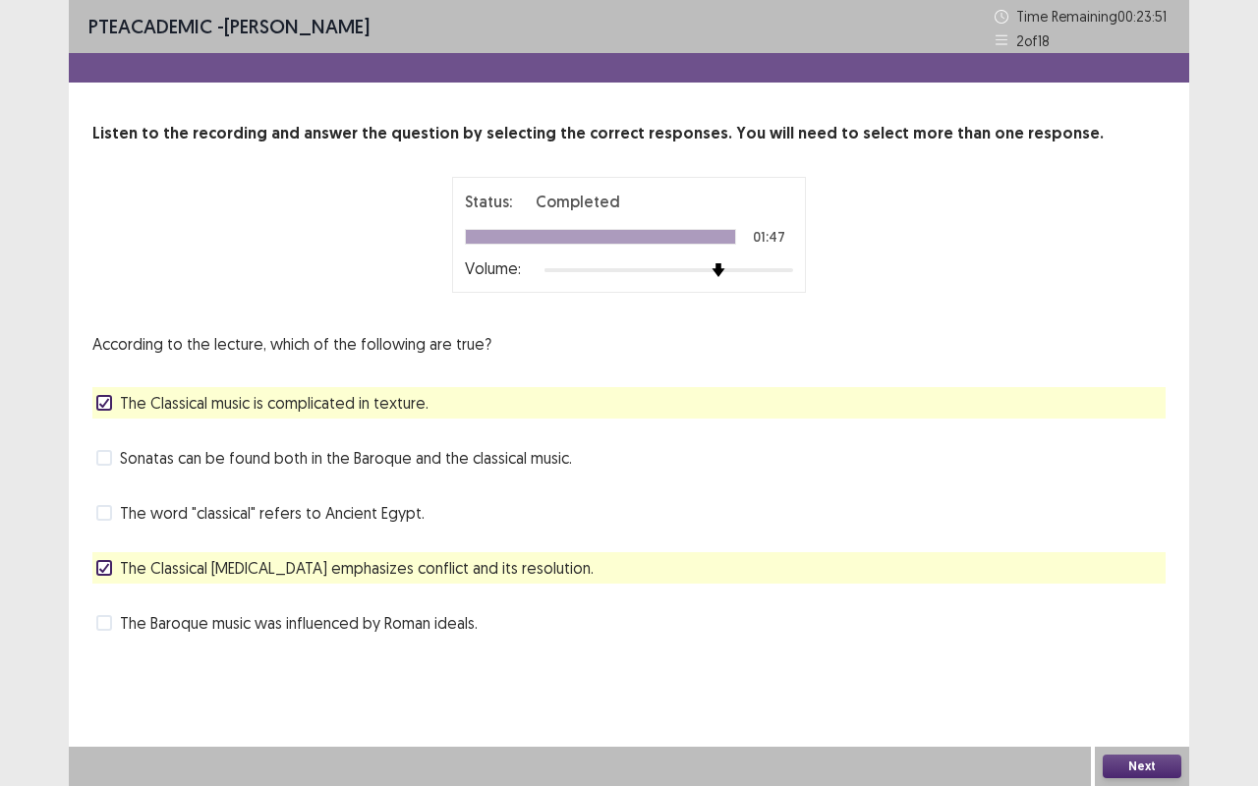
click at [1132, 661] on button "Next" at bounding box center [1141, 767] width 79 height 24
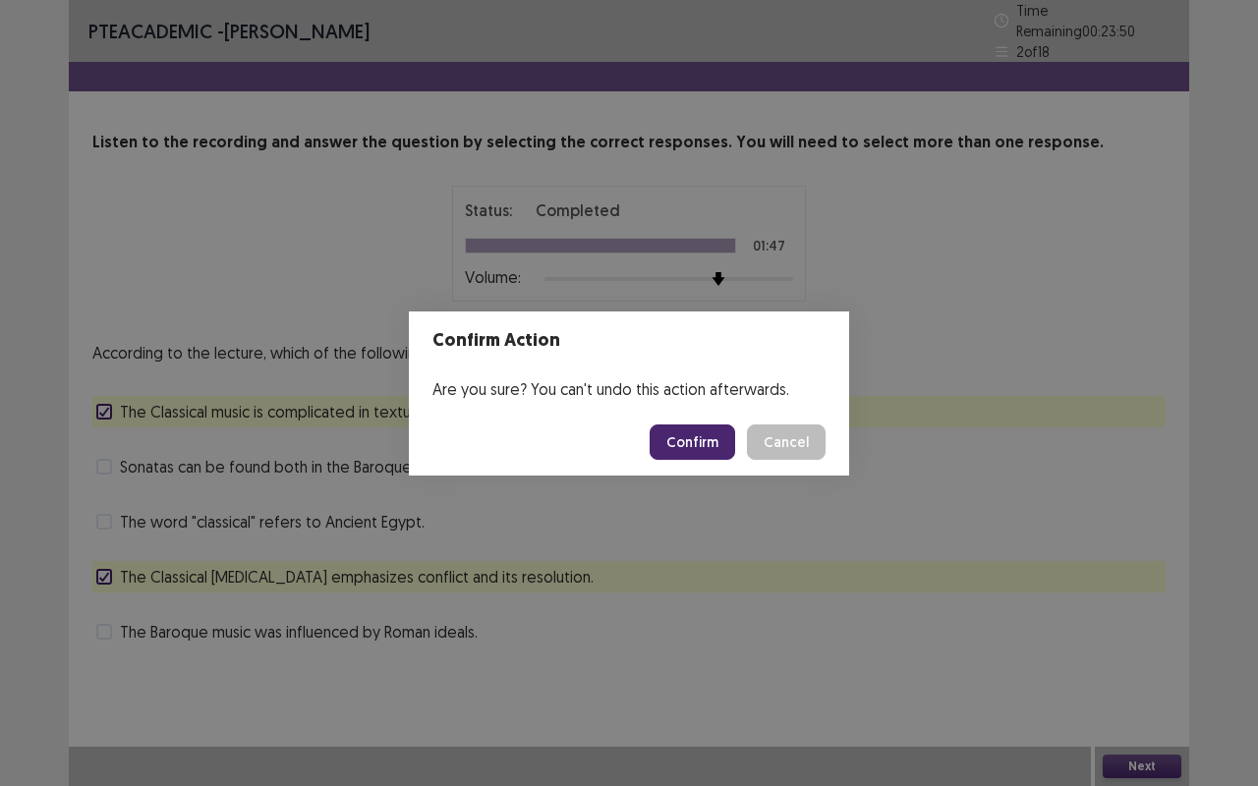
click at [694, 447] on button "Confirm" at bounding box center [691, 441] width 85 height 35
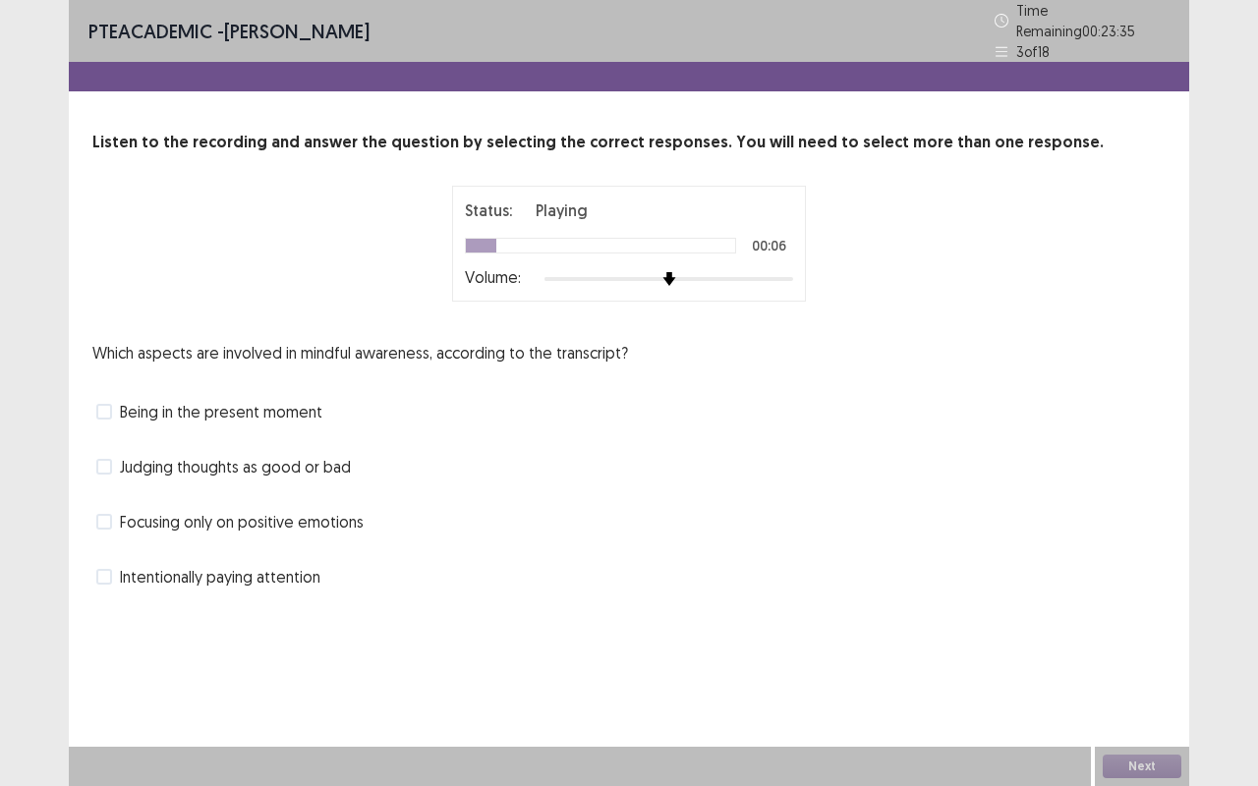
click at [113, 568] on label "Intentionally paying attention" at bounding box center [208, 577] width 224 height 24
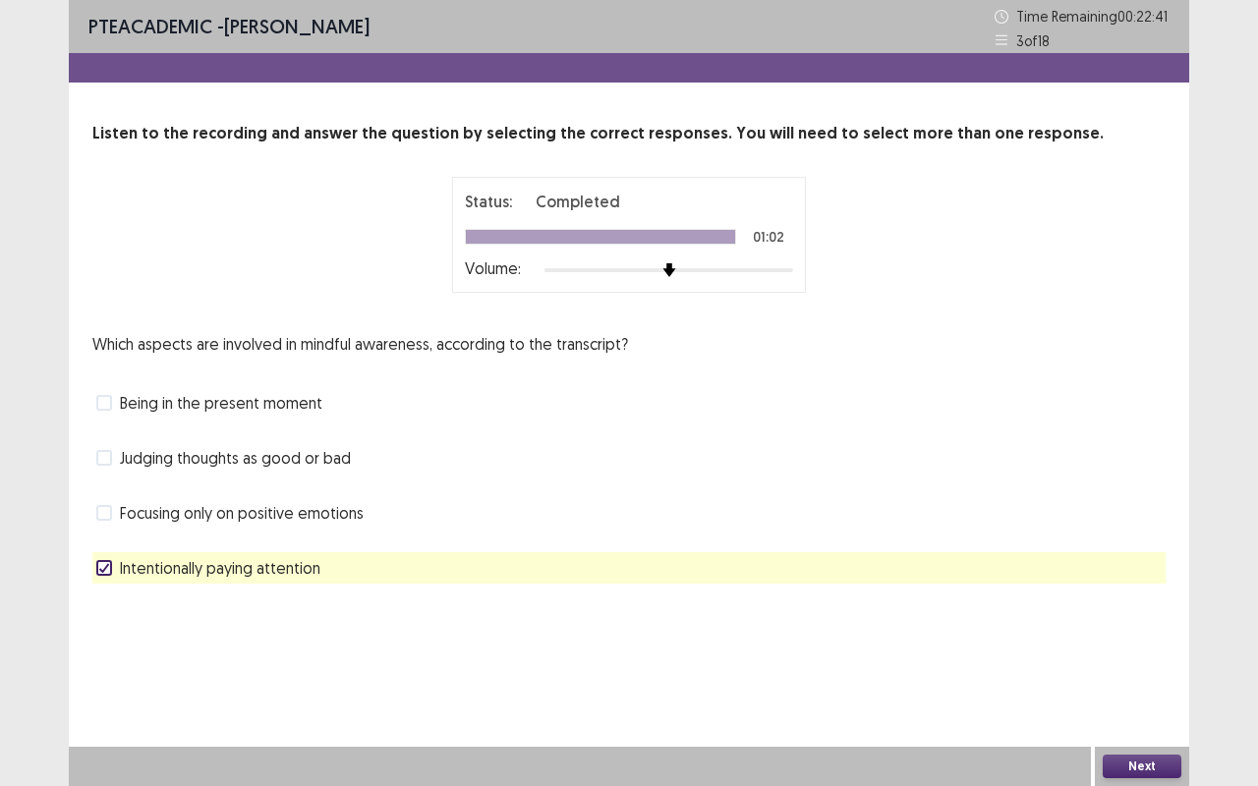
click at [109, 408] on span at bounding box center [104, 403] width 16 height 16
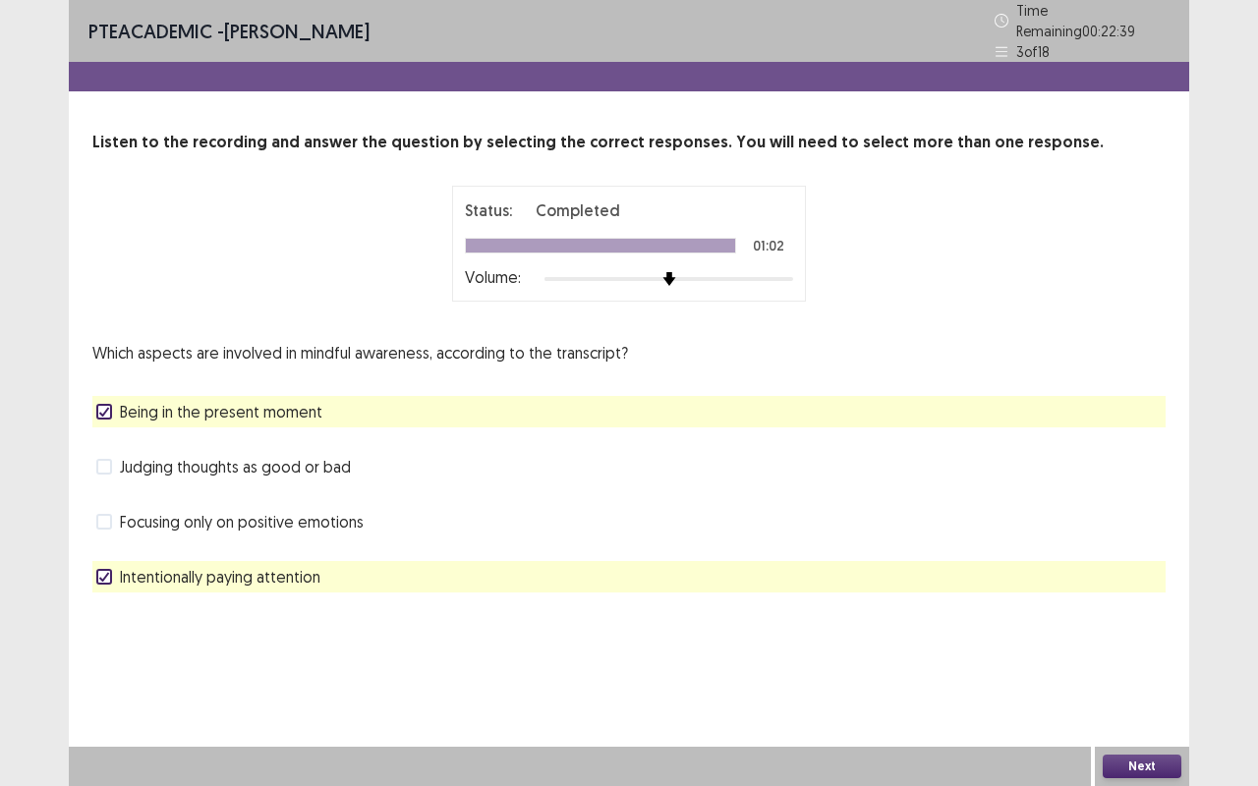
click at [1153, 661] on button "Next" at bounding box center [1141, 767] width 79 height 24
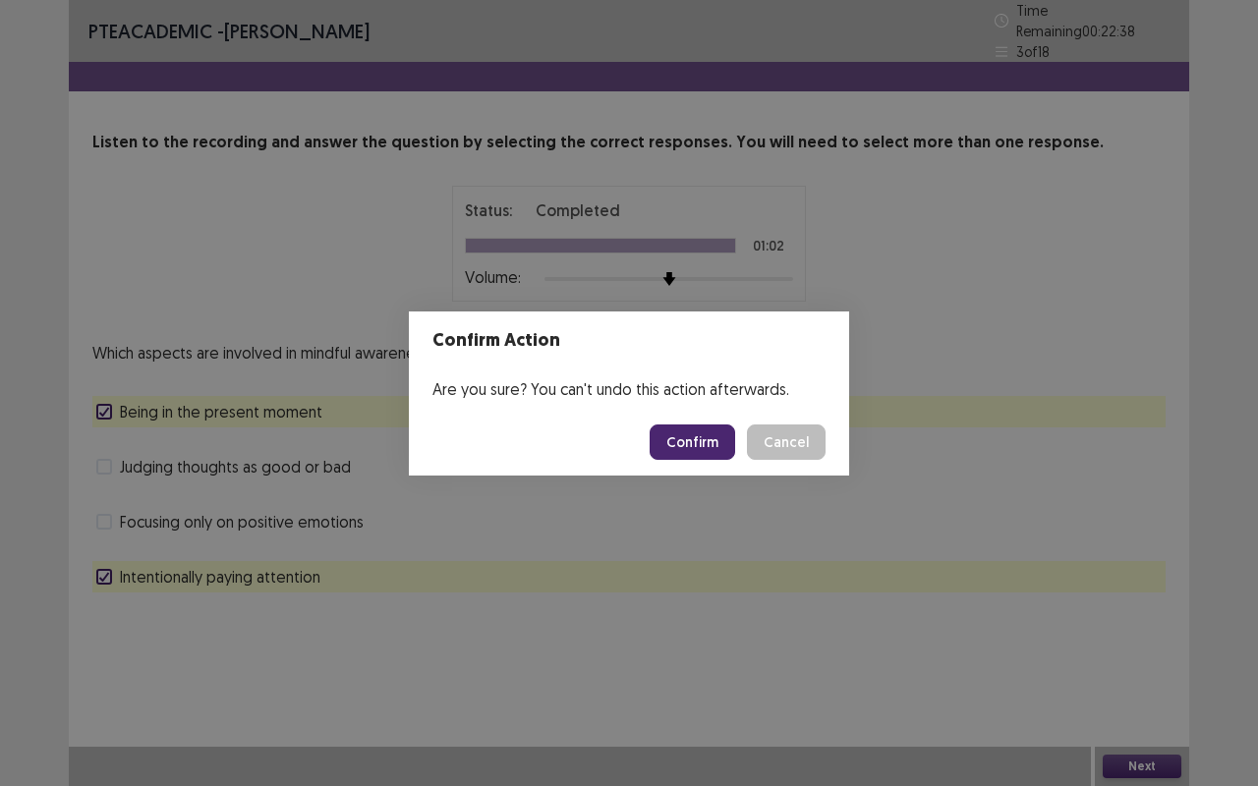
click at [707, 428] on button "Confirm" at bounding box center [691, 441] width 85 height 35
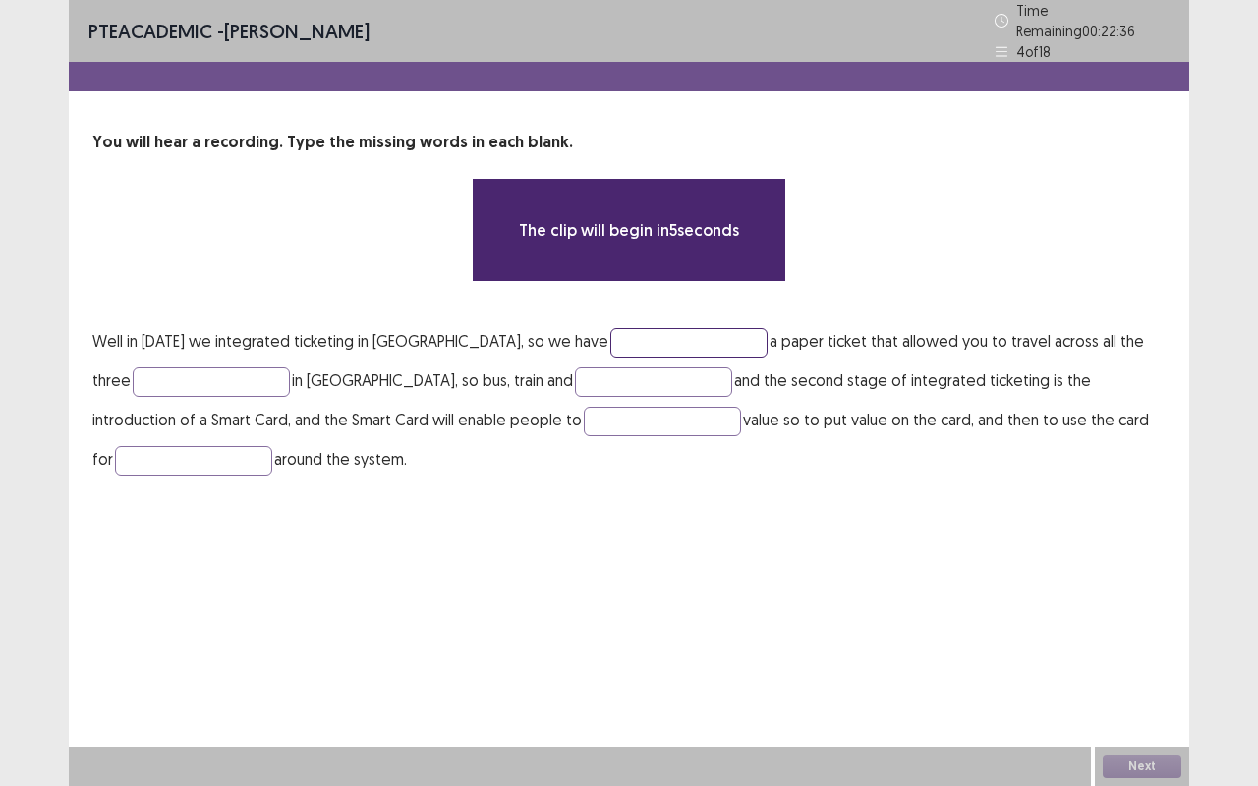
click at [668, 332] on input "text" at bounding box center [688, 342] width 157 height 29
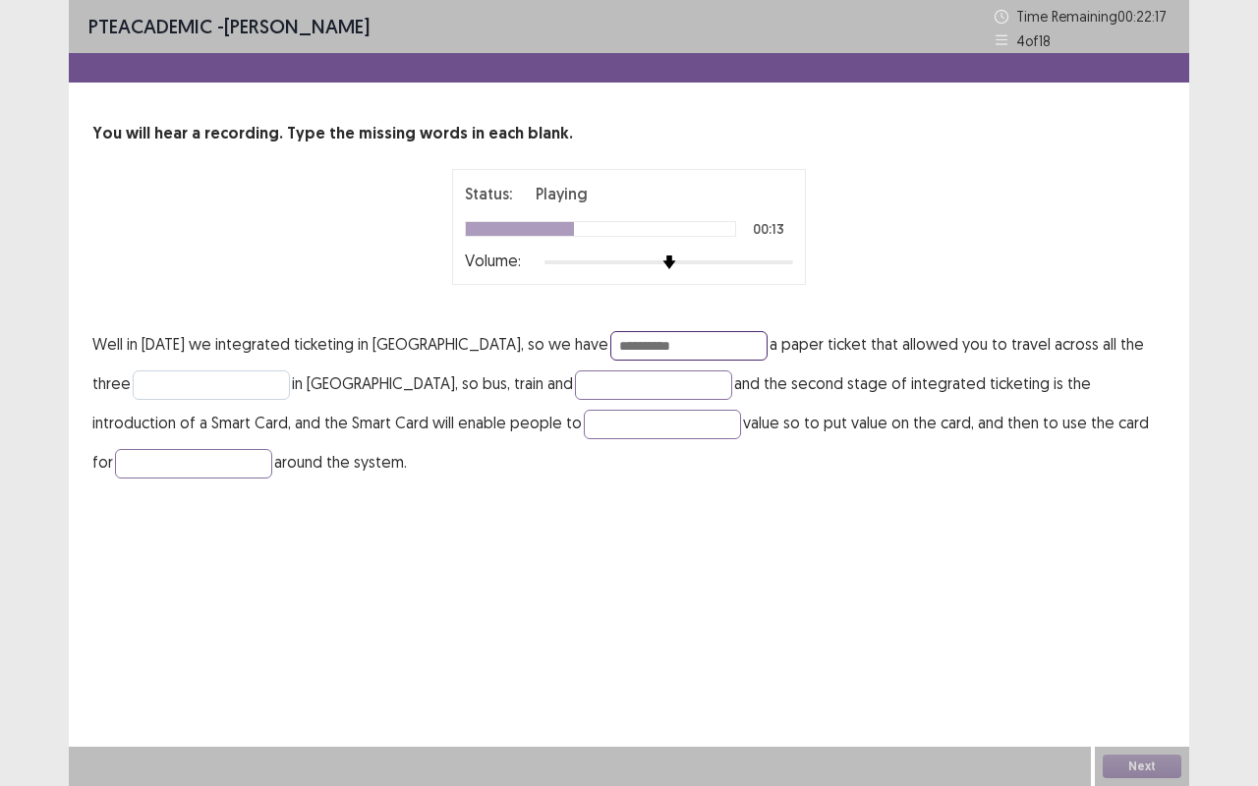
type input "**********"
click at [172, 377] on input "text" at bounding box center [211, 384] width 157 height 29
type input "*****"
click at [643, 386] on input "text" at bounding box center [653, 384] width 157 height 29
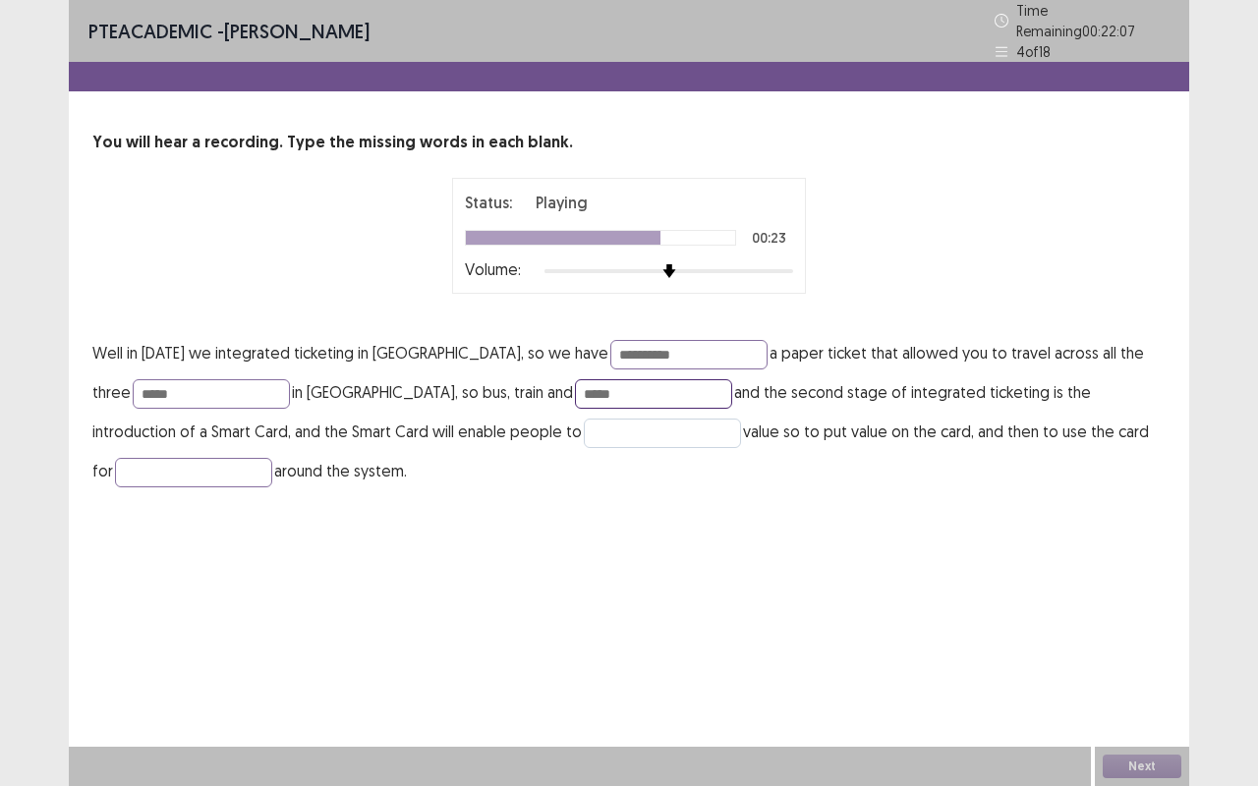
type input "*****"
click at [617, 421] on input "text" at bounding box center [662, 433] width 157 height 29
type input "******"
click at [175, 464] on input "text" at bounding box center [193, 472] width 157 height 29
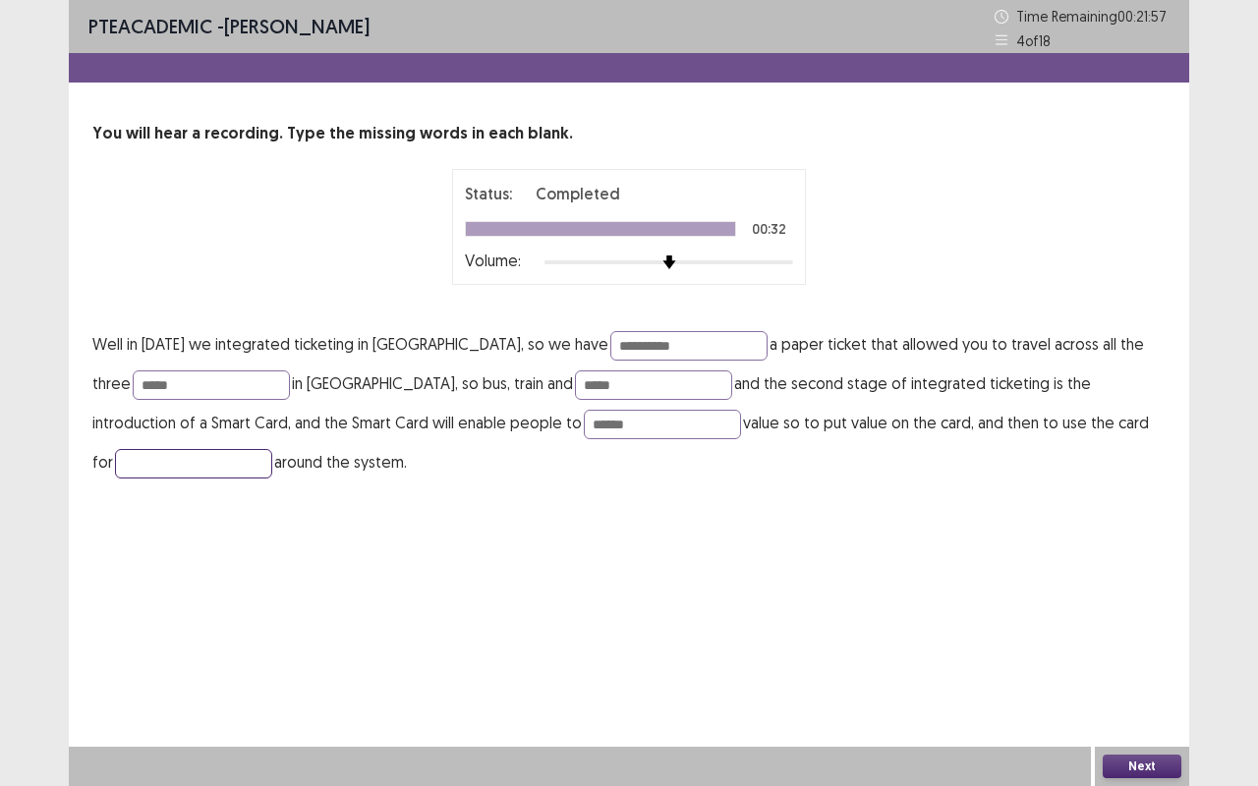
type input "*"
type input "*********"
click at [635, 422] on input "******" at bounding box center [662, 424] width 157 height 29
type input "*"
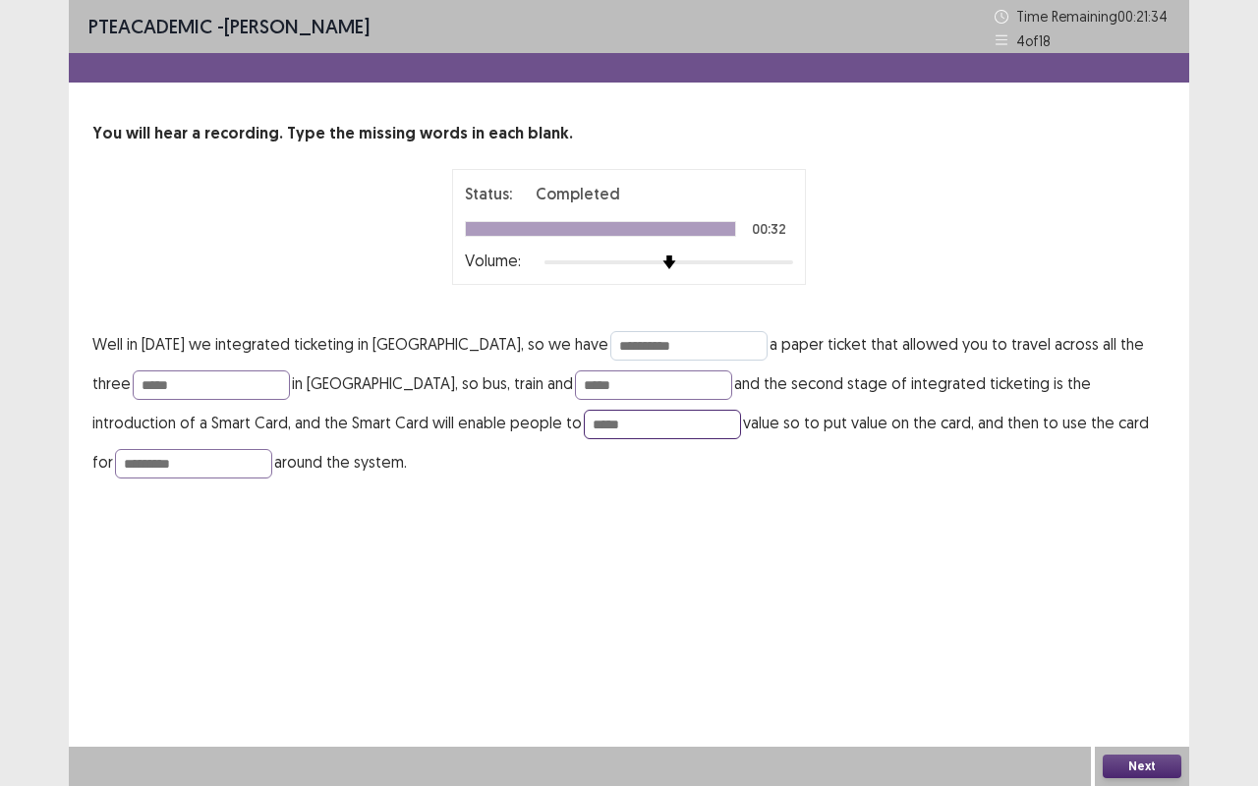
type input "*****"
click at [684, 346] on input "**********" at bounding box center [688, 345] width 157 height 29
type input "**********"
click at [685, 454] on p "**********" at bounding box center [628, 402] width 1073 height 157
click at [1134, 661] on button "Next" at bounding box center [1141, 767] width 79 height 24
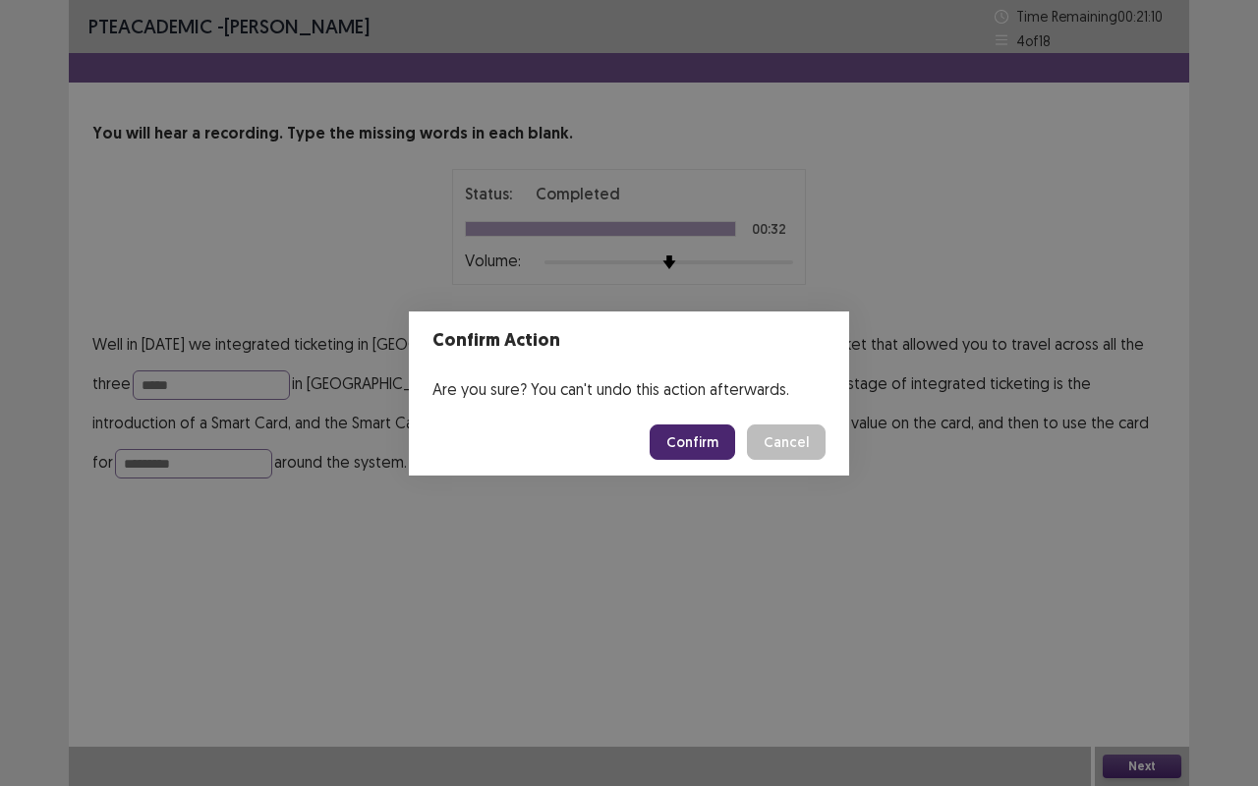
click at [724, 442] on button "Confirm" at bounding box center [691, 441] width 85 height 35
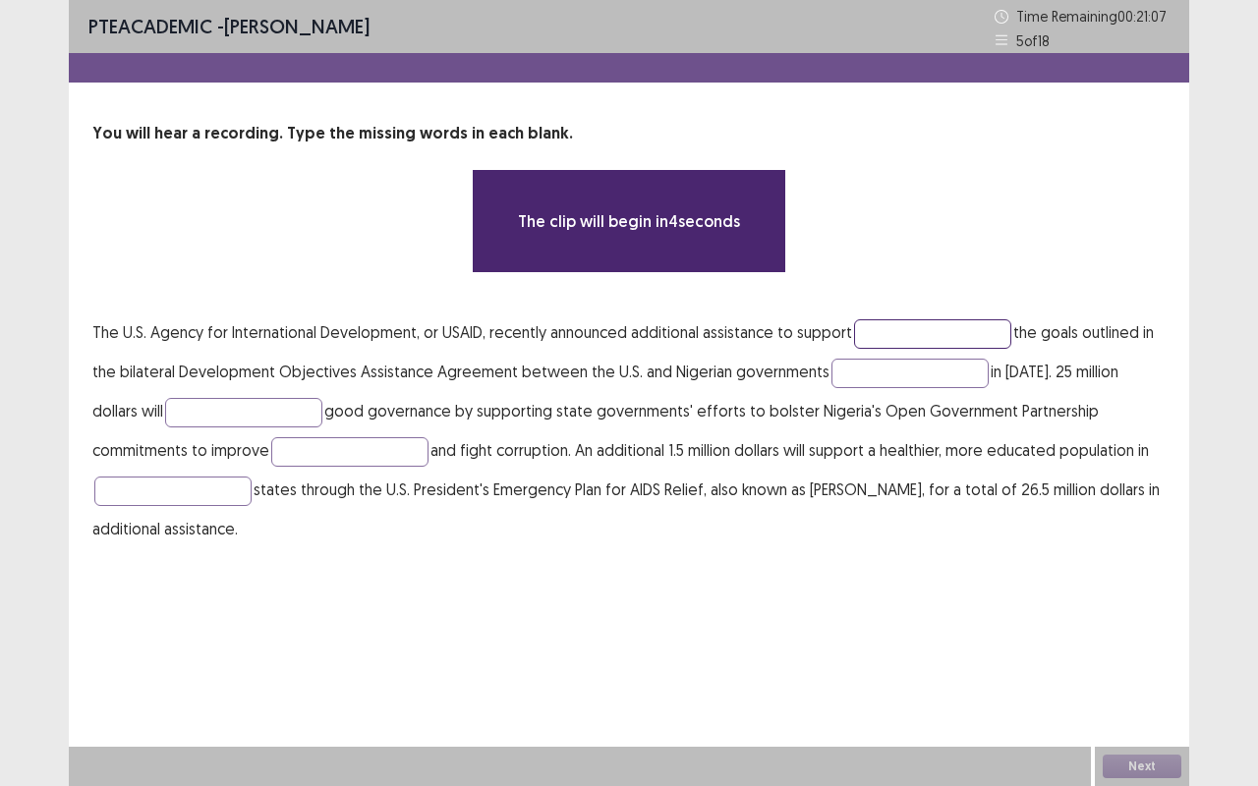
click at [941, 328] on input "text" at bounding box center [932, 333] width 157 height 29
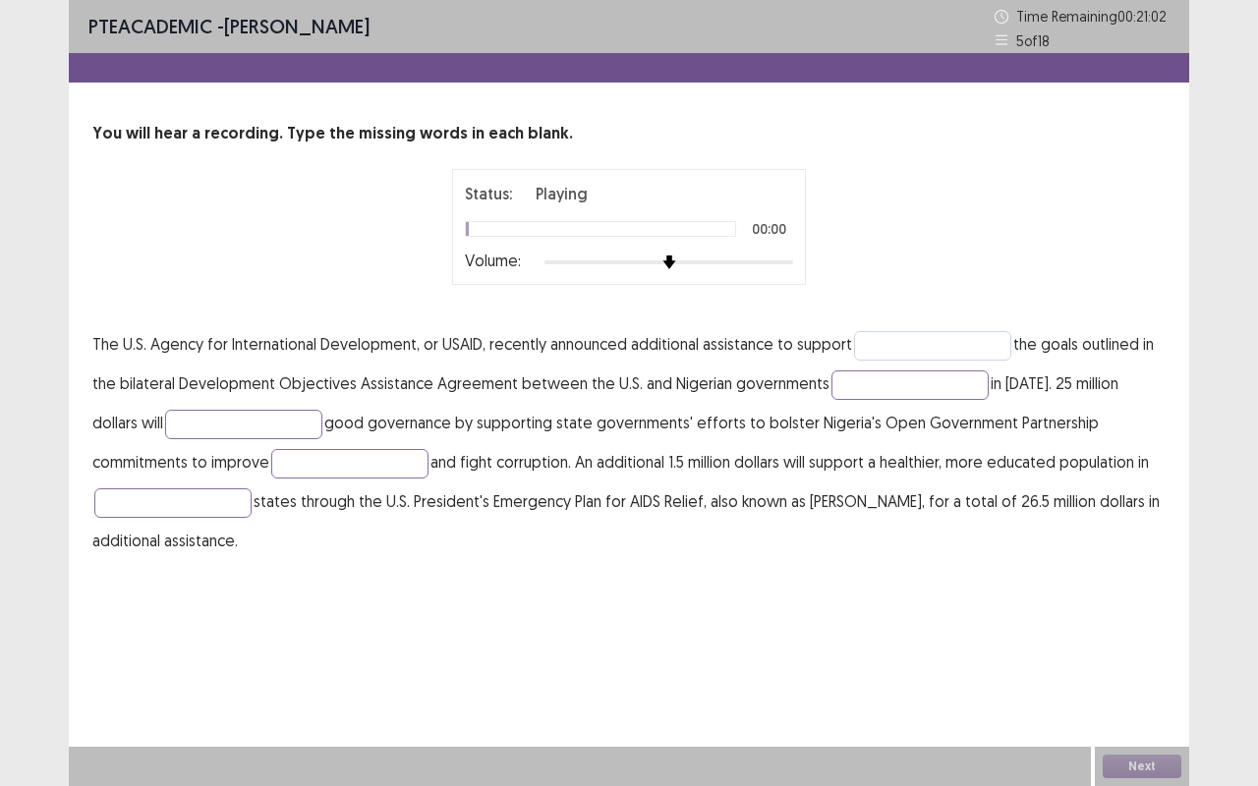
click at [676, 261] on img at bounding box center [669, 262] width 14 height 14
click at [894, 346] on input "text" at bounding box center [932, 345] width 157 height 29
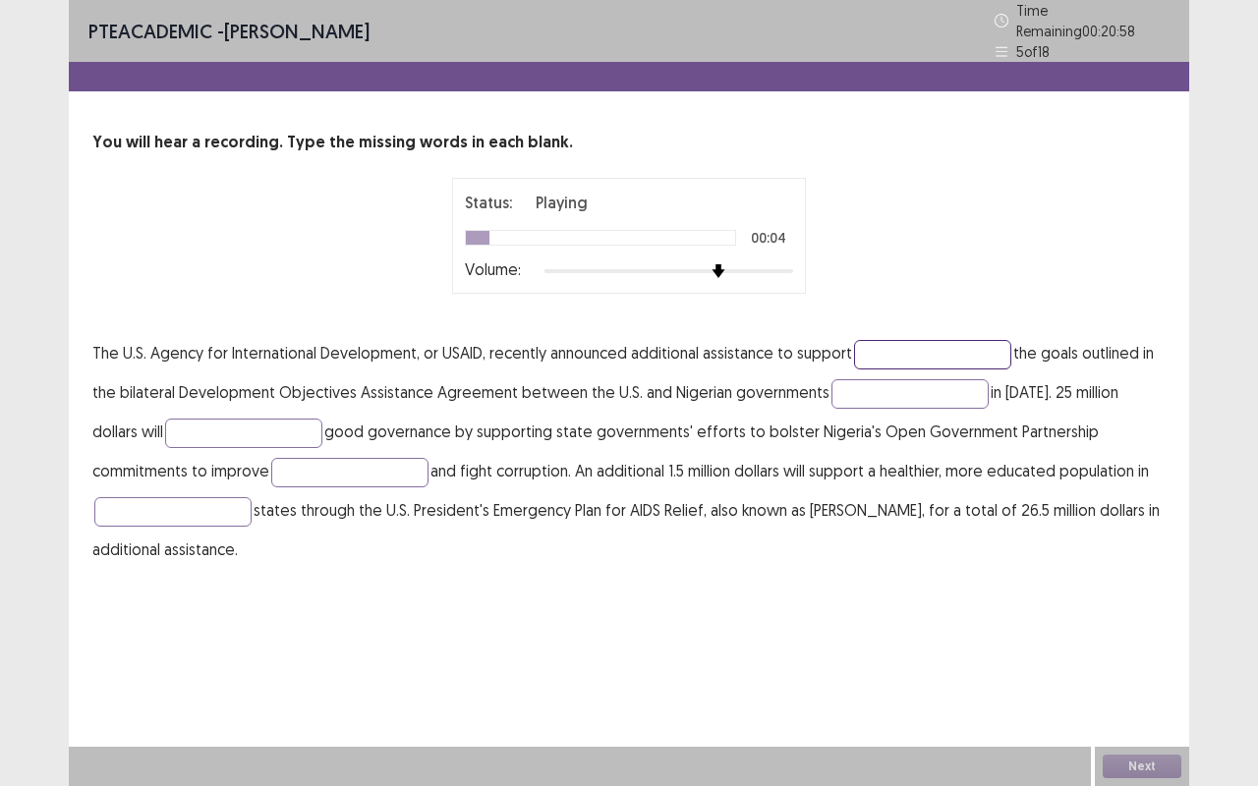
click at [894, 346] on input "text" at bounding box center [932, 354] width 157 height 29
type input "*****"
click at [853, 393] on input "text" at bounding box center [909, 393] width 157 height 29
type input "******"
click at [184, 424] on input "text" at bounding box center [243, 433] width 157 height 29
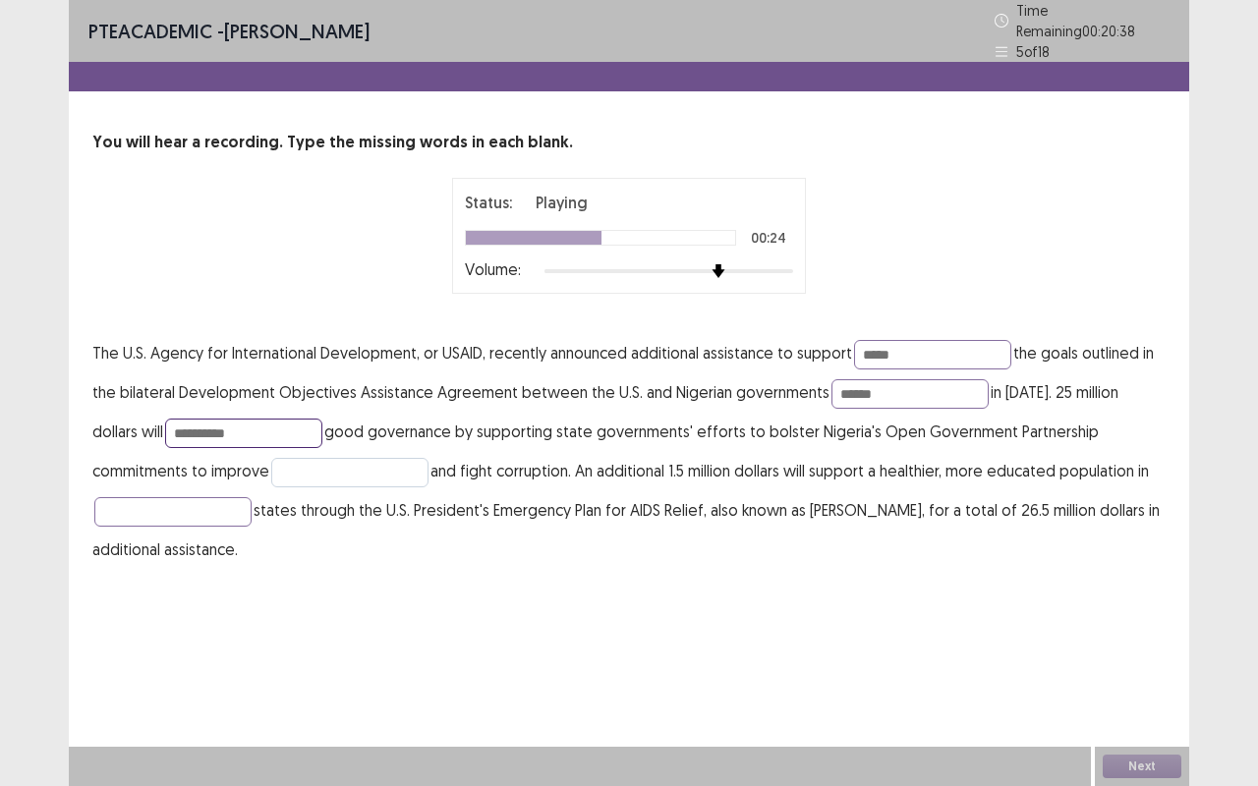
type input "**********"
click at [271, 462] on input "text" at bounding box center [349, 472] width 157 height 29
type input "**********"
click at [189, 503] on input "text" at bounding box center [172, 511] width 157 height 29
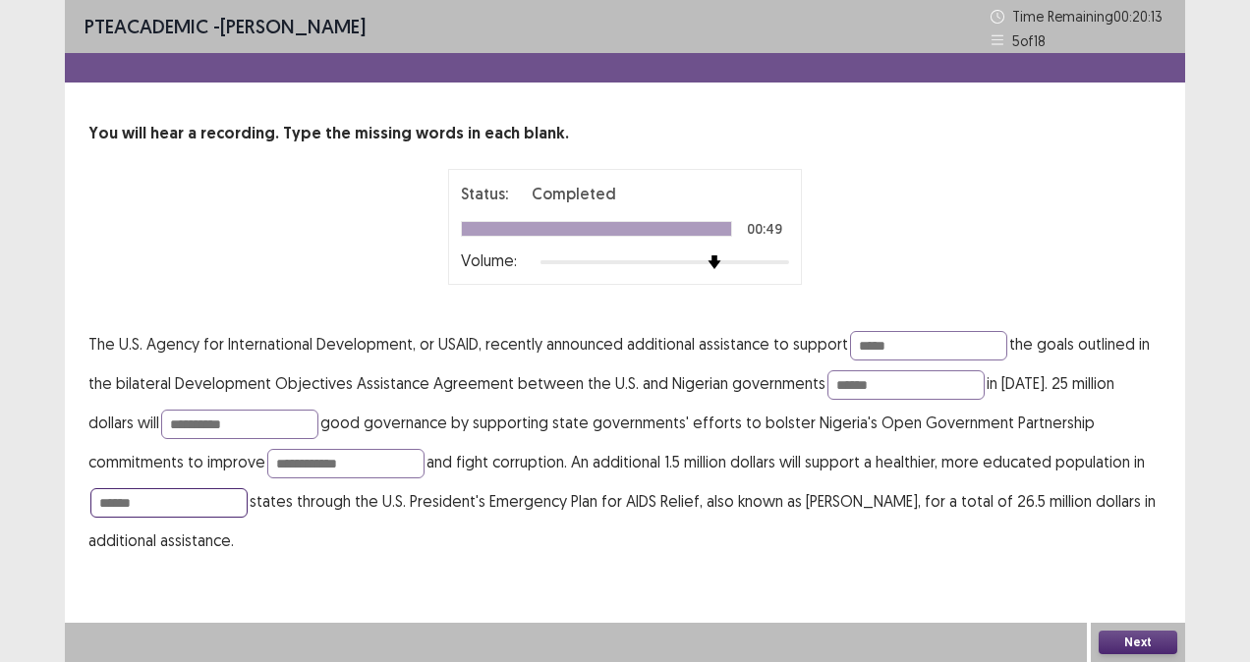
click at [159, 506] on input "******" at bounding box center [168, 502] width 157 height 29
type input "********"
click at [232, 428] on input "**********" at bounding box center [239, 424] width 157 height 29
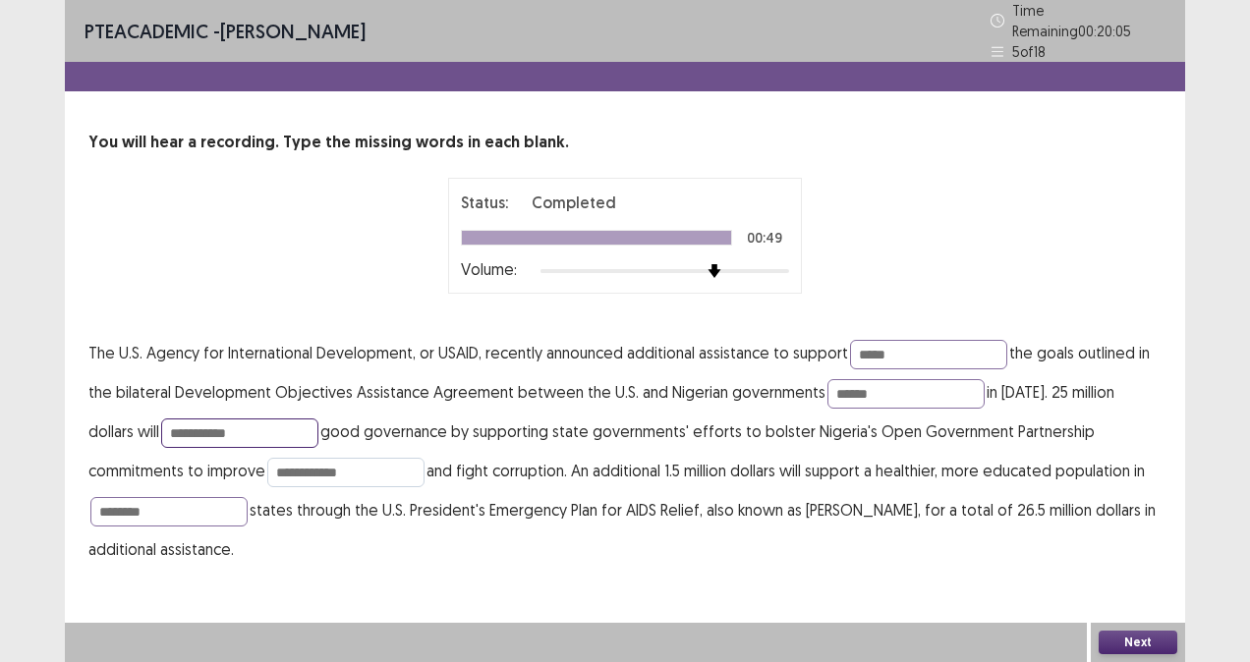
type input "**********"
click at [269, 458] on input "**********" at bounding box center [345, 472] width 157 height 29
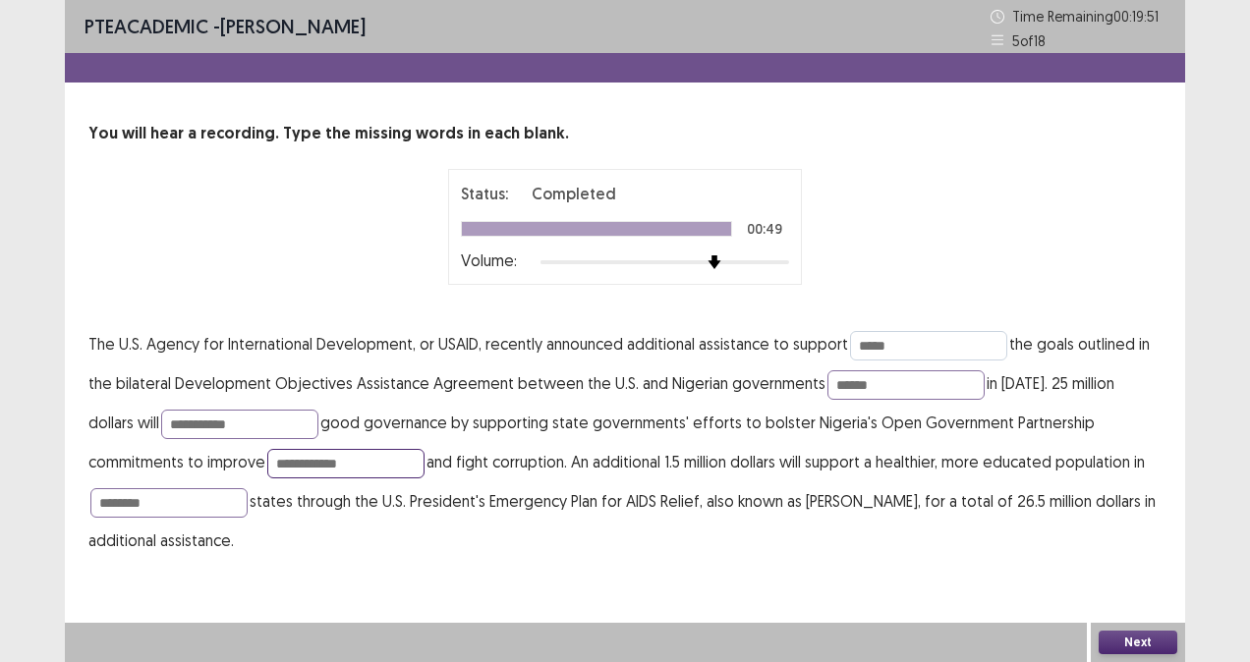
type input "**********"
click at [907, 350] on input "*****" at bounding box center [928, 345] width 157 height 29
type input "*********"
click at [1111, 645] on button "Next" at bounding box center [1137, 643] width 79 height 24
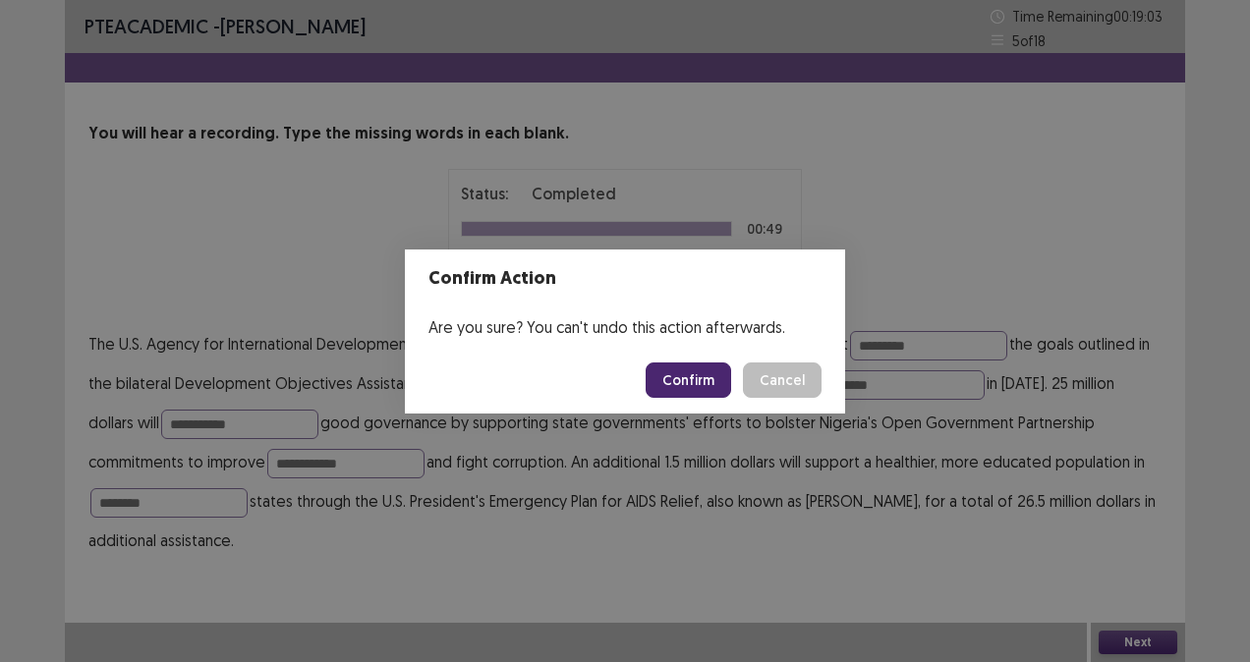
click at [697, 387] on button "Confirm" at bounding box center [688, 380] width 85 height 35
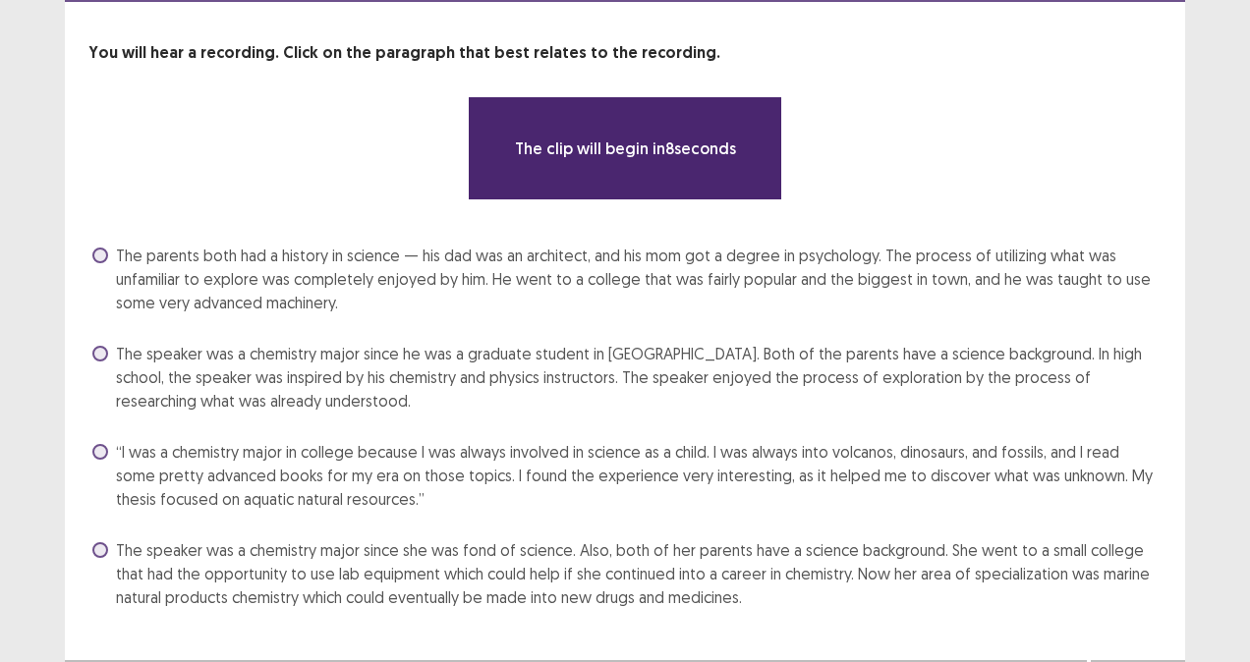
scroll to position [98, 0]
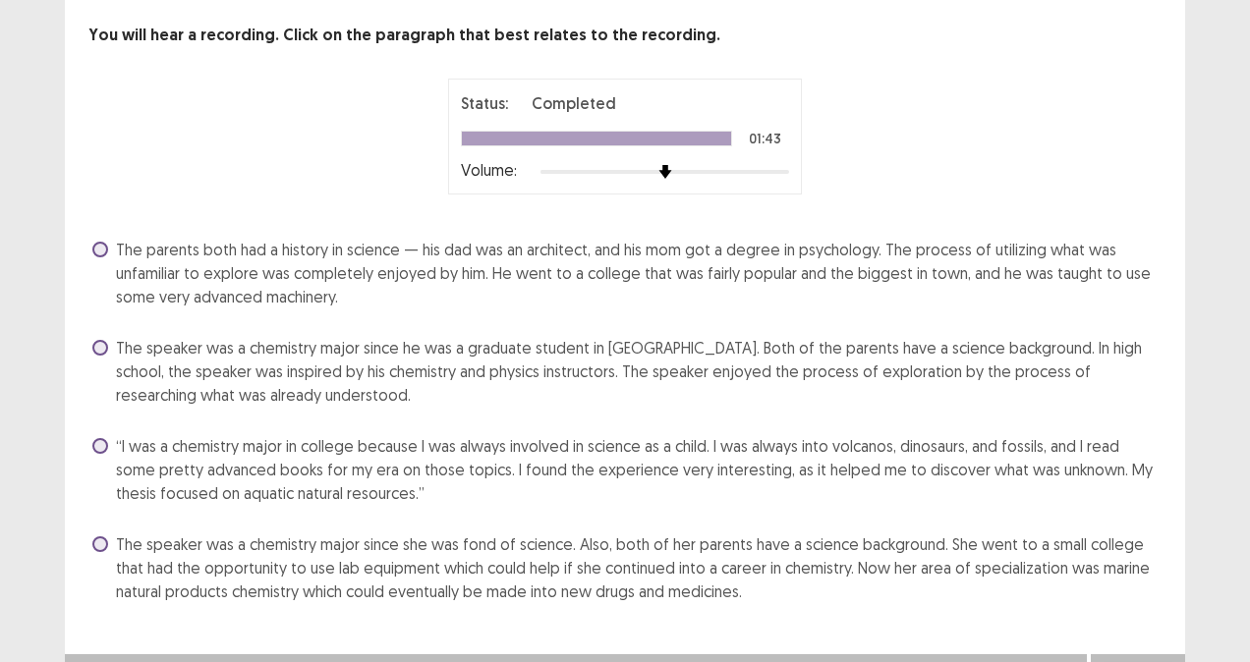
click at [100, 543] on span at bounding box center [100, 544] width 16 height 16
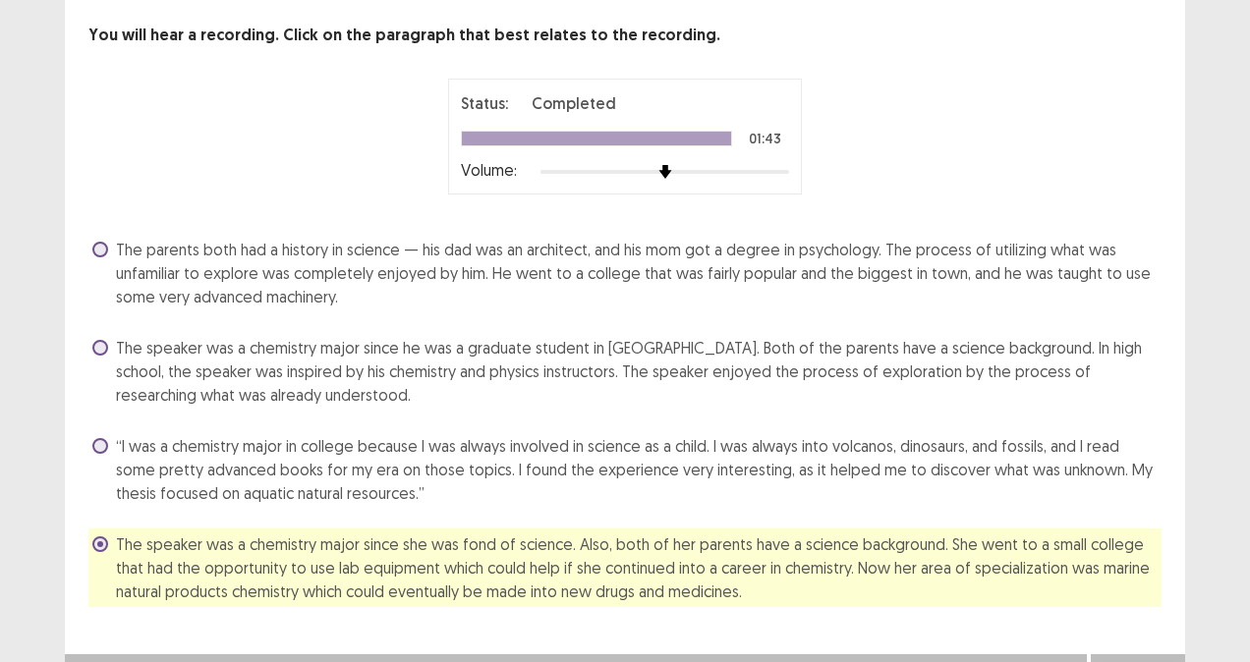
scroll to position [129, 0]
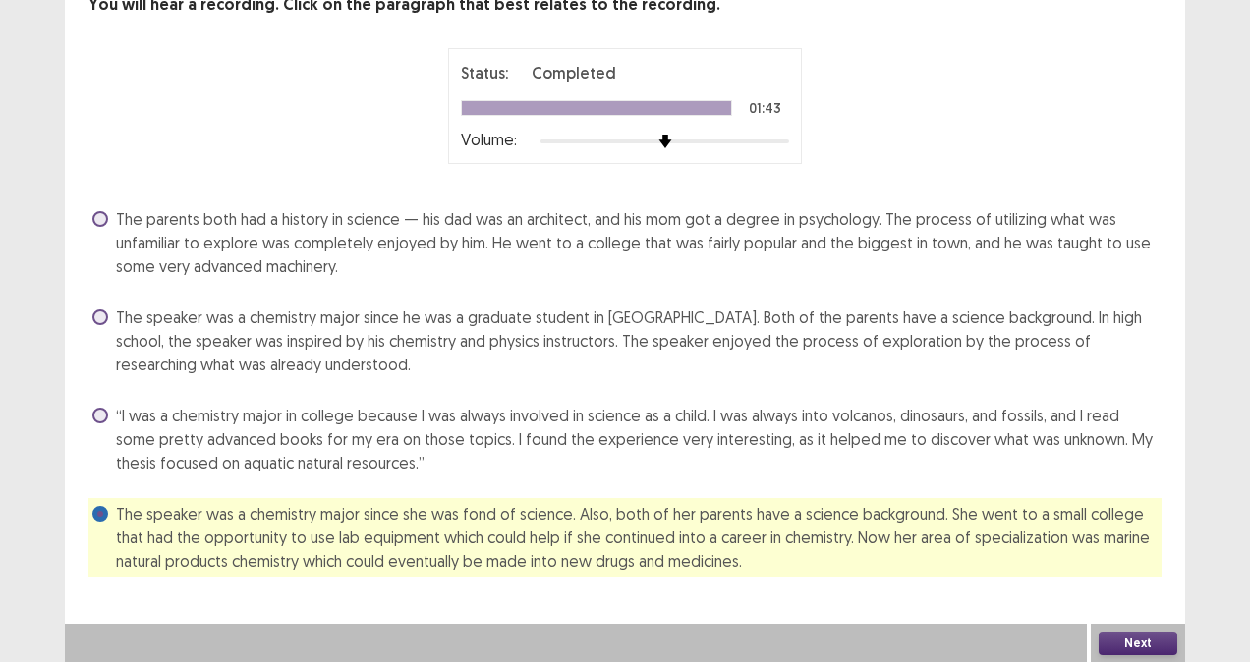
click at [1154, 643] on button "Next" at bounding box center [1137, 644] width 79 height 24
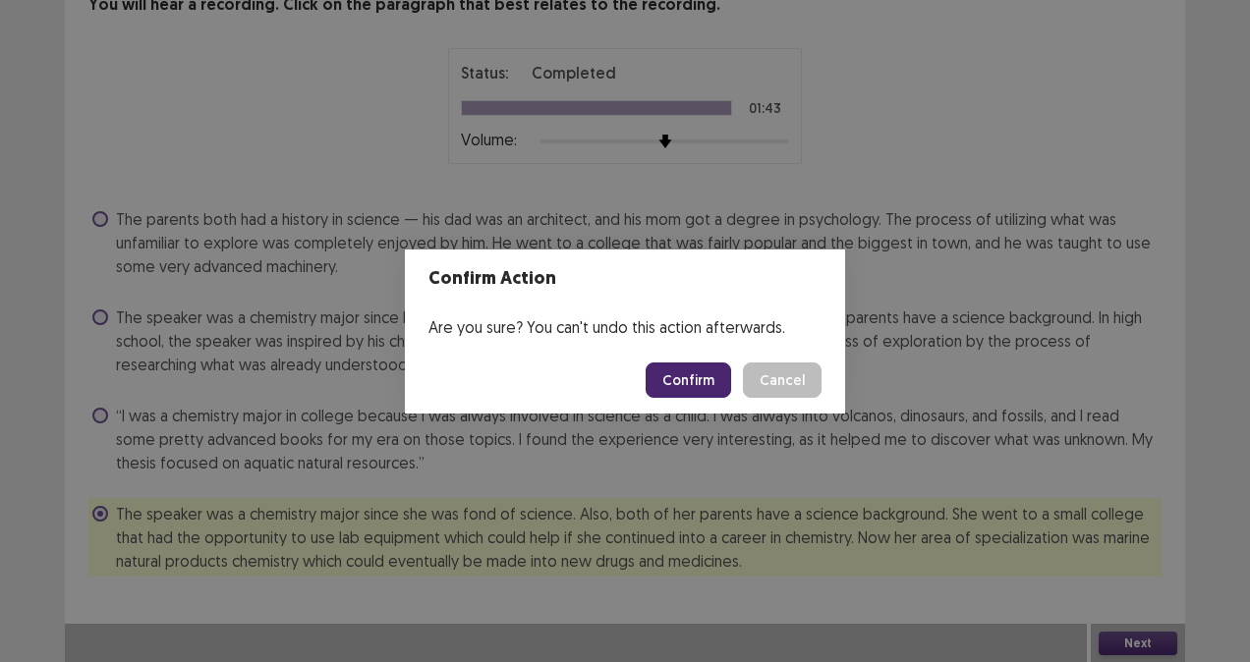
click at [713, 391] on button "Confirm" at bounding box center [688, 380] width 85 height 35
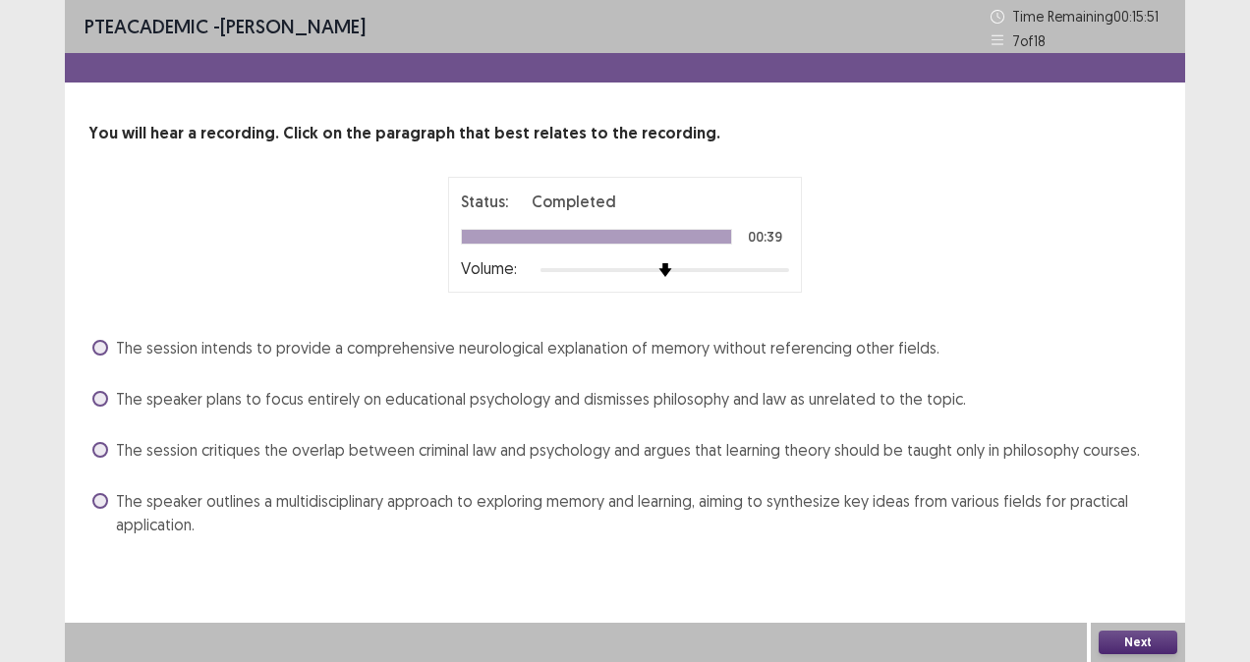
click at [106, 496] on span at bounding box center [100, 501] width 16 height 16
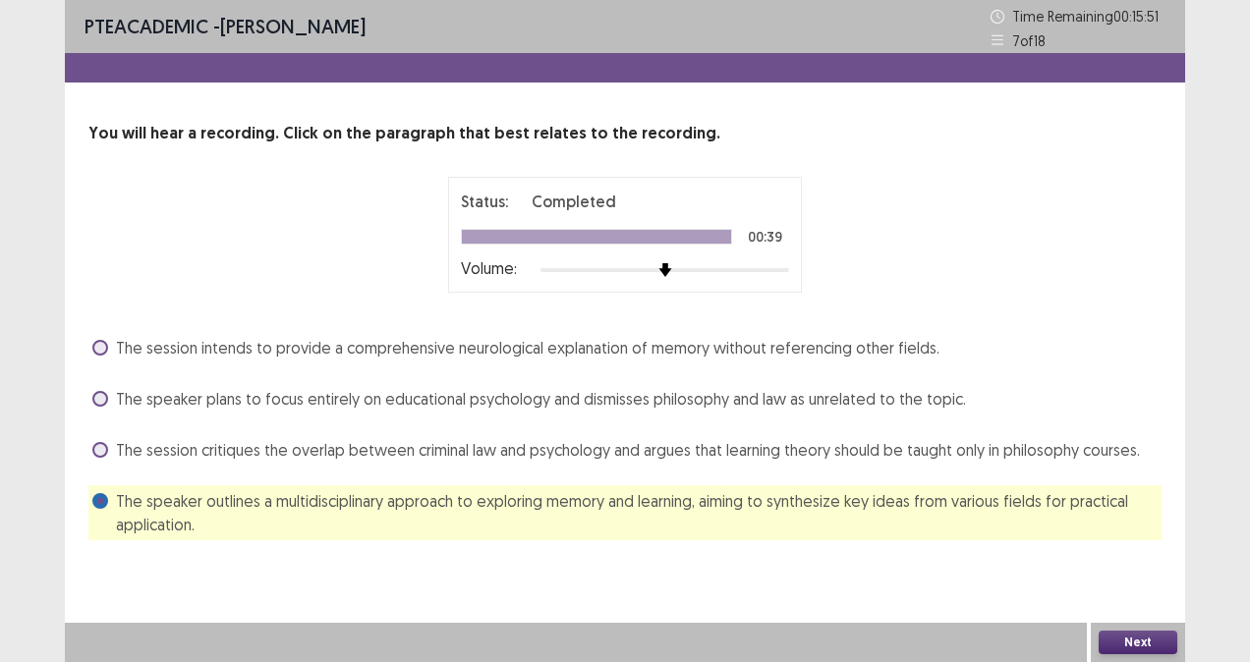
click at [1123, 636] on button "Next" at bounding box center [1137, 643] width 79 height 24
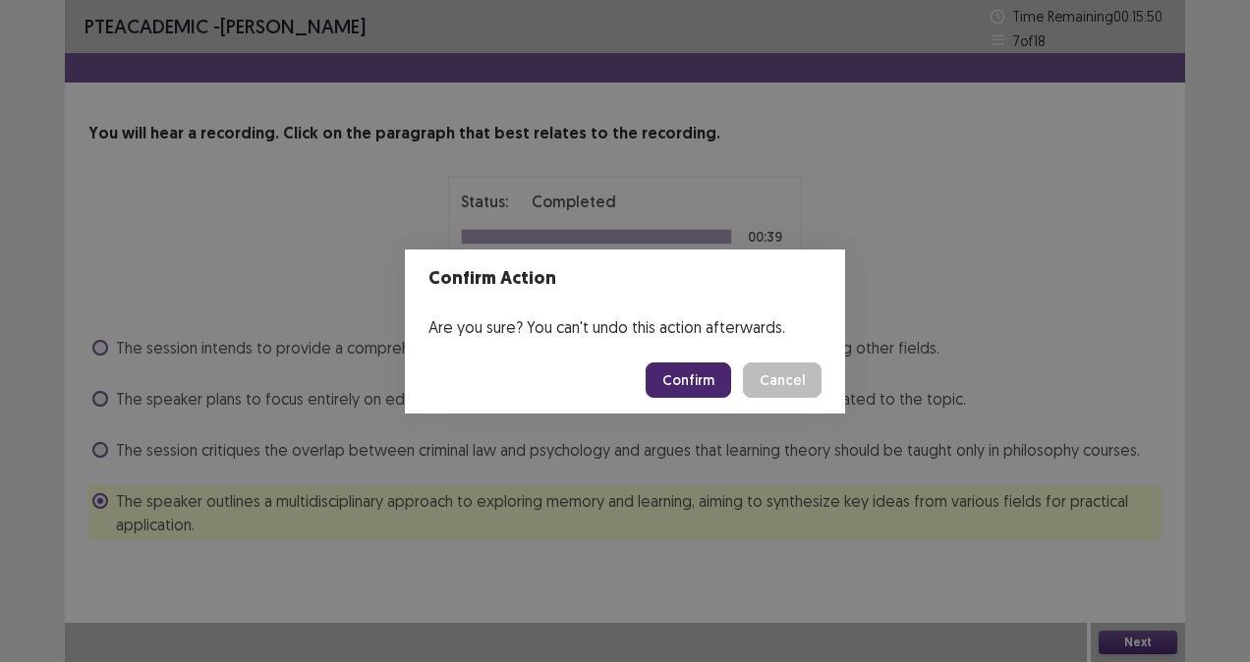
click at [686, 381] on button "Confirm" at bounding box center [688, 380] width 85 height 35
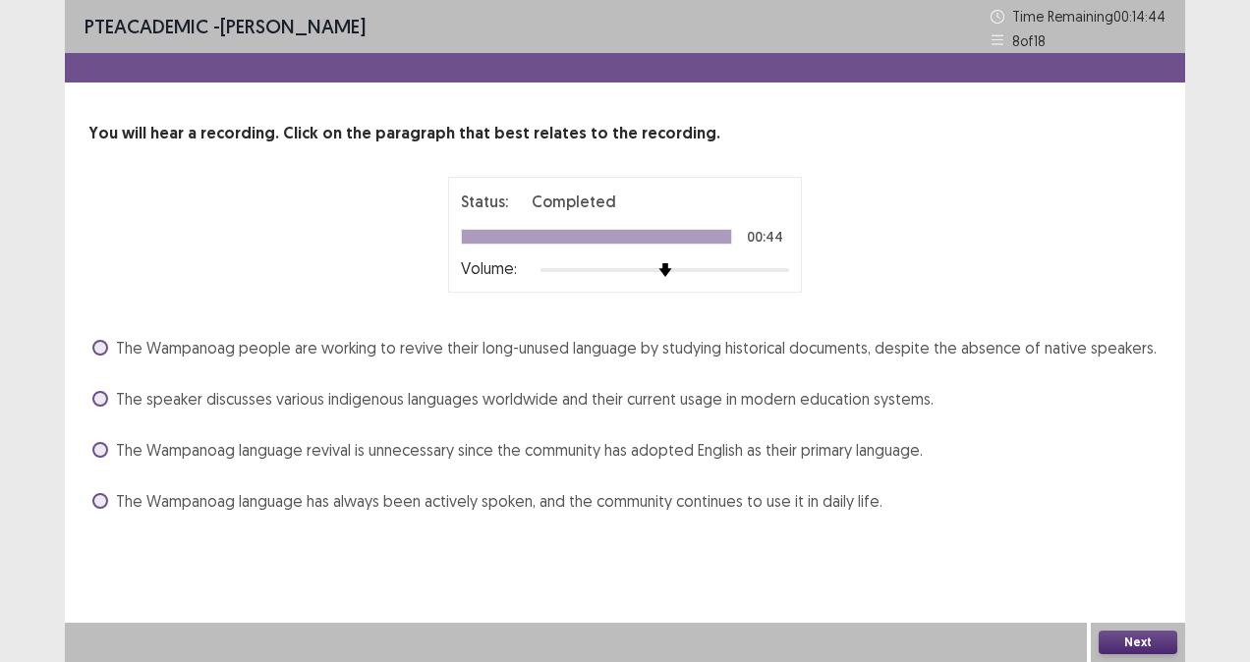
click at [98, 402] on span at bounding box center [100, 399] width 16 height 16
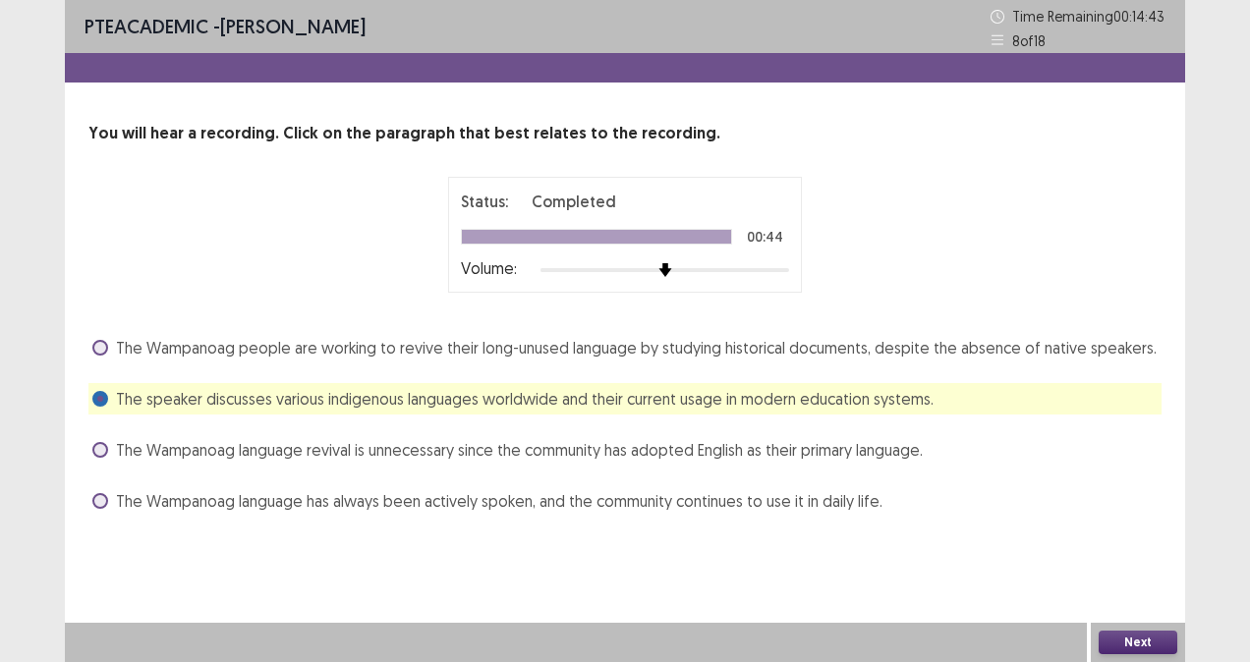
click at [1138, 641] on button "Next" at bounding box center [1137, 643] width 79 height 24
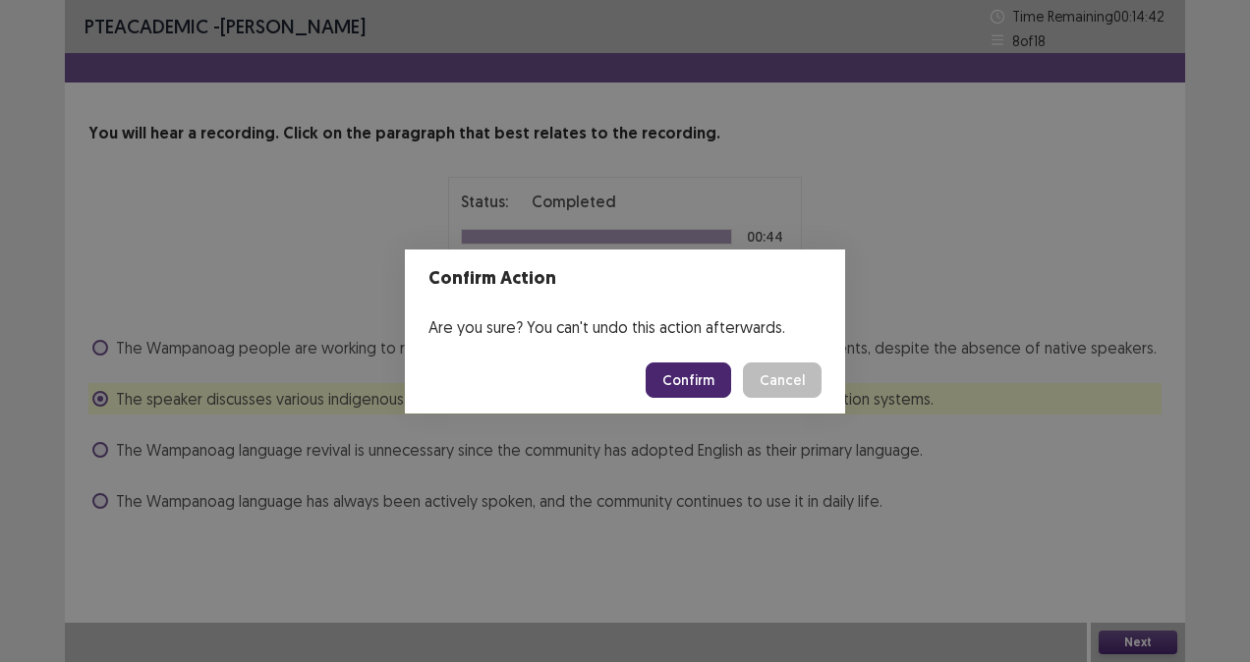
click at [690, 383] on button "Confirm" at bounding box center [688, 380] width 85 height 35
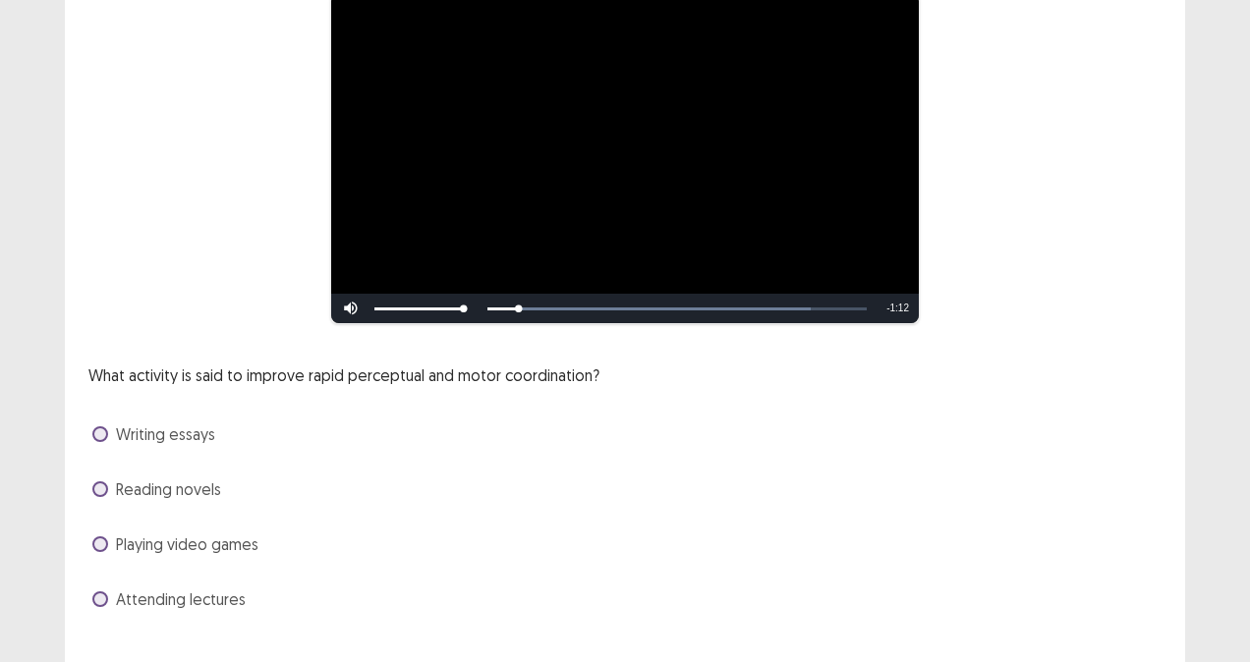
scroll to position [186, 0]
click at [114, 534] on label "Playing video games" at bounding box center [175, 544] width 166 height 24
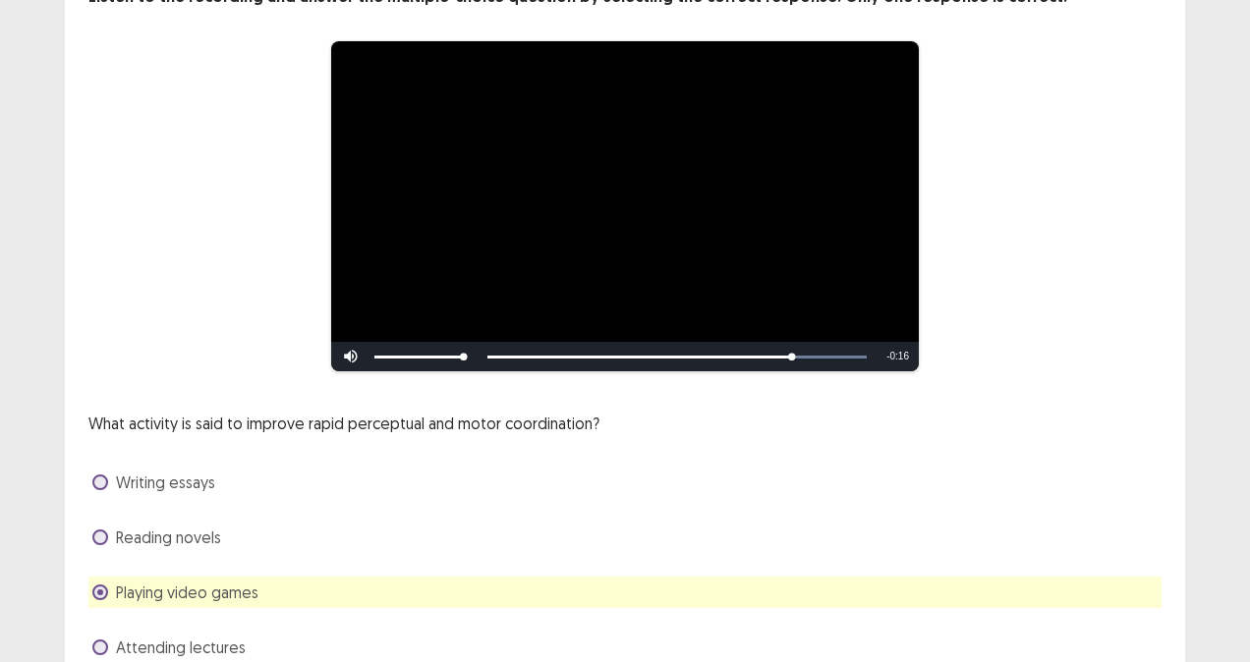
scroll to position [224, 0]
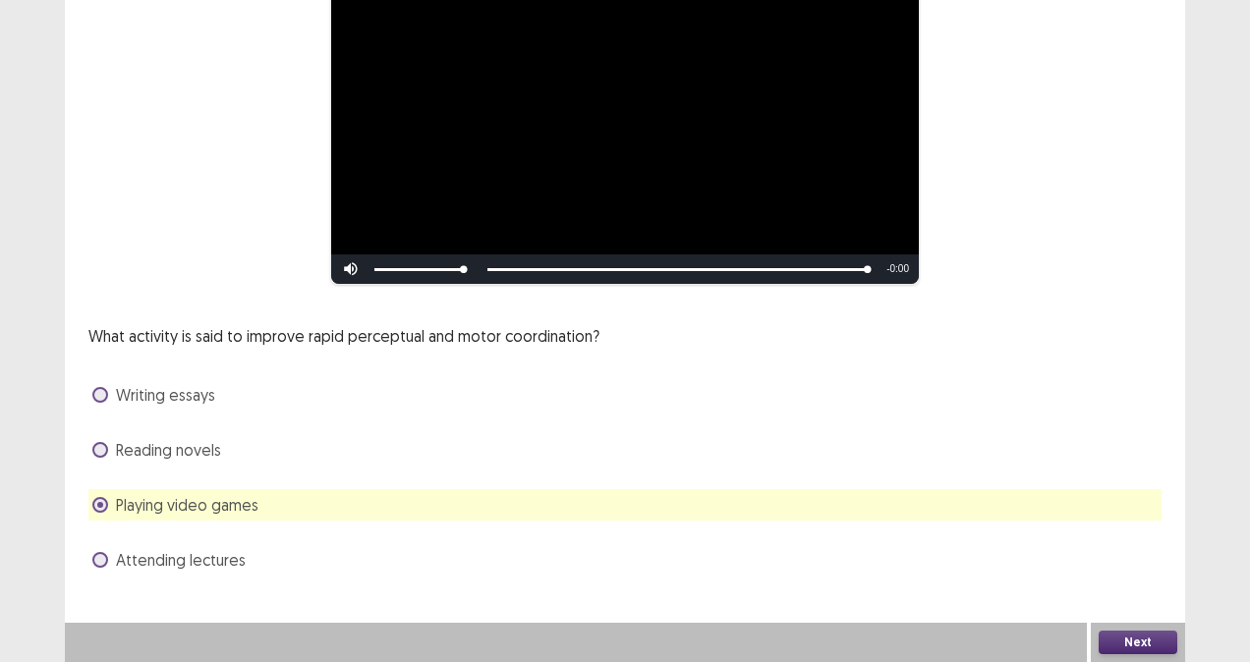
click at [1155, 637] on button "Next" at bounding box center [1137, 643] width 79 height 24
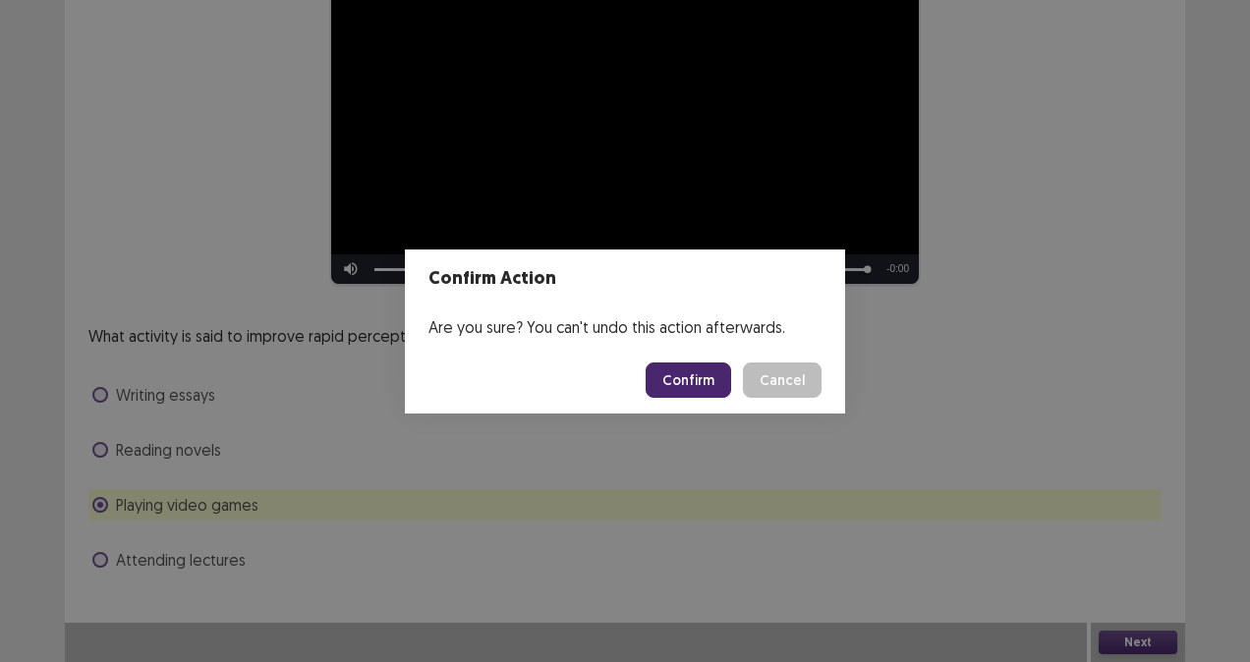
click at [723, 383] on button "Confirm" at bounding box center [688, 380] width 85 height 35
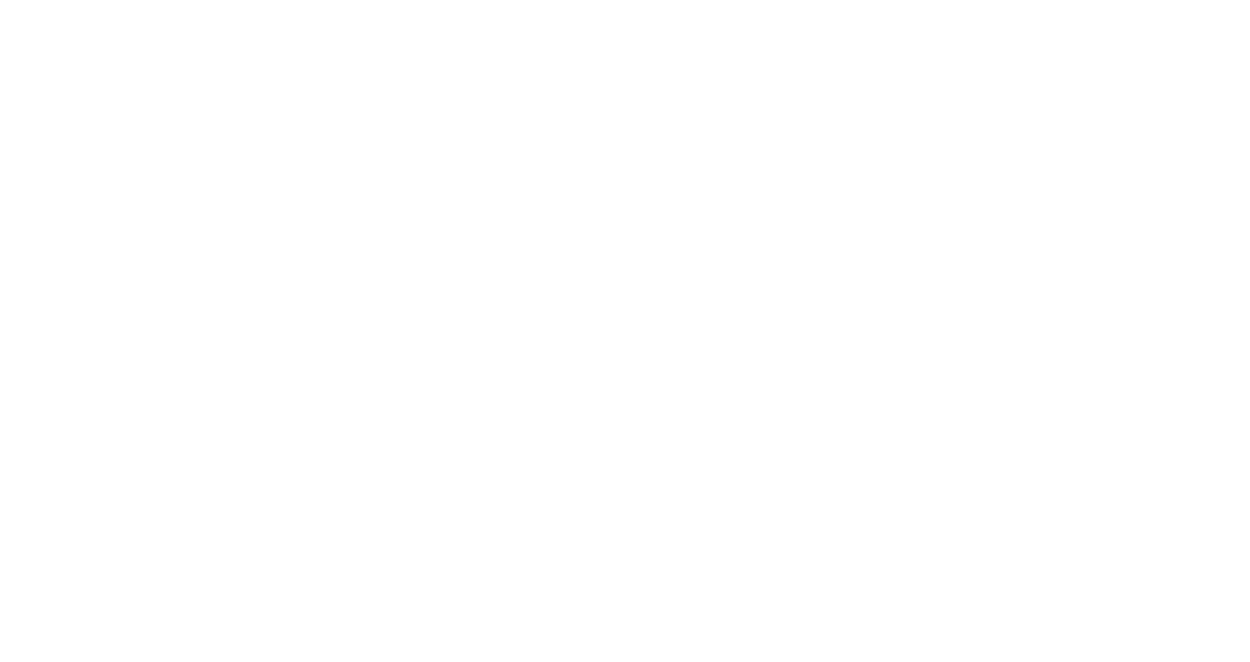
scroll to position [0, 0]
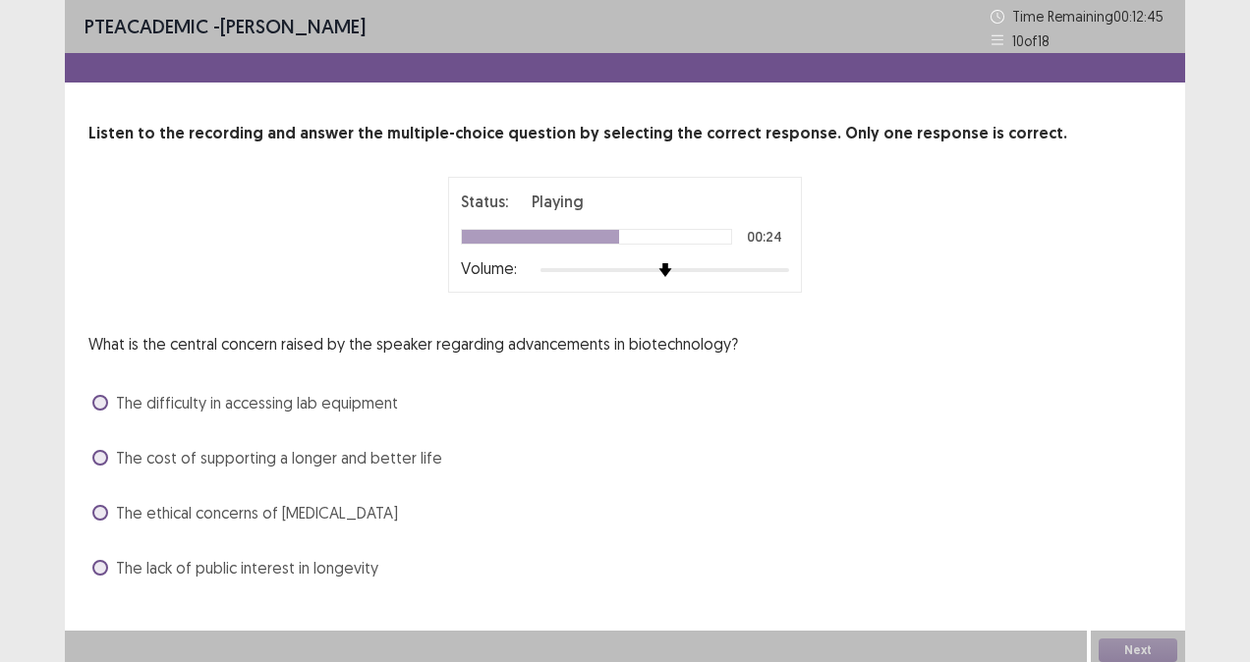
click at [118, 456] on span "The cost of supporting a longer and better life" at bounding box center [279, 458] width 326 height 24
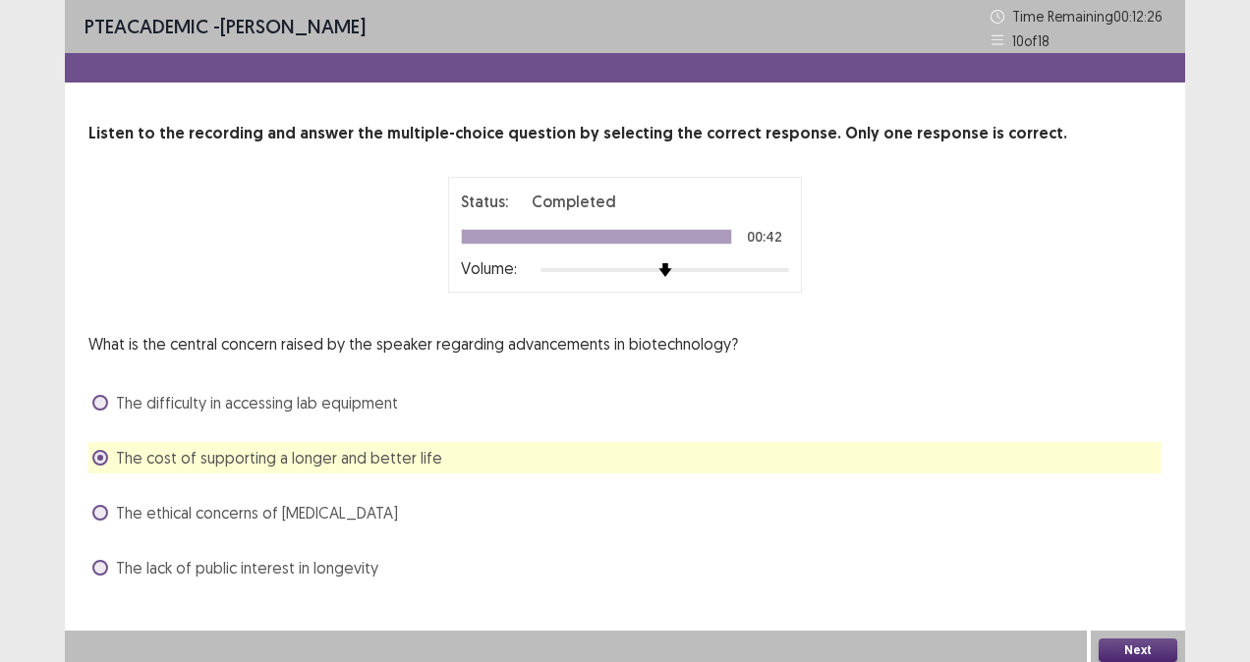
click at [1155, 648] on button "Next" at bounding box center [1137, 651] width 79 height 24
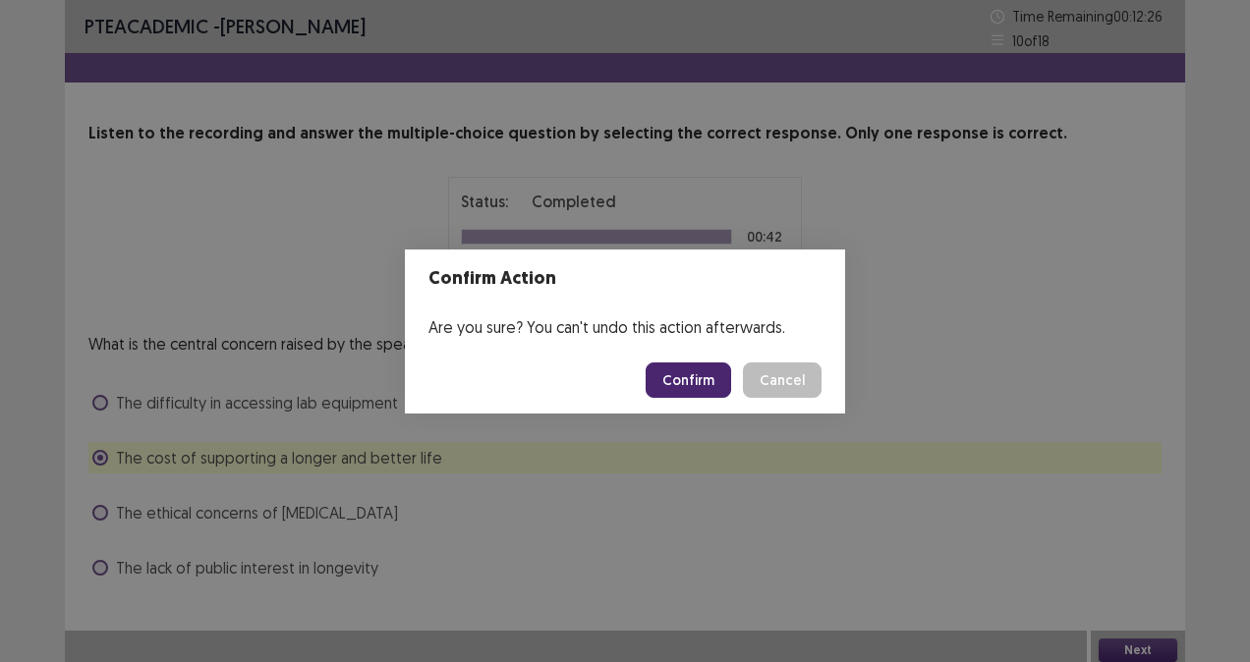
click at [725, 377] on button "Confirm" at bounding box center [688, 380] width 85 height 35
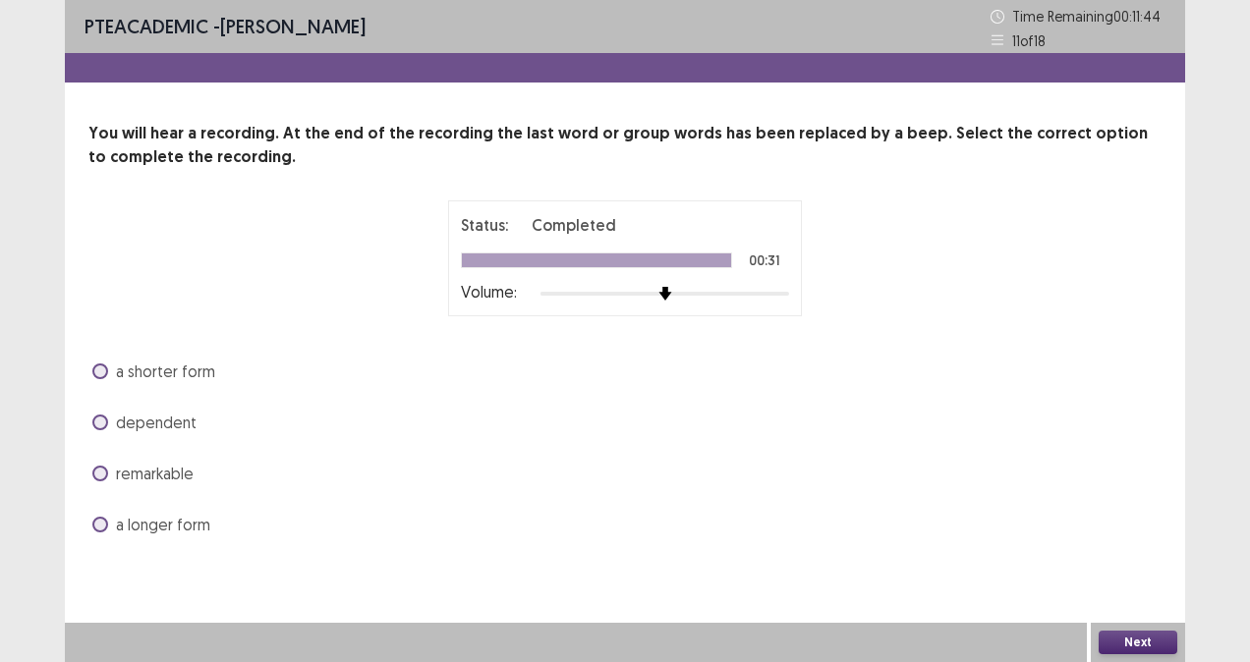
click at [100, 365] on span at bounding box center [100, 372] width 16 height 16
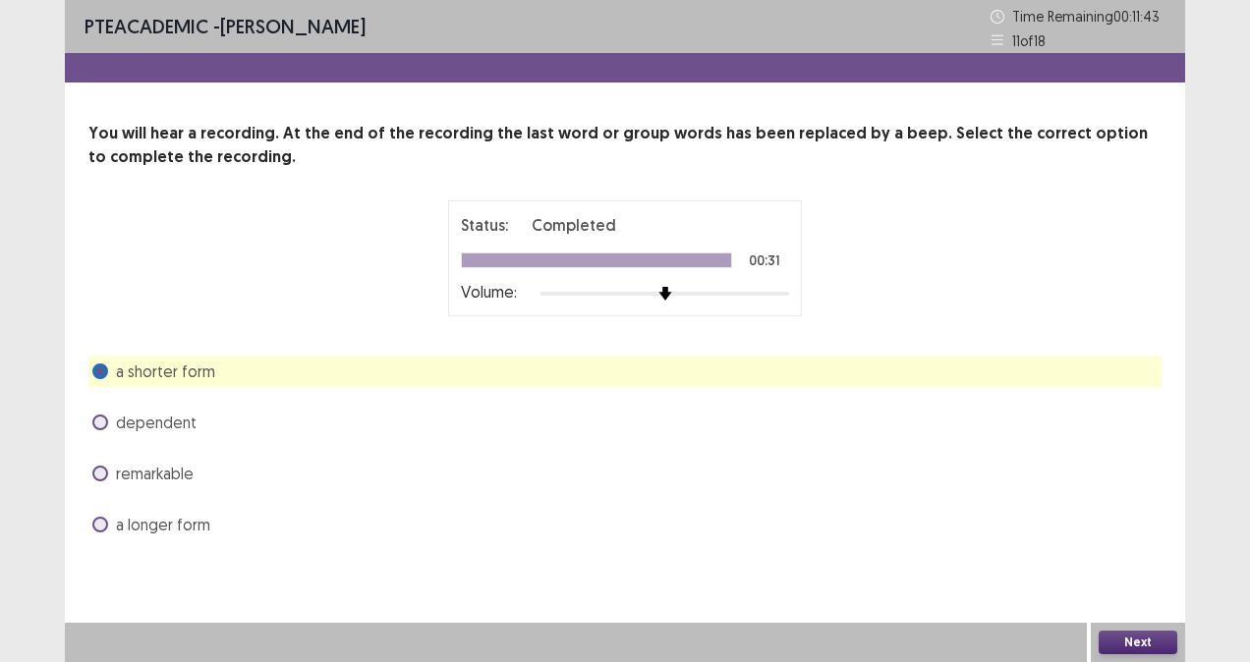
click at [1144, 636] on button "Next" at bounding box center [1137, 643] width 79 height 24
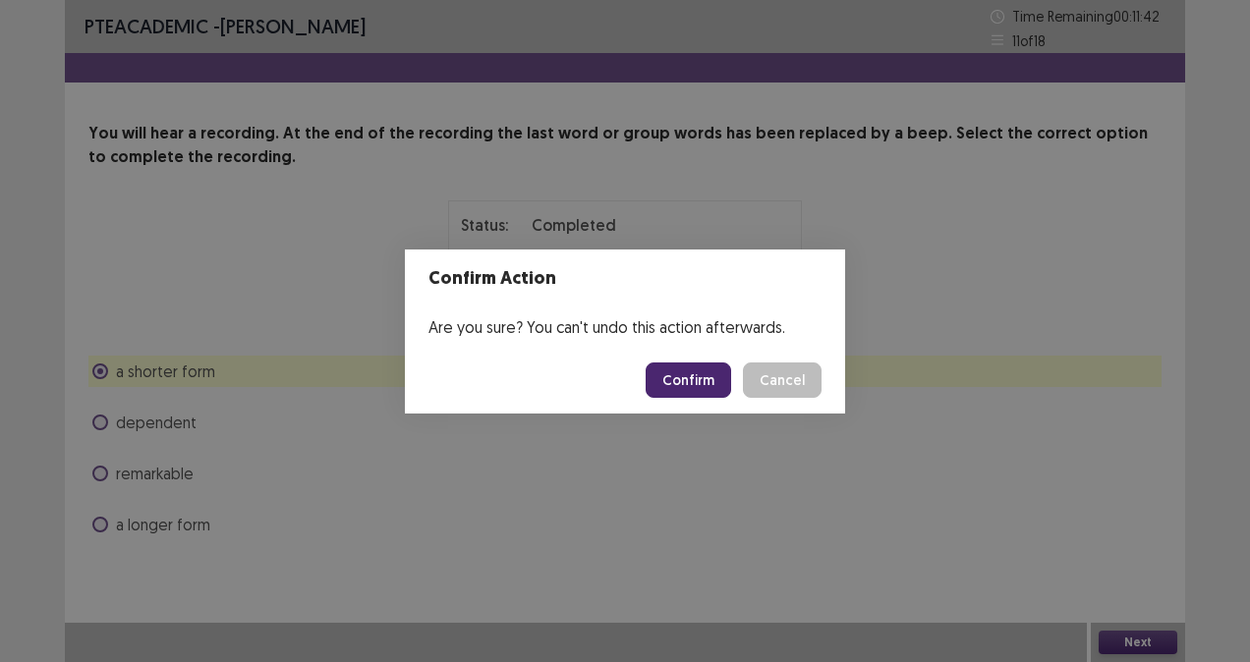
click at [693, 366] on button "Confirm" at bounding box center [688, 380] width 85 height 35
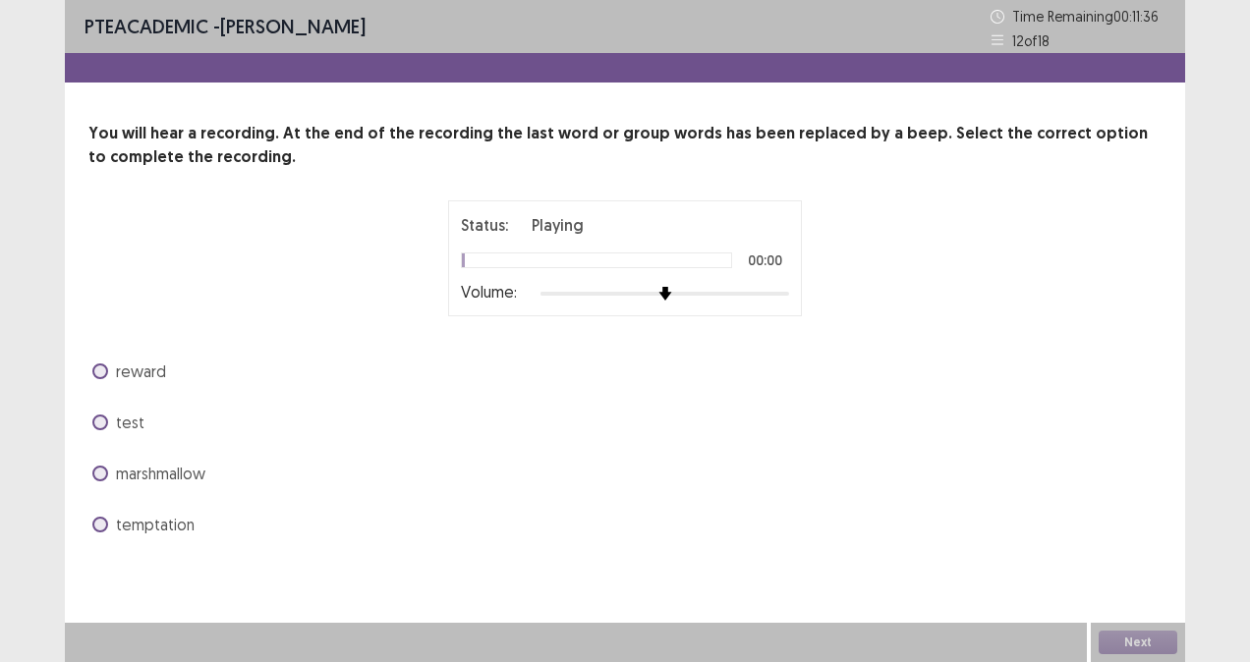
click at [672, 287] on img at bounding box center [665, 294] width 14 height 14
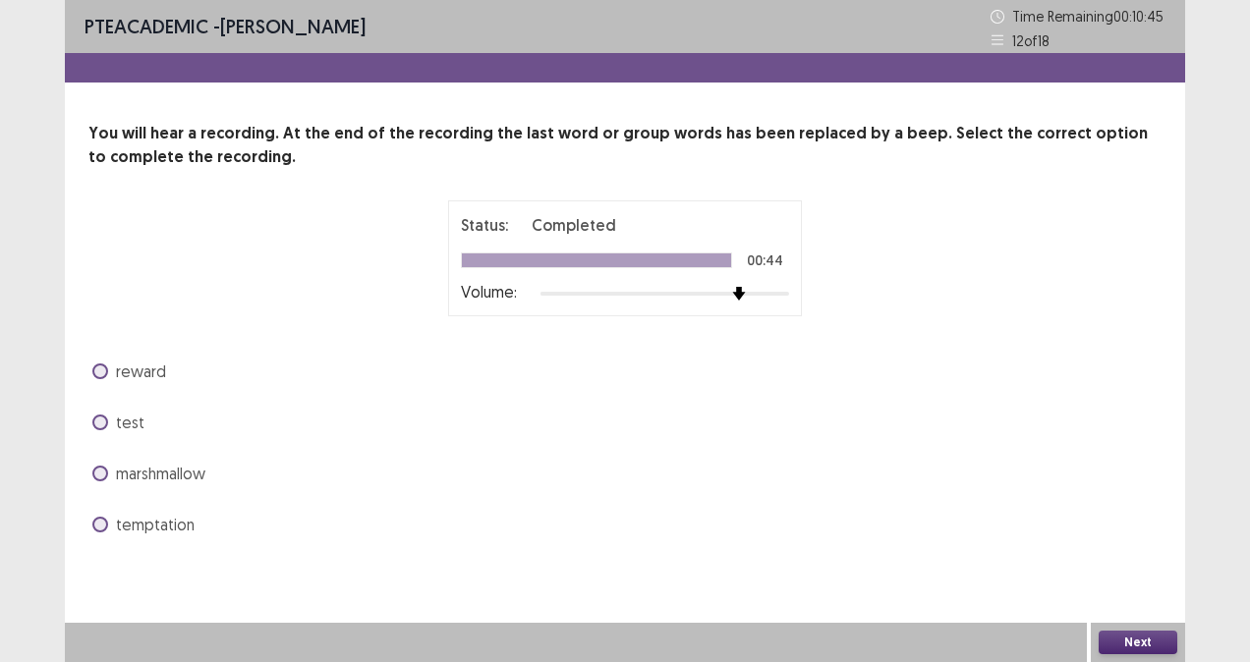
click at [102, 425] on span at bounding box center [100, 423] width 16 height 16
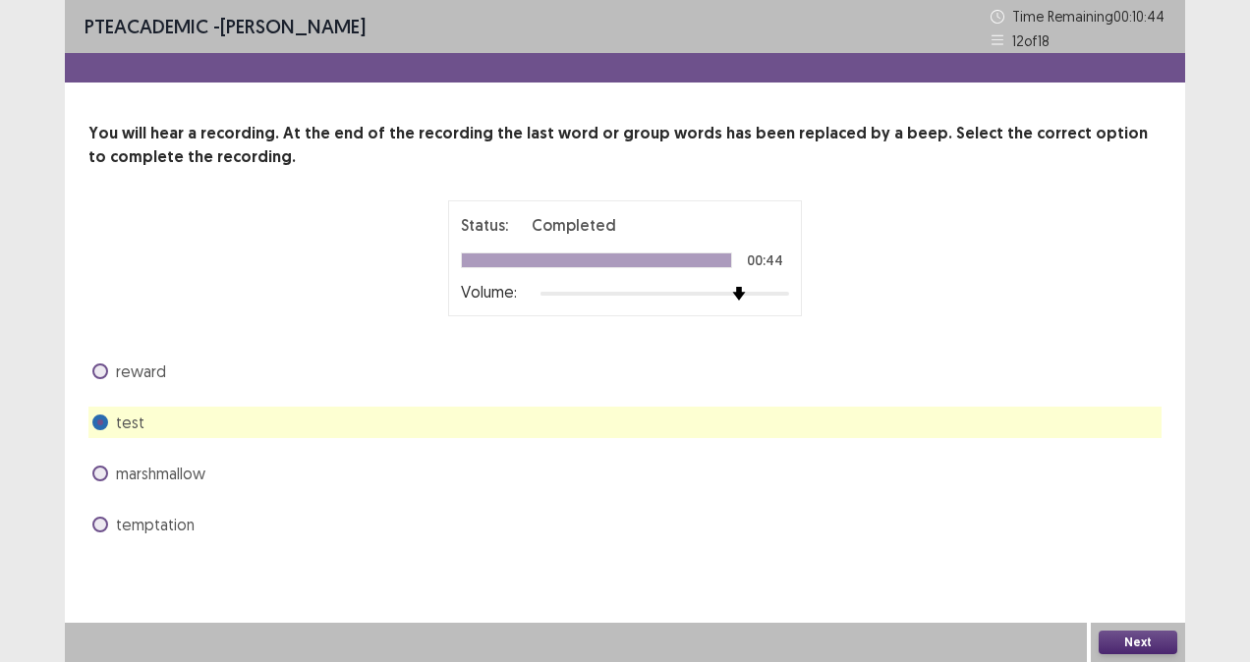
click at [1114, 631] on button "Next" at bounding box center [1137, 643] width 79 height 24
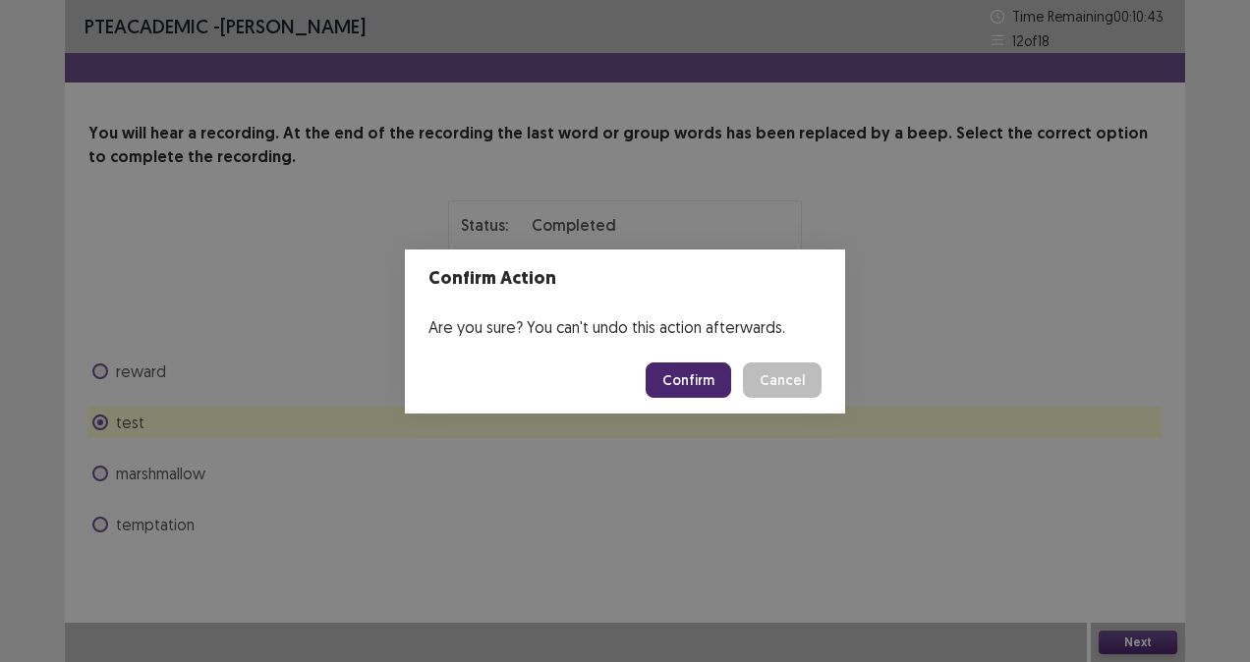
click at [676, 382] on button "Confirm" at bounding box center [688, 380] width 85 height 35
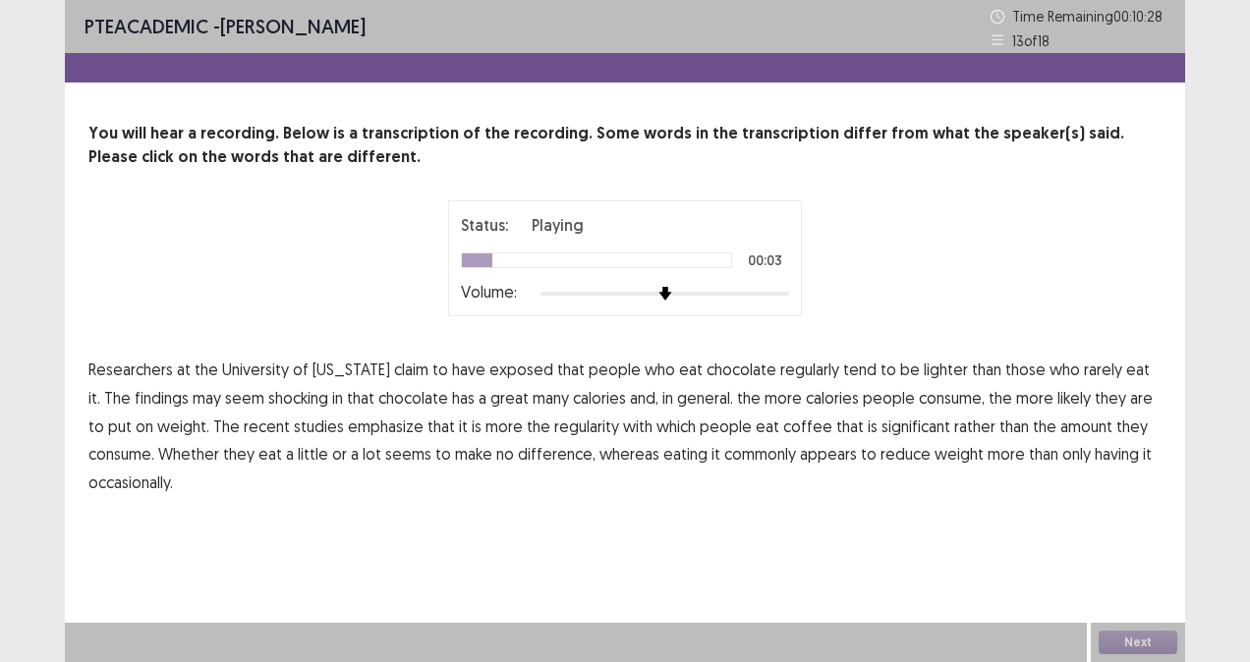
click at [501, 373] on span "exposed" at bounding box center [521, 370] width 64 height 24
click at [268, 398] on span "shocking" at bounding box center [298, 398] width 60 height 24
click at [783, 422] on span "coffee" at bounding box center [807, 427] width 49 height 24
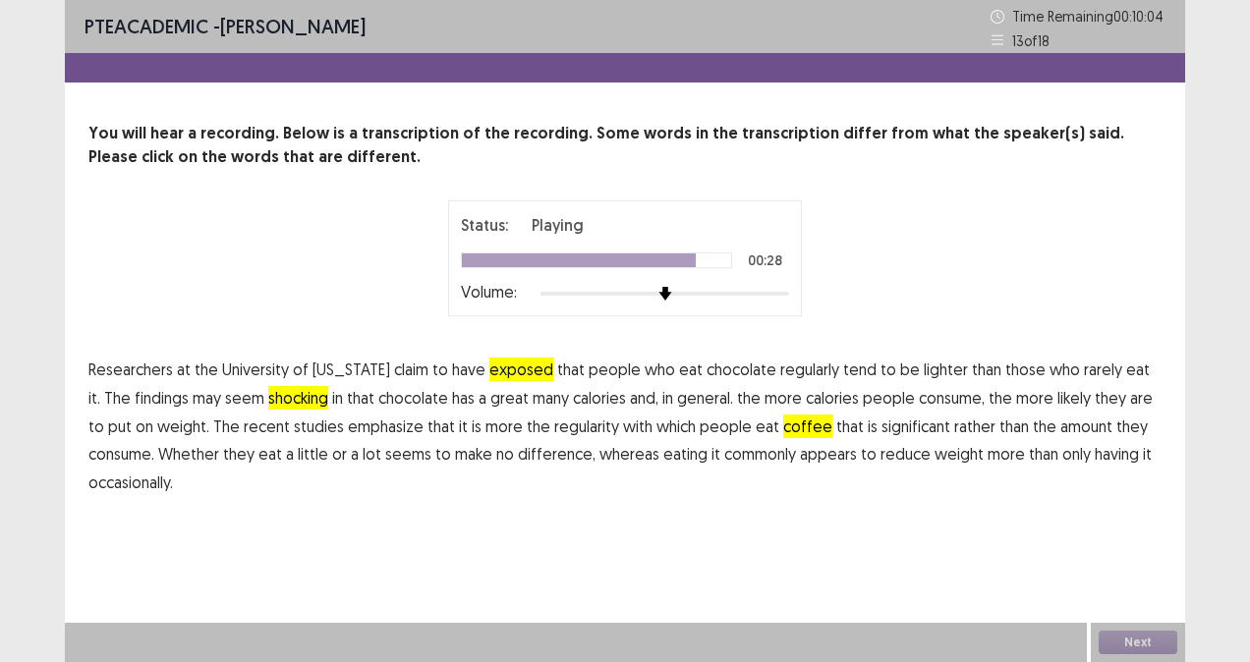
click at [724, 458] on span "commonly" at bounding box center [760, 454] width 72 height 24
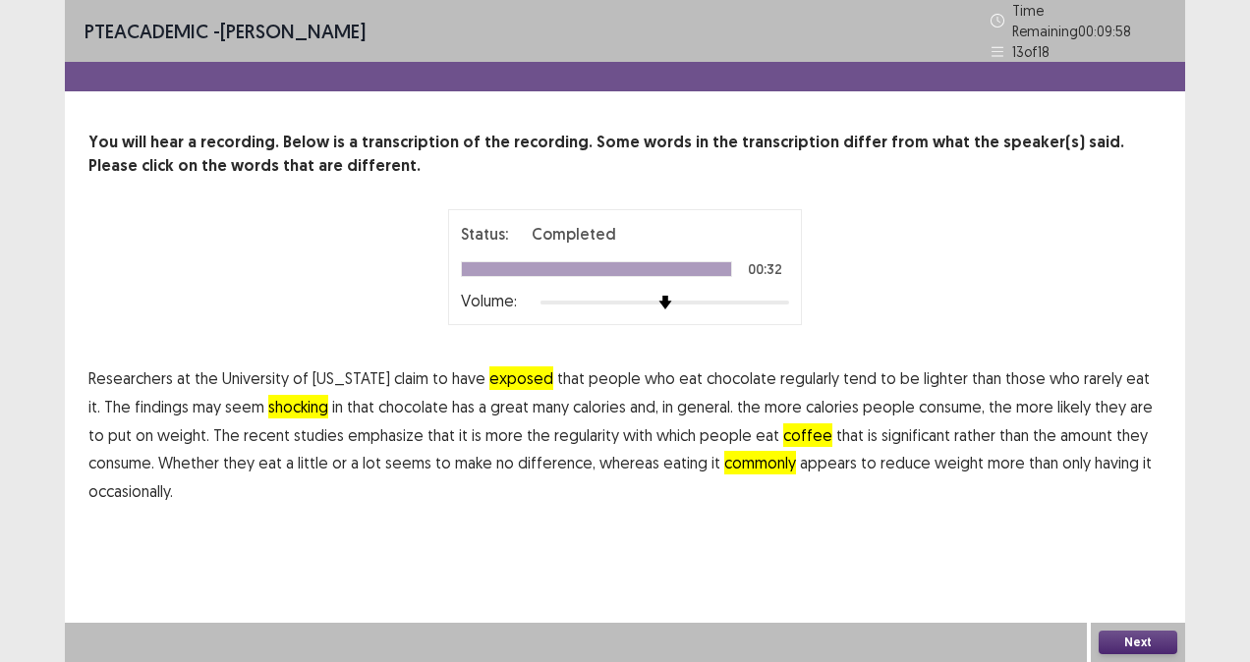
click at [1124, 641] on button "Next" at bounding box center [1137, 643] width 79 height 24
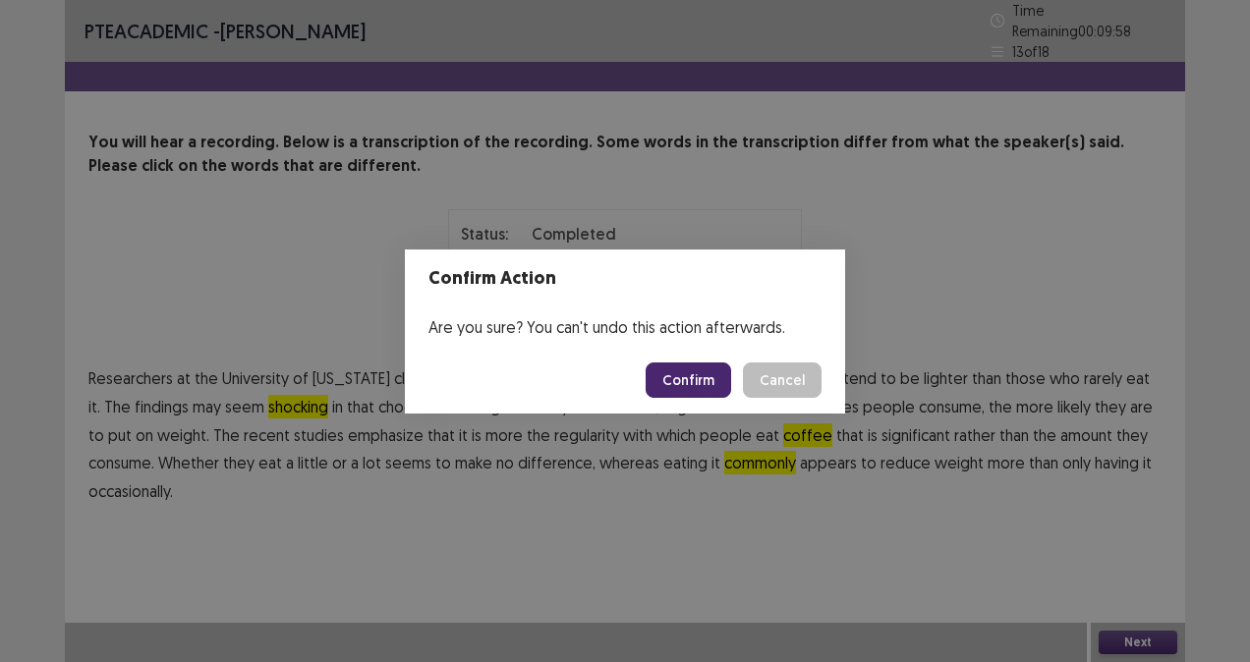
click at [690, 399] on footer "Confirm Cancel" at bounding box center [625, 380] width 440 height 67
click at [690, 383] on button "Confirm" at bounding box center [688, 380] width 85 height 35
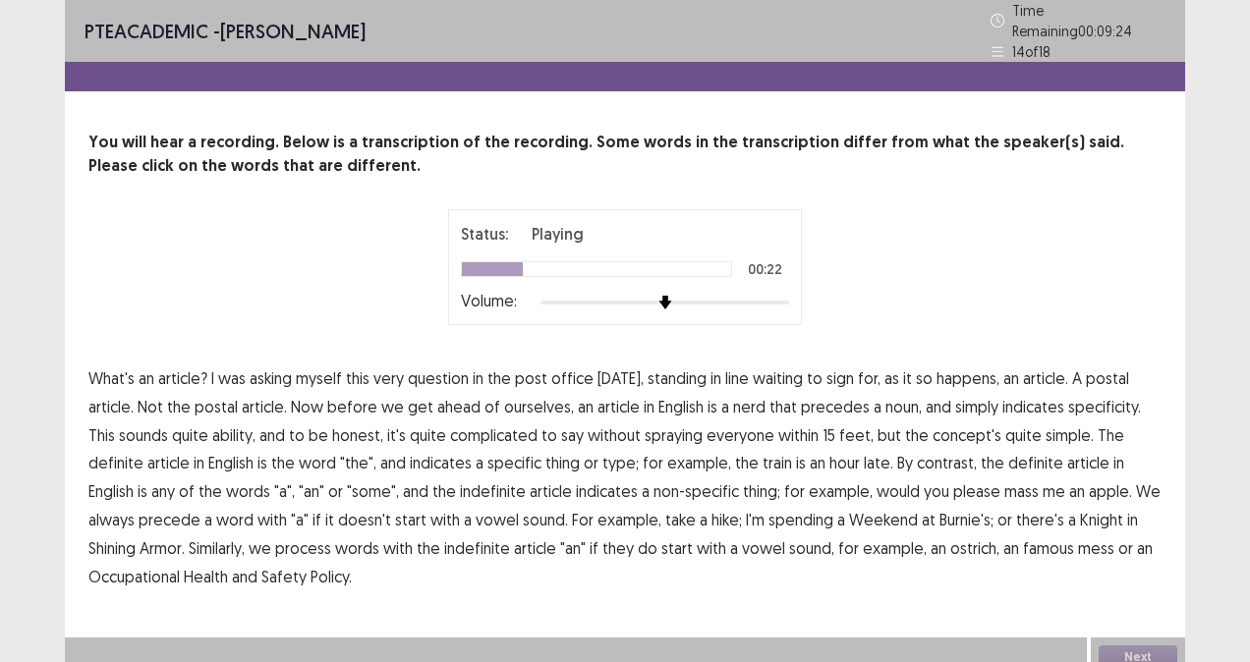
click at [735, 397] on span "nerd" at bounding box center [749, 407] width 32 height 24
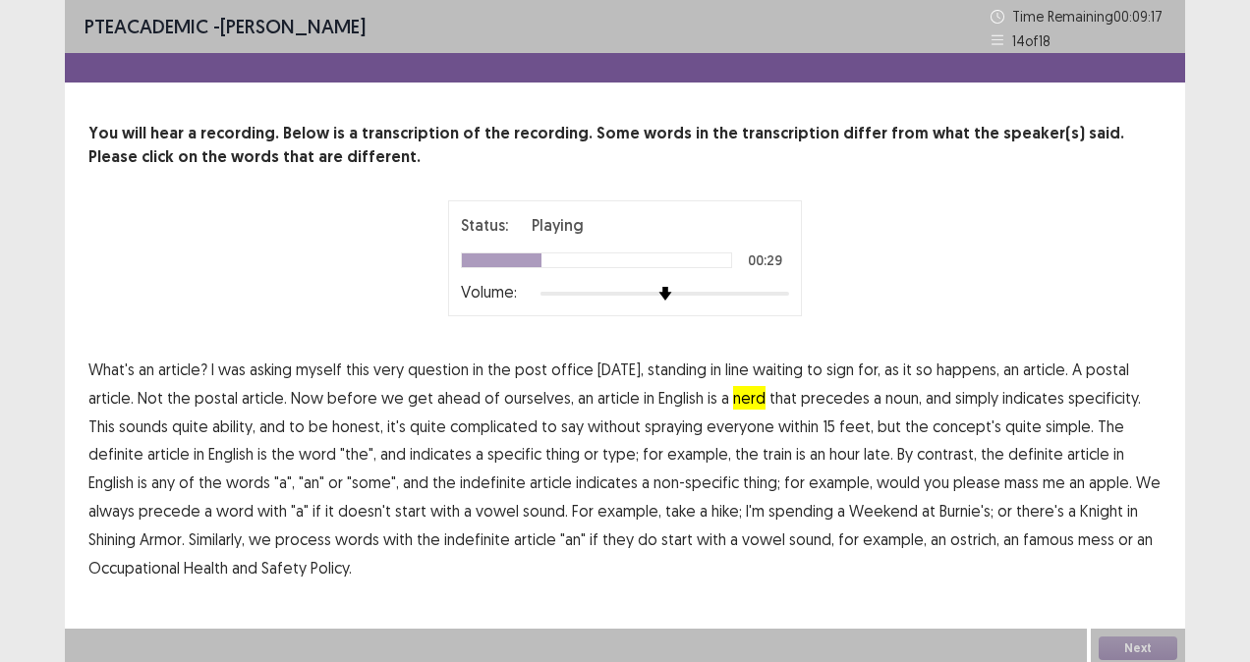
click at [212, 430] on span "ability," at bounding box center [233, 427] width 43 height 24
click at [1008, 452] on span "definite" at bounding box center [1035, 454] width 55 height 24
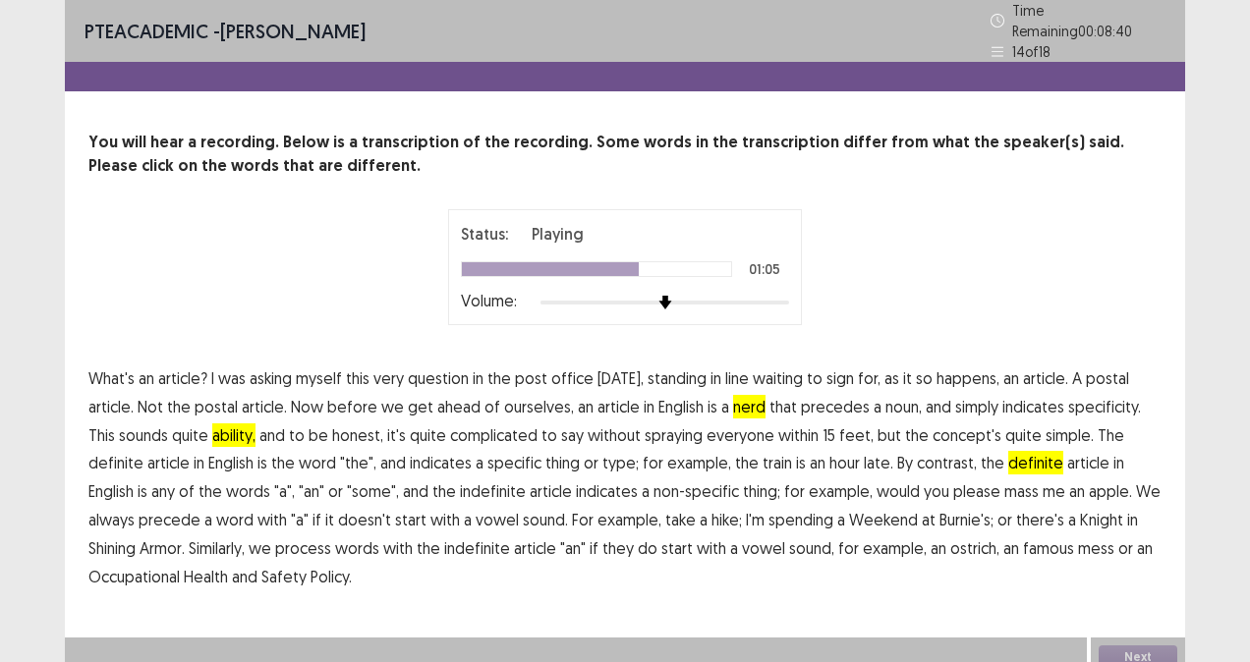
click at [1004, 480] on span "mass" at bounding box center [1021, 491] width 34 height 24
click at [1080, 508] on span "Knight" at bounding box center [1101, 520] width 43 height 24
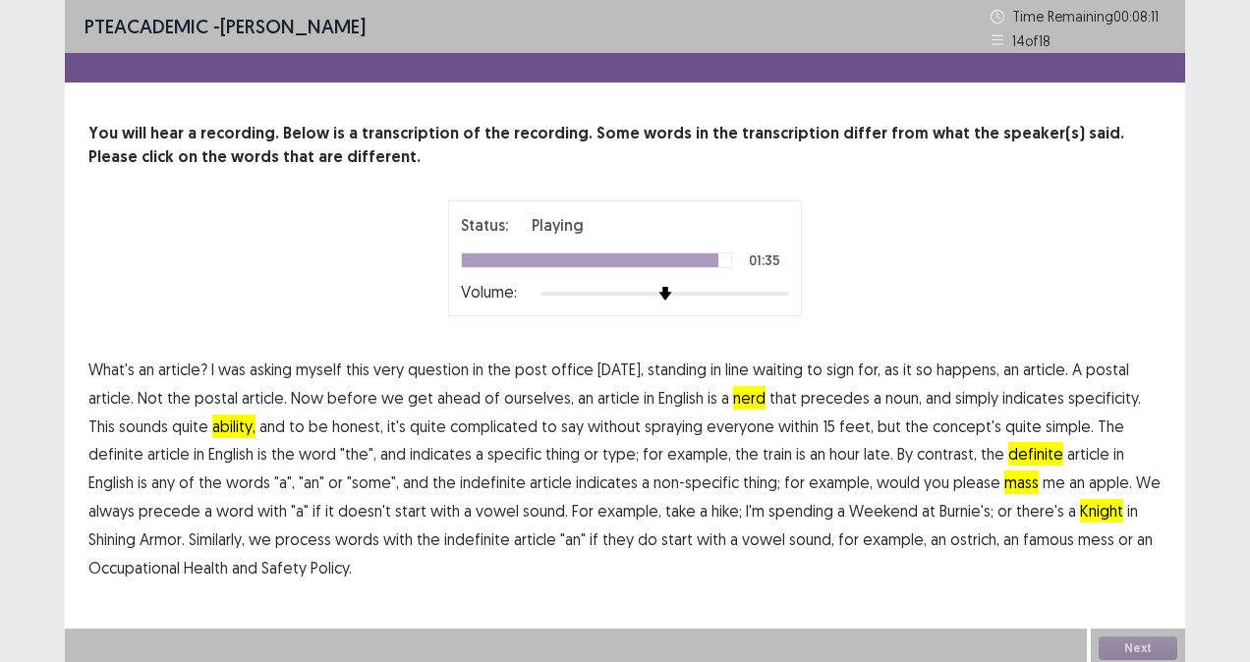
click at [1023, 538] on span "famous" at bounding box center [1048, 540] width 51 height 24
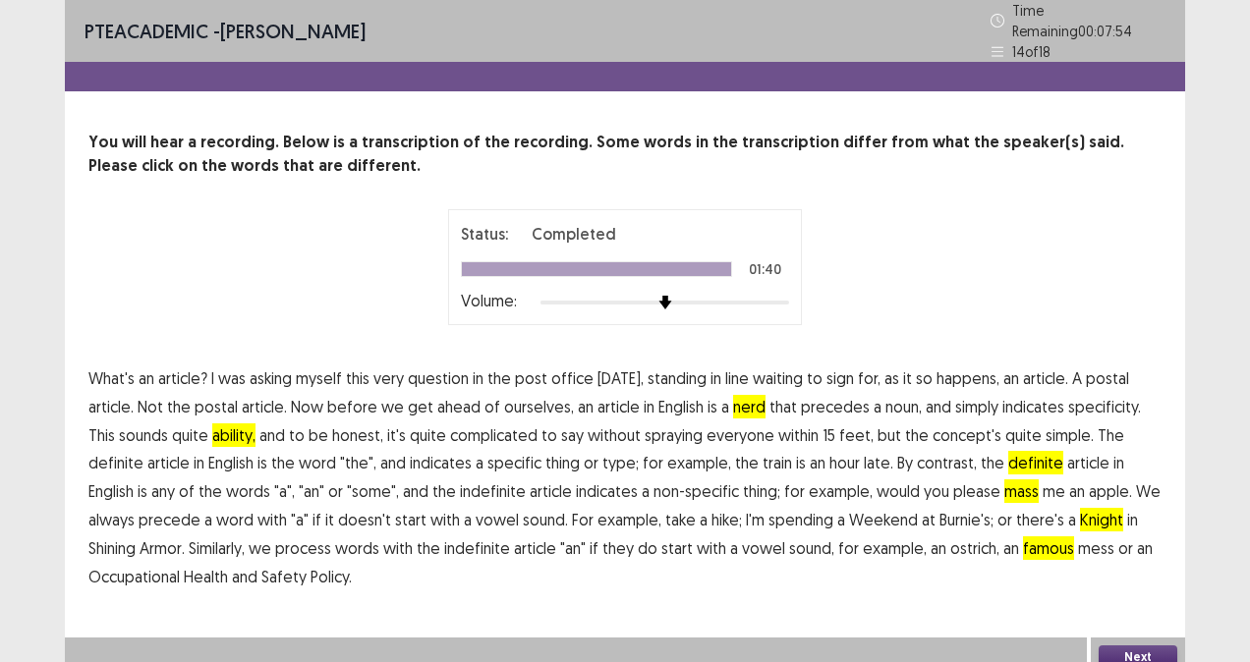
click at [1008, 454] on span "definite" at bounding box center [1035, 463] width 55 height 24
click at [1148, 658] on button "Next" at bounding box center [1137, 658] width 79 height 24
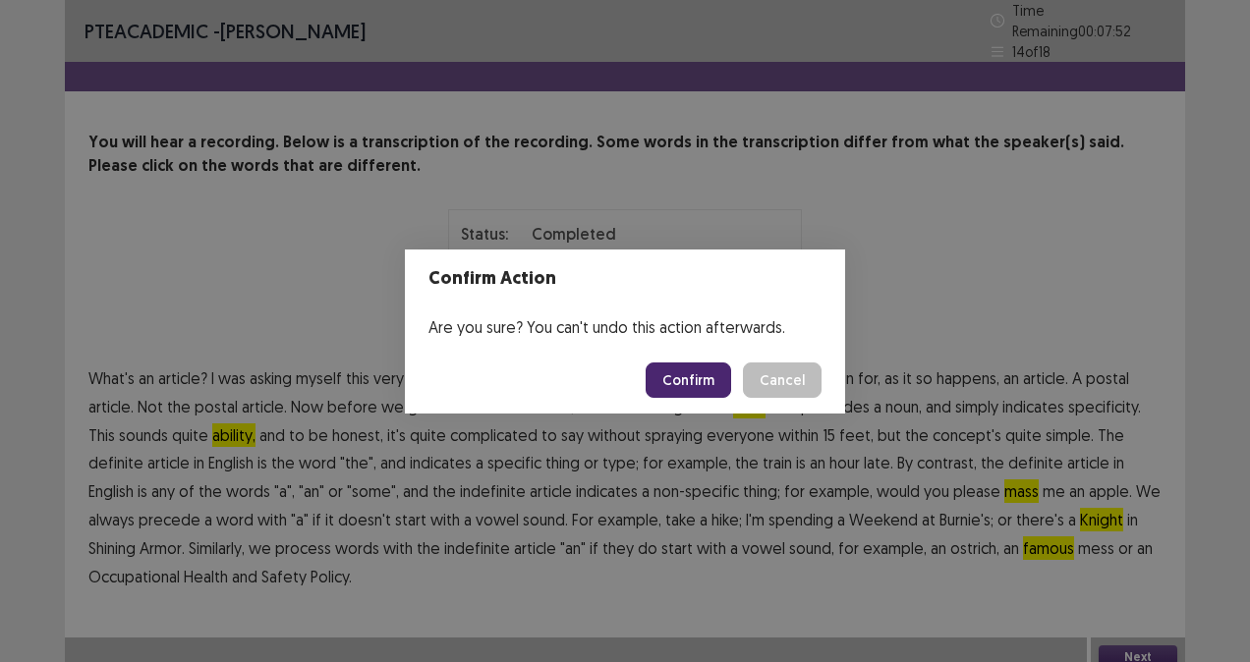
click at [712, 392] on button "Confirm" at bounding box center [688, 380] width 85 height 35
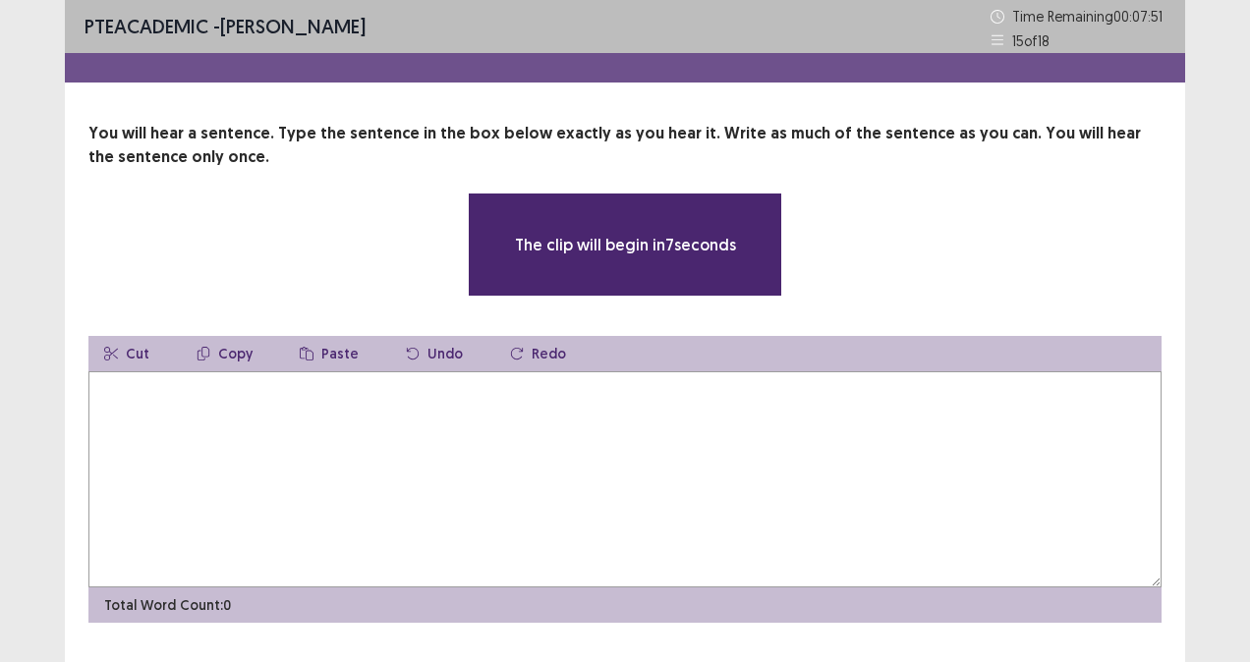
scroll to position [12, 0]
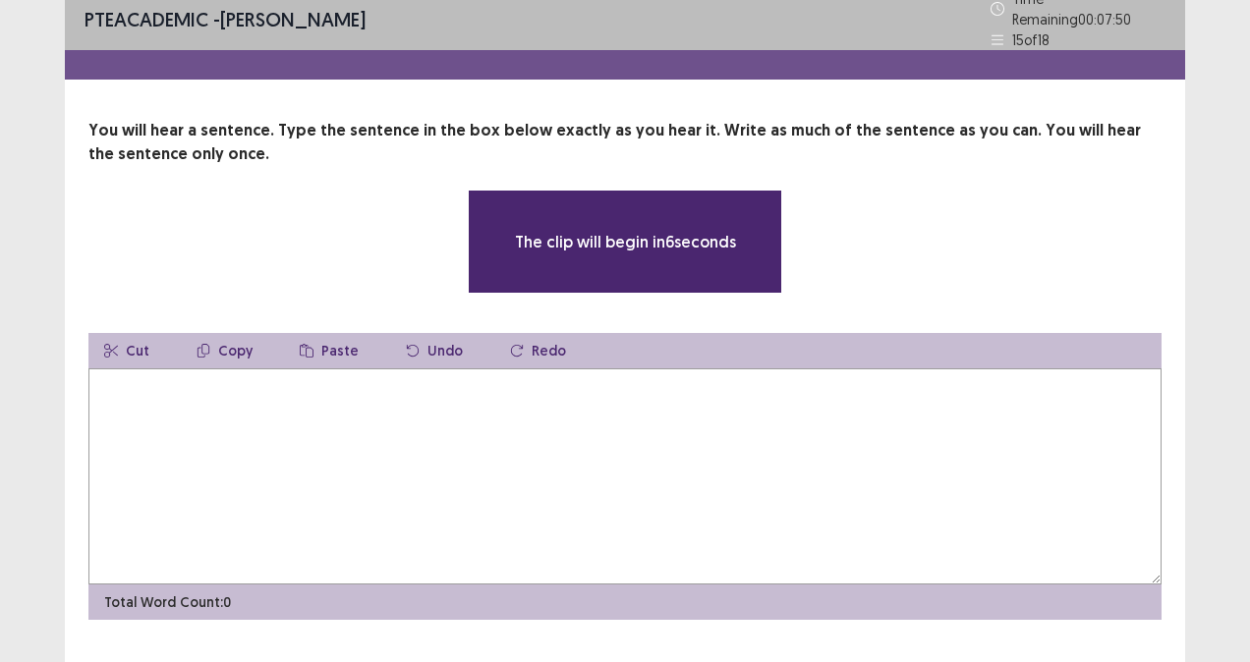
click at [230, 368] on textarea at bounding box center [624, 476] width 1073 height 216
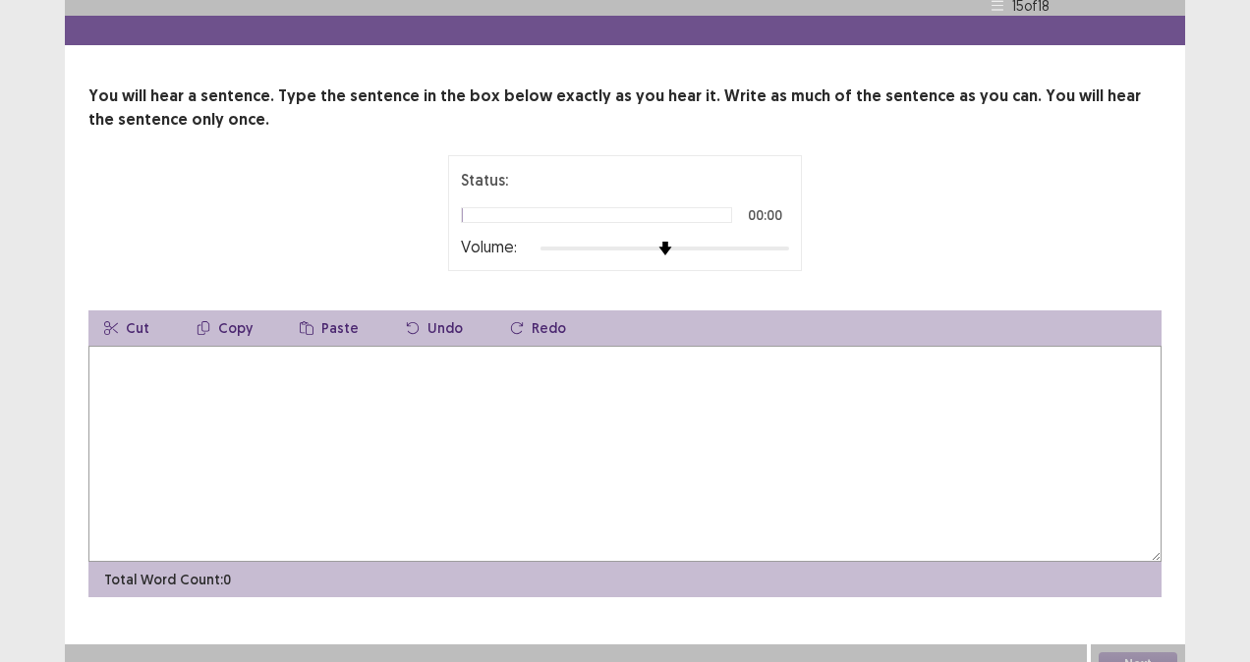
click at [665, 247] on div at bounding box center [602, 249] width 125 height 4
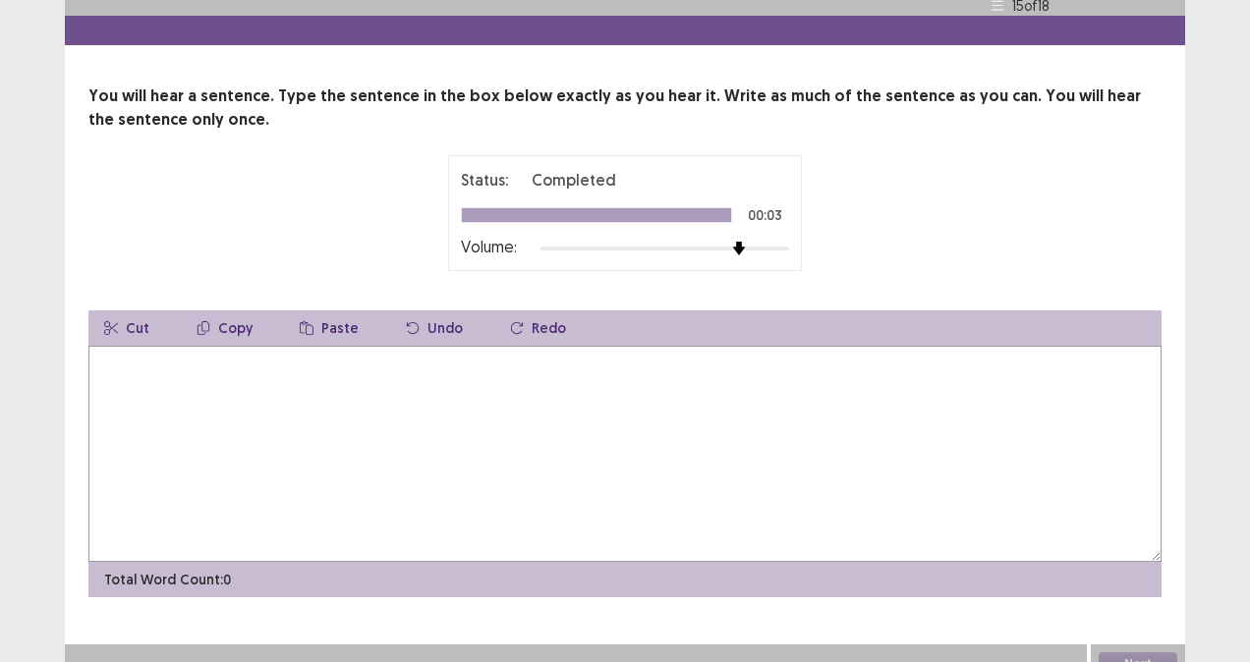
click at [137, 370] on textarea at bounding box center [624, 454] width 1073 height 216
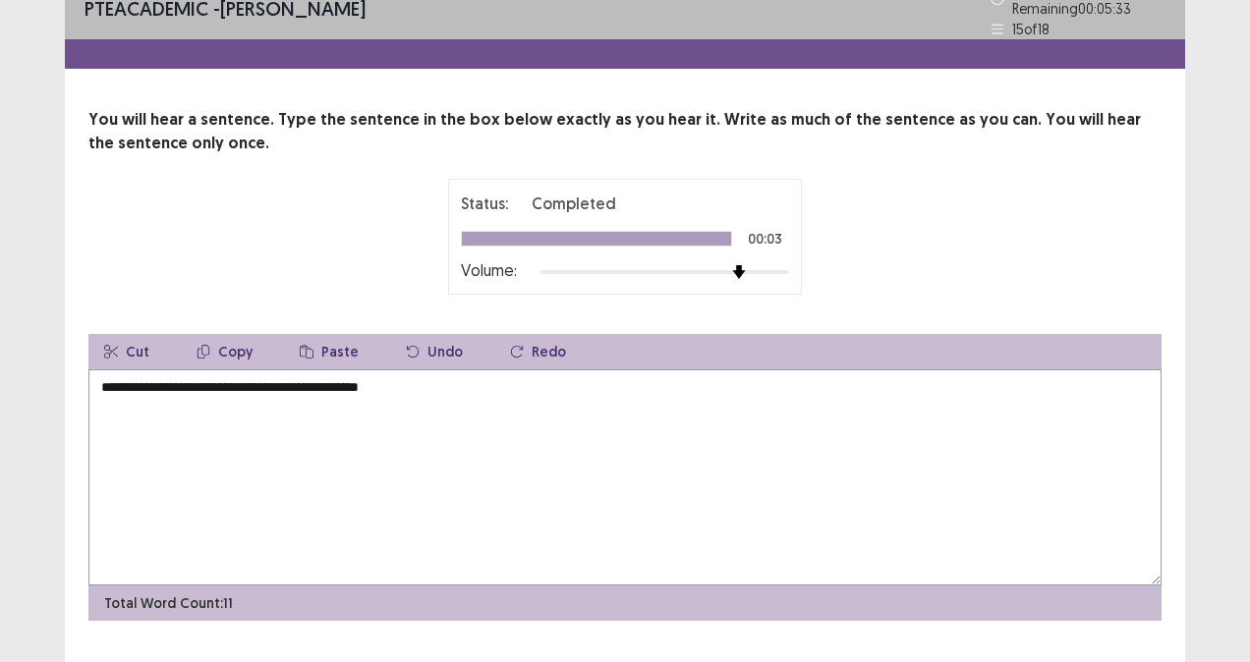
scroll to position [58, 0]
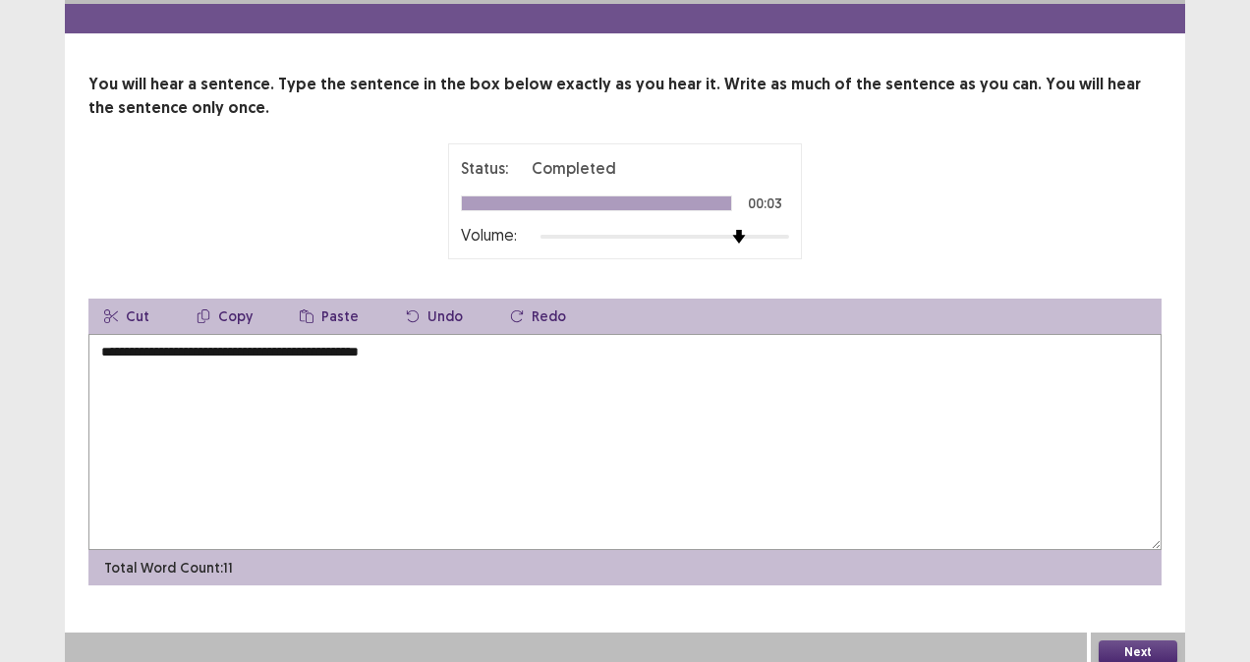
type textarea "**********"
click at [1148, 641] on button "Next" at bounding box center [1137, 653] width 79 height 24
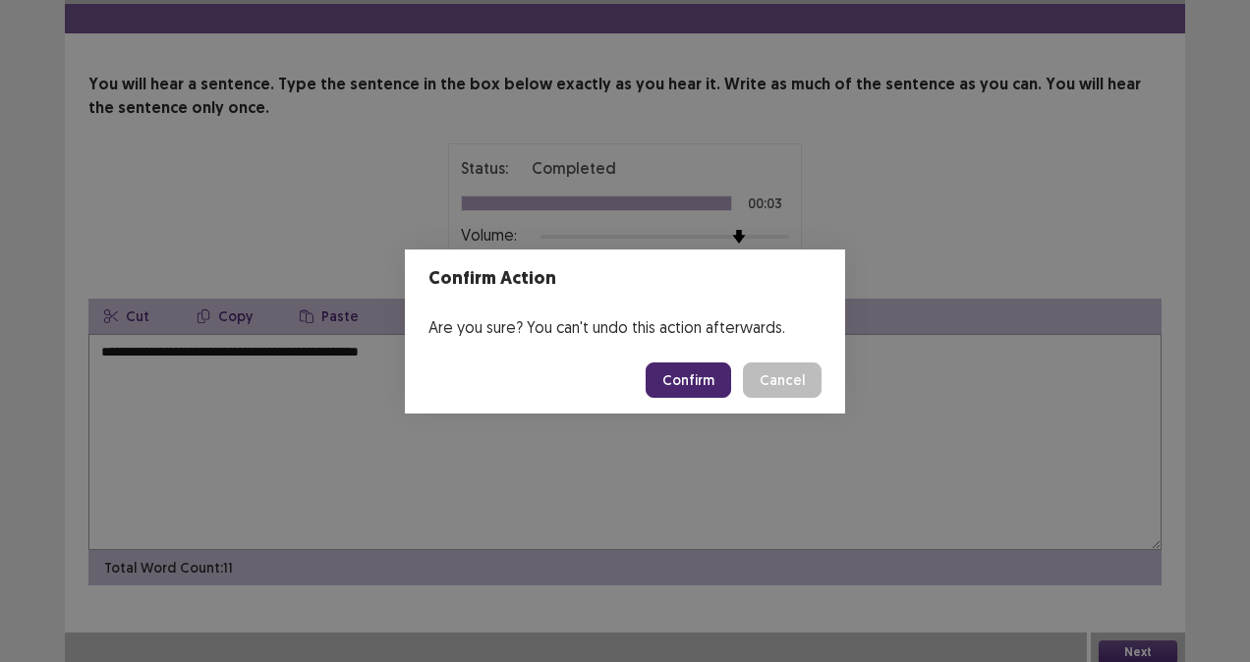
click at [676, 382] on button "Confirm" at bounding box center [688, 380] width 85 height 35
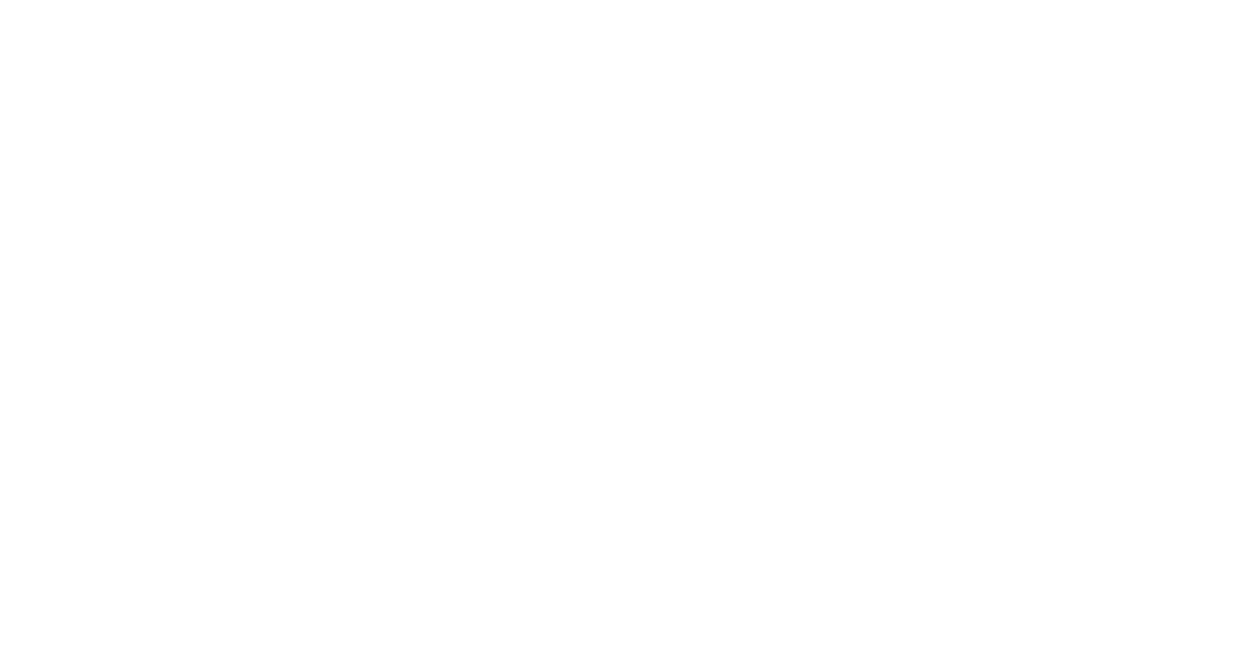
scroll to position [0, 0]
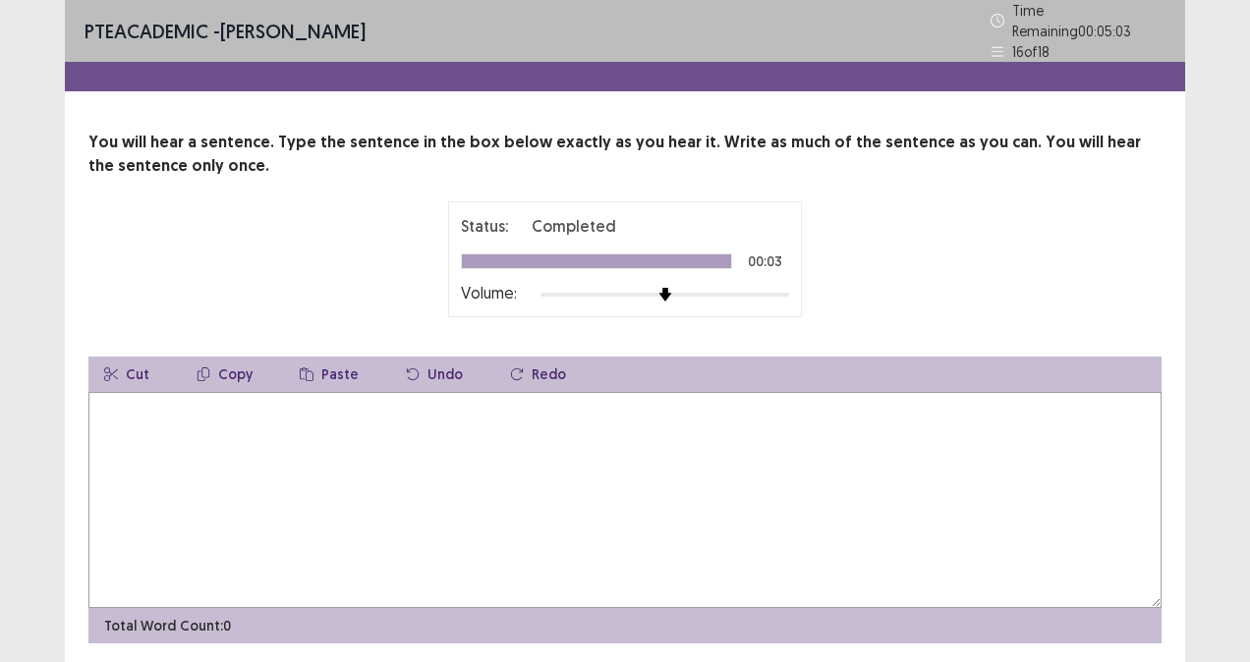
click at [134, 406] on textarea at bounding box center [624, 500] width 1073 height 216
click at [300, 404] on textarea "**********" at bounding box center [624, 500] width 1073 height 216
click at [346, 513] on textarea "**********" at bounding box center [624, 500] width 1073 height 216
click at [514, 507] on textarea "**********" at bounding box center [624, 500] width 1073 height 216
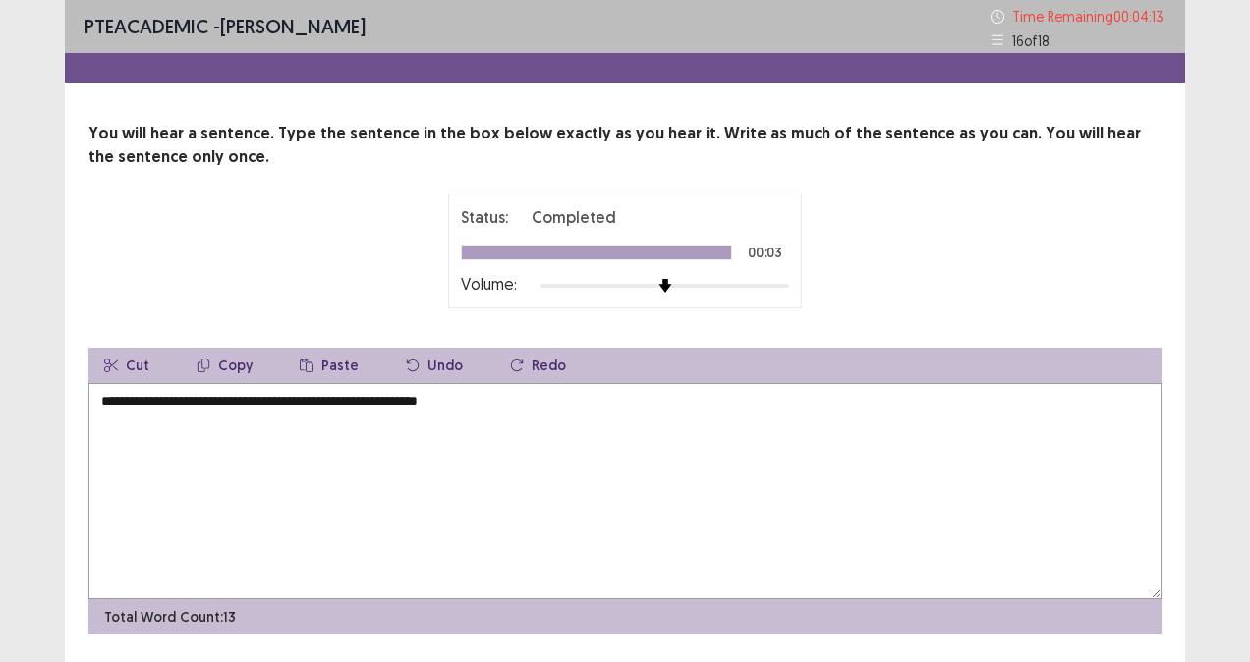
click at [355, 408] on textarea "**********" at bounding box center [624, 491] width 1073 height 216
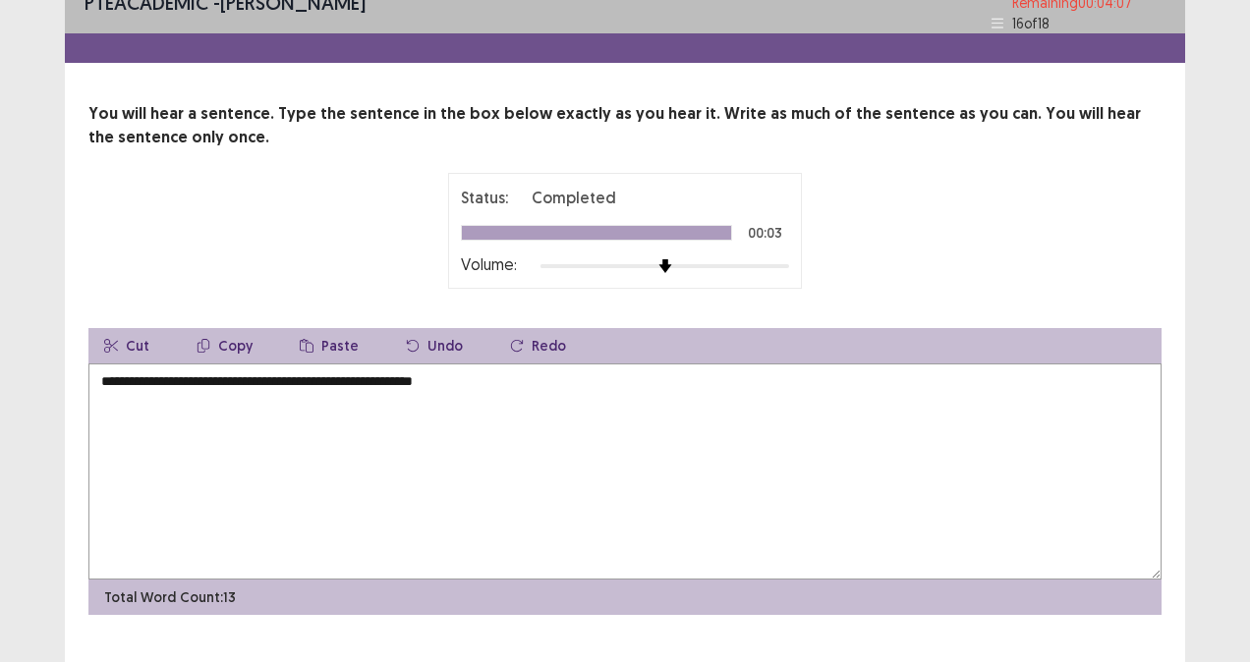
scroll to position [58, 0]
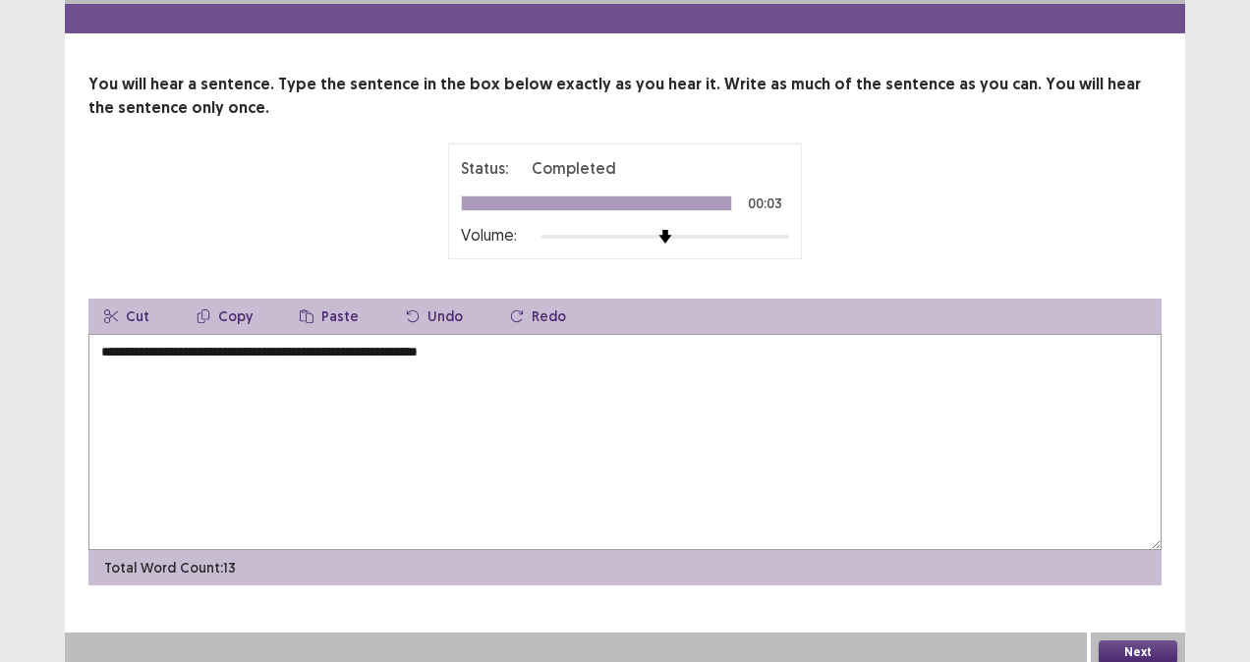
type textarea "**********"
click at [1150, 641] on button "Next" at bounding box center [1137, 653] width 79 height 24
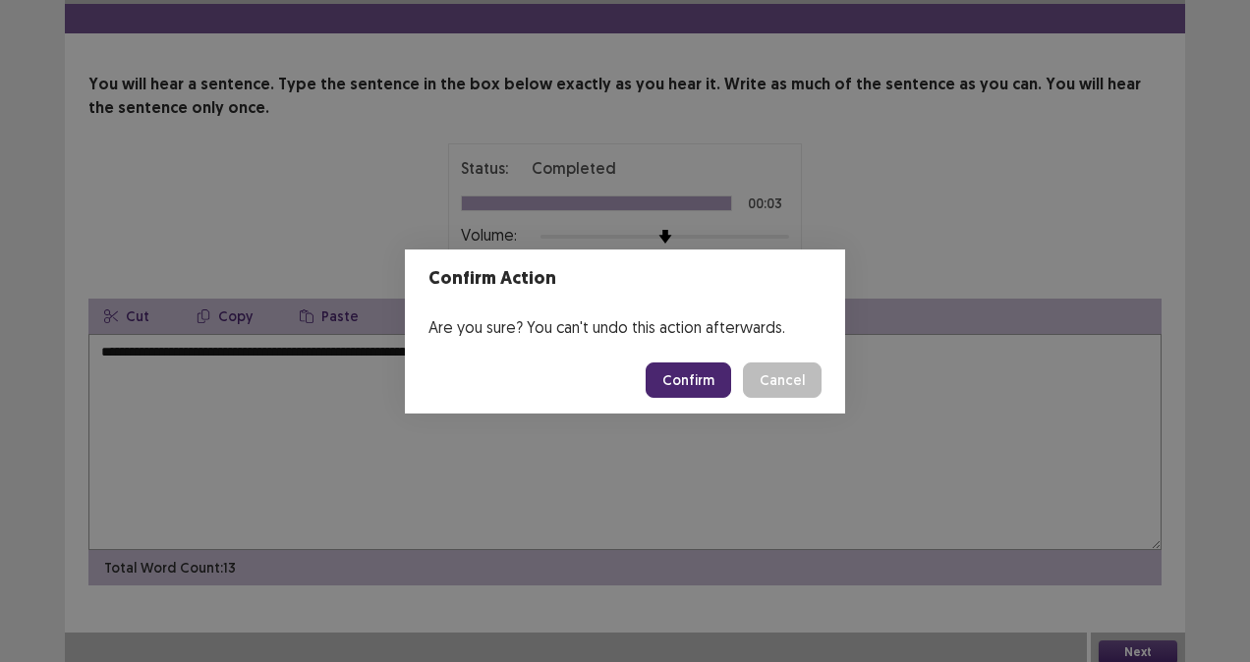
click at [715, 377] on button "Confirm" at bounding box center [688, 380] width 85 height 35
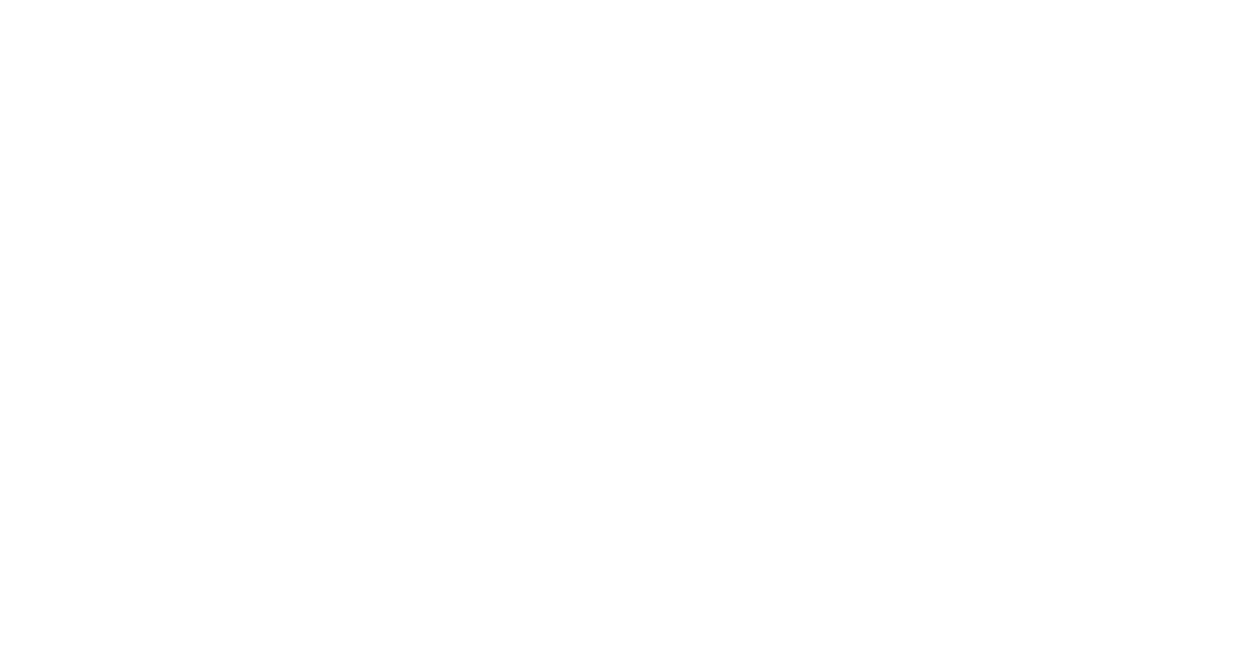
scroll to position [0, 0]
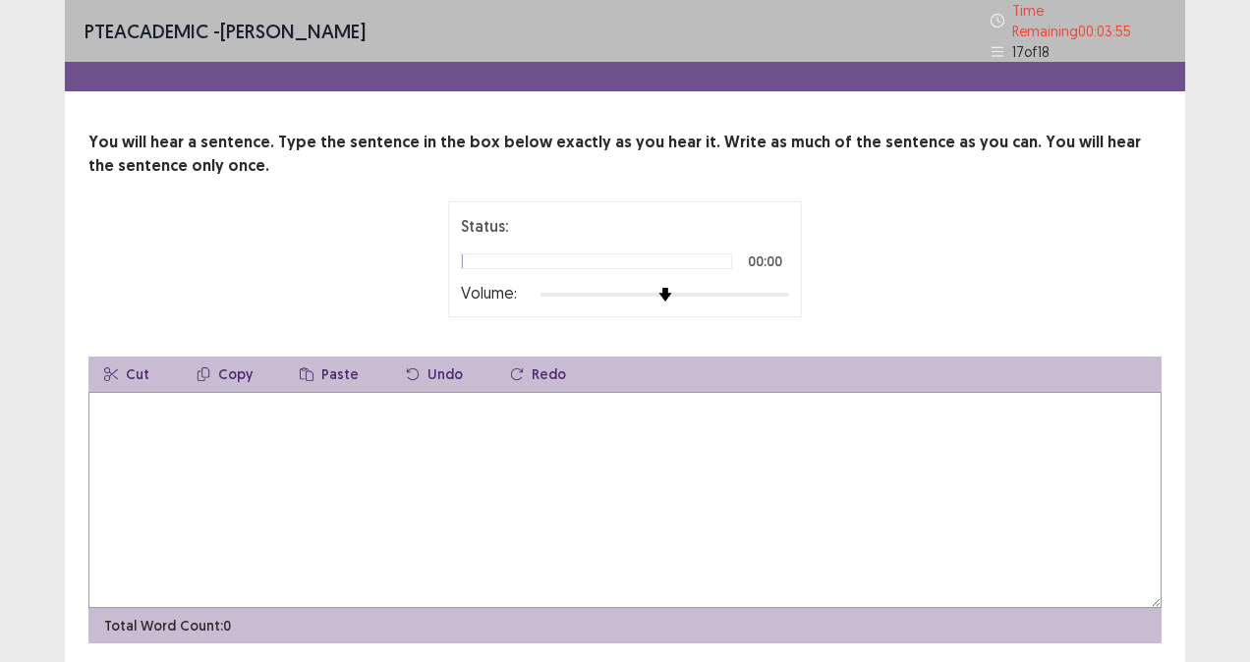
click at [726, 287] on div at bounding box center [664, 295] width 249 height 16
click at [163, 414] on textarea at bounding box center [624, 500] width 1073 height 216
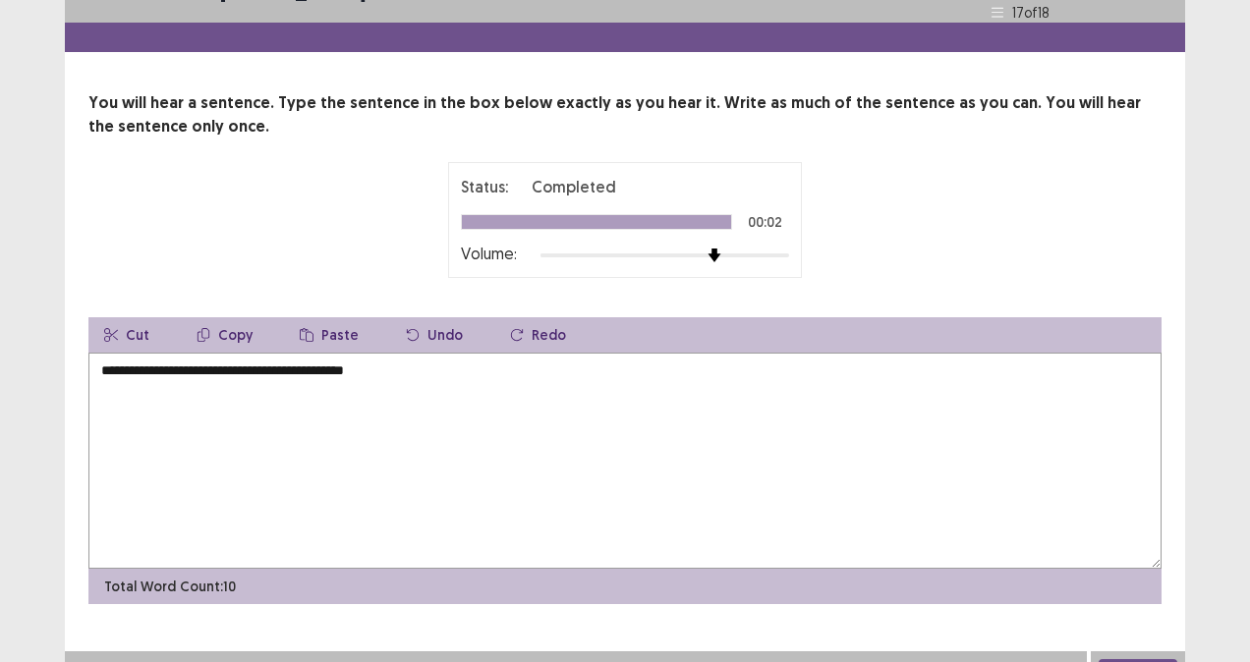
scroll to position [58, 0]
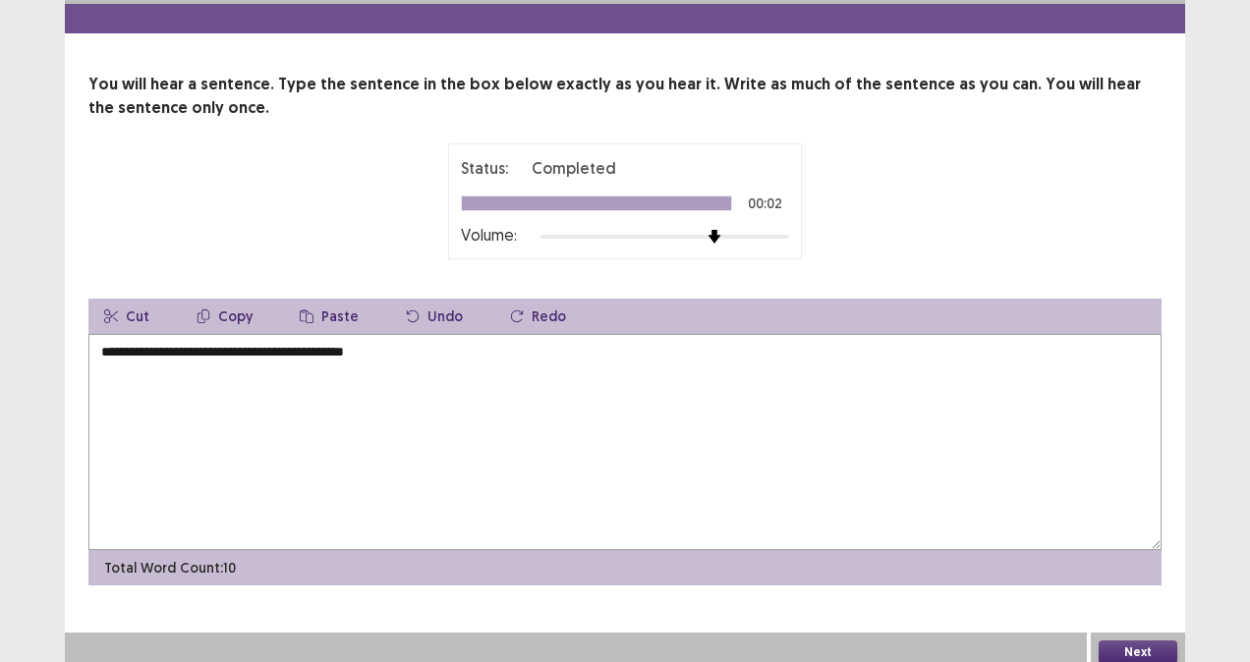
type textarea "**********"
click at [1143, 648] on button "Next" at bounding box center [1137, 653] width 79 height 24
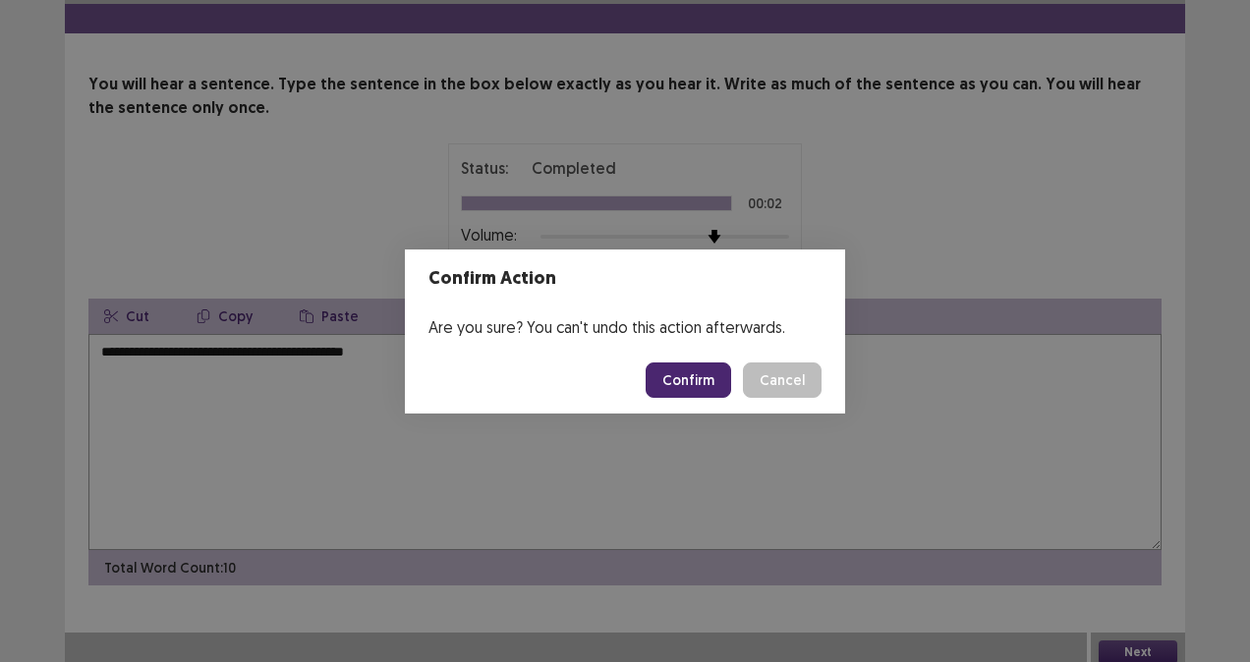
click at [676, 382] on button "Confirm" at bounding box center [688, 380] width 85 height 35
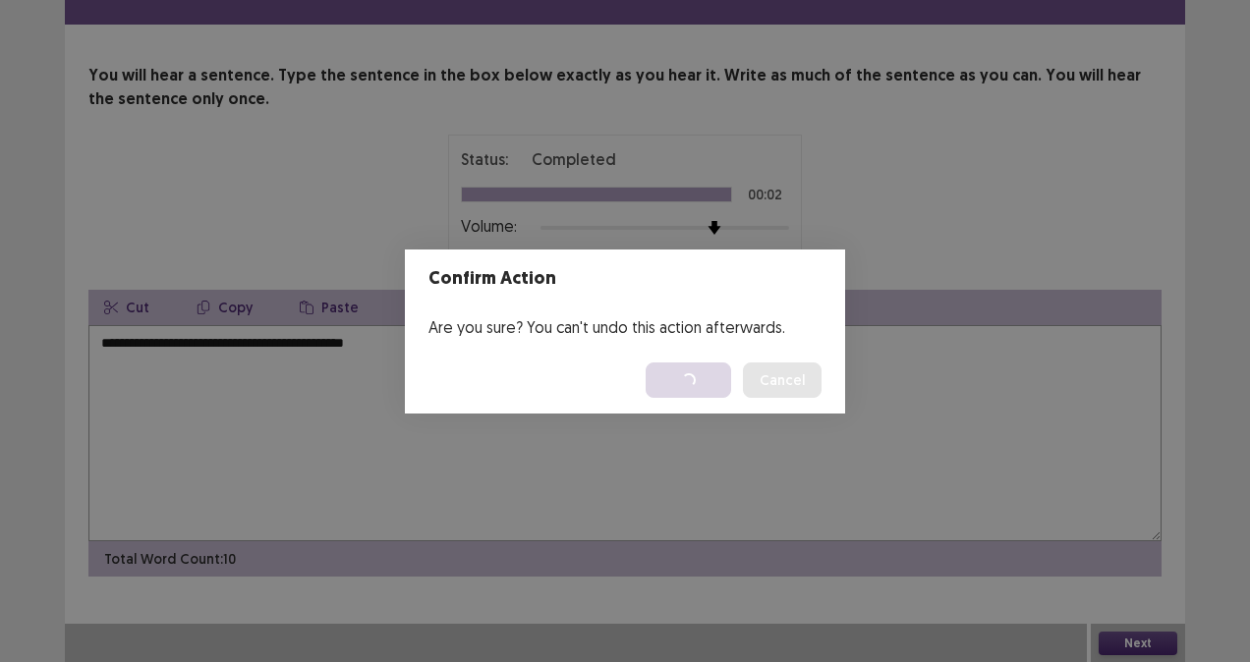
scroll to position [0, 0]
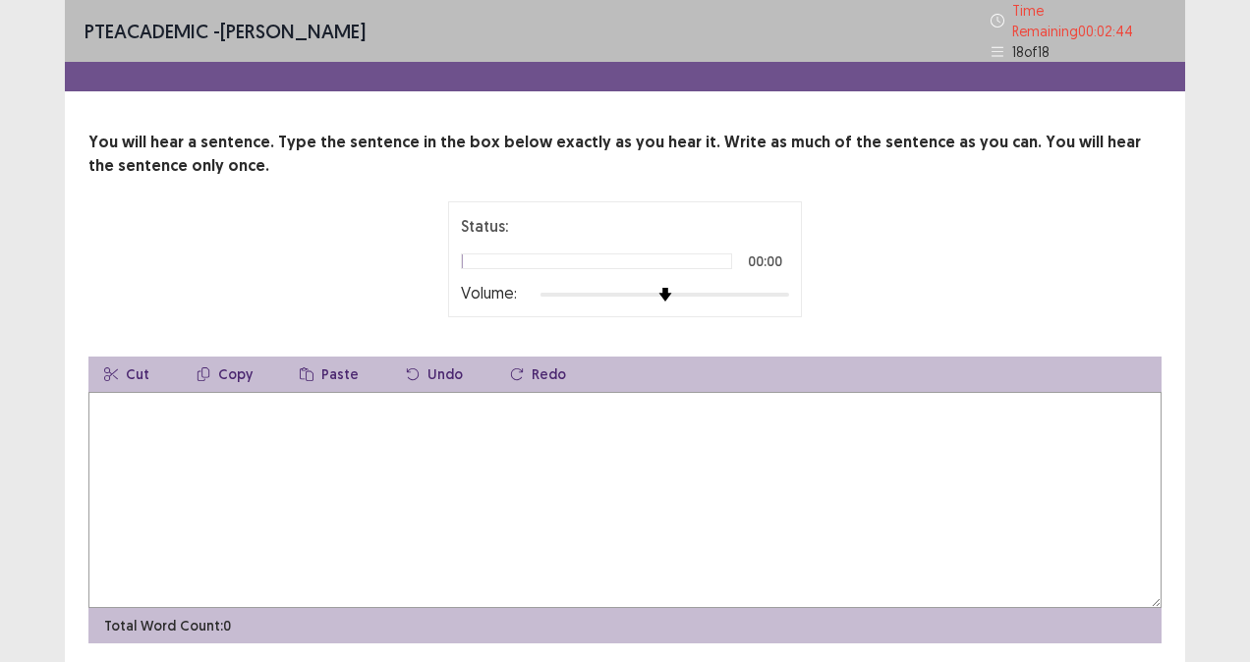
click at [672, 288] on img at bounding box center [665, 295] width 14 height 14
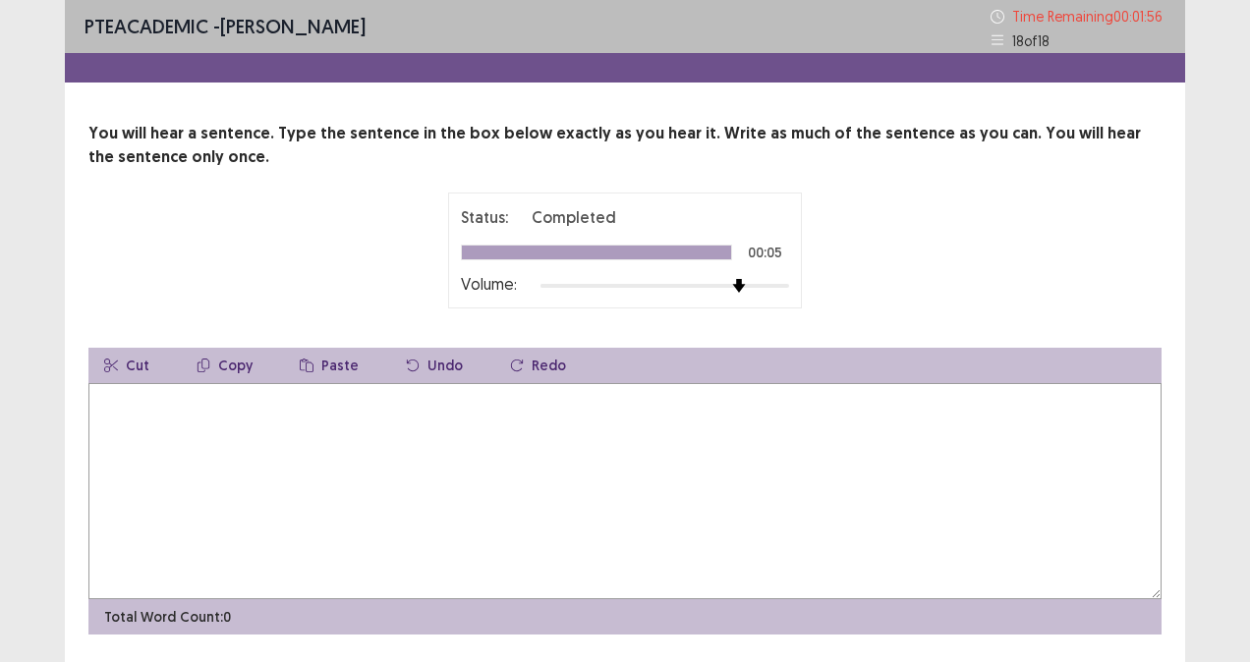
click at [203, 446] on textarea at bounding box center [624, 491] width 1073 height 216
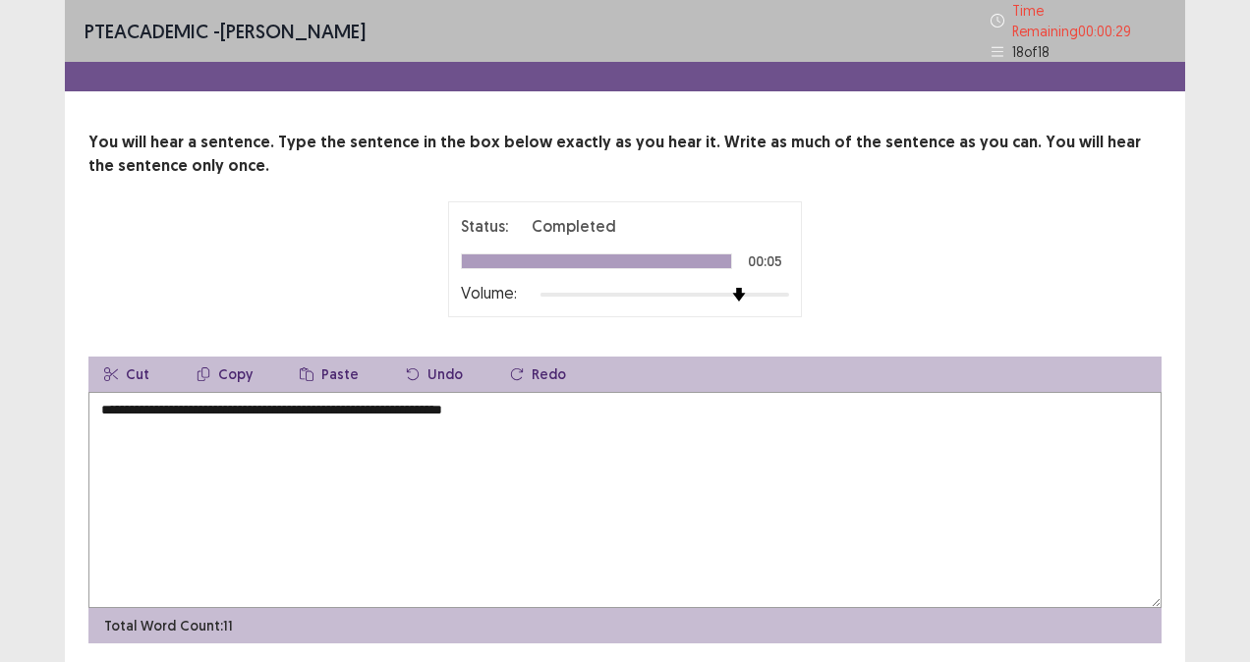
scroll to position [51, 0]
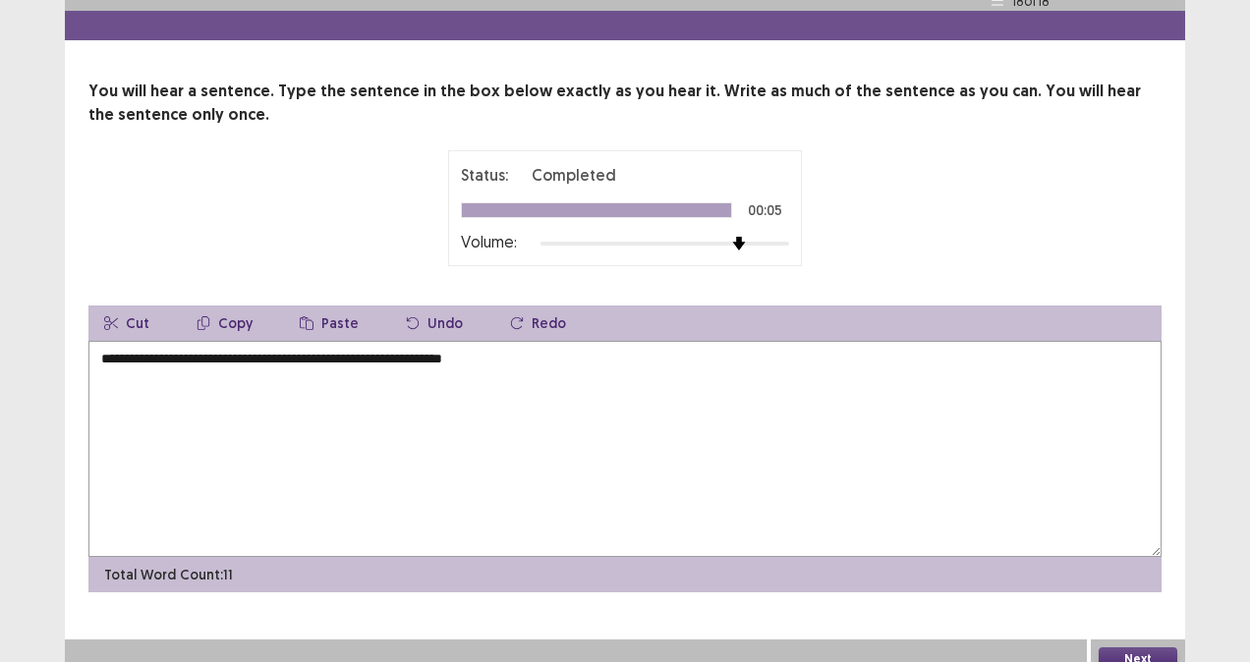
type textarea "**********"
click at [1150, 653] on button "Next" at bounding box center [1137, 659] width 79 height 24
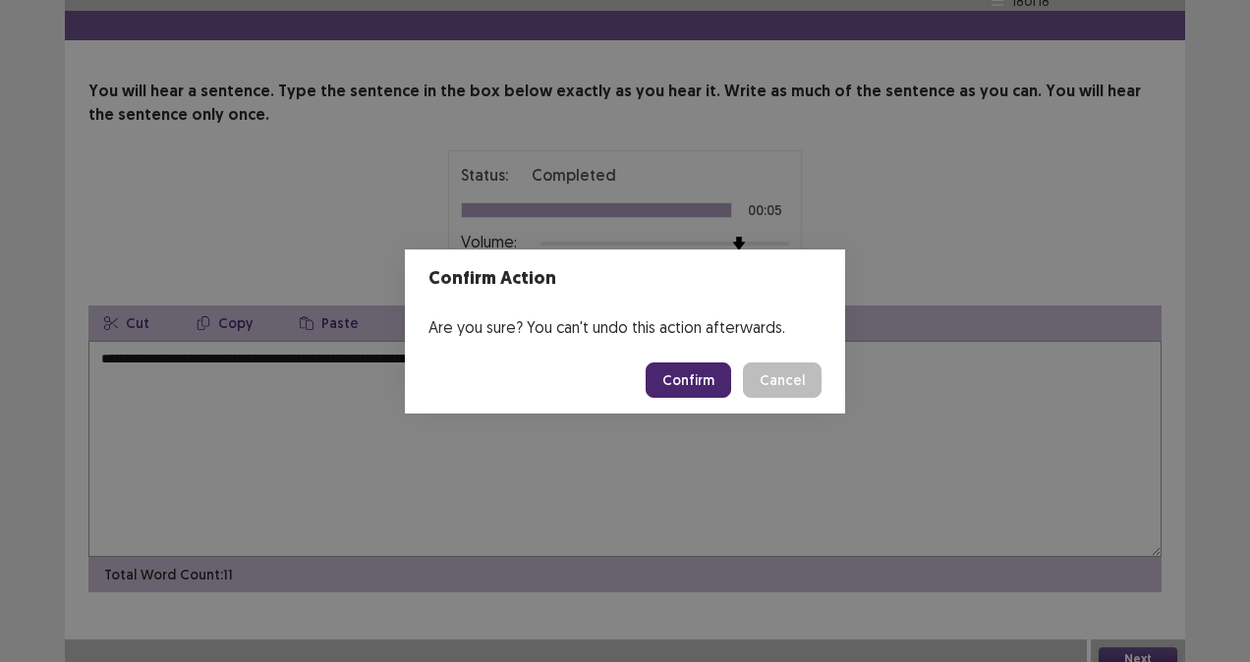
scroll to position [58, 0]
